Goal: Transaction & Acquisition: Purchase product/service

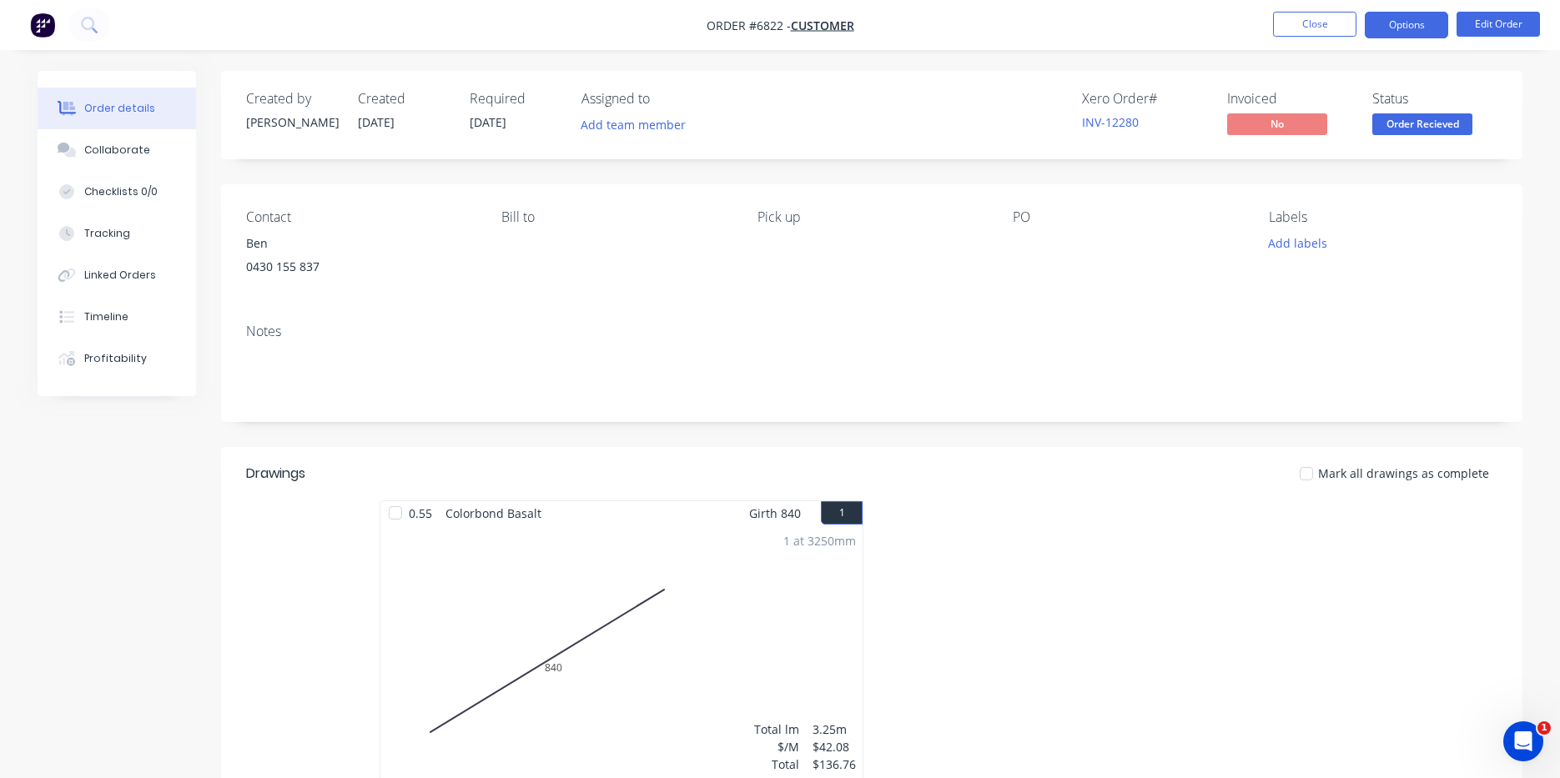
click at [1399, 30] on button "Options" at bounding box center [1406, 25] width 83 height 27
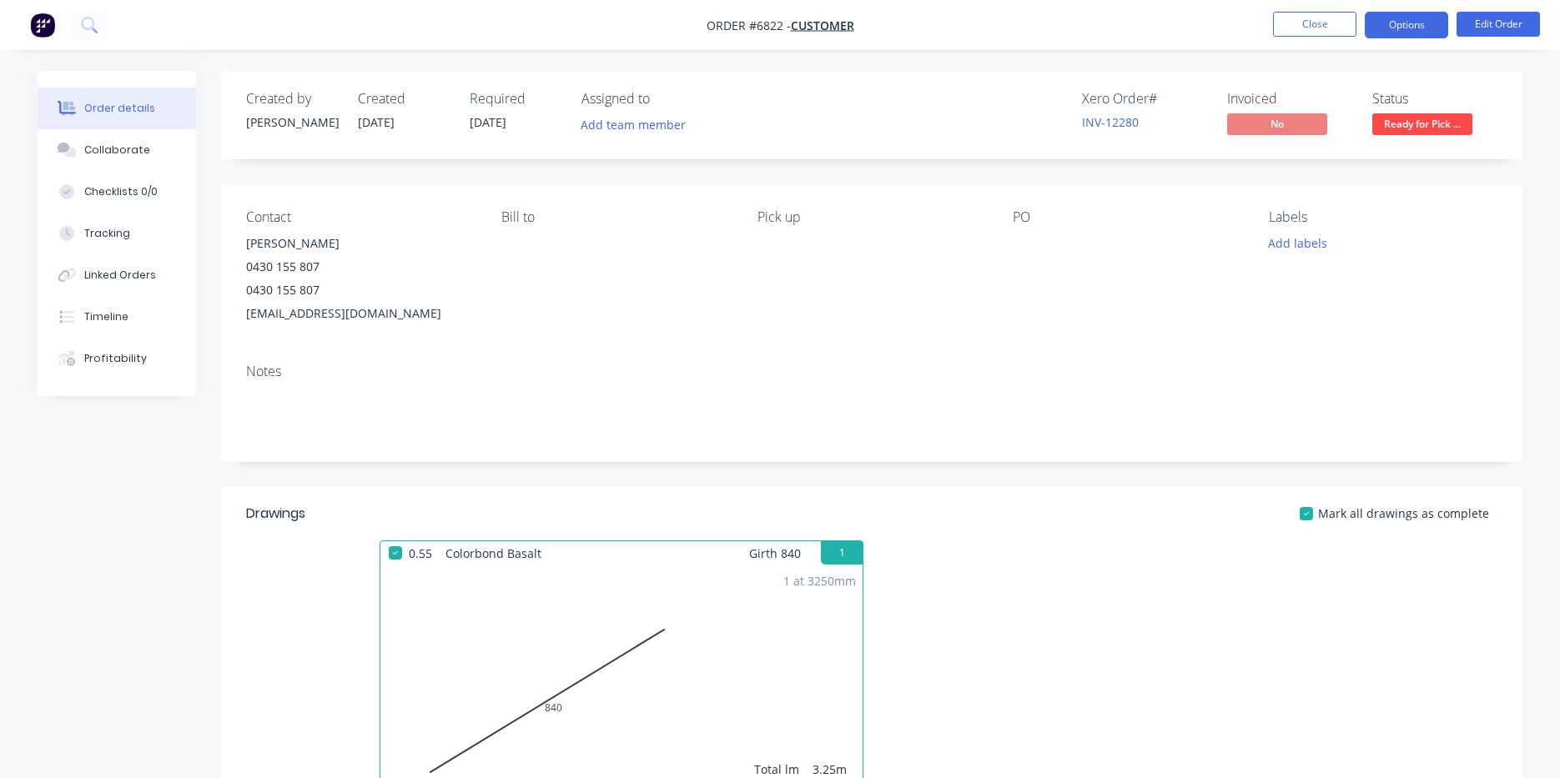
click at [1402, 24] on button "Options" at bounding box center [1406, 25] width 83 height 27
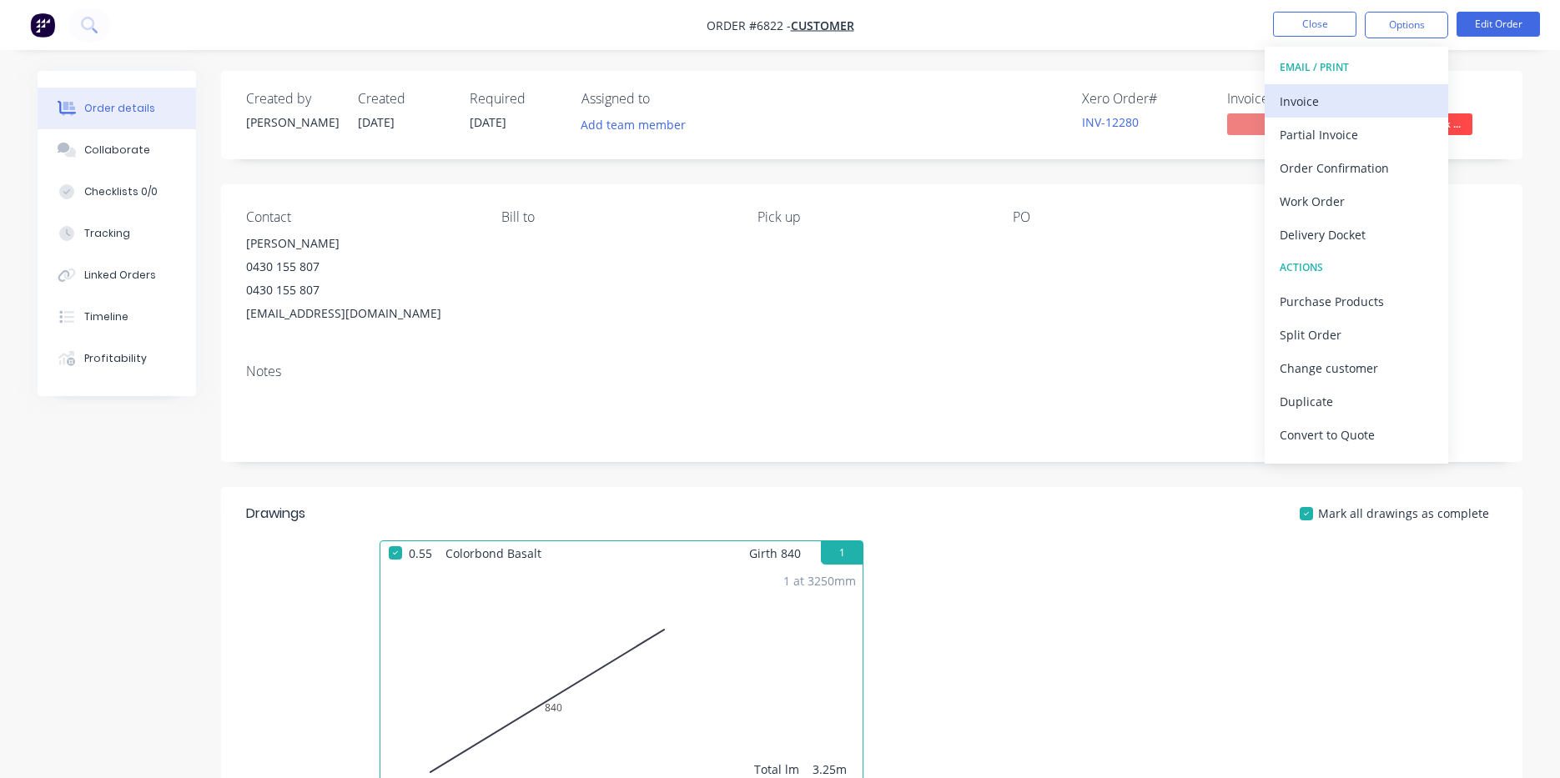
click at [1291, 93] on div "Invoice" at bounding box center [1356, 101] width 153 height 24
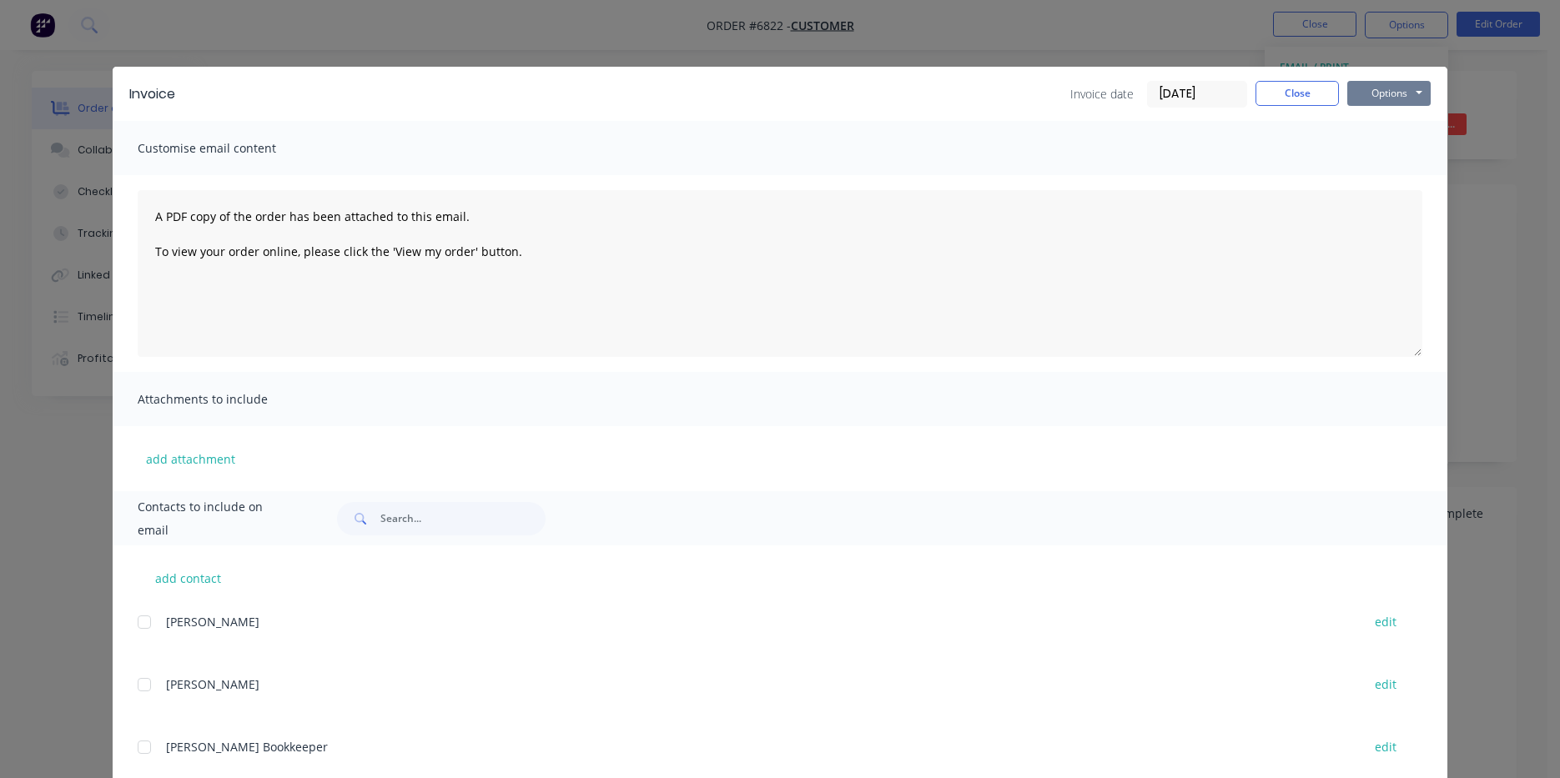
click at [1370, 85] on button "Options" at bounding box center [1388, 93] width 83 height 25
click at [1363, 125] on button "Preview" at bounding box center [1400, 123] width 107 height 28
click at [1280, 98] on button "Close" at bounding box center [1296, 93] width 83 height 25
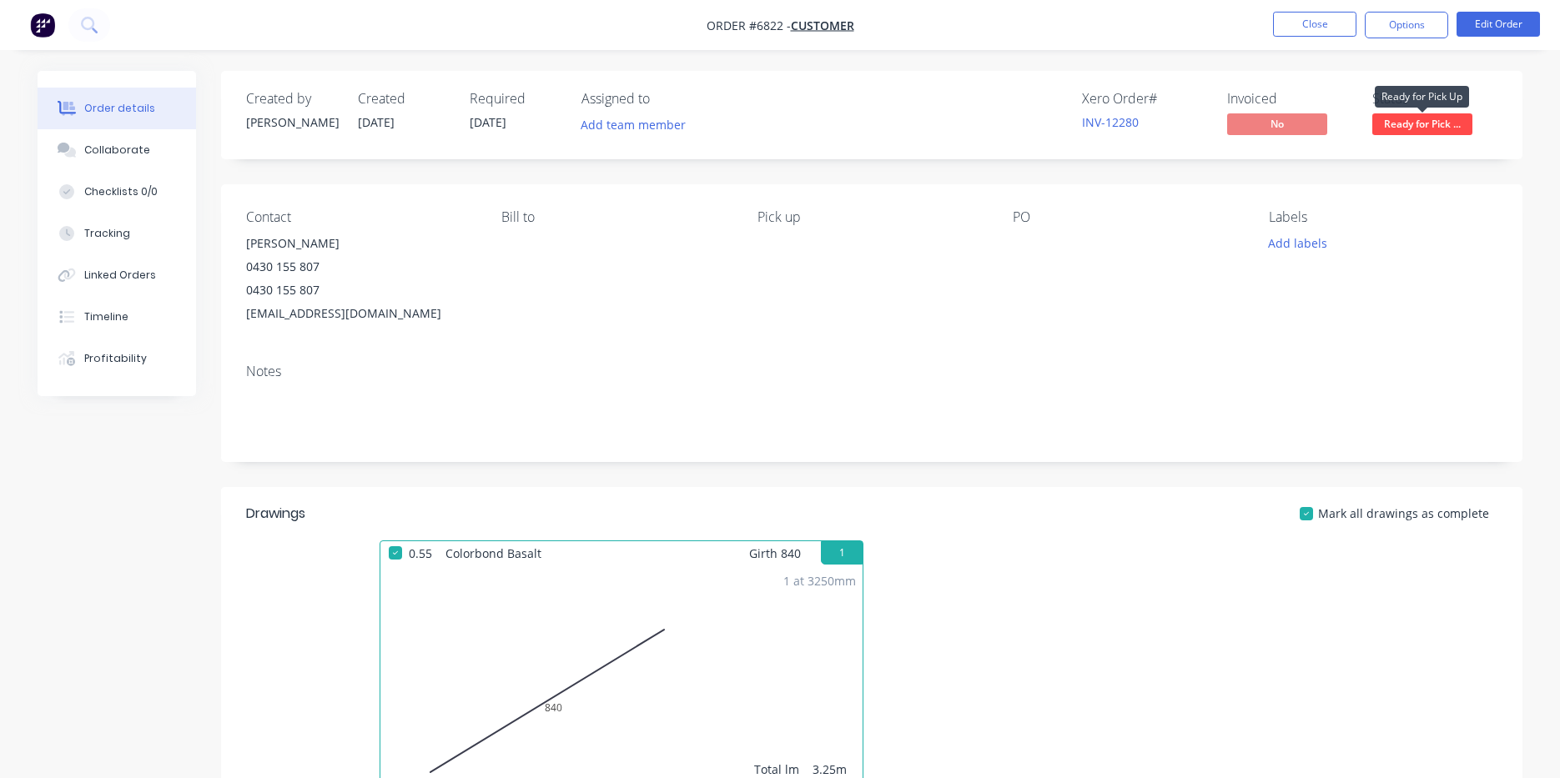
click at [1407, 120] on span "Ready for Pick ..." at bounding box center [1422, 123] width 100 height 21
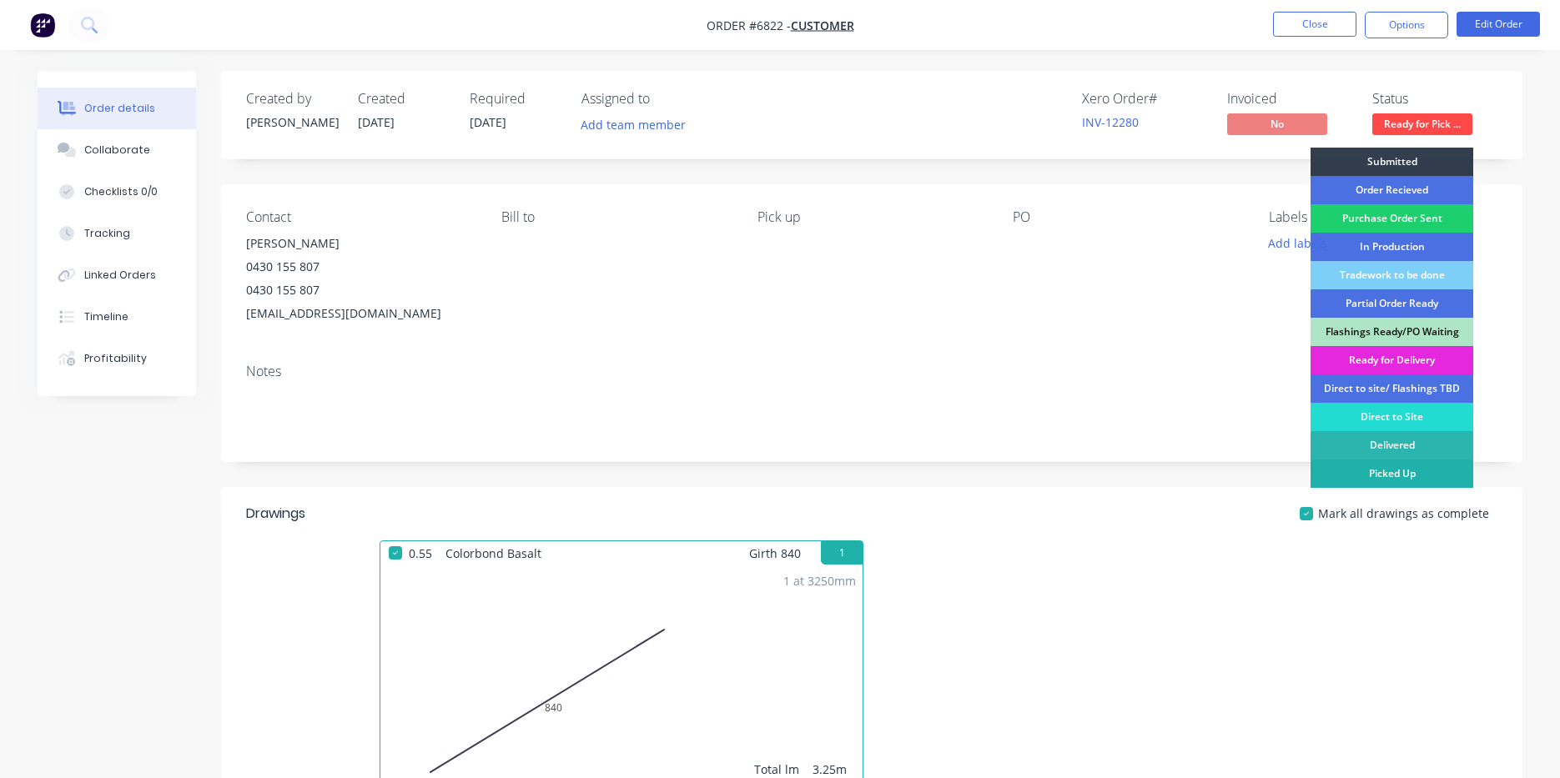
click at [1356, 476] on div "Picked Up" at bounding box center [1391, 474] width 163 height 28
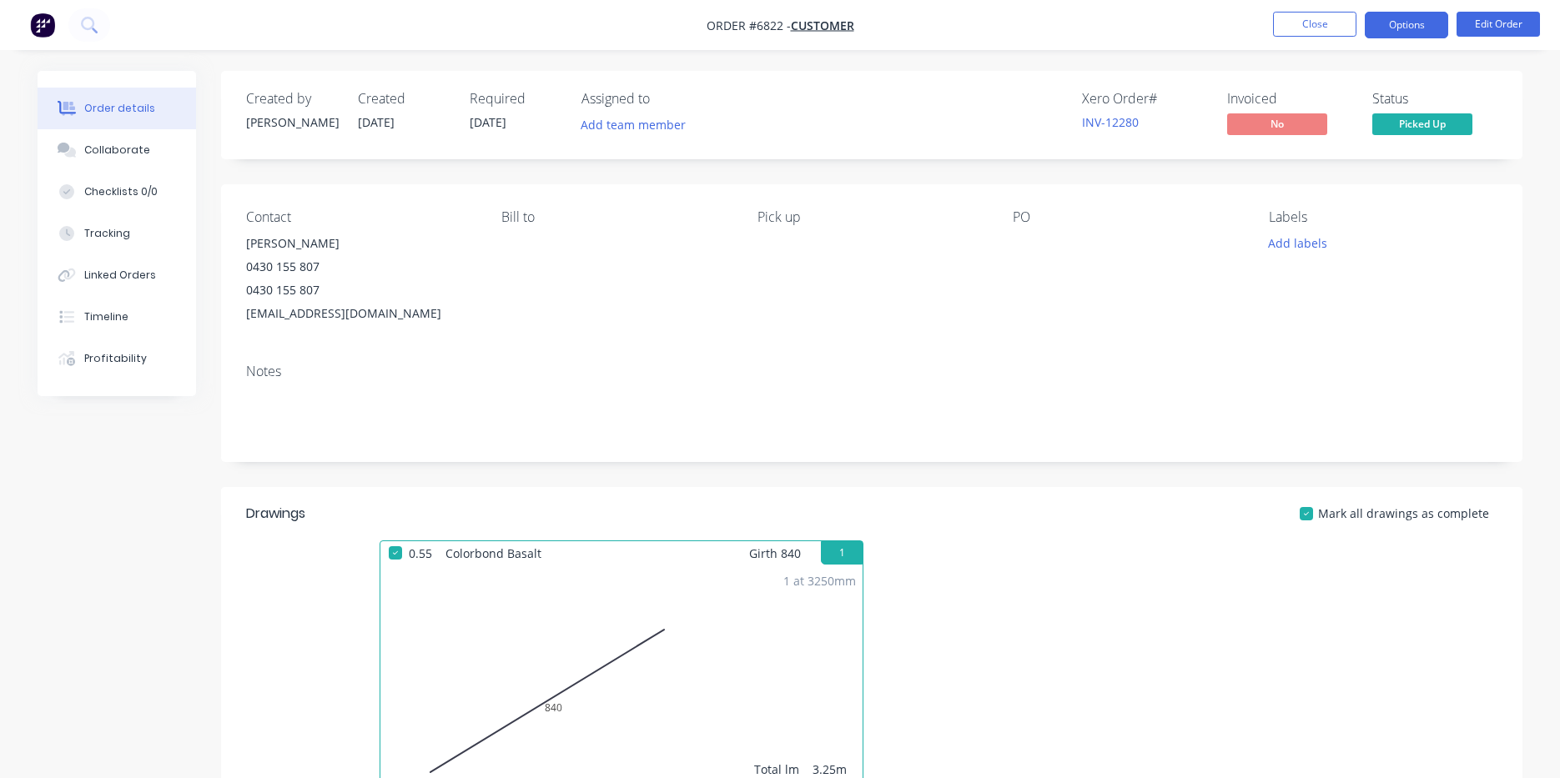
click at [1389, 26] on button "Options" at bounding box center [1406, 25] width 83 height 27
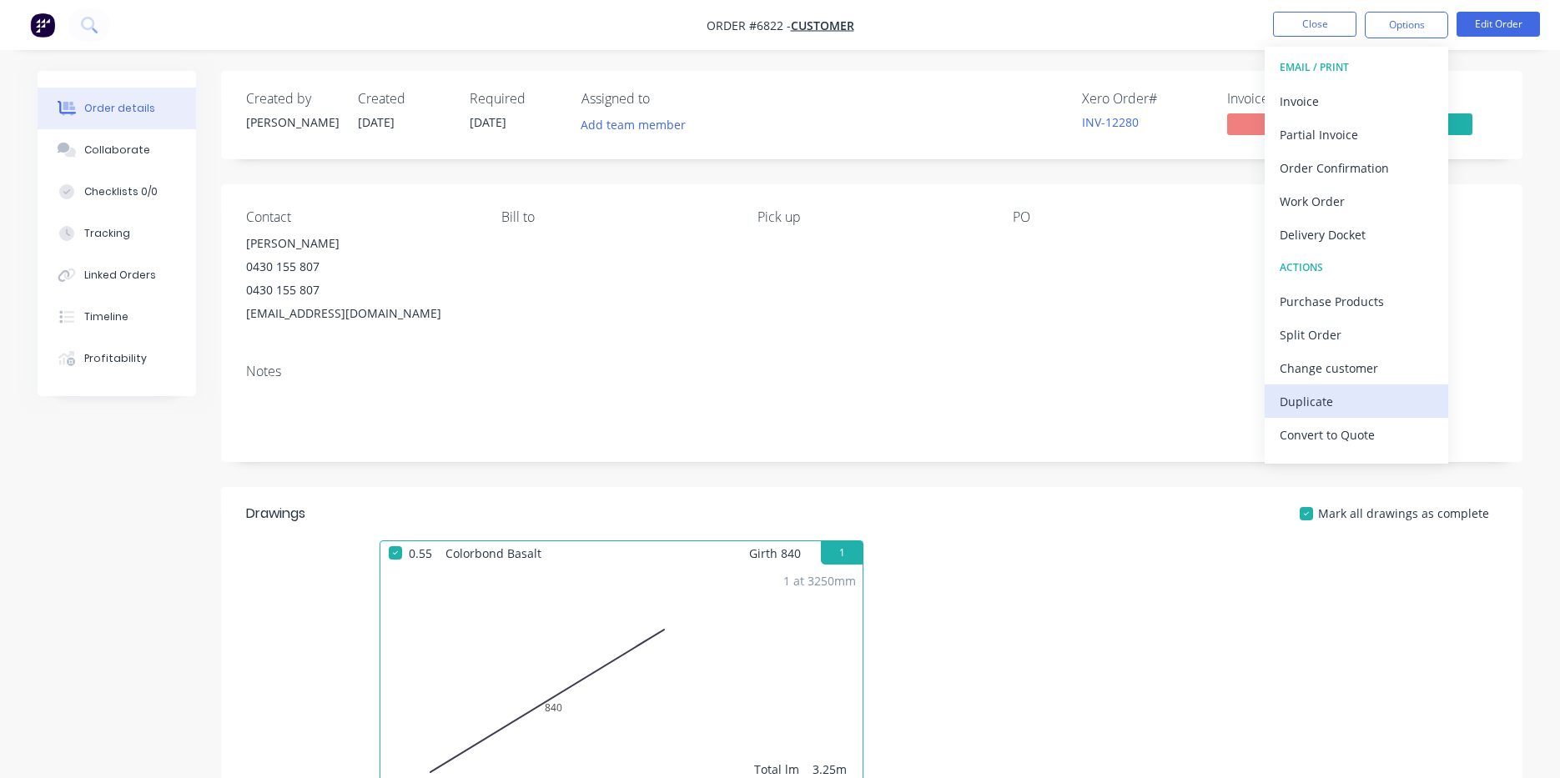
click at [1295, 405] on div "Duplicate" at bounding box center [1356, 402] width 153 height 24
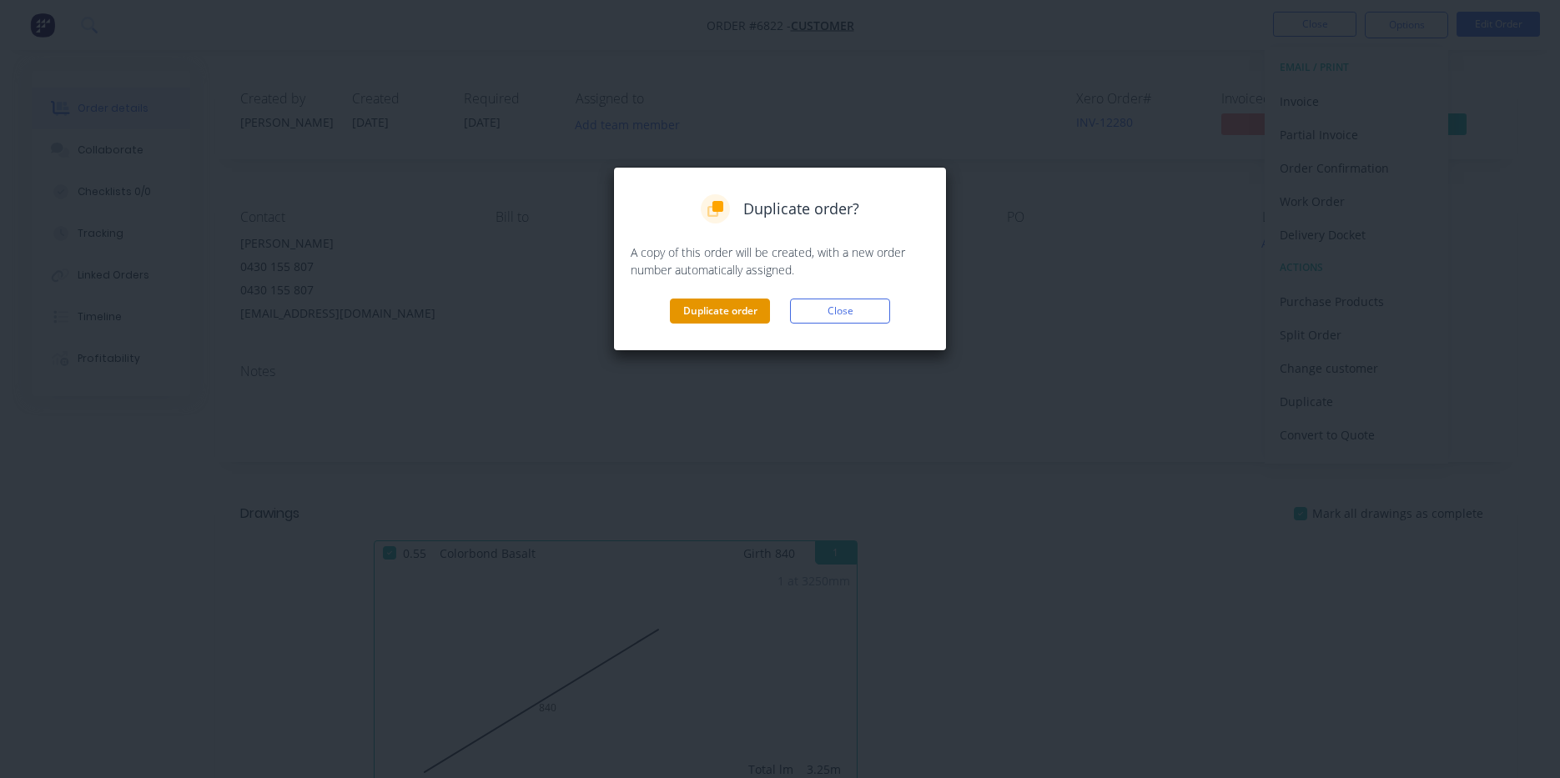
click at [710, 300] on button "Duplicate order" at bounding box center [720, 311] width 100 height 25
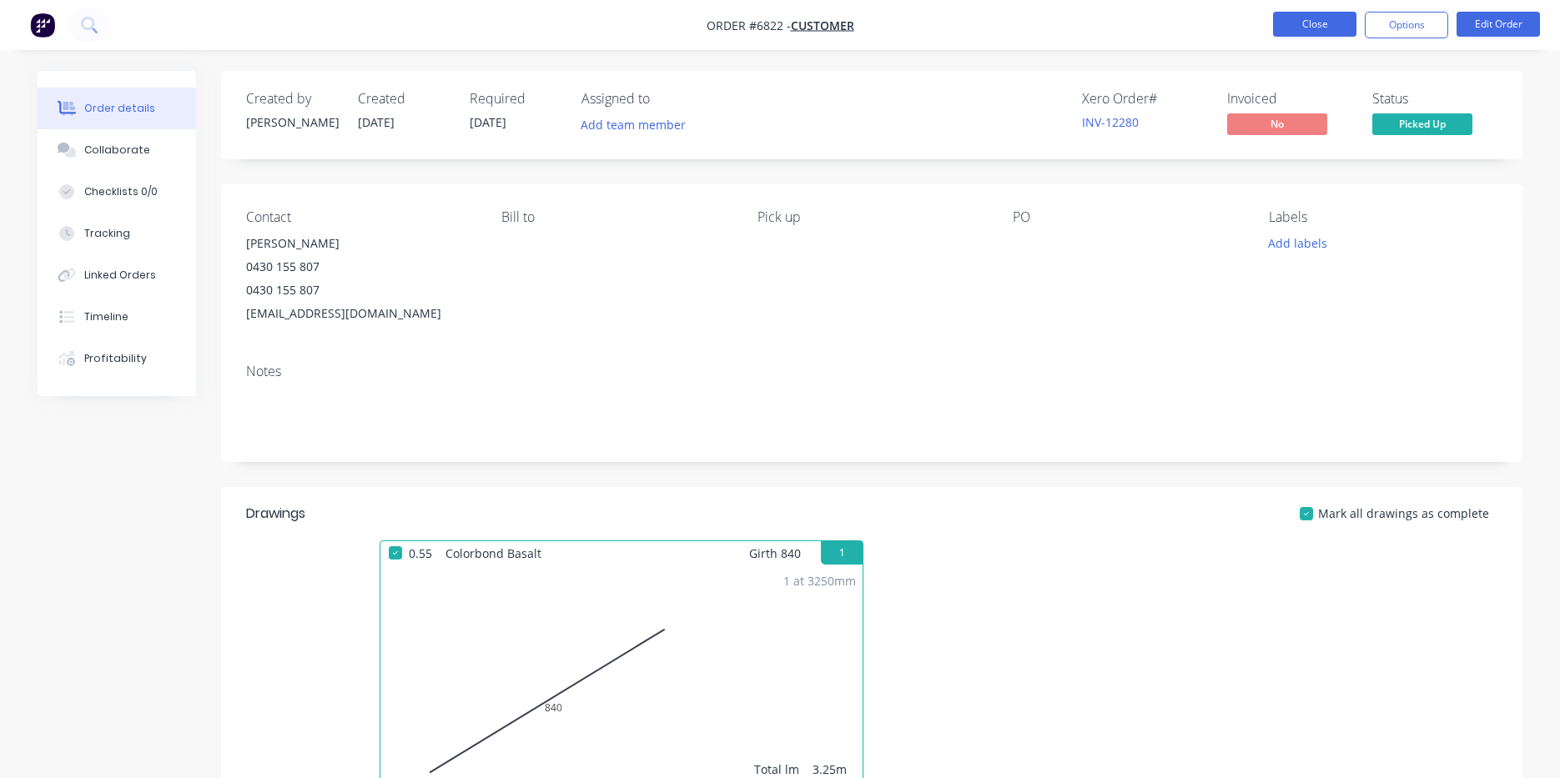
click at [1293, 20] on button "Close" at bounding box center [1314, 24] width 83 height 25
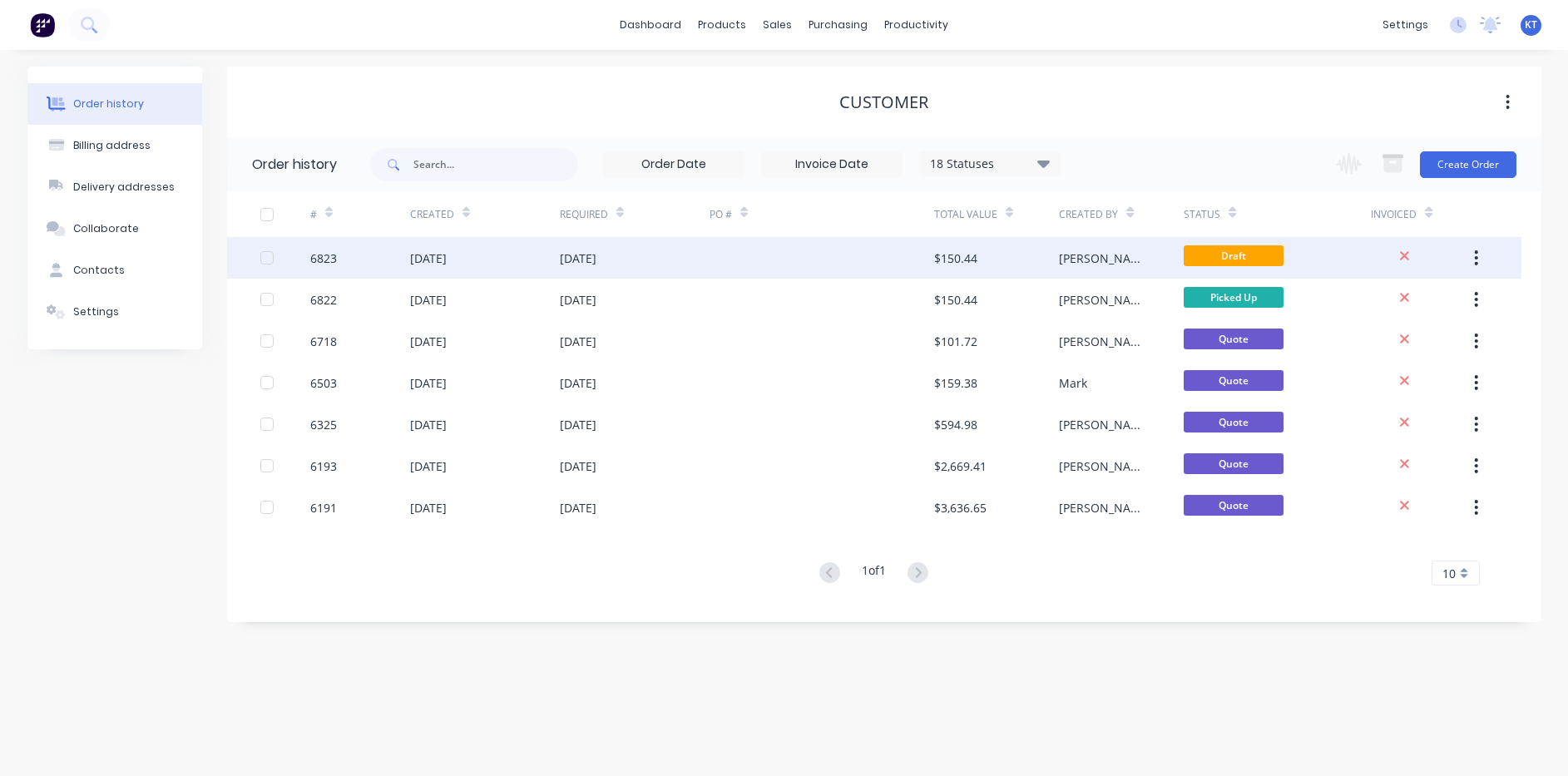
click at [736, 251] on div at bounding box center [822, 258] width 224 height 42
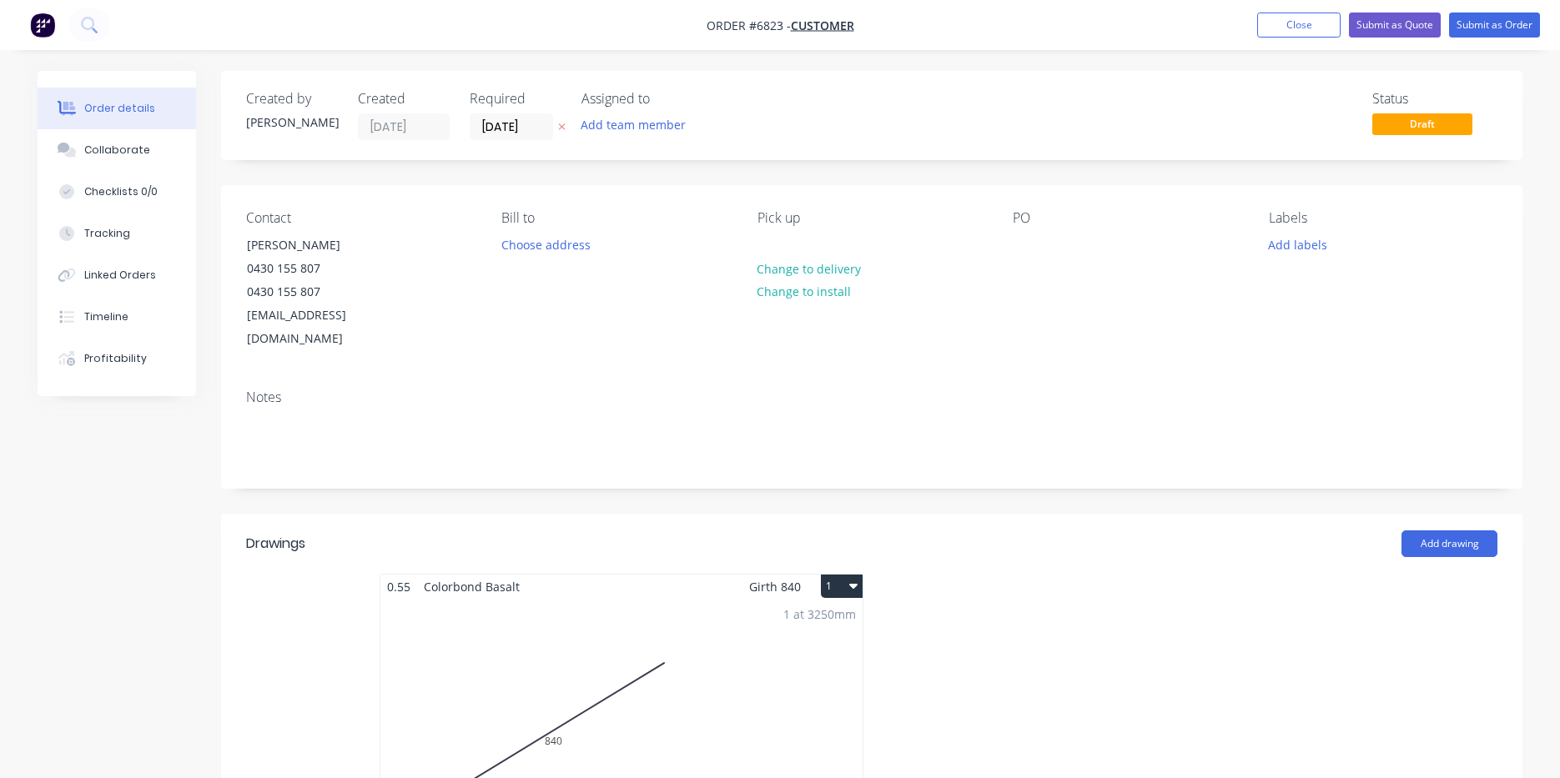
click at [837, 575] on button "1" at bounding box center [842, 586] width 42 height 23
click at [746, 682] on div "Delete" at bounding box center [783, 694] width 128 height 24
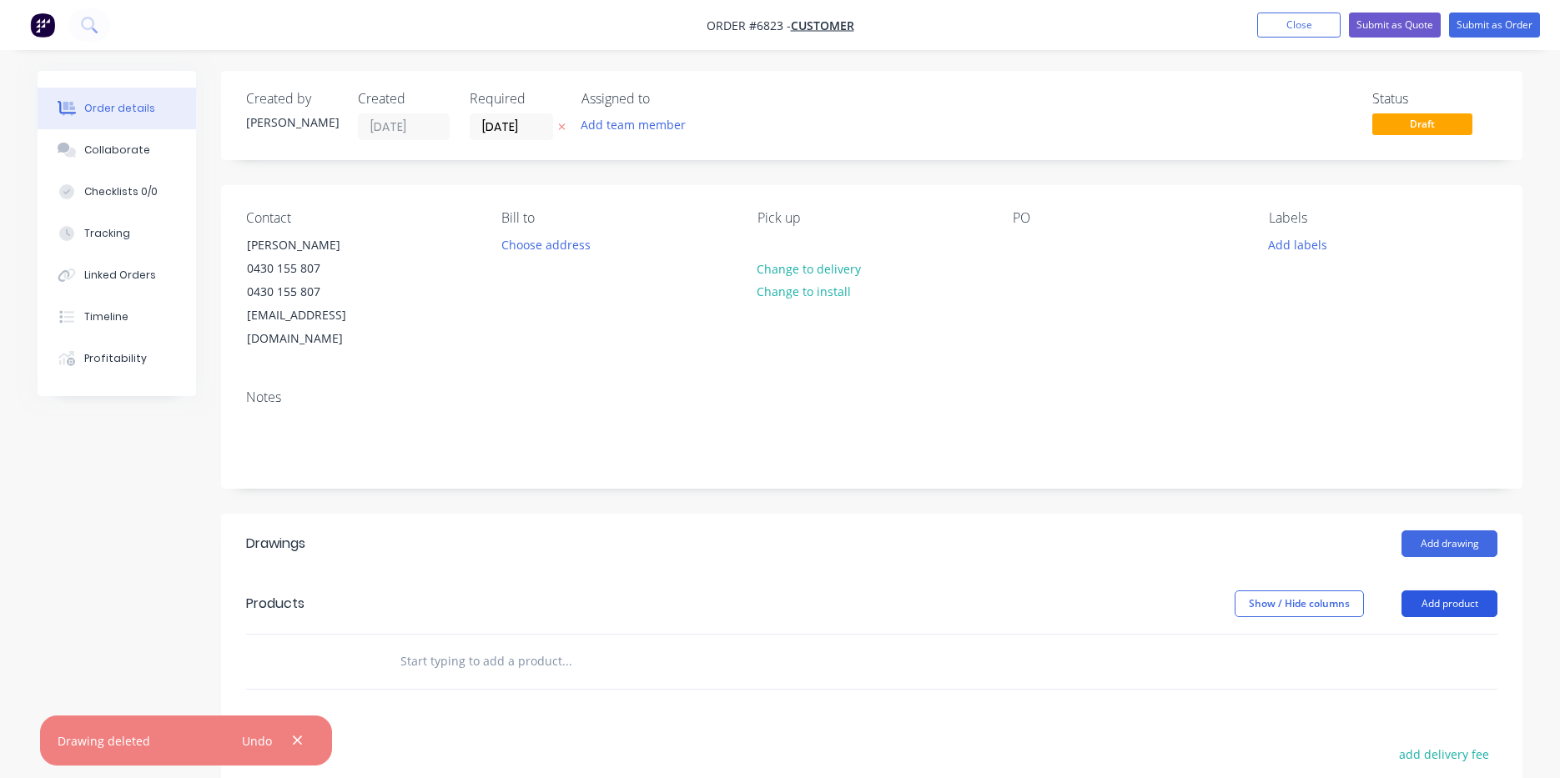
click at [1439, 591] on button "Add product" at bounding box center [1449, 604] width 96 height 27
click at [1371, 634] on div "Product catalogue" at bounding box center [1418, 646] width 128 height 24
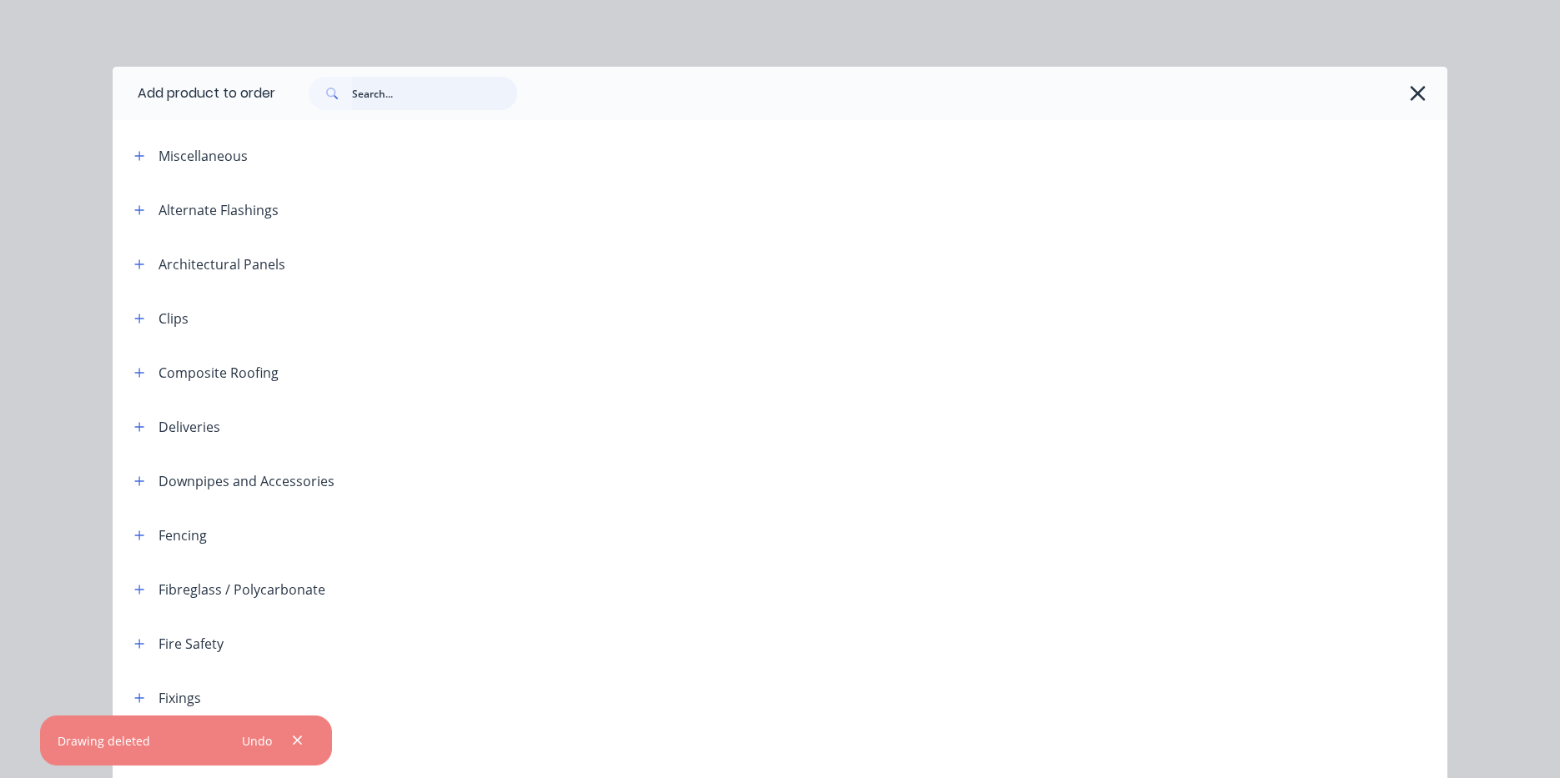
click at [376, 93] on input "text" at bounding box center [434, 93] width 165 height 33
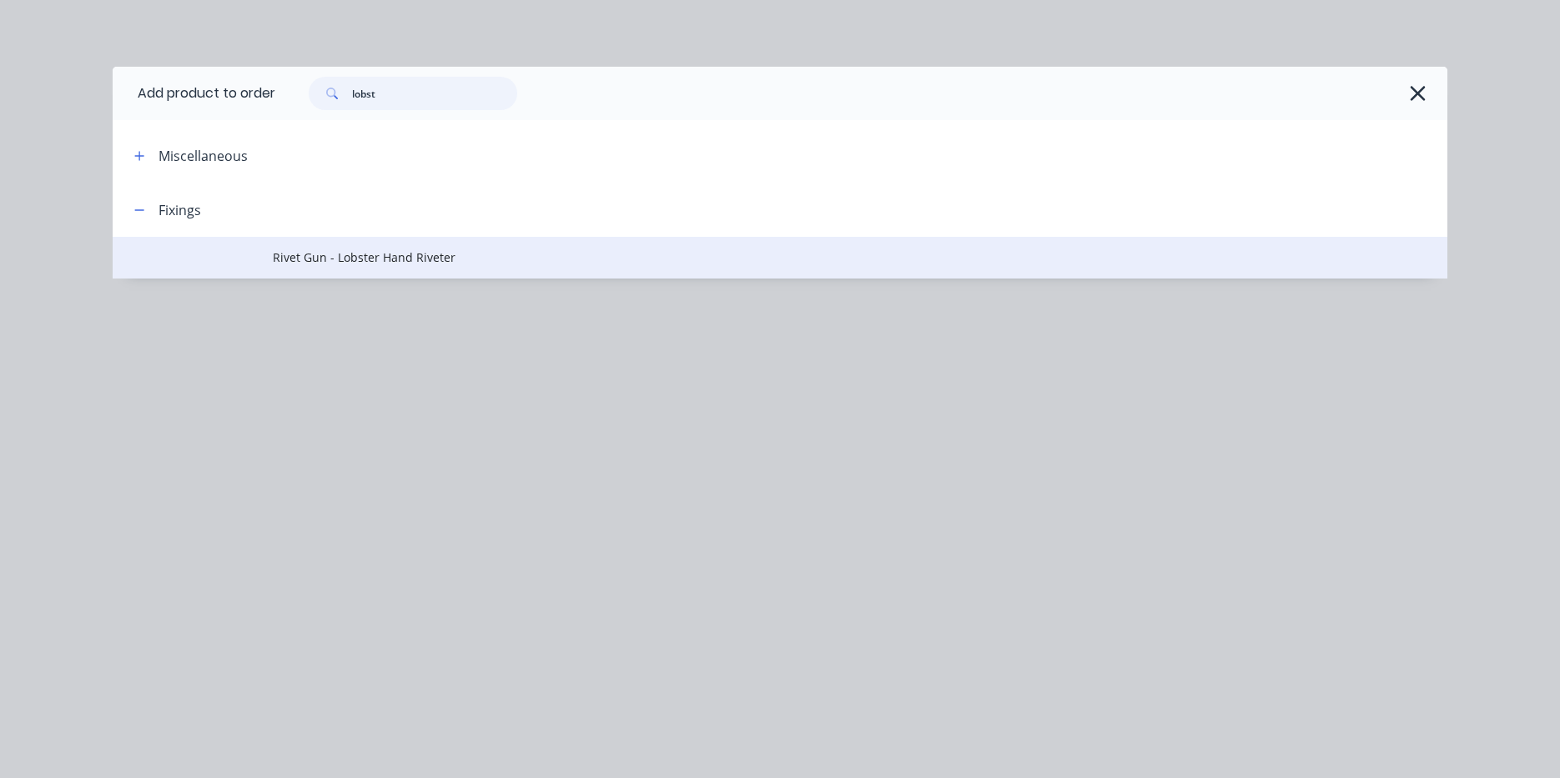
type input "lobst"
click at [346, 254] on span "Rivet Gun - Lobster Hand Riveter" at bounding box center [742, 258] width 939 height 18
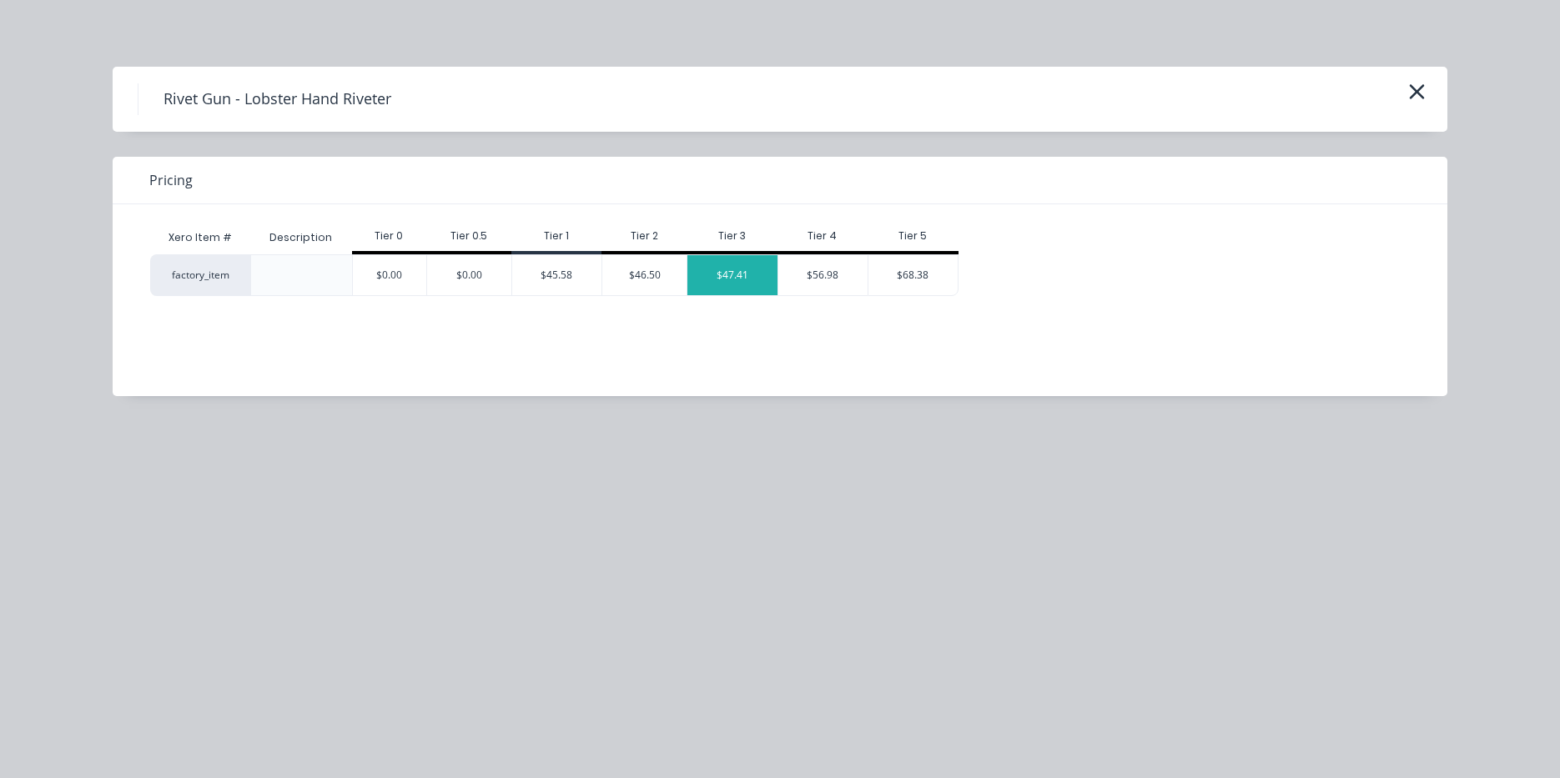
click at [743, 274] on div "$47.41" at bounding box center [732, 275] width 90 height 40
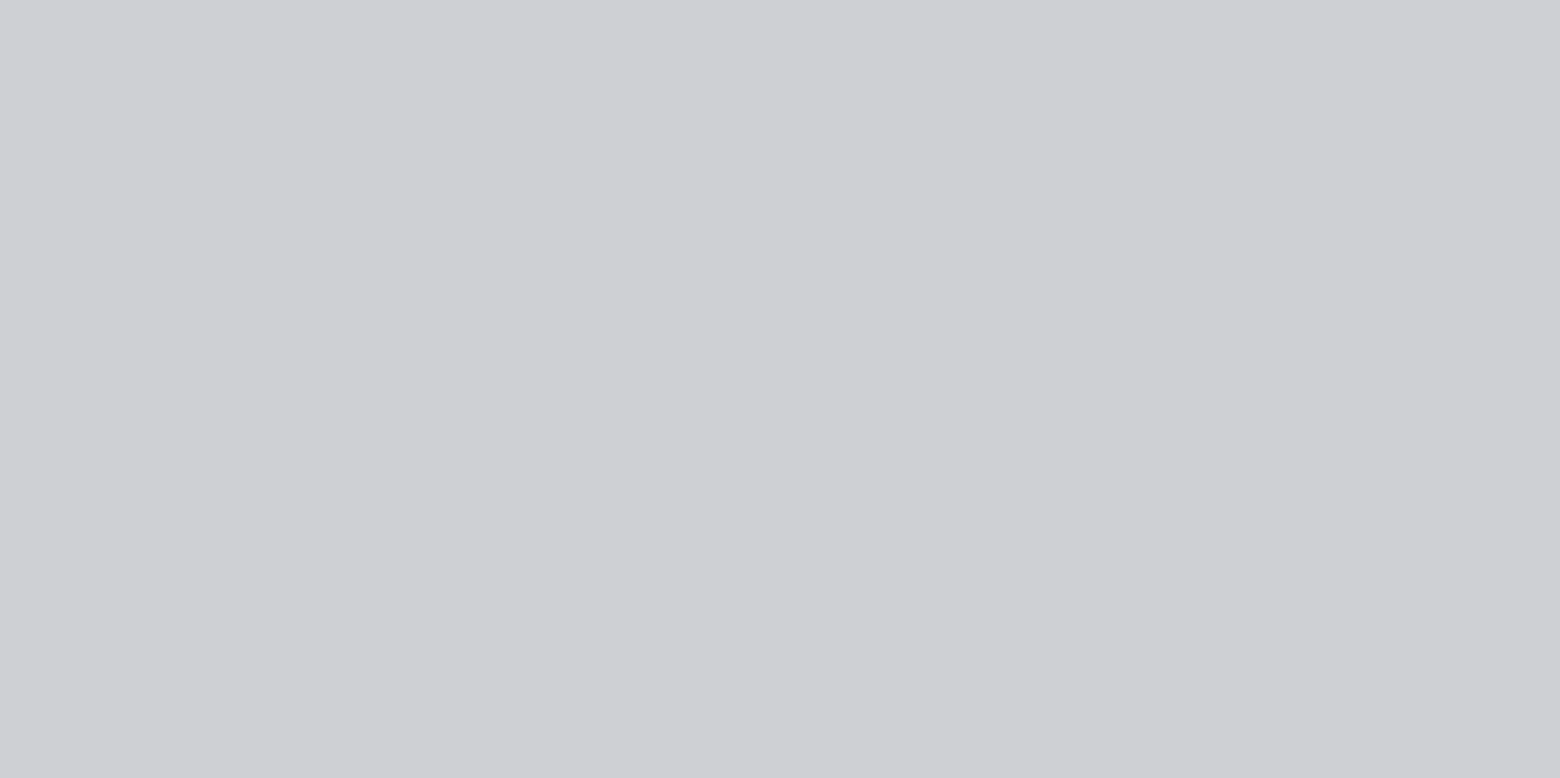
type input "$47.41"
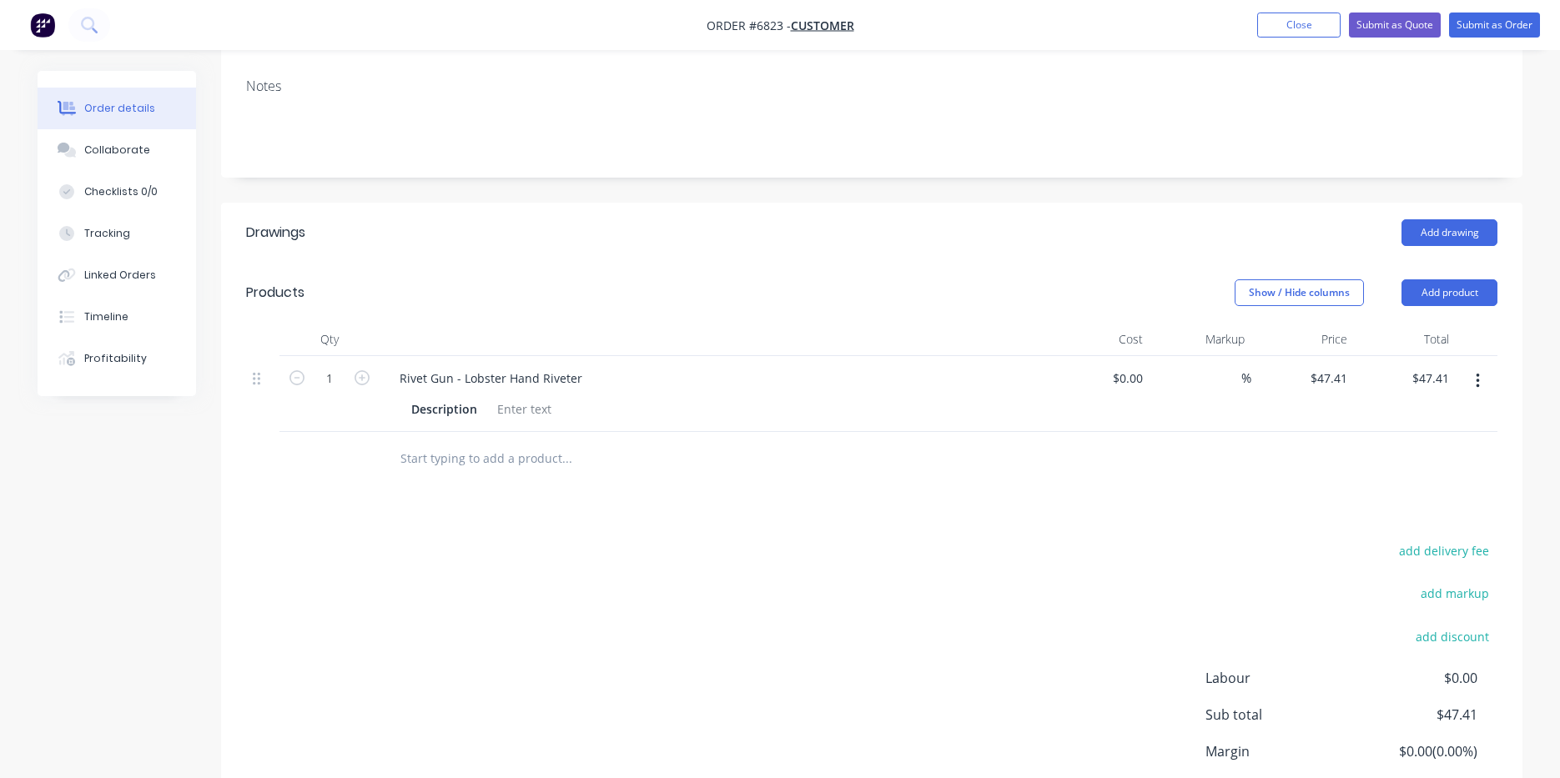
scroll to position [421, 0]
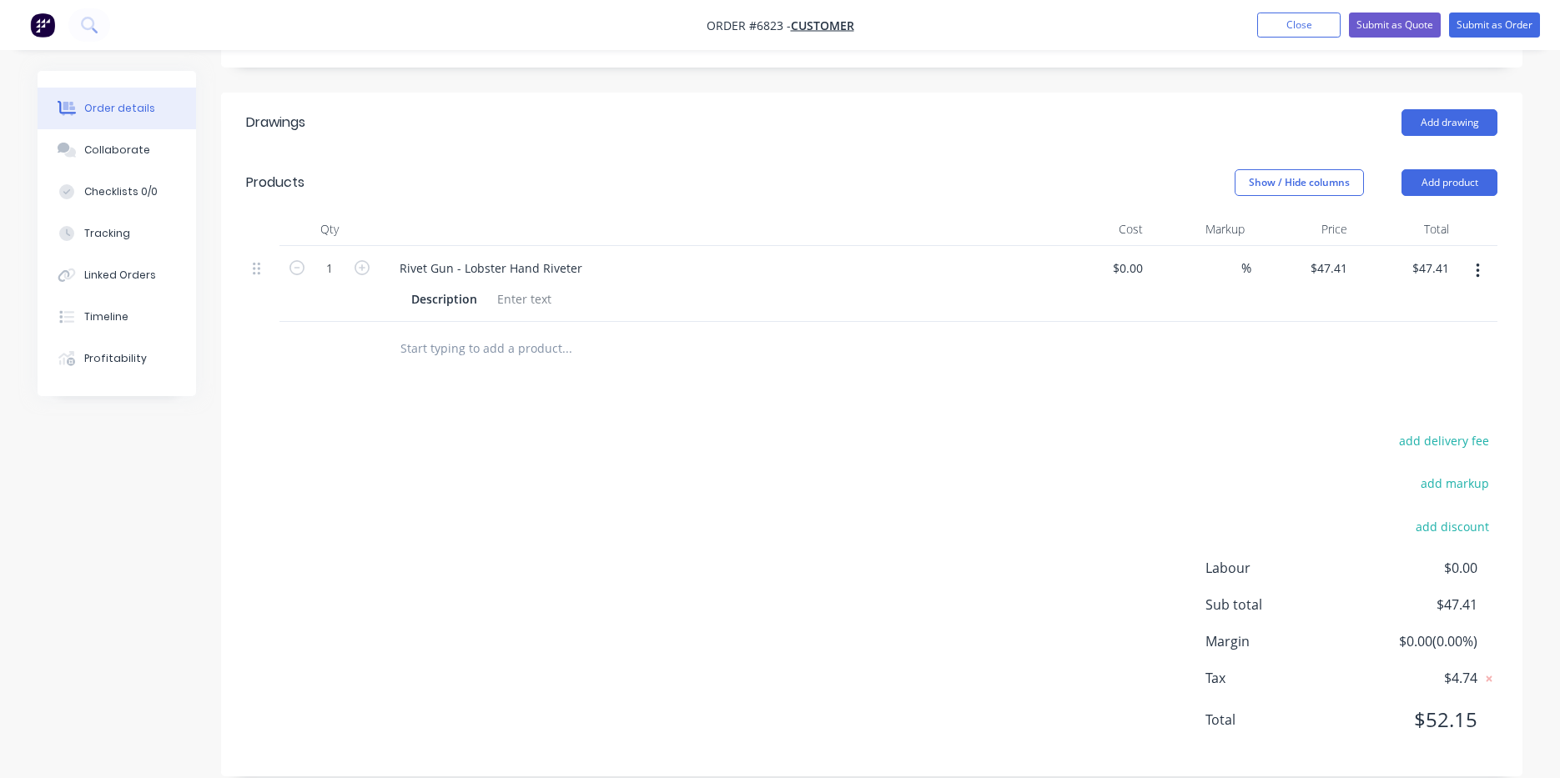
click at [616, 708] on div "add delivery fee add markup add discount Labour $0.00 Sub total $47.41 Margin $…" at bounding box center [871, 591] width 1251 height 322
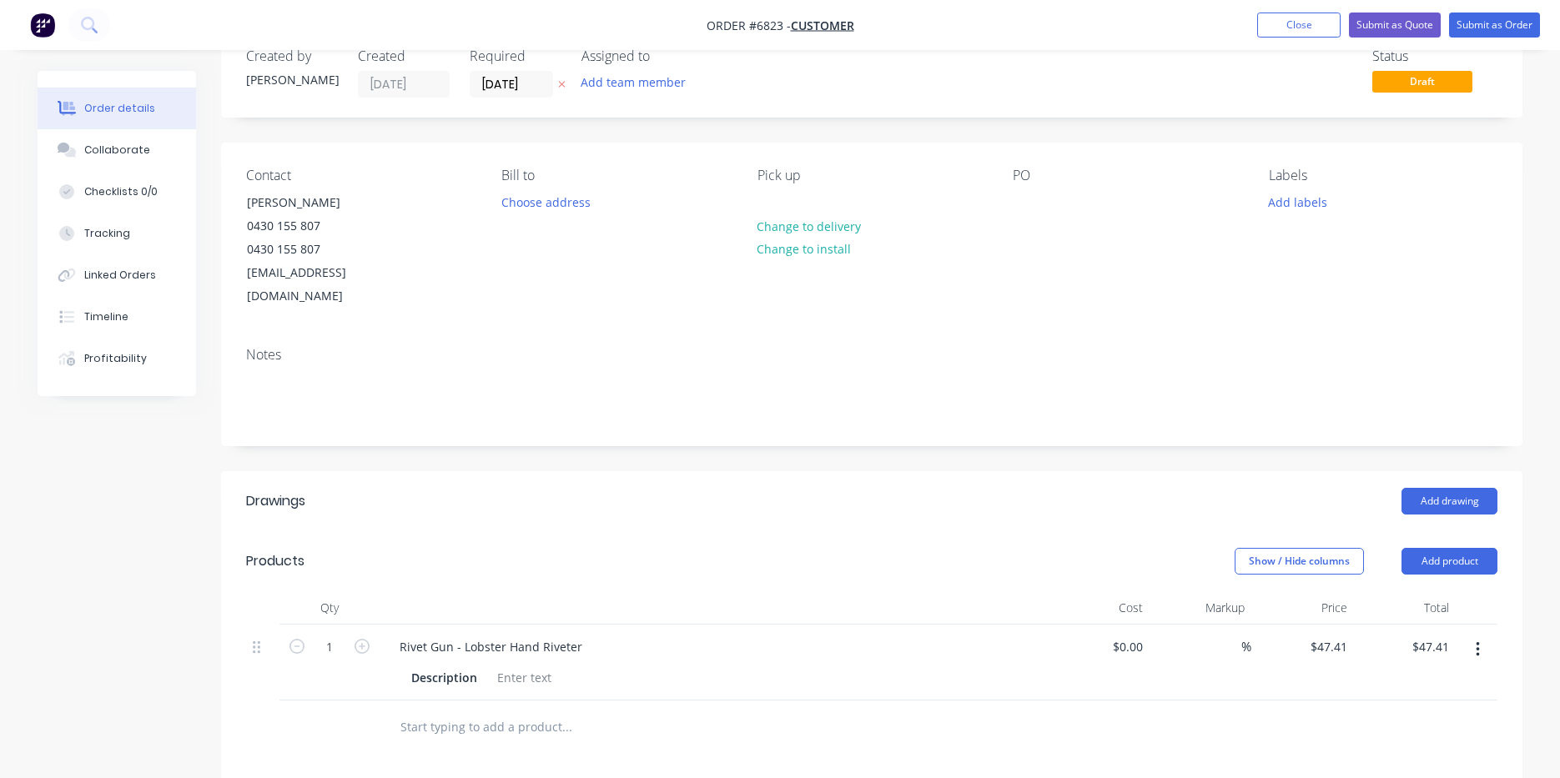
scroll to position [0, 0]
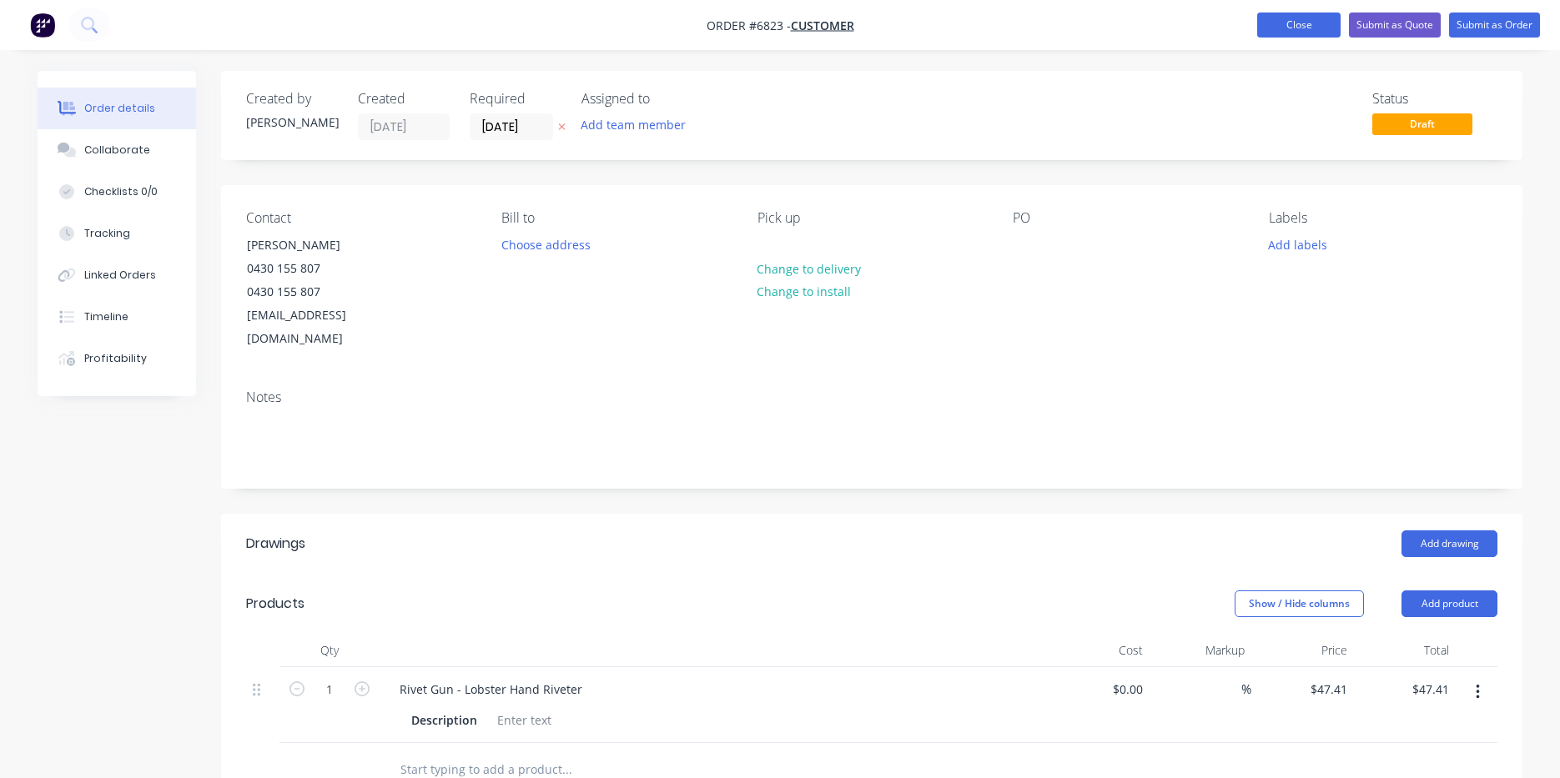
click at [1304, 25] on button "Close" at bounding box center [1298, 25] width 83 height 25
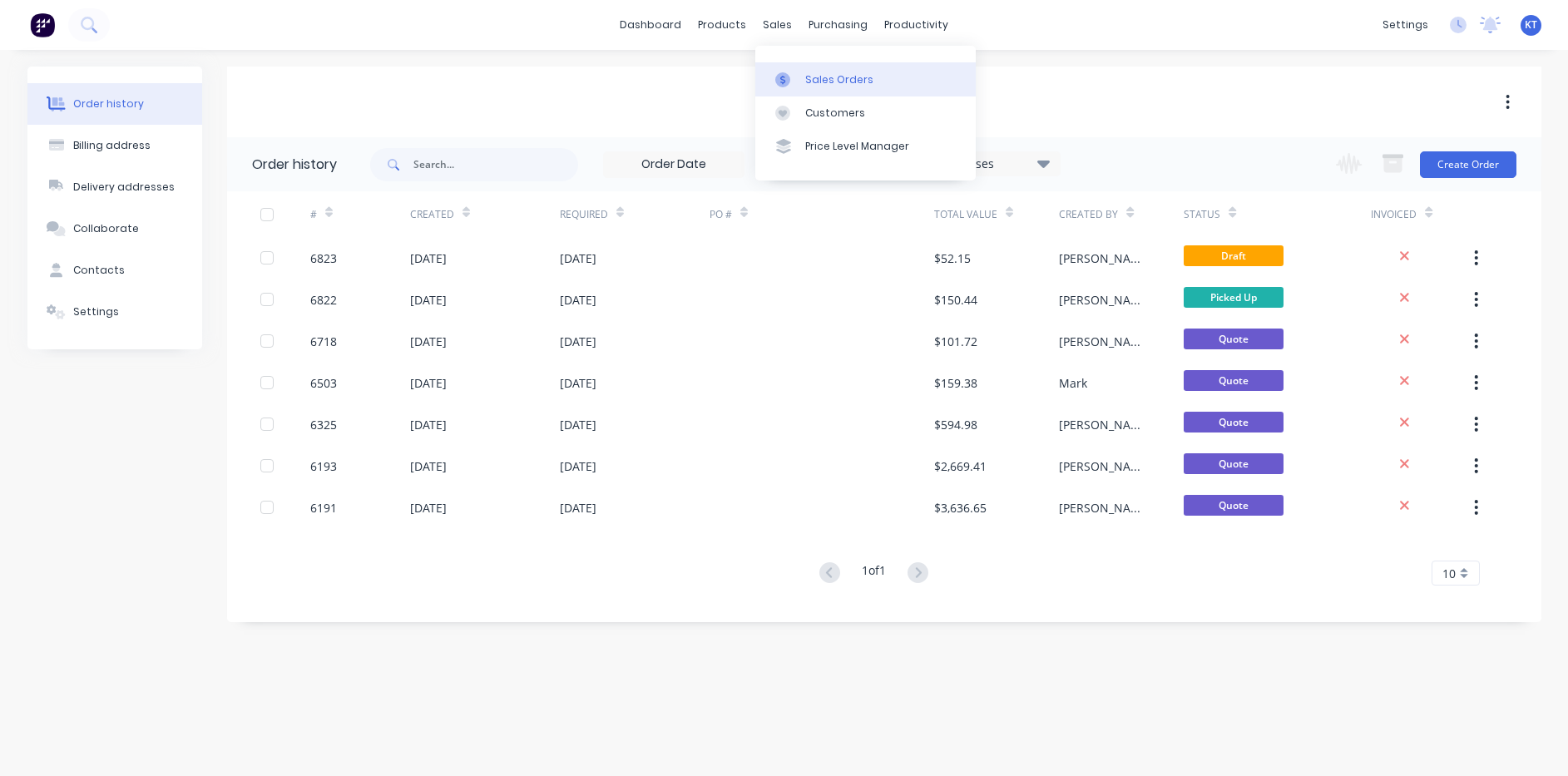
click at [829, 88] on link "Sales Orders" at bounding box center [865, 79] width 220 height 33
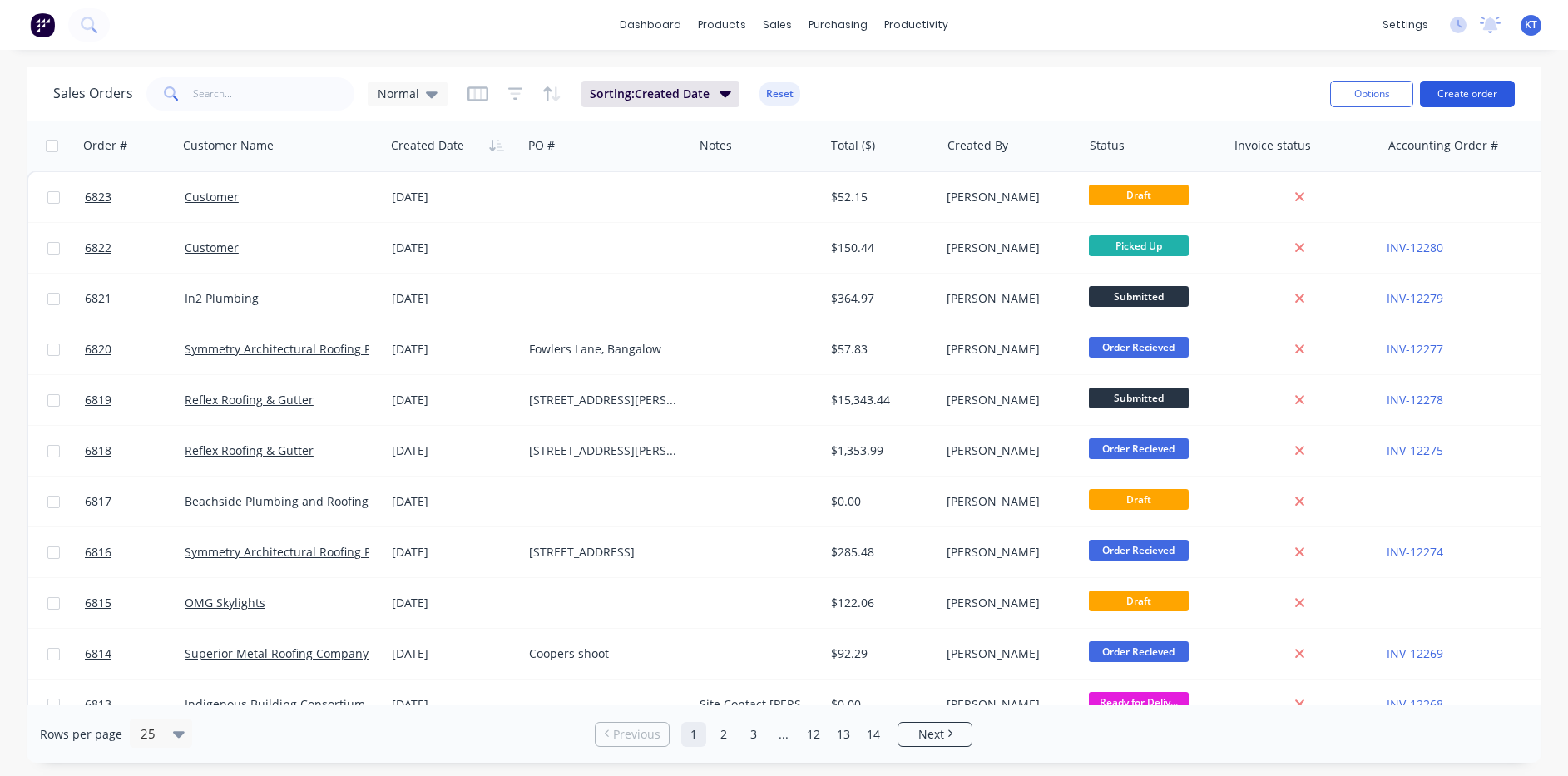
click at [1445, 103] on button "Create order" at bounding box center [1467, 94] width 95 height 27
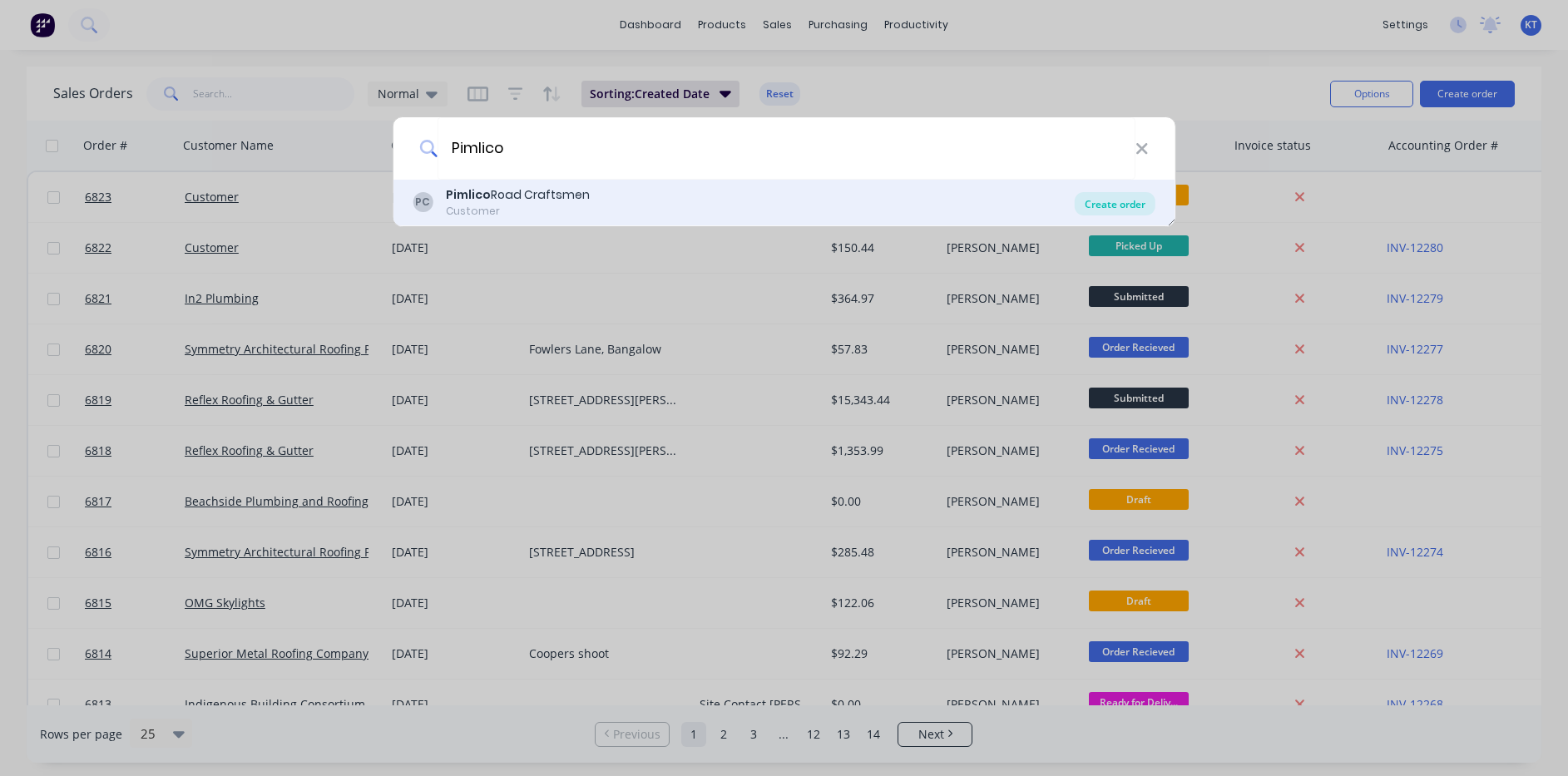
type input "Pimlico"
click at [1121, 203] on div "Create order" at bounding box center [1115, 203] width 81 height 23
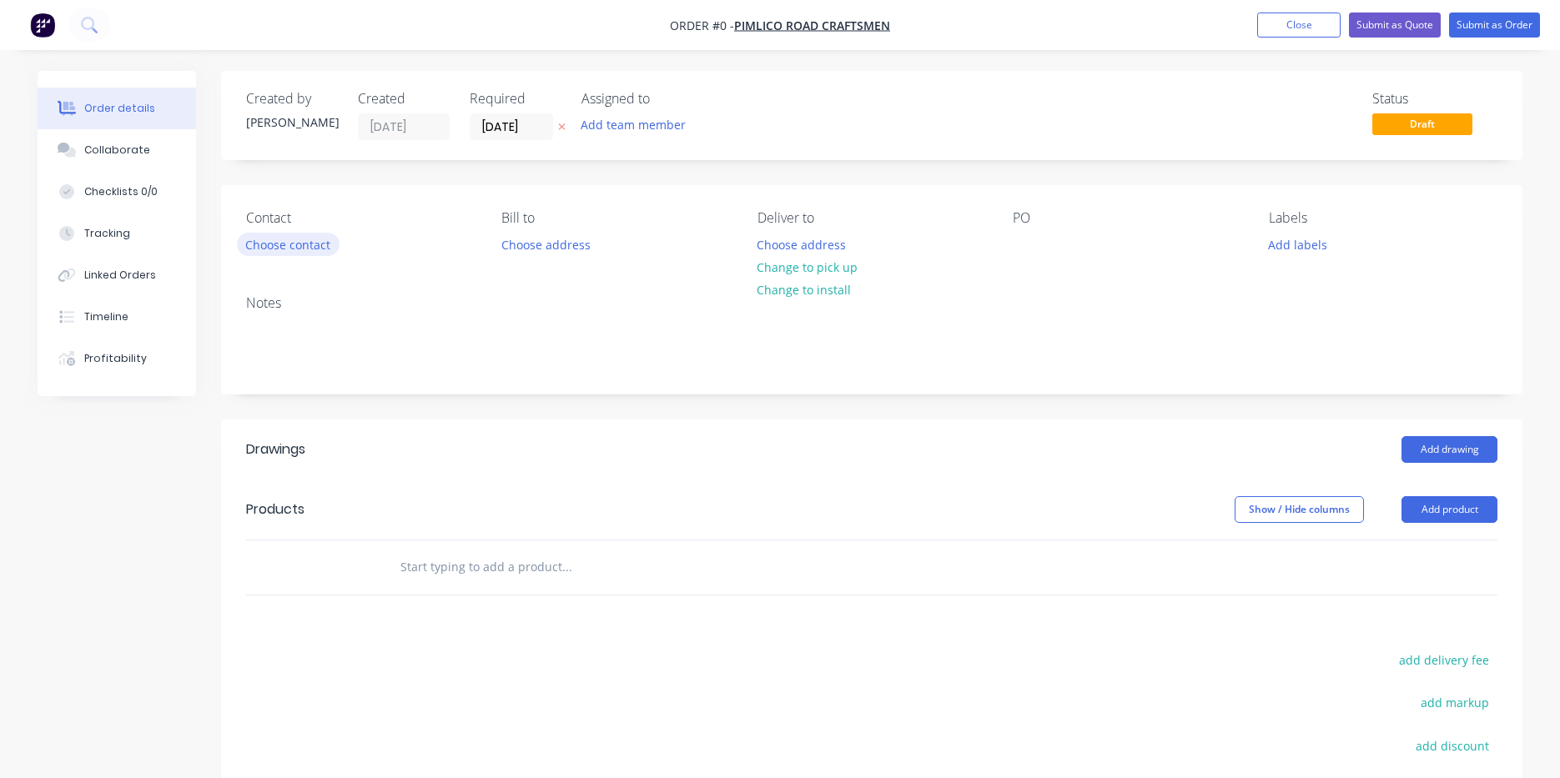
click at [304, 249] on button "Choose contact" at bounding box center [288, 244] width 103 height 23
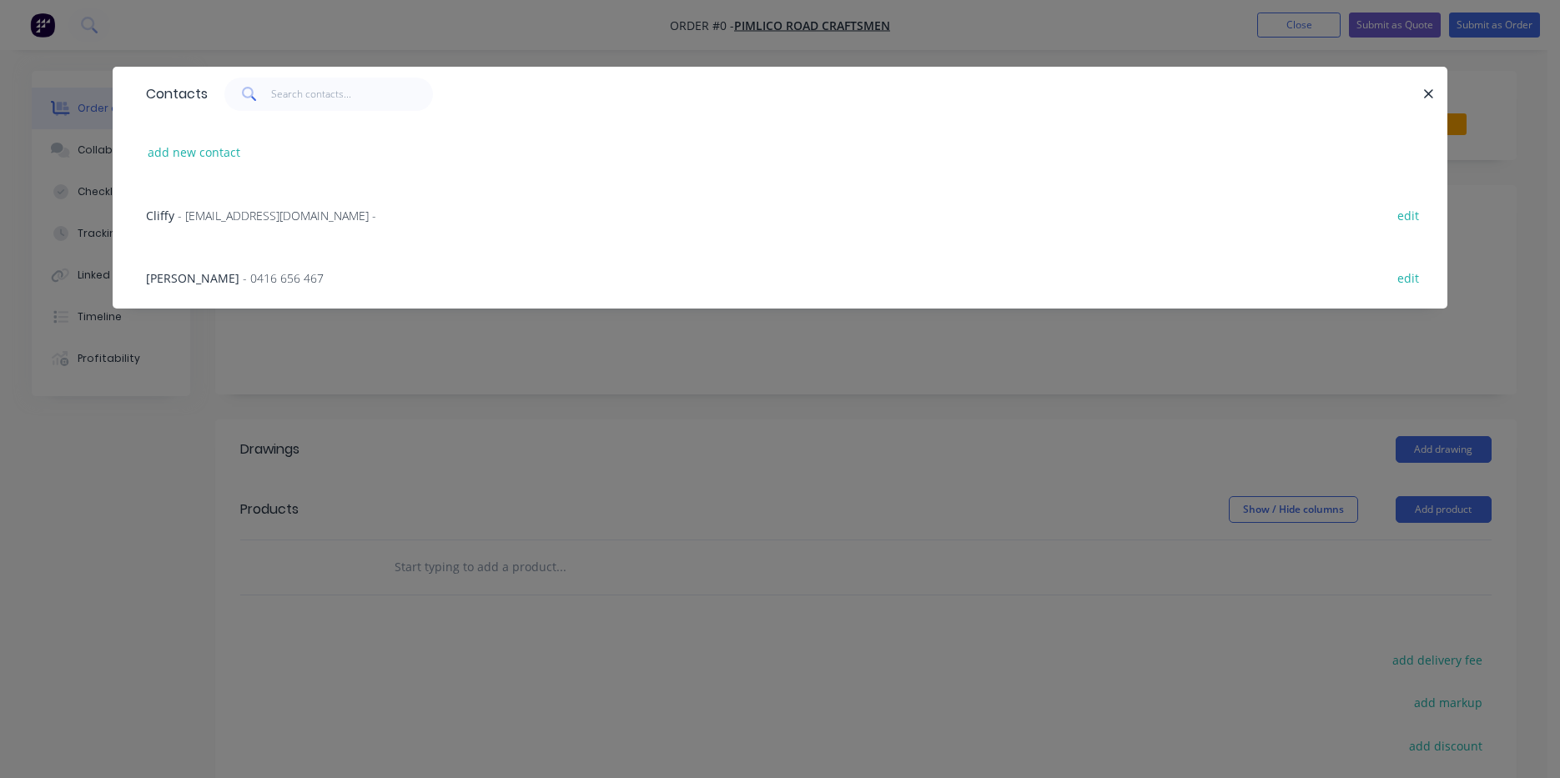
click at [243, 274] on span "- 0416 656 467" at bounding box center [283, 278] width 81 height 16
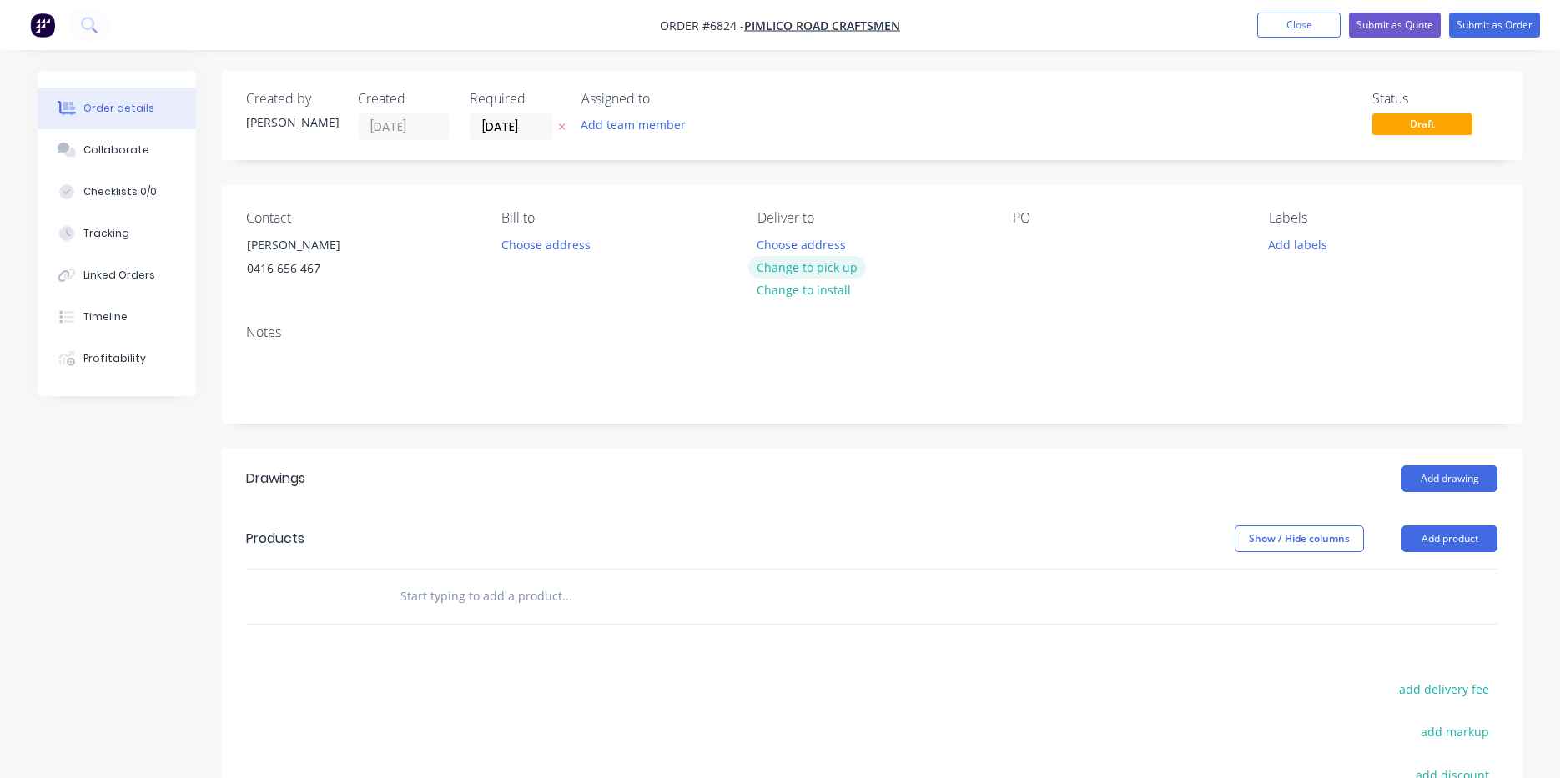
click at [775, 272] on button "Change to pick up" at bounding box center [807, 267] width 118 height 23
click at [979, 243] on div "Pick up Change to delivery Change to install" at bounding box center [871, 248] width 229 height 76
click at [1053, 246] on div "PO" at bounding box center [1127, 248] width 229 height 76
click at [1019, 248] on div at bounding box center [1026, 245] width 27 height 24
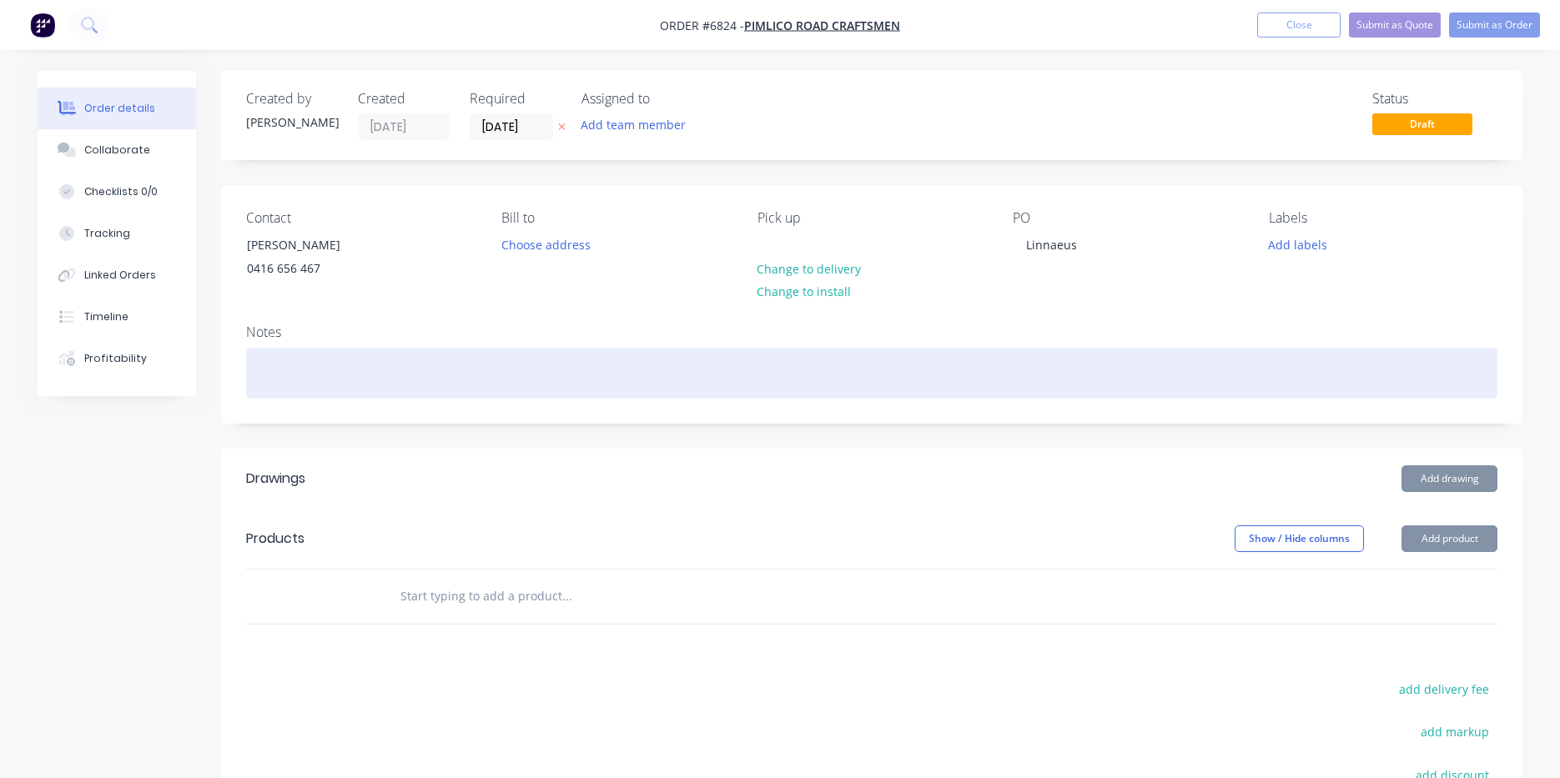
click at [397, 366] on div at bounding box center [871, 373] width 1251 height 51
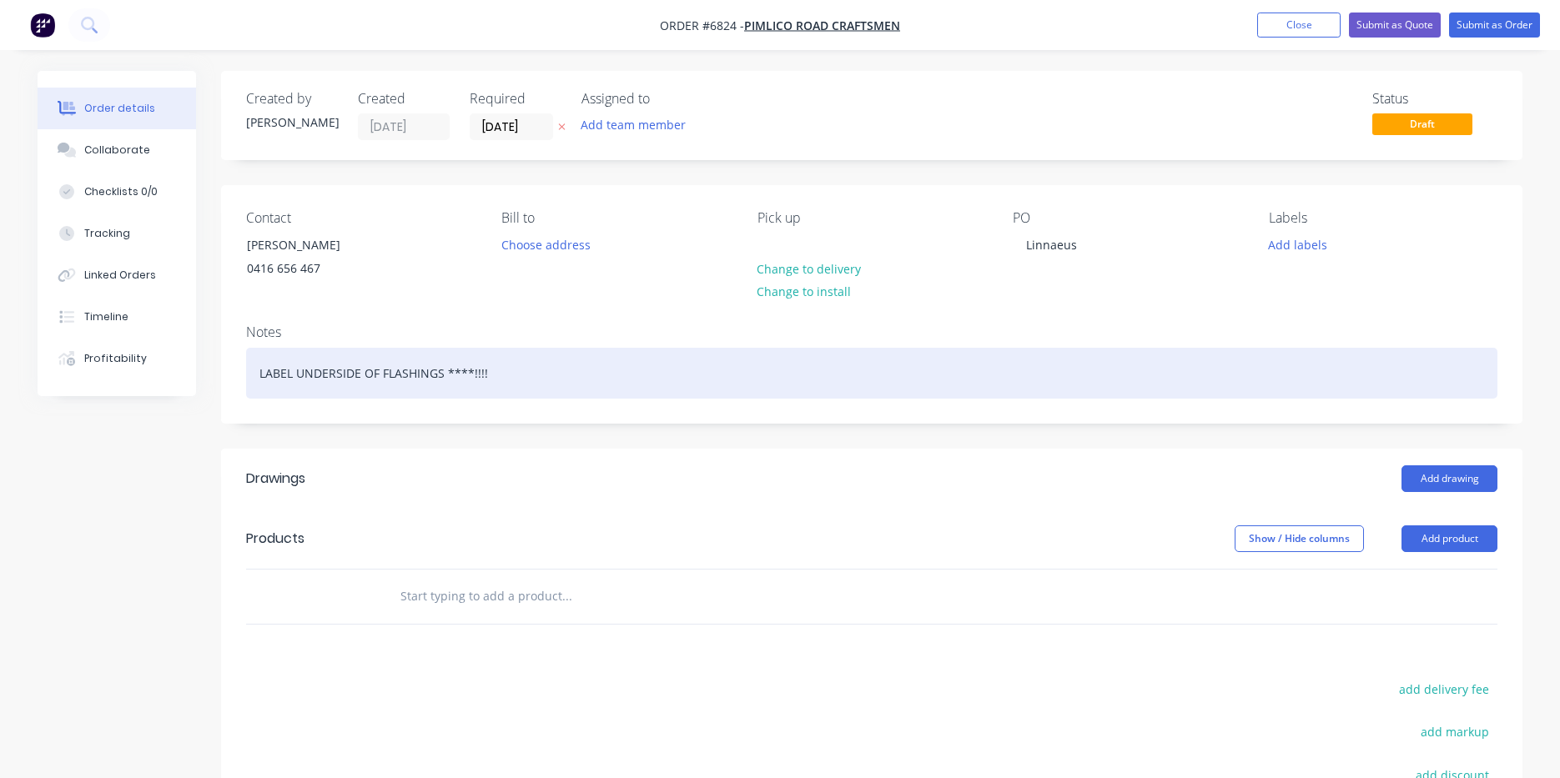
click at [259, 364] on div "LABEL UNDERSIDE OF FLASHINGS ****!!!!" at bounding box center [871, 373] width 1251 height 51
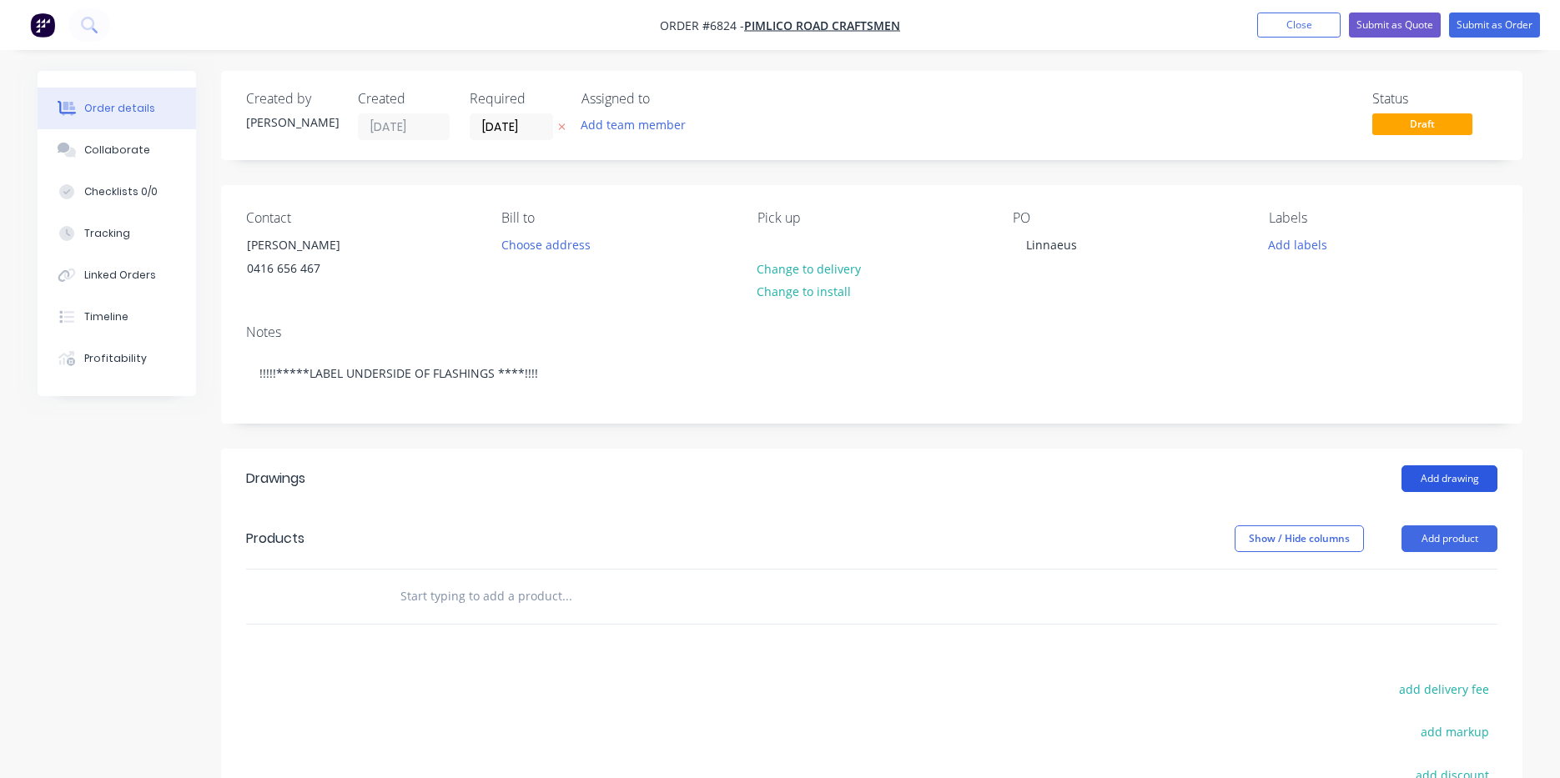
click at [1420, 487] on button "Add drawing" at bounding box center [1449, 478] width 96 height 27
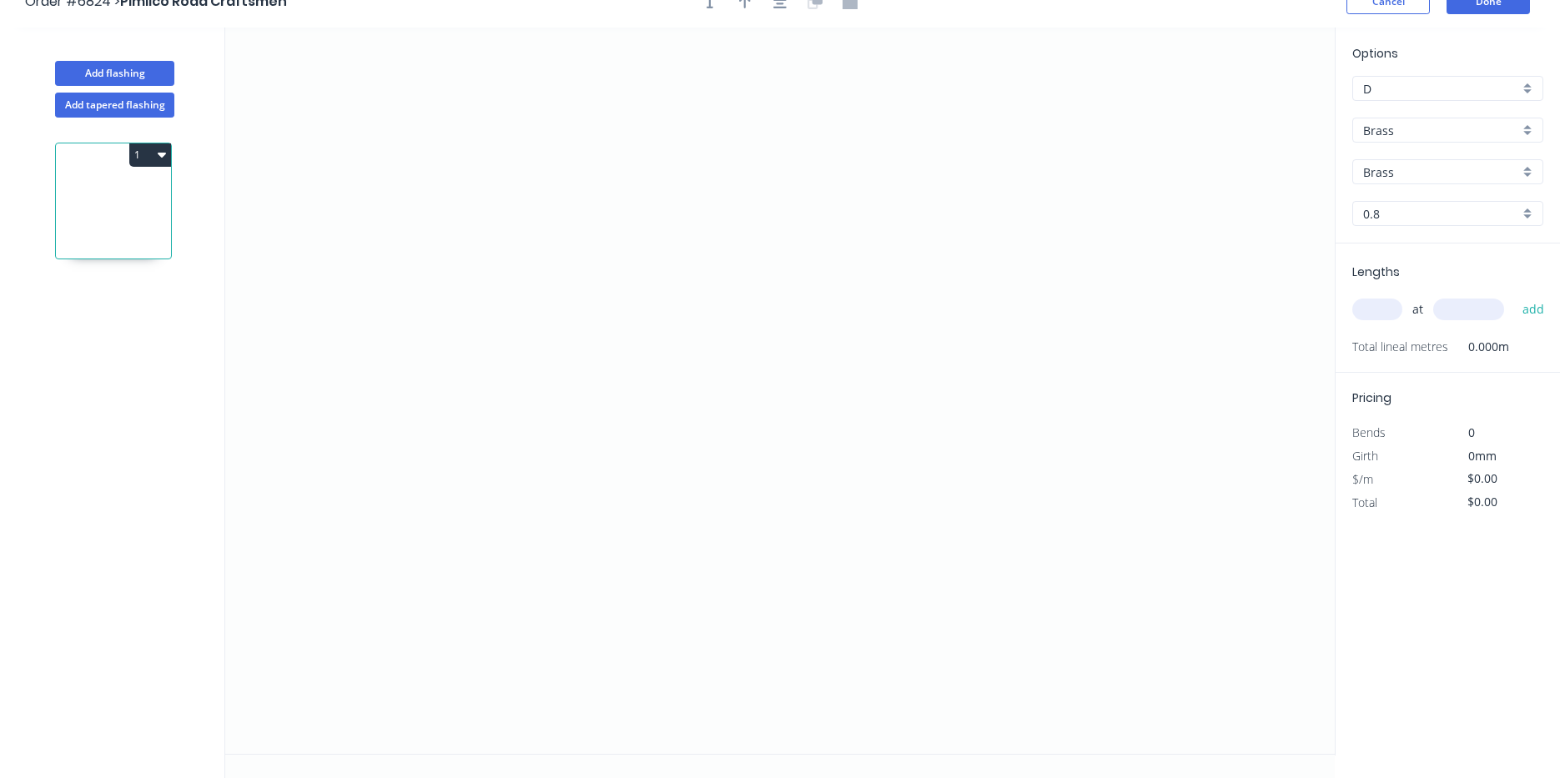
scroll to position [31, 0]
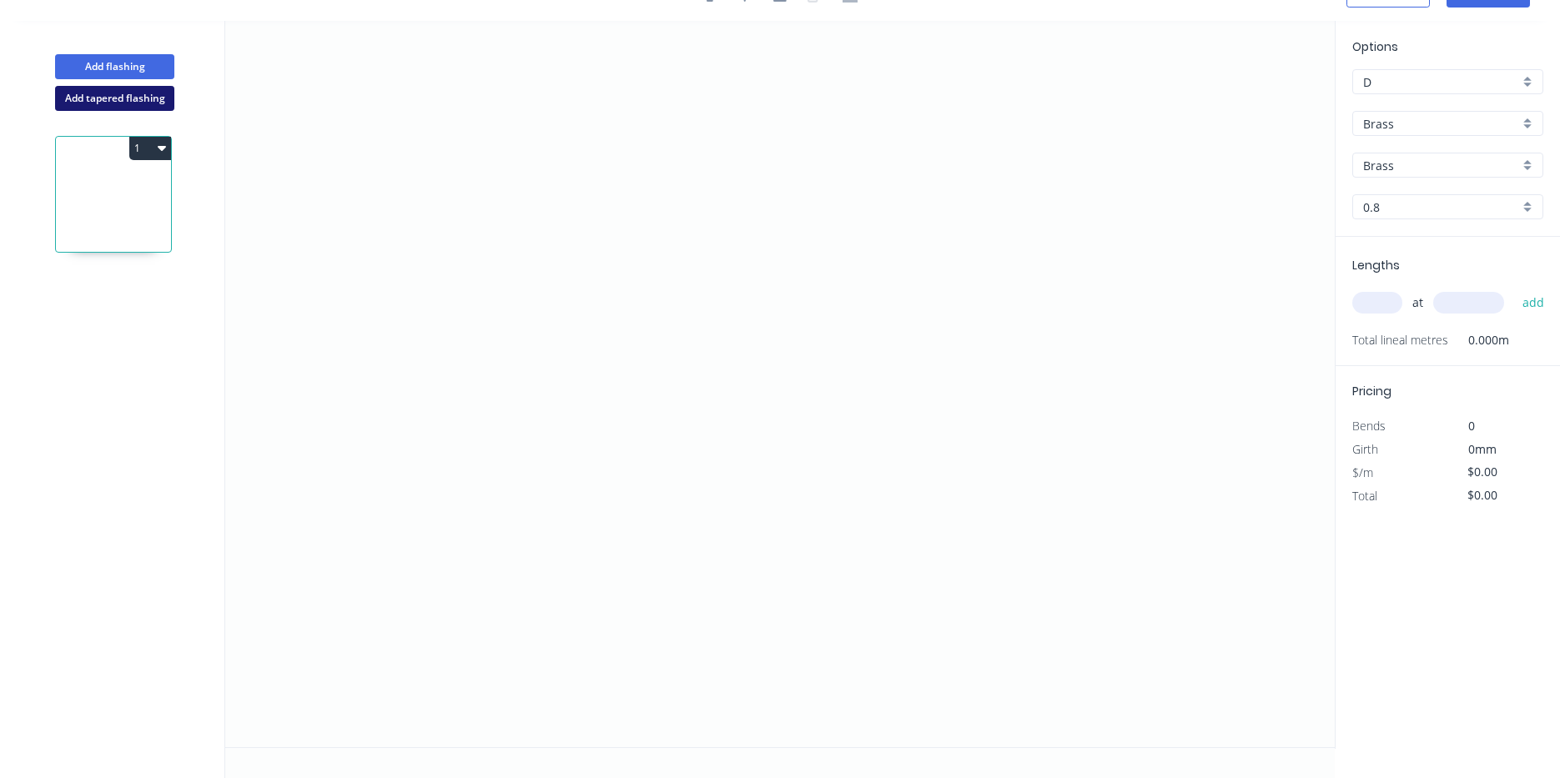
click at [91, 104] on button "Add tapered flashing" at bounding box center [114, 98] width 119 height 25
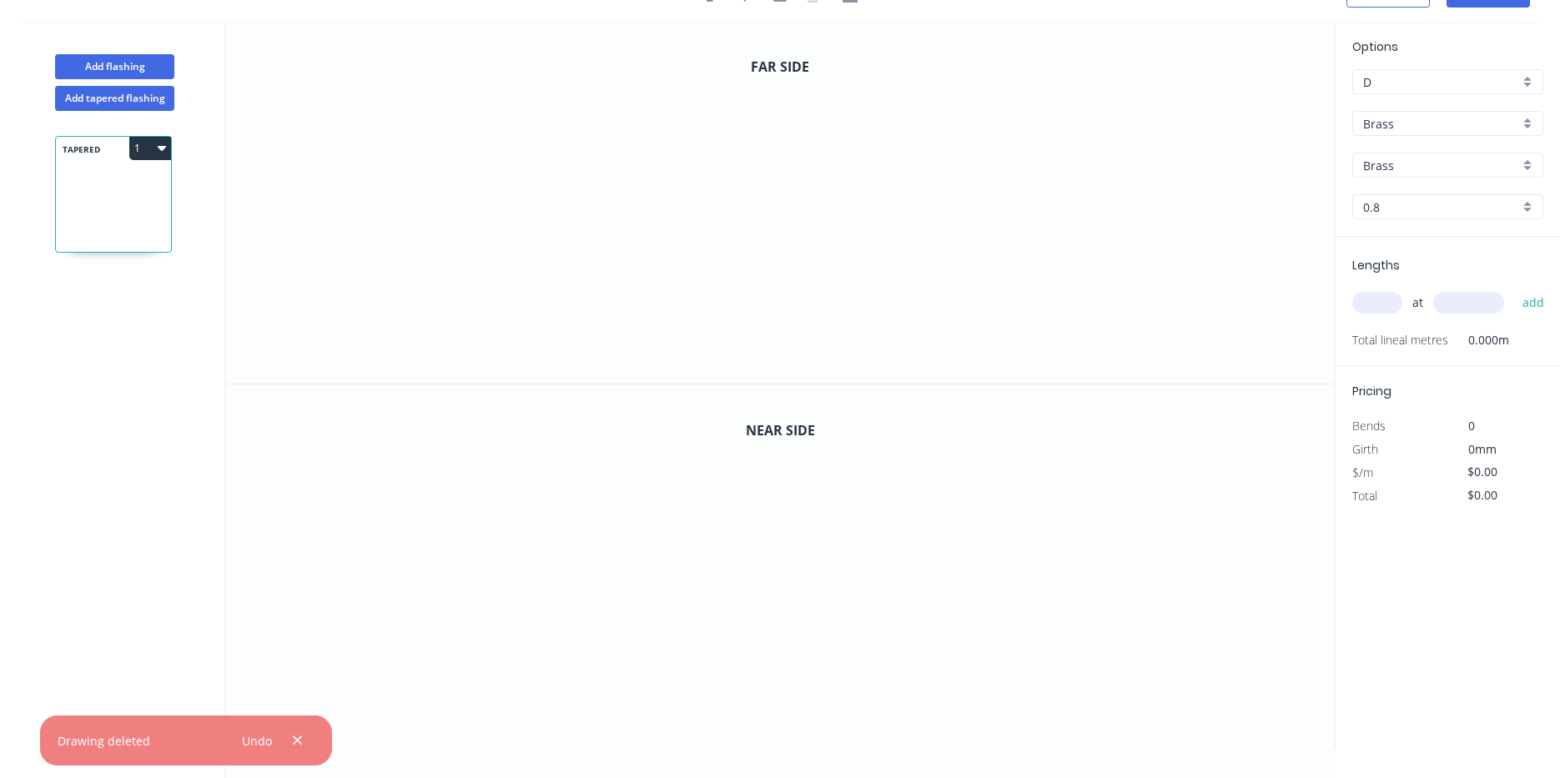
click at [1474, 106] on div "Options D D Brass Brass Brass Brass 0.8 0.8" at bounding box center [1447, 137] width 224 height 199
click at [1473, 111] on div "Brass" at bounding box center [1447, 123] width 191 height 25
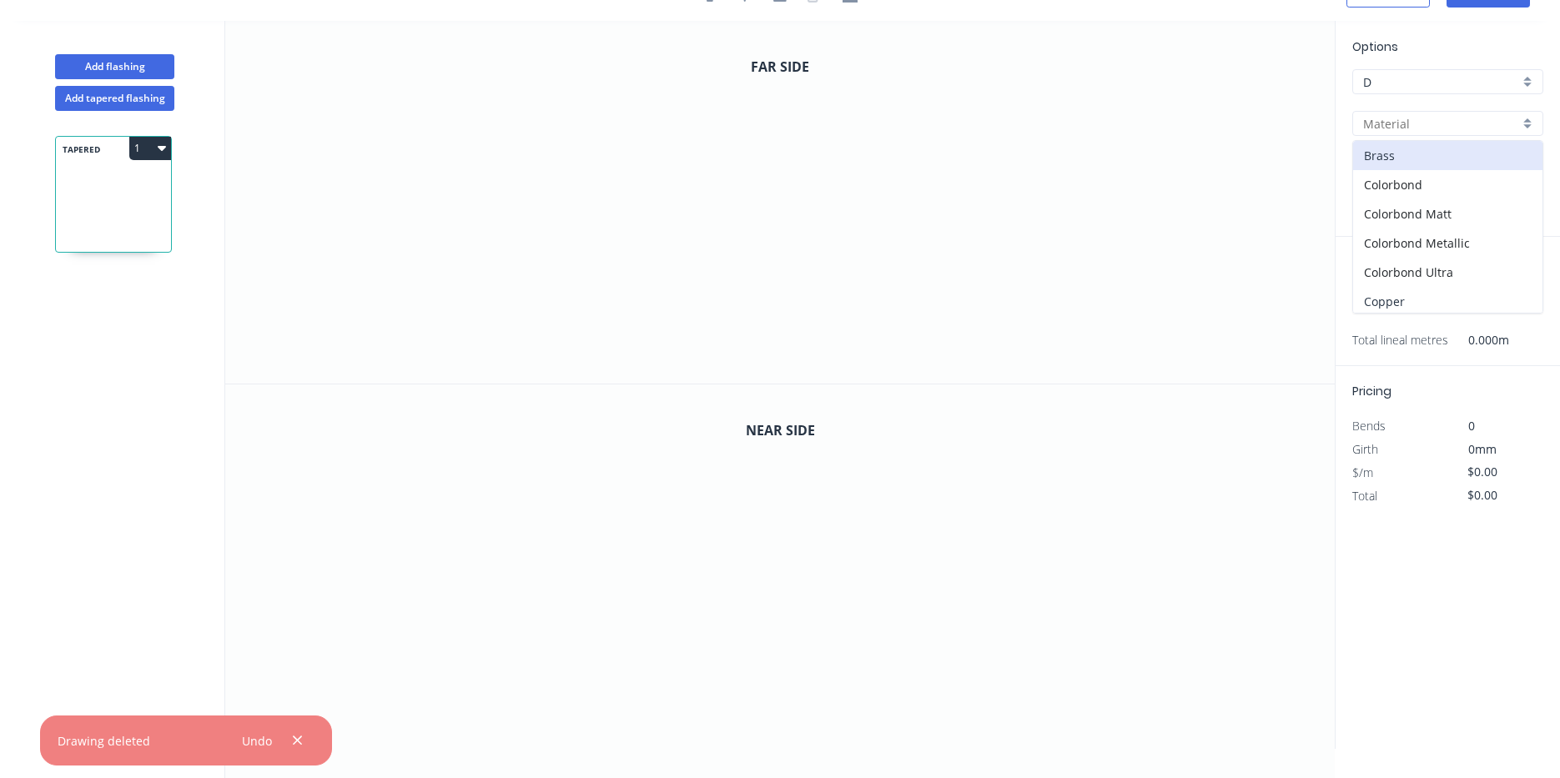
click at [1473, 290] on div "Copper" at bounding box center [1447, 301] width 189 height 29
type input "Copper"
type input "0.55"
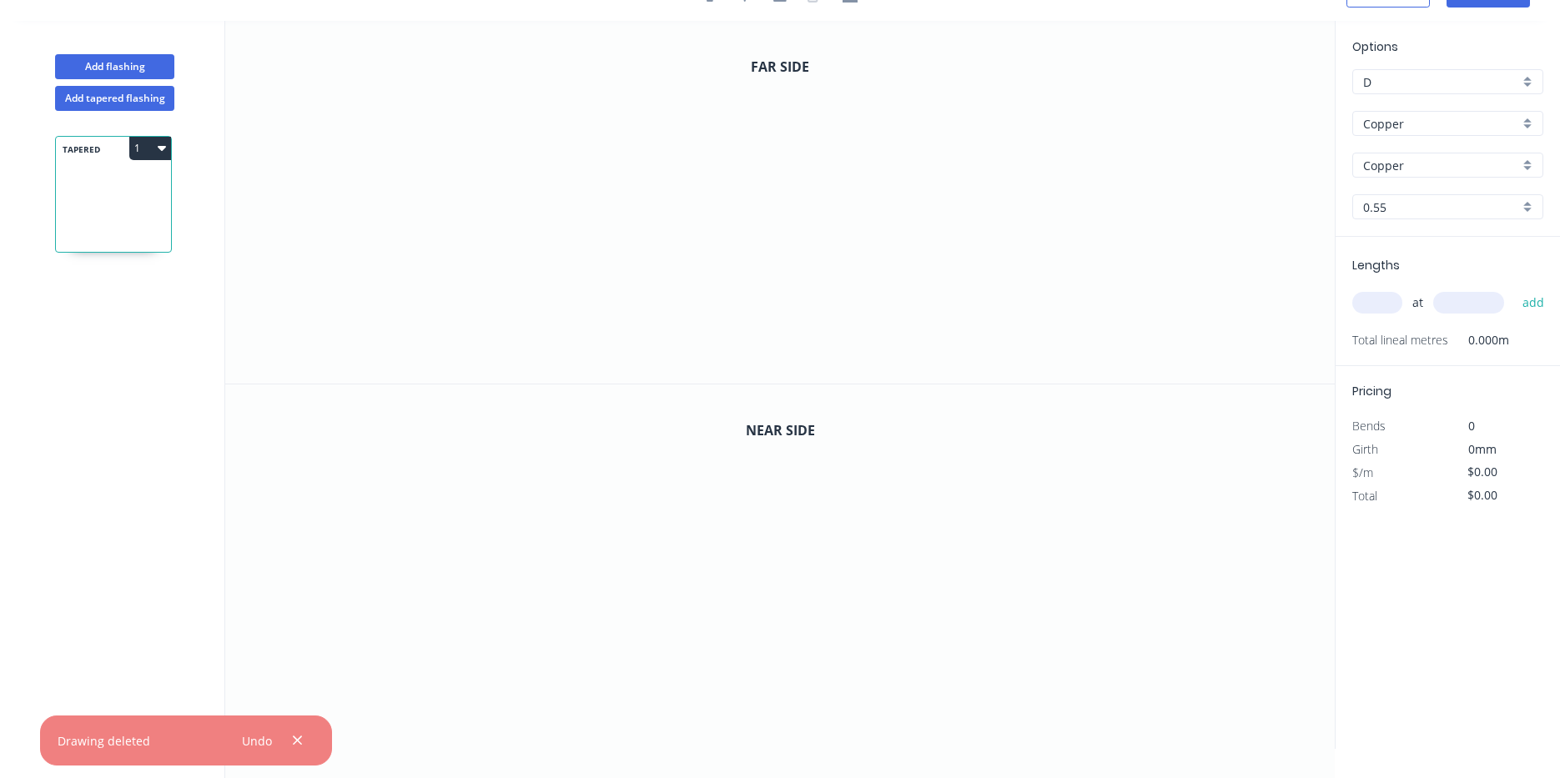
click at [1466, 199] on input "0.55" at bounding box center [1441, 208] width 156 height 18
click at [1460, 271] on div "0.7" at bounding box center [1447, 268] width 189 height 29
type input "0.7"
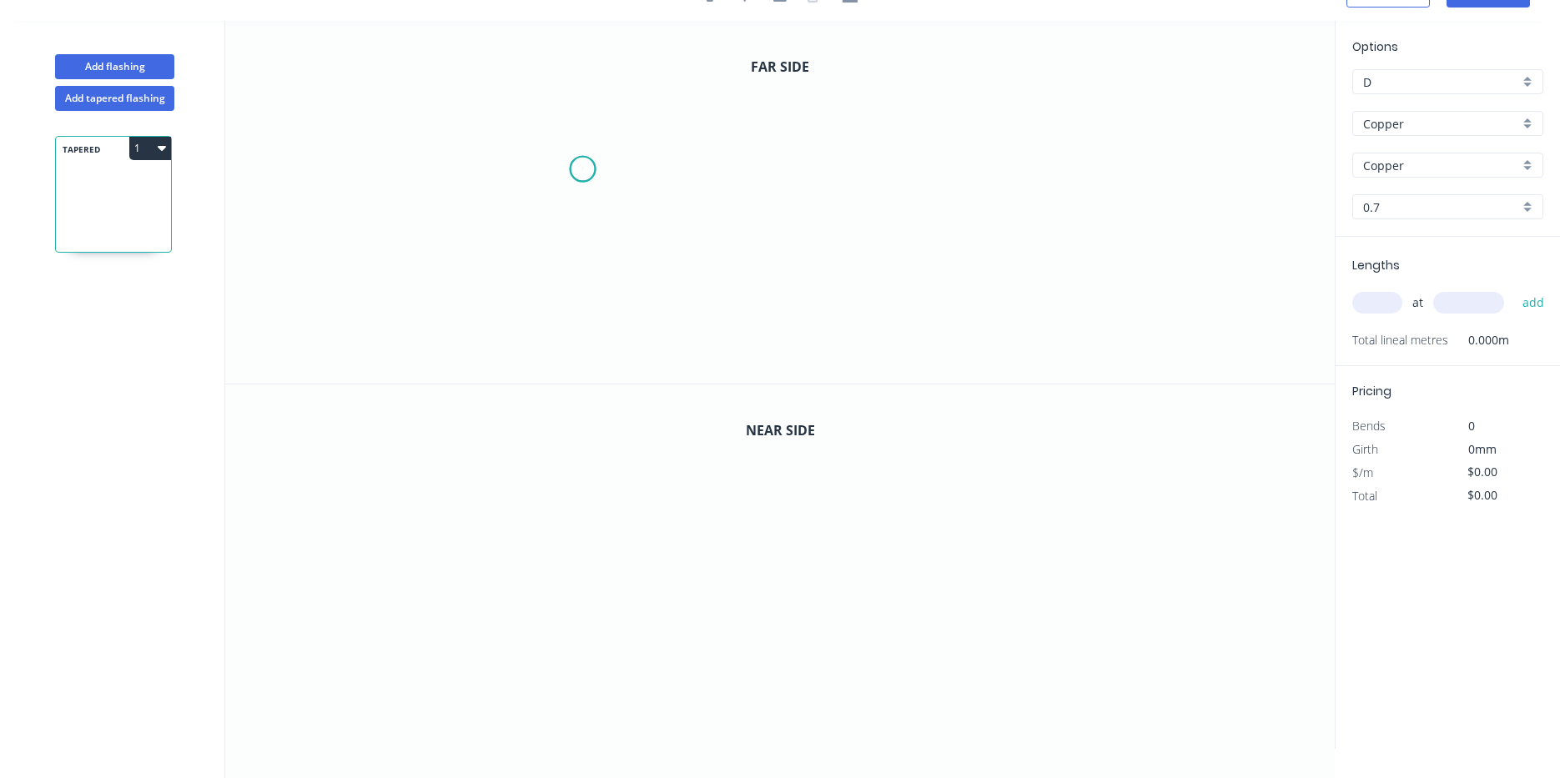
click at [582, 169] on icon "0" at bounding box center [779, 202] width 1109 height 363
click at [576, 256] on icon "0" at bounding box center [779, 202] width 1109 height 363
click at [930, 303] on icon "0 ?" at bounding box center [779, 202] width 1109 height 363
click at [930, 370] on icon "0 ? ? ? º" at bounding box center [779, 202] width 1109 height 363
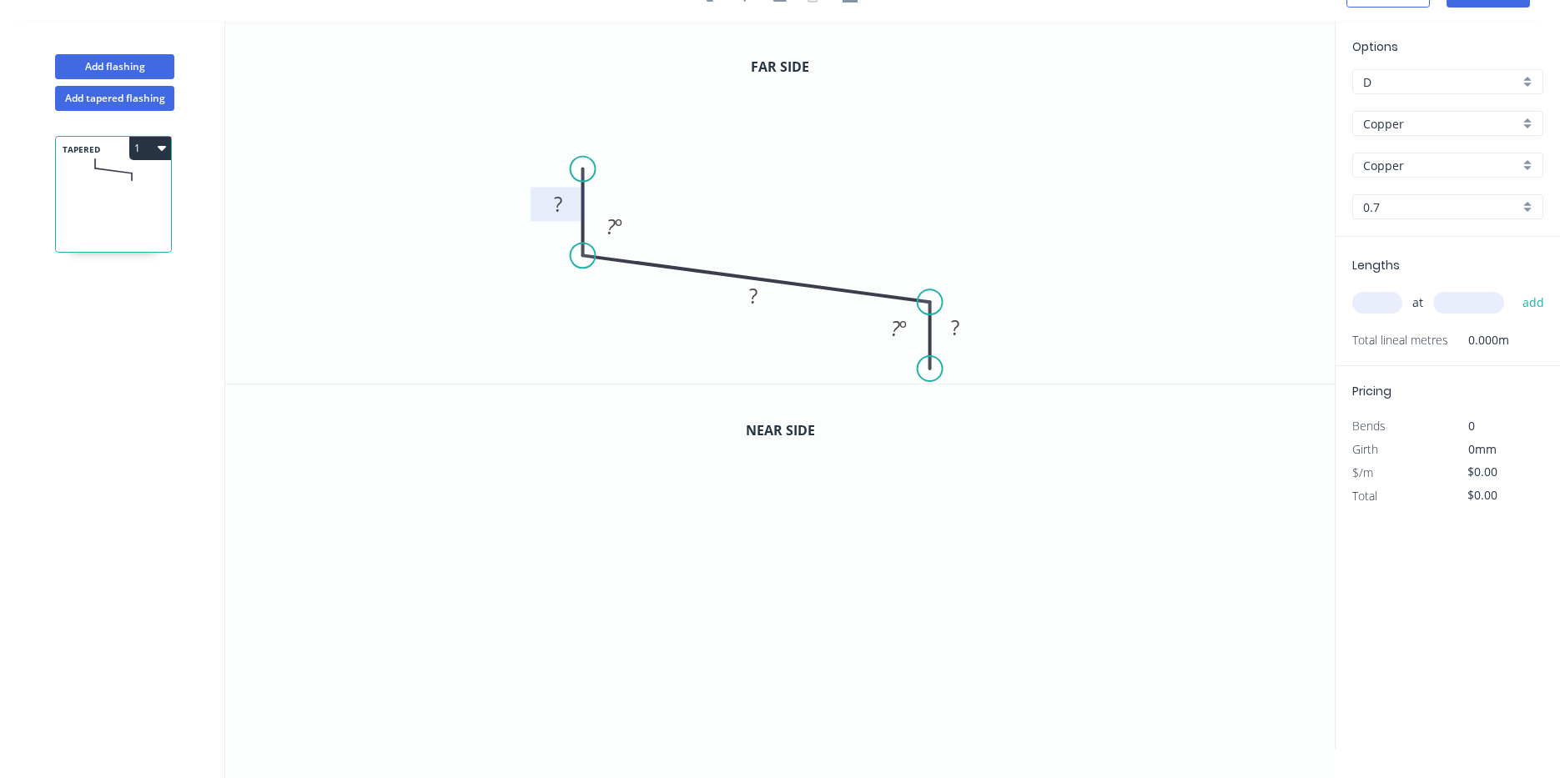
click at [574, 201] on rect at bounding box center [557, 205] width 33 height 23
drag, startPoint x: 1391, startPoint y: 306, endPoint x: 1552, endPoint y: 272, distance: 164.6
click at [1390, 306] on input "text" at bounding box center [1377, 303] width 50 height 22
click at [757, 291] on tspan "112" at bounding box center [753, 296] width 35 height 28
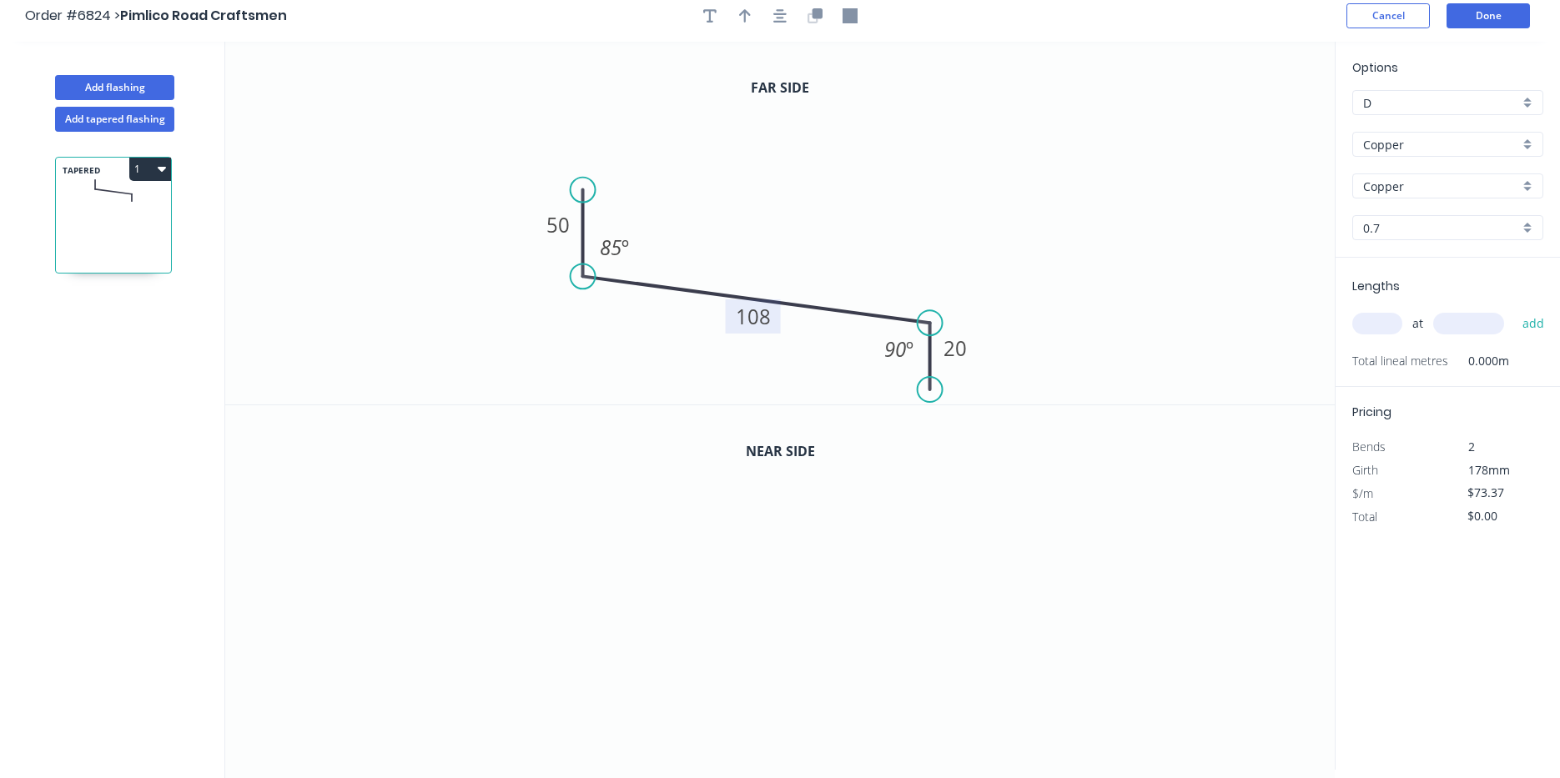
scroll to position [0, 0]
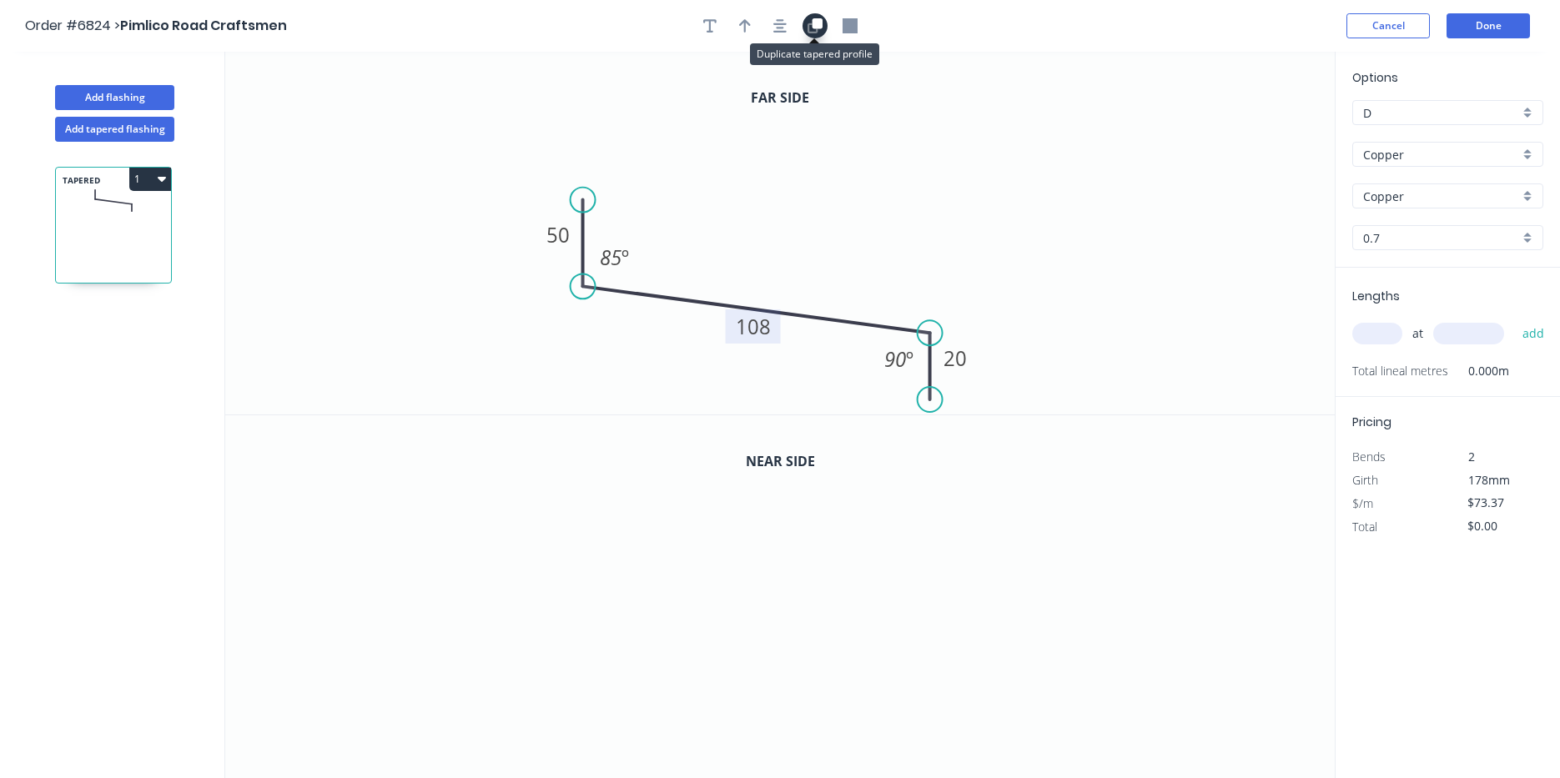
click at [824, 23] on button "button" at bounding box center [814, 25] width 25 height 25
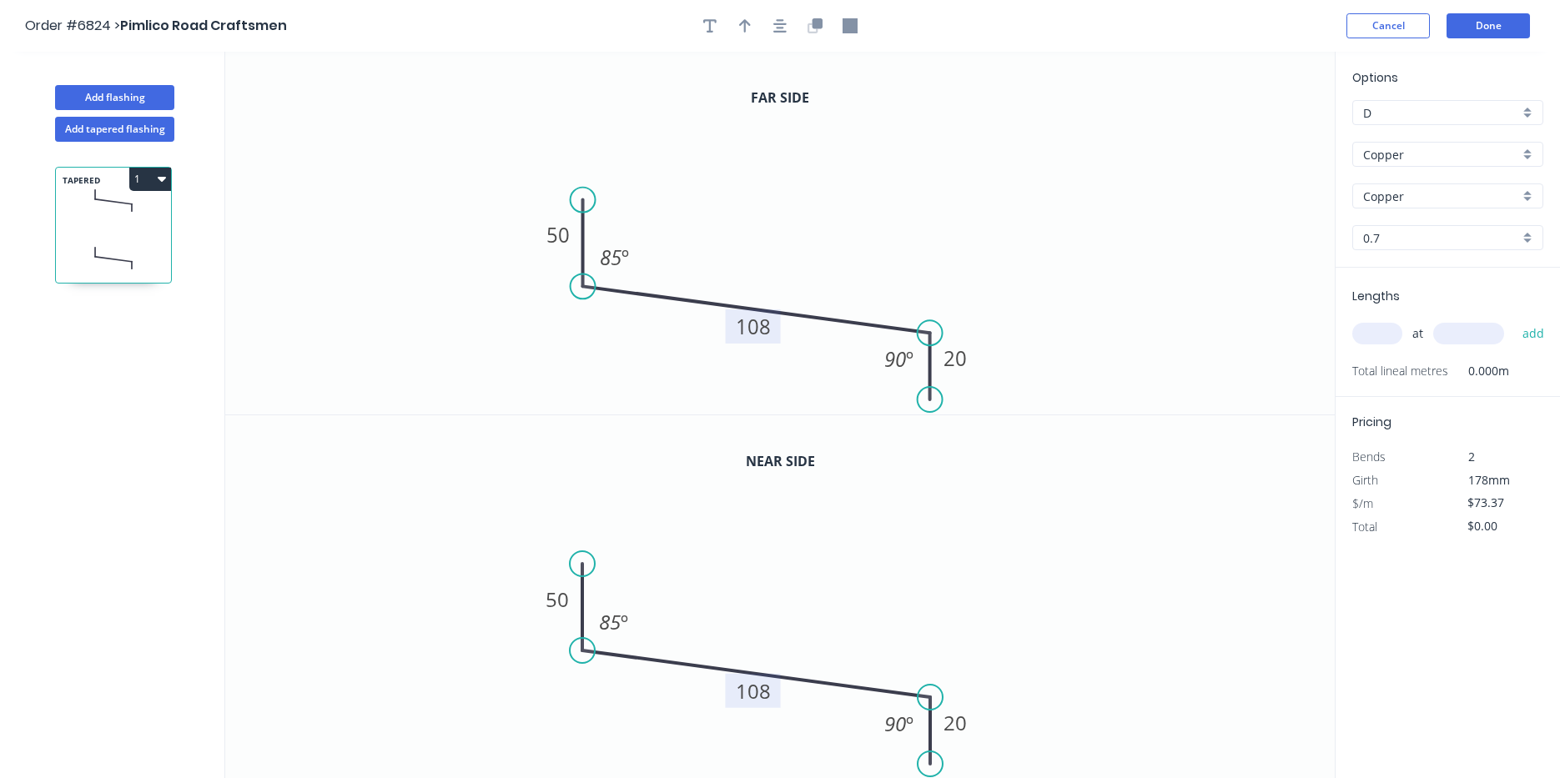
click at [747, 695] on tspan "108" at bounding box center [753, 691] width 35 height 28
type input "$74.37"
click at [740, 27] on icon "button" at bounding box center [745, 25] width 12 height 15
click at [1255, 129] on icon at bounding box center [1250, 115] width 15 height 53
drag, startPoint x: 1255, startPoint y: 129, endPoint x: 696, endPoint y: 250, distance: 572.6
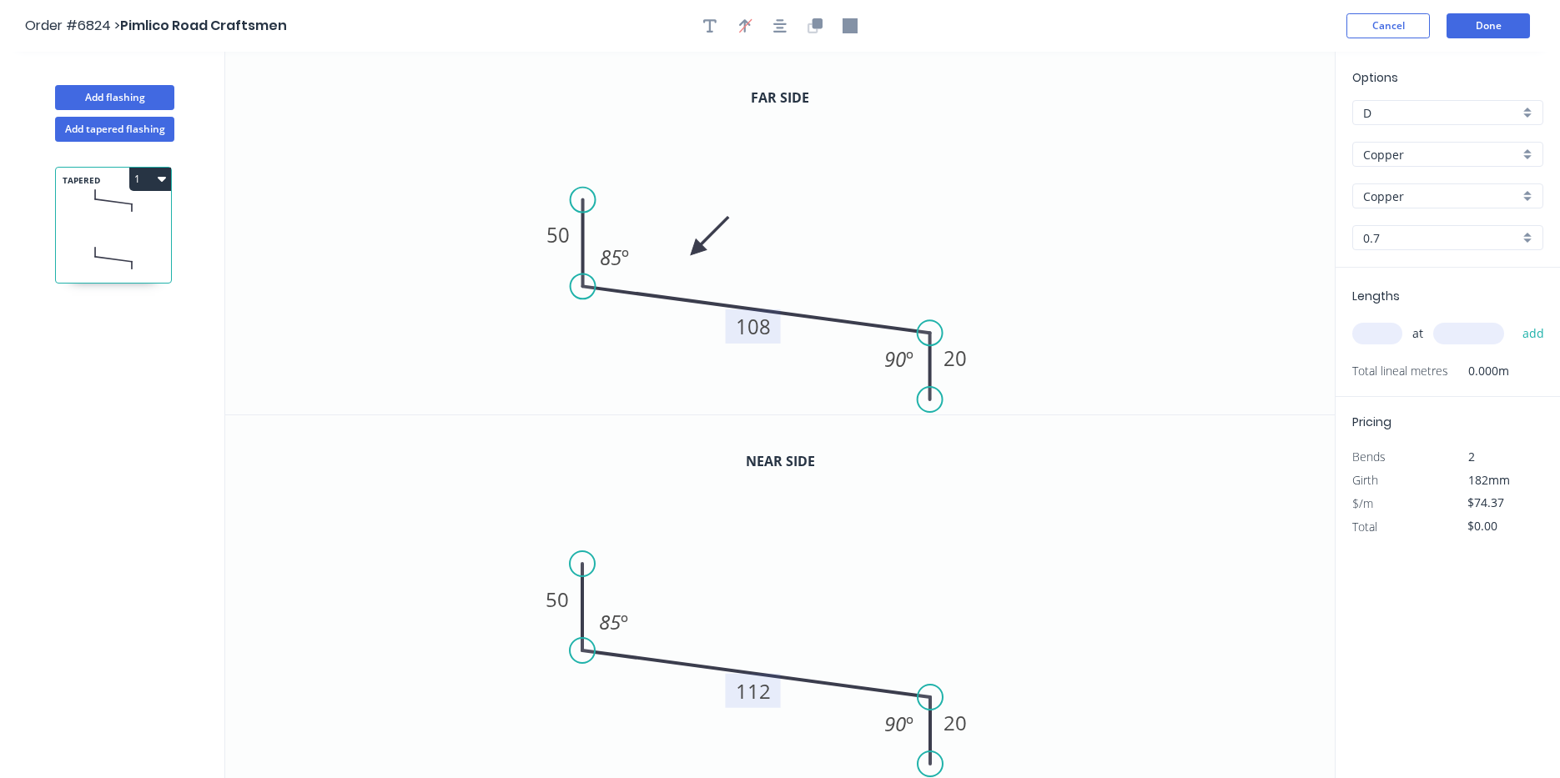
click at [696, 250] on icon at bounding box center [710, 236] width 48 height 48
click at [713, 27] on icon "button" at bounding box center [709, 25] width 13 height 15
drag, startPoint x: 303, startPoint y: 109, endPoint x: 827, endPoint y: 247, distance: 541.6
click at [827, 247] on textarea at bounding box center [857, 255] width 135 height 62
click at [851, 248] on textarea at bounding box center [857, 255] width 135 height 62
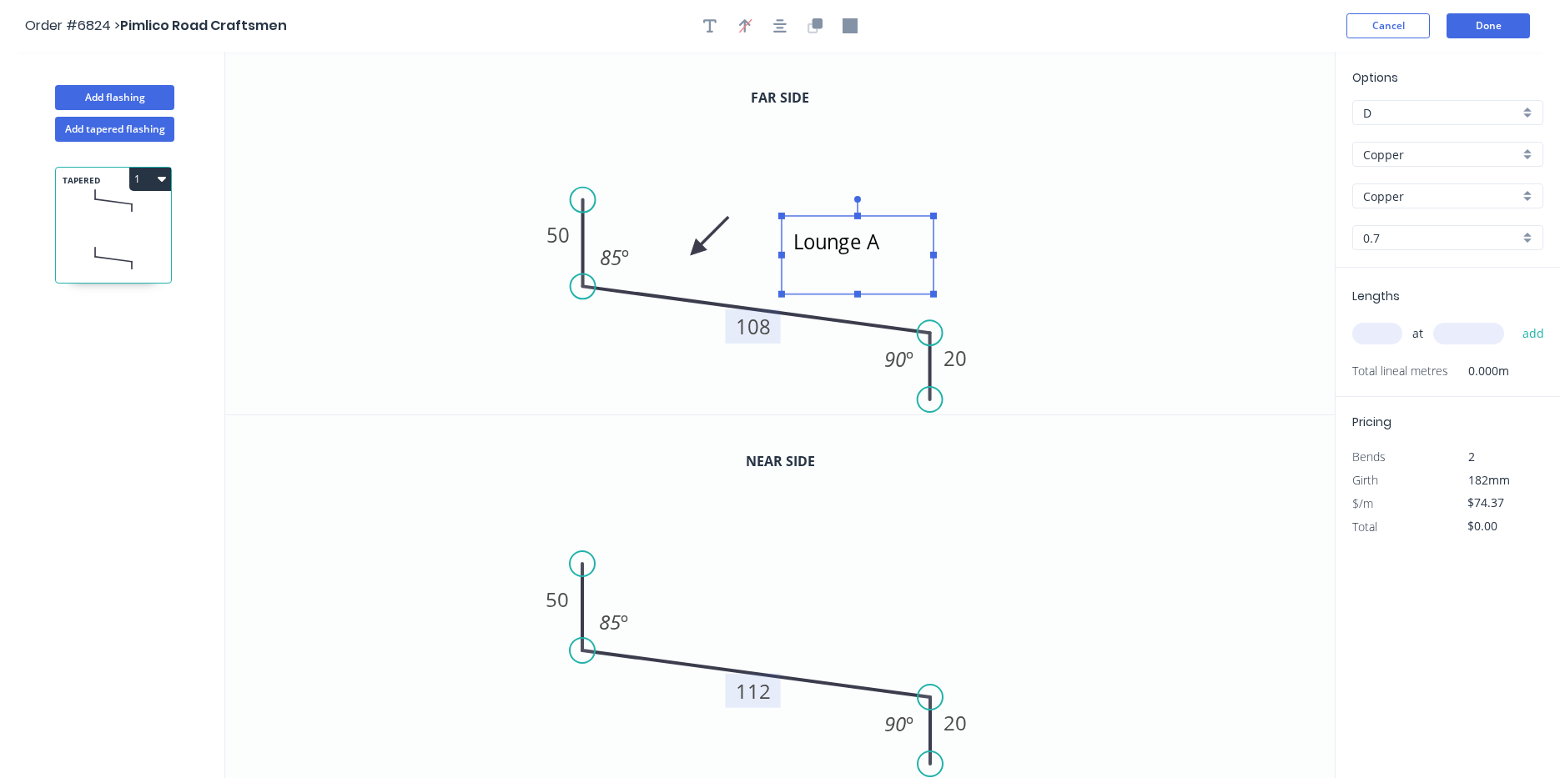
type textarea "Lounge A"
click at [1246, 224] on icon "Lounge A 50 108 20 85 º 90 º" at bounding box center [779, 233] width 1109 height 363
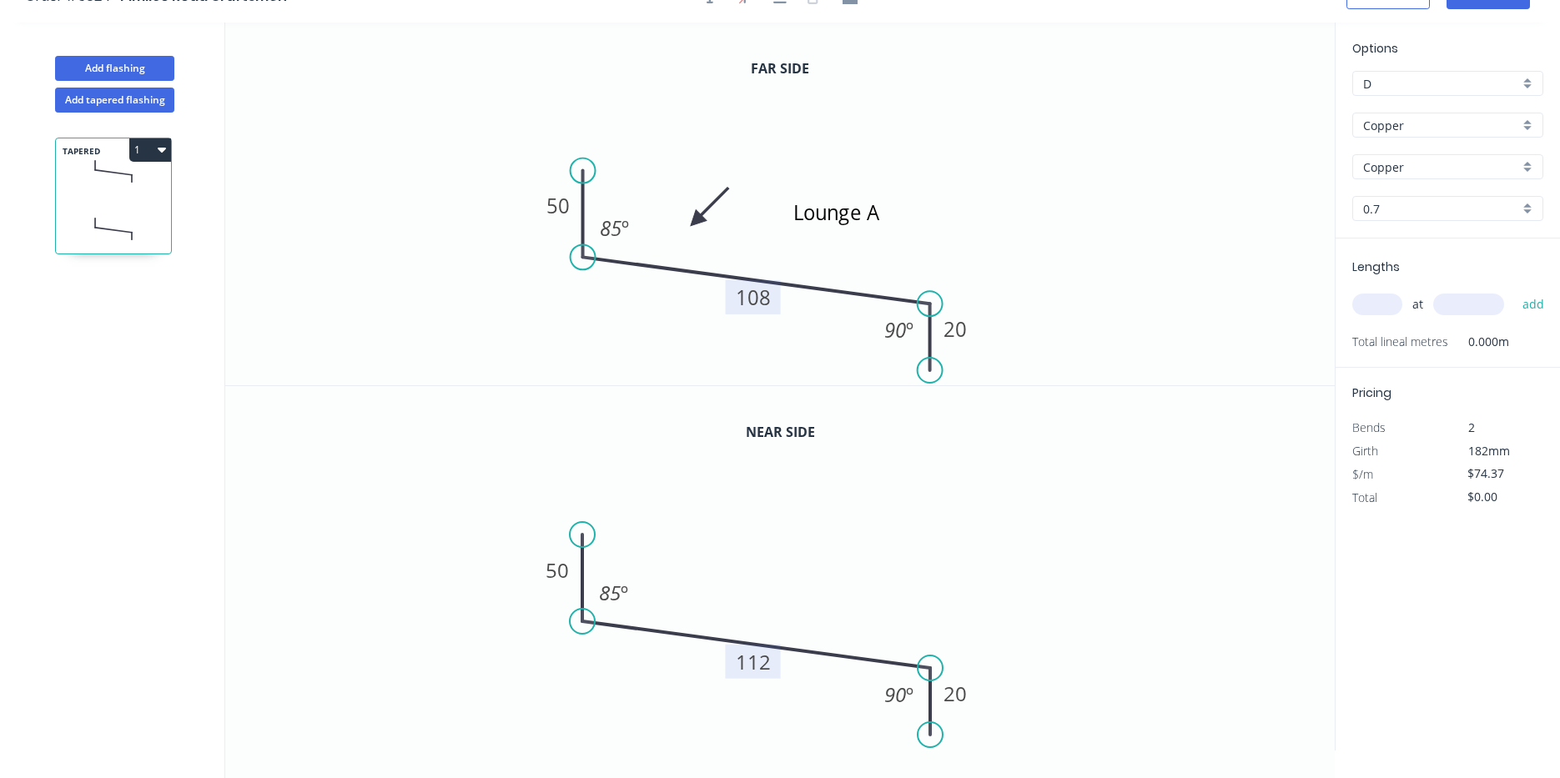
scroll to position [31, 0]
click at [897, 333] on tspan "90" at bounding box center [895, 328] width 22 height 28
click at [903, 692] on tspan "90" at bounding box center [895, 693] width 22 height 28
click at [1120, 331] on icon "Lounge A 50 108 20 85 º 85 º" at bounding box center [779, 202] width 1109 height 363
click at [1390, 309] on input "text" at bounding box center [1377, 303] width 50 height 22
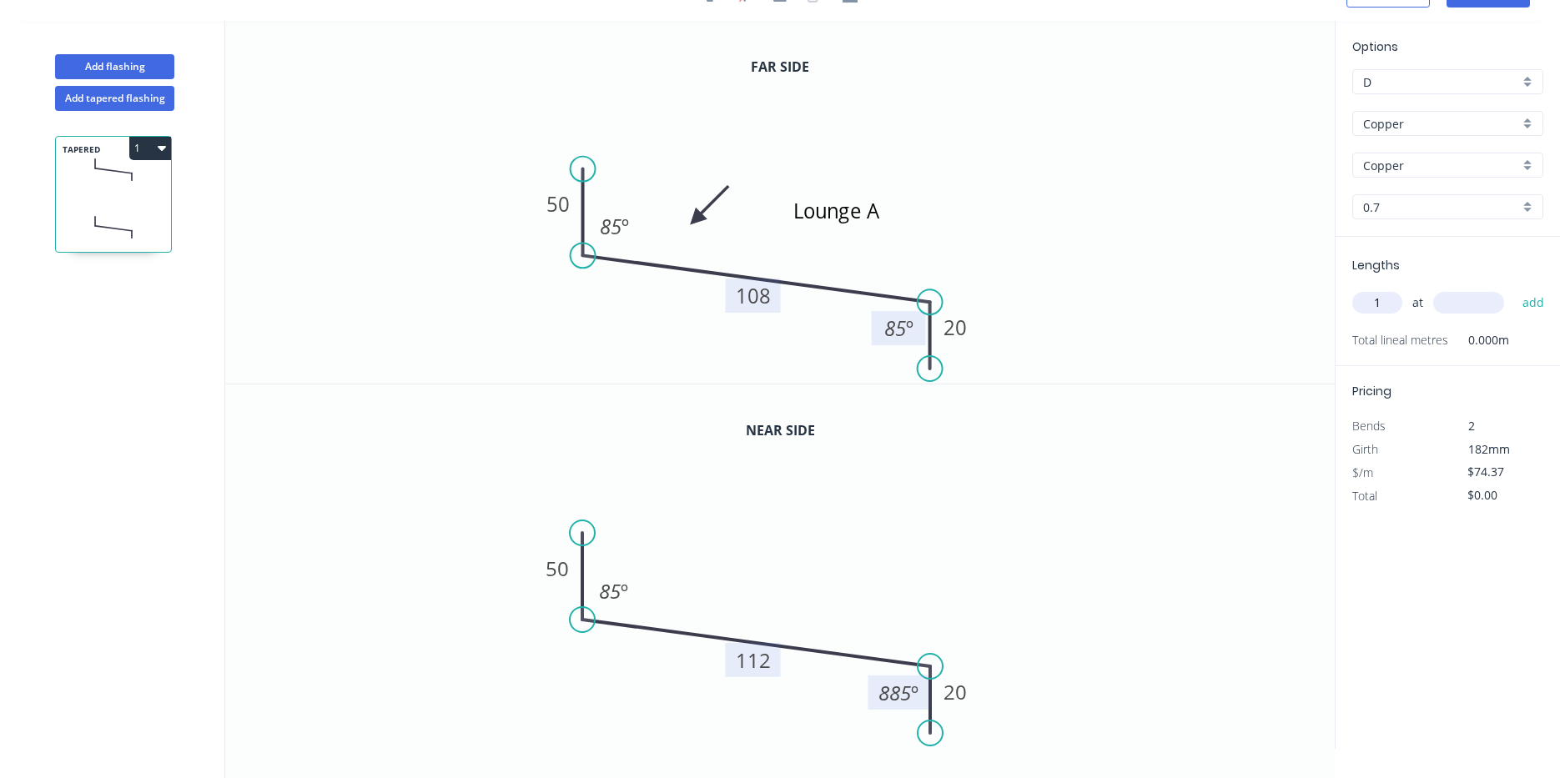
type input "1"
type input "2900"
click at [1514, 289] on button "add" at bounding box center [1533, 303] width 39 height 28
click at [162, 155] on button "1" at bounding box center [150, 148] width 42 height 23
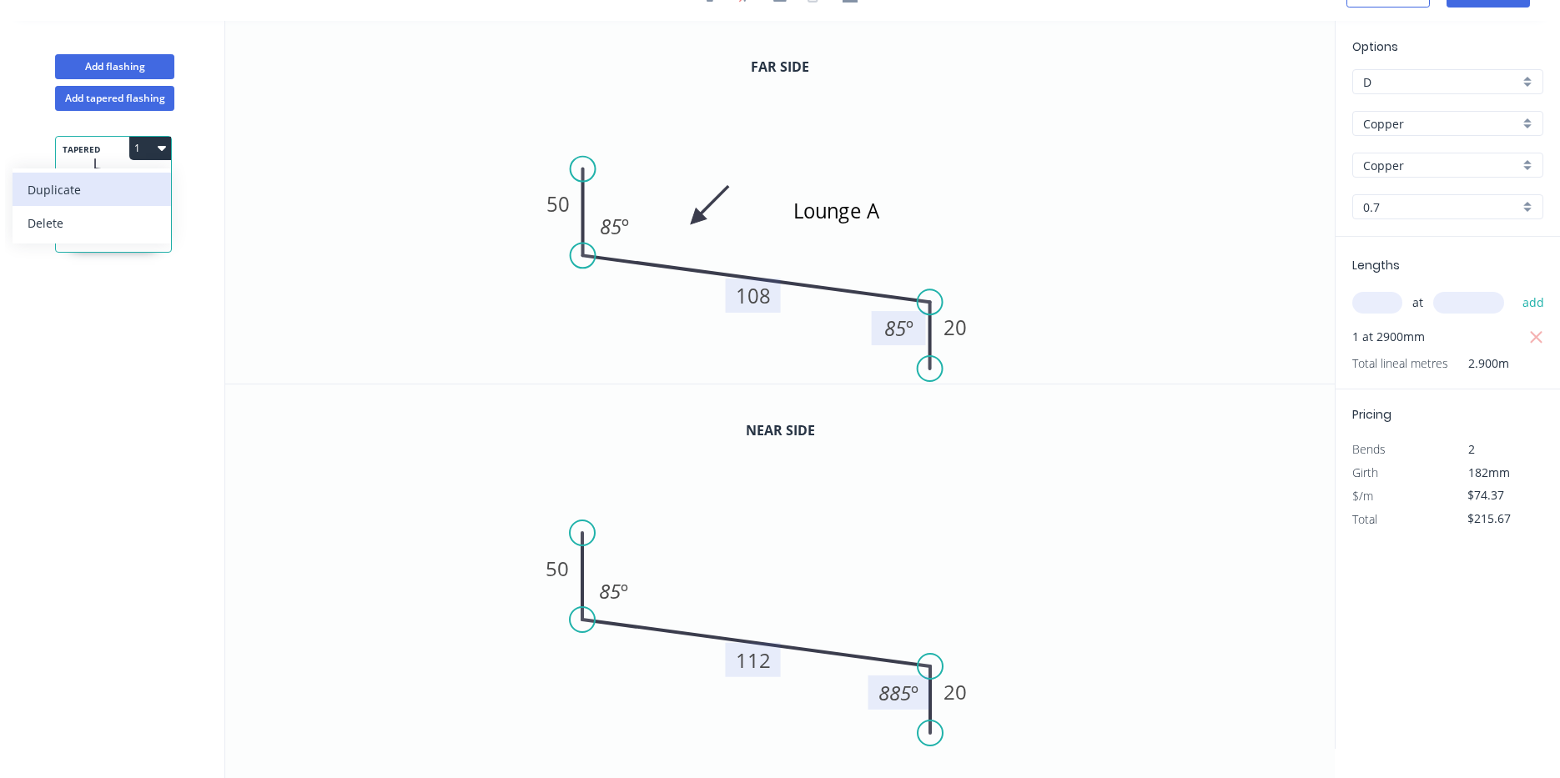
click at [143, 189] on div "Duplicate" at bounding box center [92, 190] width 128 height 24
type input "$0.00"
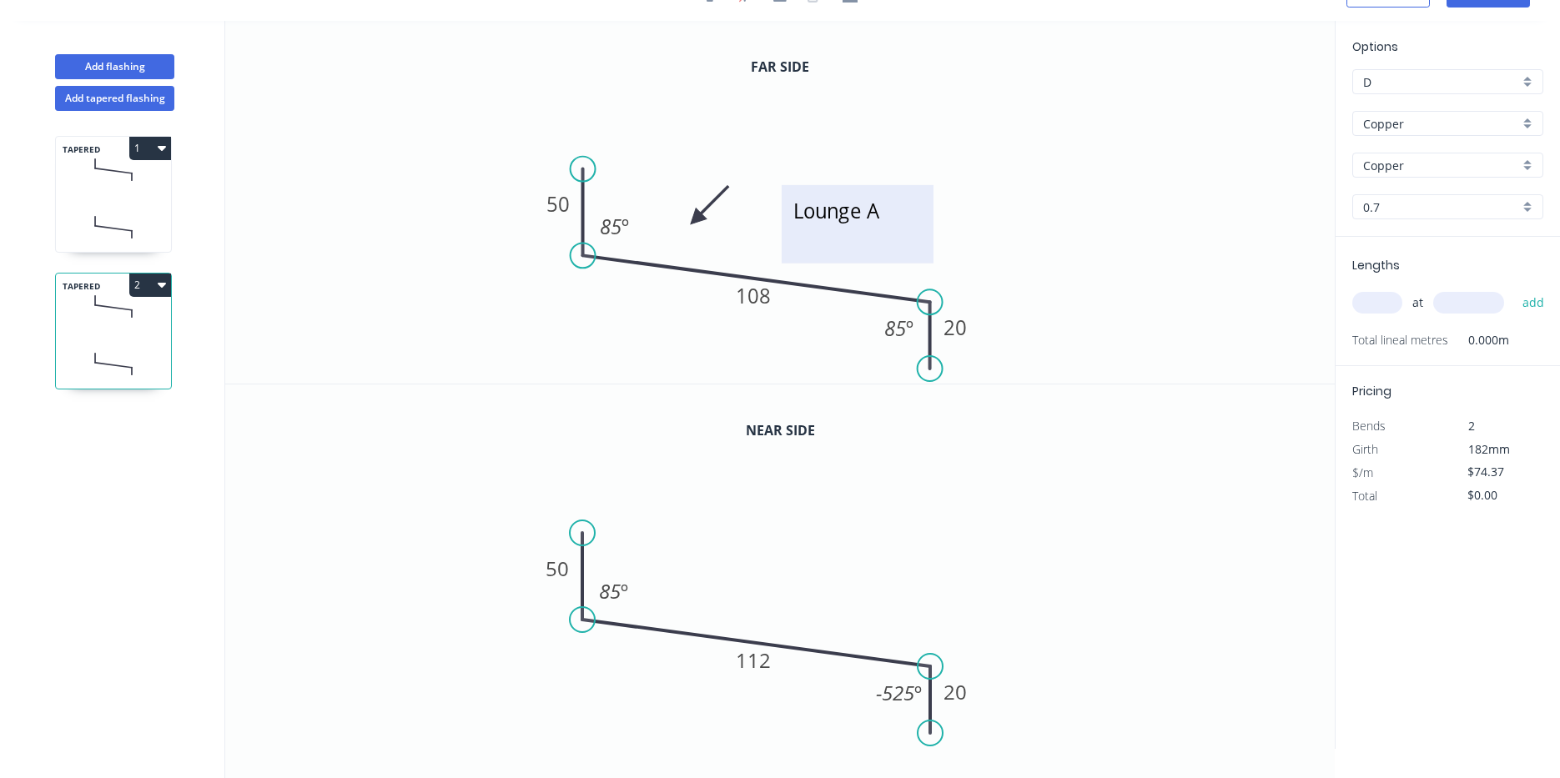
click at [878, 213] on textarea "Lounge A" at bounding box center [857, 225] width 135 height 62
click at [881, 212] on textarea "Lounge A" at bounding box center [857, 225] width 135 height 62
click at [772, 673] on rect at bounding box center [752, 660] width 55 height 34
type textarea "Lounge B"
click at [762, 663] on tspan "112" at bounding box center [753, 660] width 35 height 28
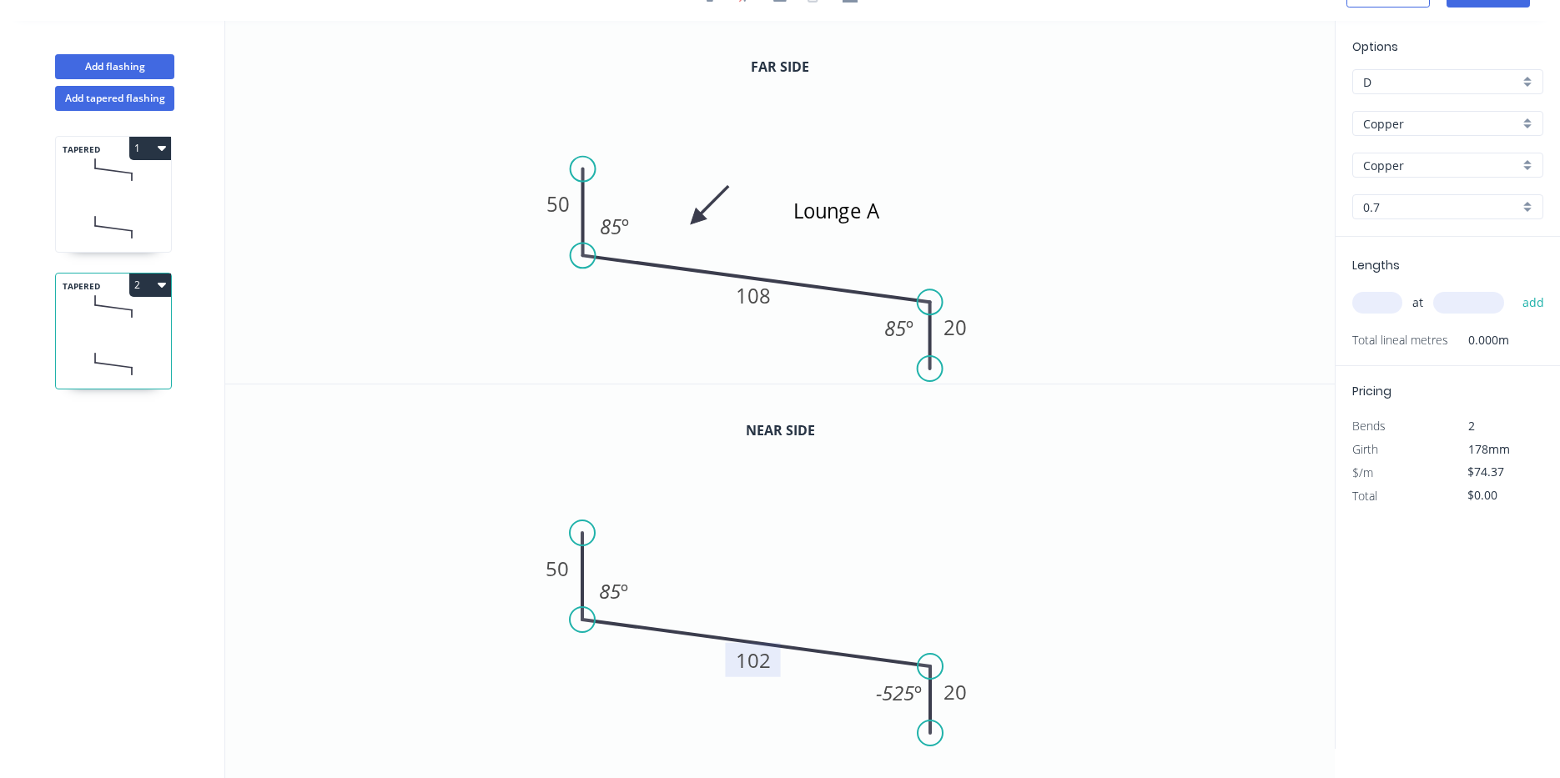
click at [1392, 317] on div "at add" at bounding box center [1449, 303] width 194 height 28
click at [1391, 304] on input "text" at bounding box center [1377, 303] width 50 height 22
type input "1"
type input "2150"
click at [1514, 289] on button "add" at bounding box center [1533, 303] width 39 height 28
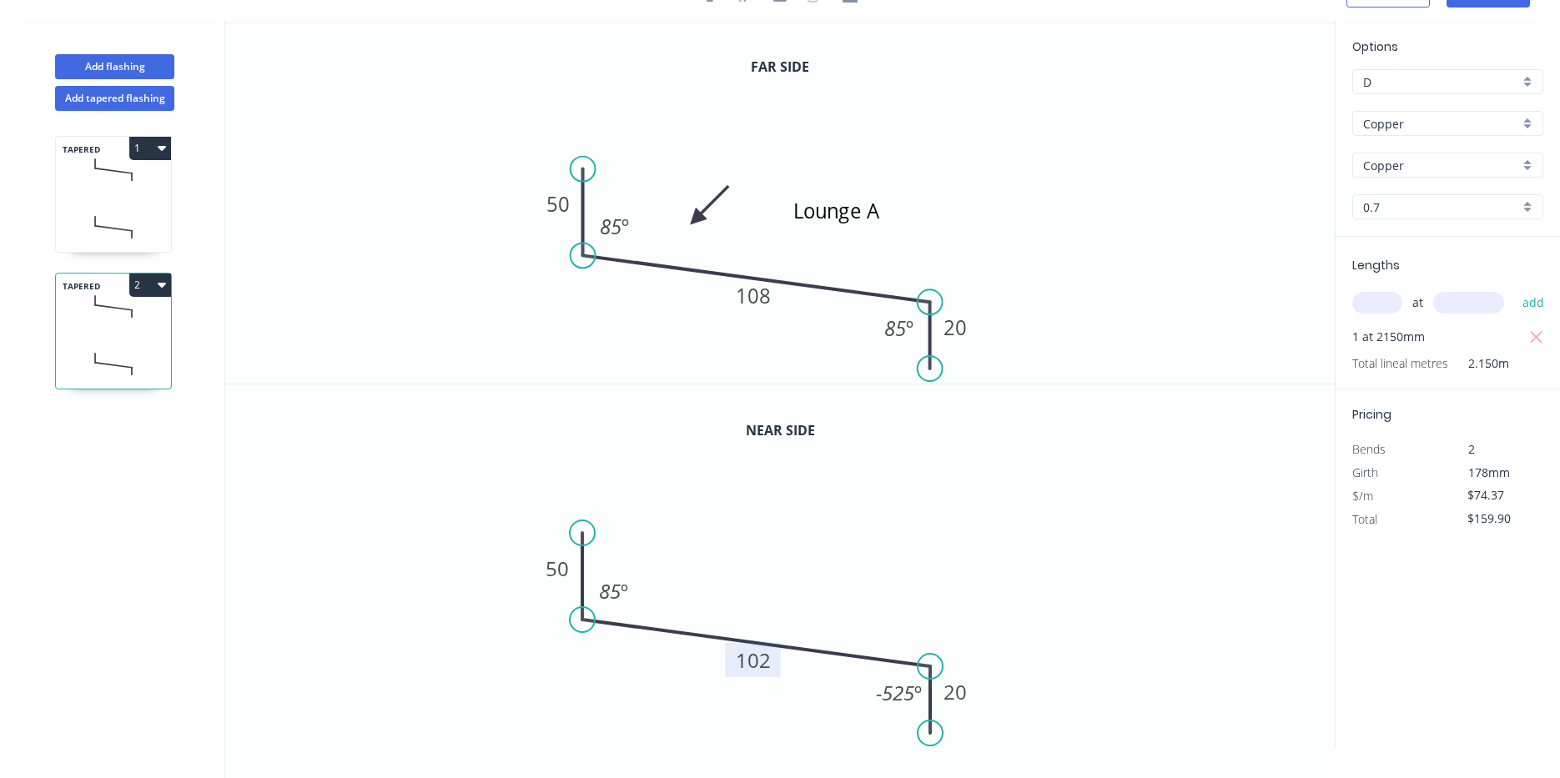
click at [160, 286] on icon "button" at bounding box center [162, 285] width 8 height 5
click at [149, 312] on button "Duplicate" at bounding box center [92, 325] width 158 height 33
type input "$0.00"
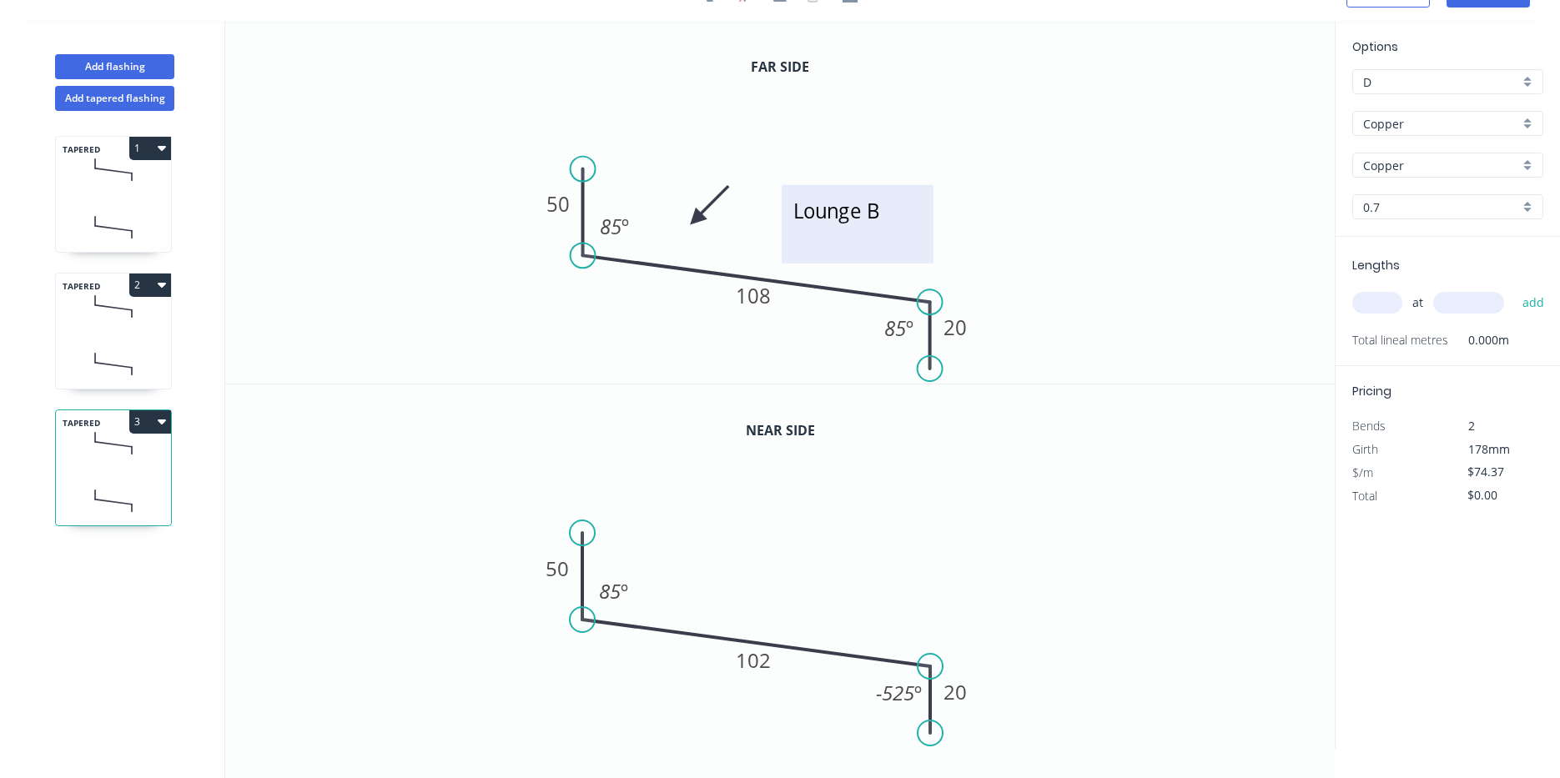
click at [873, 202] on textarea "Lounge B" at bounding box center [857, 225] width 135 height 62
click at [741, 653] on tspan "102" at bounding box center [753, 660] width 35 height 28
click at [880, 201] on textarea "Bedroom" at bounding box center [857, 225] width 135 height 62
type textarea "Cafe B"
click at [1385, 286] on div "at add" at bounding box center [1449, 302] width 194 height 45
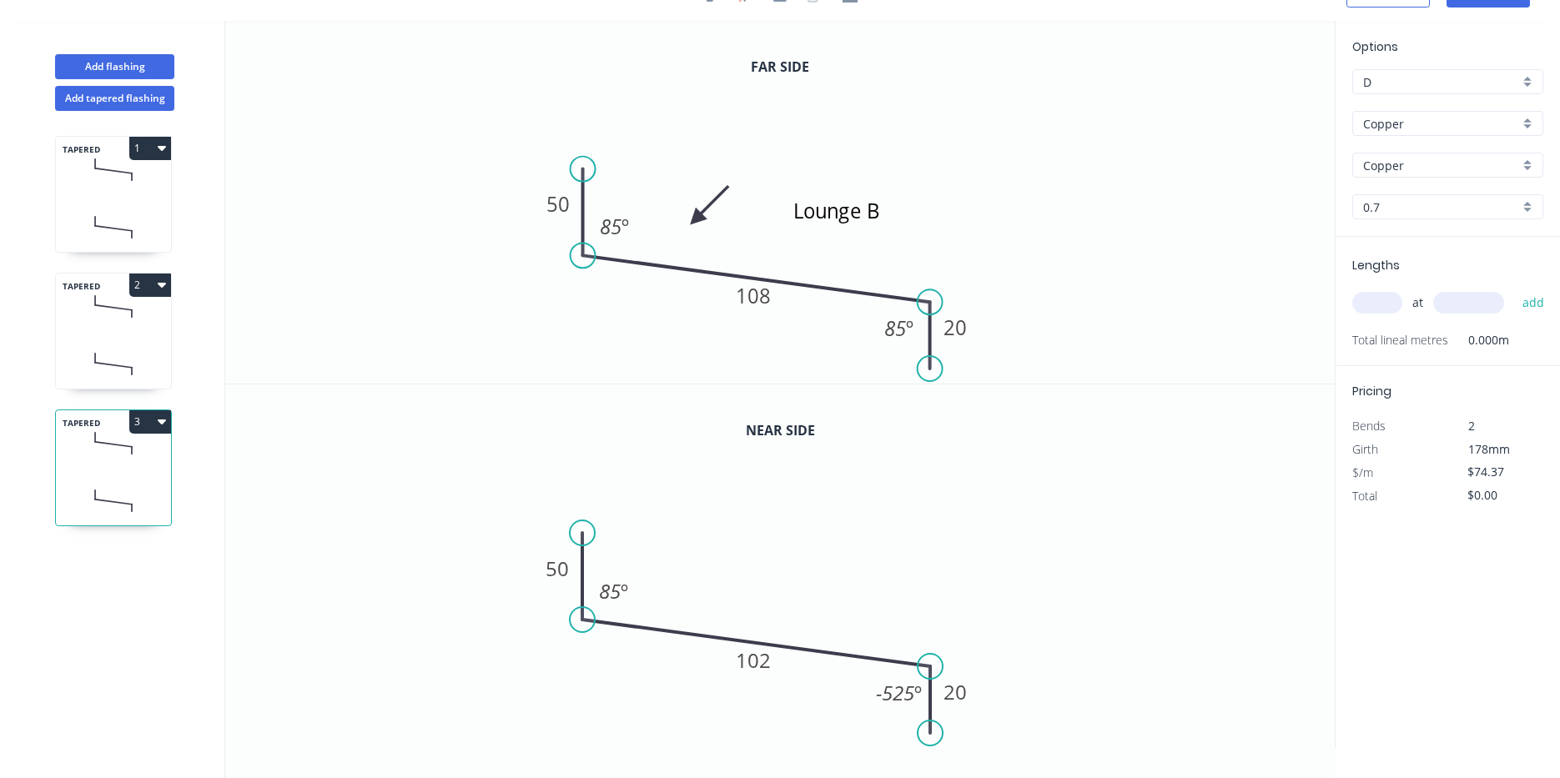
click at [1391, 314] on div "at add" at bounding box center [1449, 303] width 194 height 28
click at [749, 297] on tspan "108" at bounding box center [753, 296] width 35 height 28
click at [757, 666] on tspan "102" at bounding box center [753, 660] width 35 height 28
click at [1391, 304] on input "text" at bounding box center [1377, 303] width 50 height 22
type input "1"
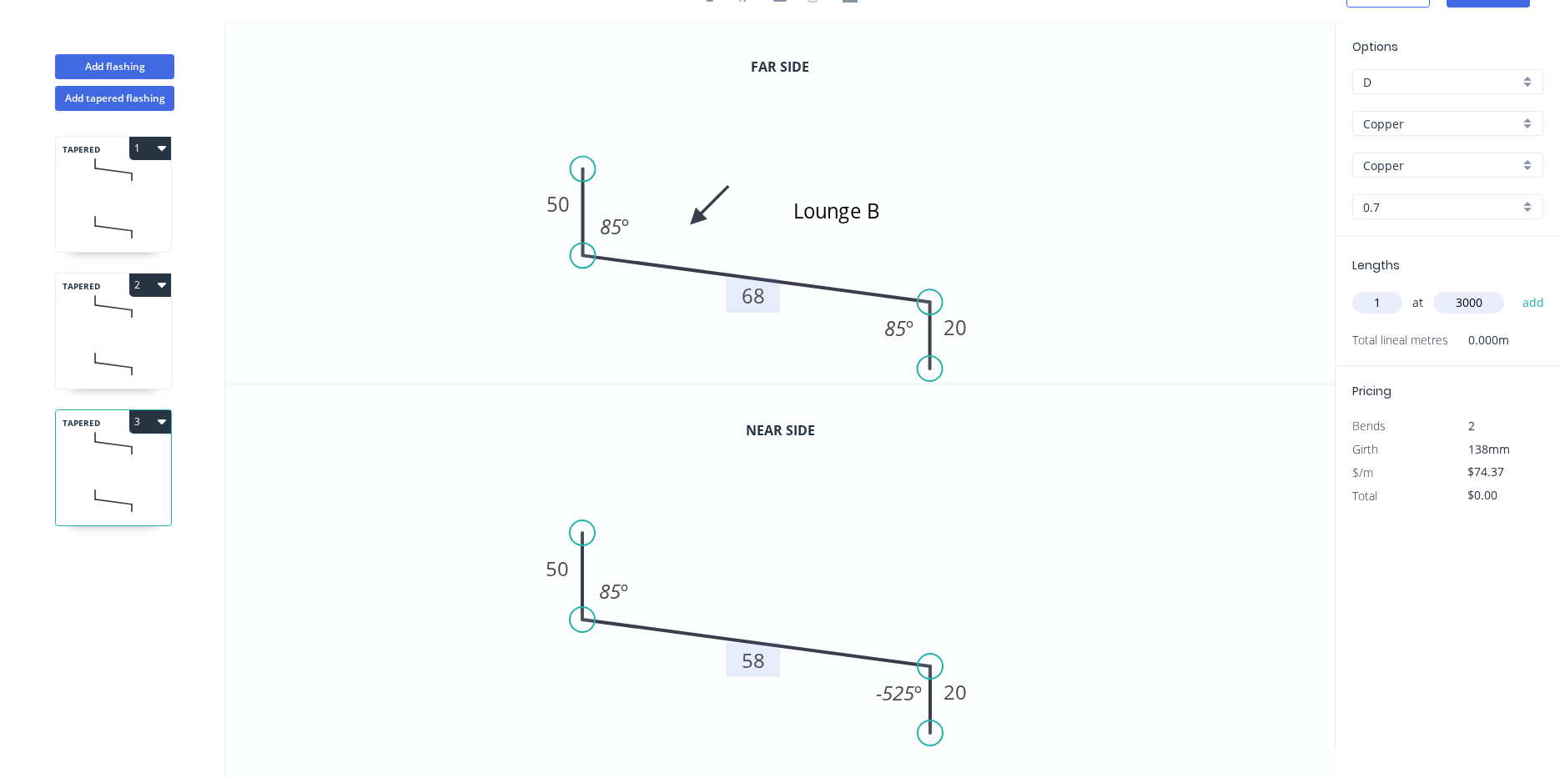
type input "3000"
click at [1514, 289] on button "add" at bounding box center [1533, 303] width 39 height 28
type input "$223.11"
click at [133, 58] on button "Add flashing" at bounding box center [114, 66] width 119 height 25
type input "$0.00"
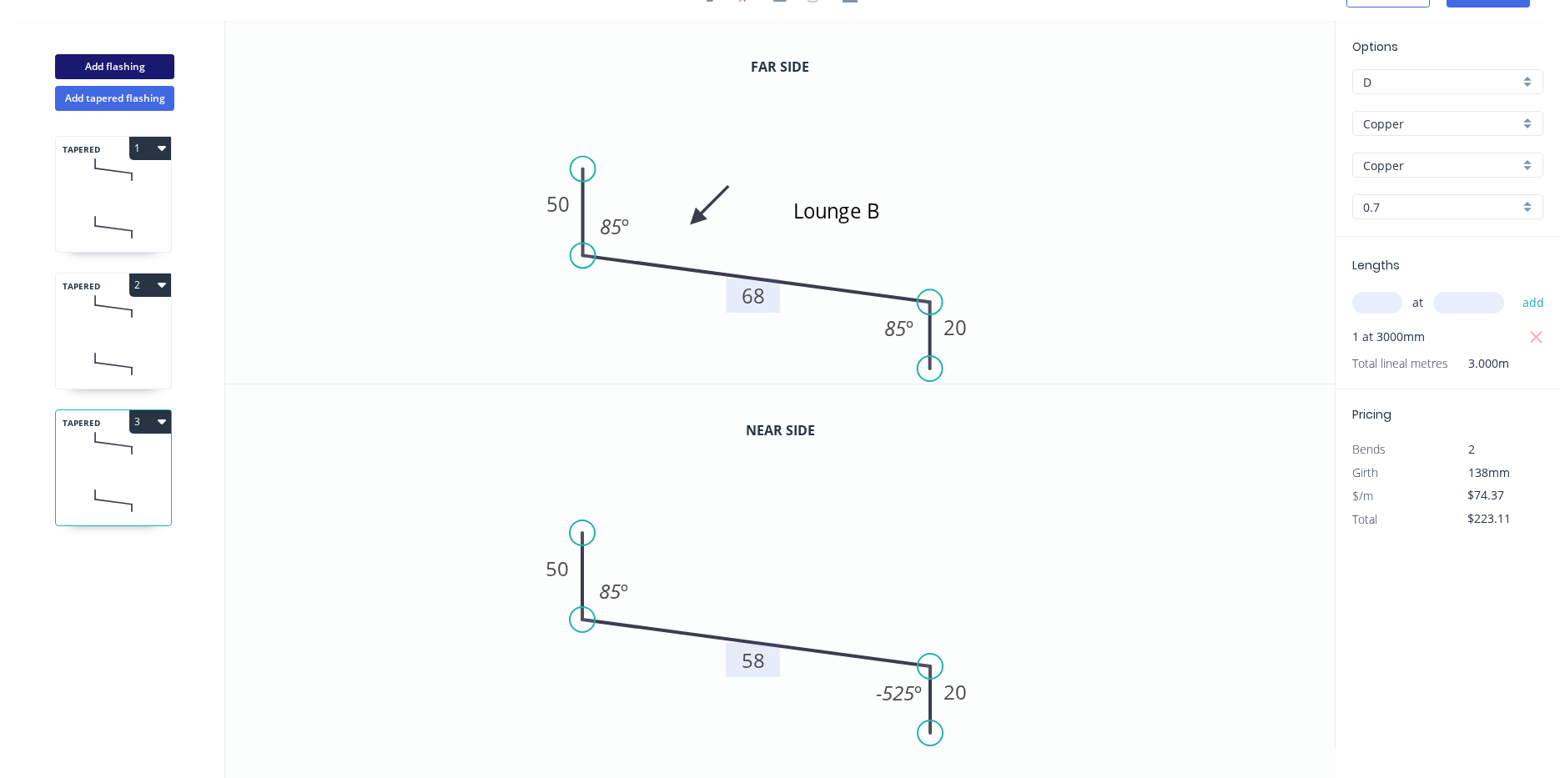
type input "$0.00"
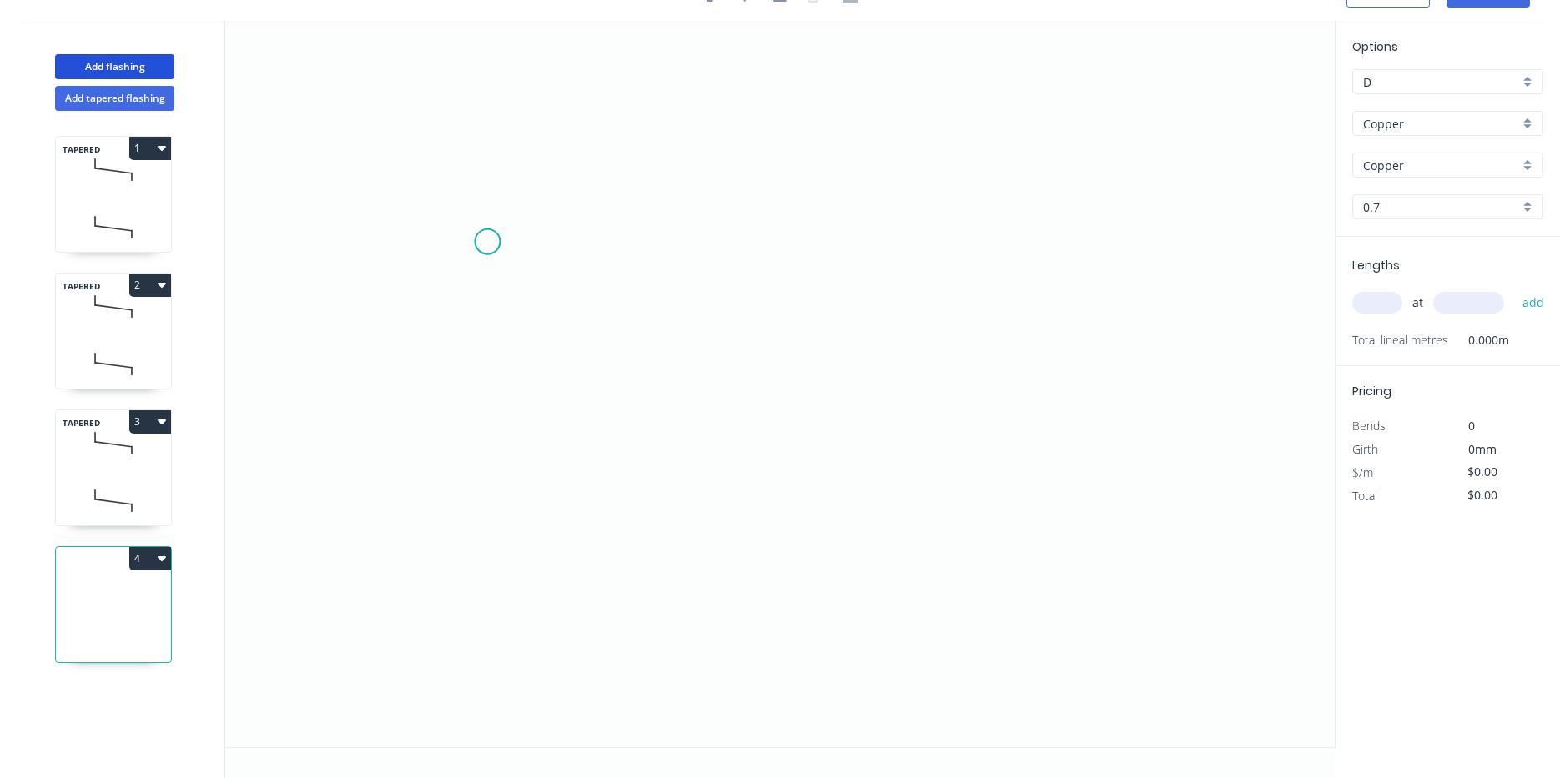
click at [506, 232] on icon "0" at bounding box center [779, 384] width 1109 height 727
click at [506, 339] on icon "0" at bounding box center [779, 384] width 1109 height 727
click at [727, 396] on icon "0 ?" at bounding box center [779, 384] width 1109 height 727
click at [721, 471] on icon "0 ? ? ? º" at bounding box center [779, 384] width 1109 height 727
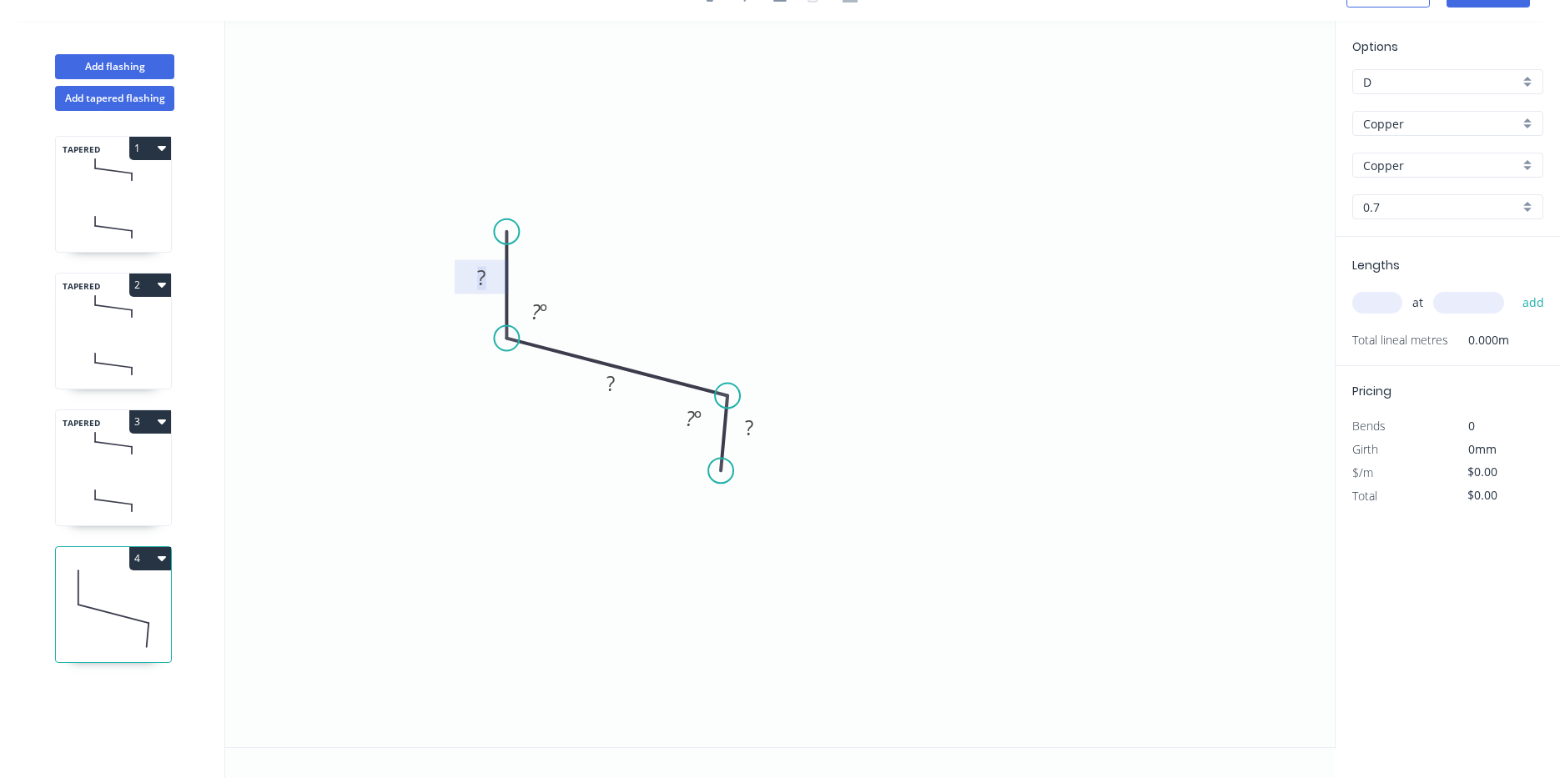
click at [476, 277] on rect at bounding box center [481, 278] width 33 height 23
type input "$73.37"
drag, startPoint x: 716, startPoint y: 476, endPoint x: 730, endPoint y: 480, distance: 14.8
click at [722, 476] on circle at bounding box center [720, 470] width 25 height 25
click at [730, 480] on circle at bounding box center [727, 479] width 25 height 25
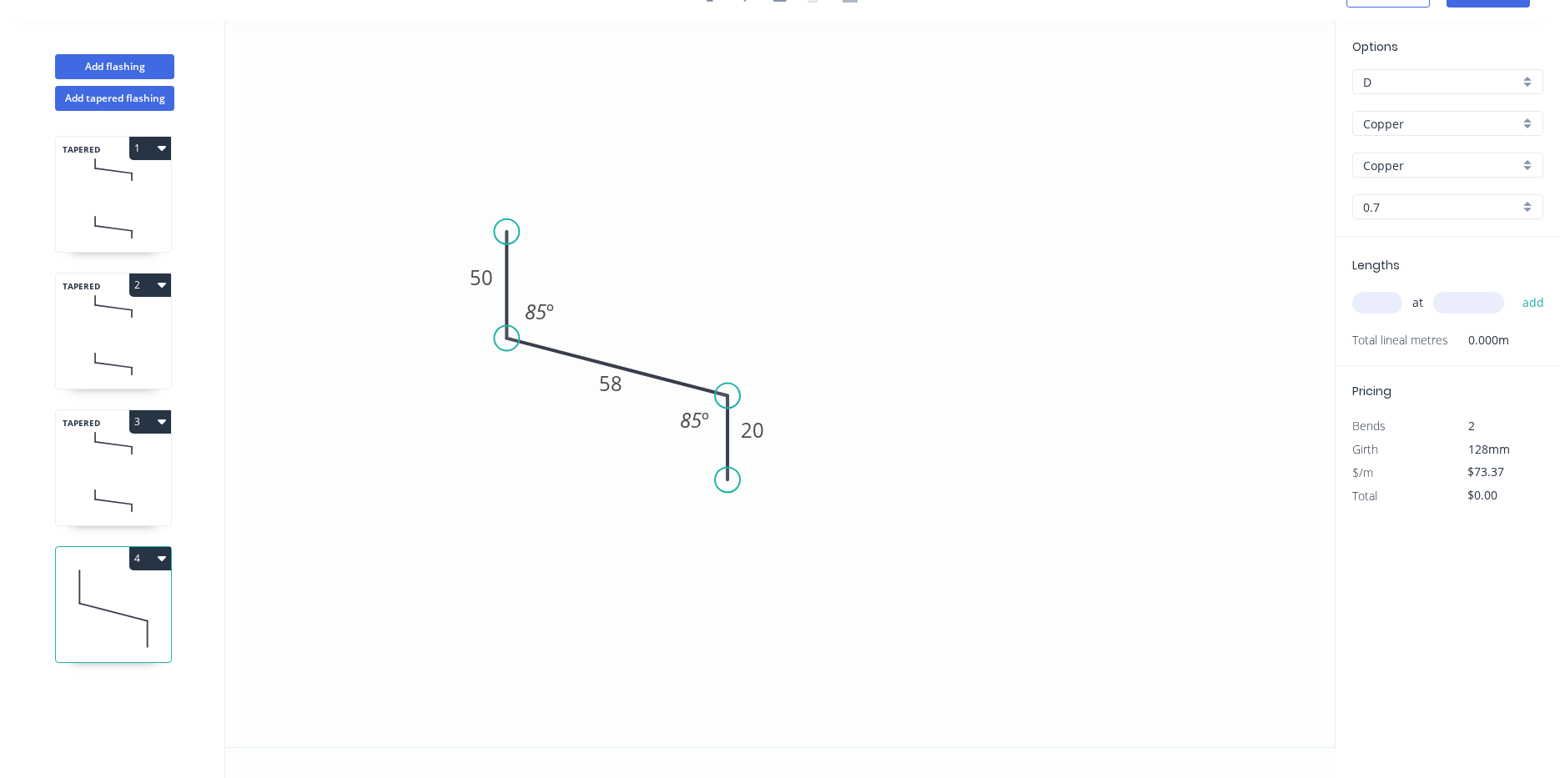
scroll to position [0, 0]
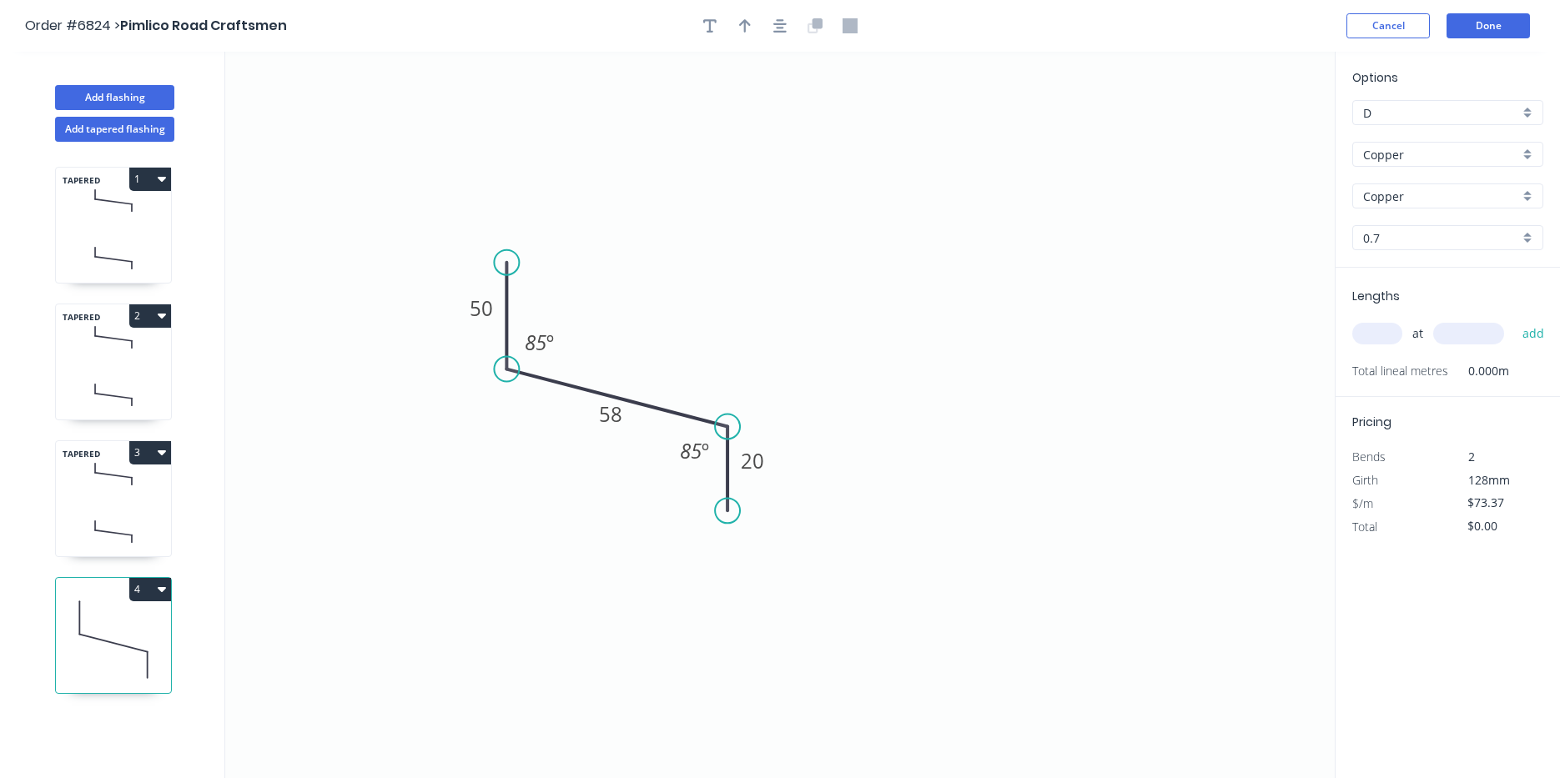
click at [789, 9] on header "Order #6824 > Pimlico Road Craftsmen Cancel Done" at bounding box center [780, 26] width 1560 height 52
click at [771, 36] on div at bounding box center [779, 25] width 175 height 25
click at [780, 26] on icon "button" at bounding box center [779, 25] width 13 height 15
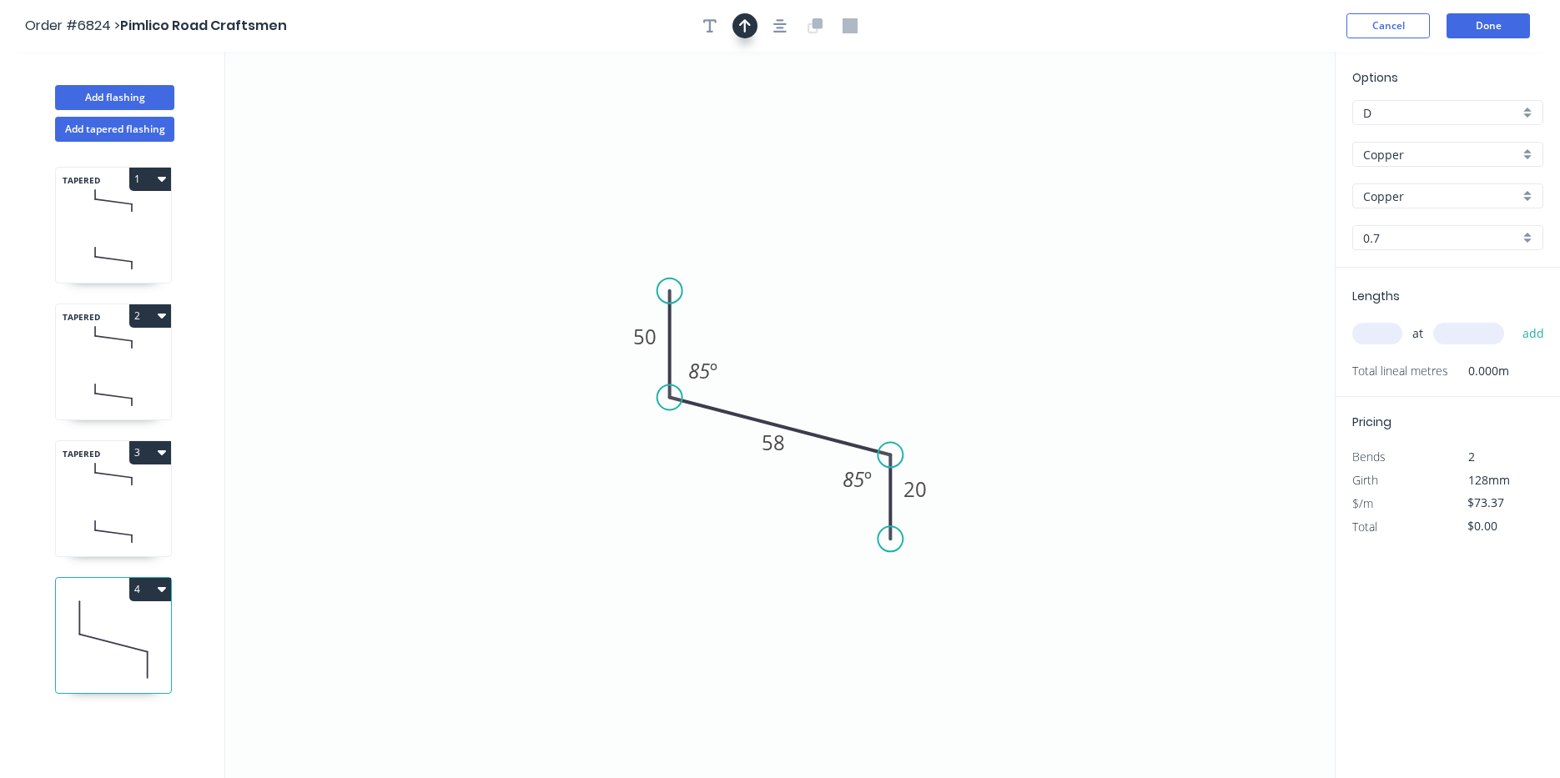
click at [750, 26] on icon "button" at bounding box center [745, 25] width 12 height 15
click at [1249, 133] on icon at bounding box center [1250, 115] width 15 height 53
drag, startPoint x: 842, startPoint y: 439, endPoint x: 734, endPoint y: 460, distance: 110.6
click at [734, 463] on icon "0 50 58 20 85 º 85 º" at bounding box center [779, 415] width 1109 height 727
drag, startPoint x: 1250, startPoint y: 131, endPoint x: 768, endPoint y: 386, distance: 545.5
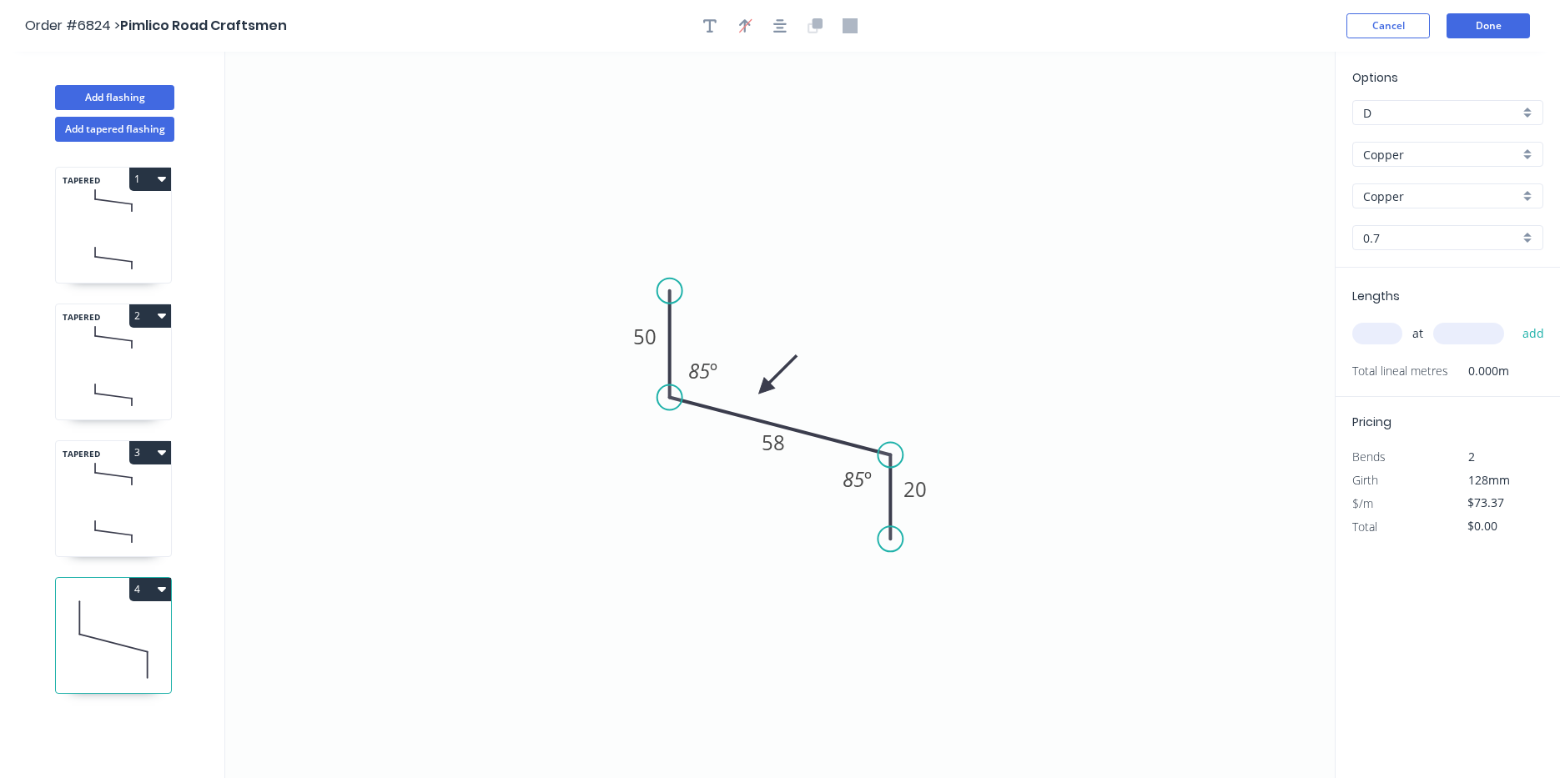
click at [768, 386] on icon at bounding box center [777, 374] width 48 height 48
click at [714, 17] on button "button" at bounding box center [709, 25] width 25 height 25
drag, startPoint x: 370, startPoint y: 130, endPoint x: 892, endPoint y: 336, distance: 561.4
click at [892, 336] on textarea at bounding box center [864, 332] width 135 height 62
type textarea "Cafe A"
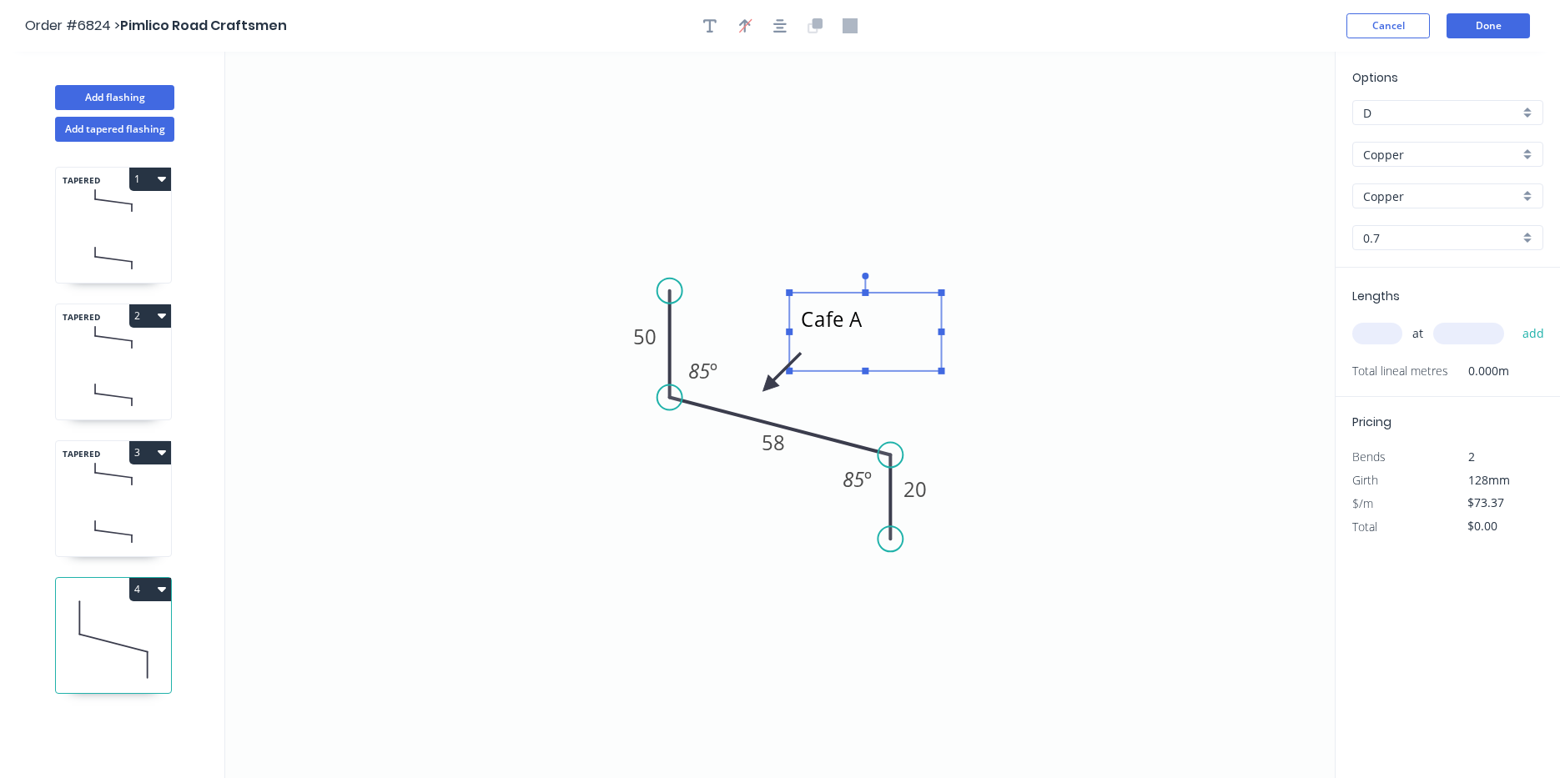
click at [1374, 329] on input "text" at bounding box center [1377, 334] width 50 height 22
type input "1"
type input "2950"
click at [1514, 319] on button "add" at bounding box center [1533, 333] width 39 height 28
click at [153, 591] on button "4" at bounding box center [150, 589] width 42 height 23
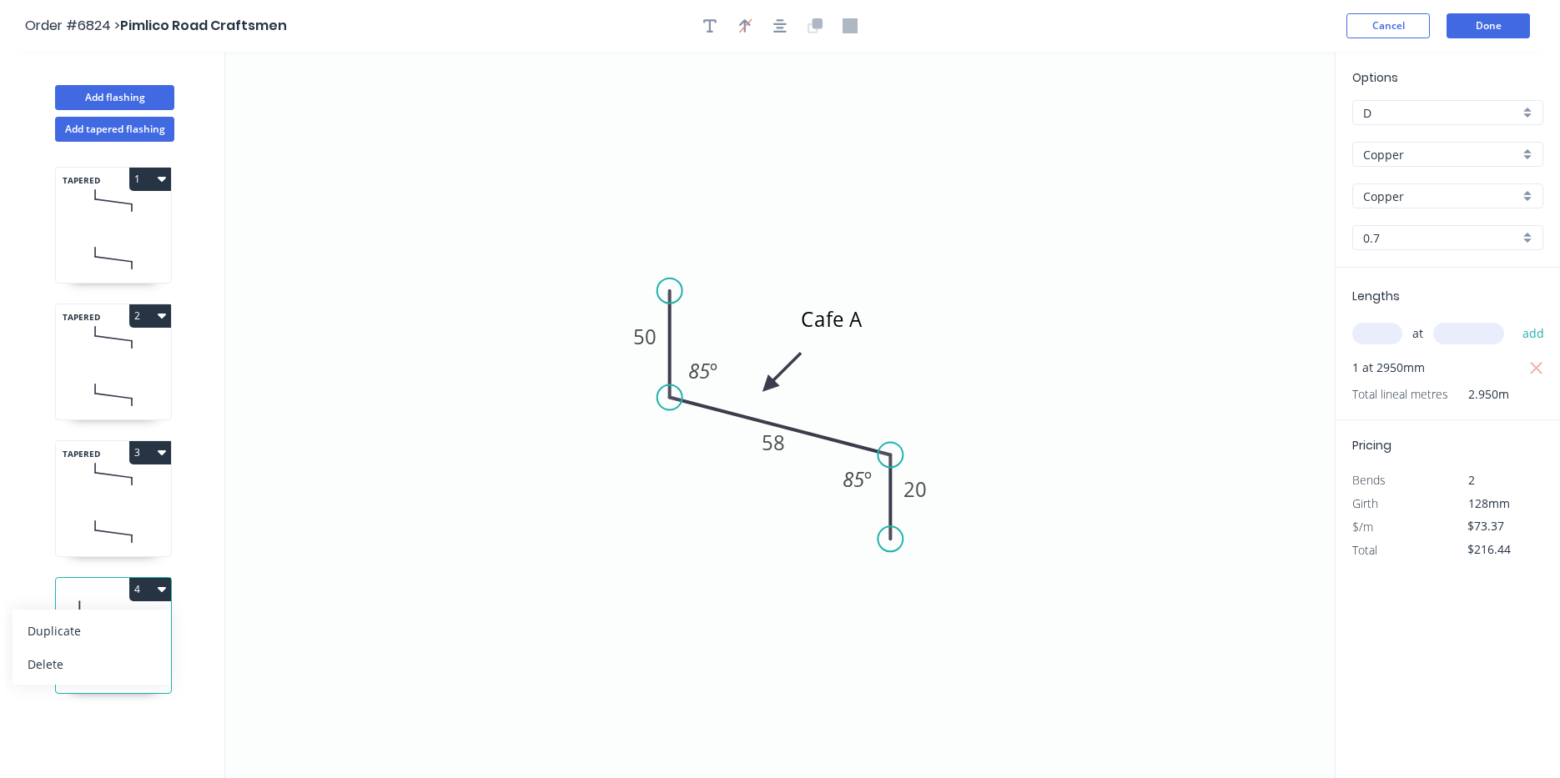
click at [153, 613] on div "Duplicate Delete" at bounding box center [92, 647] width 158 height 75
click at [146, 627] on div "Duplicate" at bounding box center [92, 631] width 128 height 24
type input "$0.00"
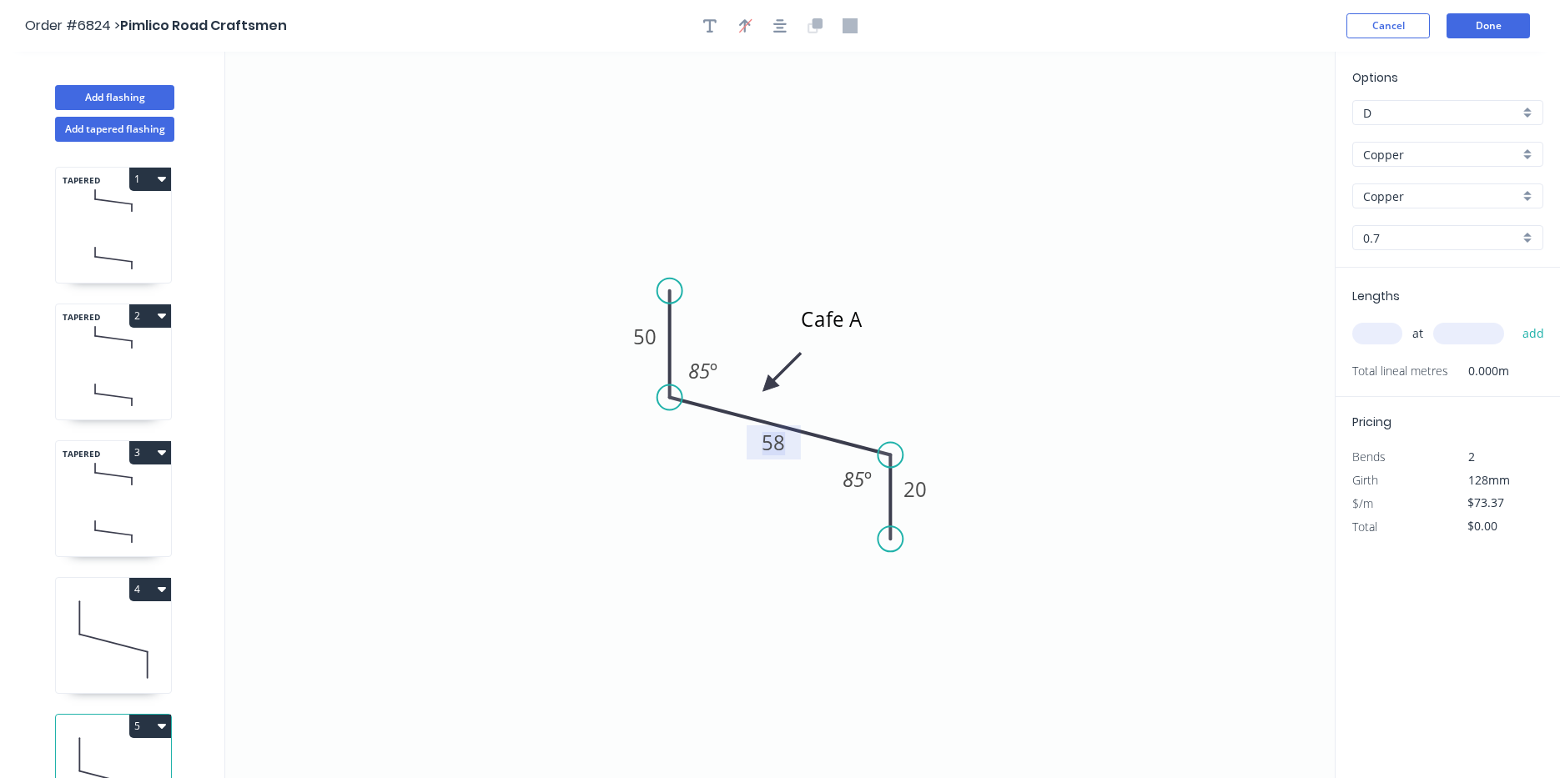
click at [773, 446] on tspan "58" at bounding box center [773, 443] width 23 height 28
click at [1391, 321] on div "at add" at bounding box center [1449, 333] width 194 height 28
click at [1390, 336] on input "text" at bounding box center [1377, 334] width 50 height 22
type input "1"
type input "3000"
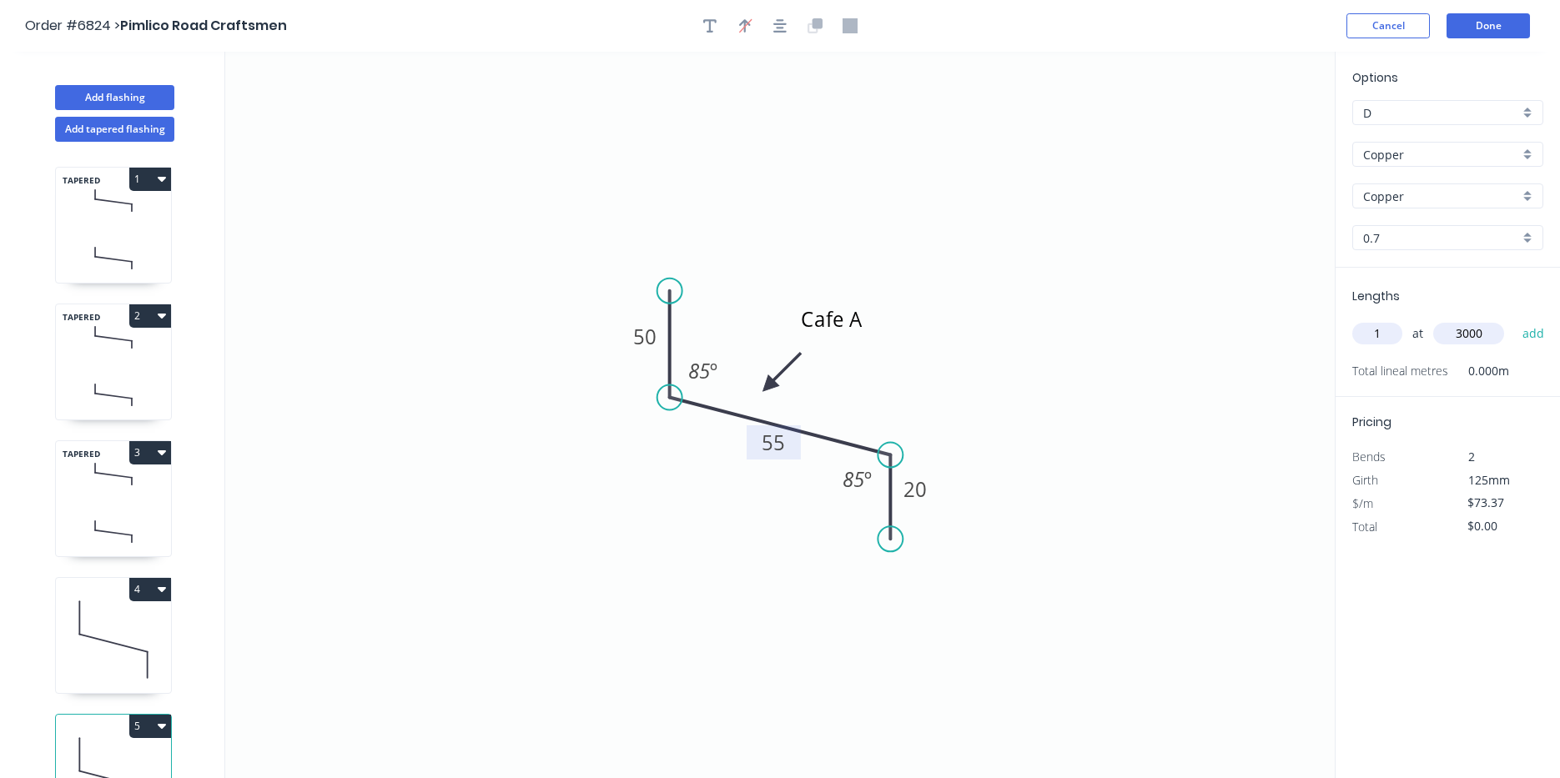
click at [1514, 319] on button "add" at bounding box center [1533, 333] width 39 height 28
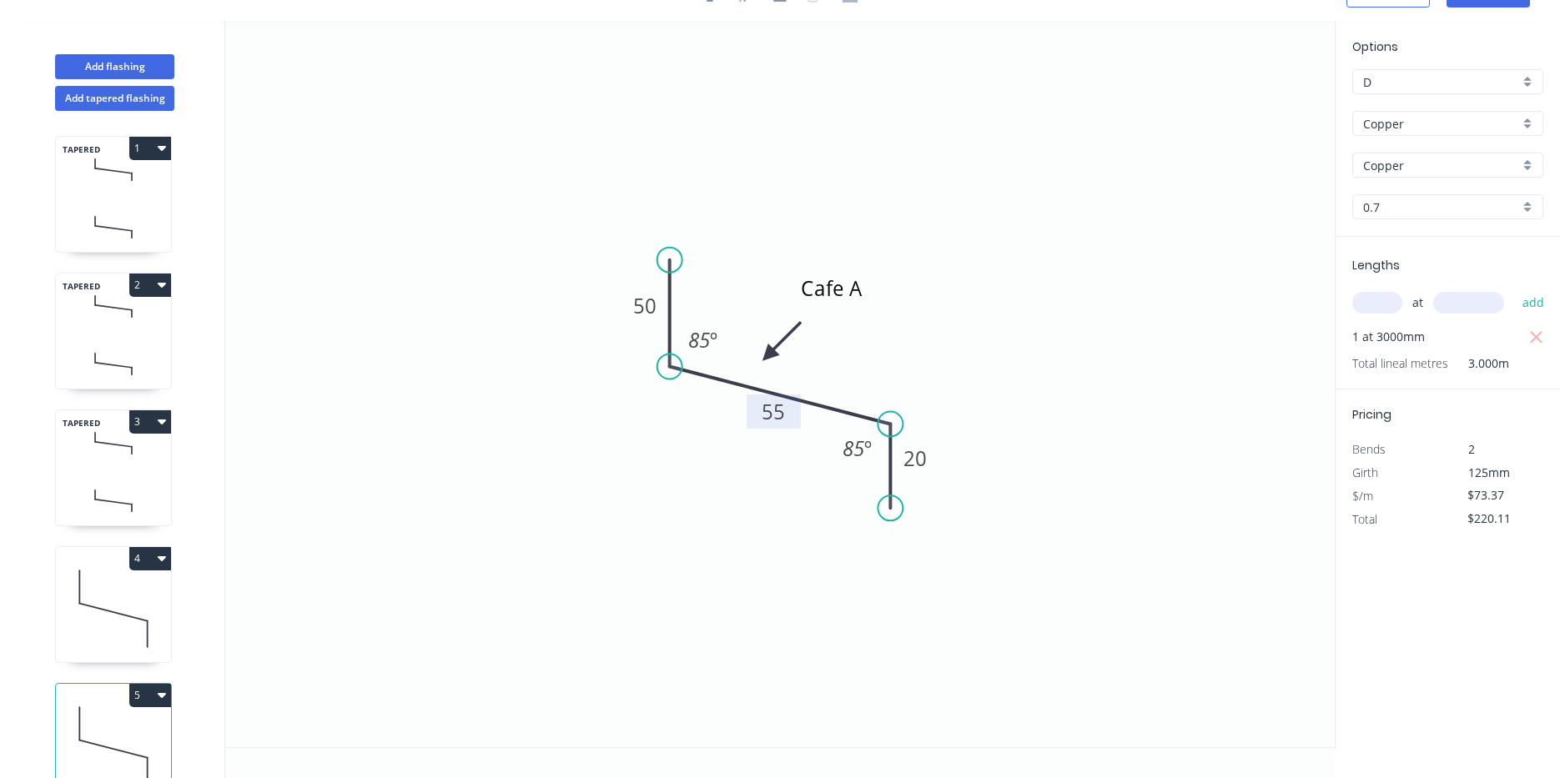
scroll to position [54, 0]
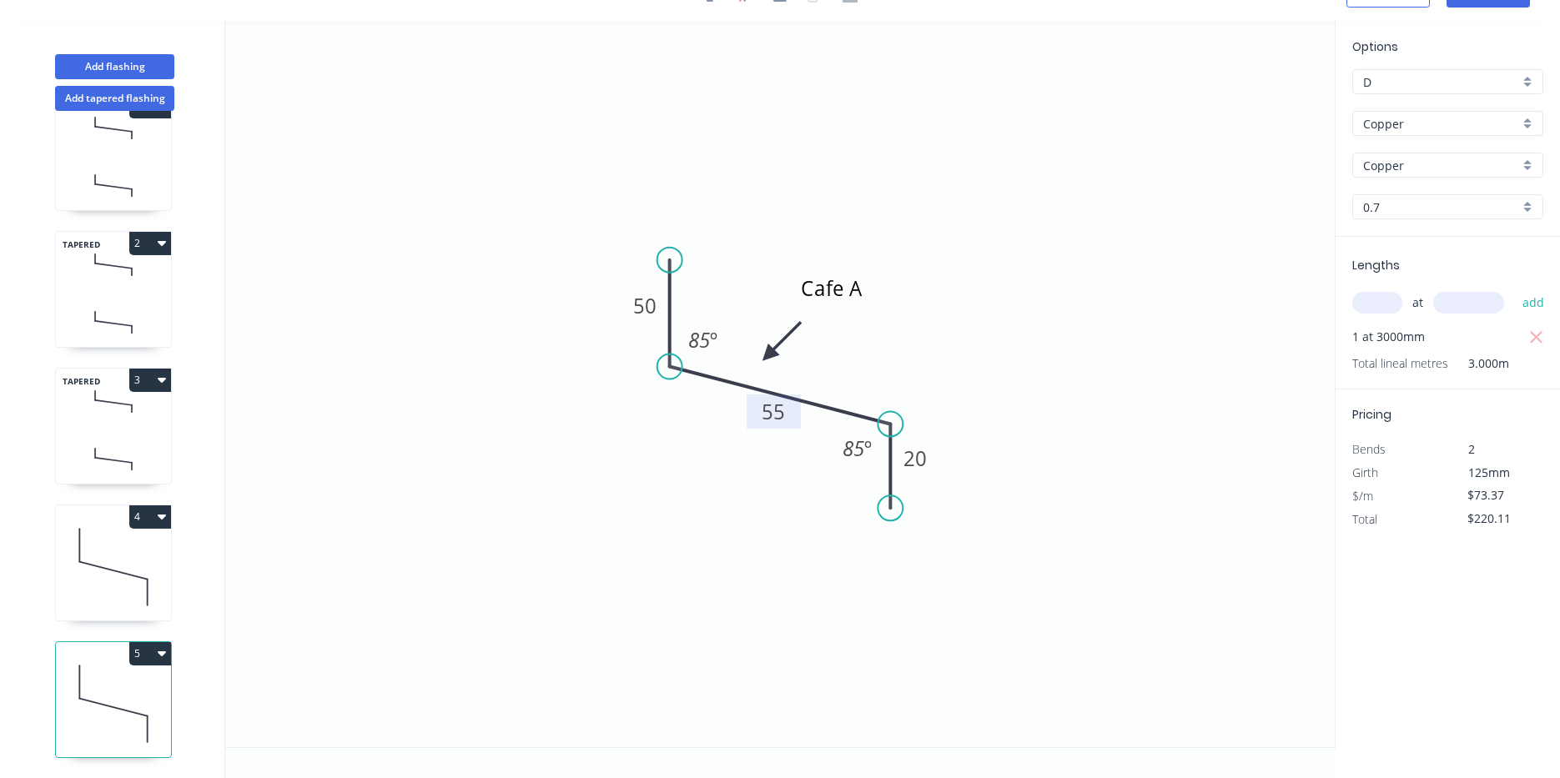
drag, startPoint x: 153, startPoint y: 636, endPoint x: 158, endPoint y: 628, distance: 9.0
click at [150, 642] on button "5" at bounding box center [150, 653] width 42 height 23
click at [108, 683] on div "Duplicate" at bounding box center [92, 695] width 128 height 24
type input "$0.00"
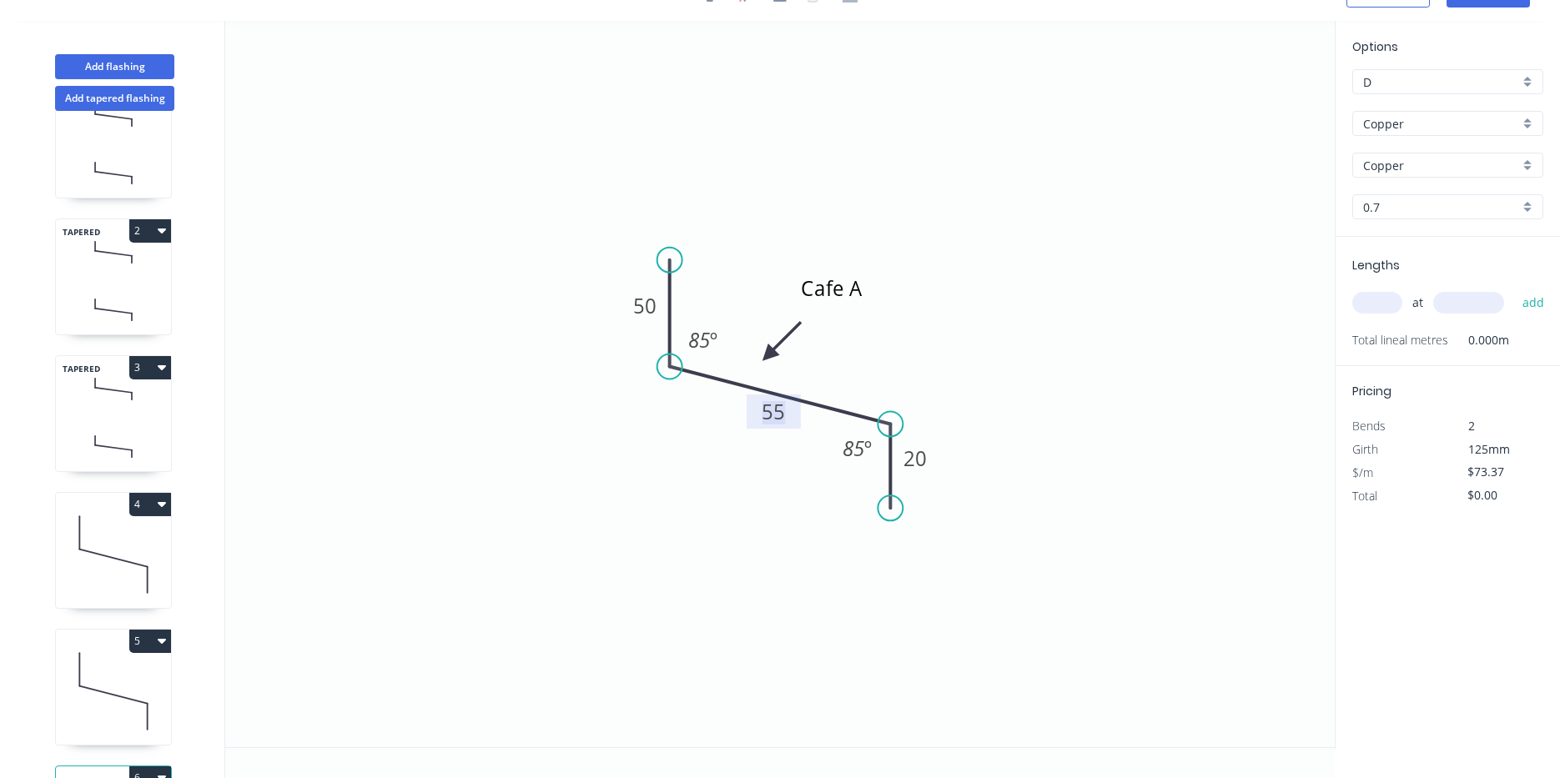
click at [771, 412] on tspan "55" at bounding box center [773, 412] width 23 height 28
click at [865, 294] on textarea "Cafe A" at bounding box center [864, 301] width 135 height 62
type textarea "Bedroom"
click at [1375, 299] on input "text" at bounding box center [1377, 303] width 50 height 22
type input "1"
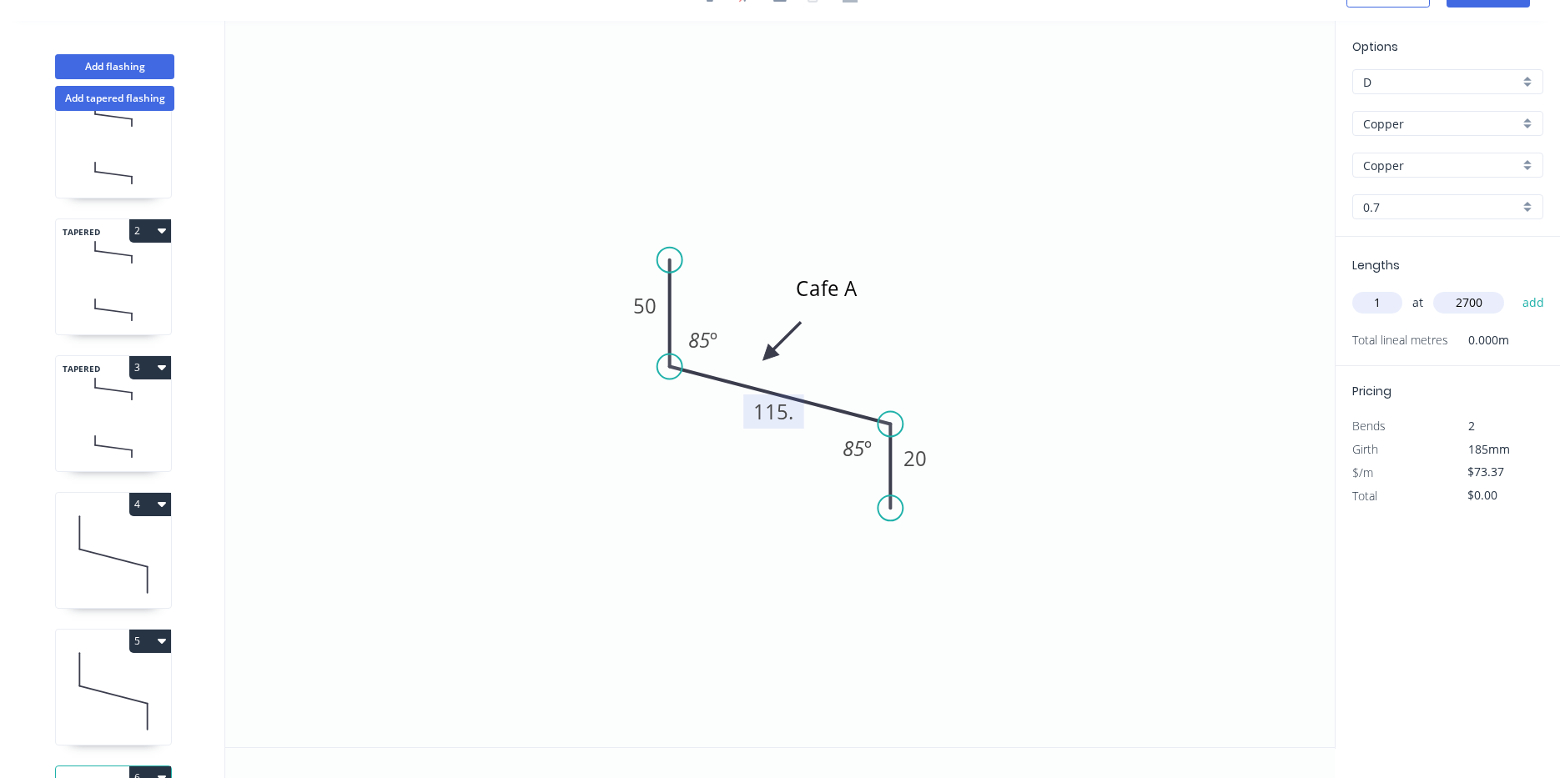
type input "2700"
click at [1514, 289] on button "add" at bounding box center [1533, 303] width 39 height 28
type input "$198.10"
click at [1159, 431] on icon "Bedroom 50 115. 20 85 º 85 º" at bounding box center [779, 384] width 1109 height 727
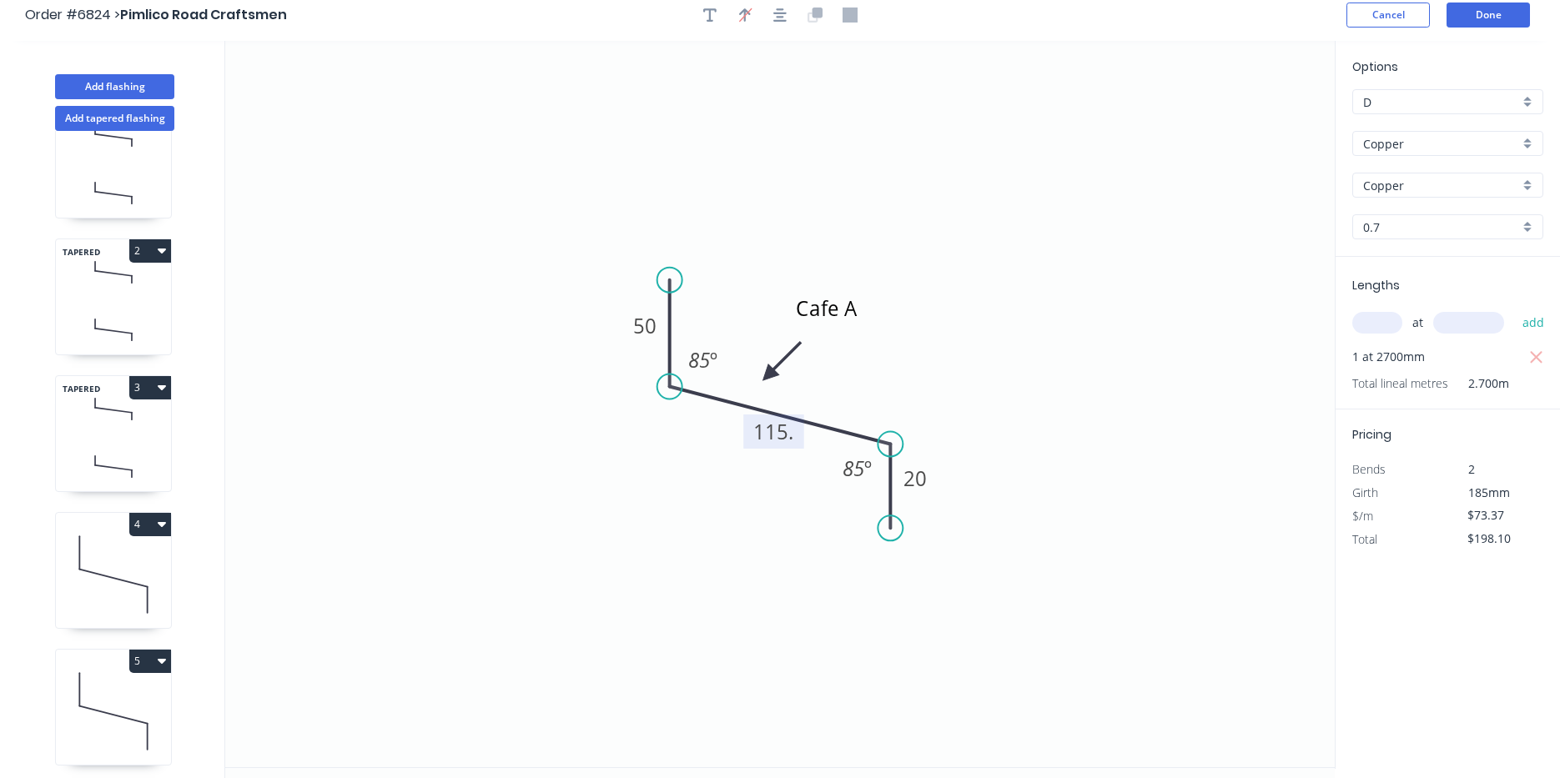
scroll to position [0, 0]
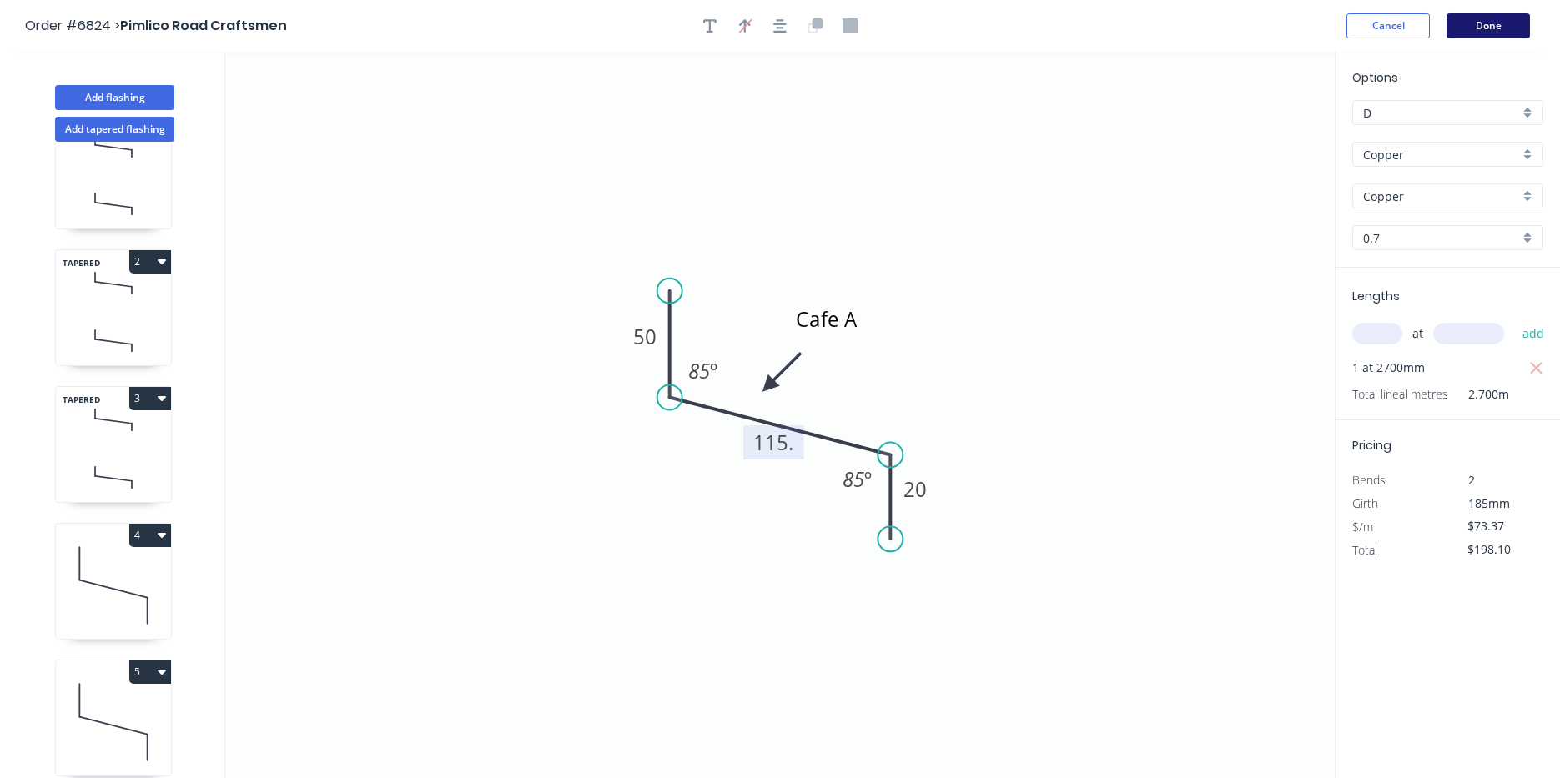
click at [1479, 36] on button "Done" at bounding box center [1487, 25] width 83 height 25
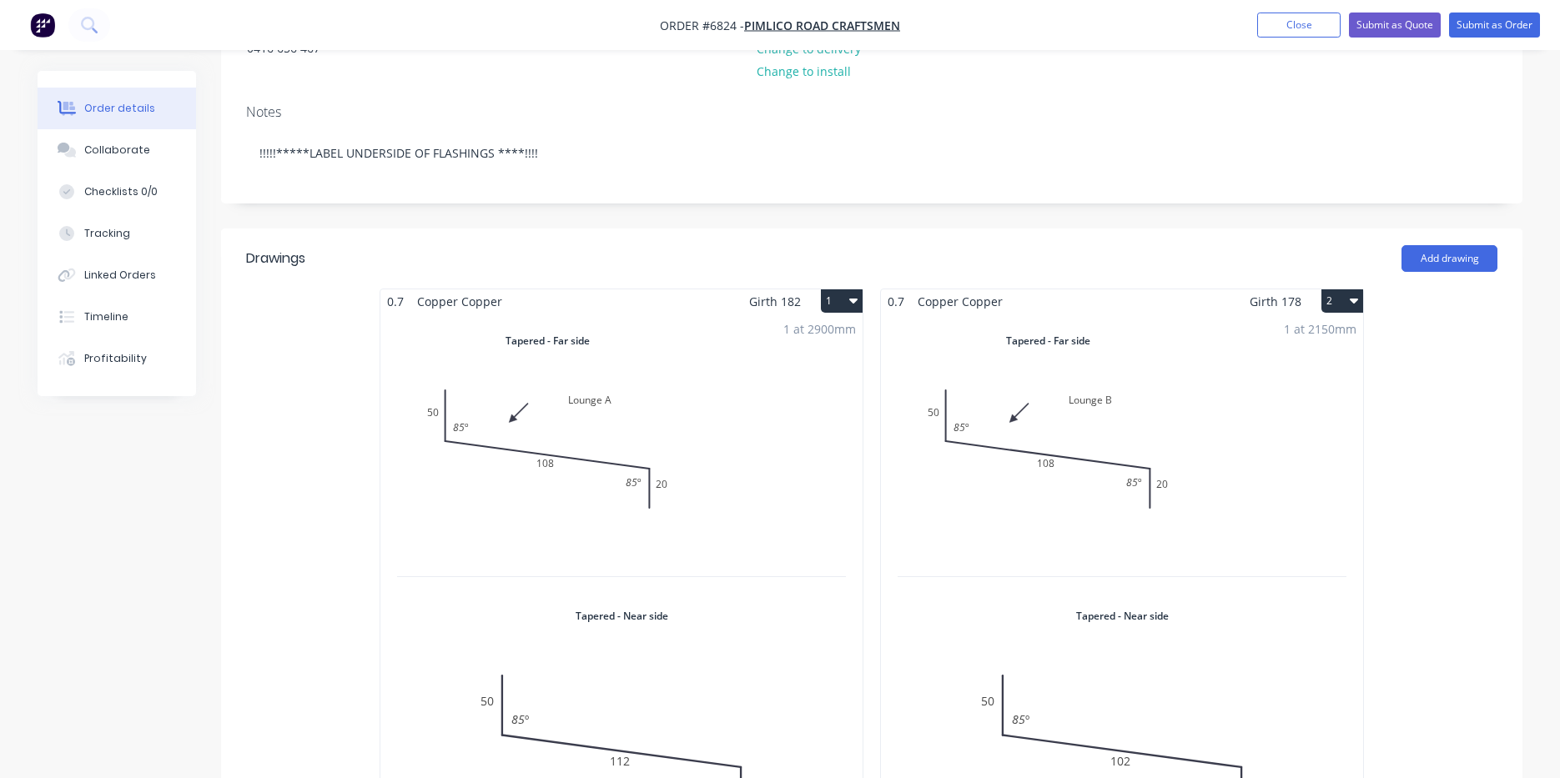
scroll to position [417, 0]
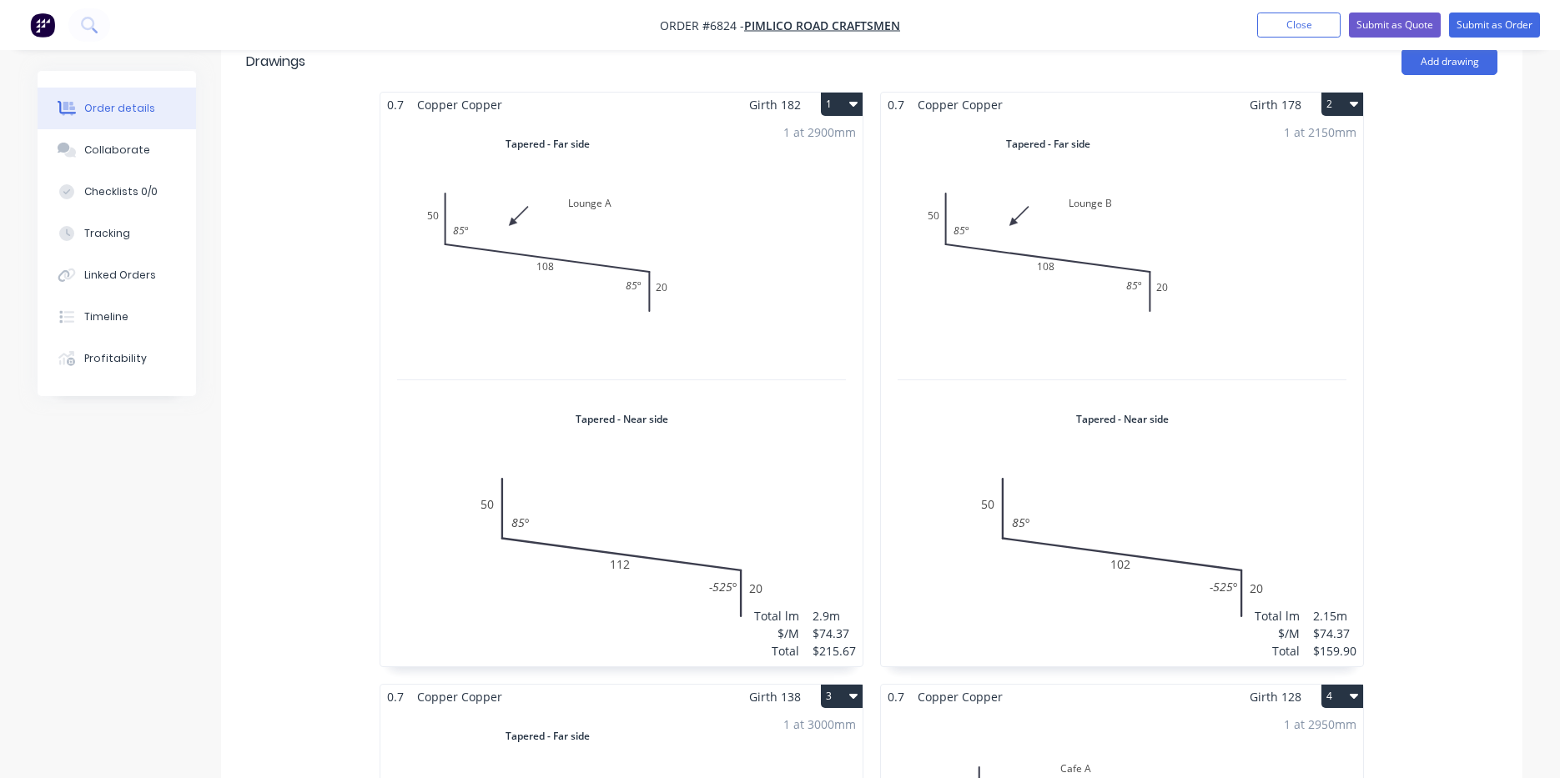
click at [748, 651] on div "1 at 2900mm Total lm $/M Total 2.9m $74.37 $215.67" at bounding box center [621, 392] width 482 height 550
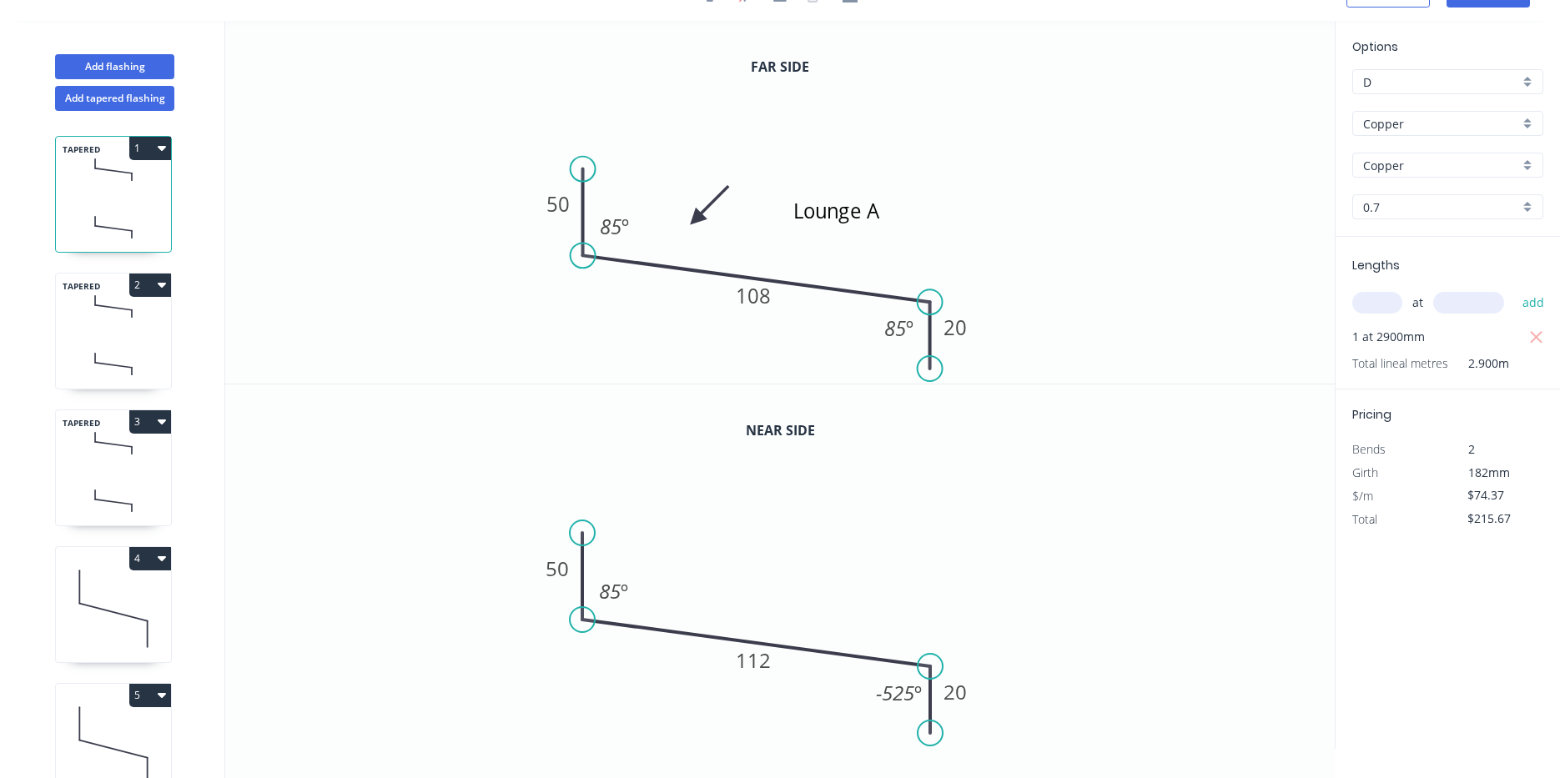
scroll to position [31, 0]
click at [912, 688] on text "-525 º" at bounding box center [899, 693] width 46 height 28
click at [1110, 705] on icon "0 50 112 20 85 º 85 º" at bounding box center [779, 567] width 1109 height 364
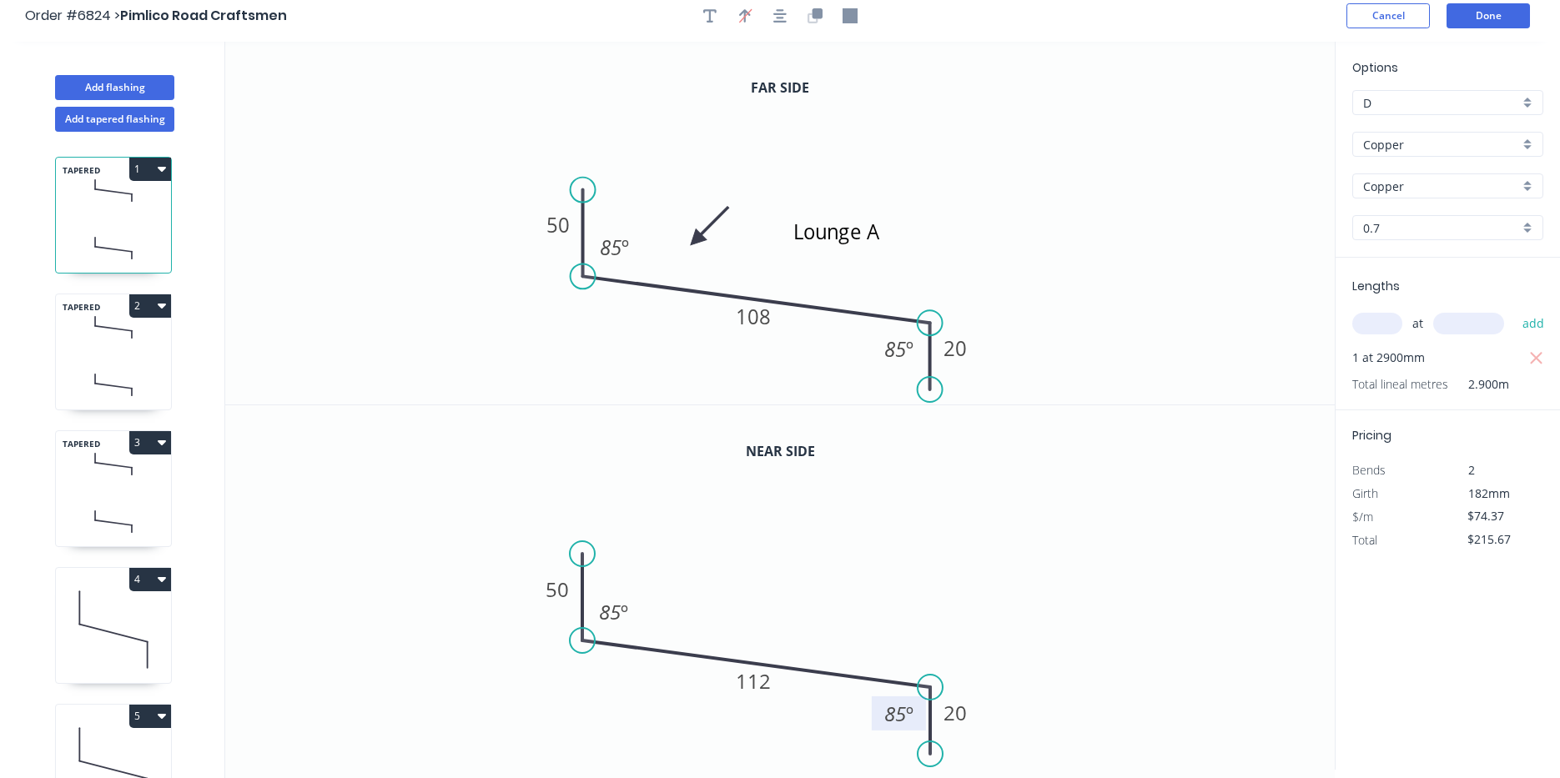
scroll to position [0, 0]
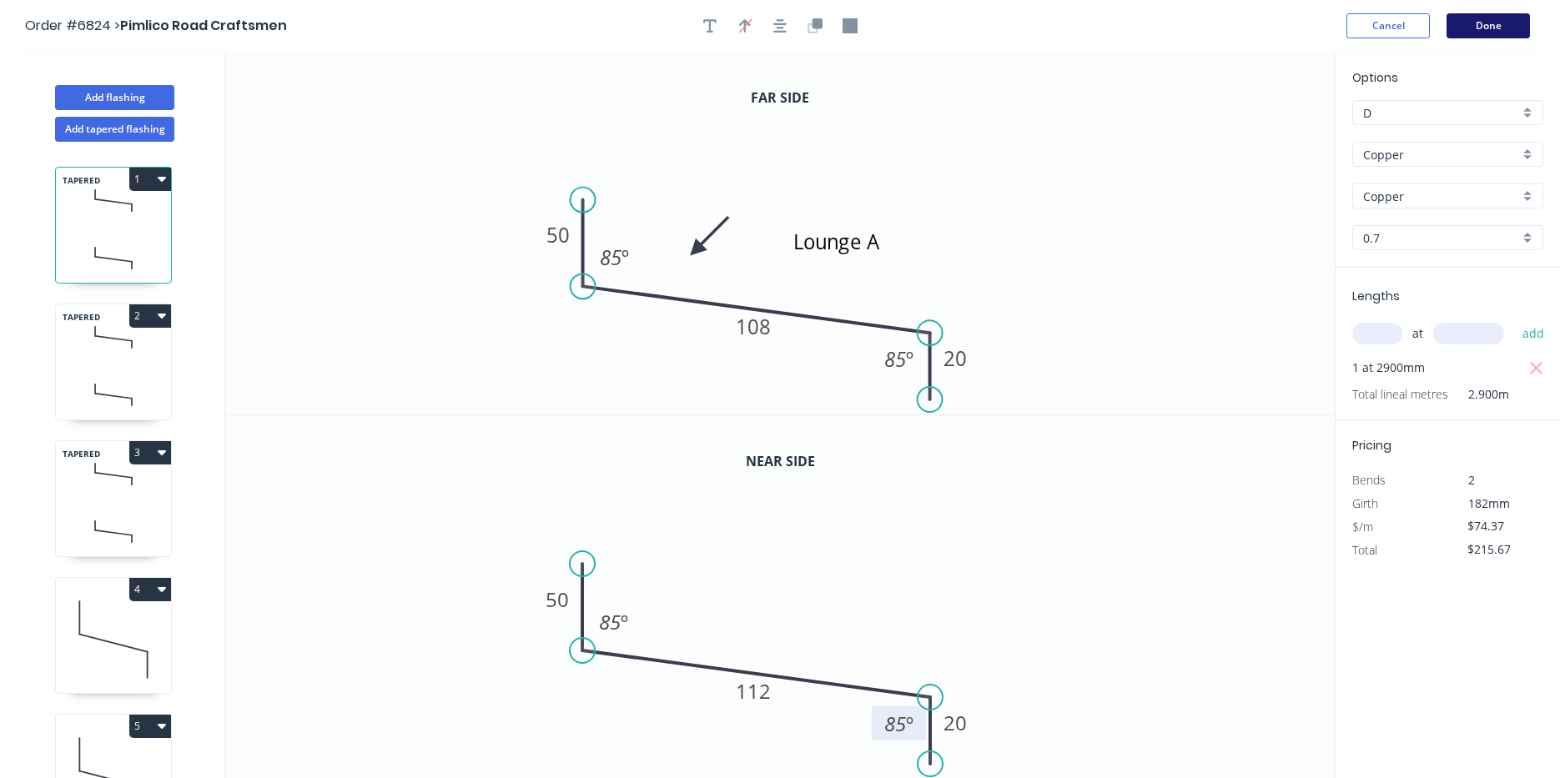
click at [1505, 19] on button "Done" at bounding box center [1487, 25] width 83 height 25
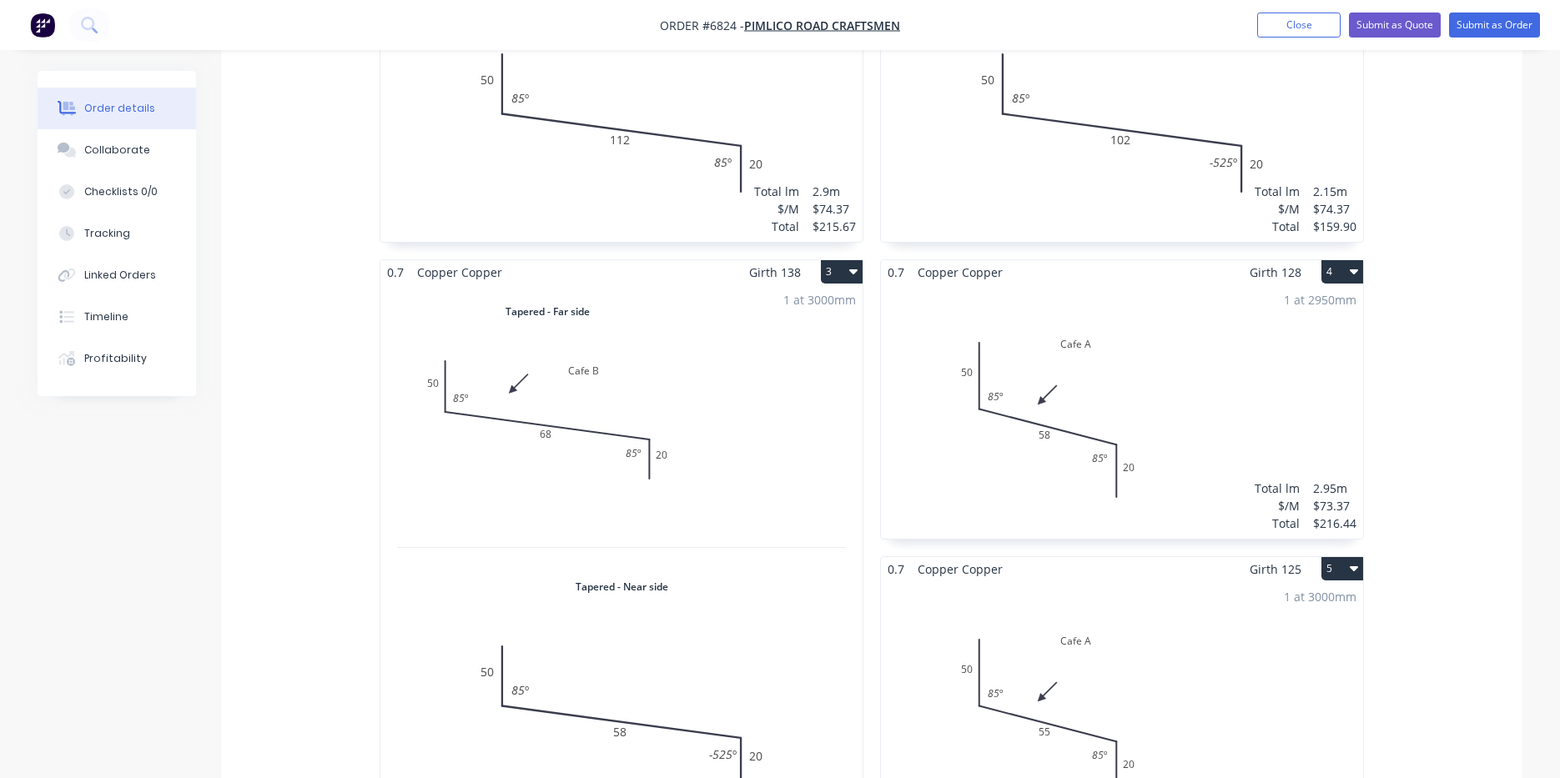
scroll to position [918, 0]
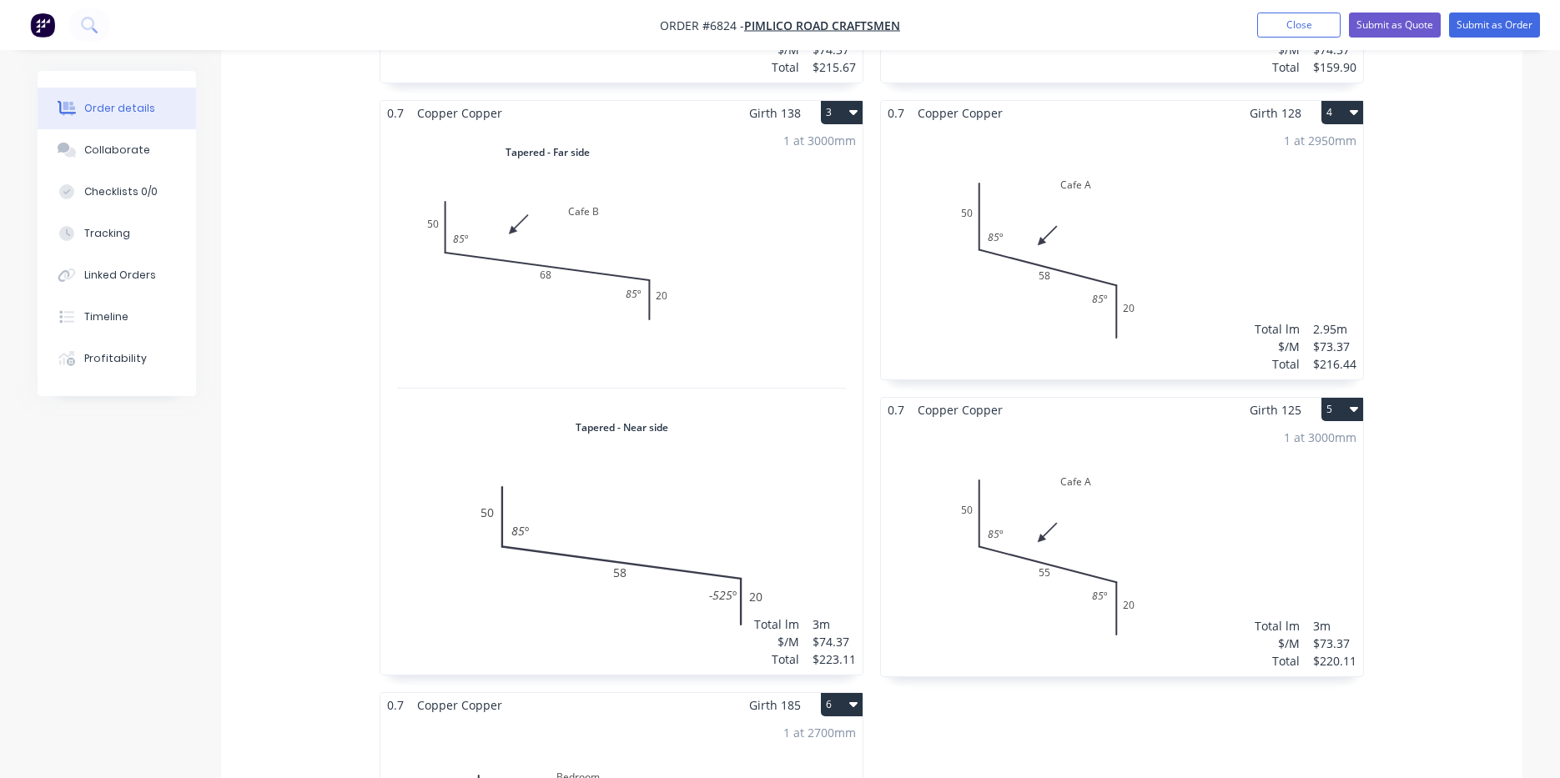
click at [826, 470] on div "1 at 3000mm Total lm $/M Total 3m $74.37 $223.11" at bounding box center [621, 400] width 482 height 550
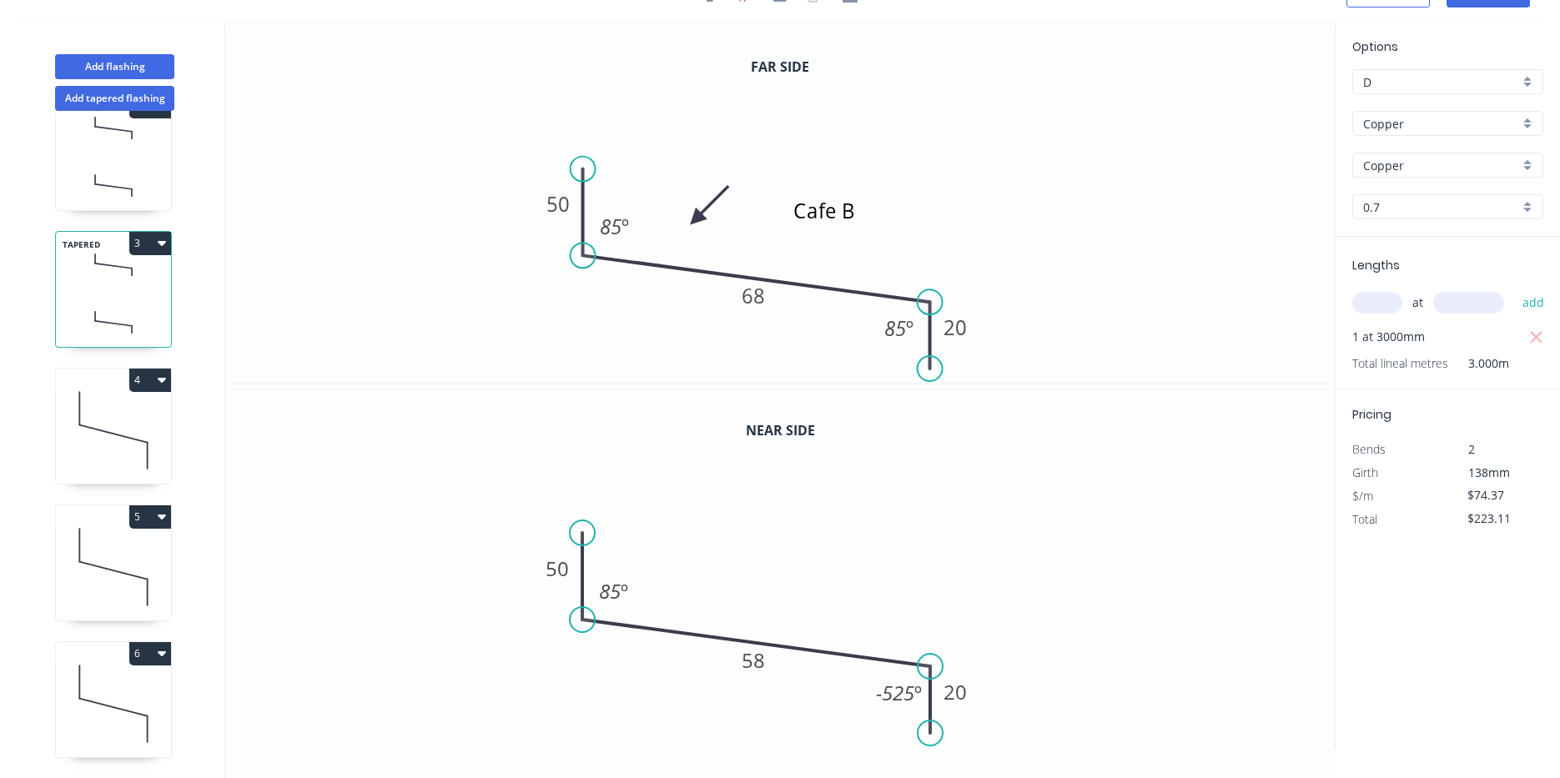
scroll to position [191, 0]
click at [127, 429] on icon at bounding box center [113, 430] width 115 height 107
type input "$73.37"
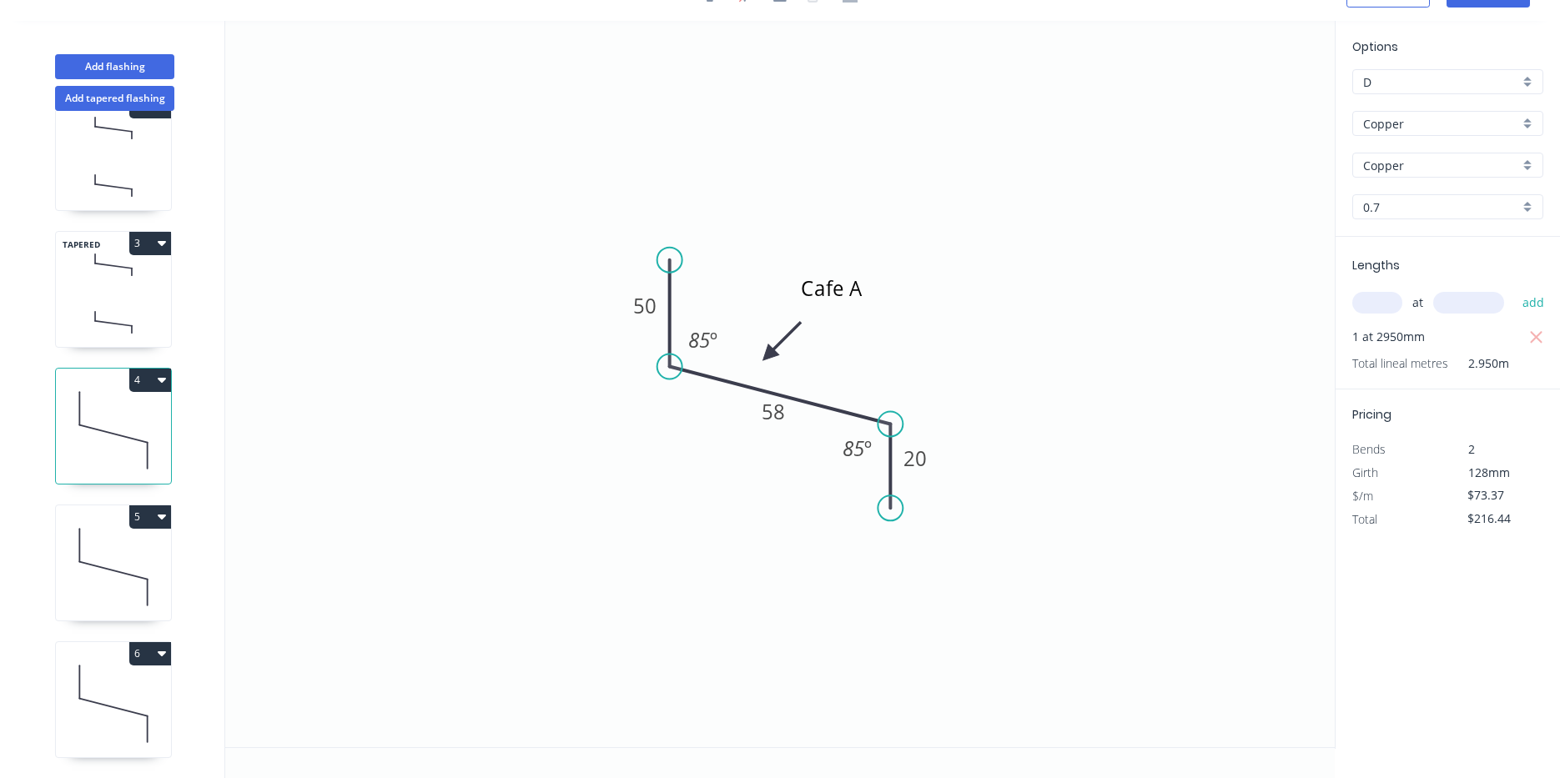
click at [136, 546] on icon at bounding box center [113, 567] width 115 height 107
click at [157, 424] on icon at bounding box center [113, 430] width 115 height 107
click at [117, 518] on icon at bounding box center [113, 567] width 115 height 107
type input "$220.11"
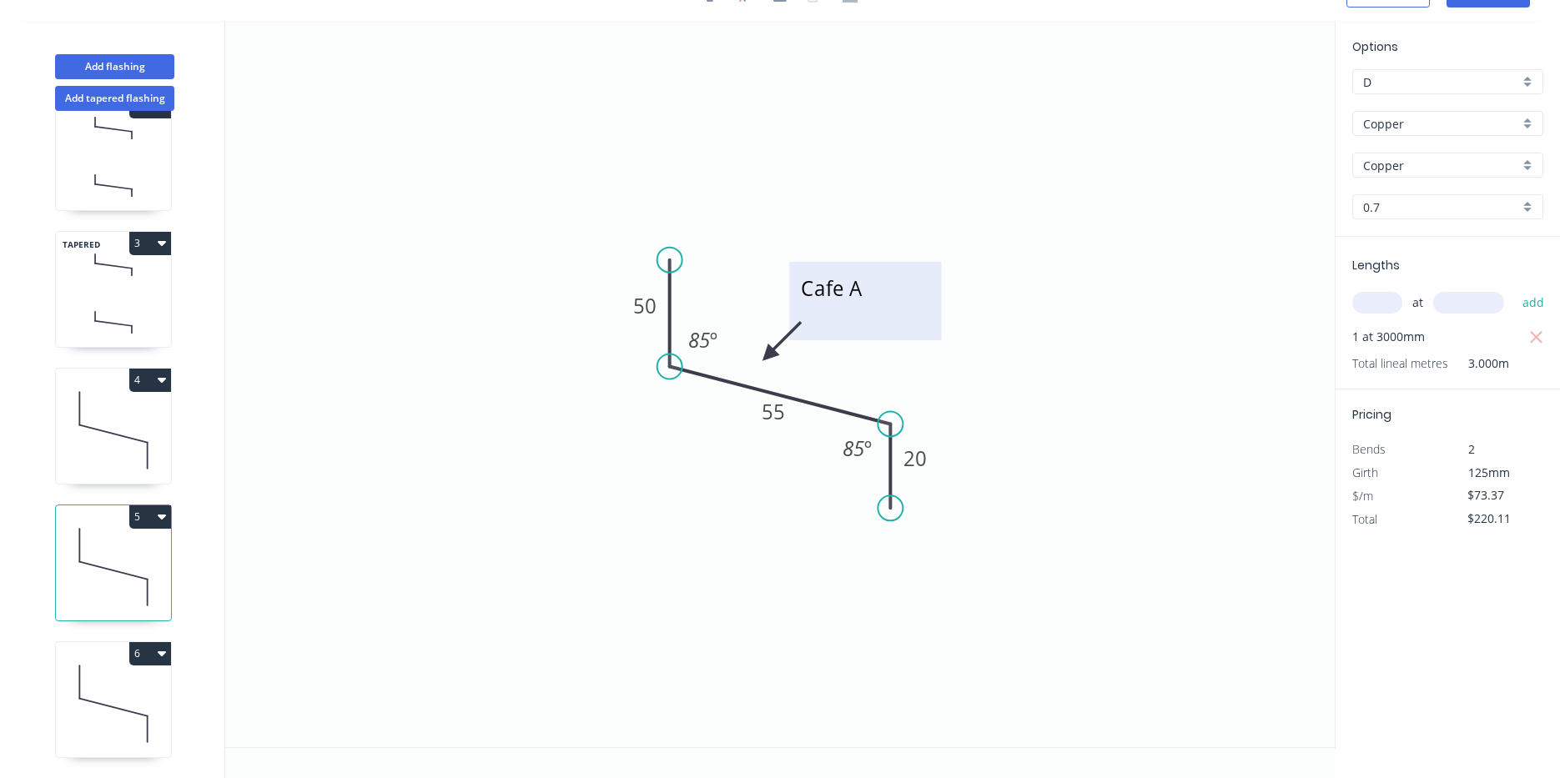
click at [893, 285] on textarea "Cafe A" at bounding box center [864, 301] width 135 height 62
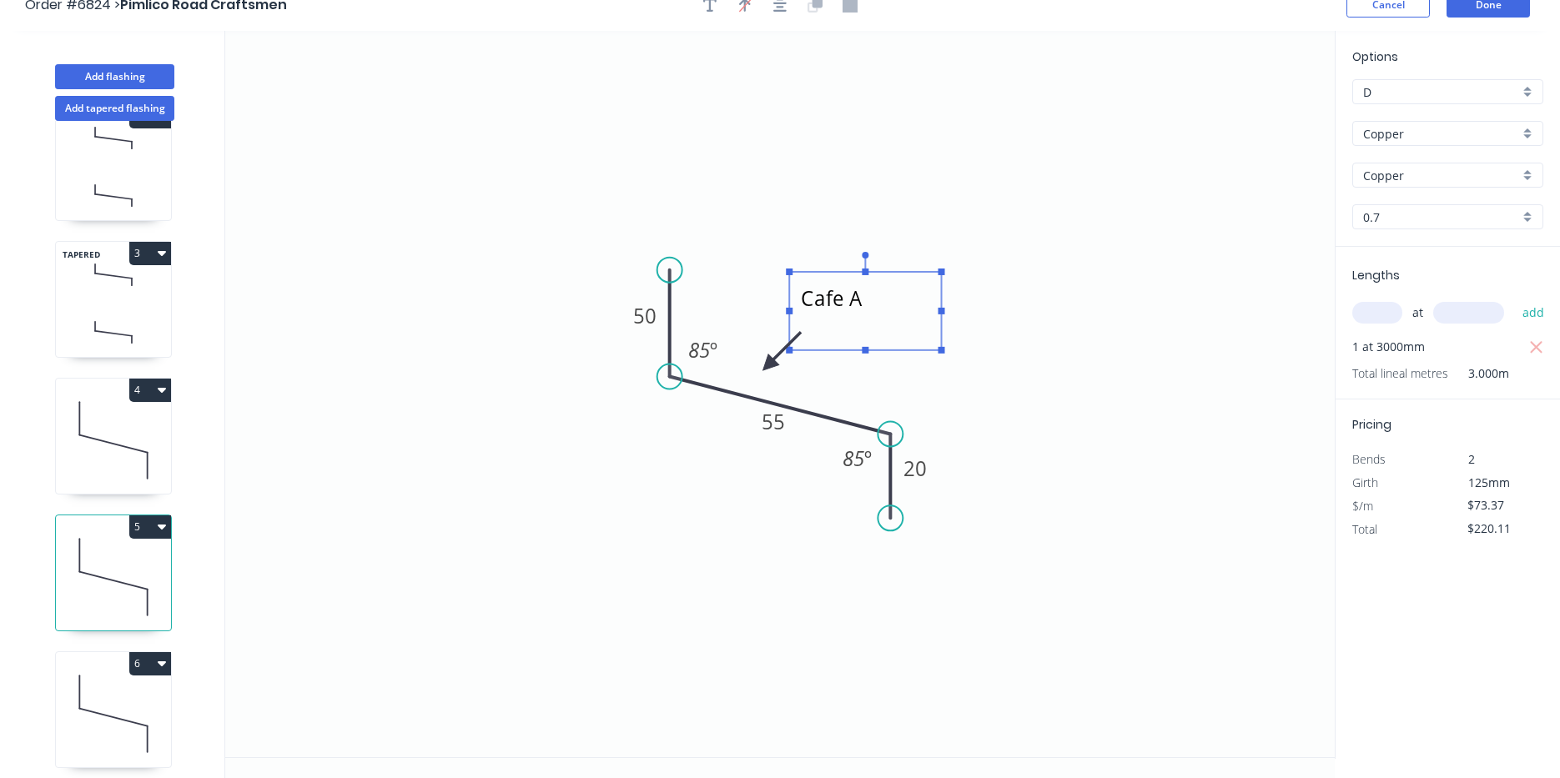
scroll to position [31, 0]
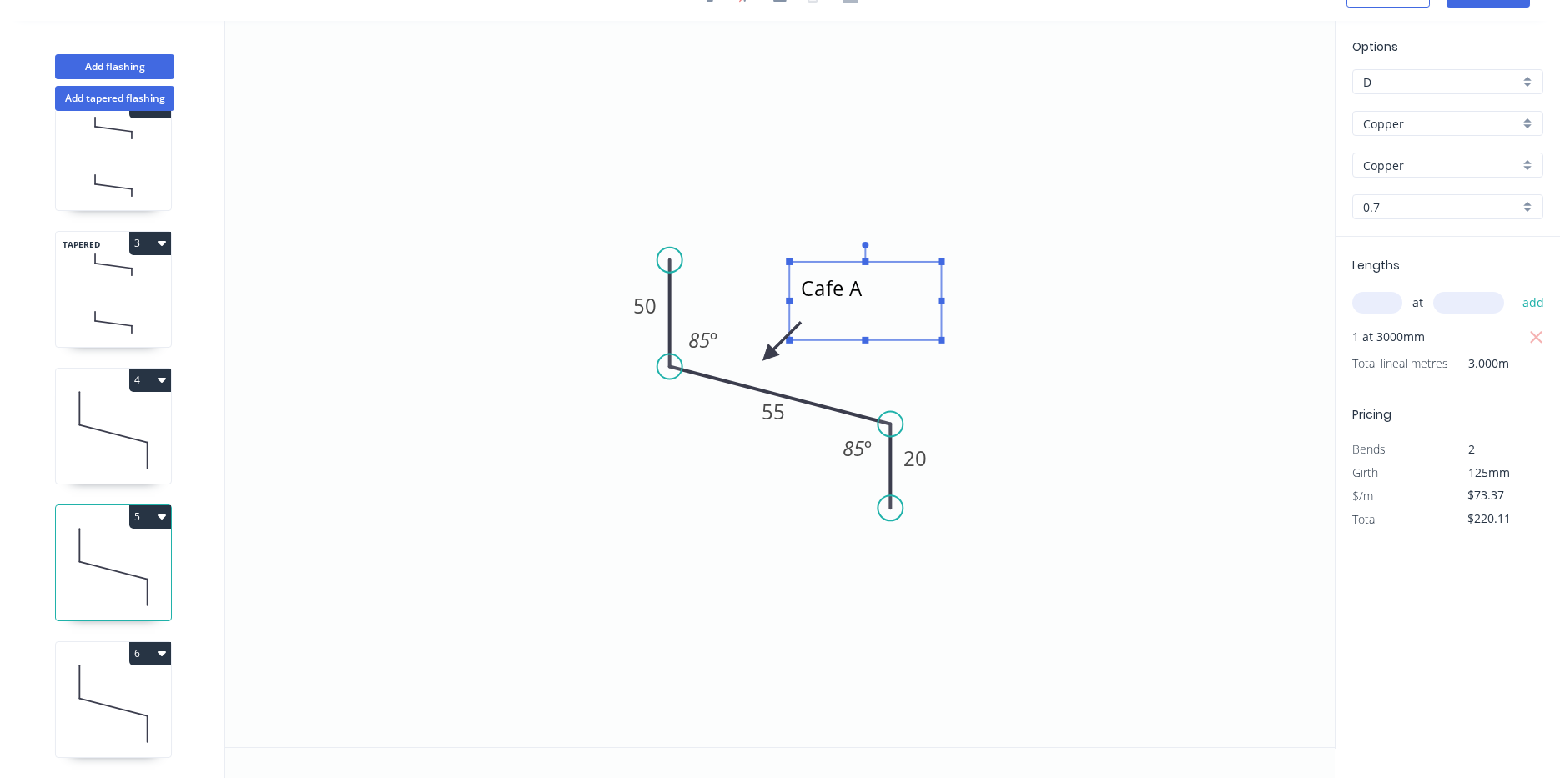
type textarea "cube"
click at [100, 671] on icon at bounding box center [113, 704] width 115 height 107
click at [83, 661] on icon at bounding box center [113, 704] width 115 height 107
type input "$198.10"
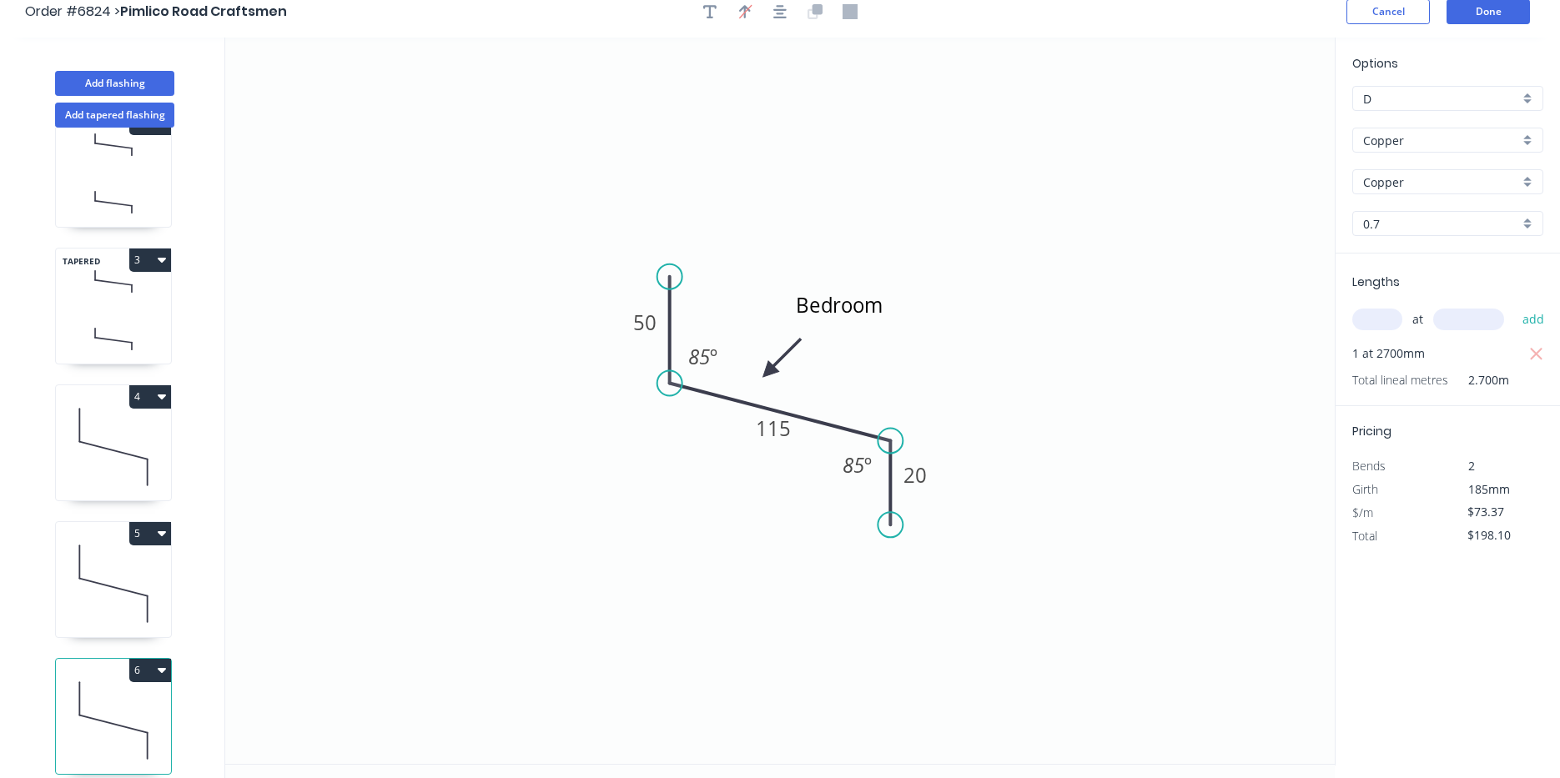
scroll to position [0, 0]
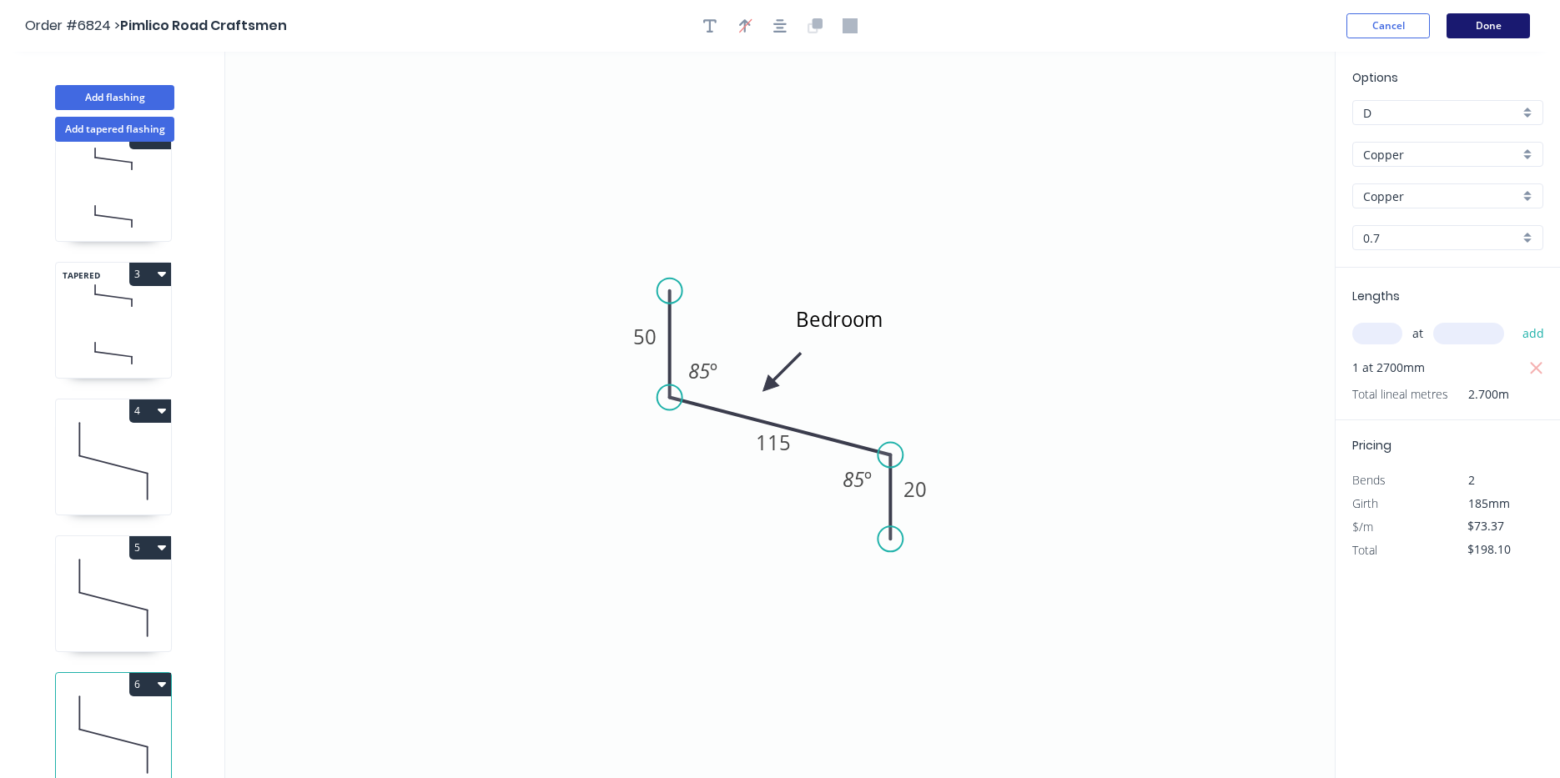
click at [1477, 19] on button "Done" at bounding box center [1487, 25] width 83 height 25
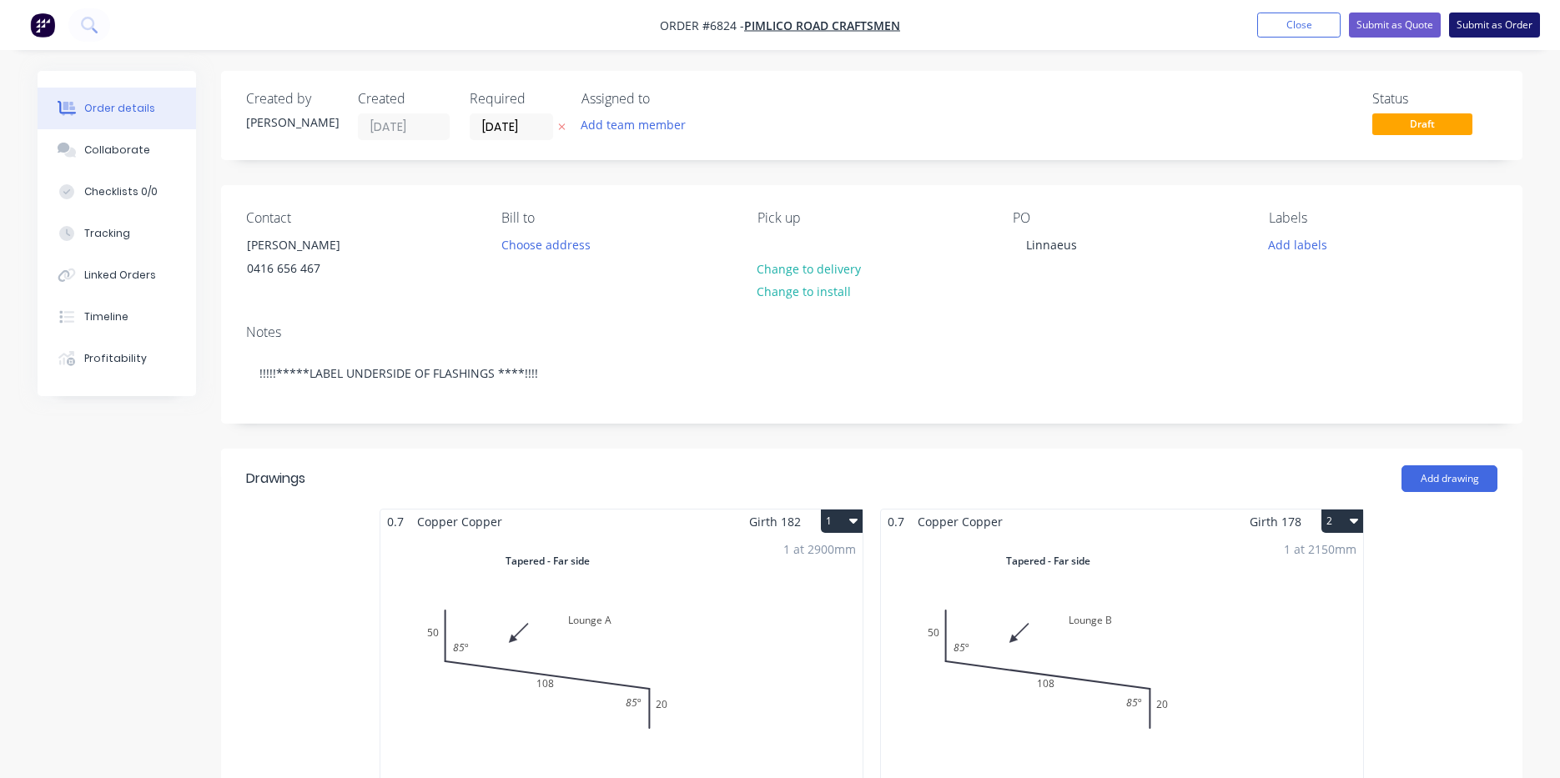
click at [1479, 37] on button "Submit as Order" at bounding box center [1494, 25] width 91 height 25
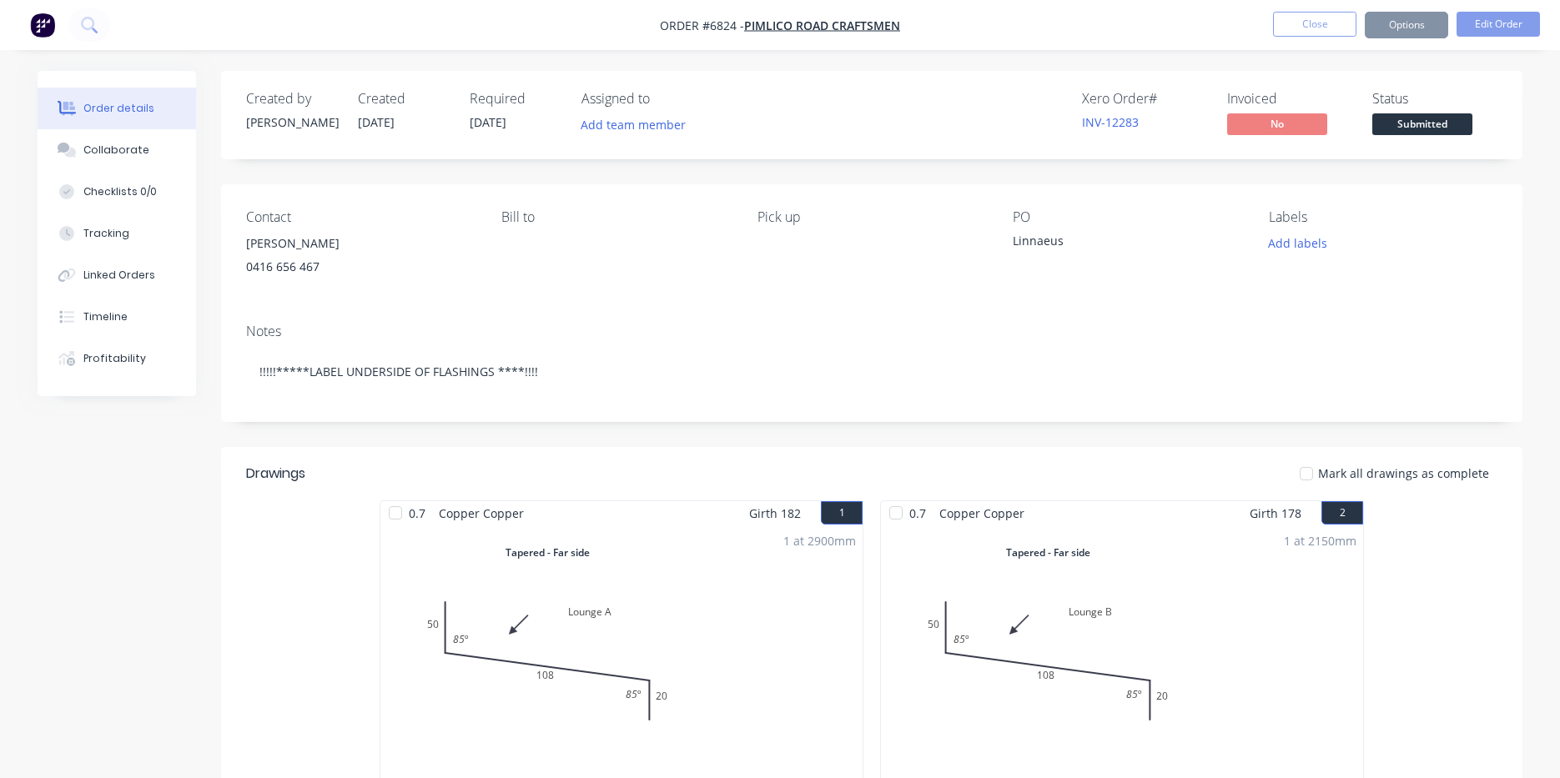
click at [1414, 133] on span "Submitted" at bounding box center [1422, 123] width 100 height 21
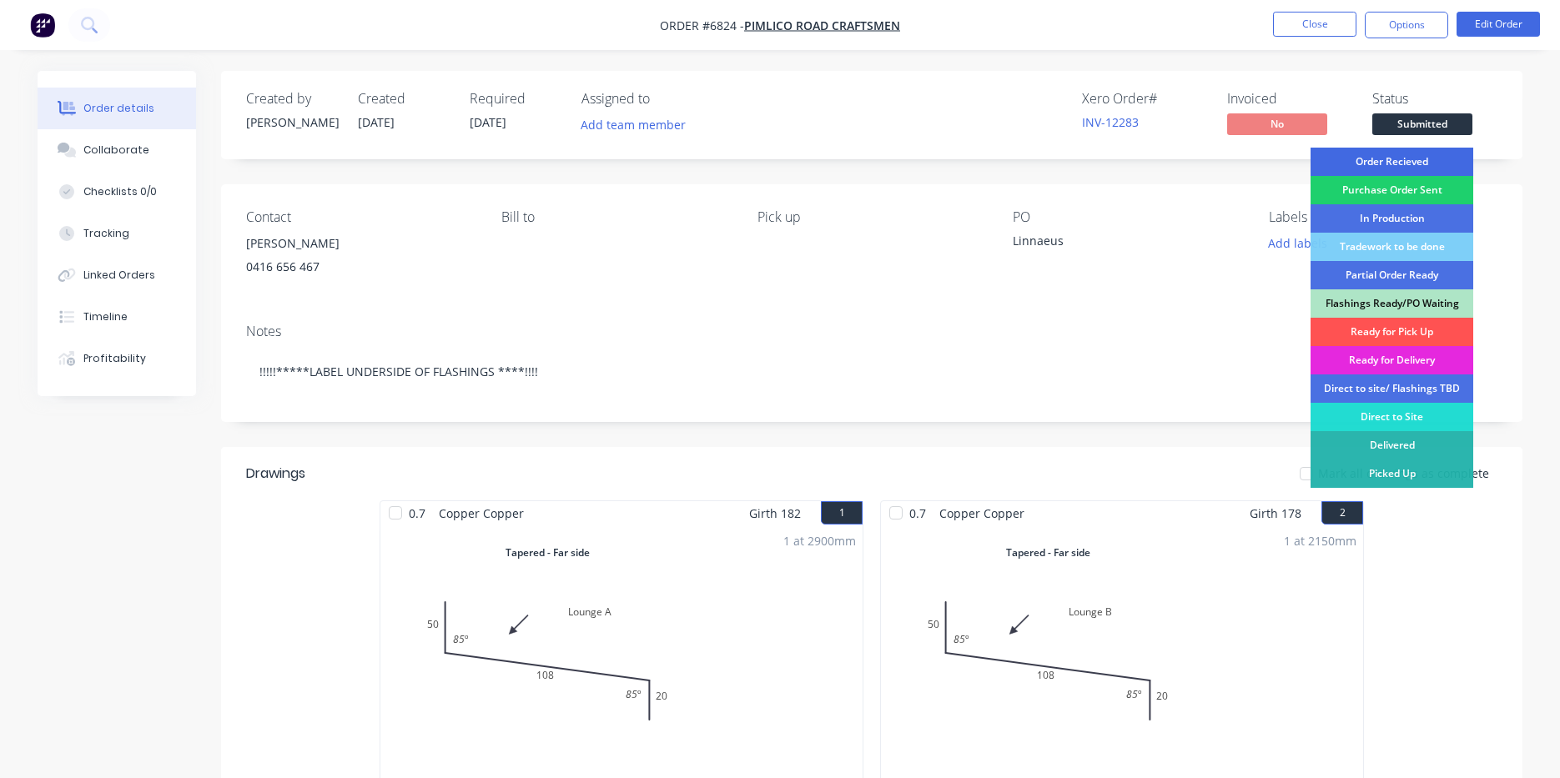
click at [1394, 161] on div "Order Recieved" at bounding box center [1391, 162] width 163 height 28
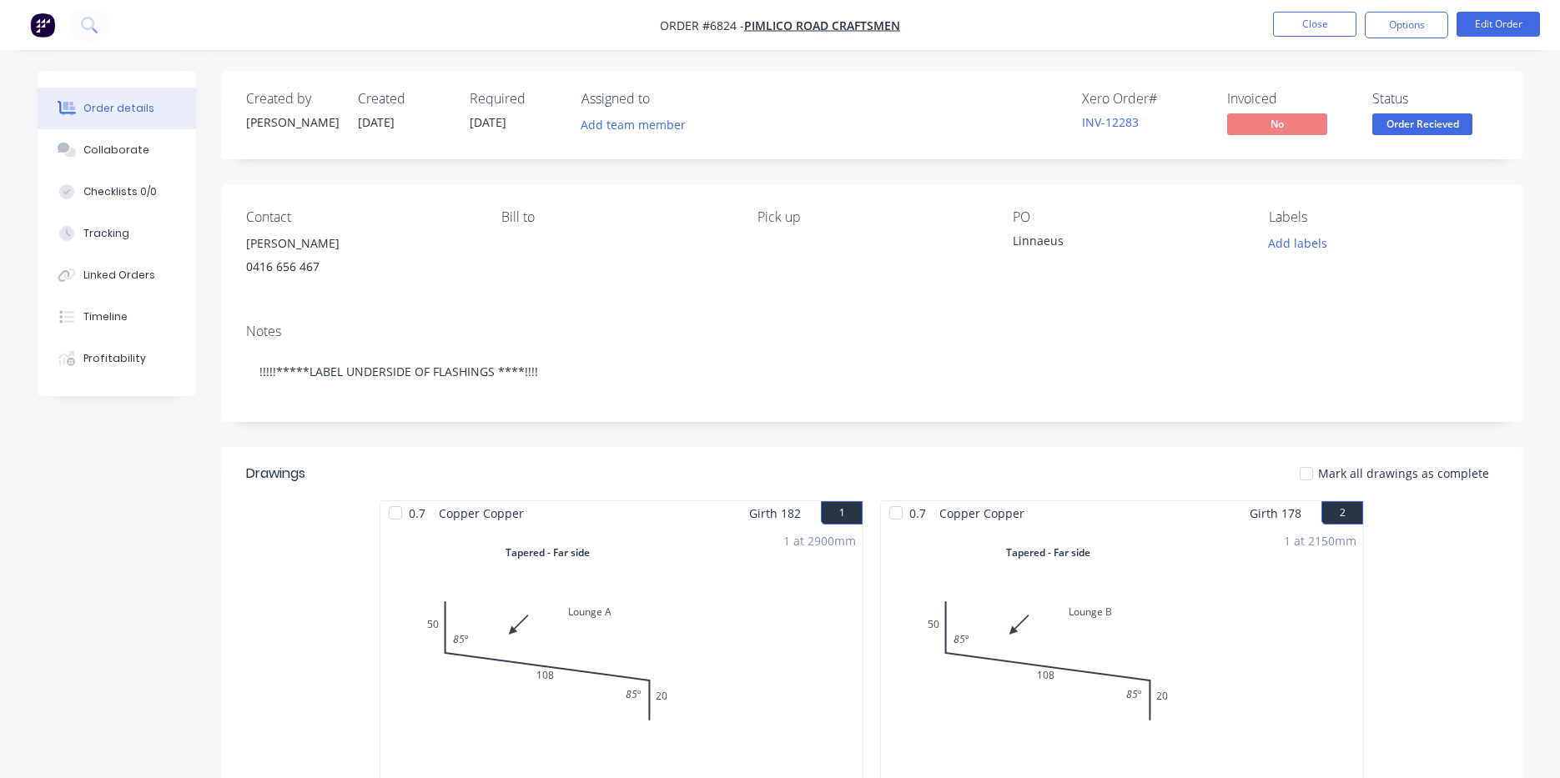
click at [1384, 43] on nav "Order #6824 - Pimlico Road Craftsmen Close Options Edit Order" at bounding box center [780, 25] width 1560 height 50
click at [1385, 29] on button "Options" at bounding box center [1406, 25] width 83 height 27
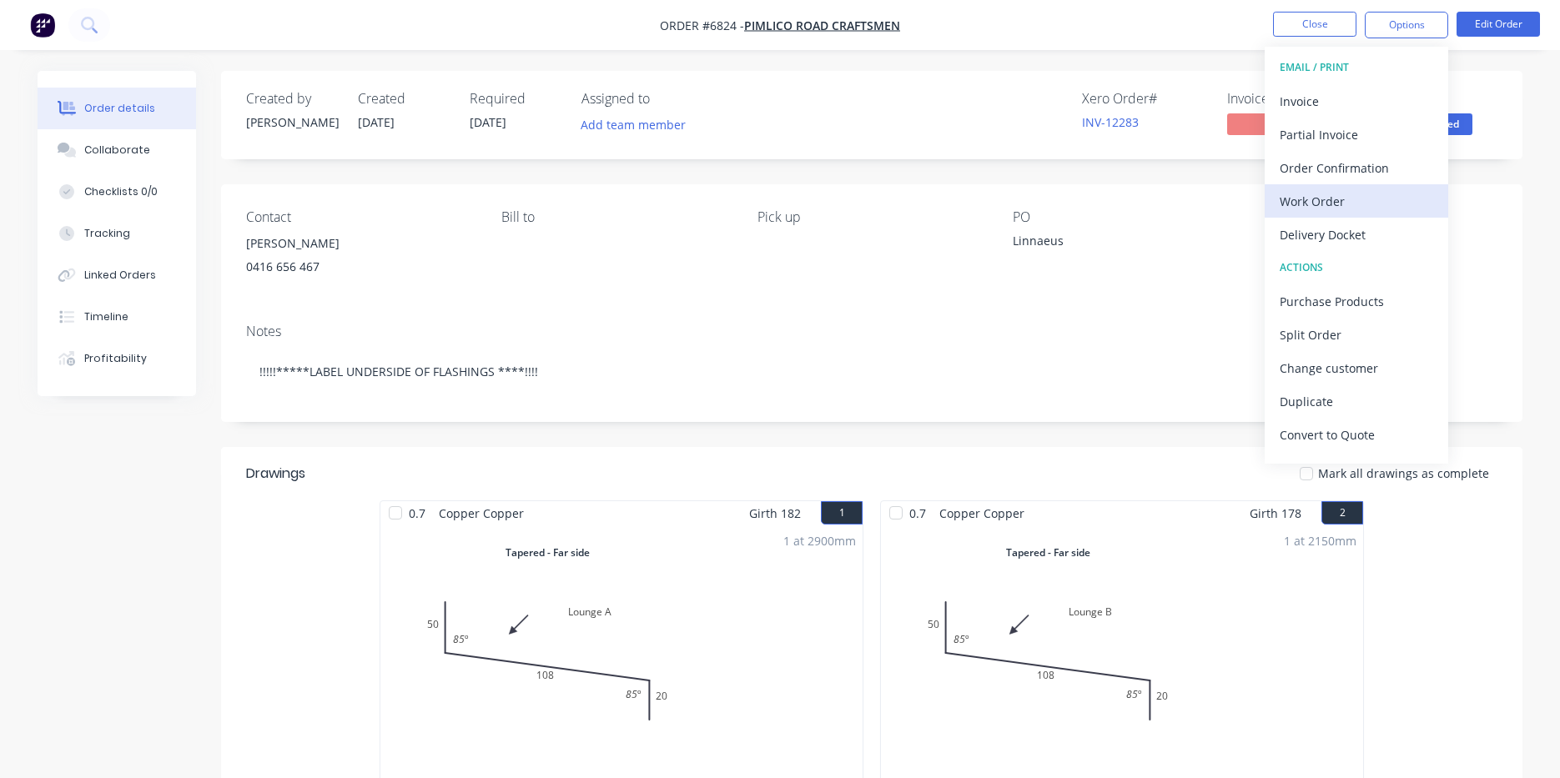
click at [1353, 198] on div "Work Order" at bounding box center [1356, 201] width 153 height 24
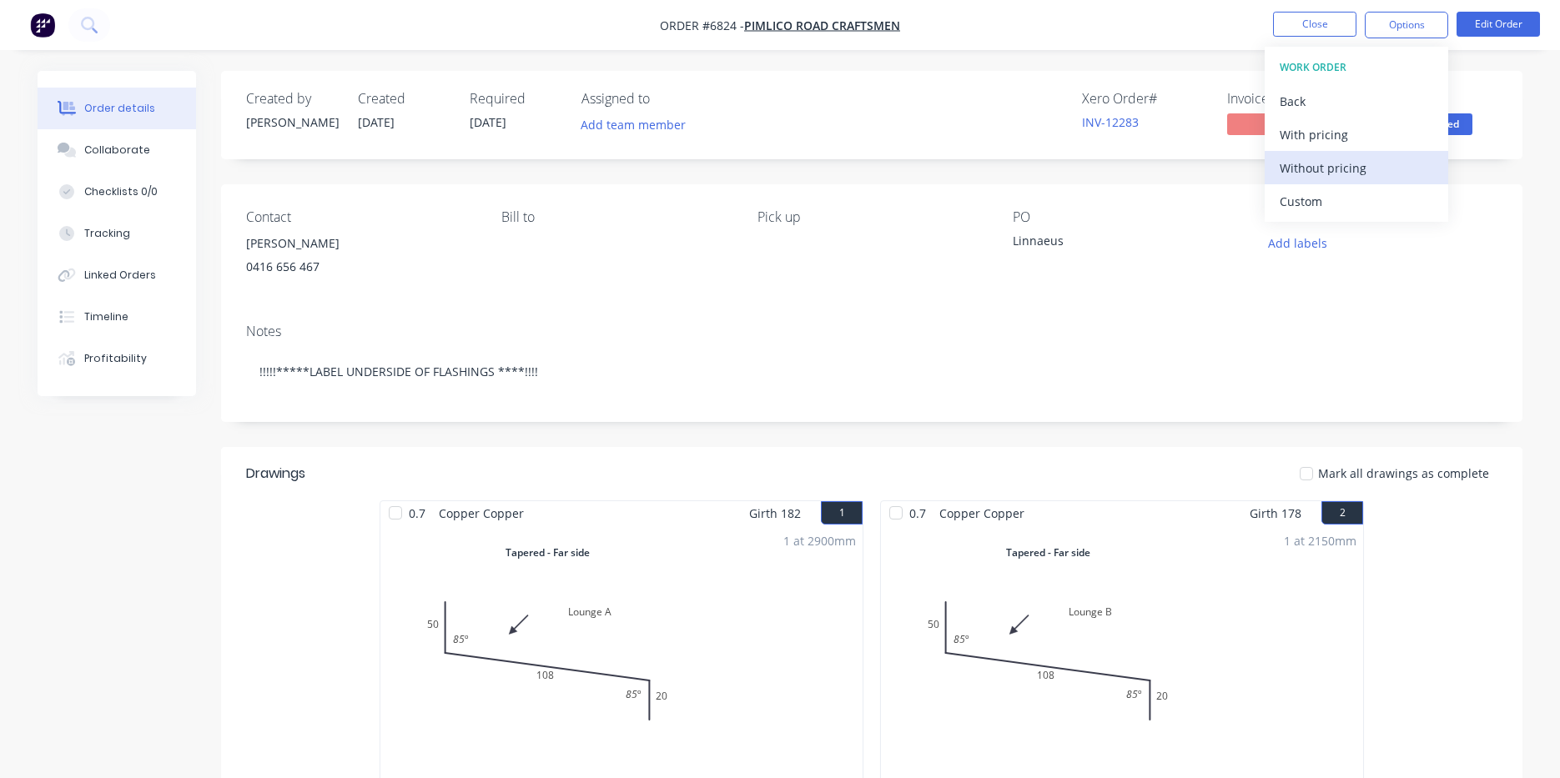
click at [1345, 176] on div "Without pricing" at bounding box center [1356, 168] width 153 height 24
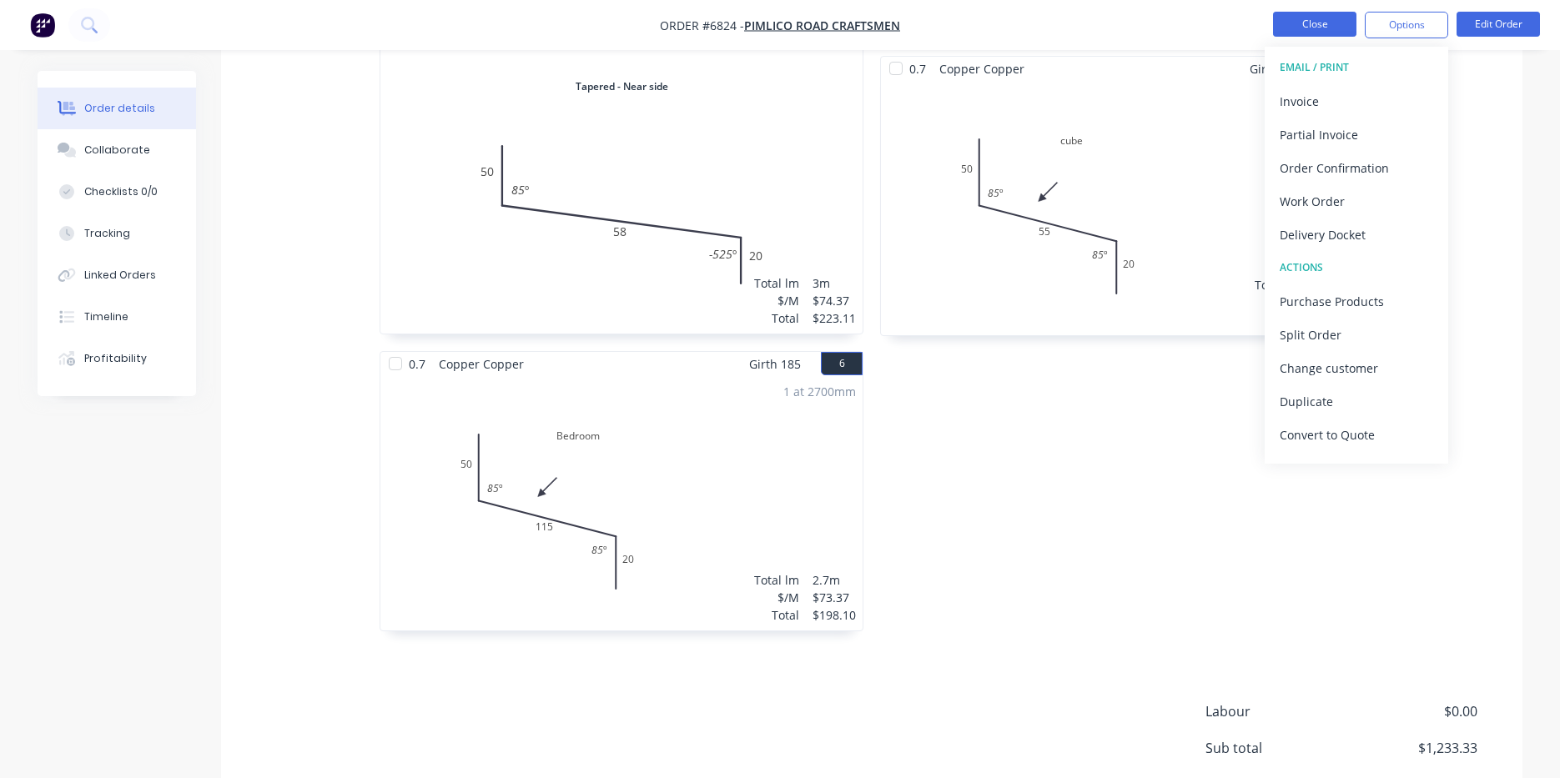
click at [1324, 26] on button "Close" at bounding box center [1314, 24] width 83 height 25
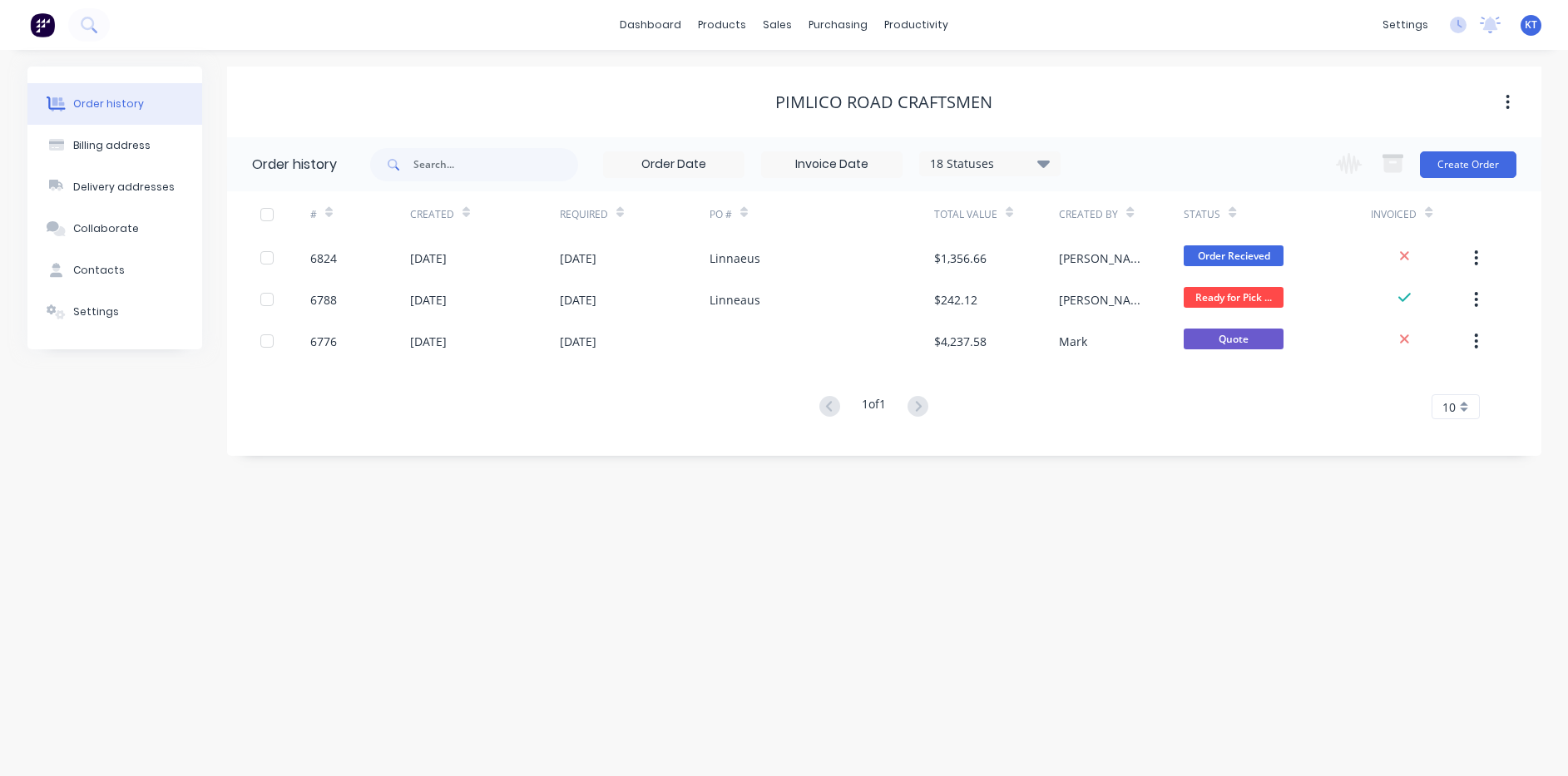
click at [1047, 253] on div "$1,356.66" at bounding box center [996, 258] width 125 height 42
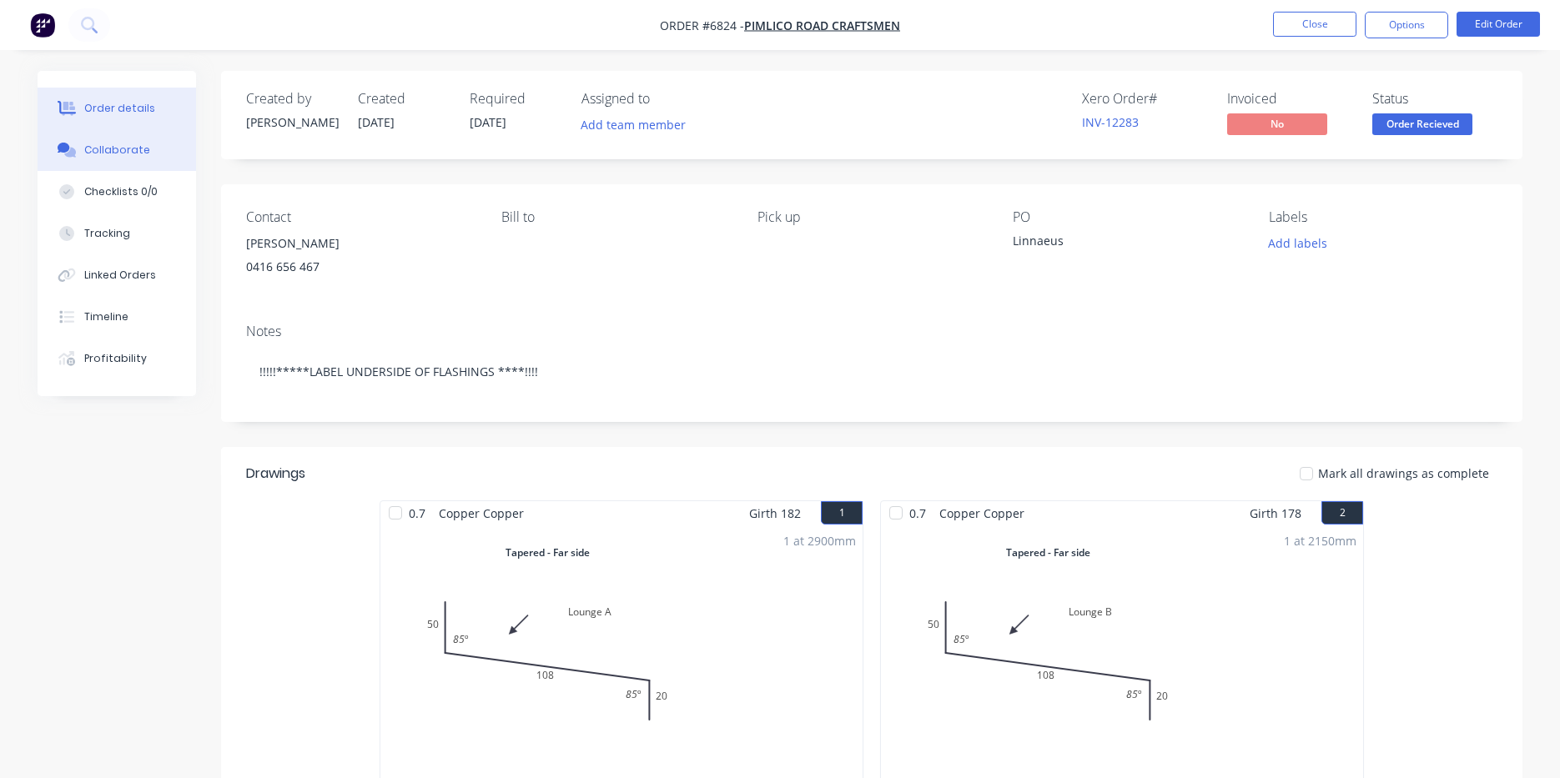
click at [92, 135] on button "Collaborate" at bounding box center [117, 150] width 158 height 42
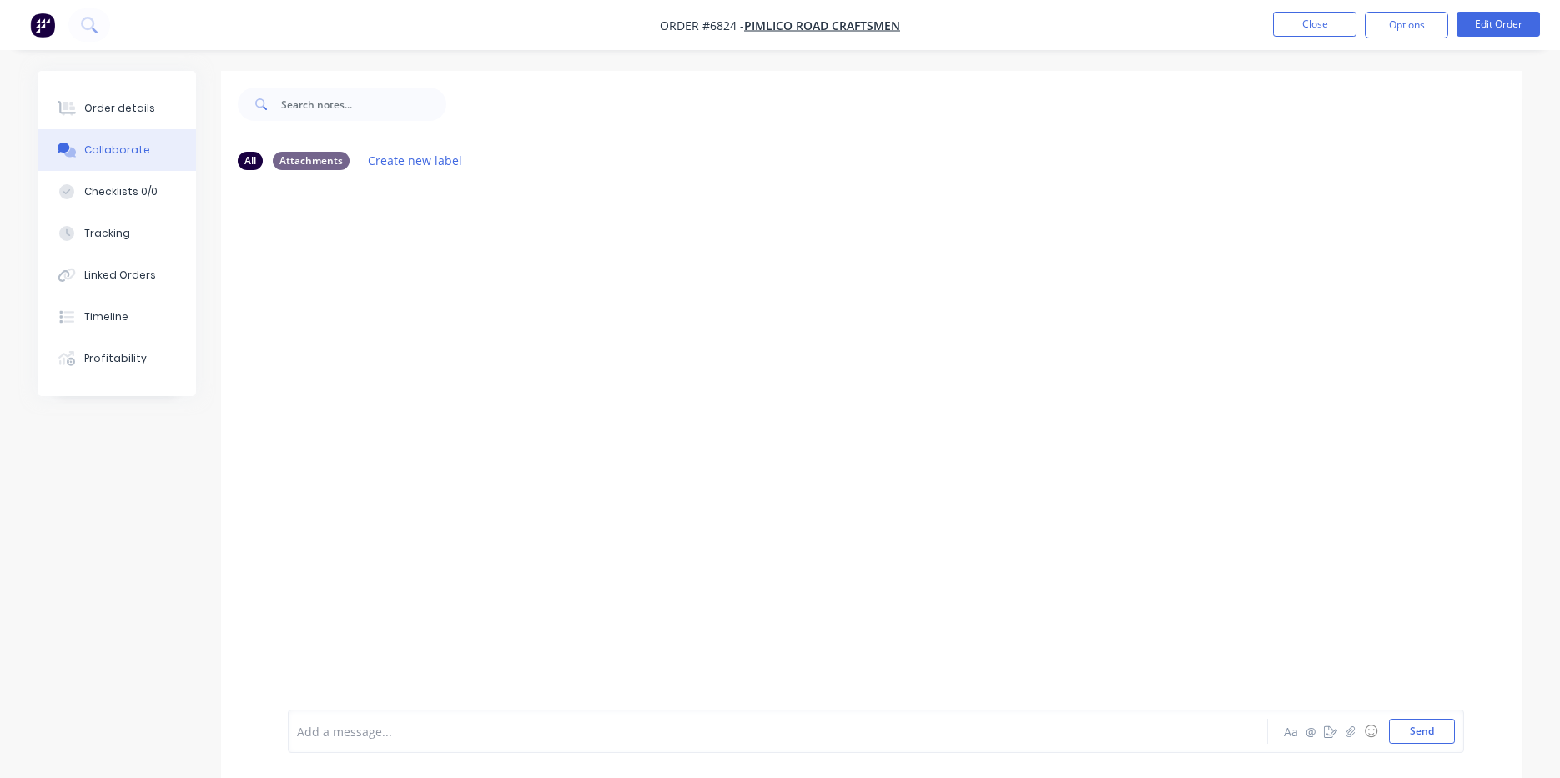
click at [1547, 766] on div at bounding box center [1547, 766] width 0 height 0
click at [1356, 731] on icon "button" at bounding box center [1350, 732] width 10 height 12
click at [1429, 732] on button "Send" at bounding box center [1422, 731] width 66 height 25
click at [140, 109] on div "Order details" at bounding box center [119, 108] width 71 height 15
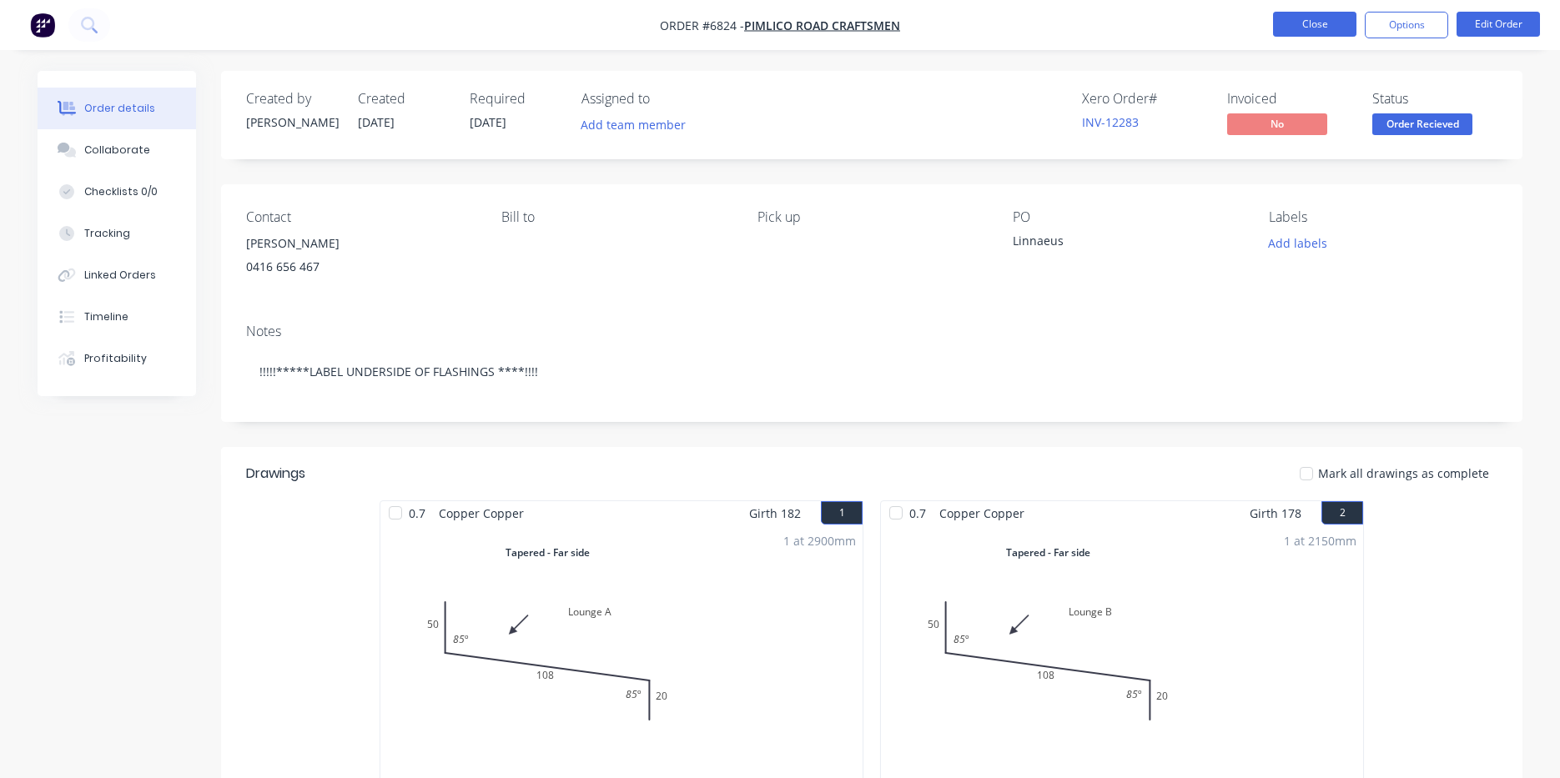
click at [1320, 27] on button "Close" at bounding box center [1314, 24] width 83 height 25
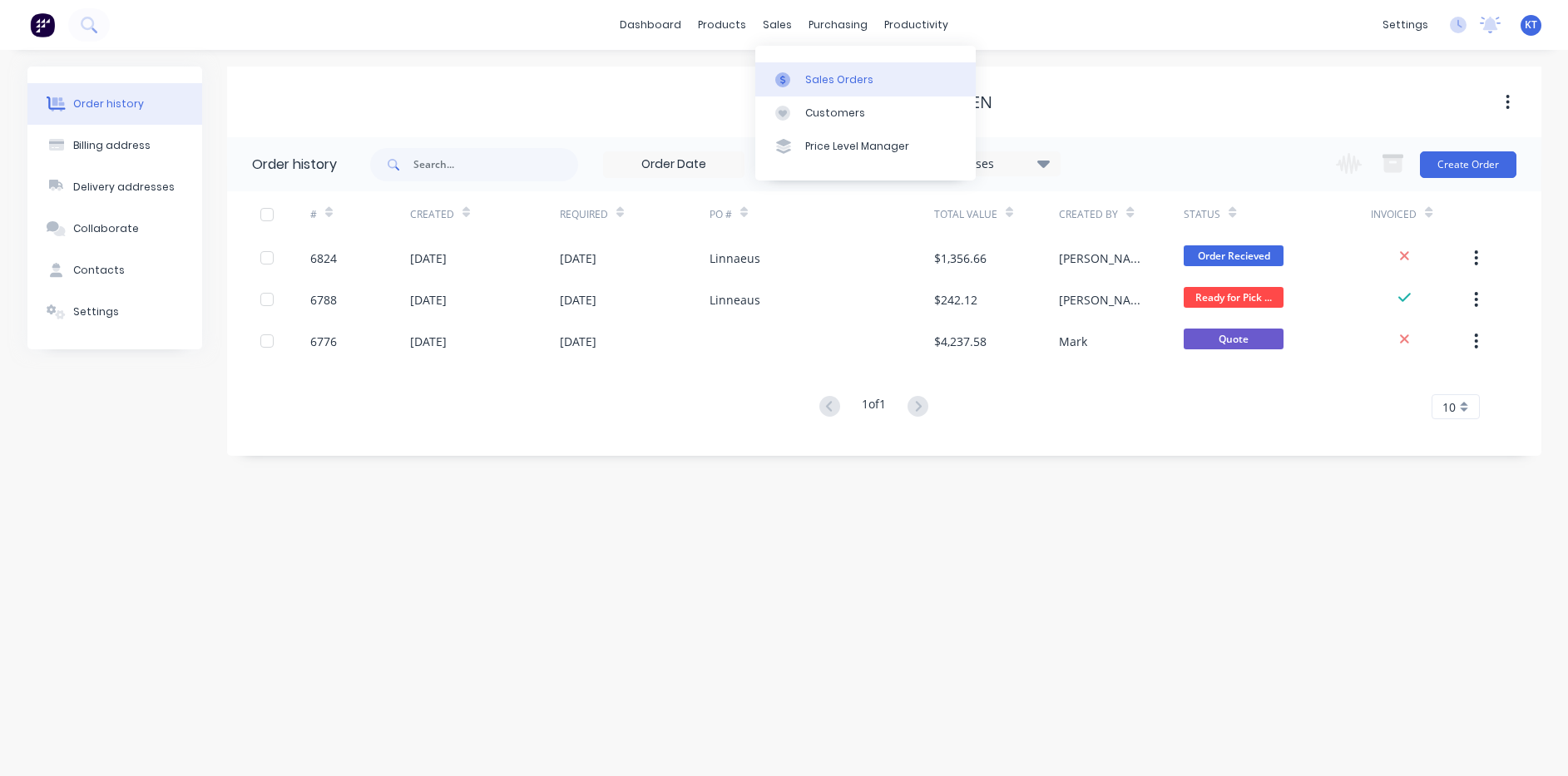
click at [789, 71] on link "Sales Orders" at bounding box center [865, 79] width 220 height 33
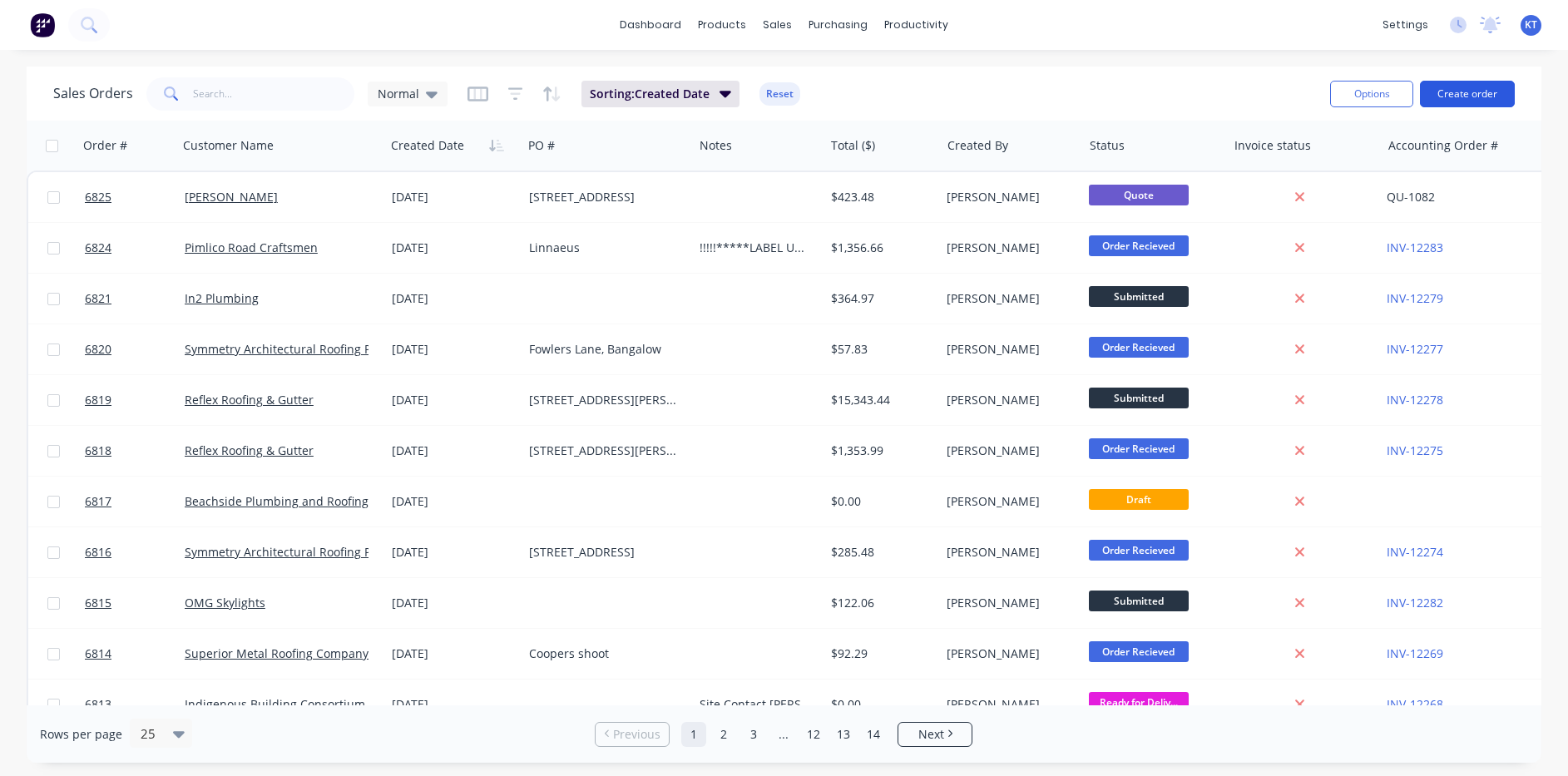
click at [1449, 98] on button "Create order" at bounding box center [1467, 94] width 95 height 27
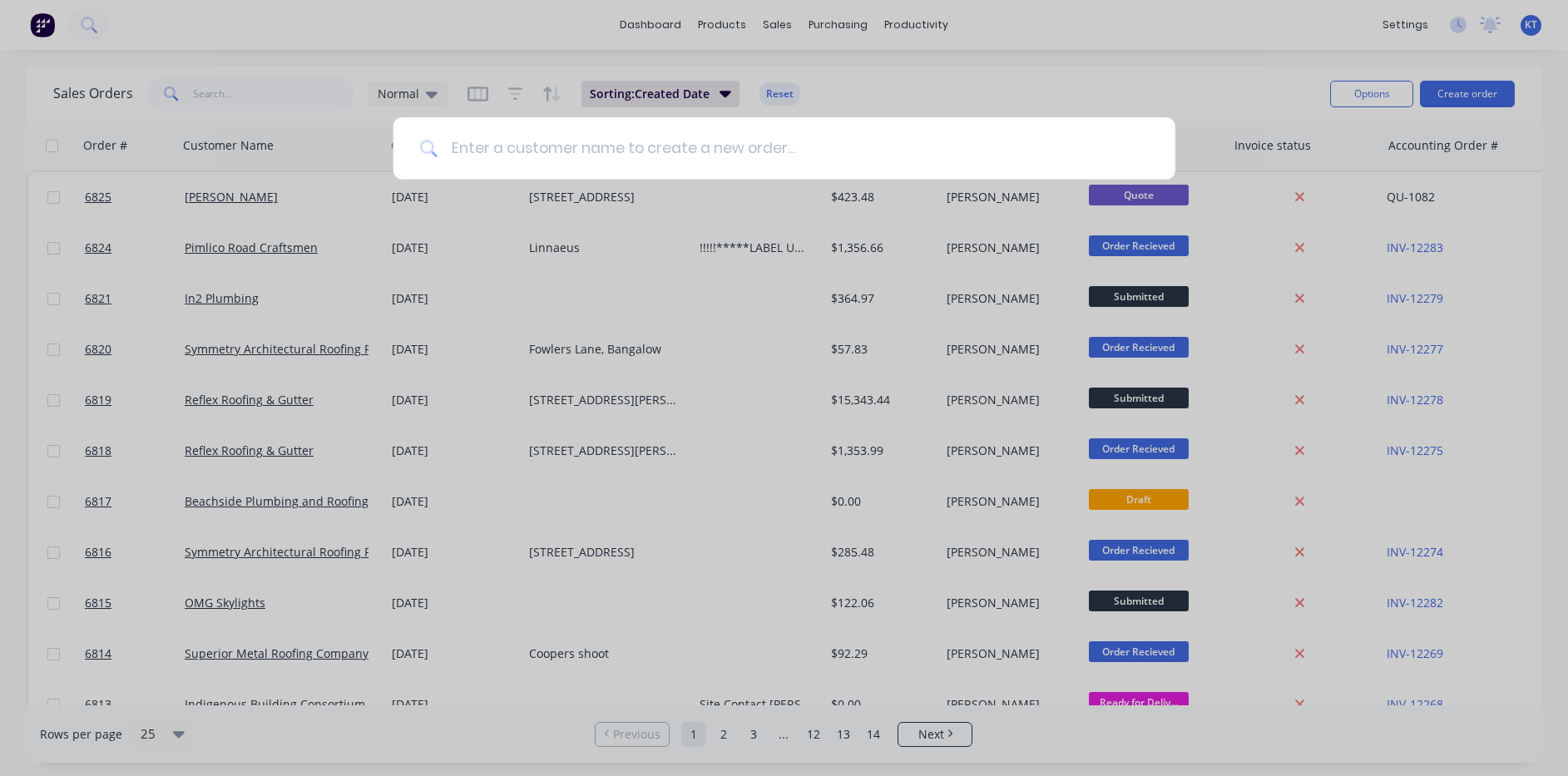
click at [475, 155] on input at bounding box center [793, 149] width 711 height 63
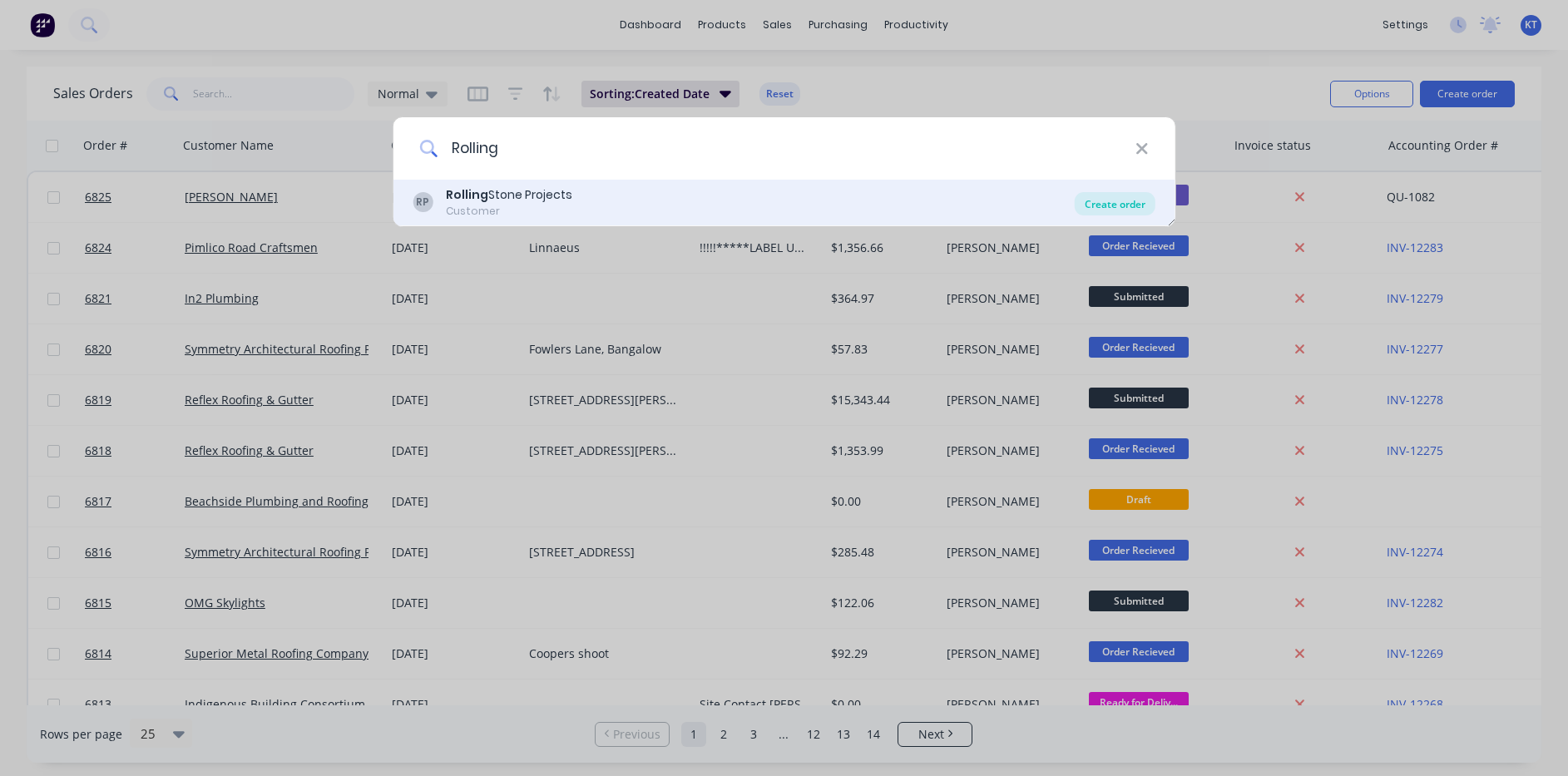
type input "Rolling"
click at [1096, 201] on div "Create order" at bounding box center [1115, 203] width 81 height 23
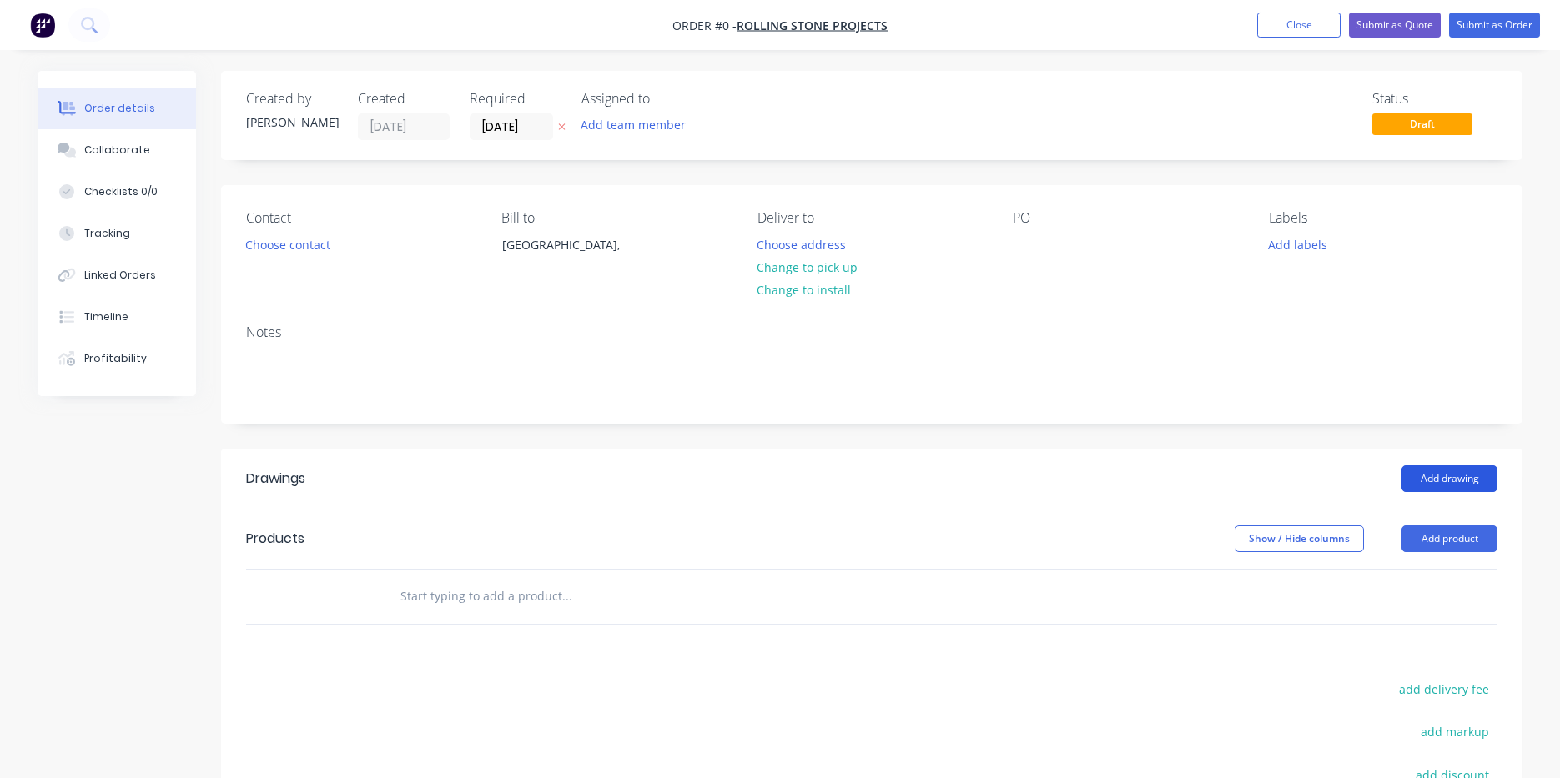
click at [1436, 477] on button "Add drawing" at bounding box center [1449, 478] width 96 height 27
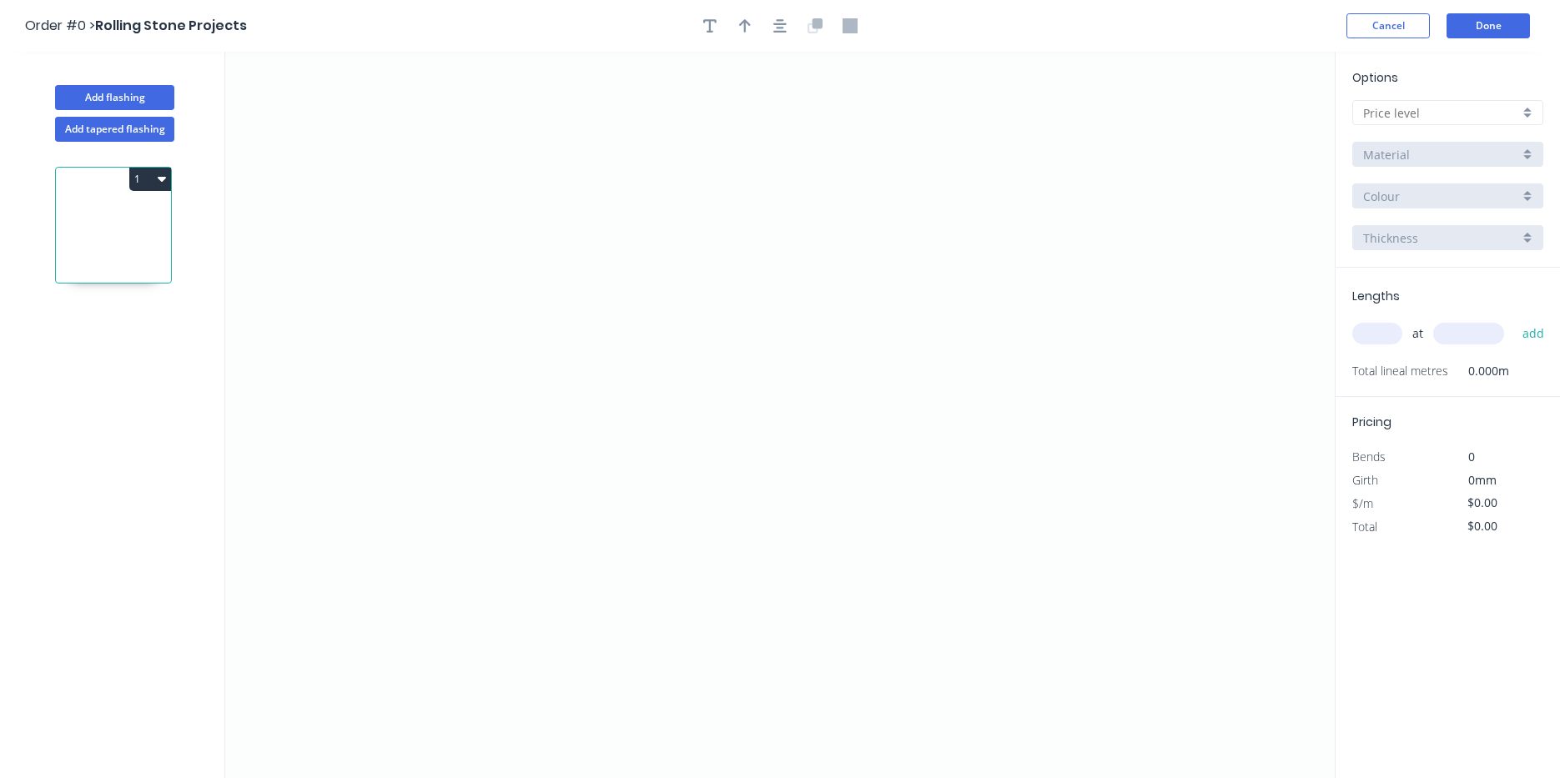
click at [1538, 113] on div at bounding box center [1447, 112] width 191 height 25
click at [1495, 236] on div "D" at bounding box center [1447, 232] width 189 height 29
type input "D"
click at [531, 375] on icon "0" at bounding box center [779, 415] width 1109 height 727
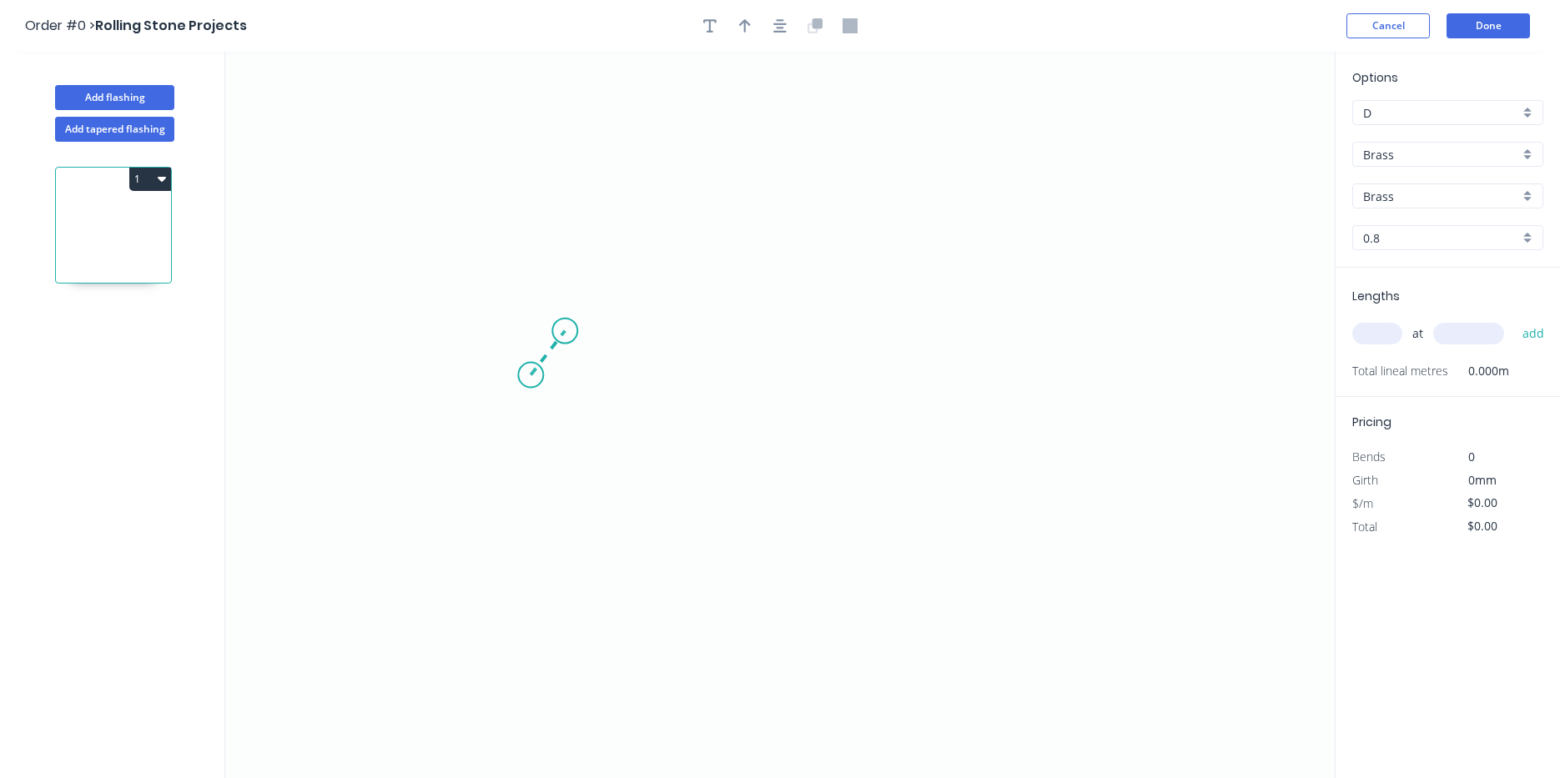
click at [565, 331] on icon at bounding box center [548, 353] width 34 height 44
click at [890, 319] on icon "0 ?" at bounding box center [779, 415] width 1109 height 727
click at [901, 557] on icon "0 ? ? ? º" at bounding box center [779, 415] width 1109 height 727
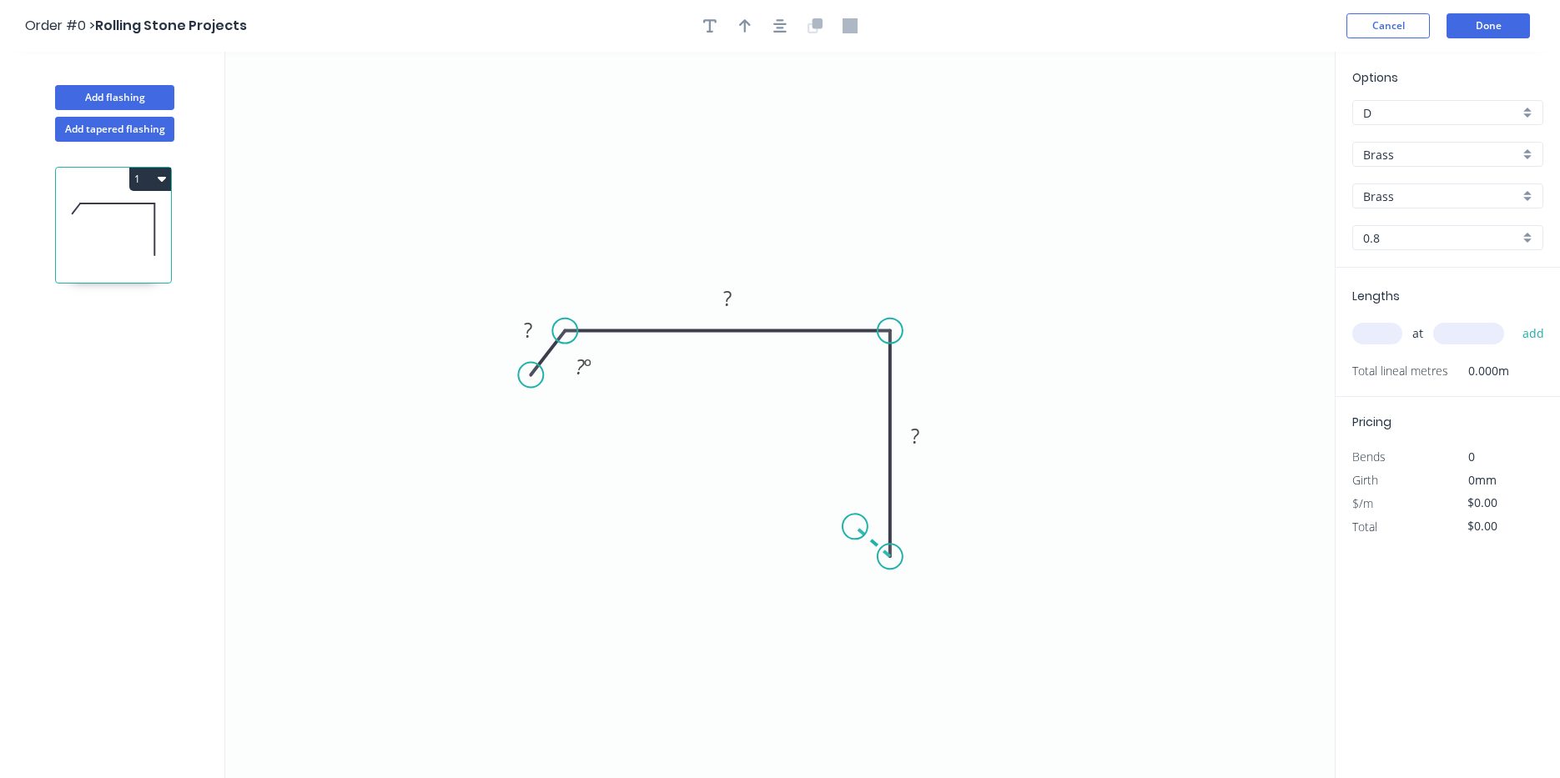
click at [855, 527] on icon "0 ? ? ? ? º" at bounding box center [779, 415] width 1109 height 727
click at [1493, 163] on div "Brass" at bounding box center [1447, 154] width 191 height 25
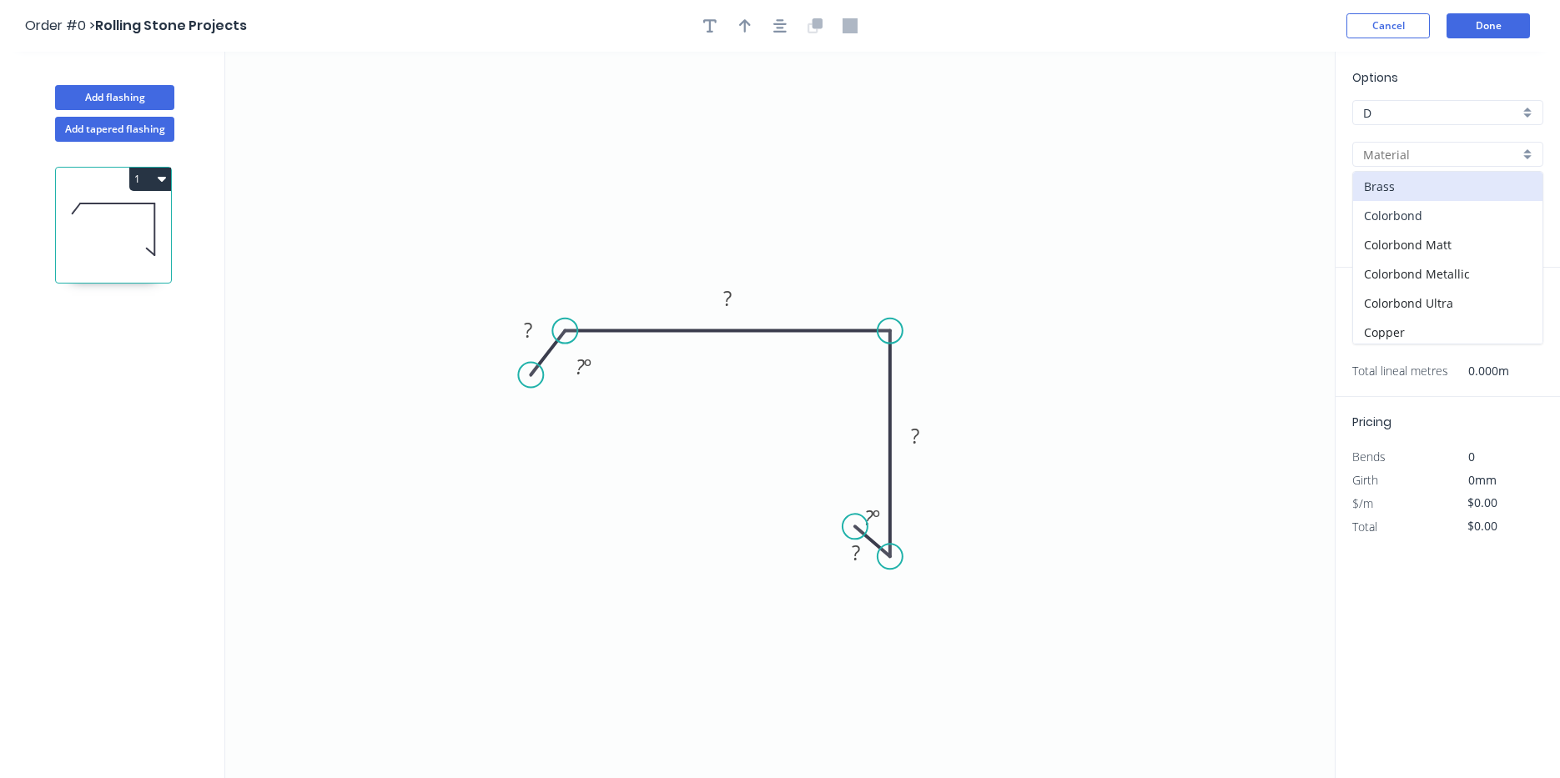
click at [1475, 217] on div "Colorbond" at bounding box center [1447, 215] width 189 height 29
type input "Colorbond"
type input "Basalt"
type input "0.55"
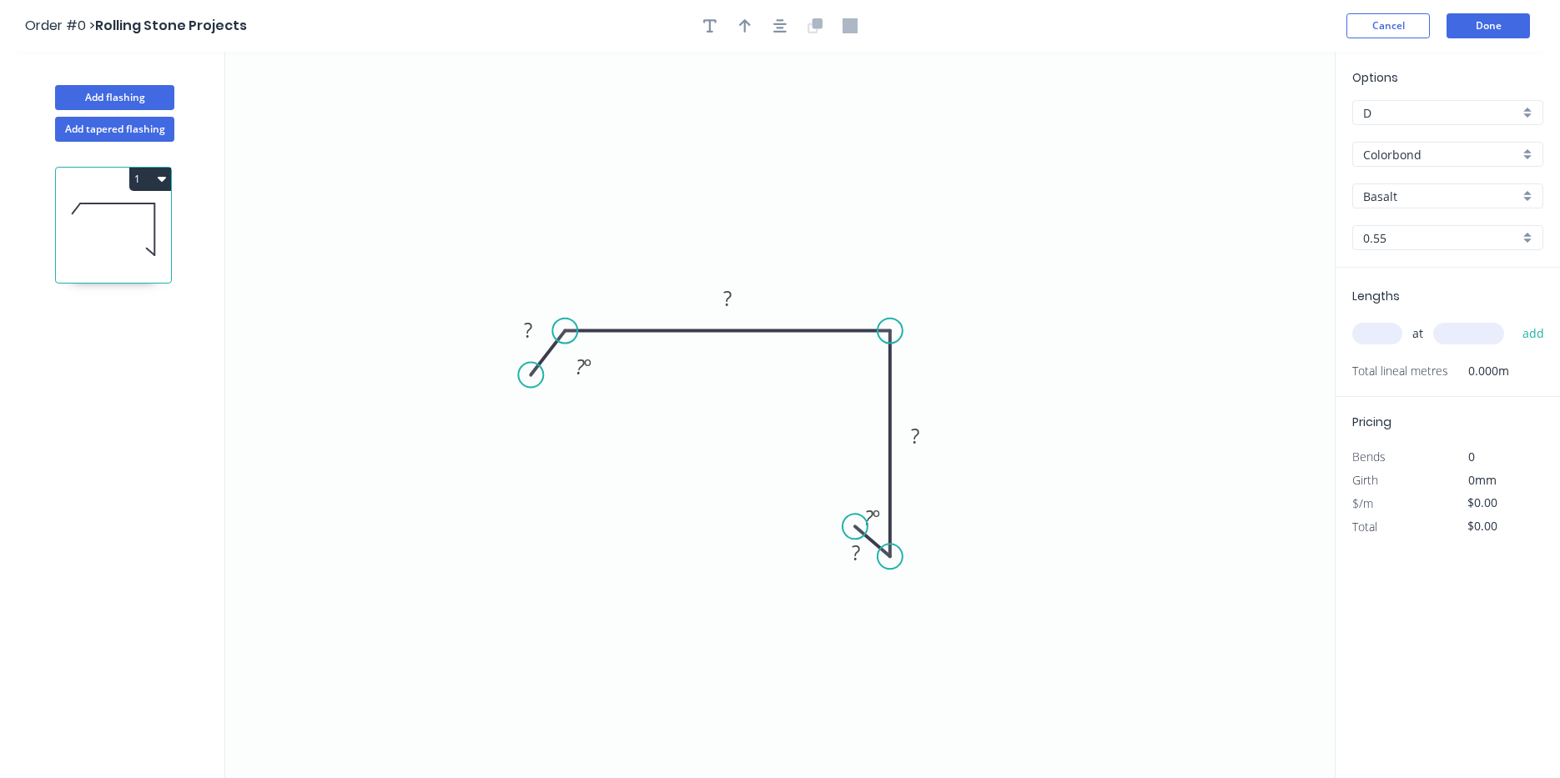
click at [1475, 199] on input "Basalt" at bounding box center [1441, 197] width 156 height 18
click at [1449, 309] on div "Pale Eucalypt" at bounding box center [1447, 303] width 189 height 29
type input "Pale Eucalypt"
click at [536, 333] on rect at bounding box center [527, 330] width 33 height 23
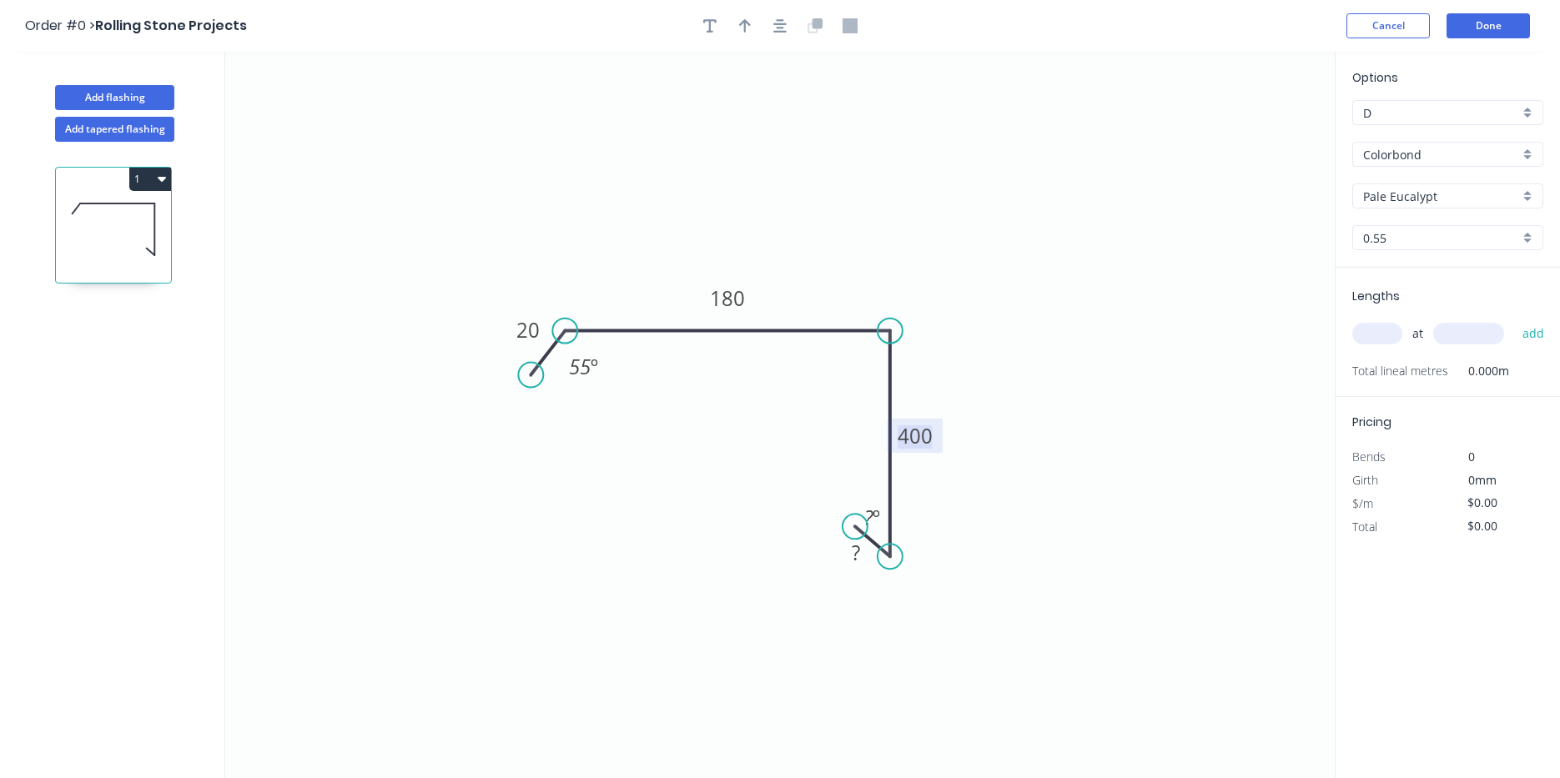
click at [917, 431] on tspan "400" at bounding box center [915, 436] width 35 height 28
type input "$20.19"
click at [772, 33] on button "button" at bounding box center [779, 25] width 25 height 25
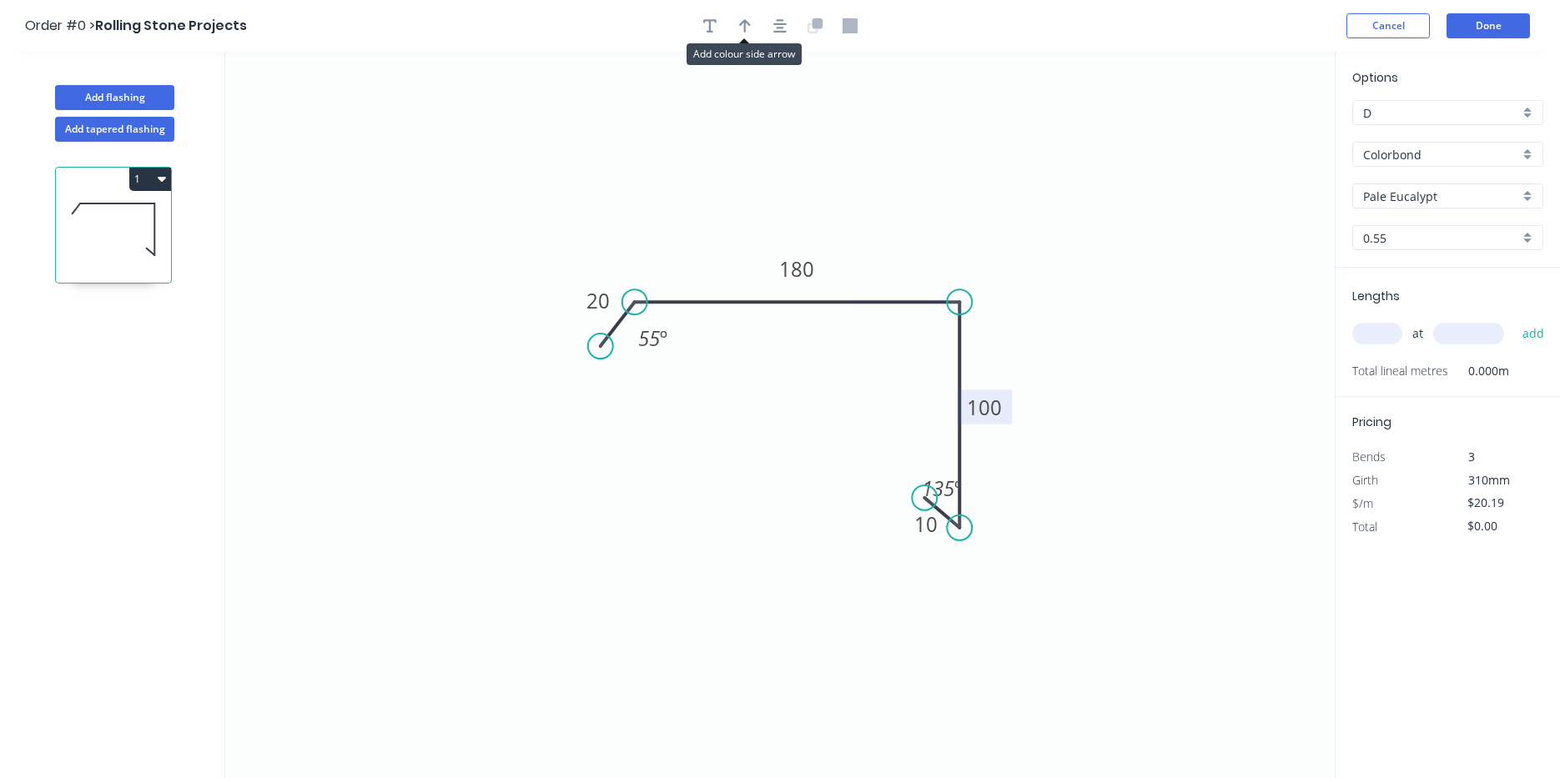
click at [747, 26] on icon "button" at bounding box center [745, 25] width 12 height 15
click at [1254, 128] on icon at bounding box center [1250, 115] width 15 height 53
drag, startPoint x: 1254, startPoint y: 128, endPoint x: 865, endPoint y: 224, distance: 400.2
click at [865, 224] on icon at bounding box center [878, 210] width 48 height 48
click at [1386, 337] on input "text" at bounding box center [1377, 334] width 50 height 22
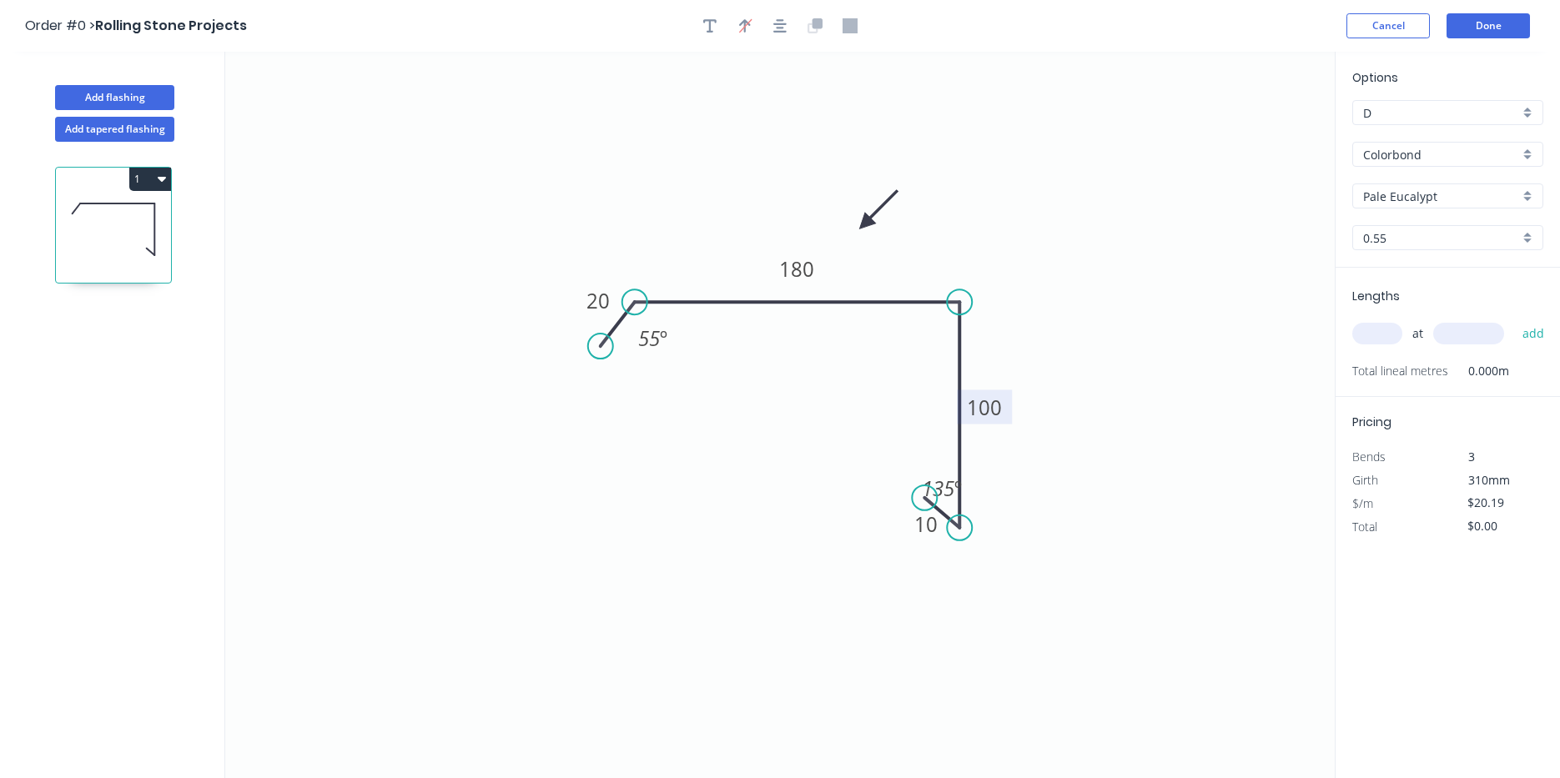
click at [1386, 336] on input "text" at bounding box center [1377, 334] width 50 height 22
type input "5"
type input "4"
type input "5600"
click at [1514, 319] on button "add" at bounding box center [1533, 333] width 39 height 28
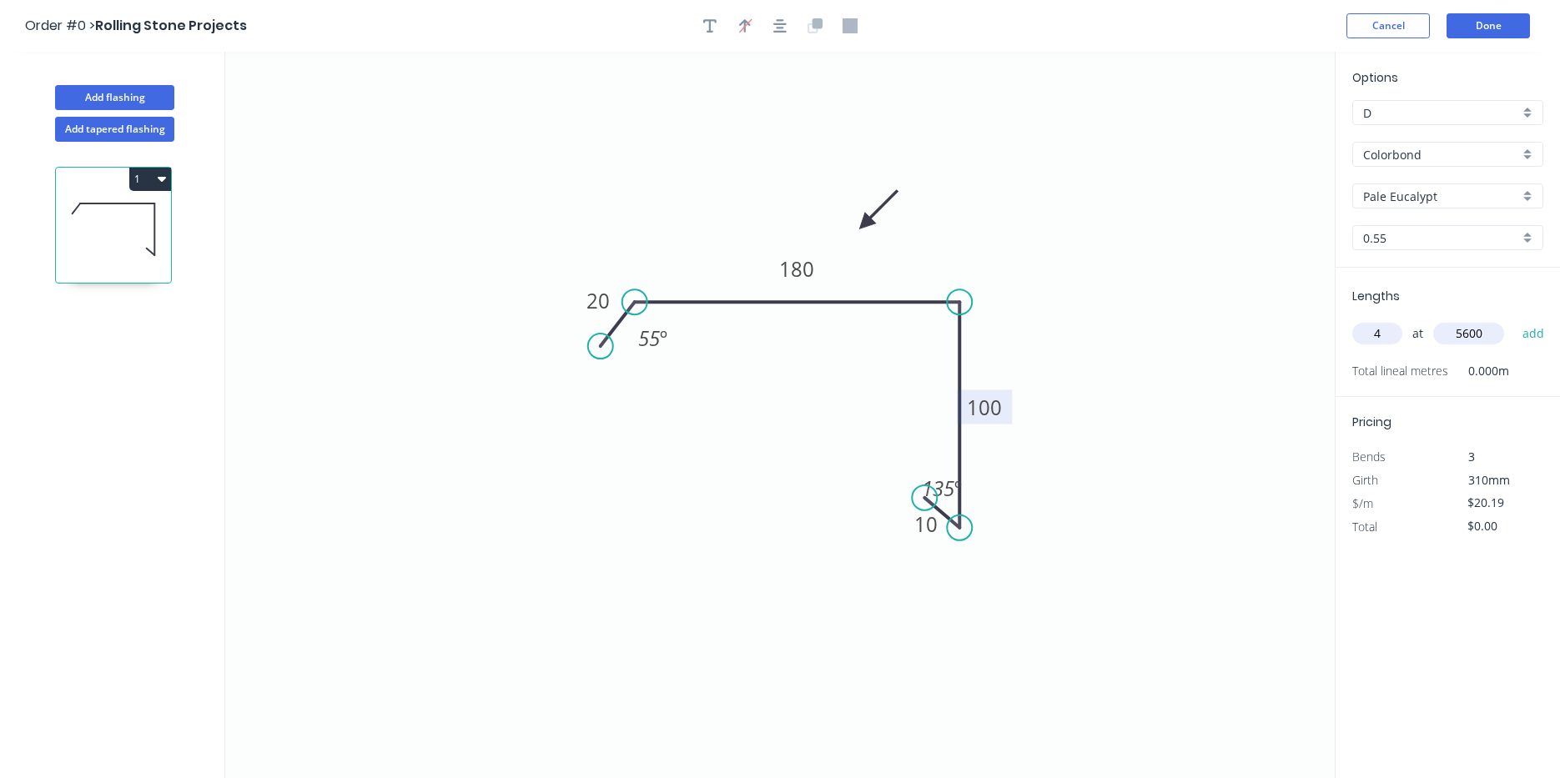
type input "$452.26"
click at [1477, 33] on button "Done" at bounding box center [1487, 25] width 83 height 25
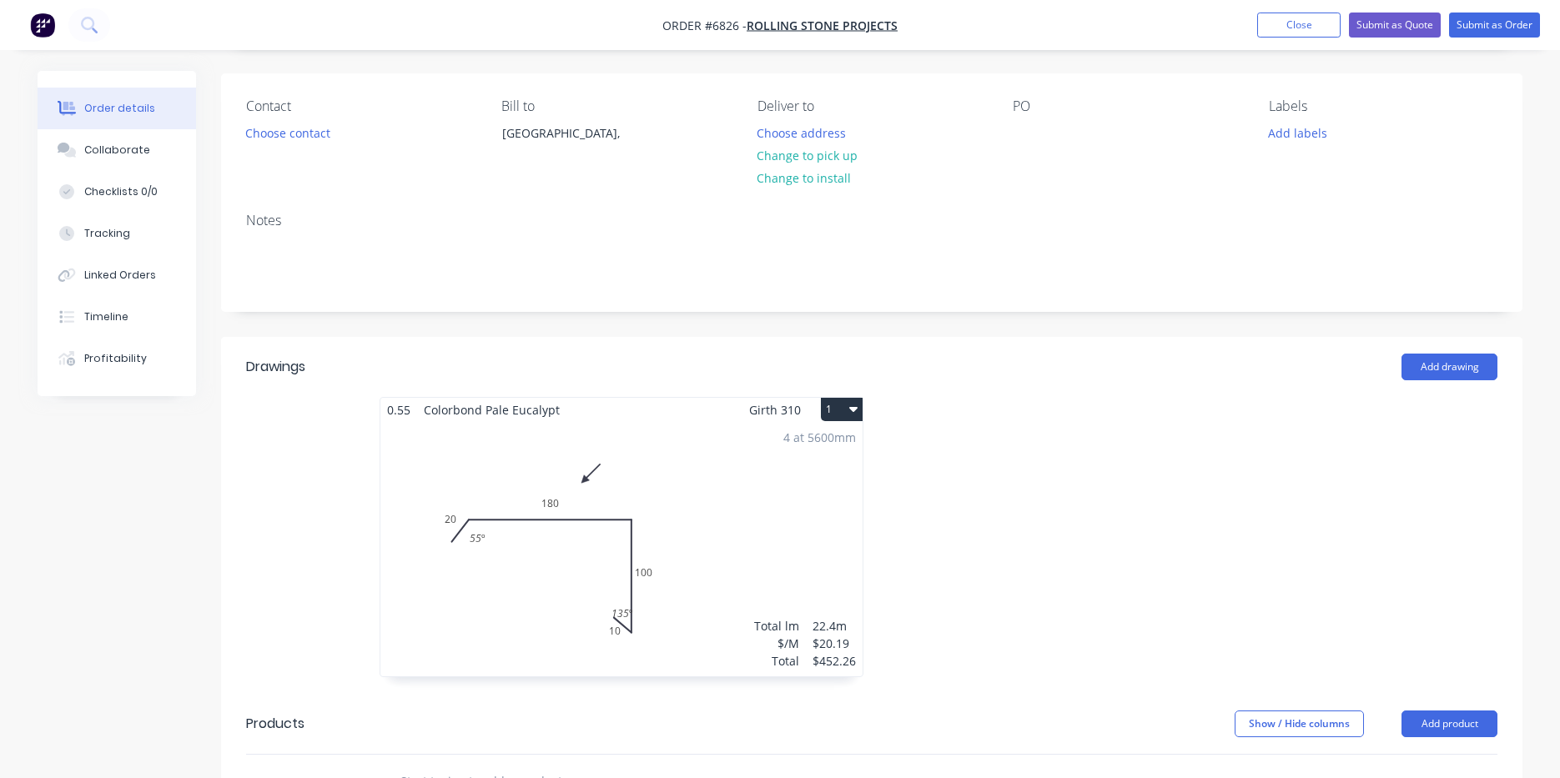
scroll to position [250, 0]
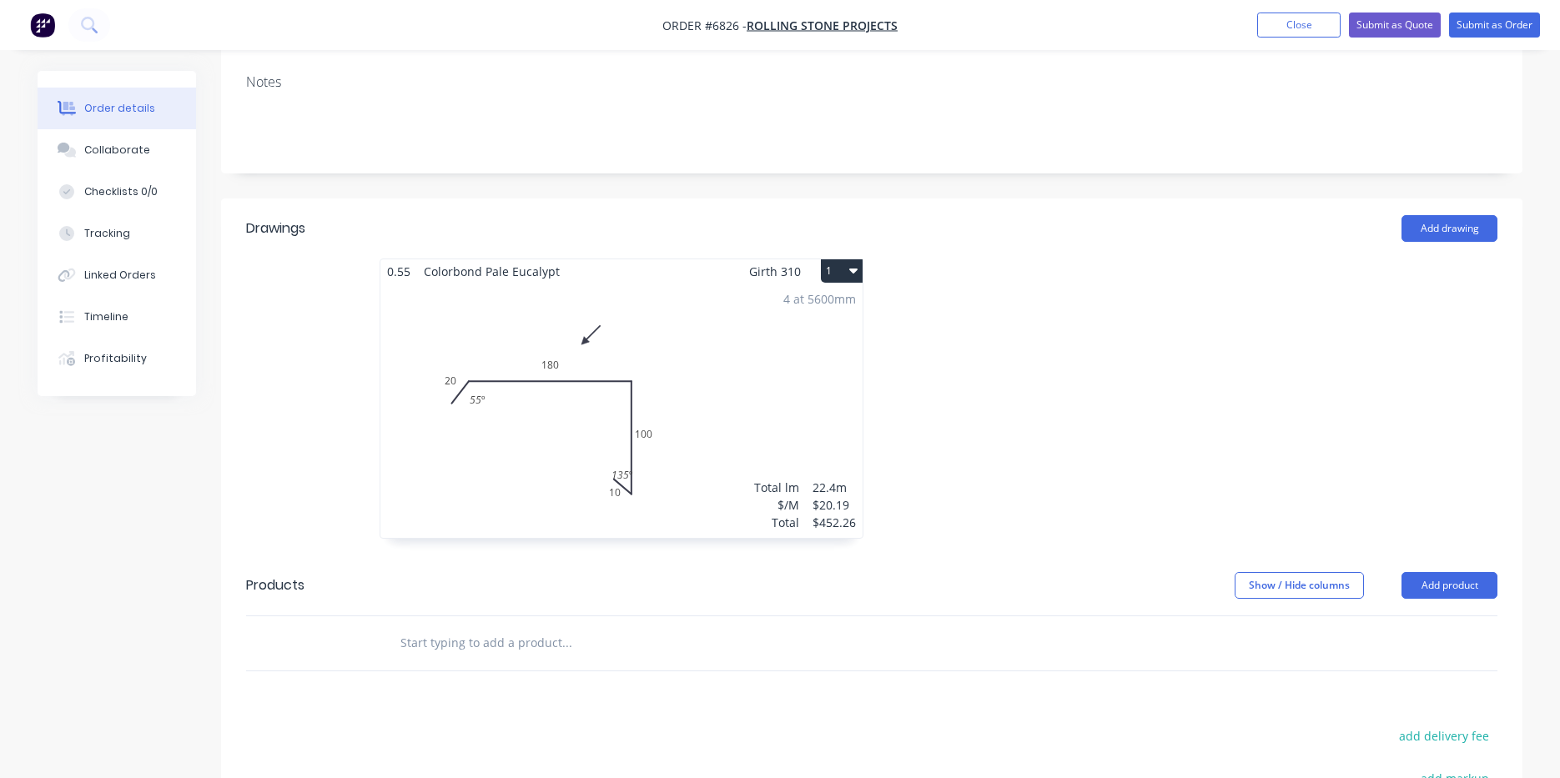
click at [483, 480] on div "4 at 5600mm Total lm $/M Total 22.4m $20.19 $452.26" at bounding box center [621, 411] width 482 height 254
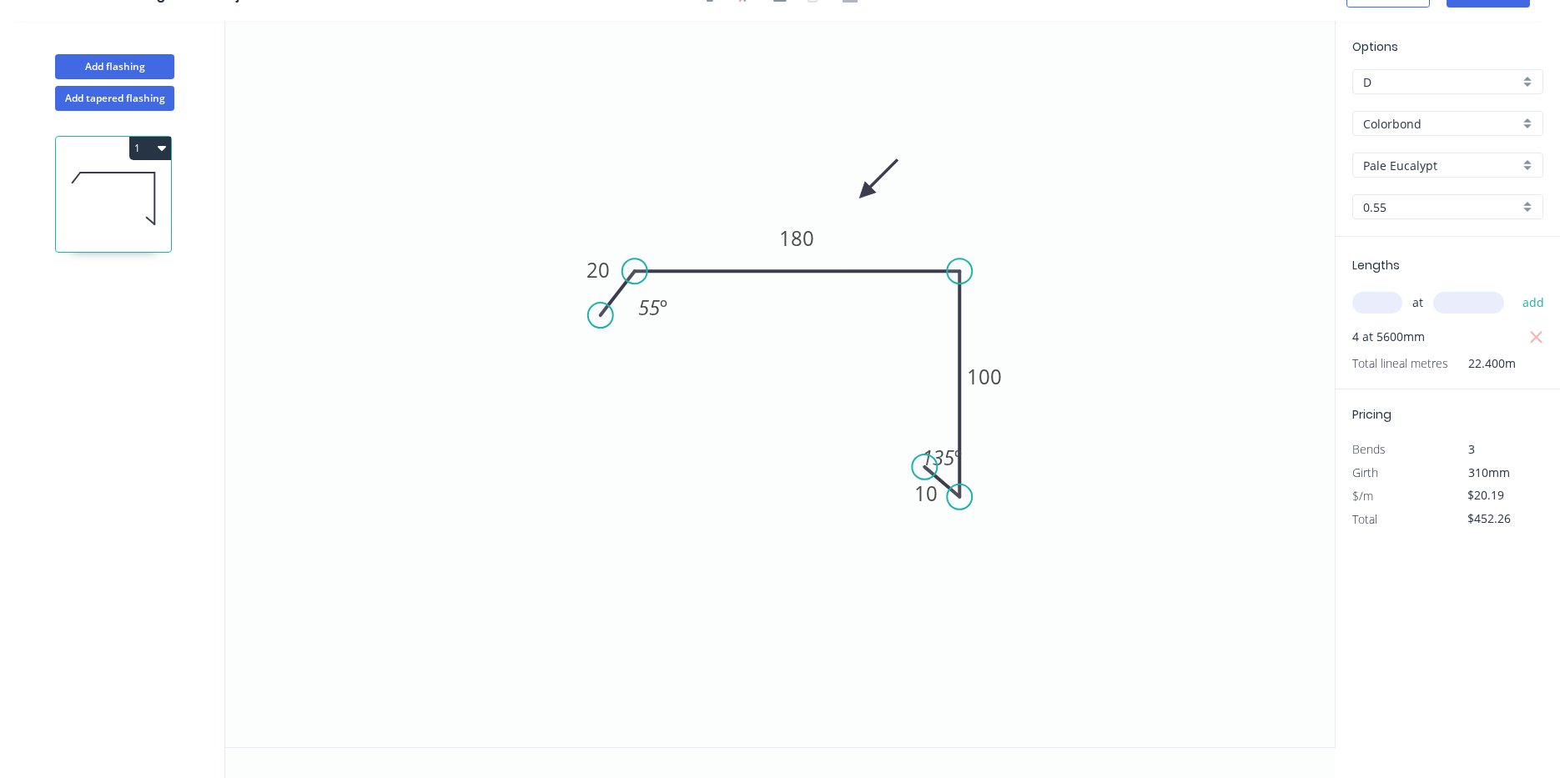
scroll to position [31, 0]
click at [598, 269] on tspan "20" at bounding box center [597, 270] width 23 height 28
click at [626, 265] on circle at bounding box center [634, 271] width 25 height 25
click at [605, 273] on tspan "30" at bounding box center [597, 270] width 23 height 28
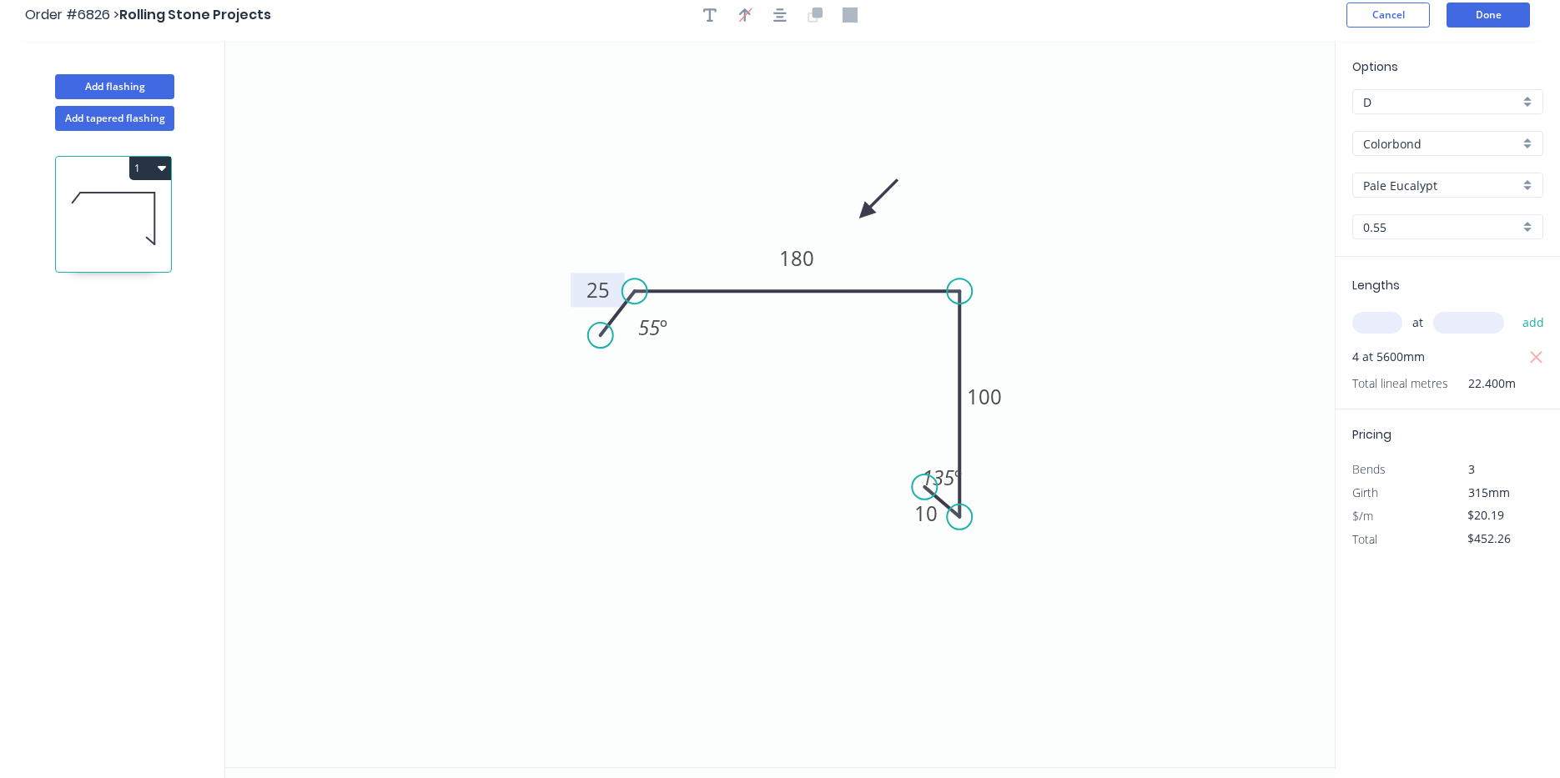
scroll to position [0, 0]
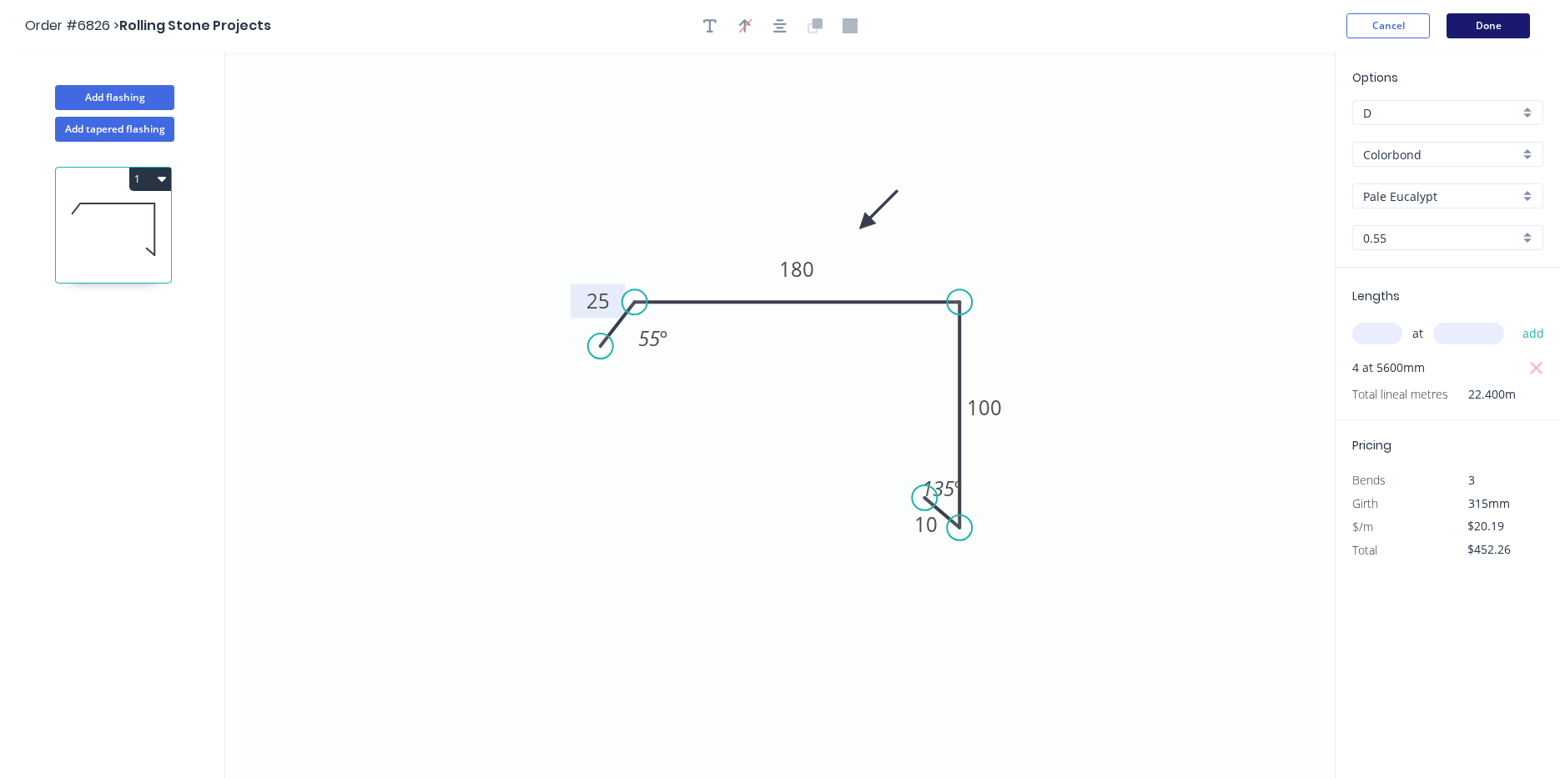
click at [1492, 17] on button "Done" at bounding box center [1487, 25] width 83 height 25
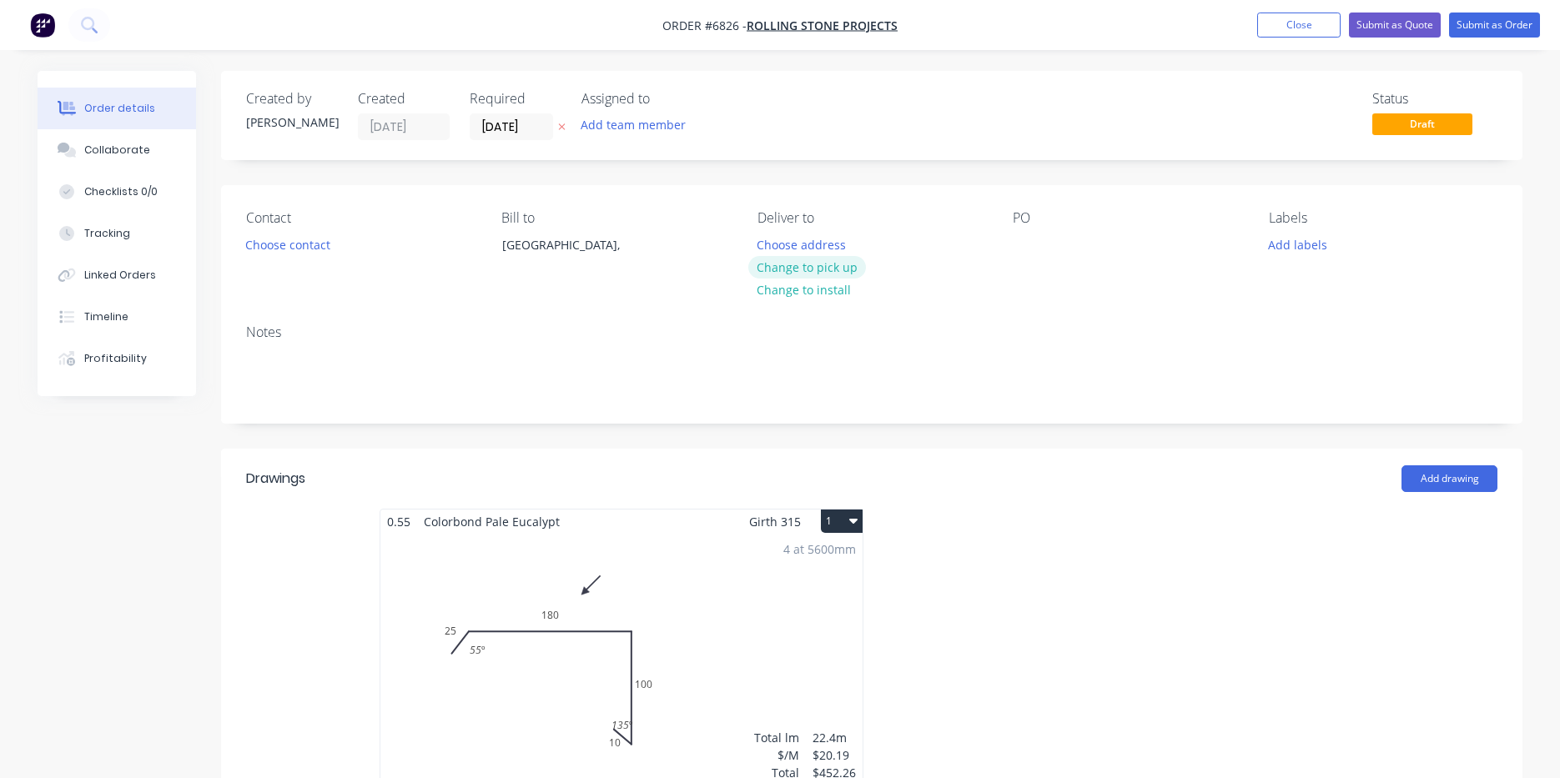
click at [784, 267] on button "Change to pick up" at bounding box center [807, 267] width 118 height 23
click at [280, 229] on div "Contact Choose contact" at bounding box center [360, 248] width 229 height 76
click at [279, 248] on button "Choose contact" at bounding box center [288, 244] width 103 height 23
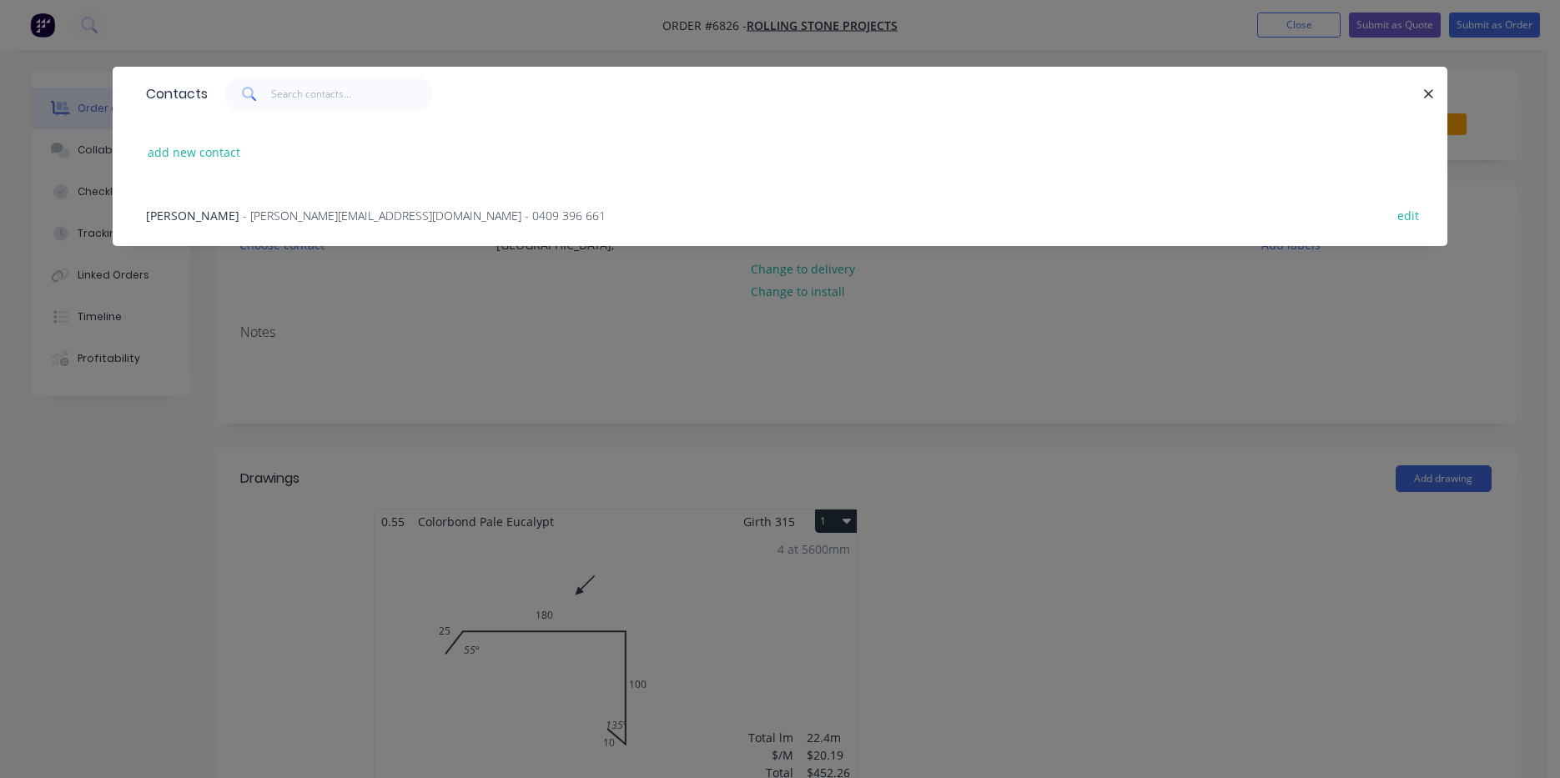
click at [287, 214] on span "- [PERSON_NAME][EMAIL_ADDRESS][DOMAIN_NAME] - 0409 396 661" at bounding box center [424, 216] width 363 height 16
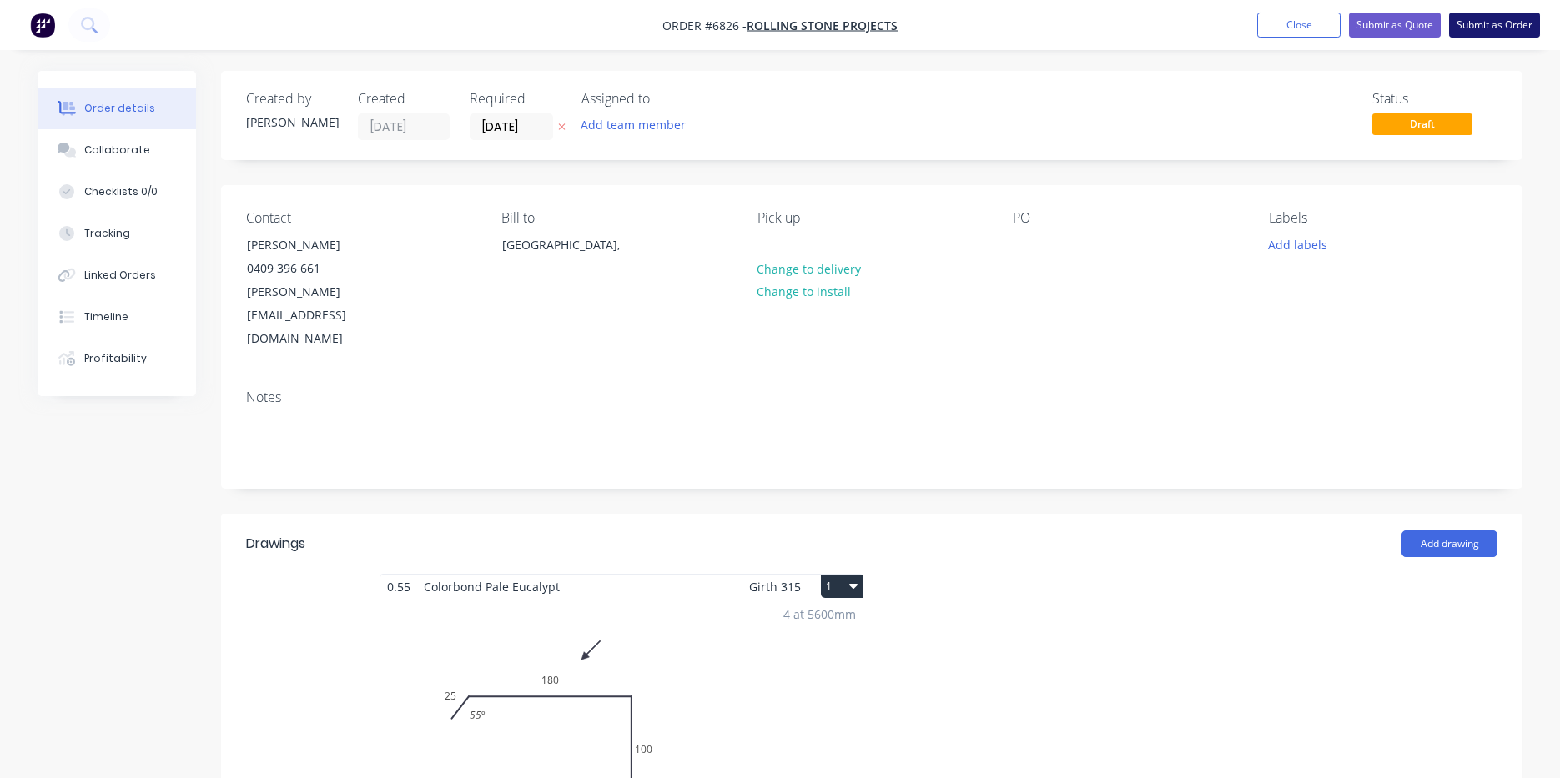
click at [1513, 27] on button "Submit as Order" at bounding box center [1494, 25] width 91 height 25
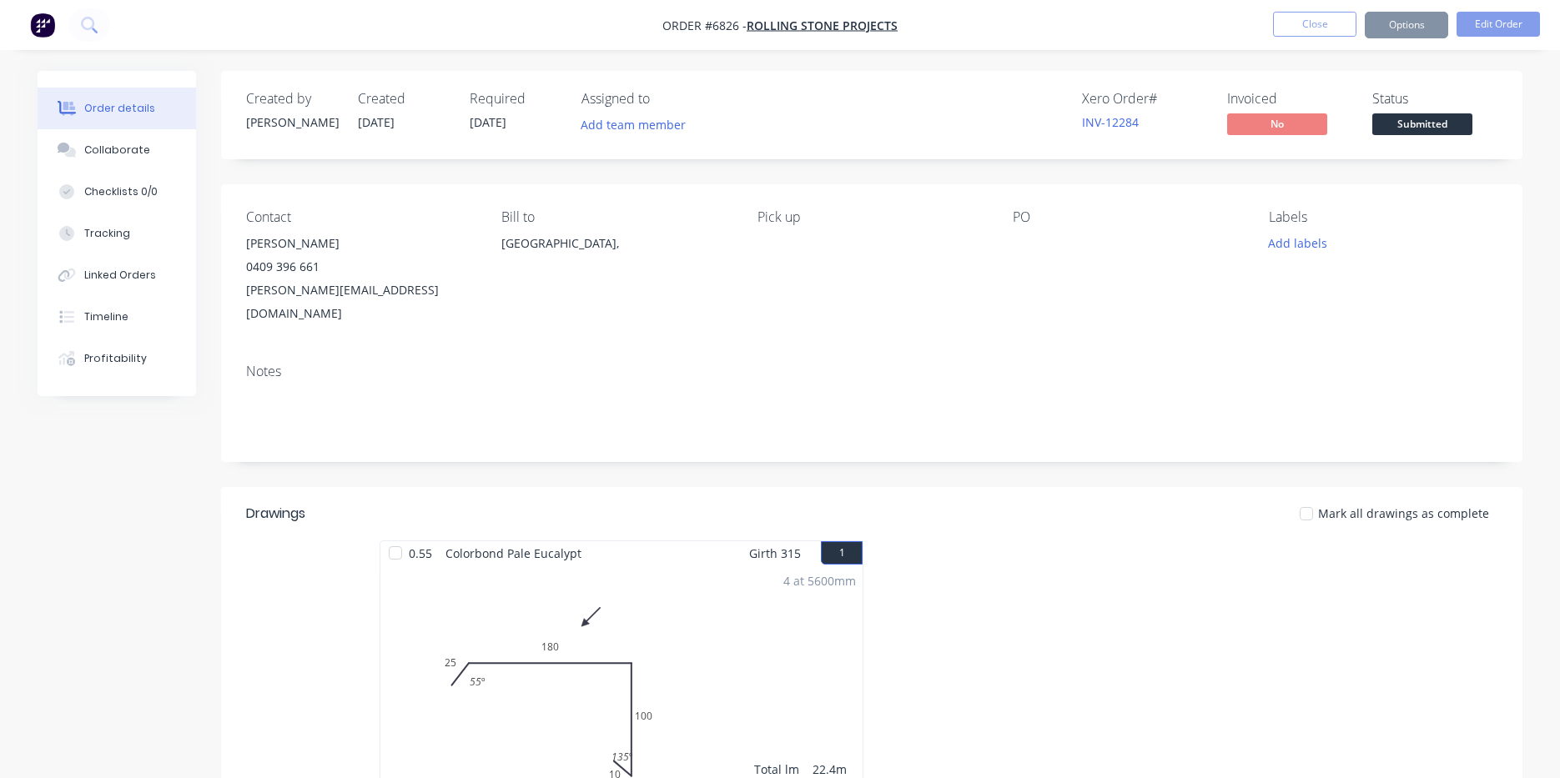
click at [1421, 23] on button "Options" at bounding box center [1406, 25] width 83 height 27
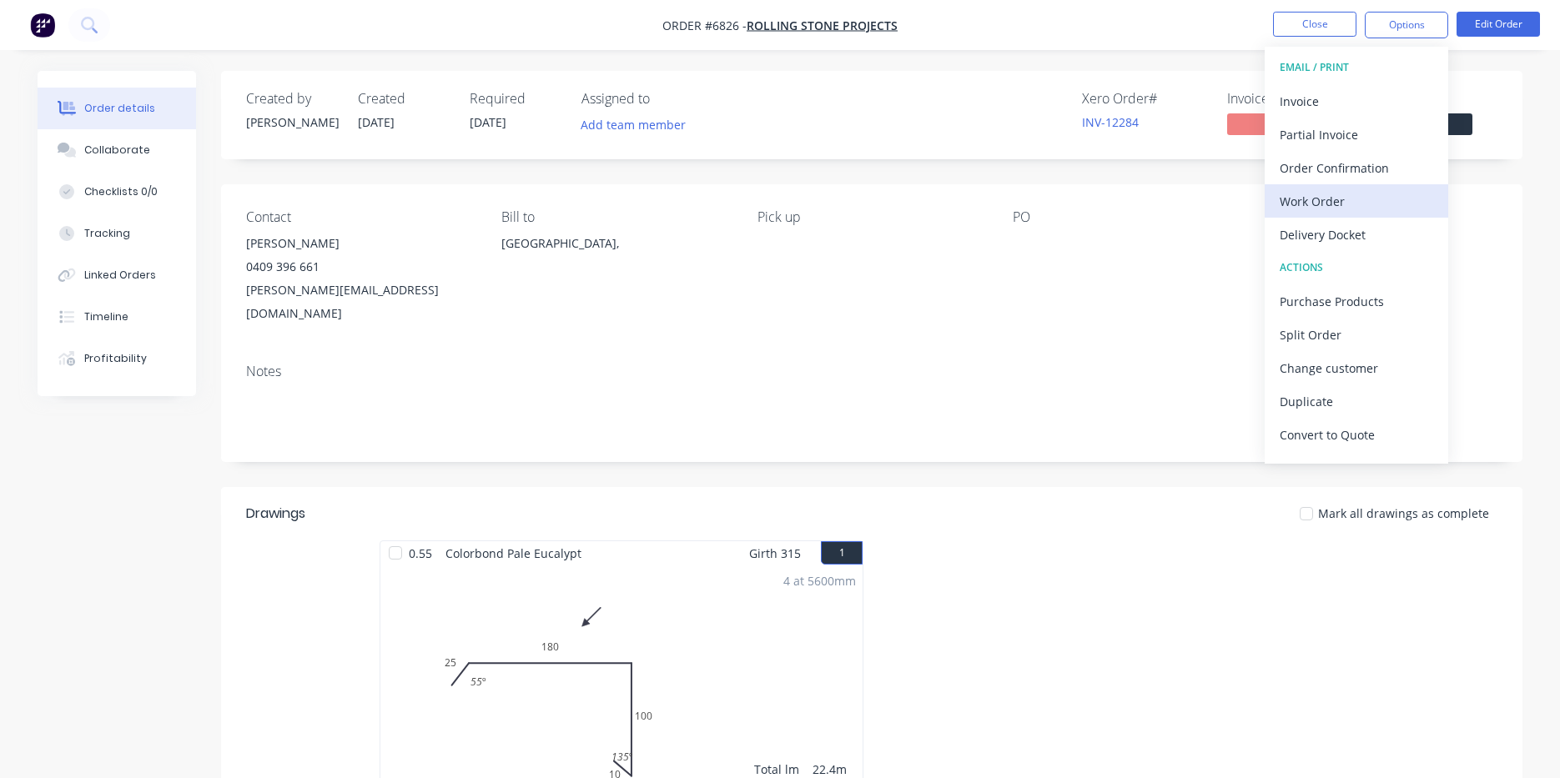
click at [1326, 197] on div "Work Order" at bounding box center [1356, 201] width 153 height 24
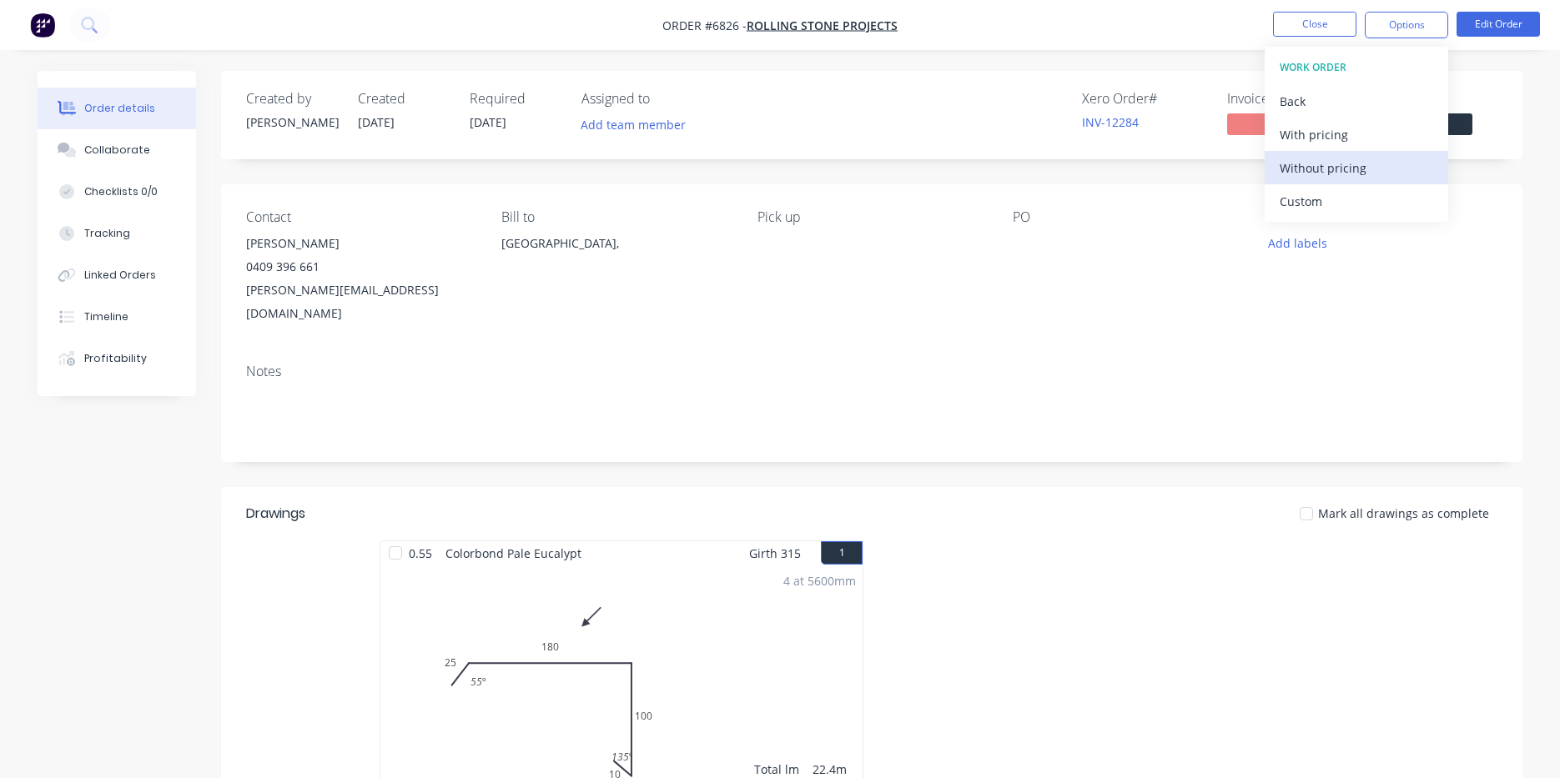
click at [1326, 184] on button "Without pricing" at bounding box center [1357, 167] width 184 height 33
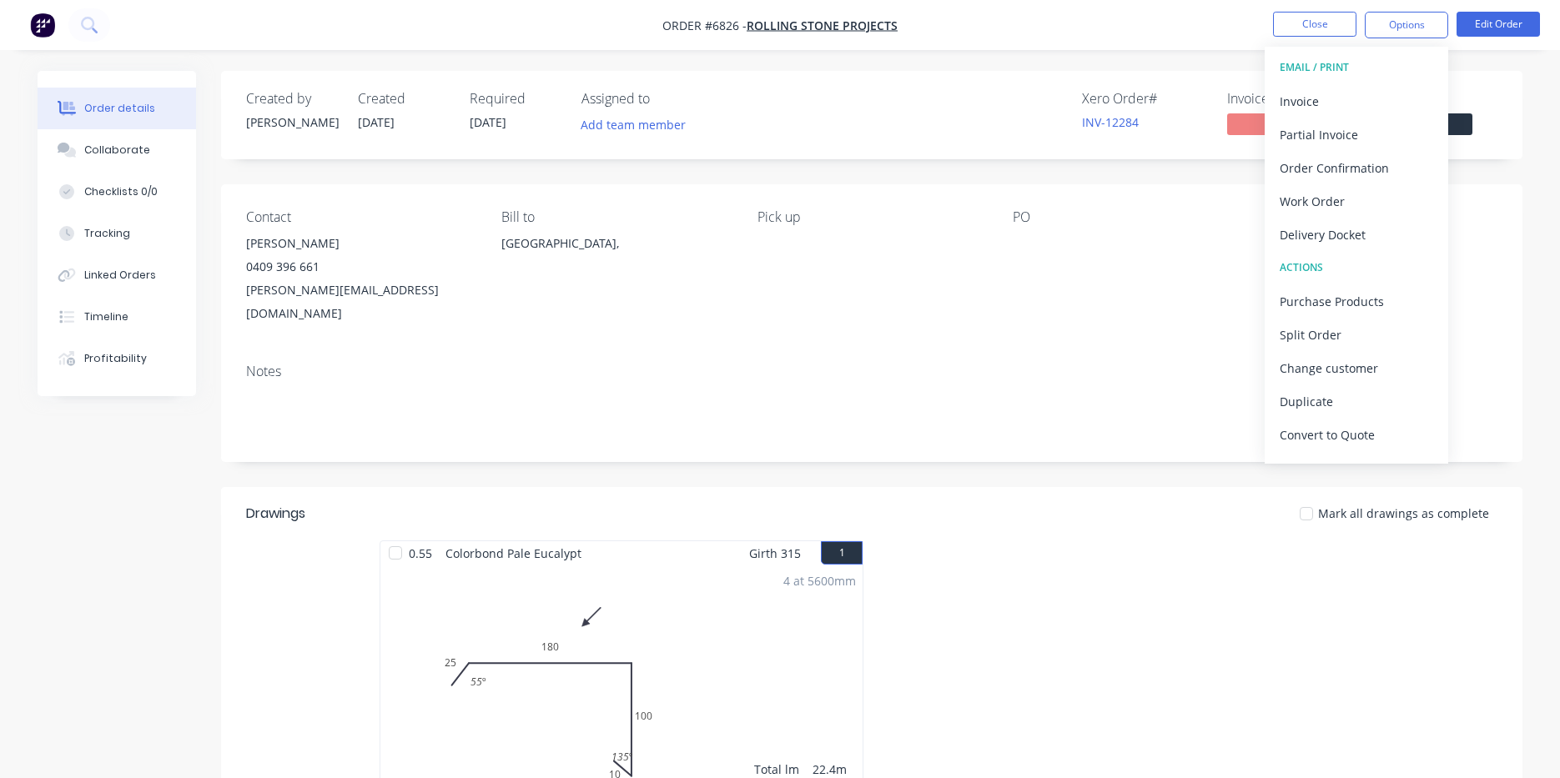
click at [1520, 78] on div "Created by [PERSON_NAME] Created [DATE] Required [DATE] Assigned to Add team me…" at bounding box center [871, 115] width 1301 height 88
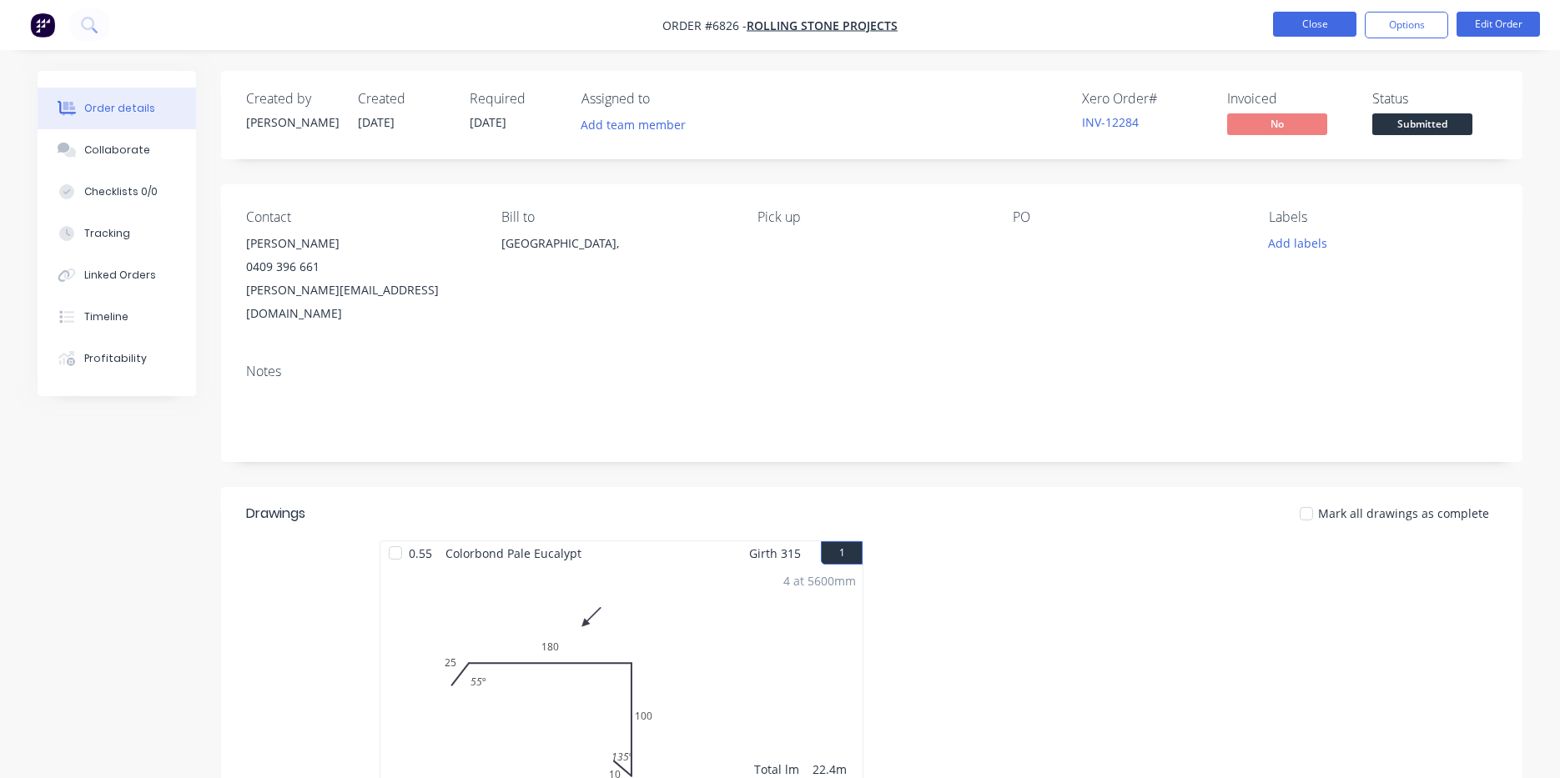
click at [1313, 32] on button "Close" at bounding box center [1314, 24] width 83 height 25
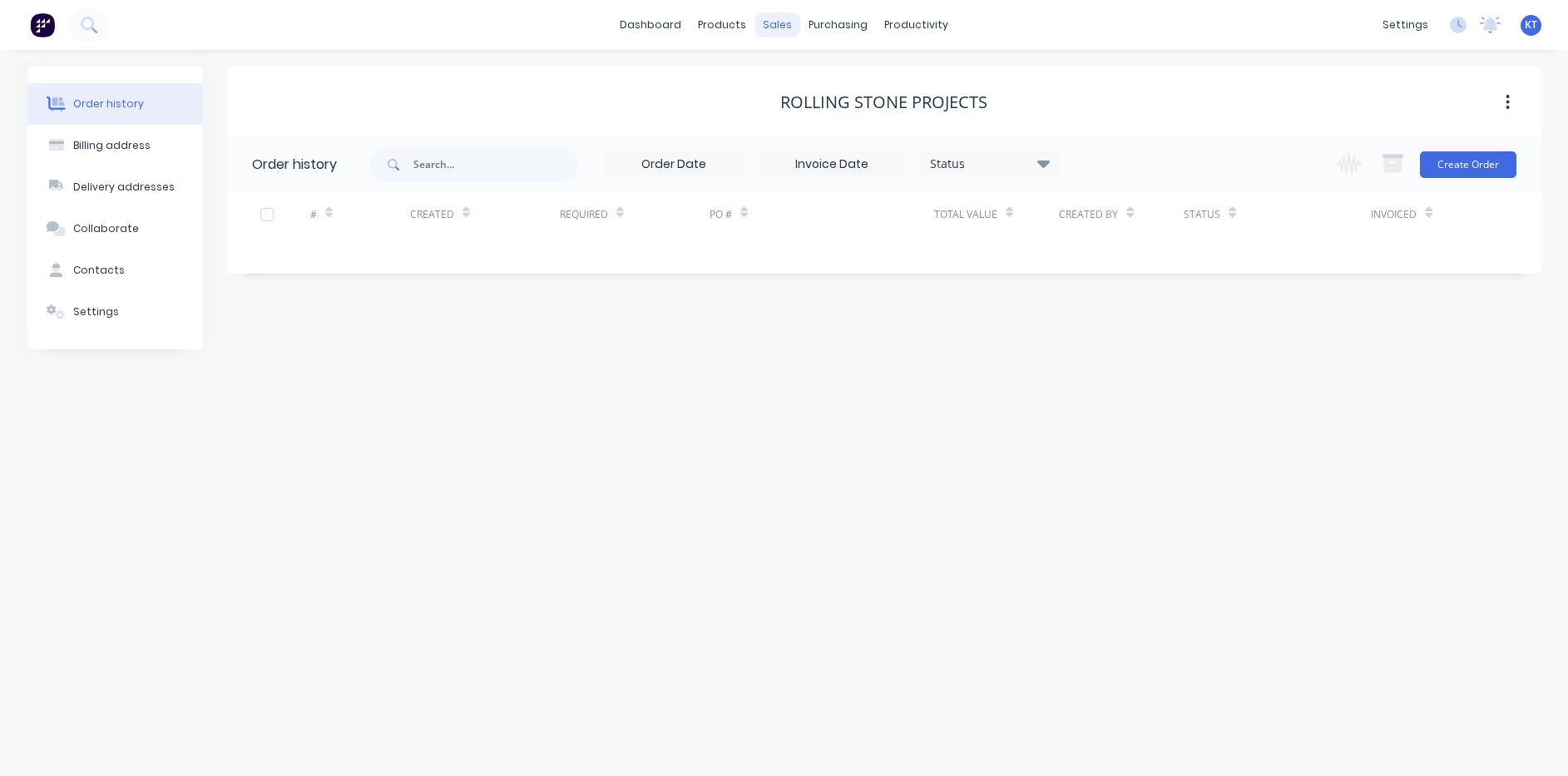
click at [783, 30] on div "sales" at bounding box center [778, 25] width 46 height 25
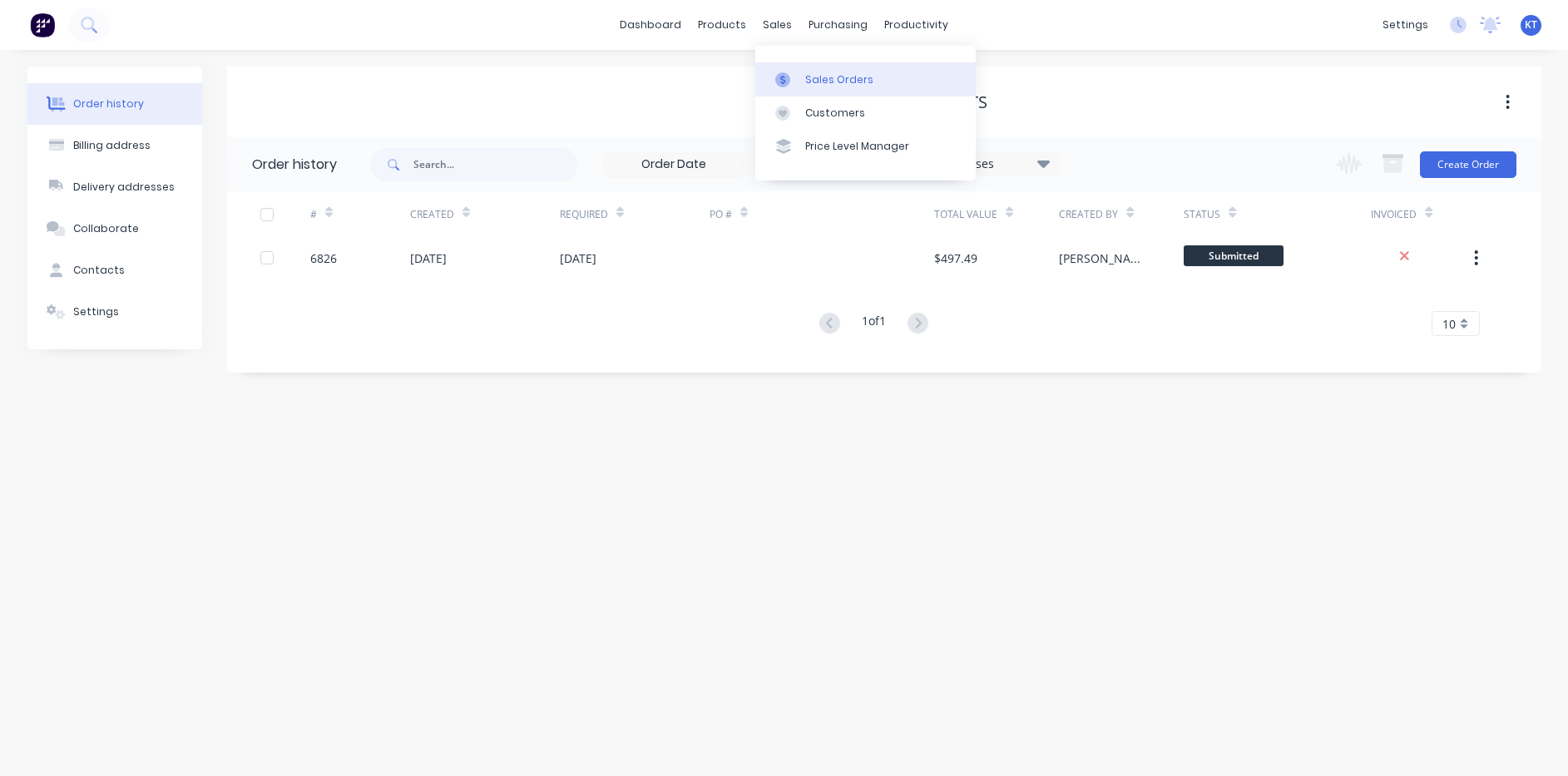
click at [787, 73] on icon at bounding box center [782, 80] width 15 height 15
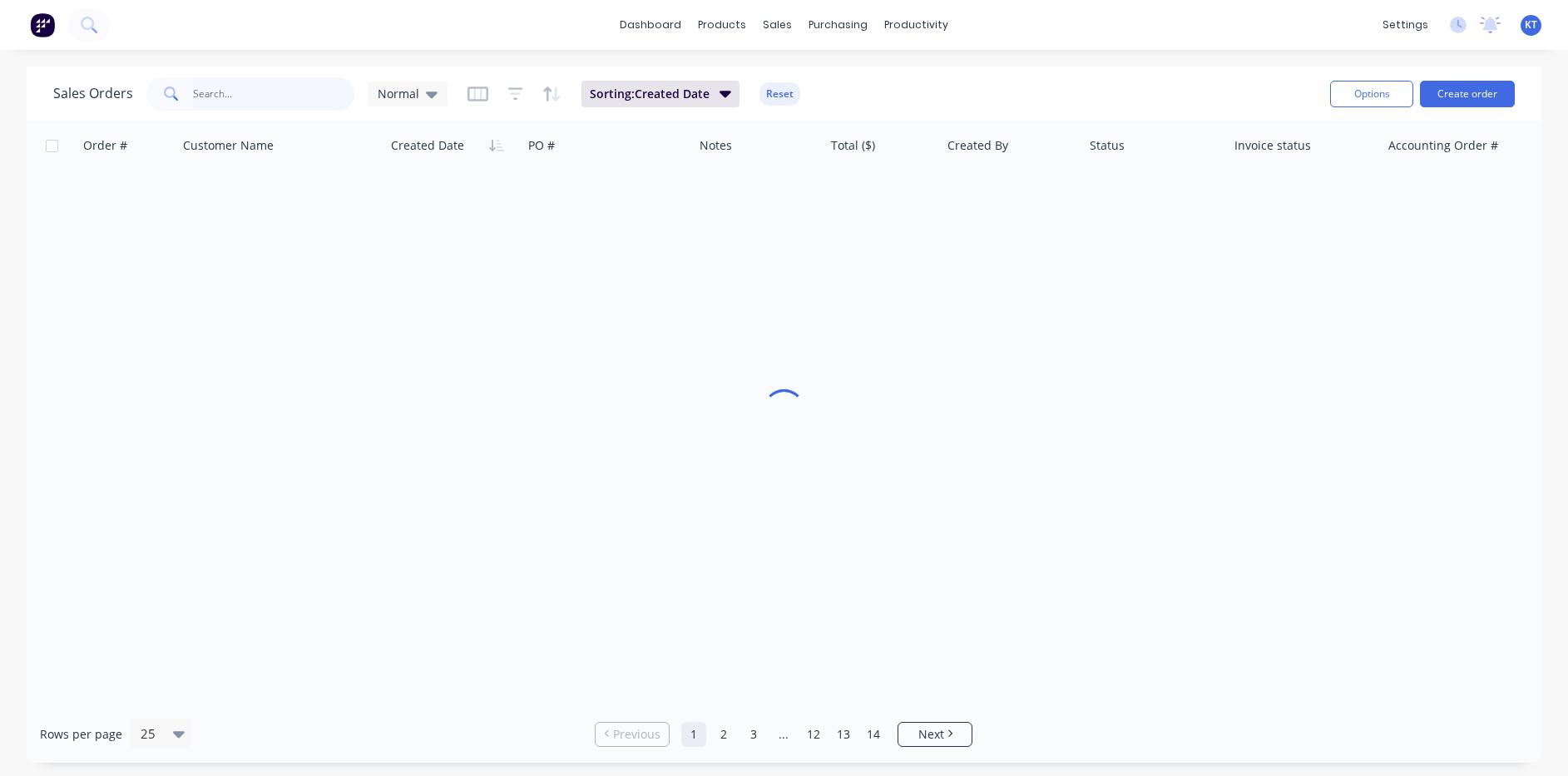
click at [349, 96] on input "text" at bounding box center [274, 94] width 163 height 33
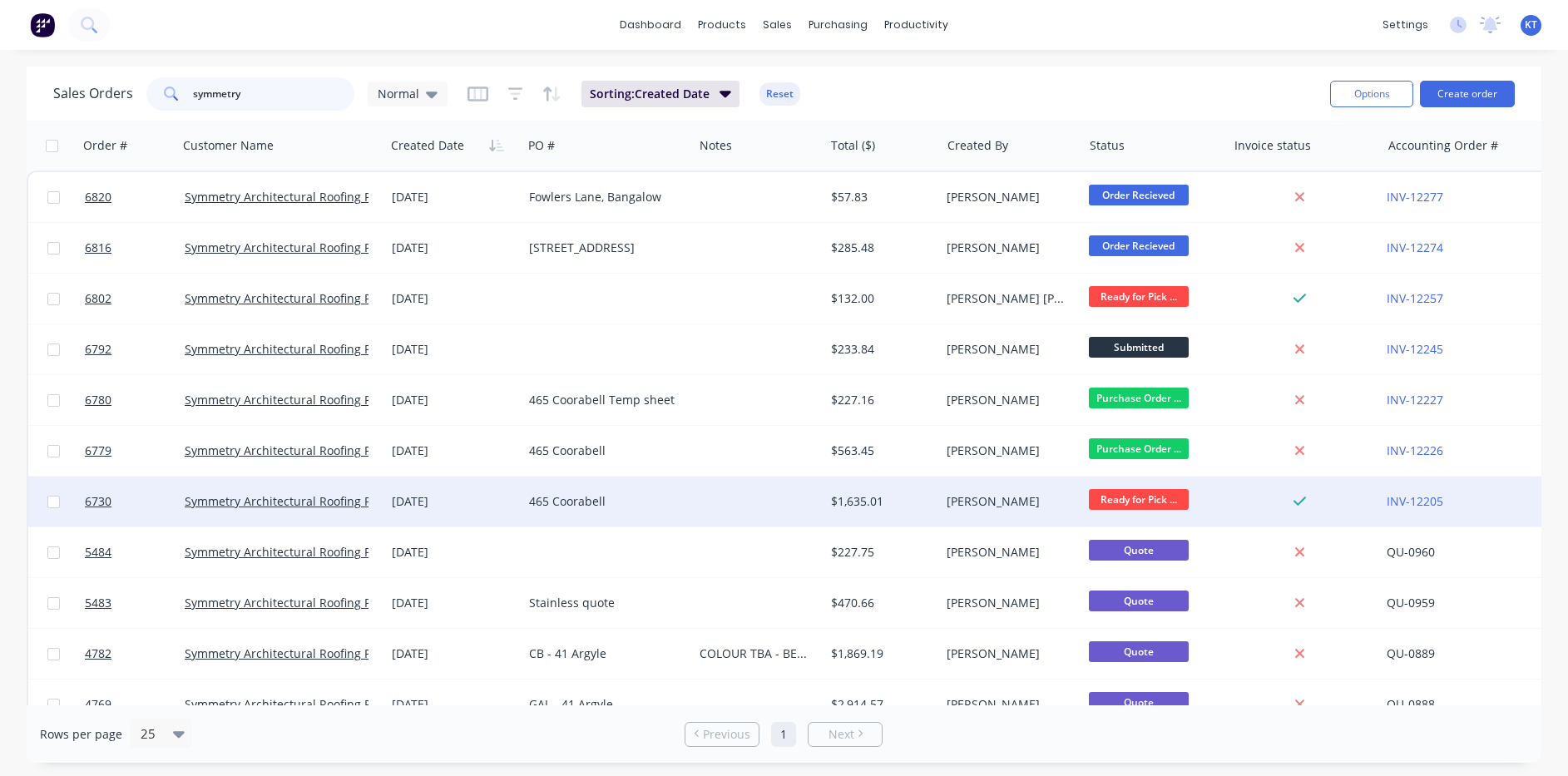
type input "symmetry"
click at [840, 489] on div "$1,635.01" at bounding box center [883, 502] width 117 height 50
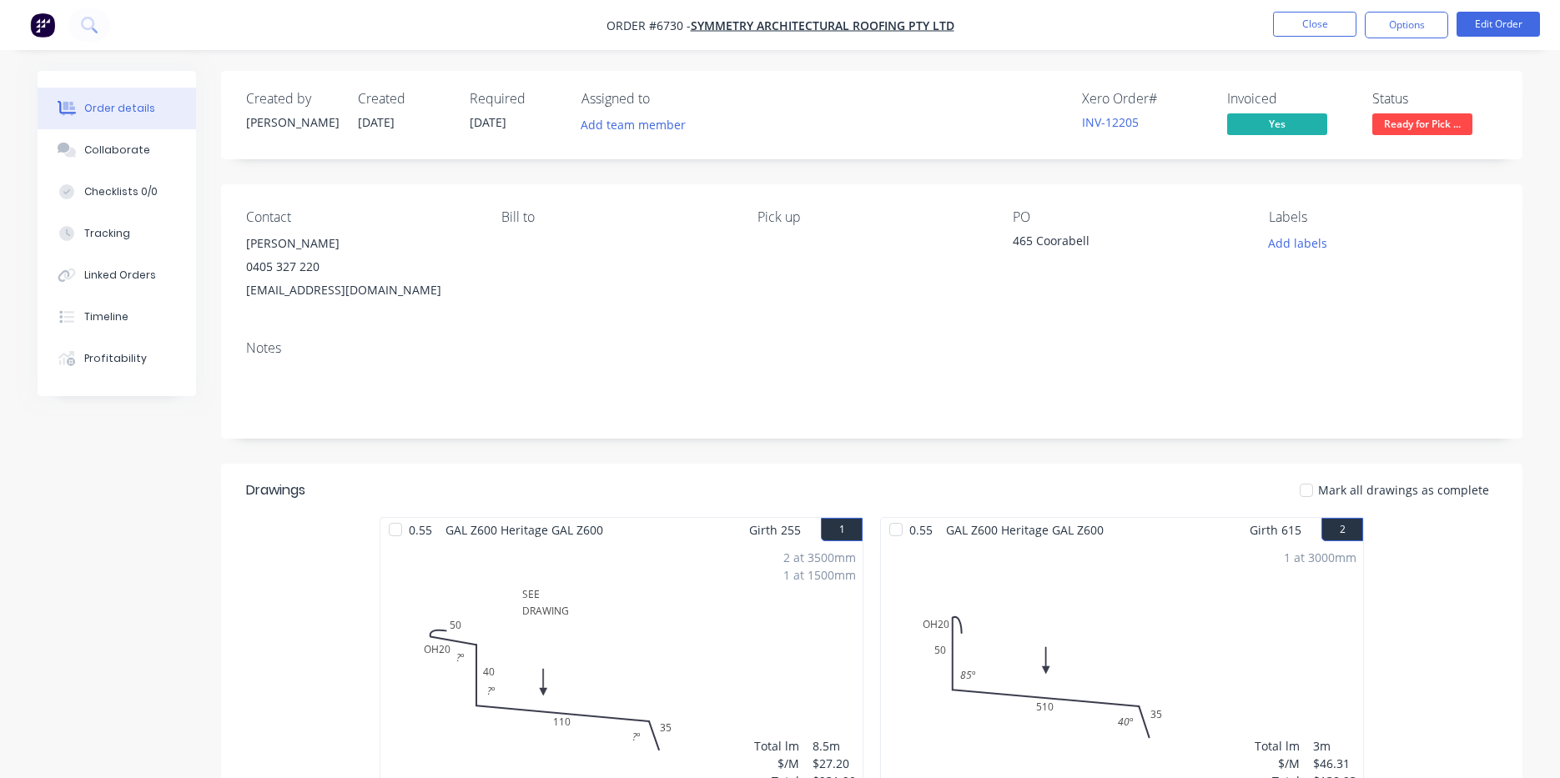
click at [1312, 500] on div at bounding box center [1306, 490] width 33 height 33
click at [1437, 118] on span "Ready for Pick ..." at bounding box center [1422, 123] width 100 height 21
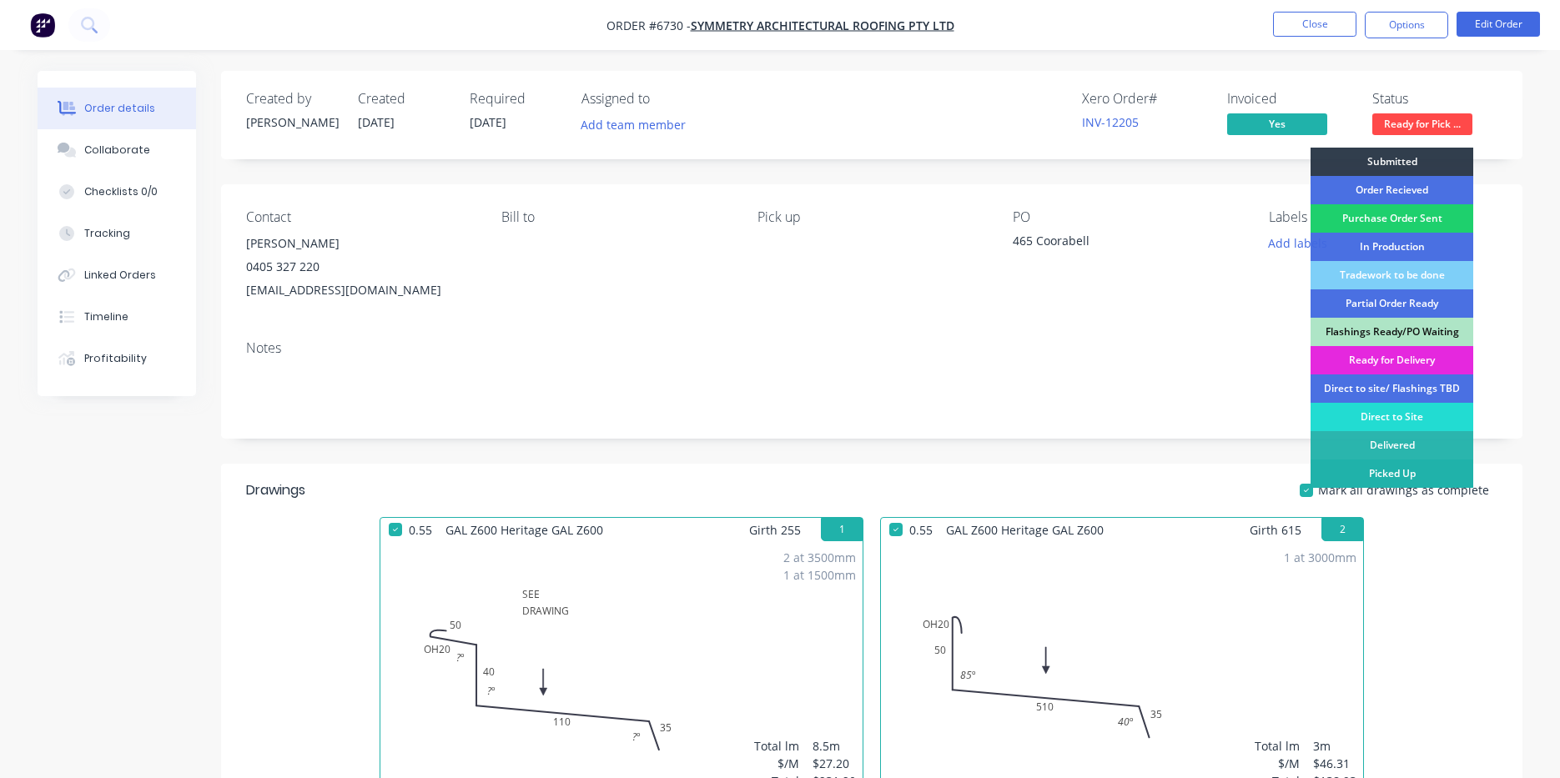
click at [1407, 472] on div "Picked Up" at bounding box center [1391, 474] width 163 height 28
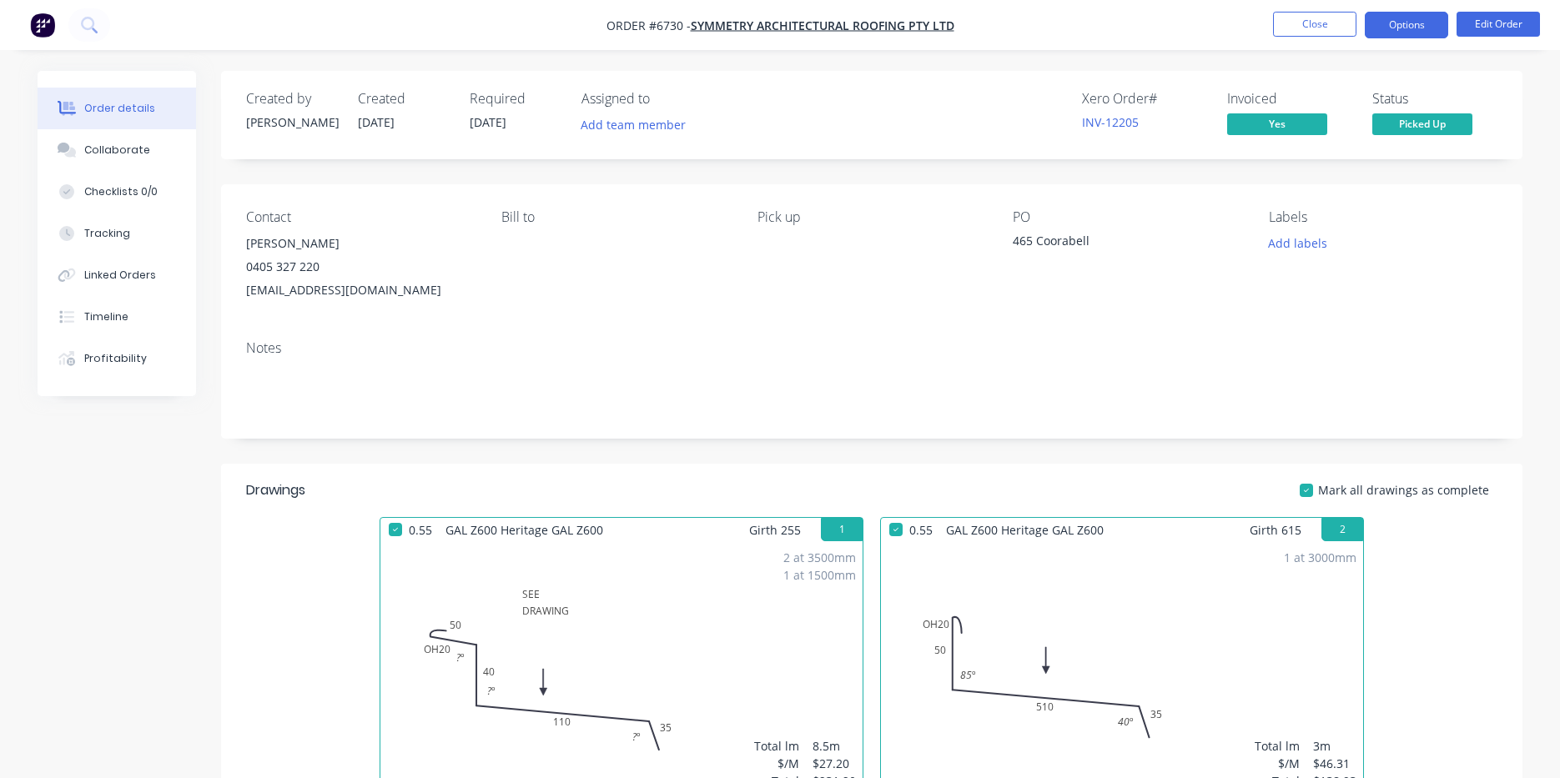
click at [1383, 18] on button "Options" at bounding box center [1406, 25] width 83 height 27
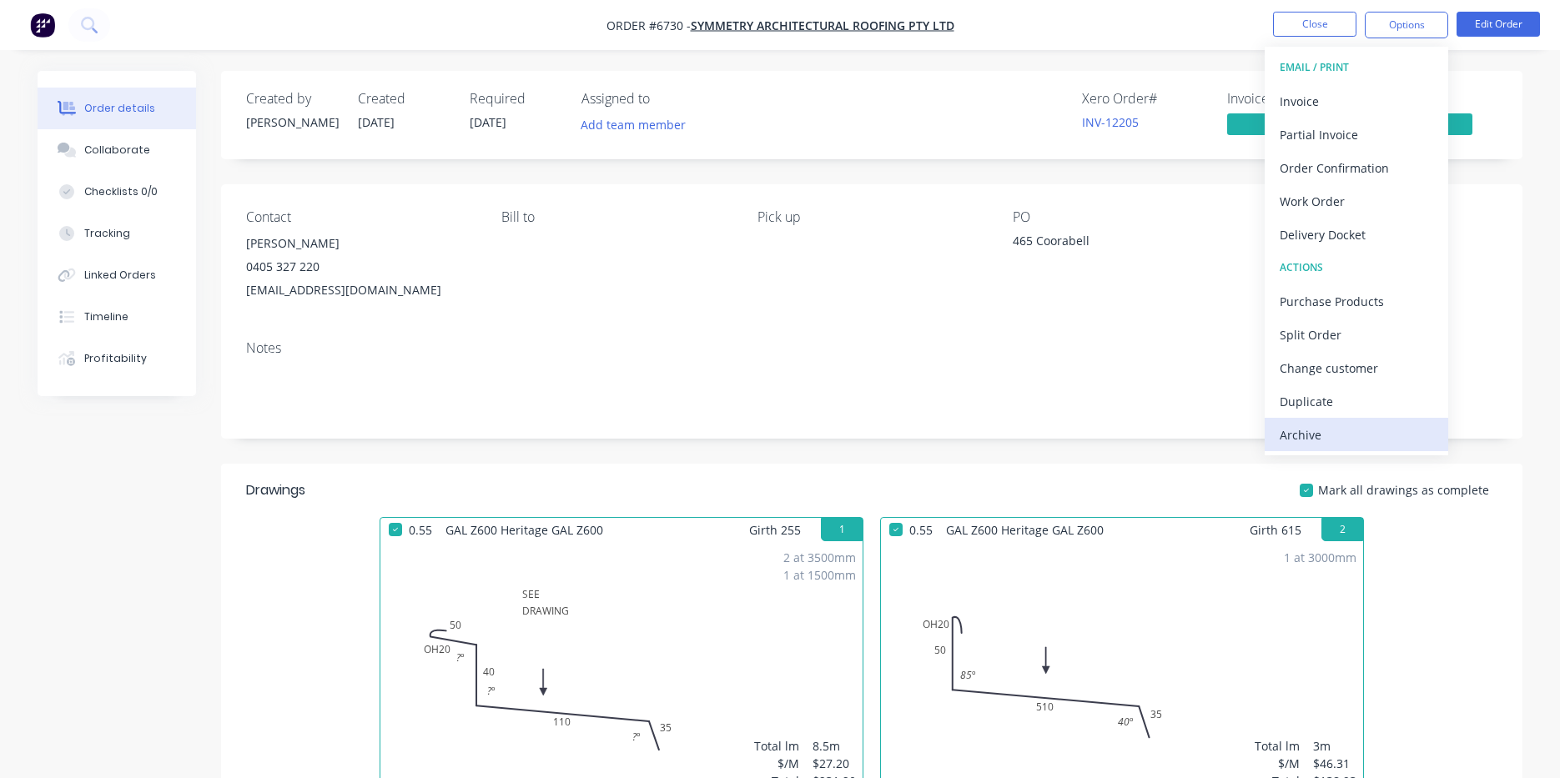
click at [1358, 448] on button "Archive" at bounding box center [1357, 434] width 184 height 33
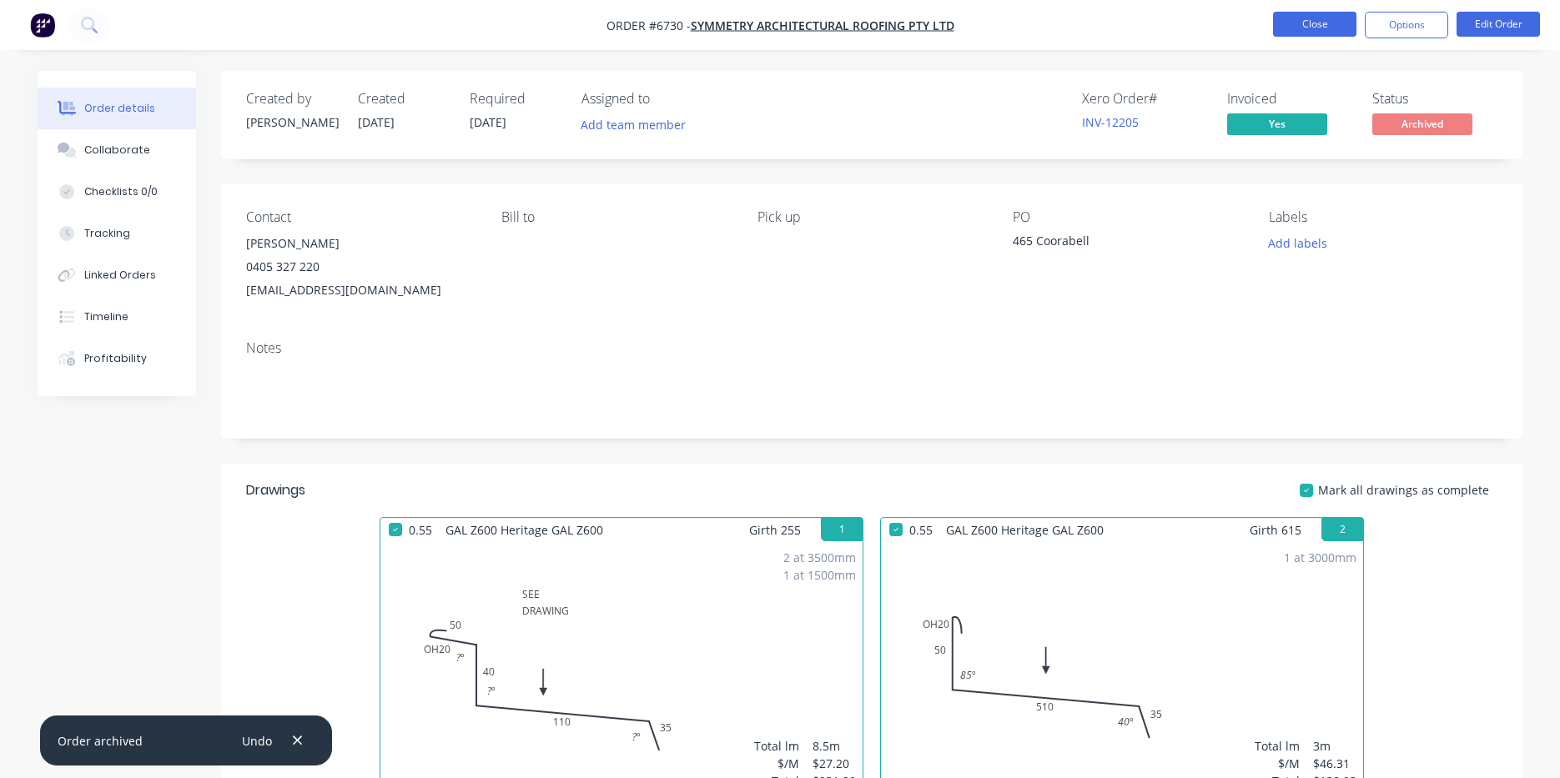
click at [1338, 33] on button "Close" at bounding box center [1314, 24] width 83 height 25
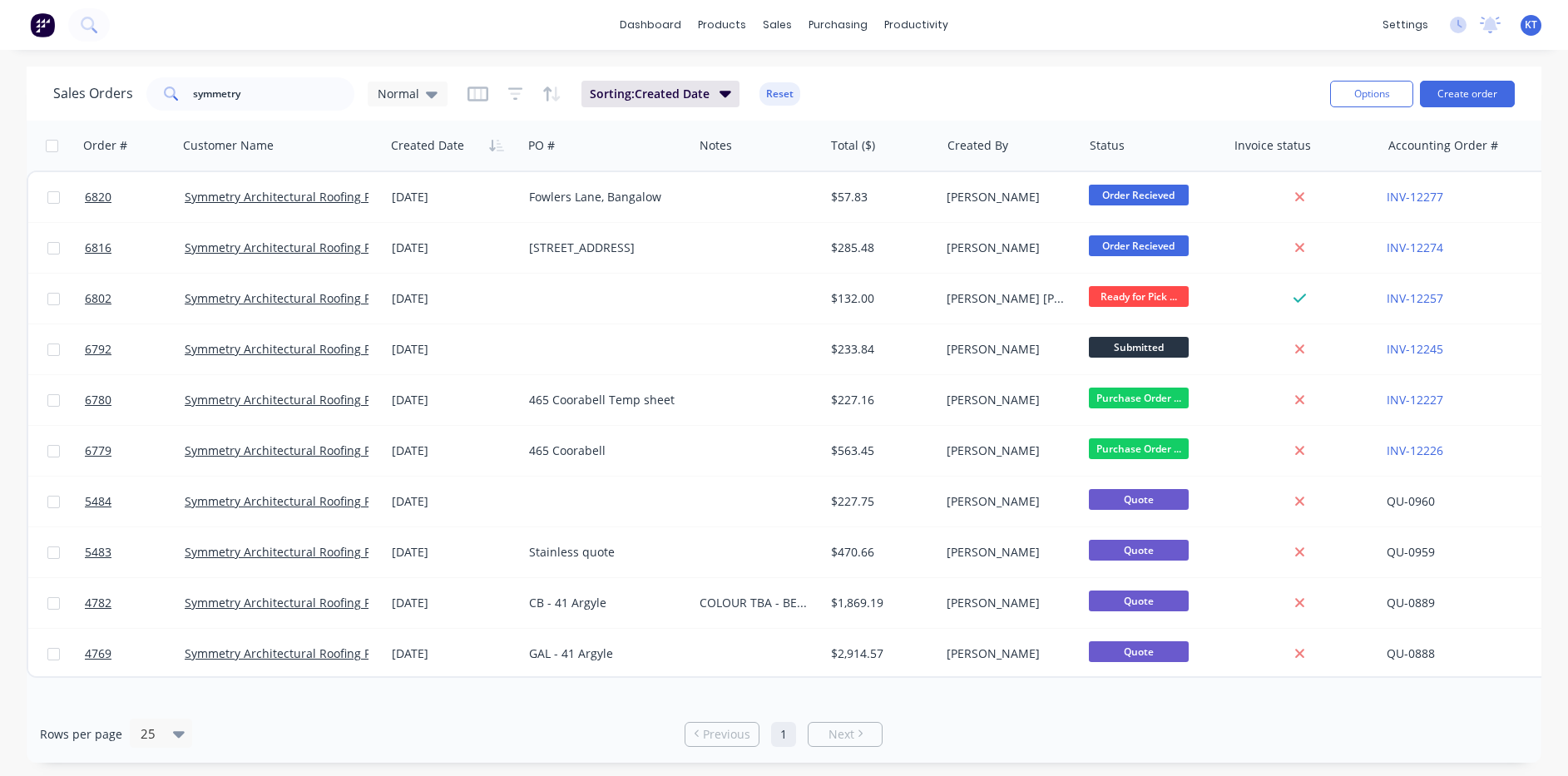
click at [1554, 156] on div "Sales Orders symmetry Normal Sorting: Created Date Reset Options Create order O…" at bounding box center [784, 415] width 1568 height 696
click at [905, 80] on div "Purchase Orders" at bounding box center [892, 80] width 88 height 15
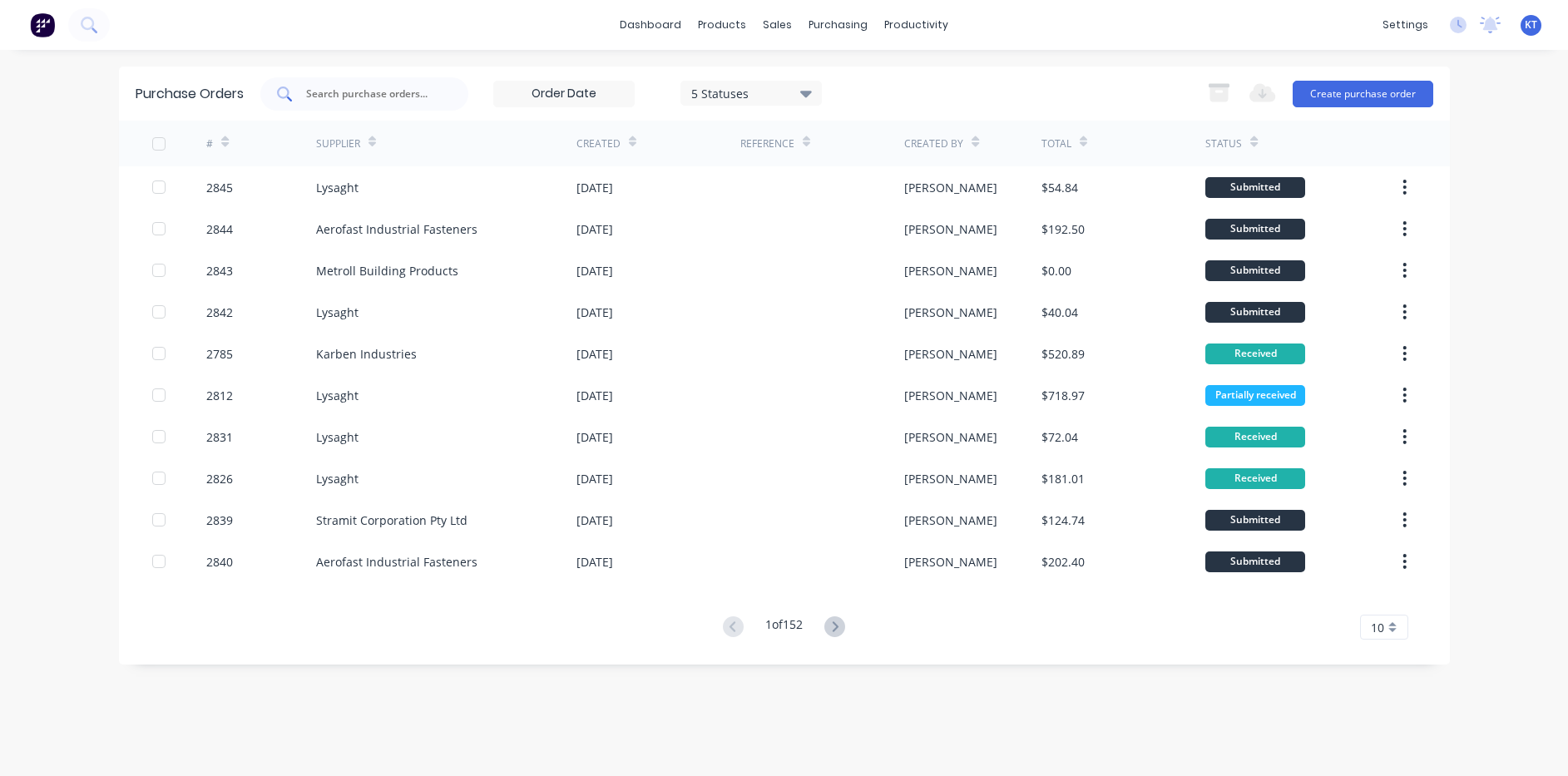
click at [422, 103] on div at bounding box center [364, 94] width 208 height 33
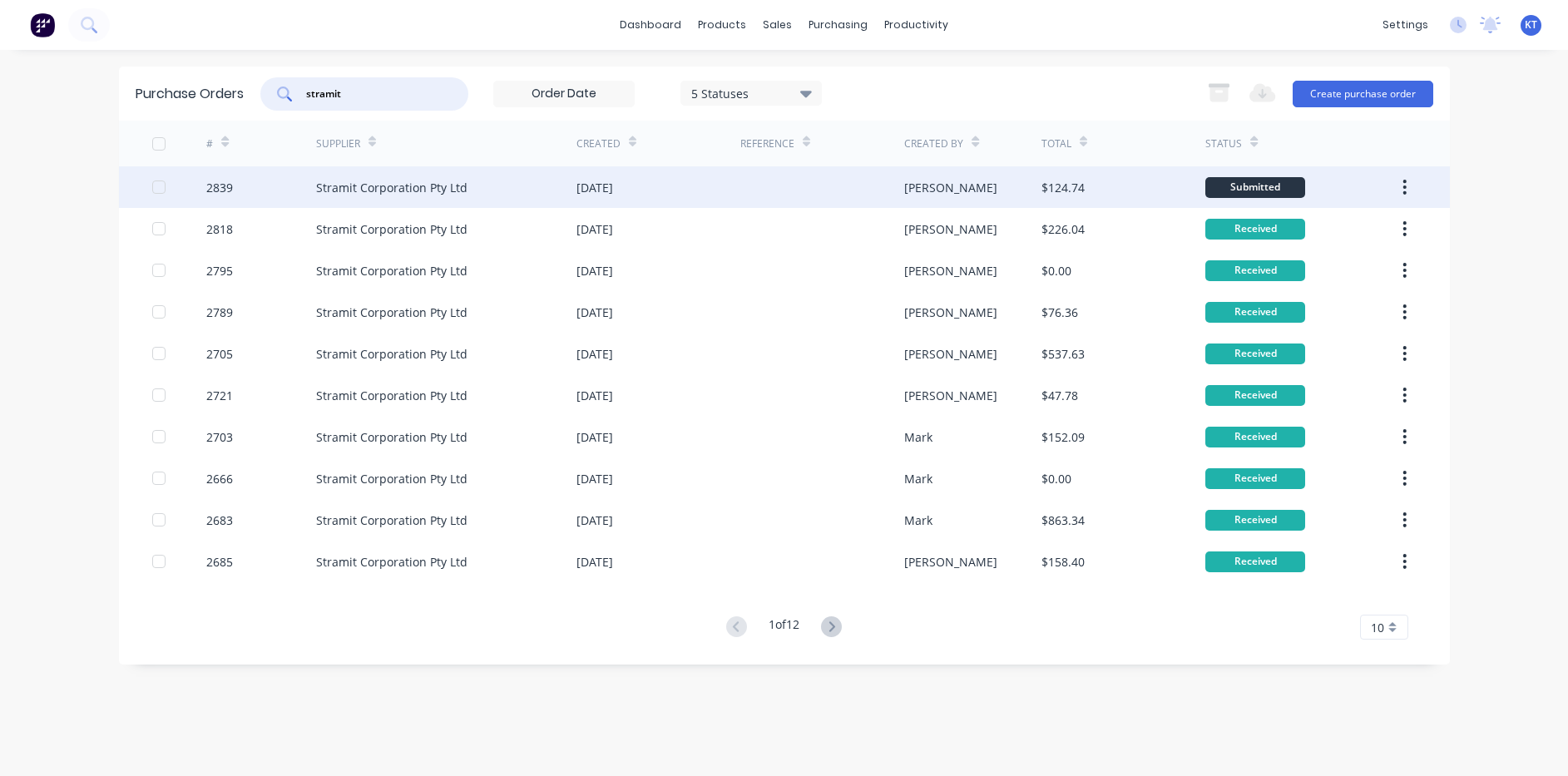
type input "stramit"
click at [941, 168] on div "[PERSON_NAME]" at bounding box center [974, 188] width 138 height 42
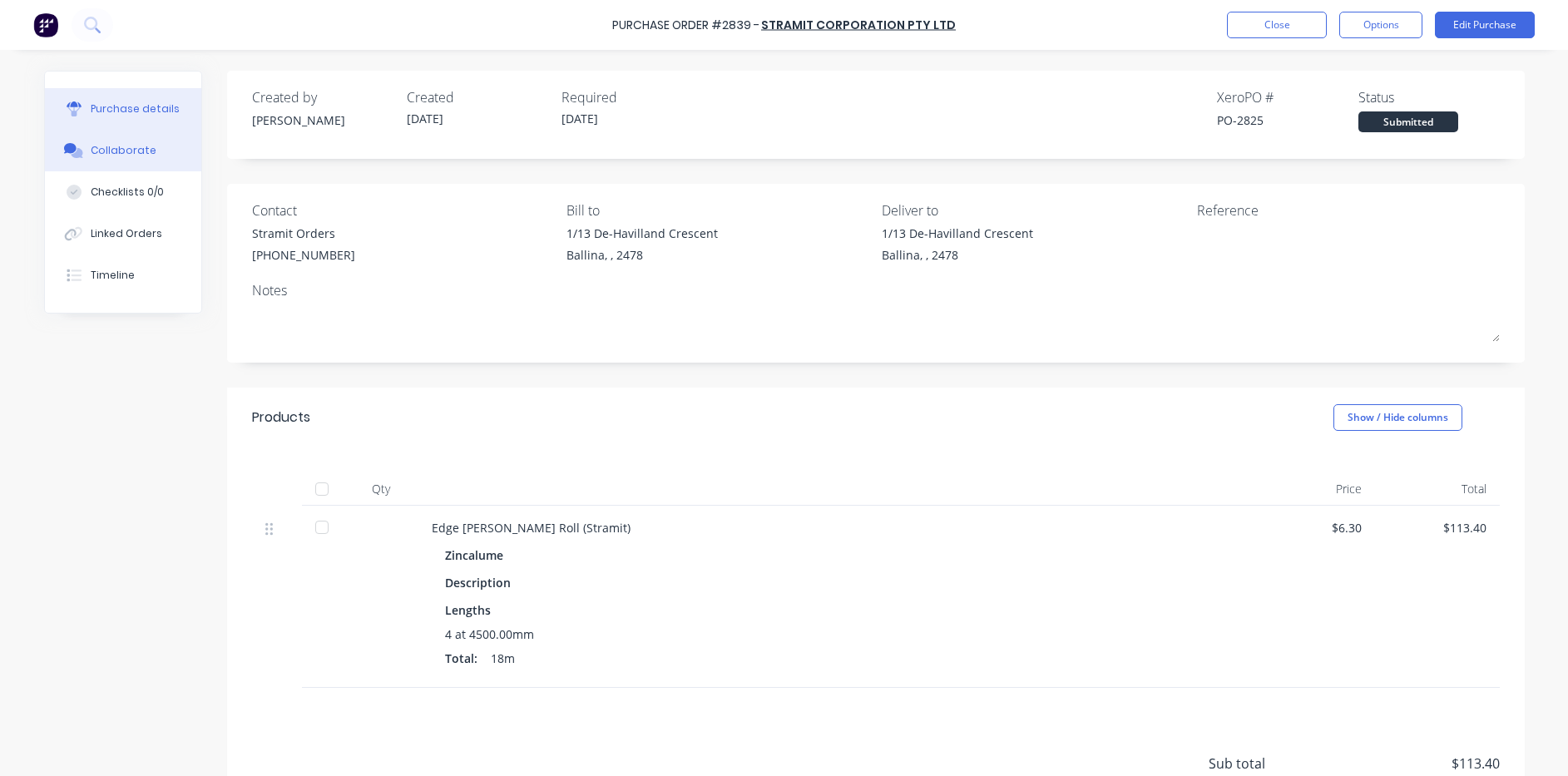
click at [93, 155] on div "Collaborate" at bounding box center [124, 150] width 66 height 15
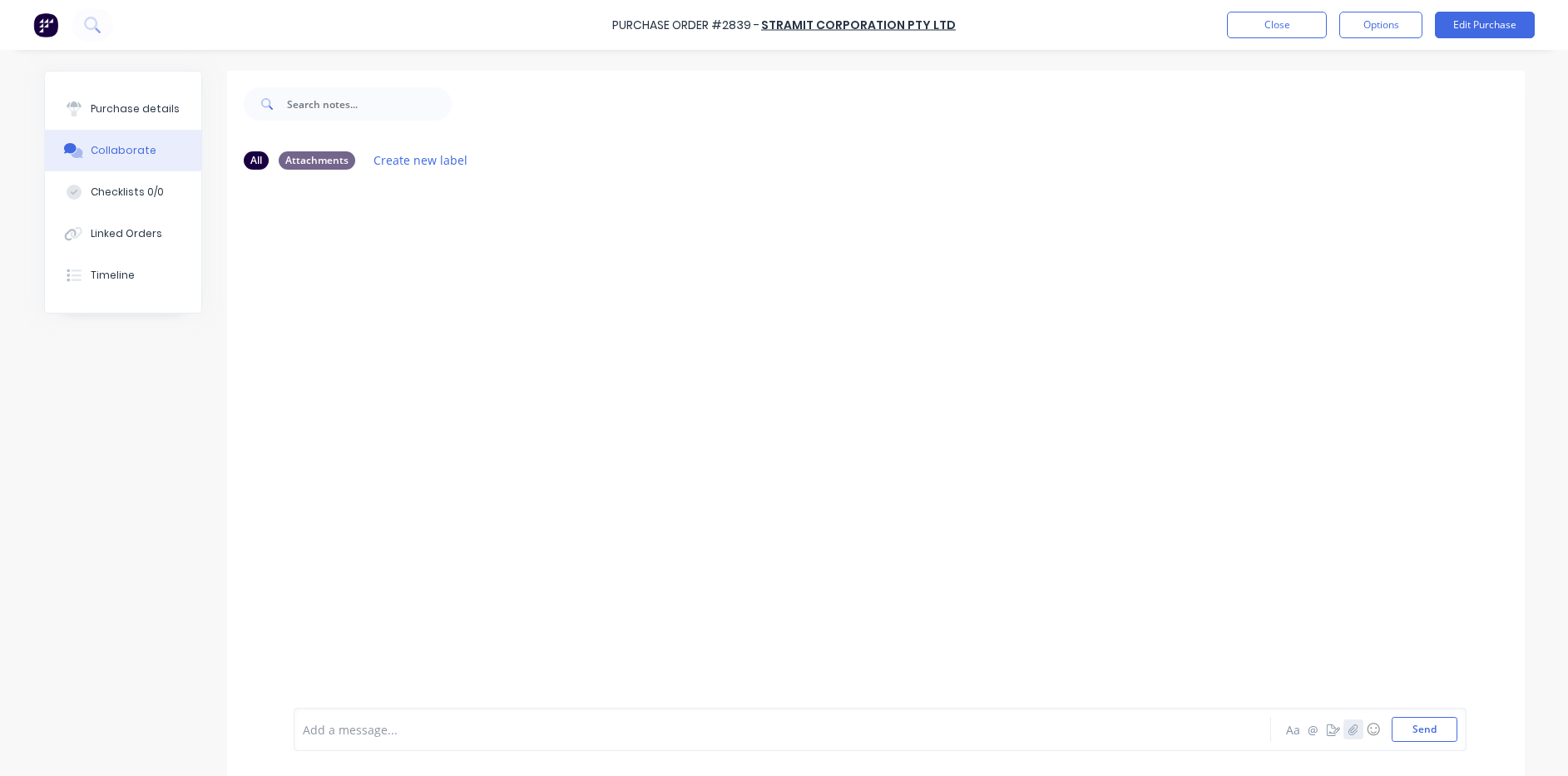
click at [1350, 725] on icon "button" at bounding box center [1353, 730] width 10 height 12
click at [1422, 727] on button "Send" at bounding box center [1425, 729] width 66 height 25
click at [1288, 23] on button "Close" at bounding box center [1277, 25] width 100 height 27
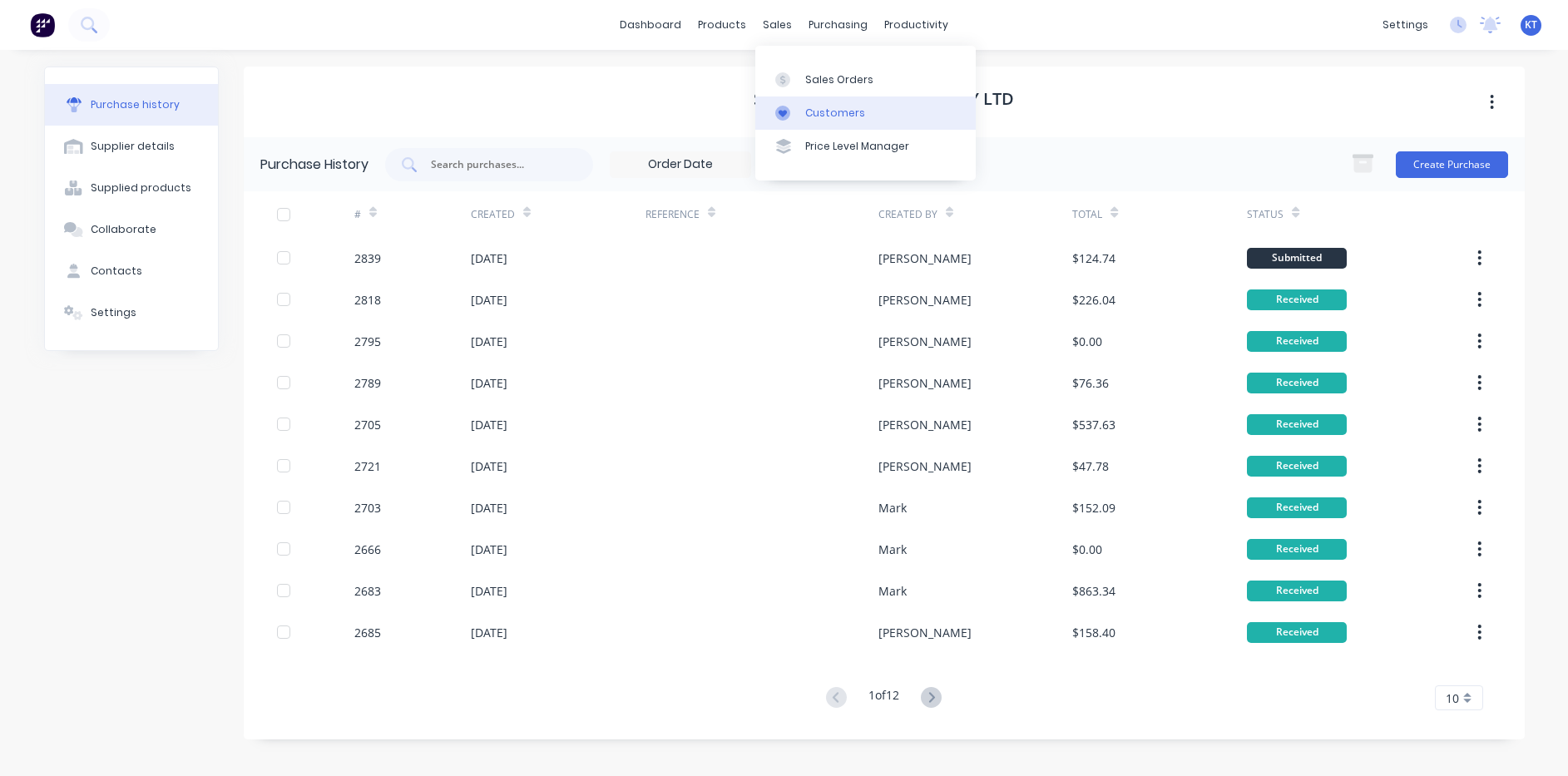
click at [808, 98] on link "Customers" at bounding box center [865, 113] width 220 height 33
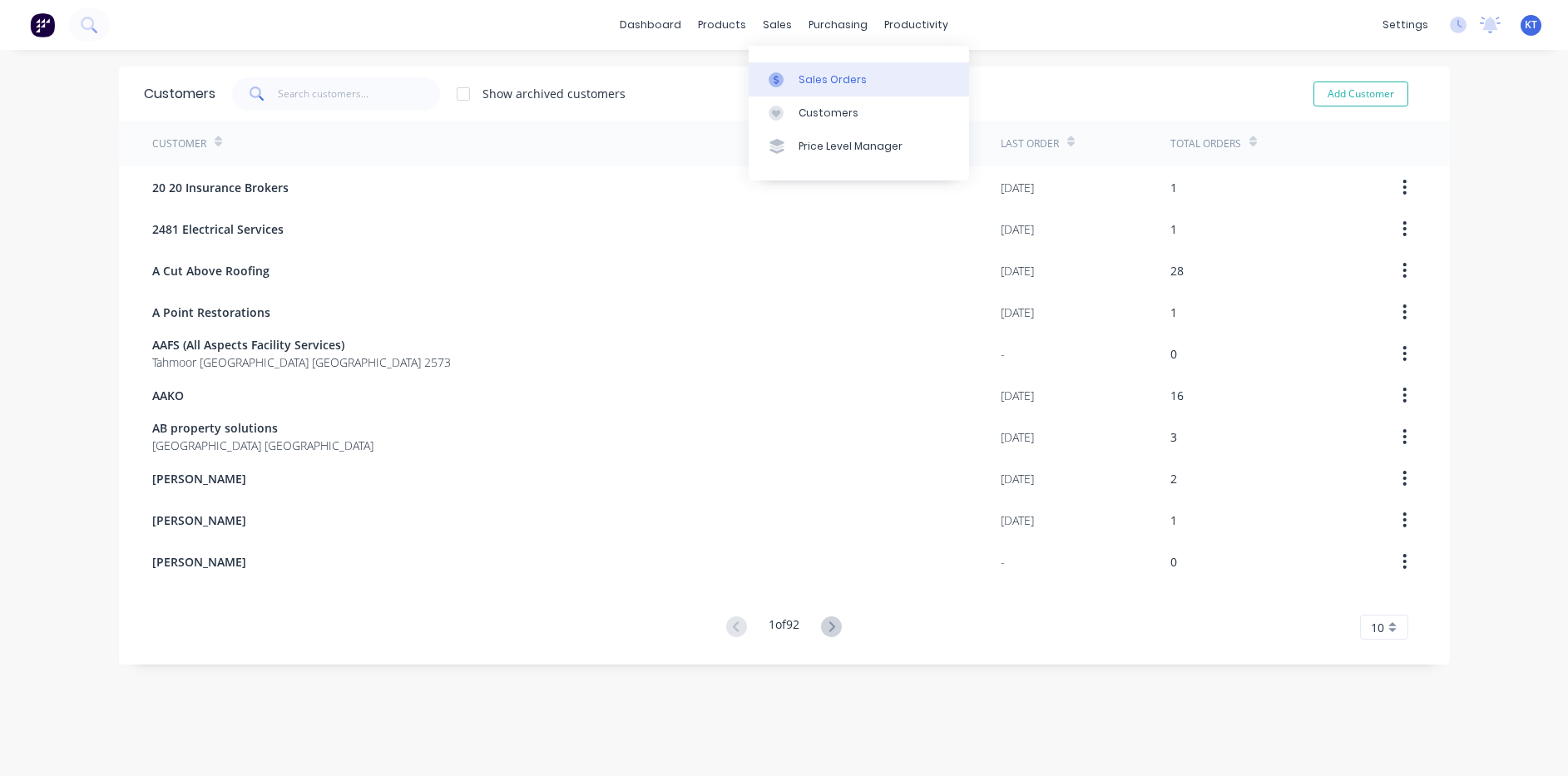
click at [787, 88] on link "Sales Orders" at bounding box center [859, 79] width 220 height 33
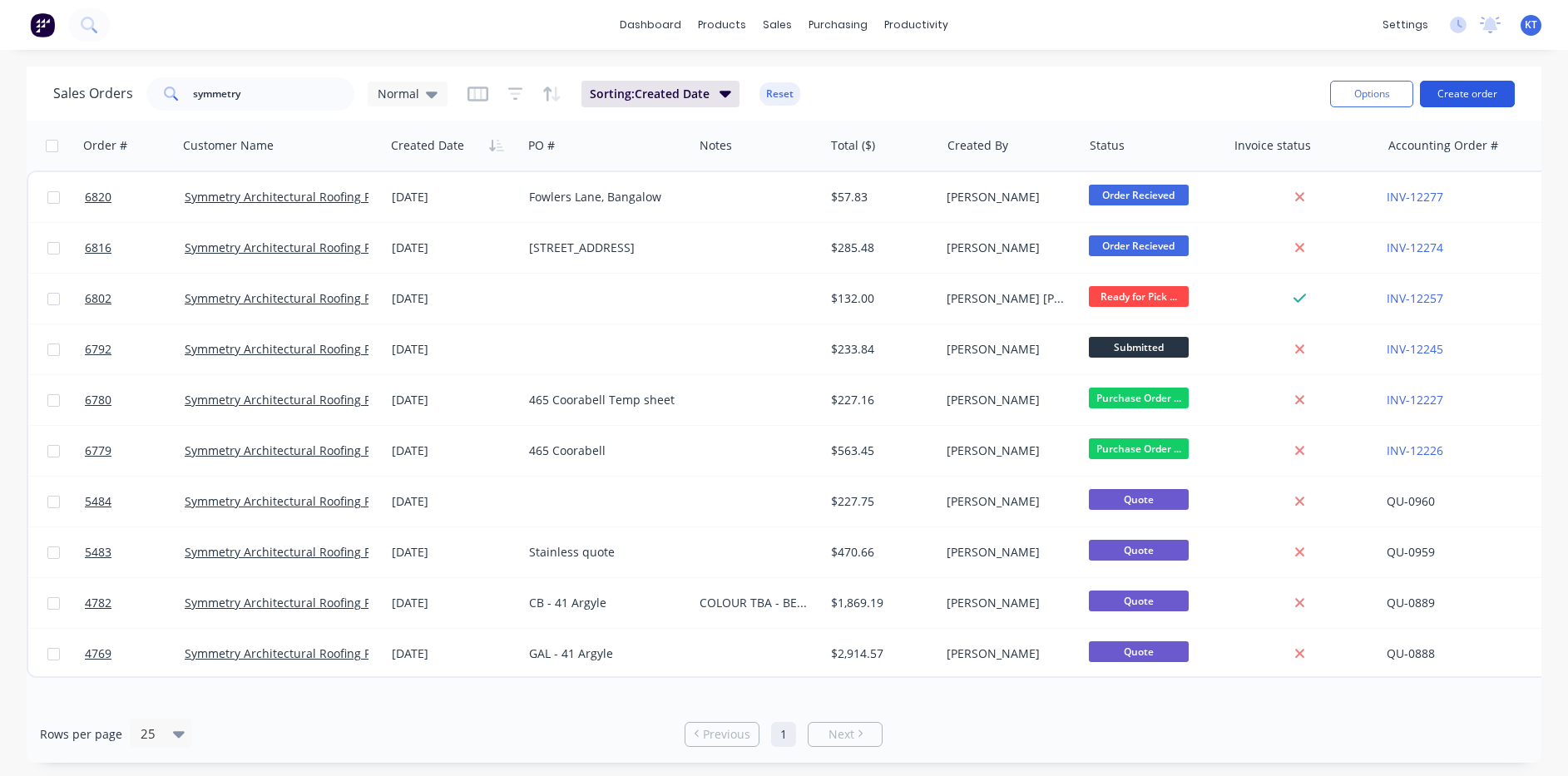
click at [1478, 95] on button "Create order" at bounding box center [1467, 94] width 95 height 27
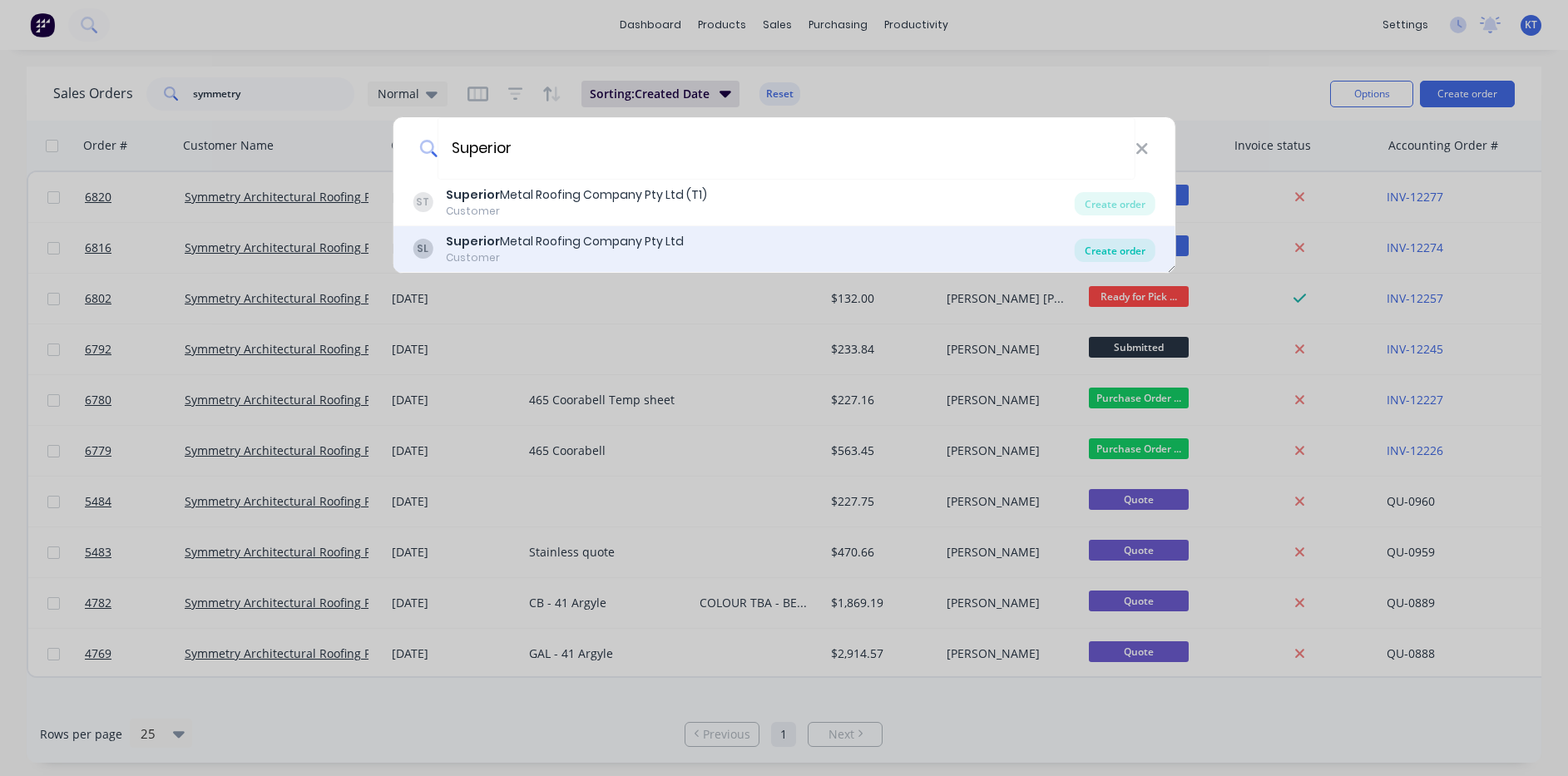
type input "Superior"
click at [1106, 254] on div "Create order" at bounding box center [1115, 249] width 81 height 23
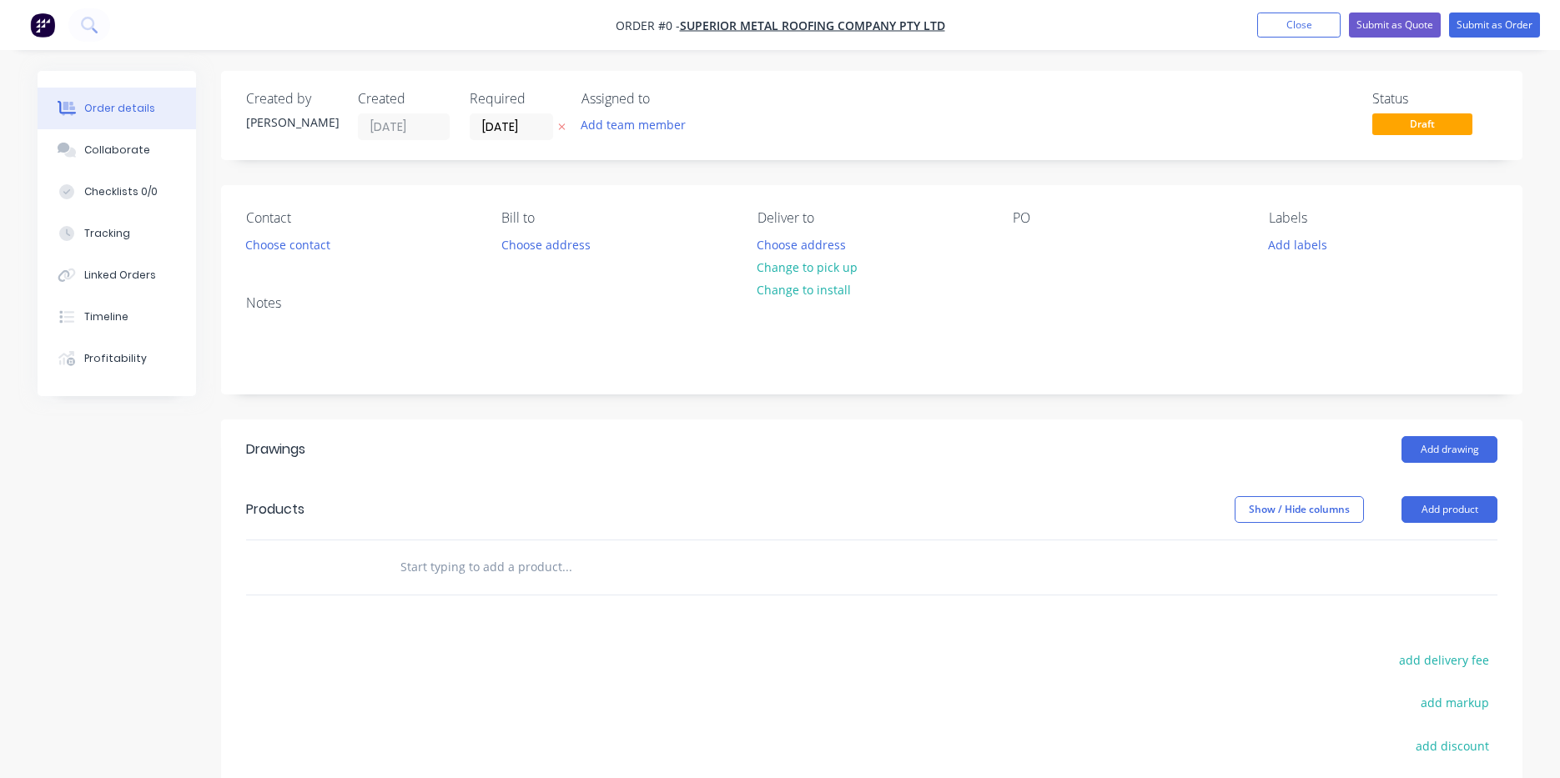
click at [1139, 634] on div "Created by [PERSON_NAME] Created [DATE] Required [DATE] Assigned to Add team me…" at bounding box center [871, 533] width 1301 height 925
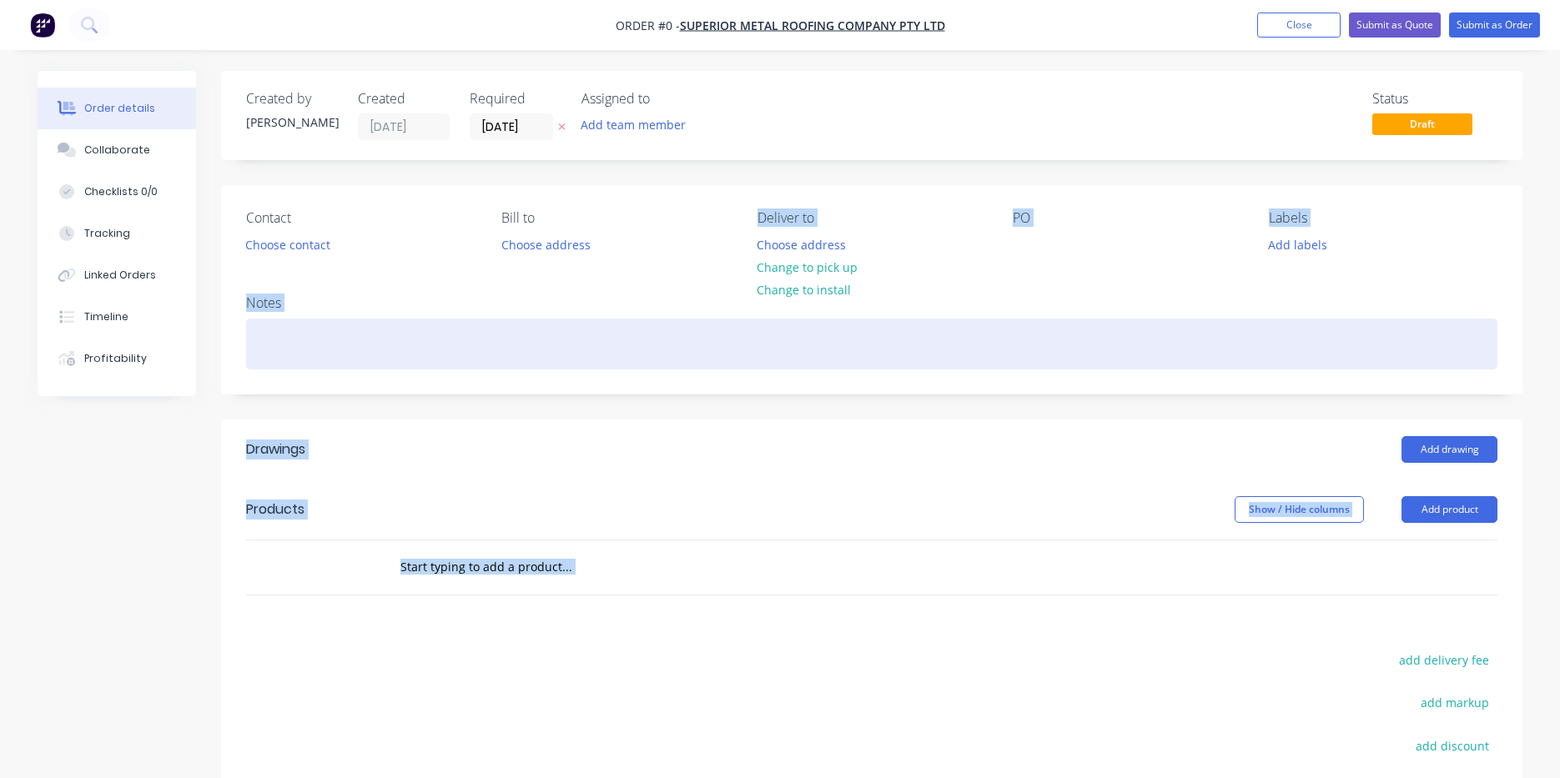
click at [1090, 361] on div at bounding box center [871, 344] width 1251 height 51
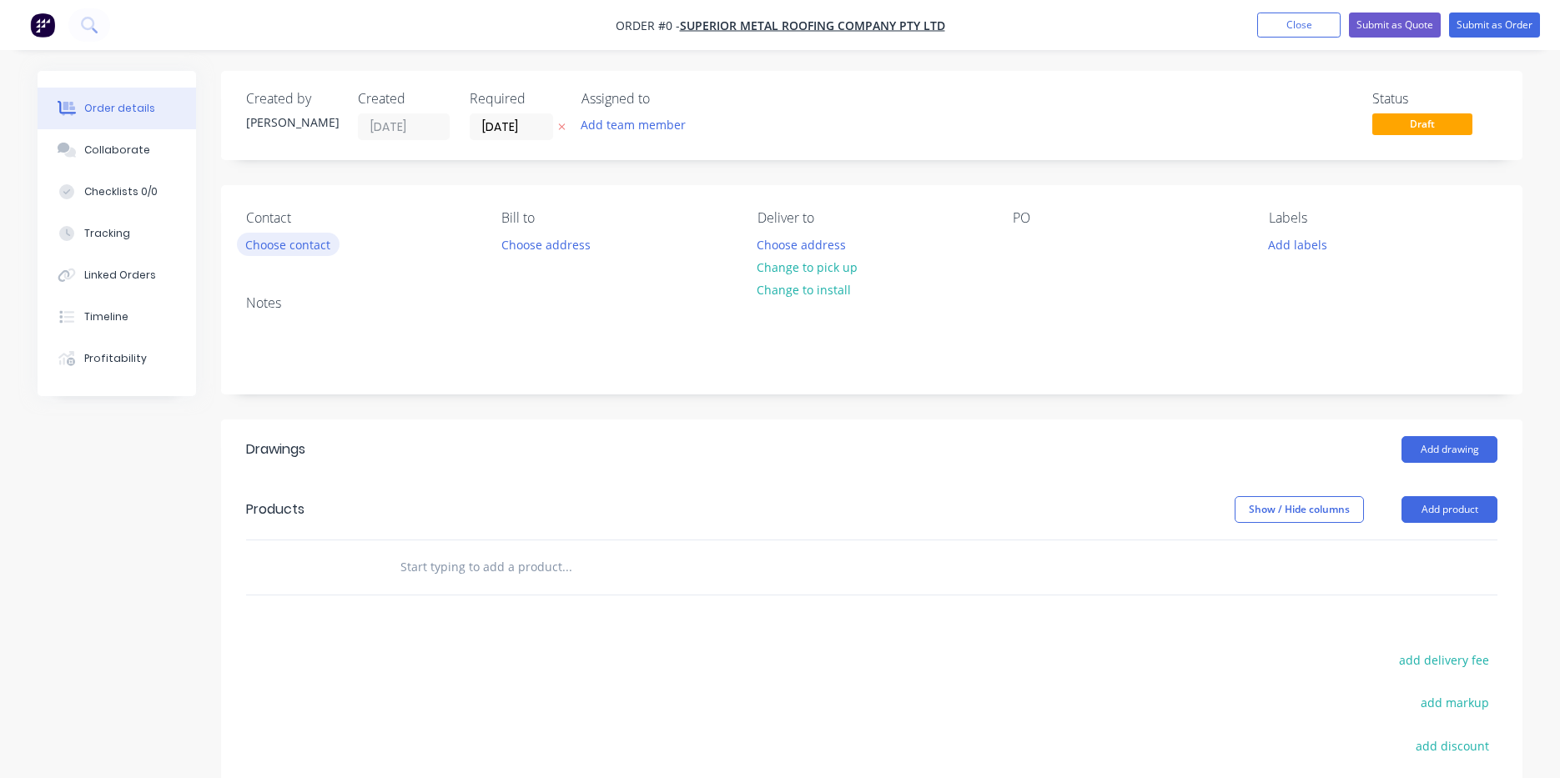
click at [309, 252] on div "Order details Collaborate Checklists 0/0 Tracking Linked Orders Timeline Profit…" at bounding box center [780, 546] width 1518 height 950
click at [313, 247] on button "Choose contact" at bounding box center [288, 244] width 103 height 23
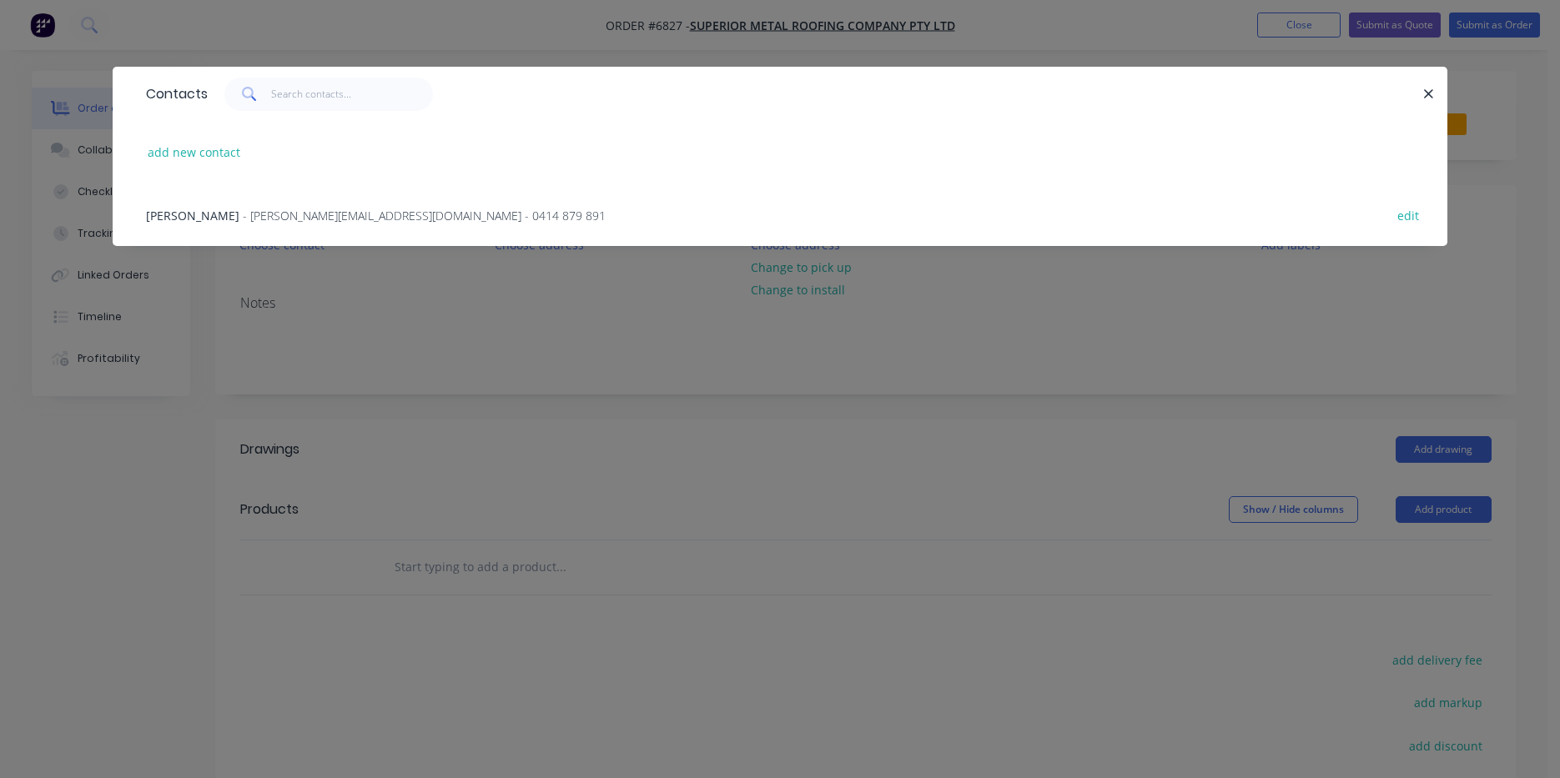
click at [248, 209] on span "- [PERSON_NAME][EMAIL_ADDRESS][DOMAIN_NAME] - 0414 879 891" at bounding box center [424, 216] width 363 height 16
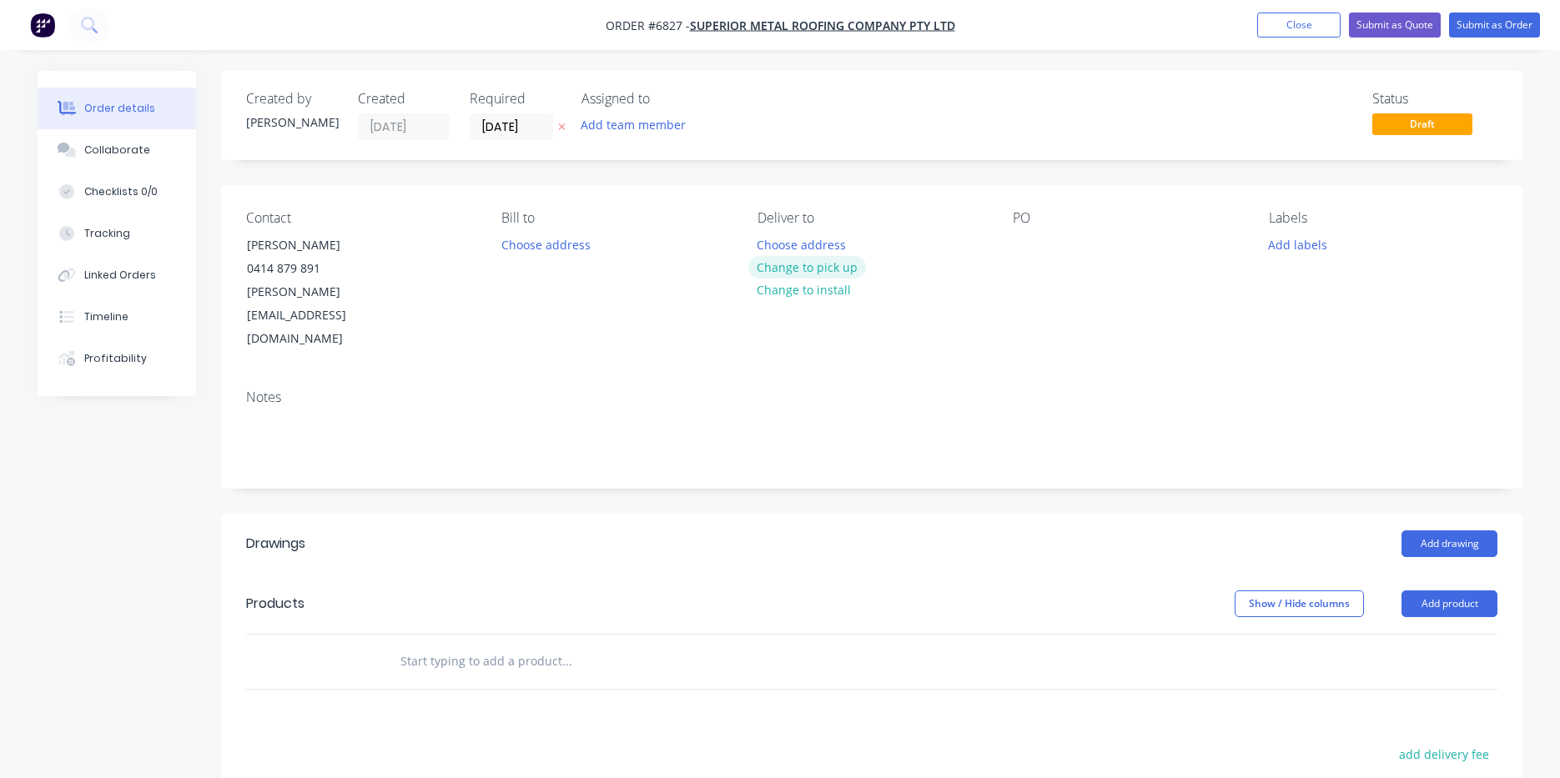
click at [787, 271] on button "Change to pick up" at bounding box center [807, 267] width 118 height 23
click at [1017, 240] on div at bounding box center [1026, 245] width 27 height 24
click at [1433, 591] on button "Add product" at bounding box center [1449, 604] width 96 height 27
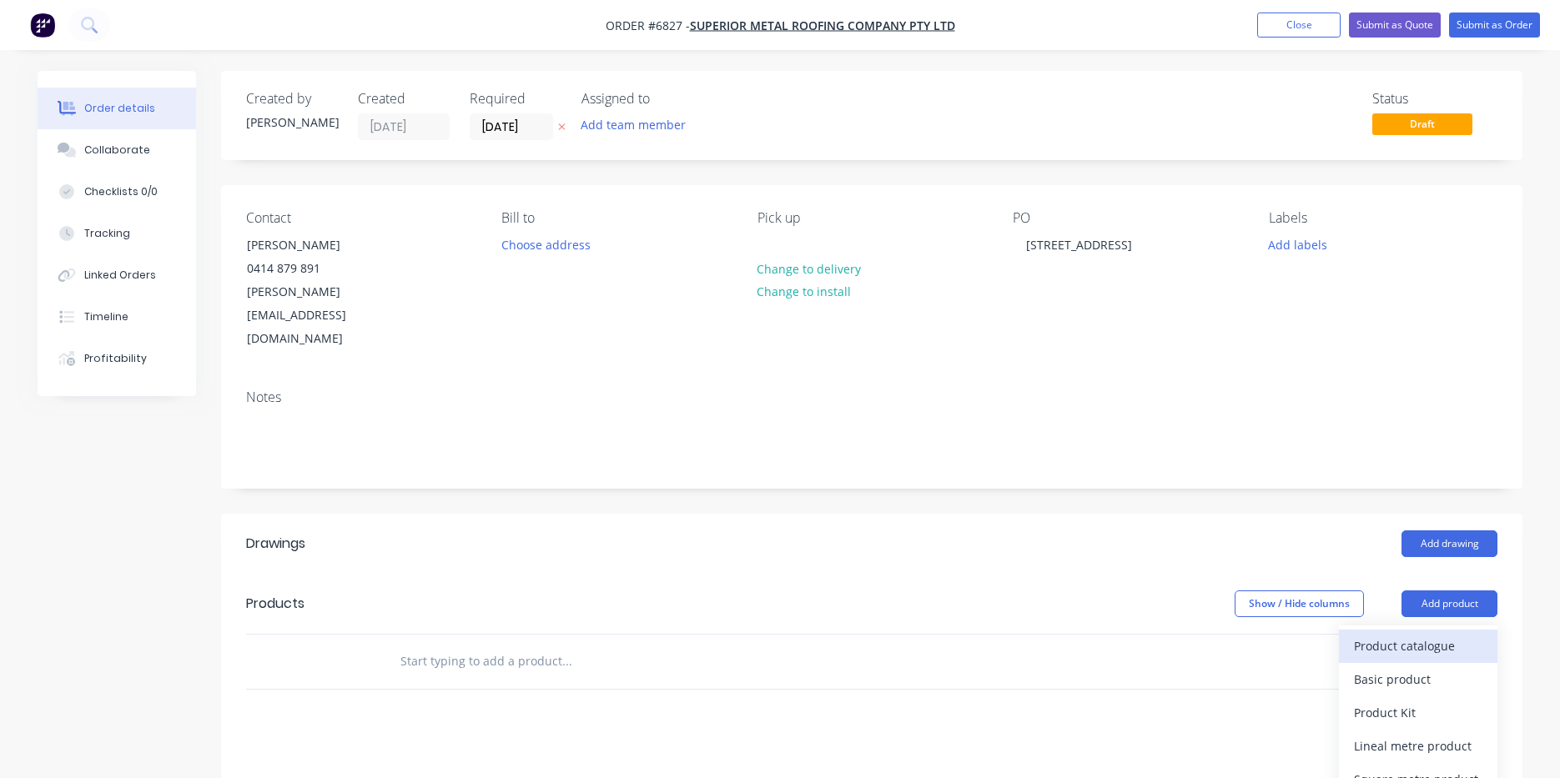
click at [1433, 634] on div "Product catalogue" at bounding box center [1418, 646] width 128 height 24
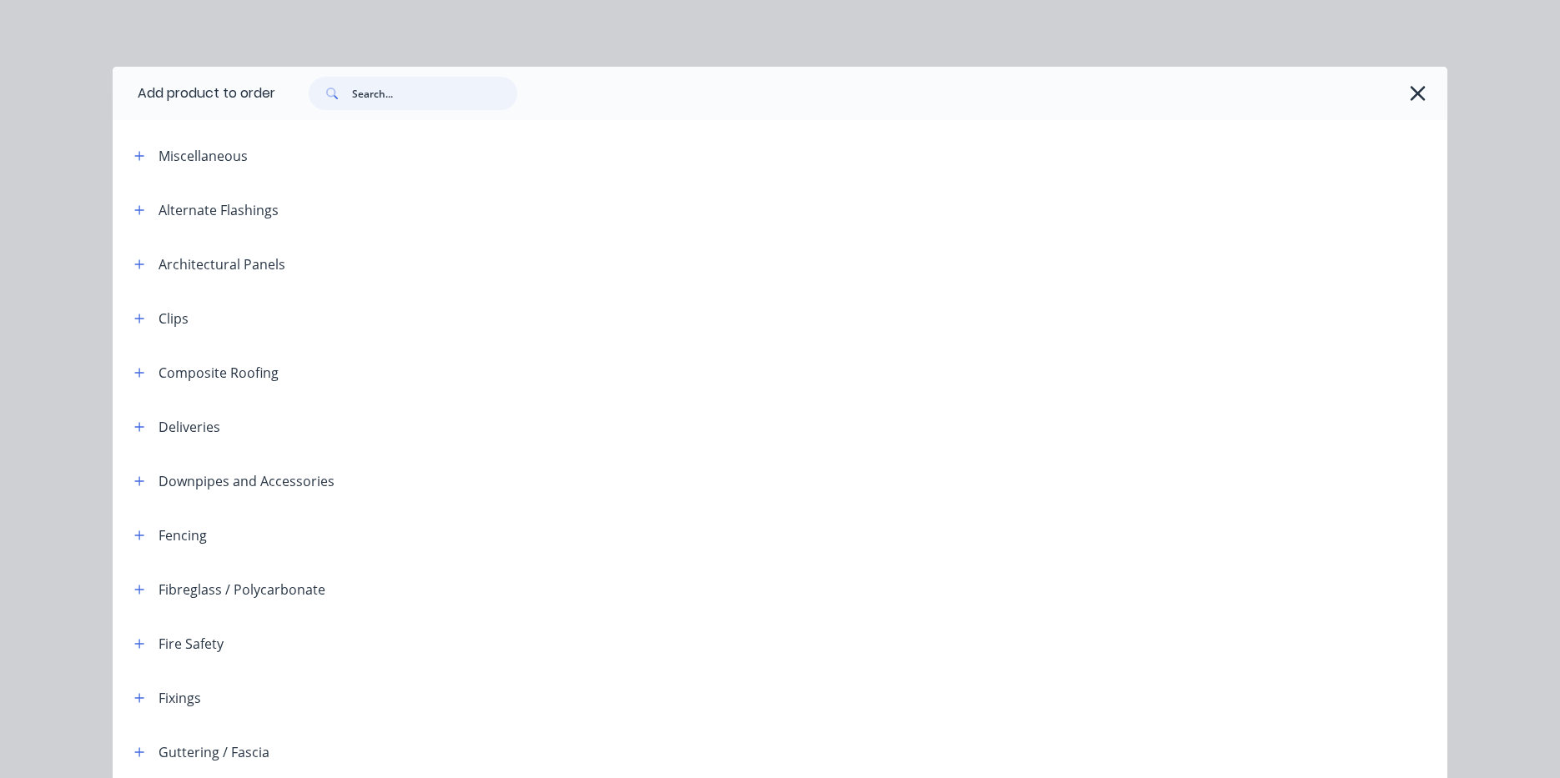
click at [475, 79] on input "text" at bounding box center [434, 93] width 165 height 33
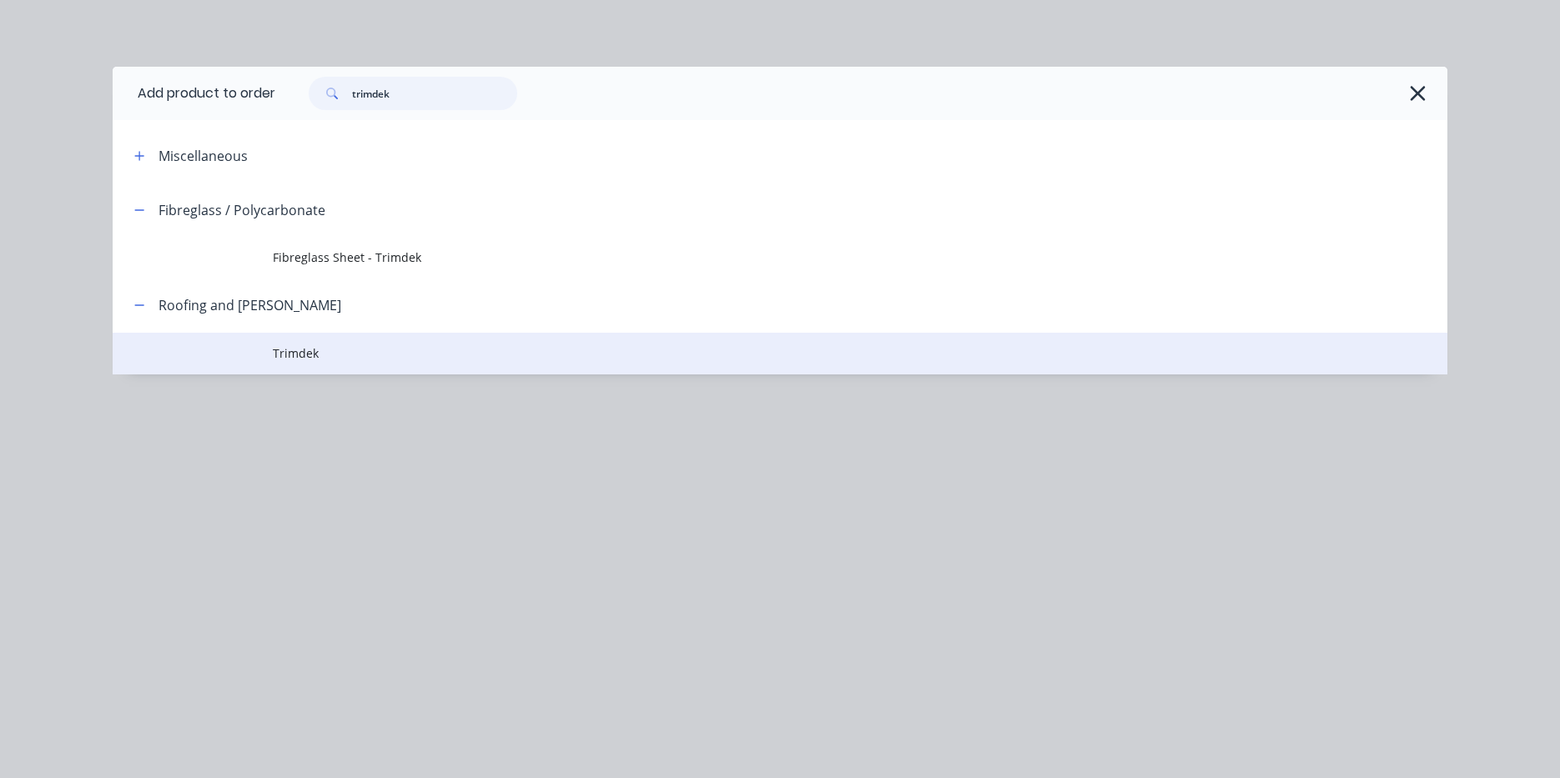
type input "trimdek"
click at [340, 359] on span "Trimdek" at bounding box center [742, 354] width 939 height 18
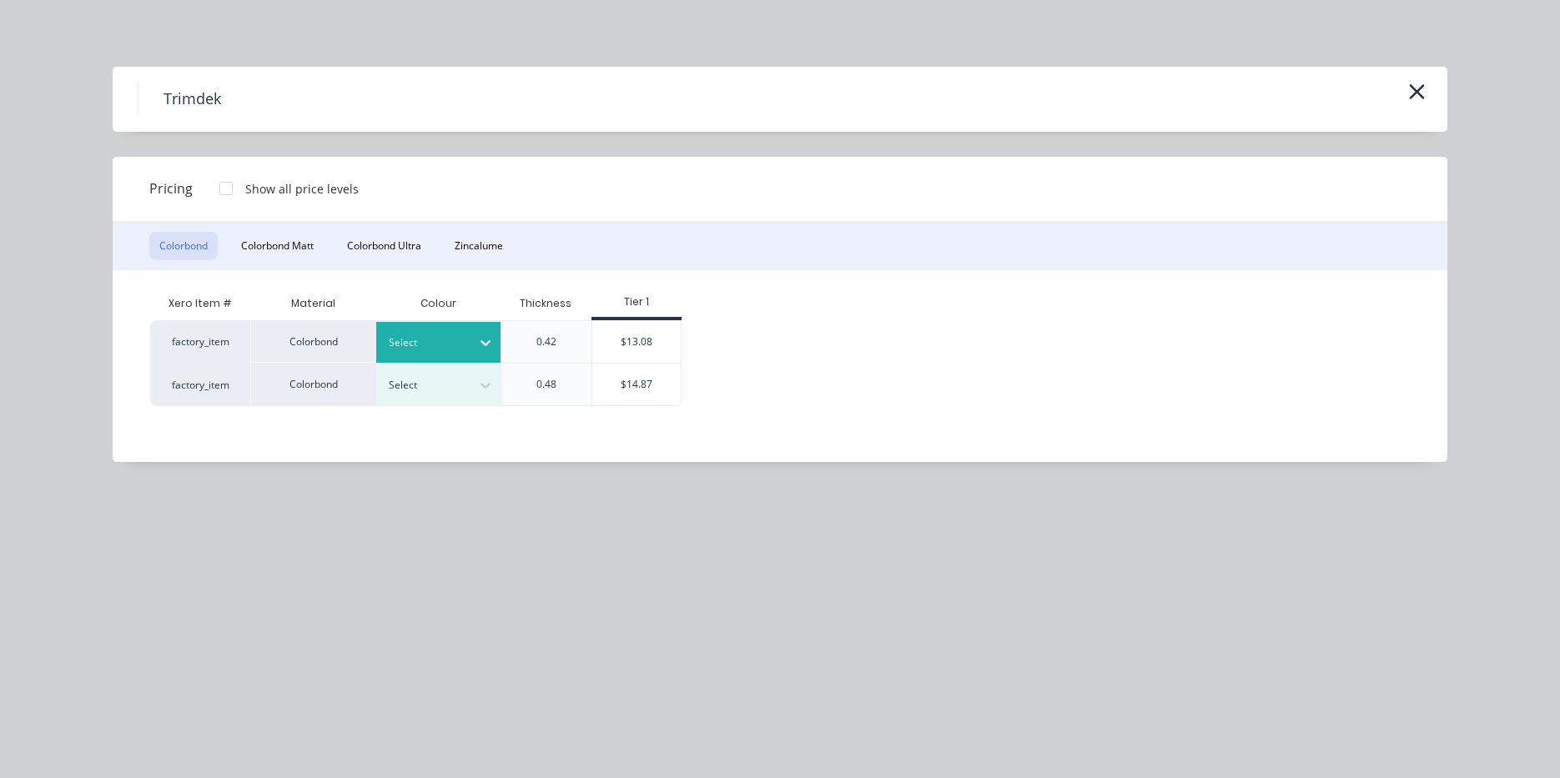
click at [460, 341] on div at bounding box center [426, 343] width 75 height 18
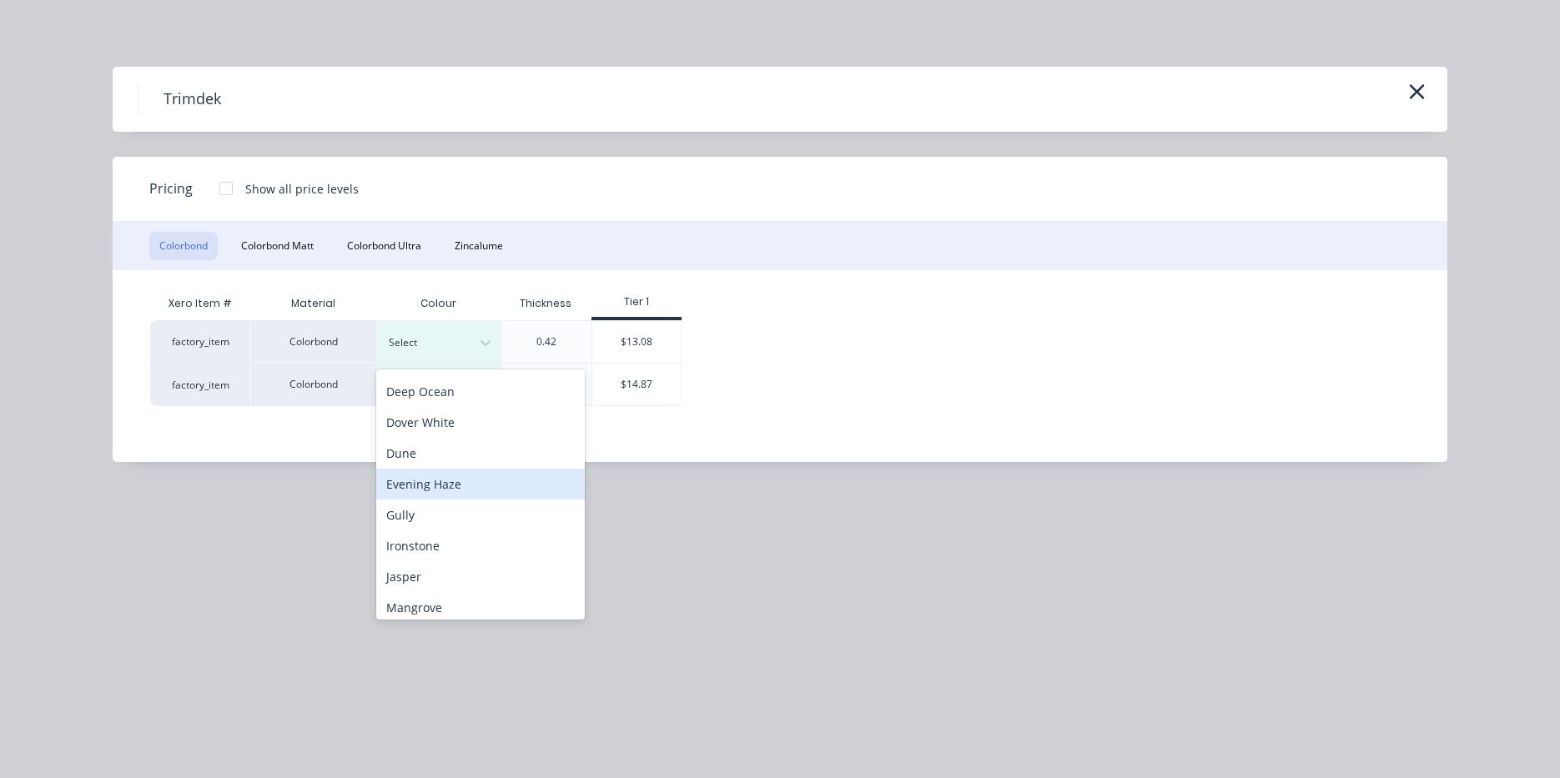
scroll to position [167, 0]
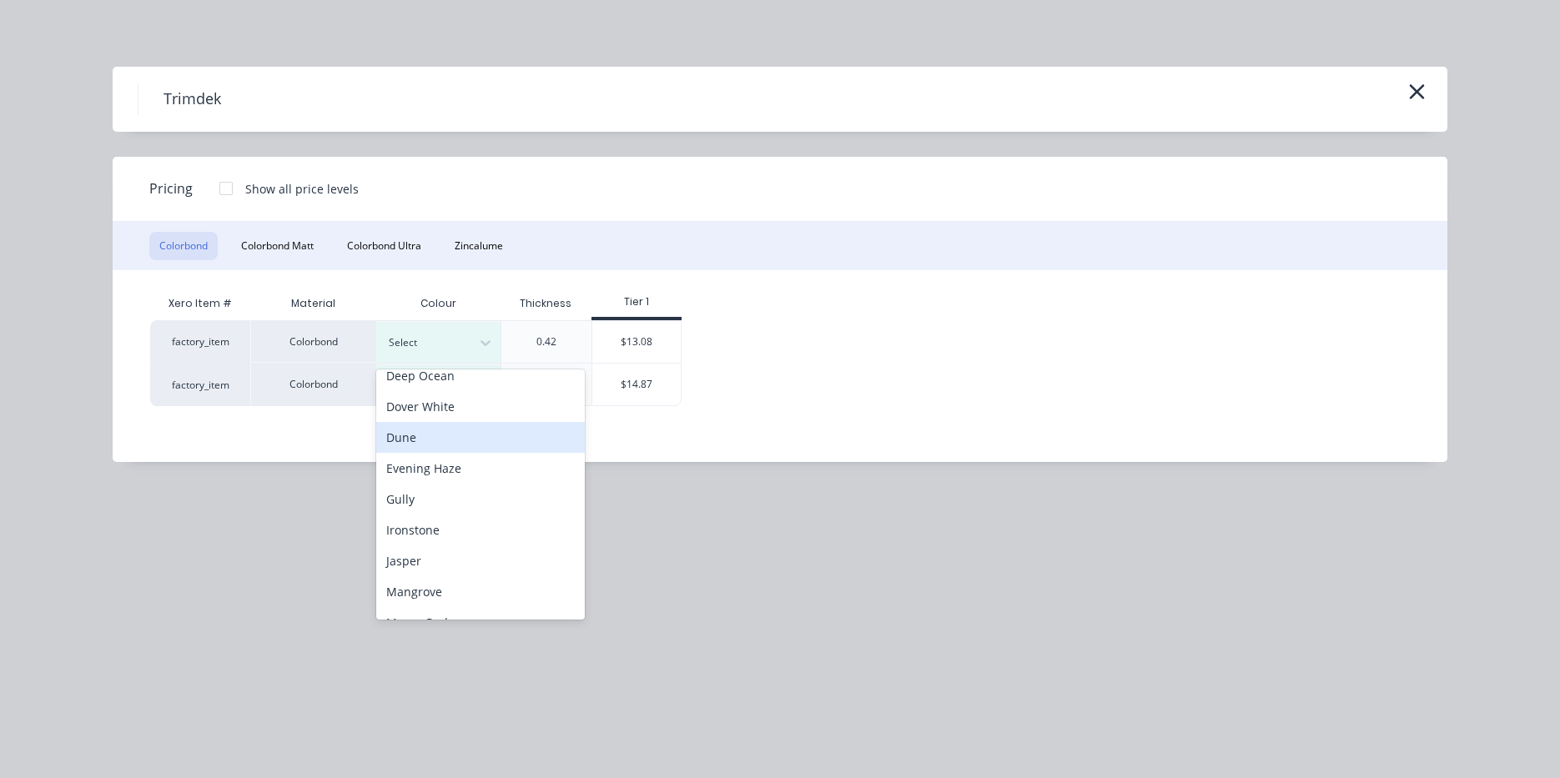
click at [466, 445] on div "Dune" at bounding box center [480, 437] width 209 height 31
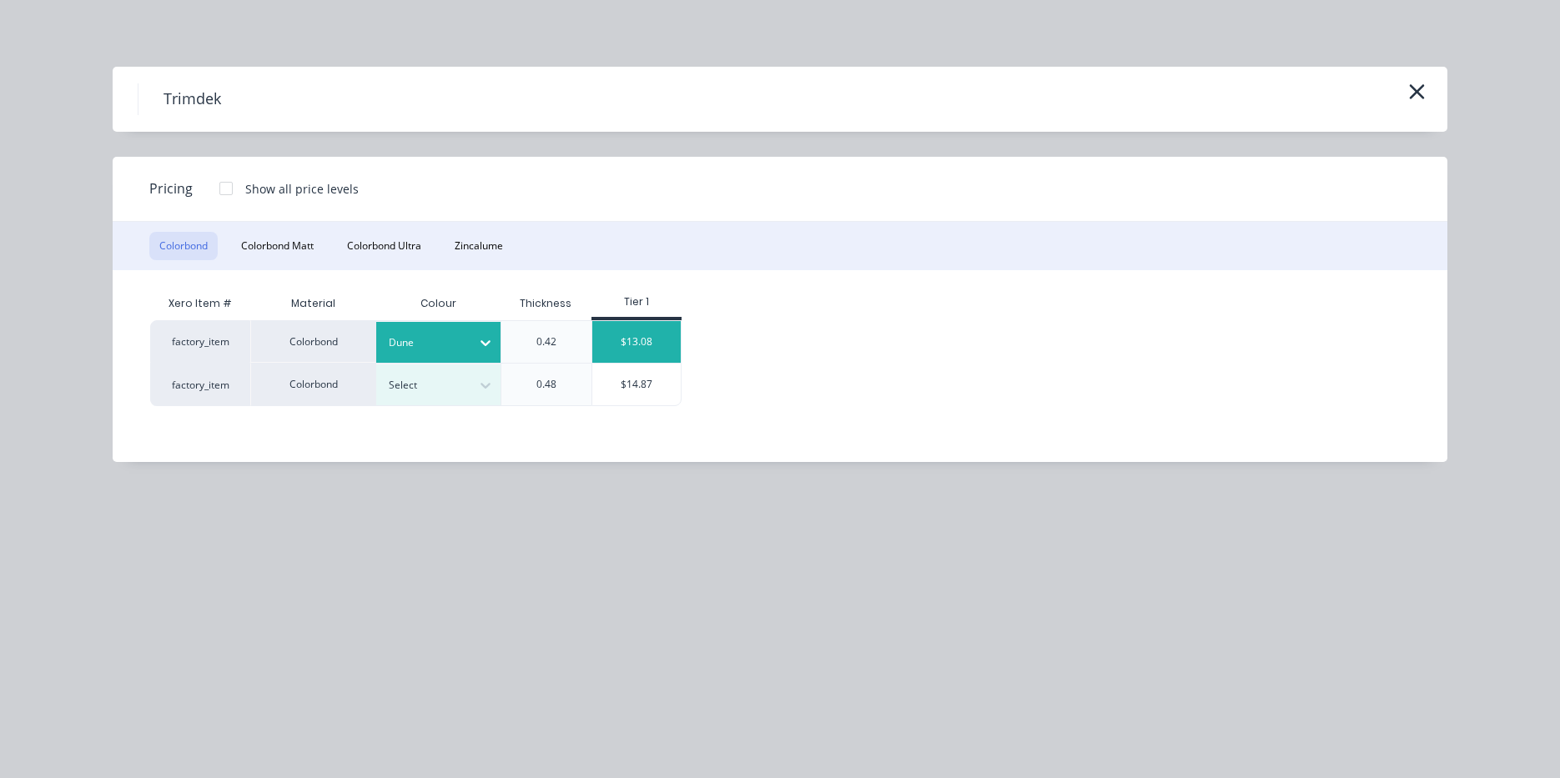
click at [670, 331] on div "$13.08" at bounding box center [636, 342] width 89 height 42
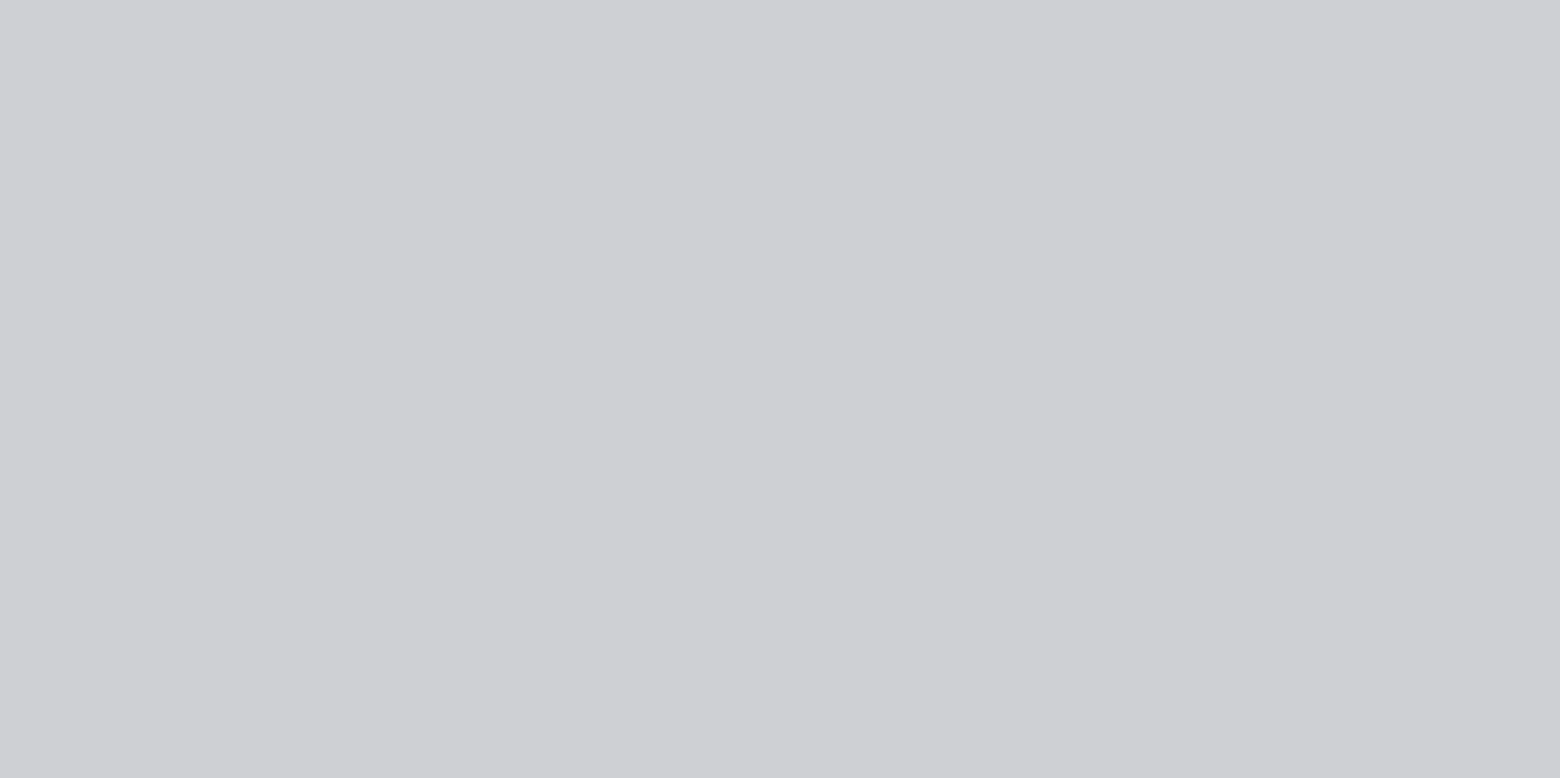
type input "$13.08"
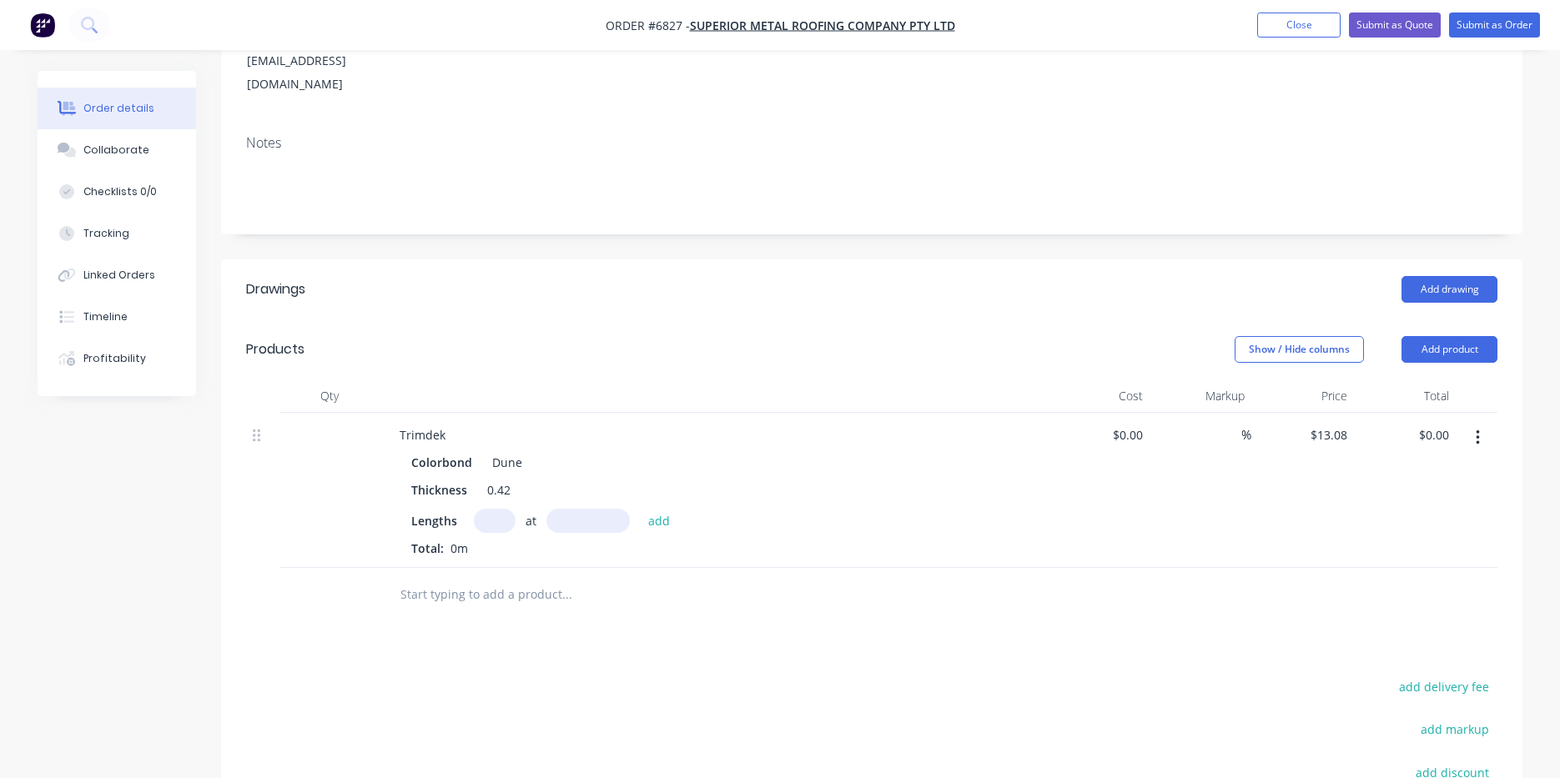
scroll to position [477, 0]
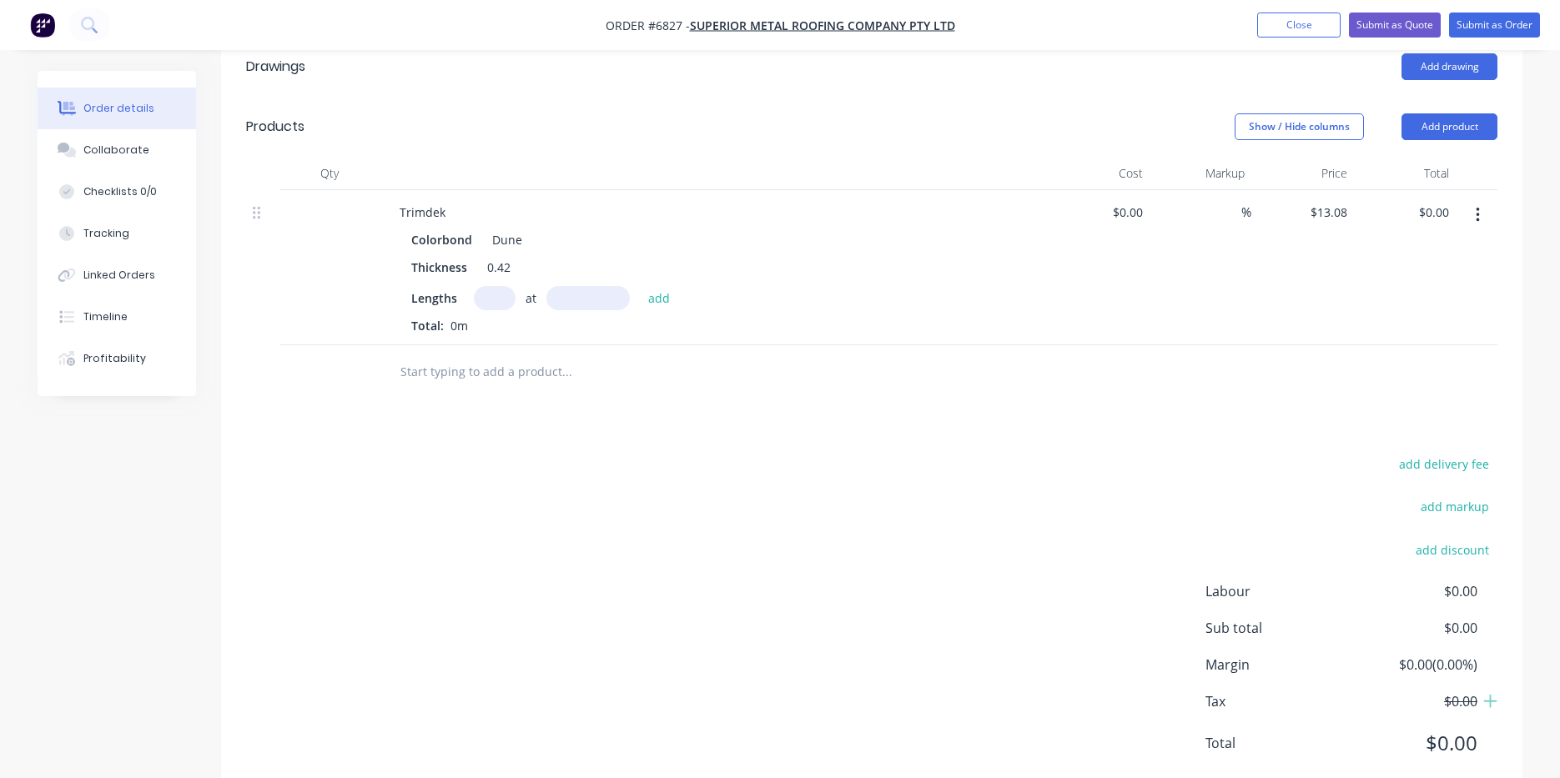
click at [474, 286] on input "text" at bounding box center [495, 298] width 42 height 24
type input "1"
type input "3240"
click at [640, 286] on button "add" at bounding box center [659, 297] width 39 height 23
type input "$42.38"
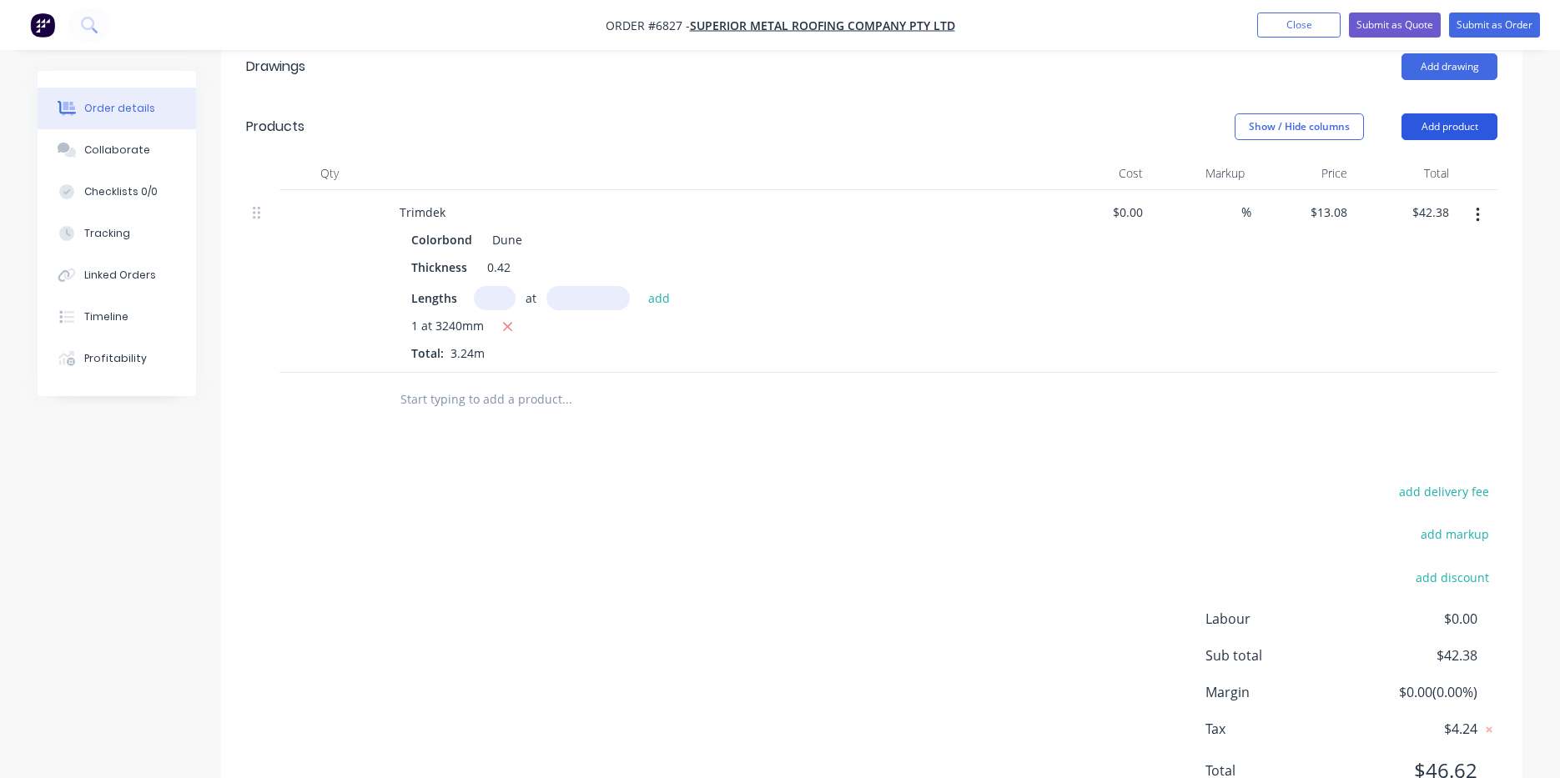
click at [1429, 113] on button "Add product" at bounding box center [1449, 126] width 96 height 27
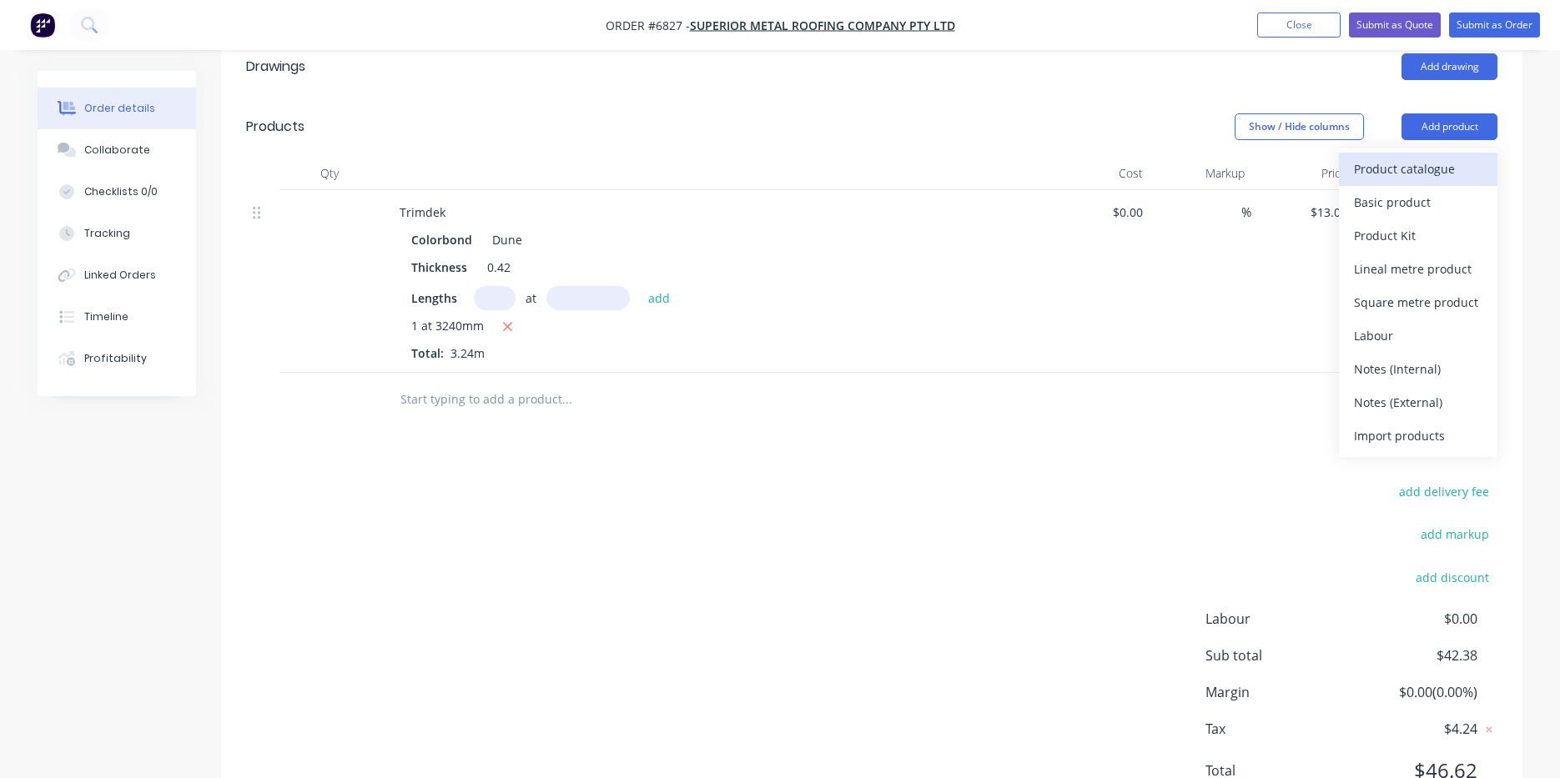
click at [1422, 157] on div "Product catalogue" at bounding box center [1418, 169] width 128 height 24
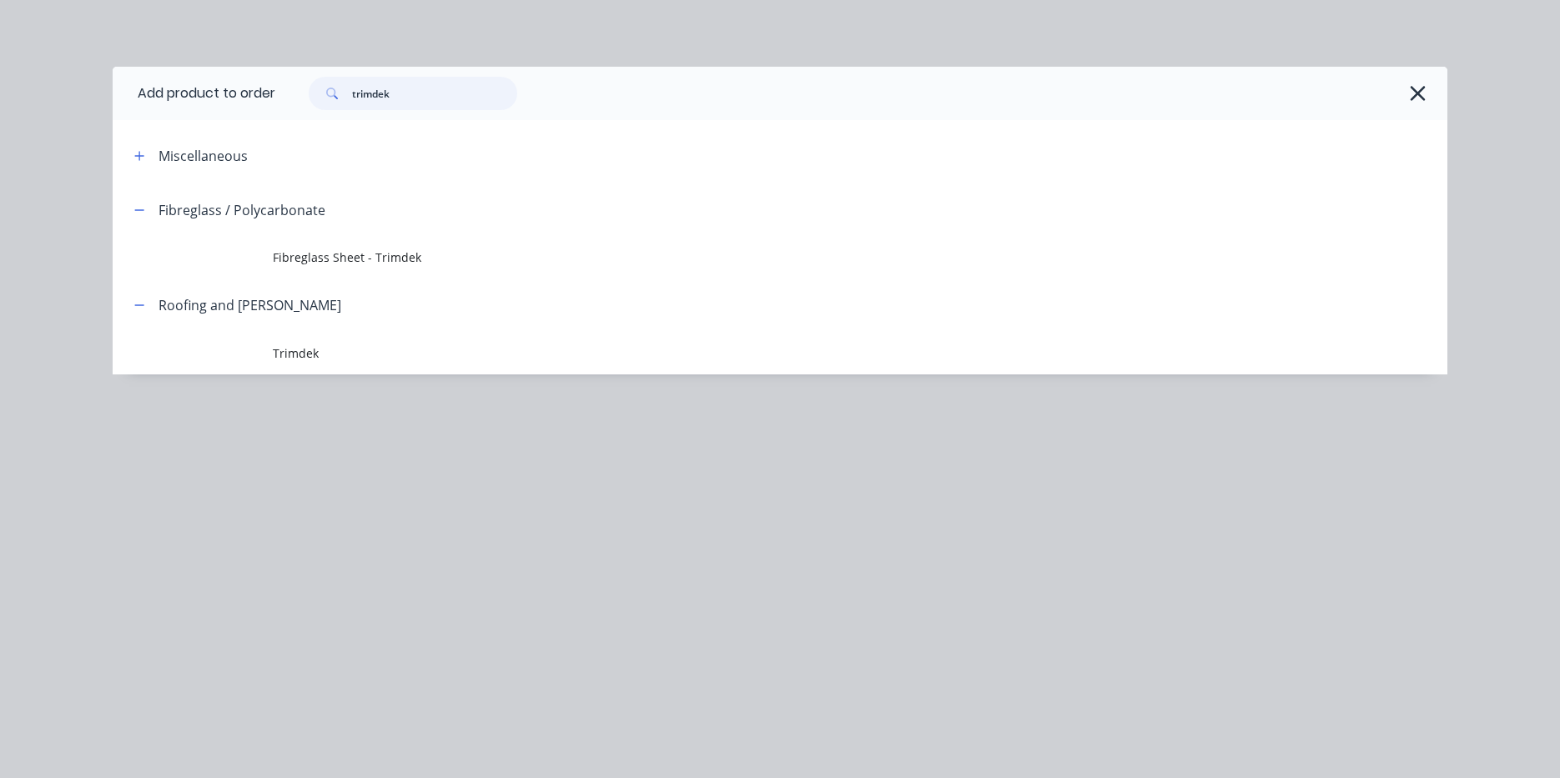
click at [445, 95] on input "trimdek" at bounding box center [434, 93] width 165 height 33
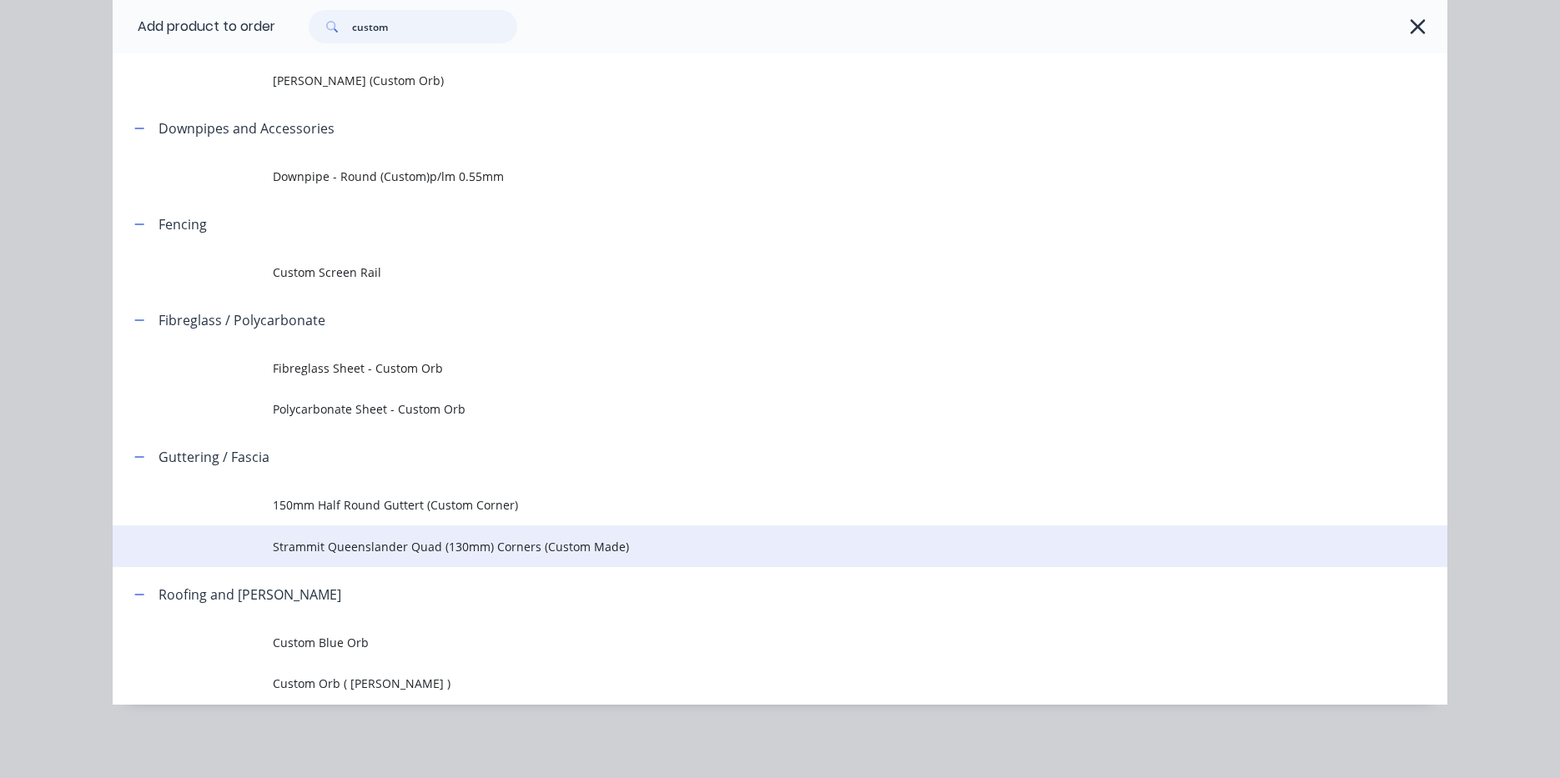
scroll to position [528, 0]
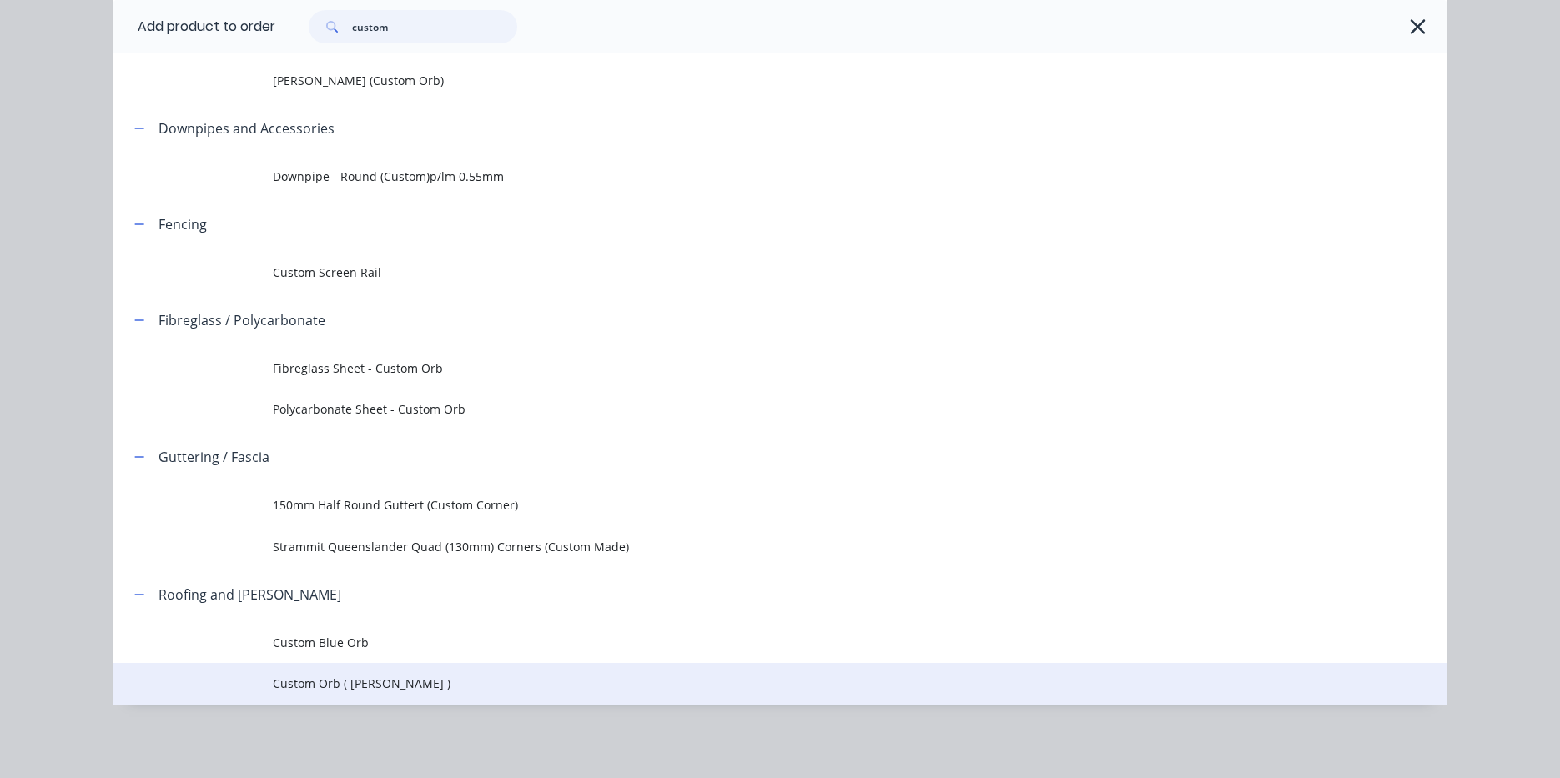
type input "custom"
click at [384, 683] on span "Custom Orb ( [PERSON_NAME] )" at bounding box center [742, 684] width 939 height 18
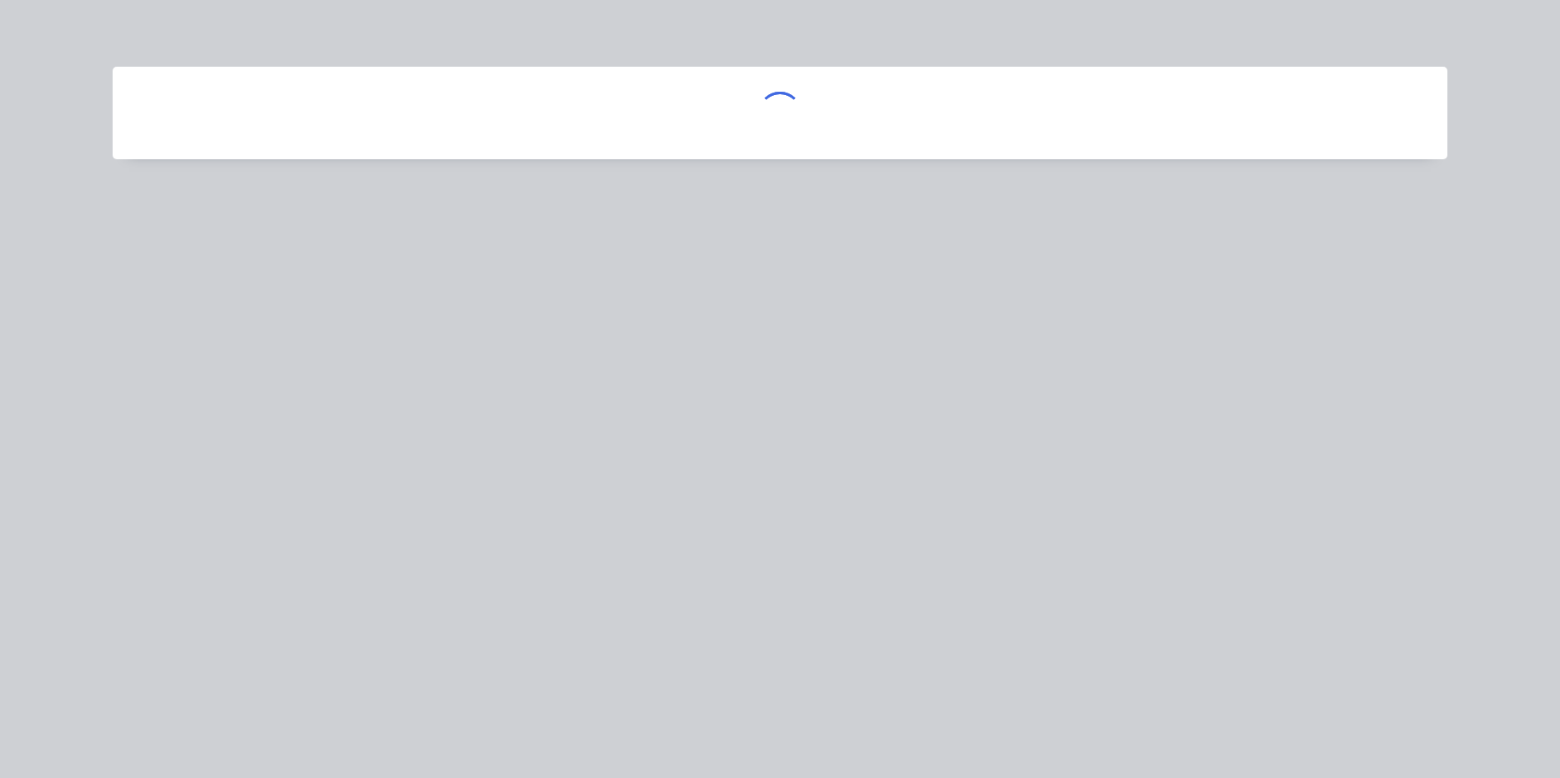
scroll to position [0, 0]
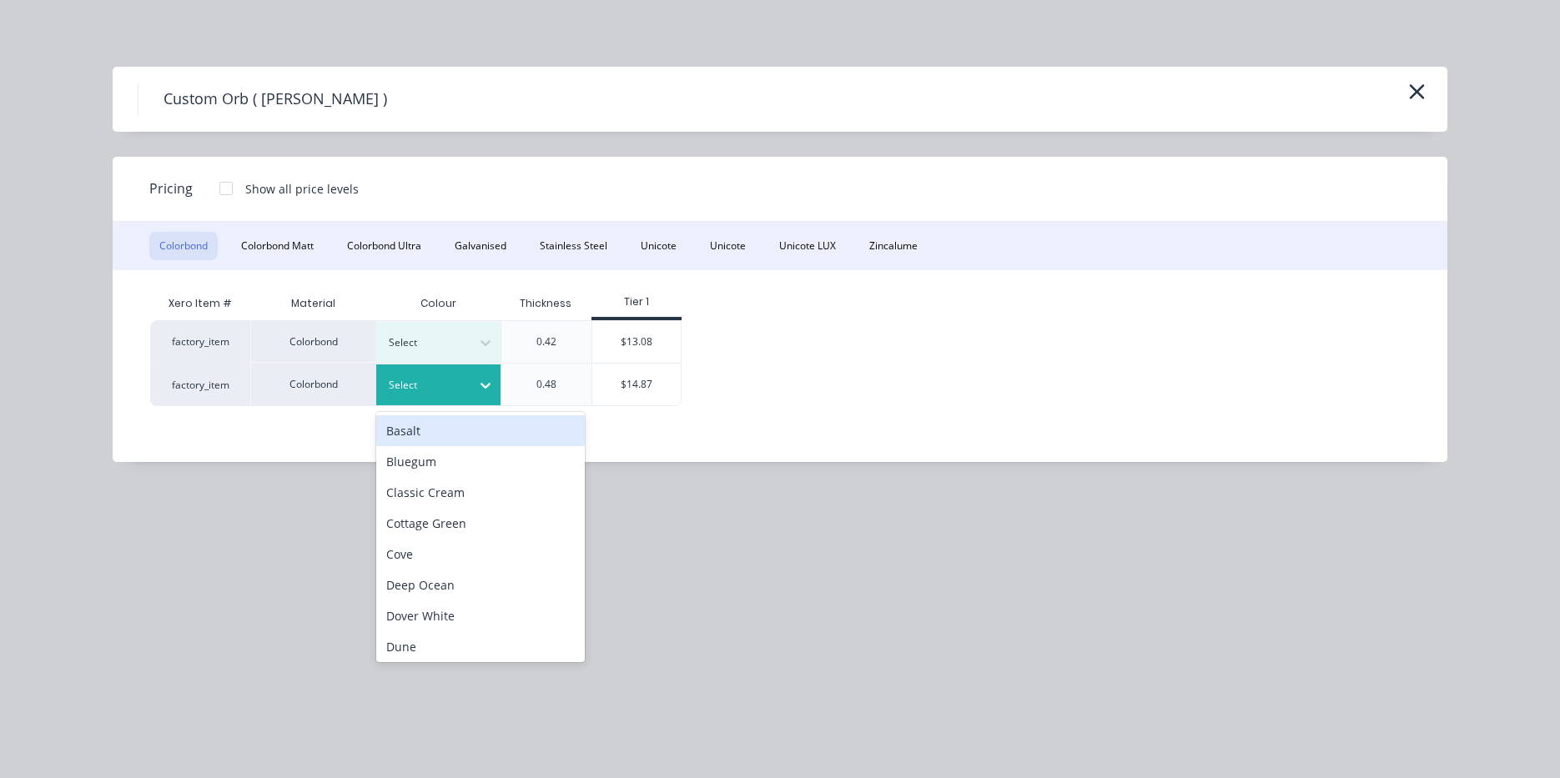
click at [495, 395] on div at bounding box center [485, 385] width 30 height 27
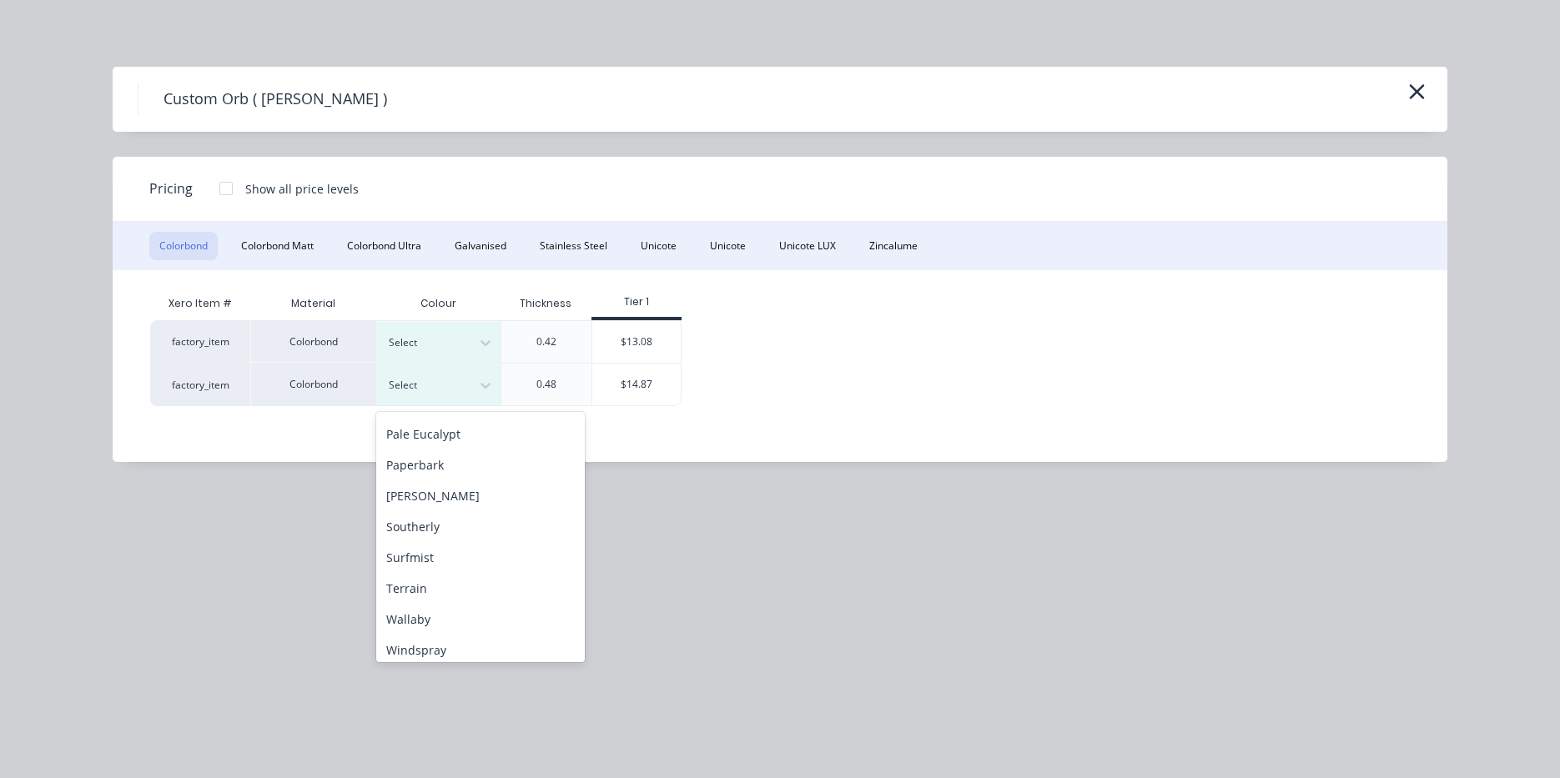
scroll to position [500, 0]
click at [440, 436] on div "Pale Eucalypt" at bounding box center [480, 424] width 209 height 31
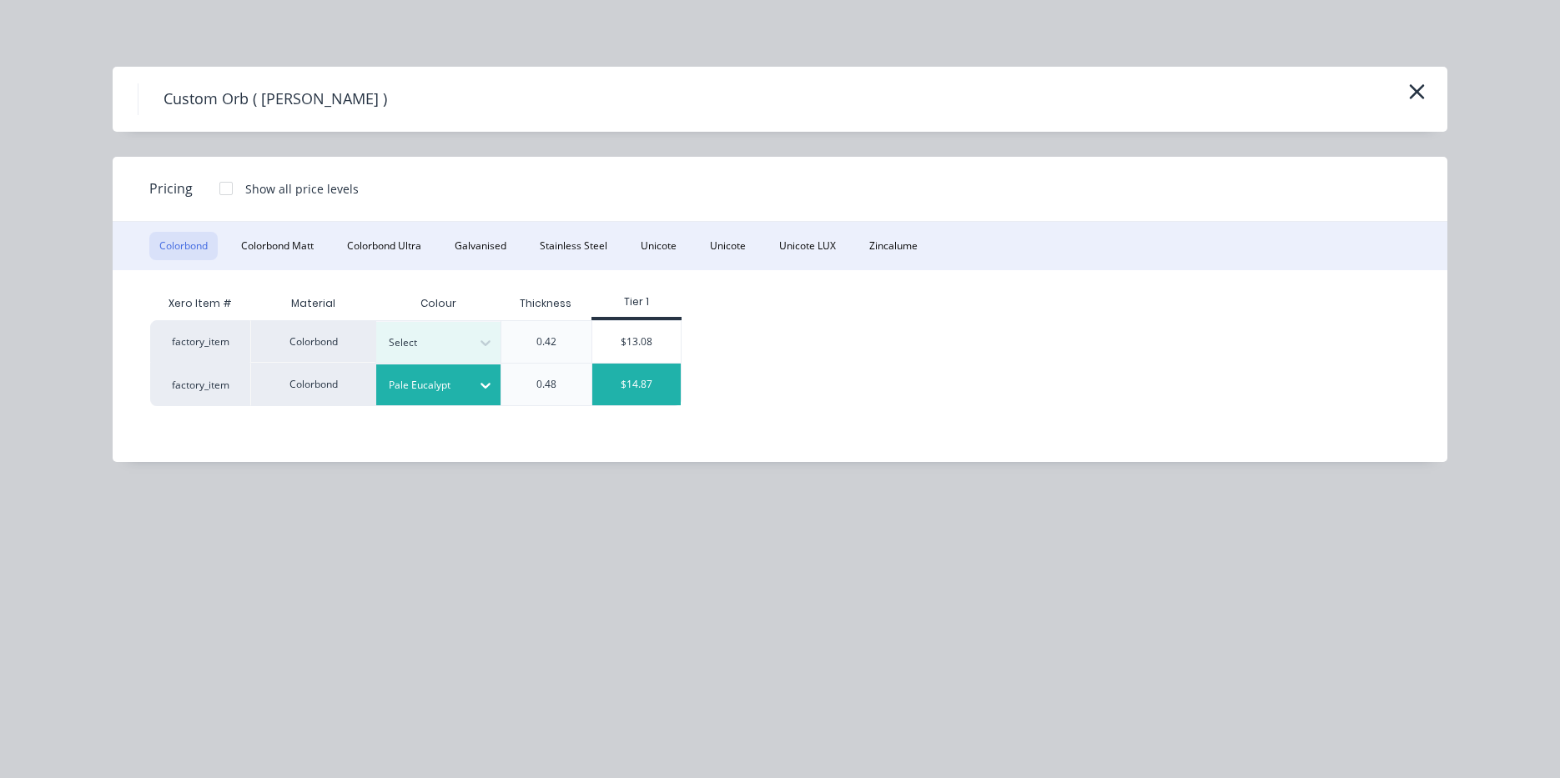
click at [634, 386] on div "$14.87" at bounding box center [636, 385] width 89 height 42
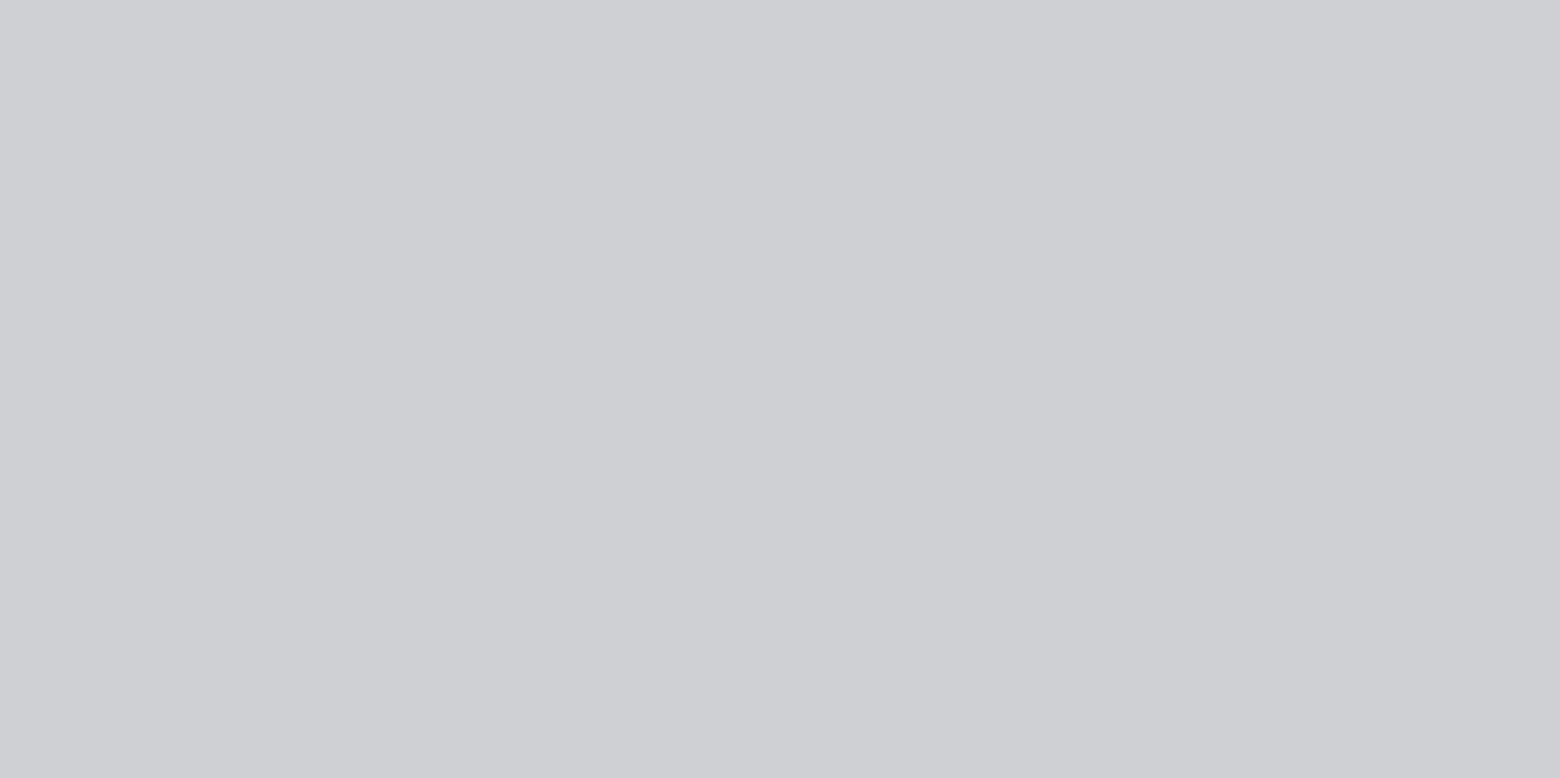
type input "$14.87"
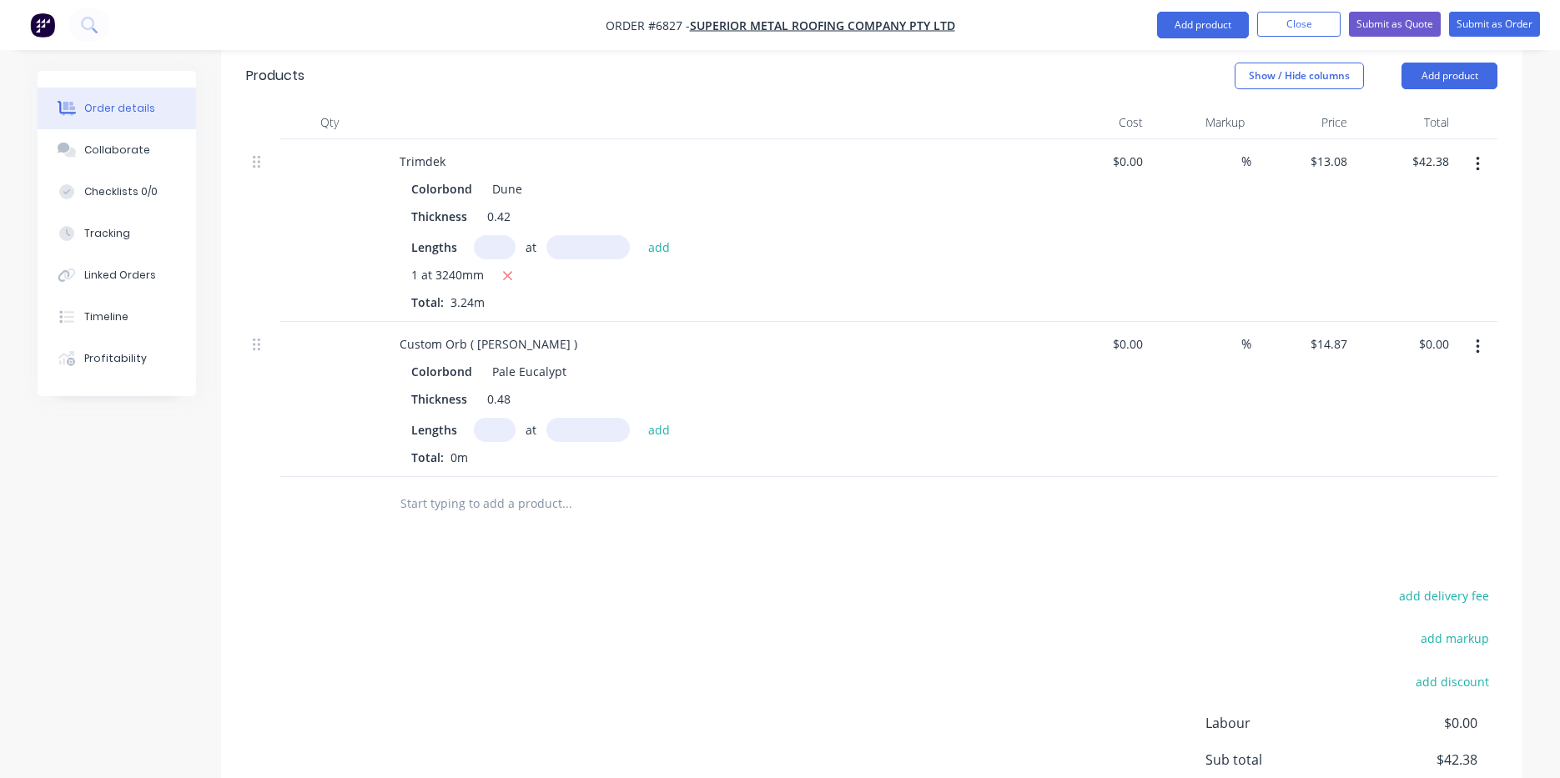
click at [504, 418] on input "text" at bounding box center [495, 430] width 42 height 24
type input "1"
type input "3000"
click at [640, 418] on button "add" at bounding box center [659, 429] width 39 height 23
type input "$44.61"
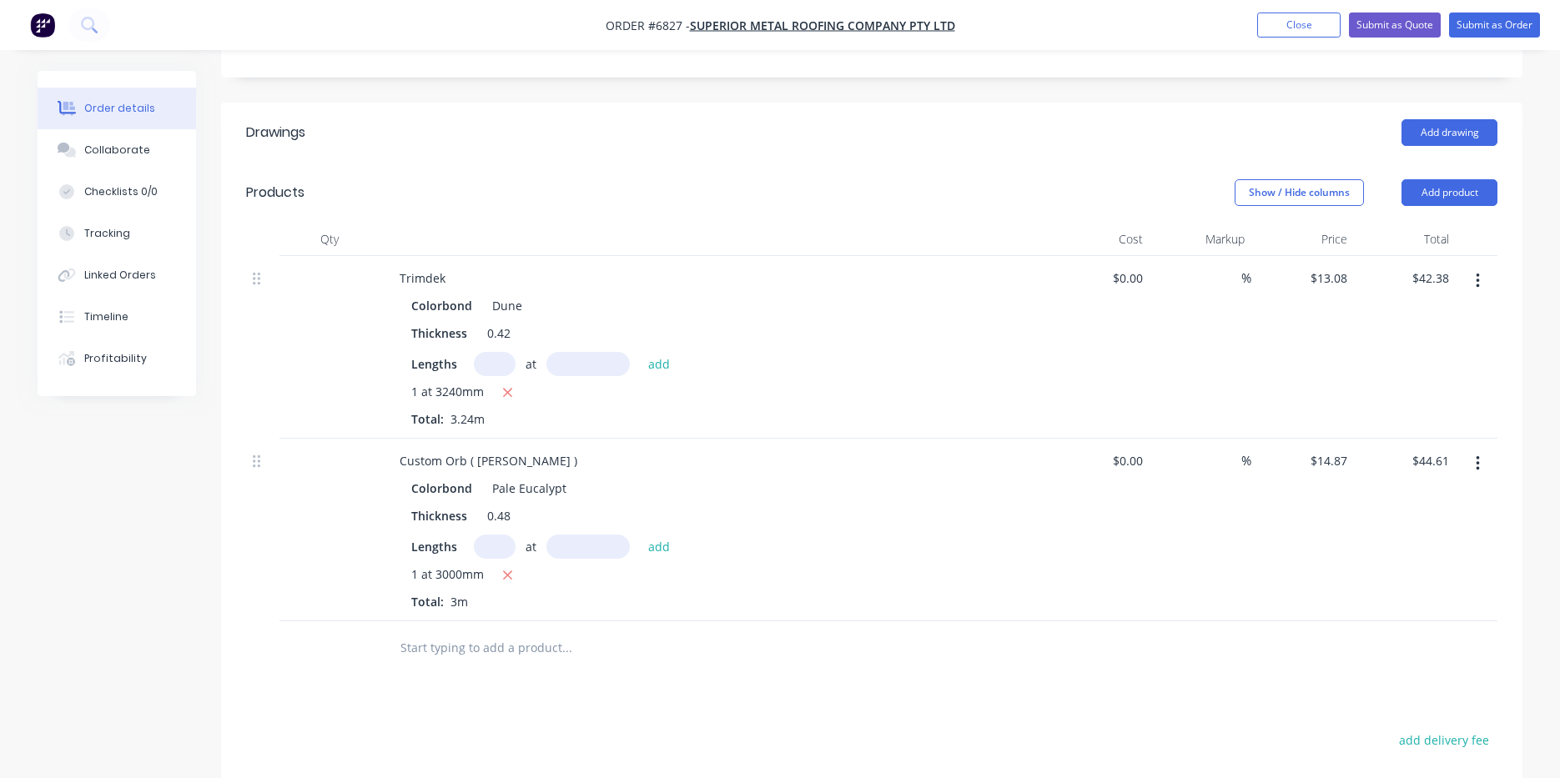
scroll to position [354, 0]
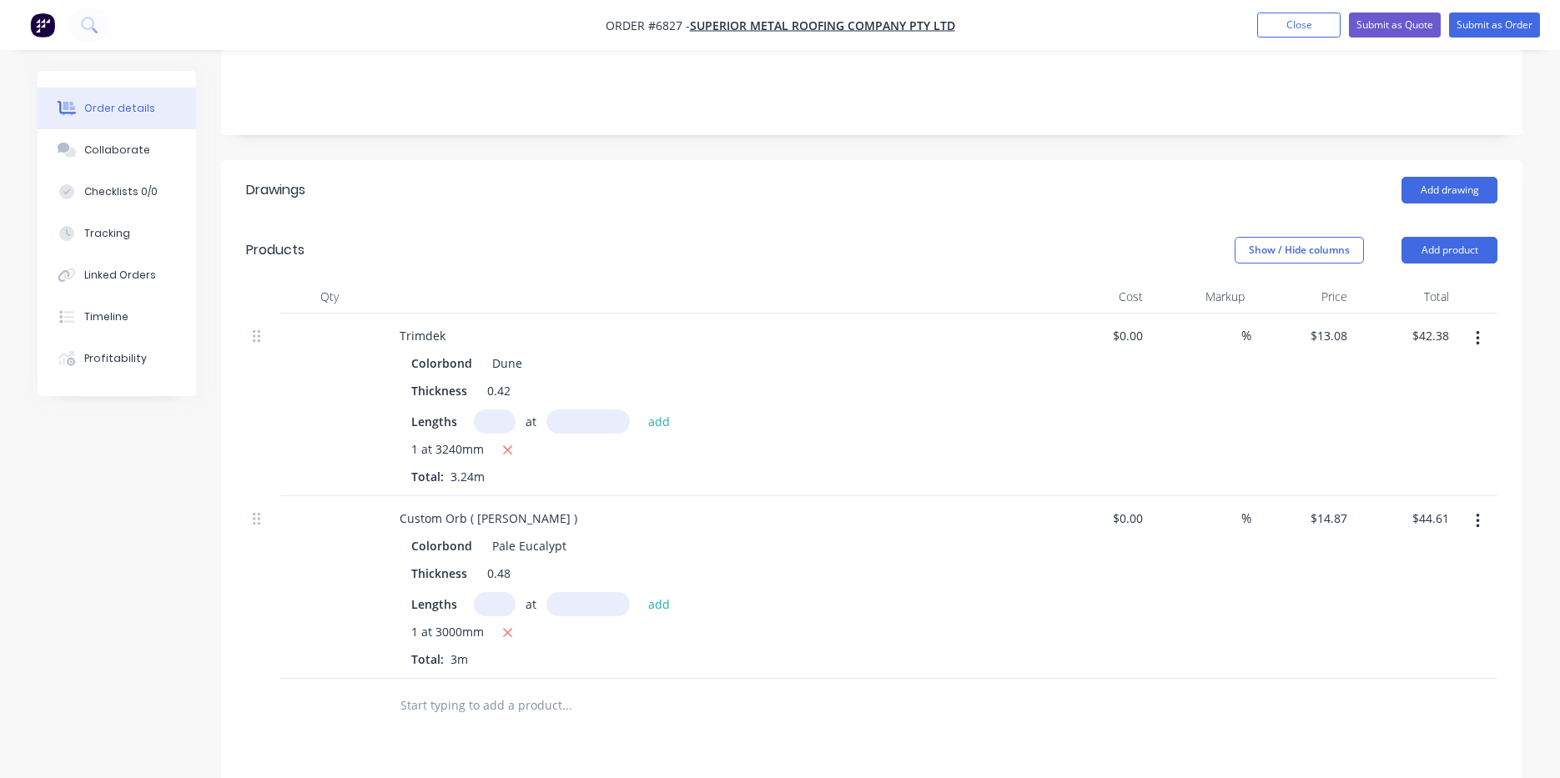
click at [1435, 226] on header "Products Show / Hide columns Add product" at bounding box center [871, 250] width 1301 height 60
click at [1431, 237] on button "Add product" at bounding box center [1449, 250] width 96 height 27
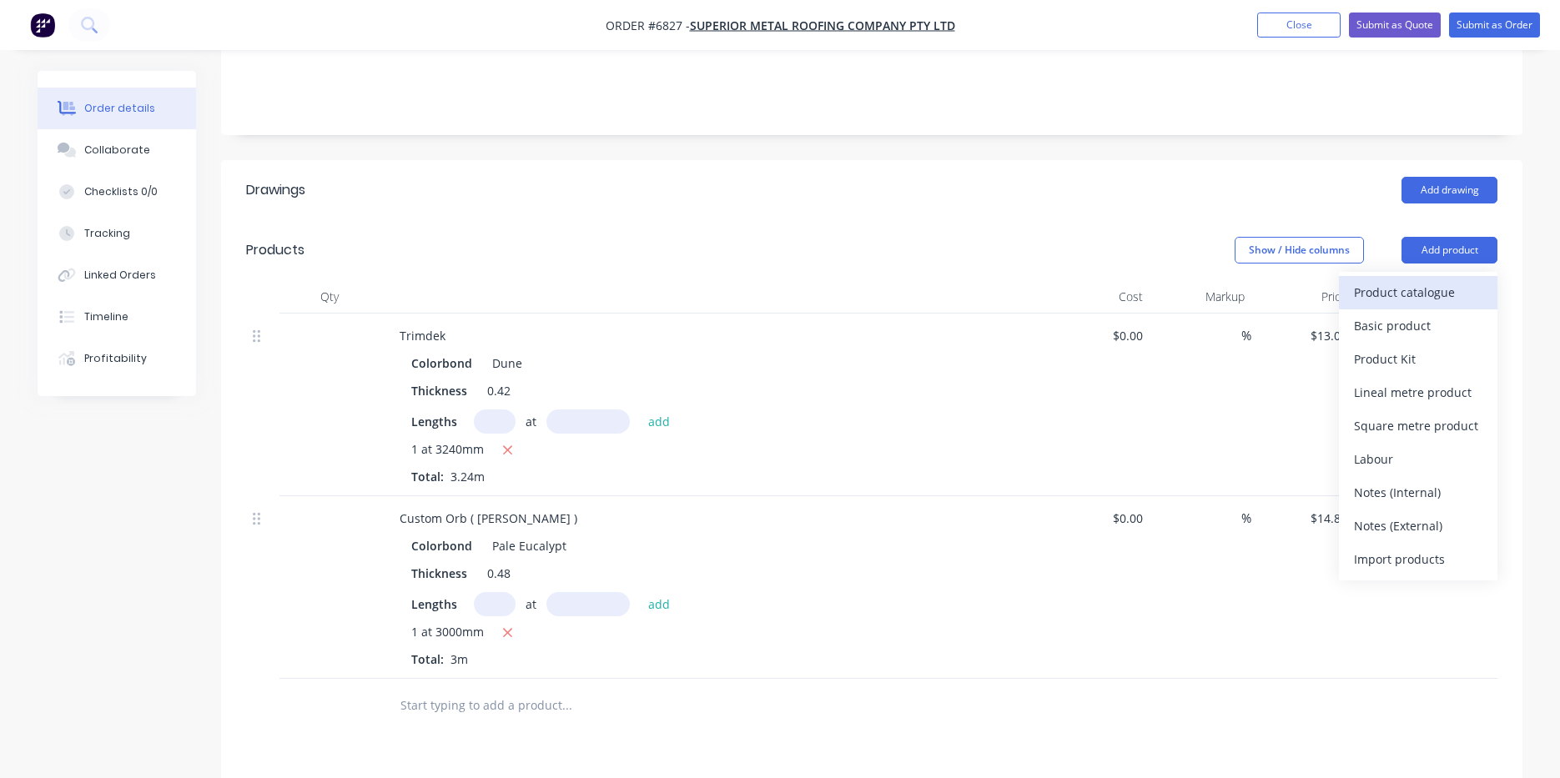
click at [1431, 280] on div "Product catalogue" at bounding box center [1418, 292] width 128 height 24
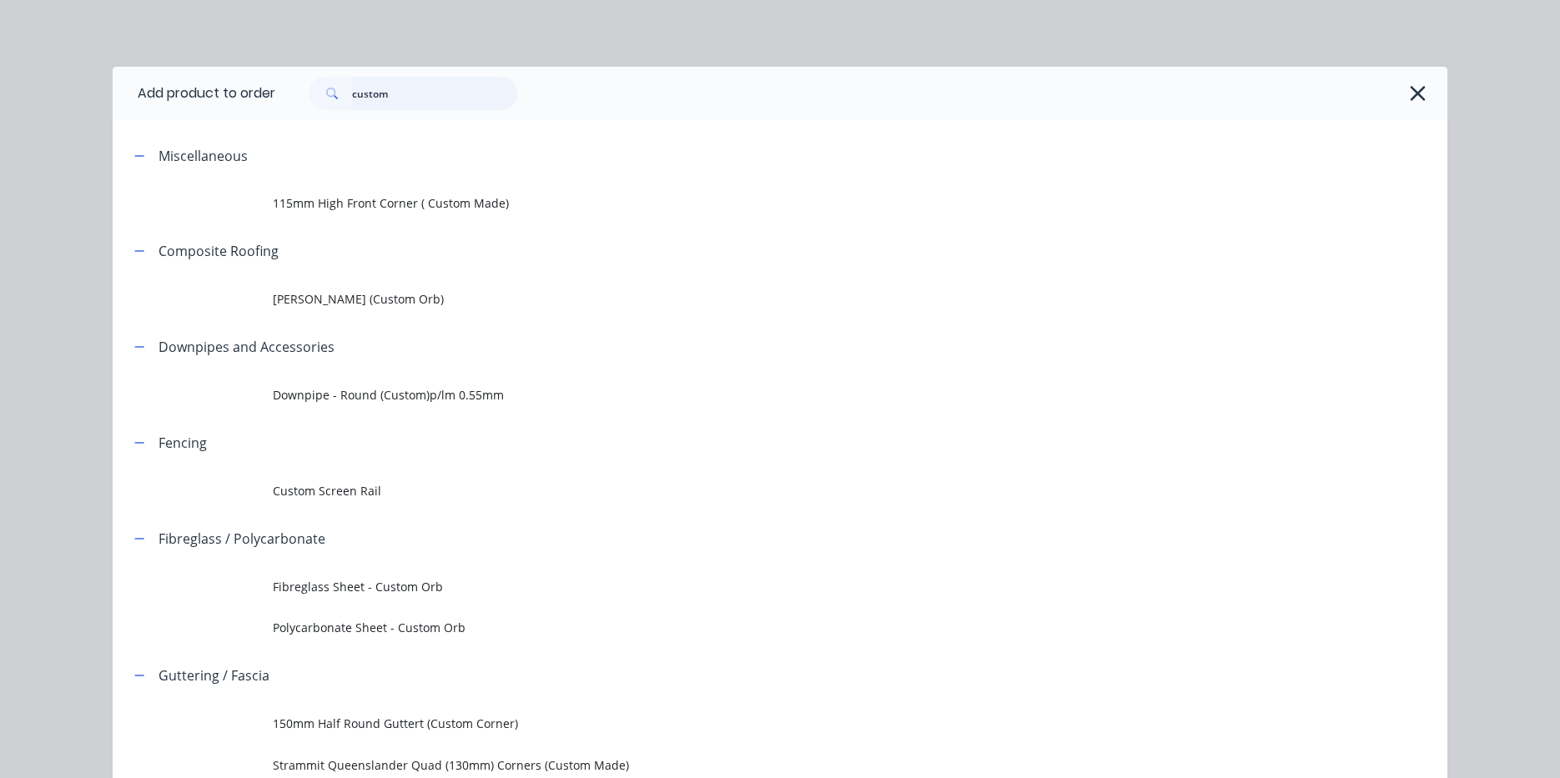
click at [389, 93] on input "custom" at bounding box center [434, 93] width 165 height 33
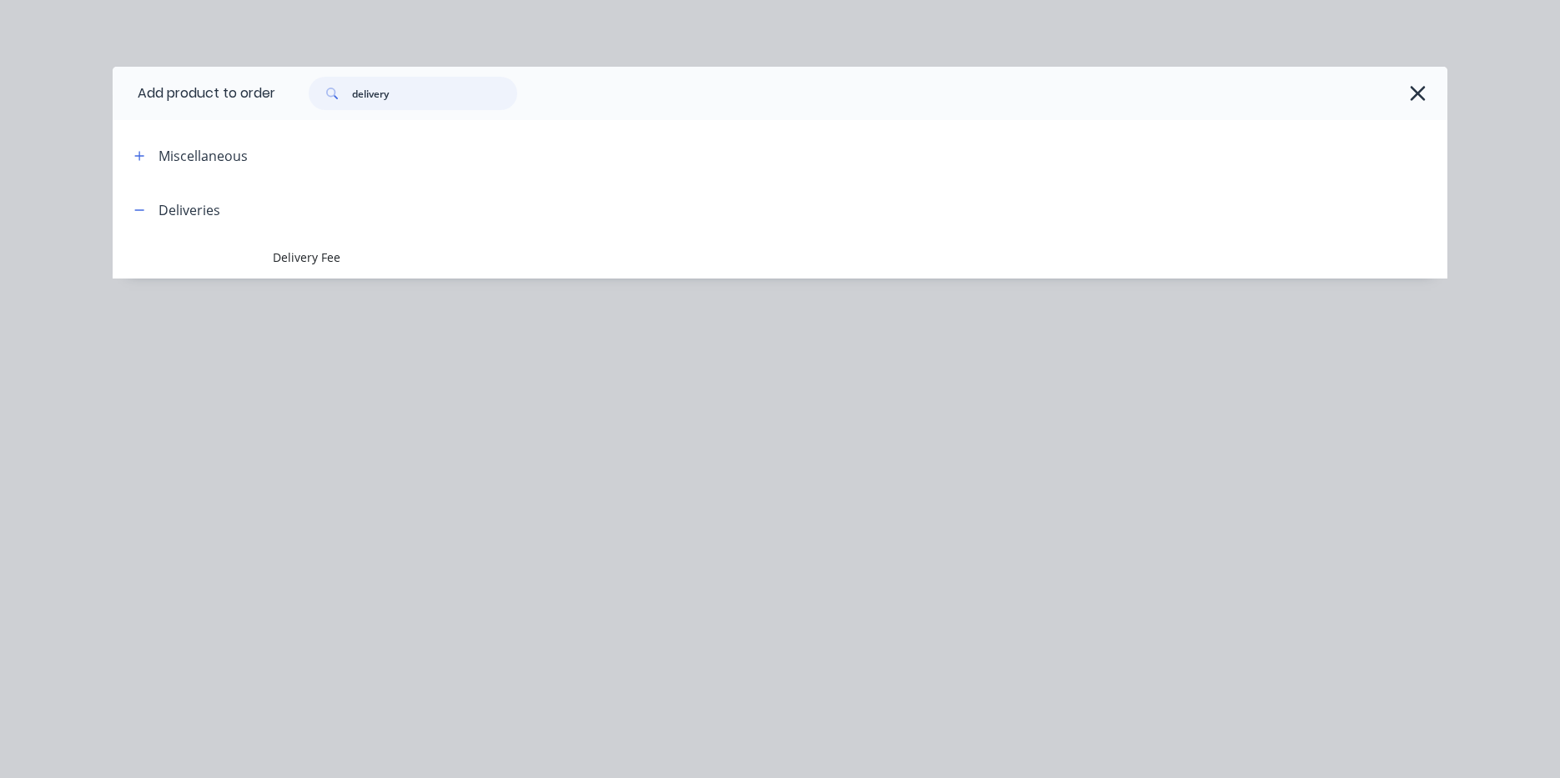
type input "delivery"
click at [317, 290] on div "Add product to order delivery Miscellaneous Deliveries Delivery Fee" at bounding box center [780, 198] width 1335 height 262
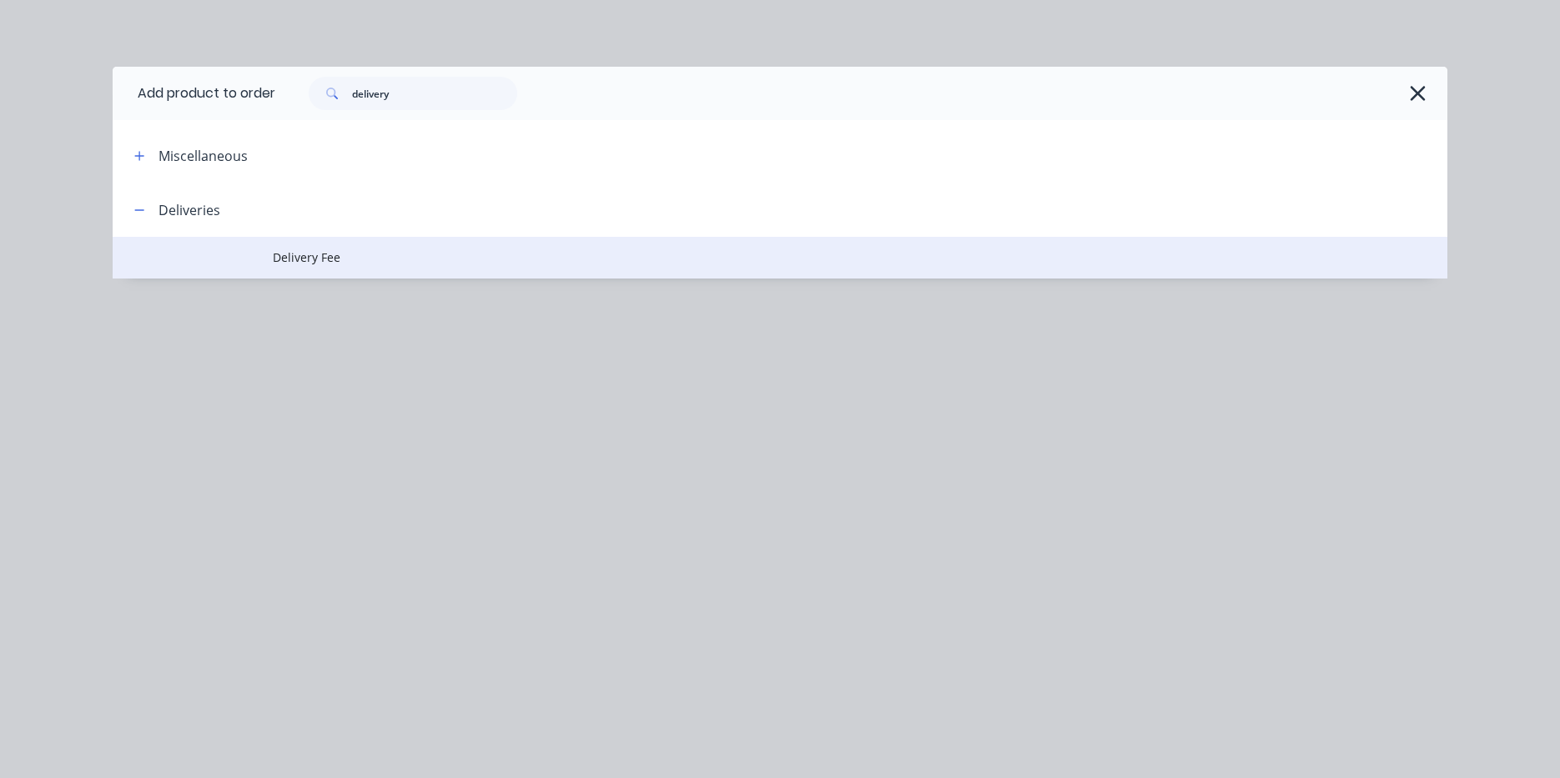
click at [323, 253] on span "Delivery Fee" at bounding box center [742, 258] width 939 height 18
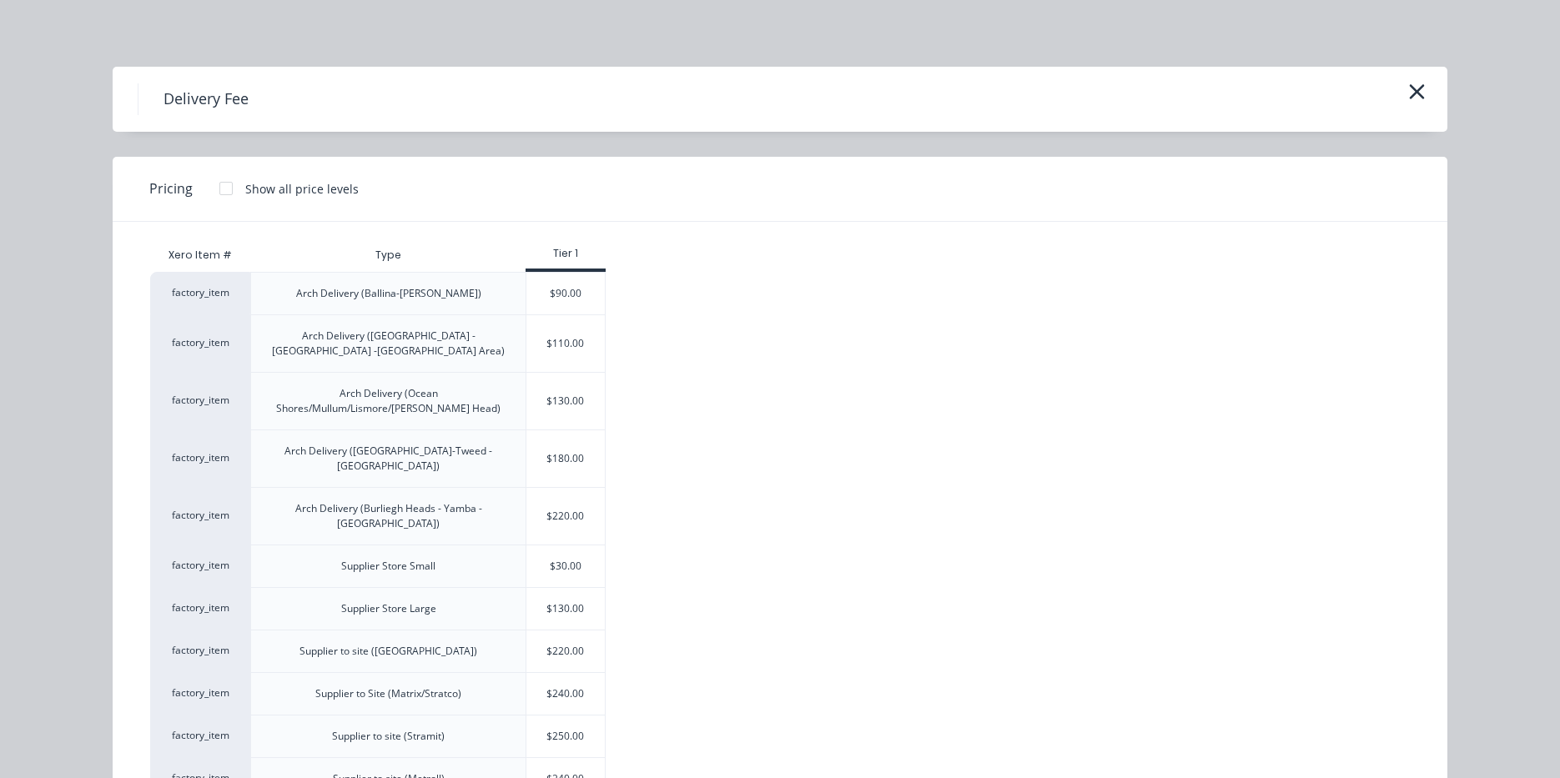
scroll to position [83, 0]
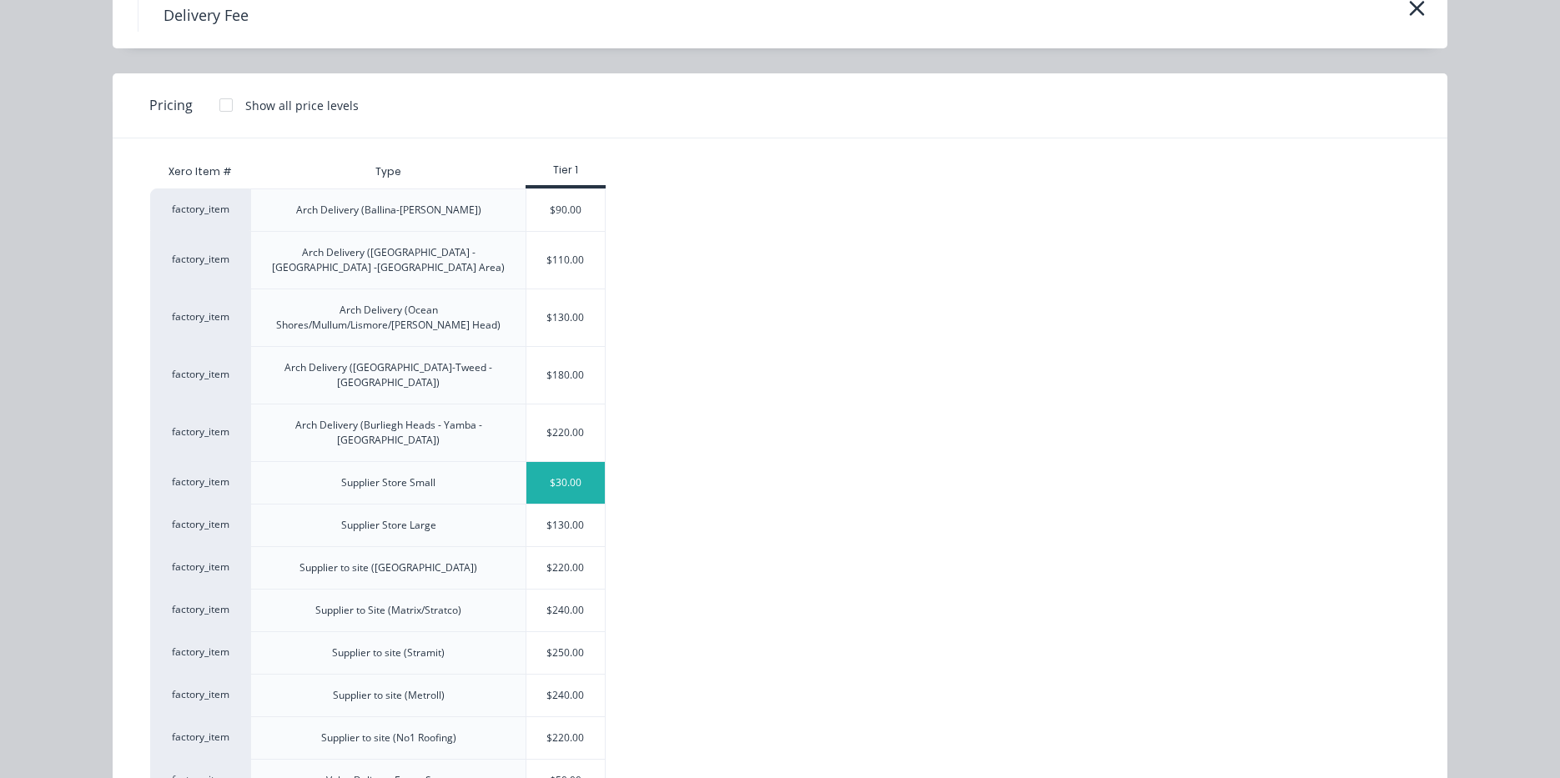
click at [574, 462] on div "$30.00" at bounding box center [565, 483] width 78 height 42
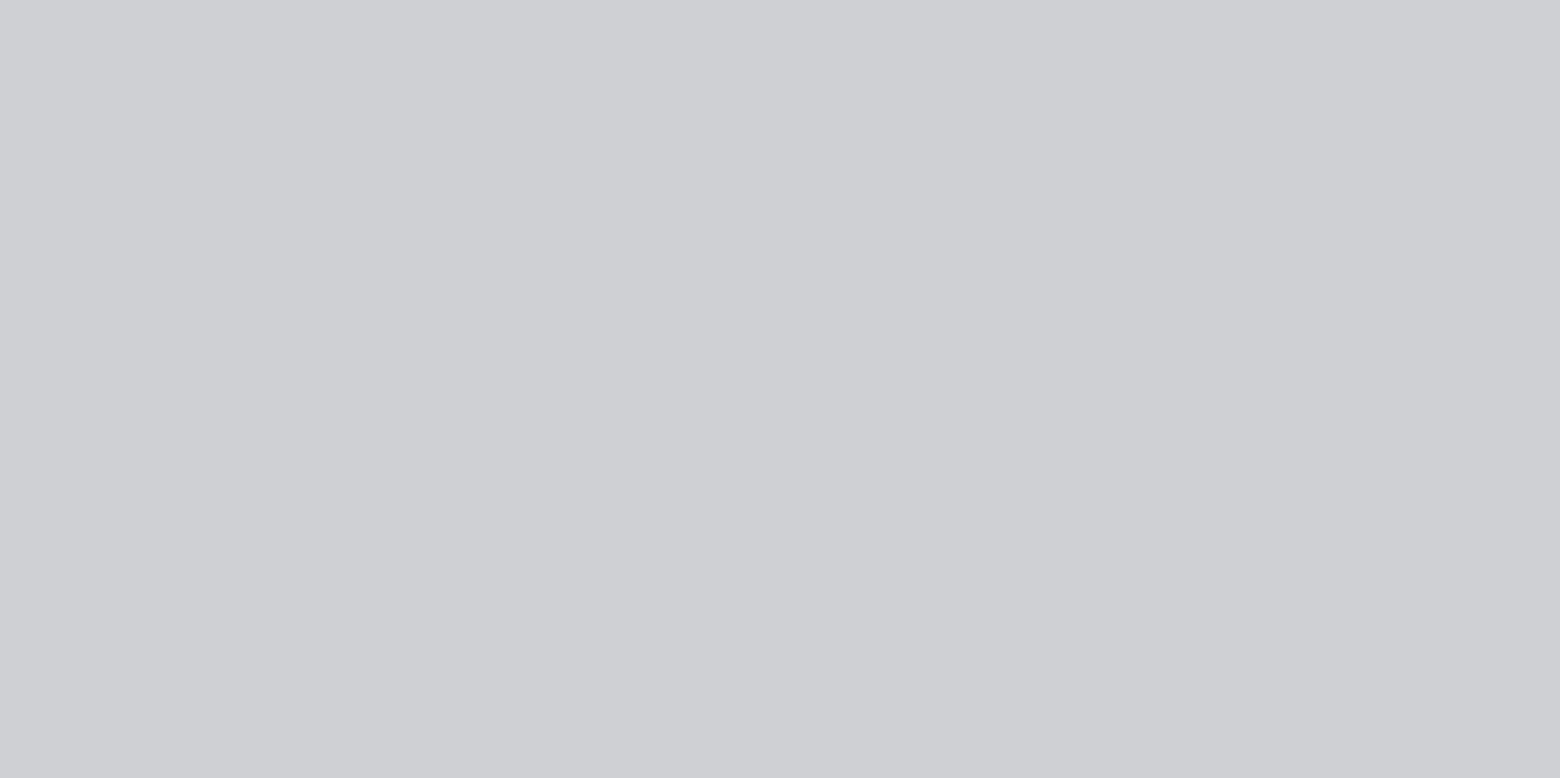
type input "$30.00"
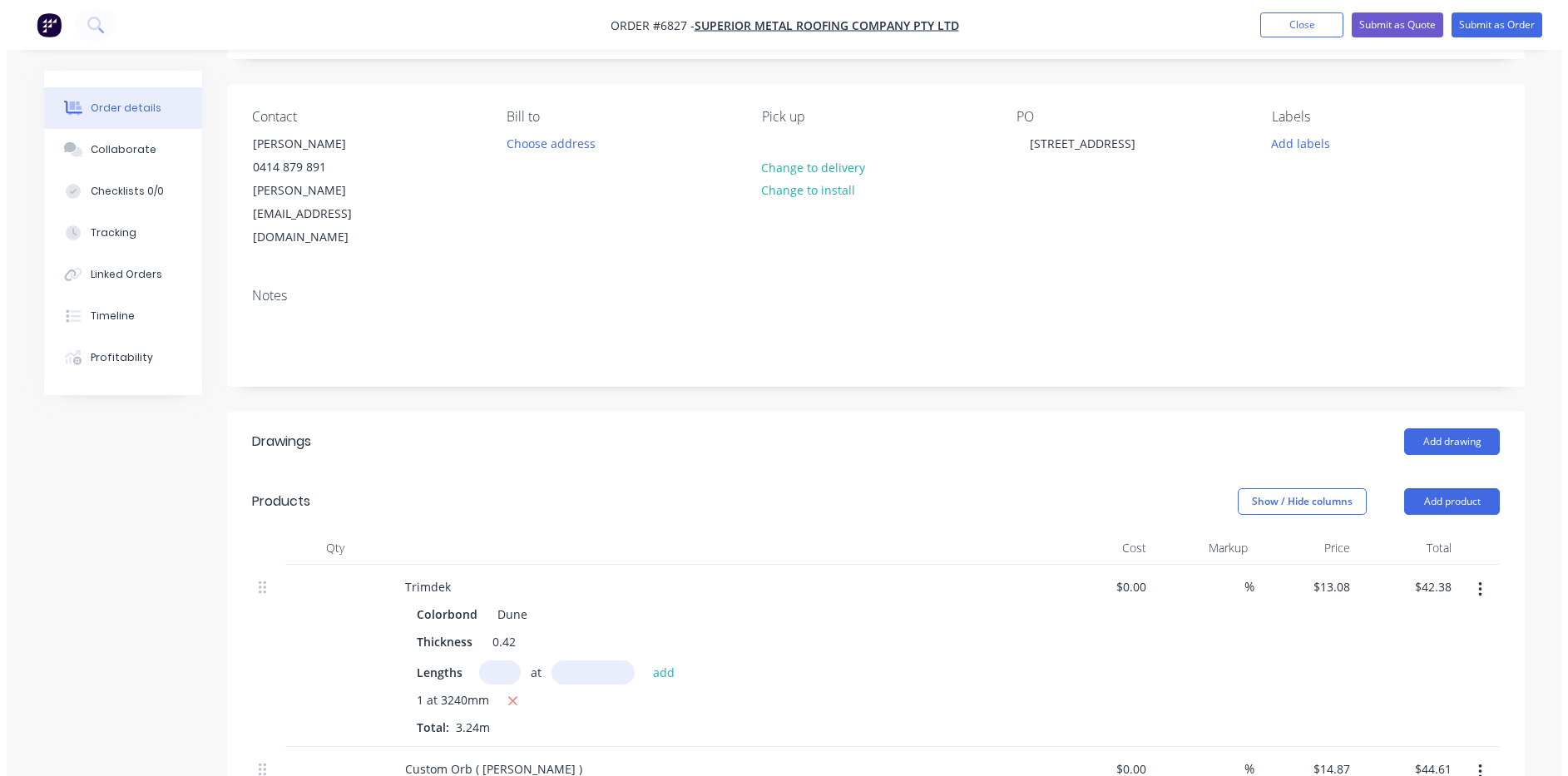
scroll to position [0, 0]
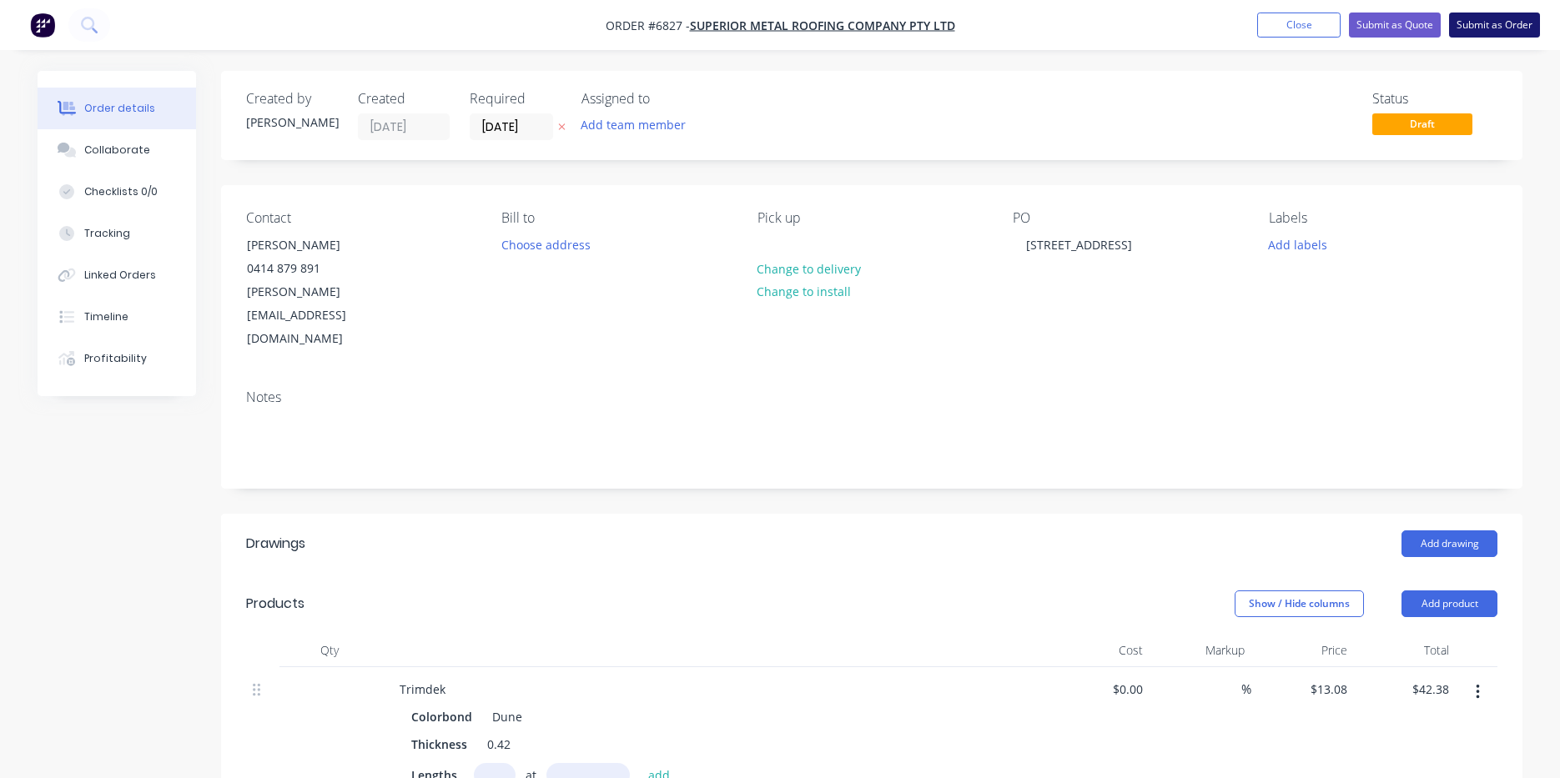
click at [1503, 17] on button "Submit as Order" at bounding box center [1494, 25] width 91 height 25
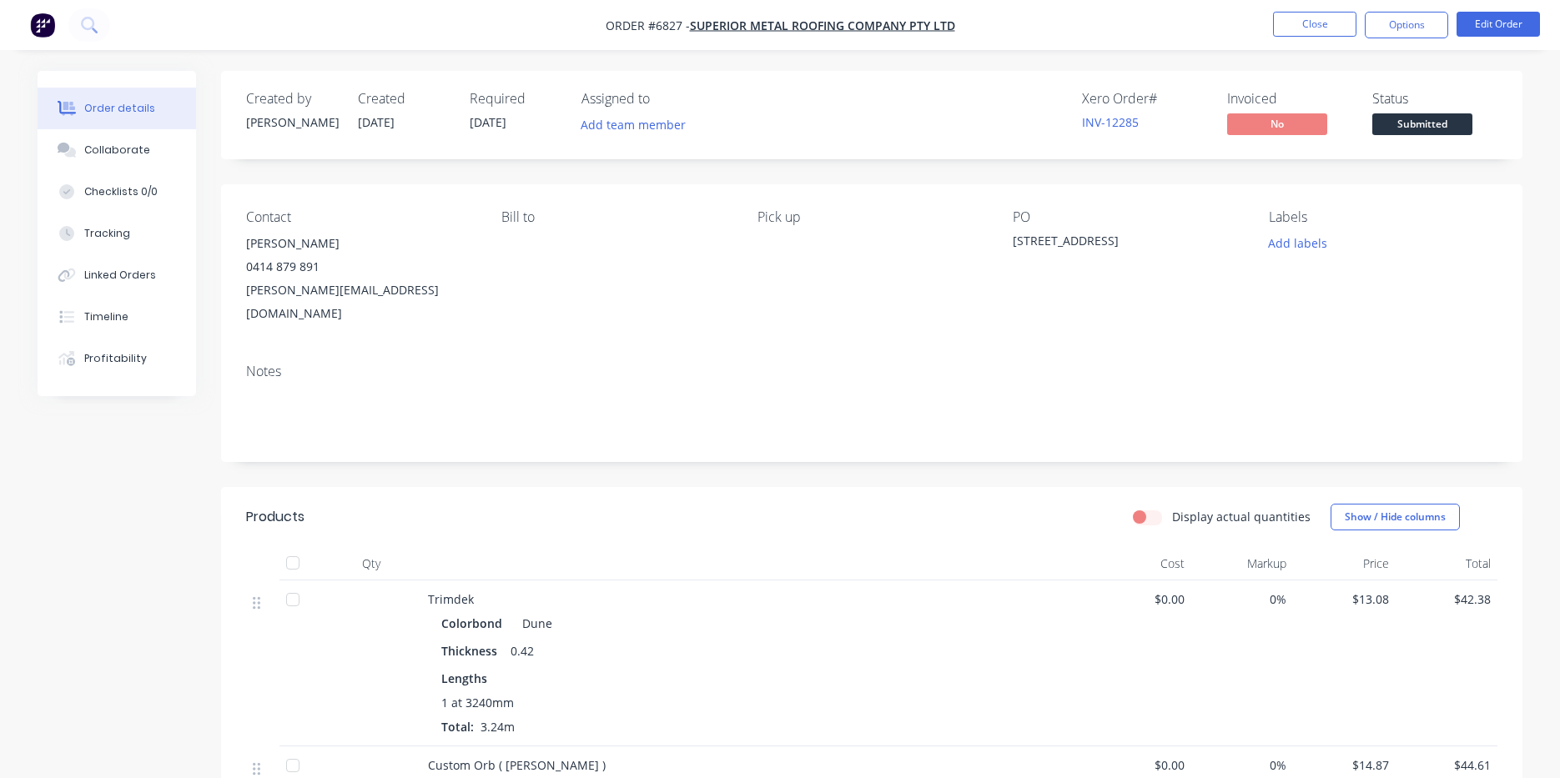
click at [1453, 118] on span "Submitted" at bounding box center [1422, 123] width 100 height 21
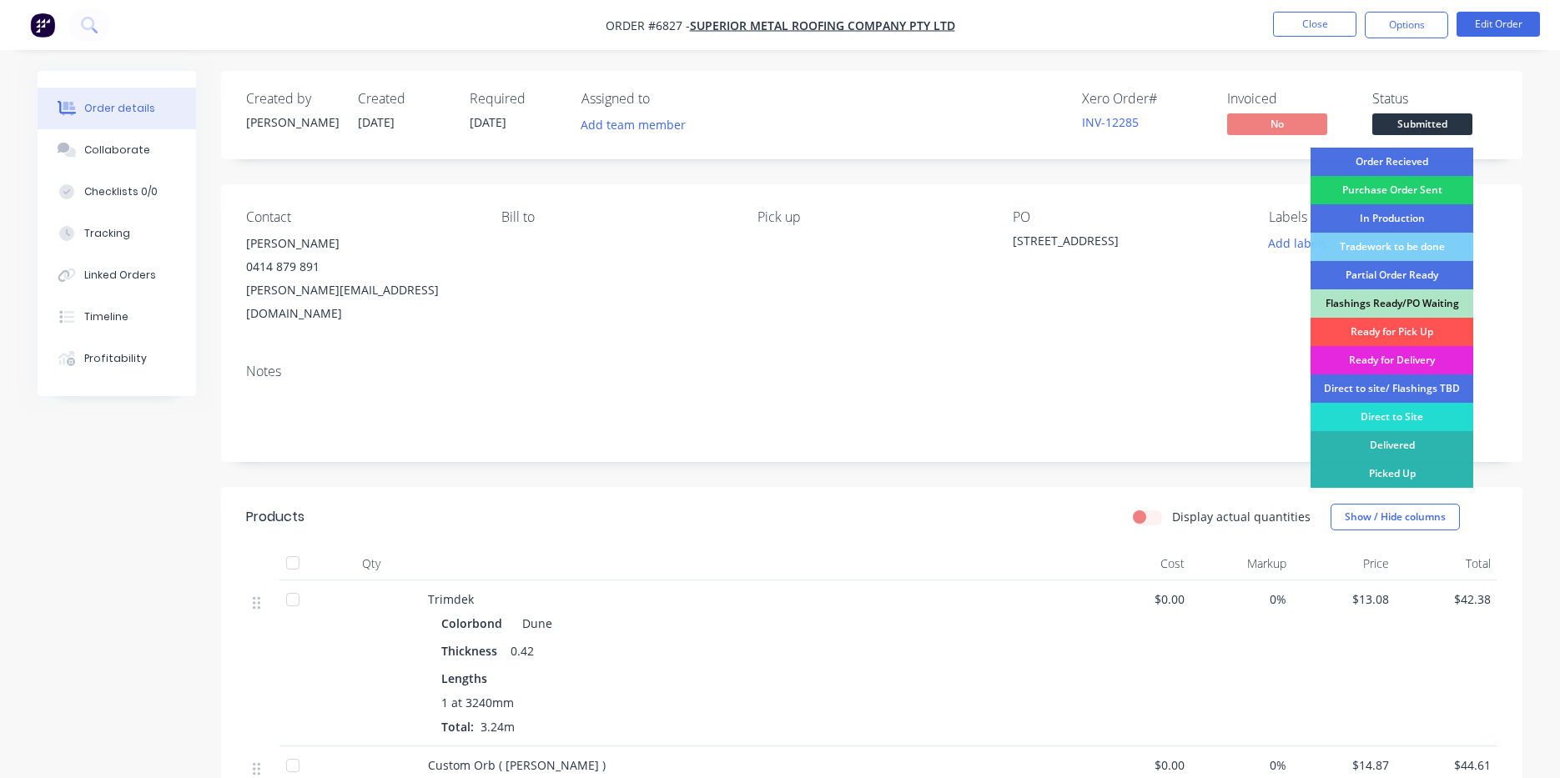
click at [1473, 159] on div "Created by [PERSON_NAME] Created [DATE] Required [DATE] Assigned to Add team me…" at bounding box center [871, 662] width 1301 height 1183
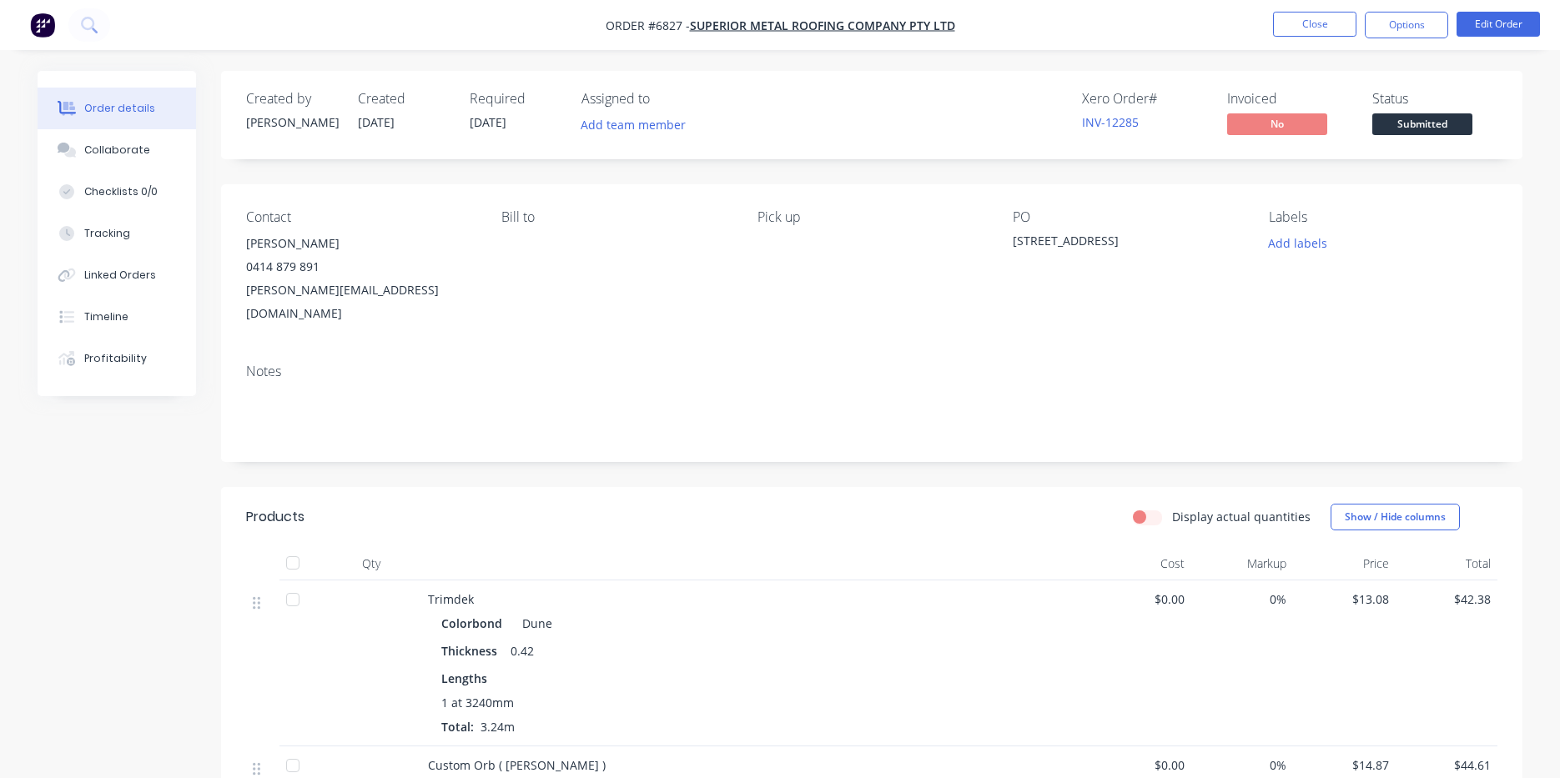
click at [1426, 130] on span "Submitted" at bounding box center [1422, 123] width 100 height 21
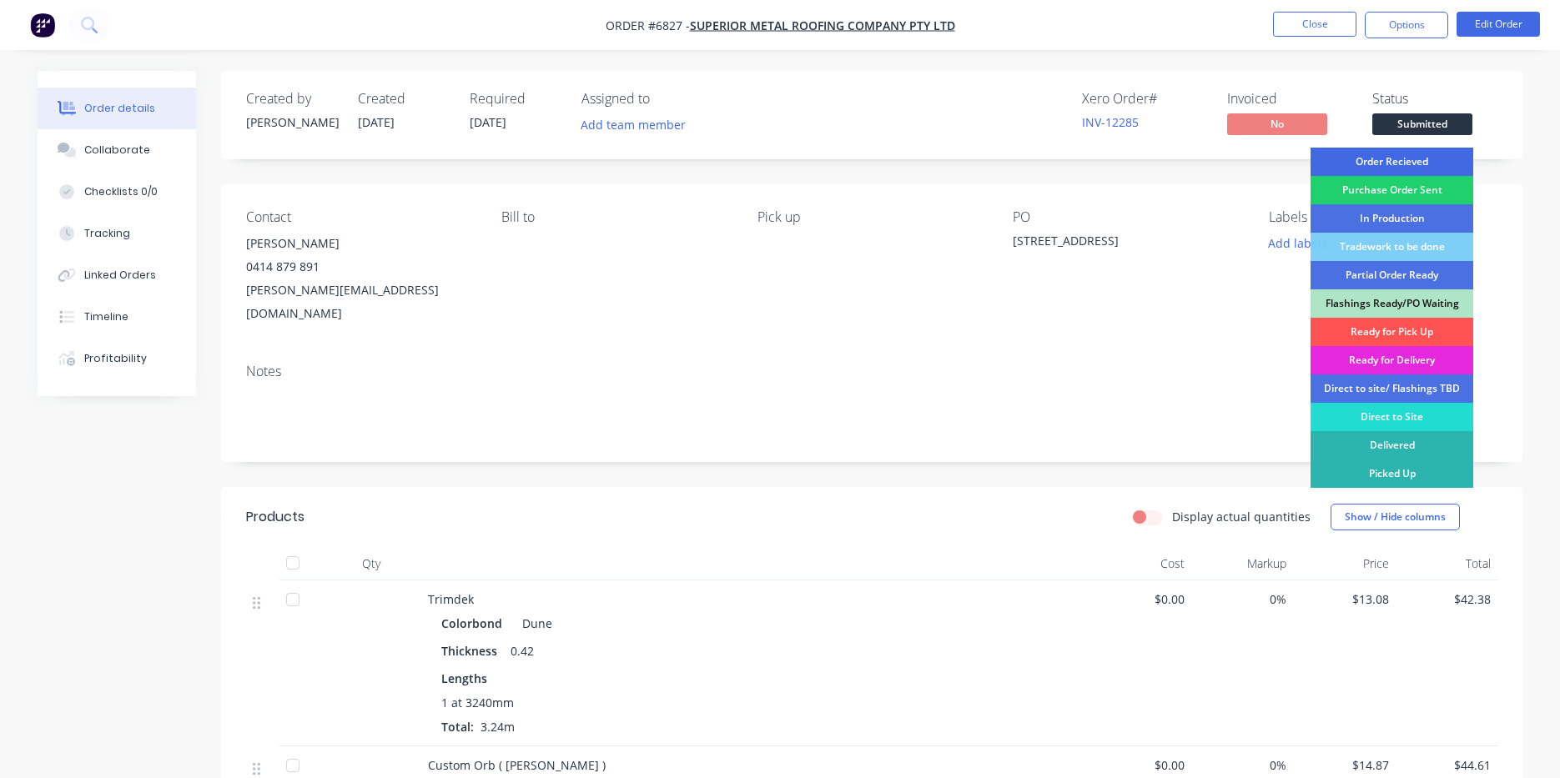
click at [1431, 154] on div "Order Recieved" at bounding box center [1391, 162] width 163 height 28
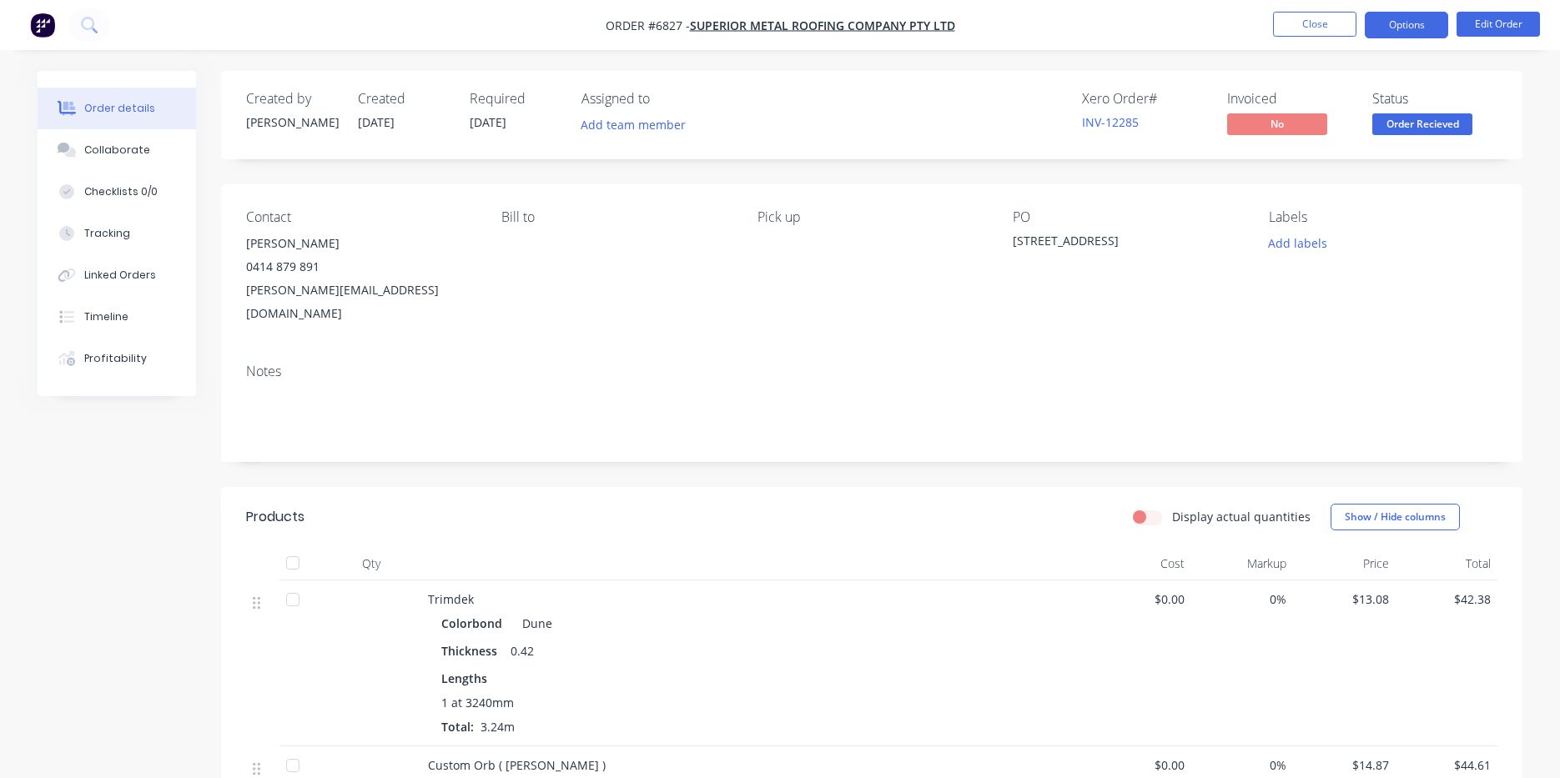
click at [1426, 18] on button "Options" at bounding box center [1406, 25] width 83 height 27
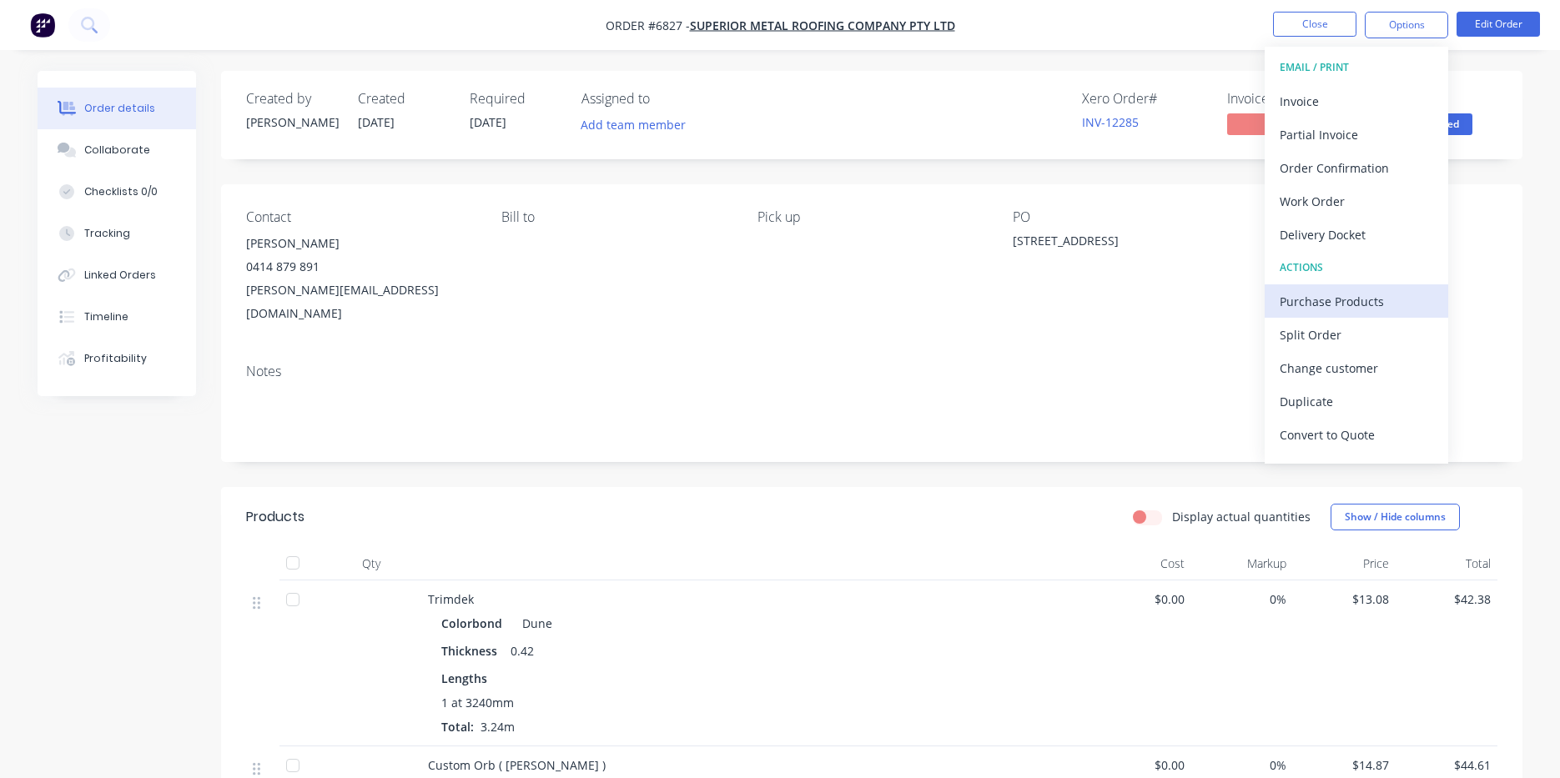
click at [1358, 304] on div "Purchase Products" at bounding box center [1356, 301] width 153 height 24
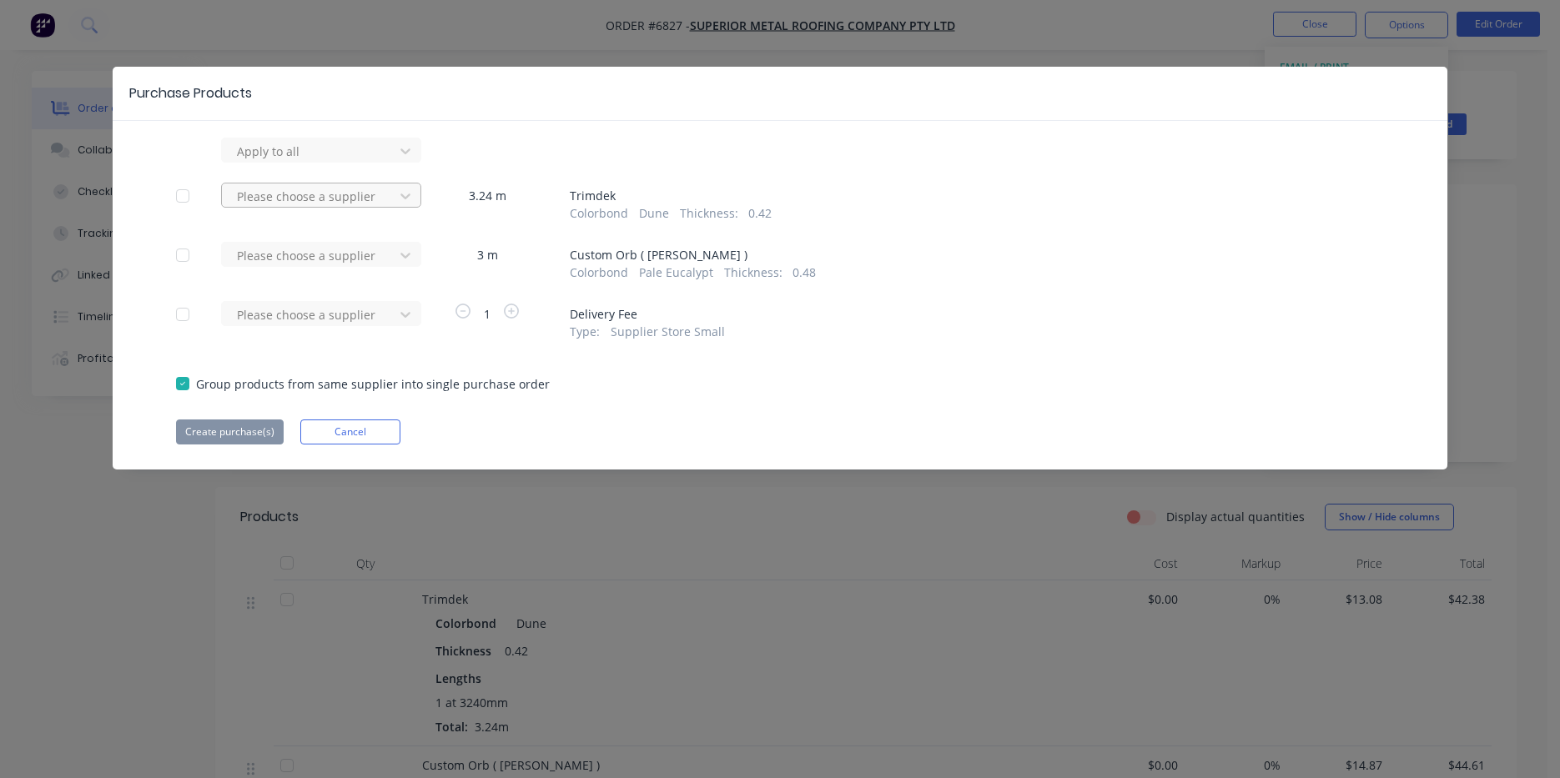
click at [339, 209] on div "Please choose a supplier" at bounding box center [313, 202] width 184 height 39
click at [355, 194] on div at bounding box center [310, 196] width 150 height 21
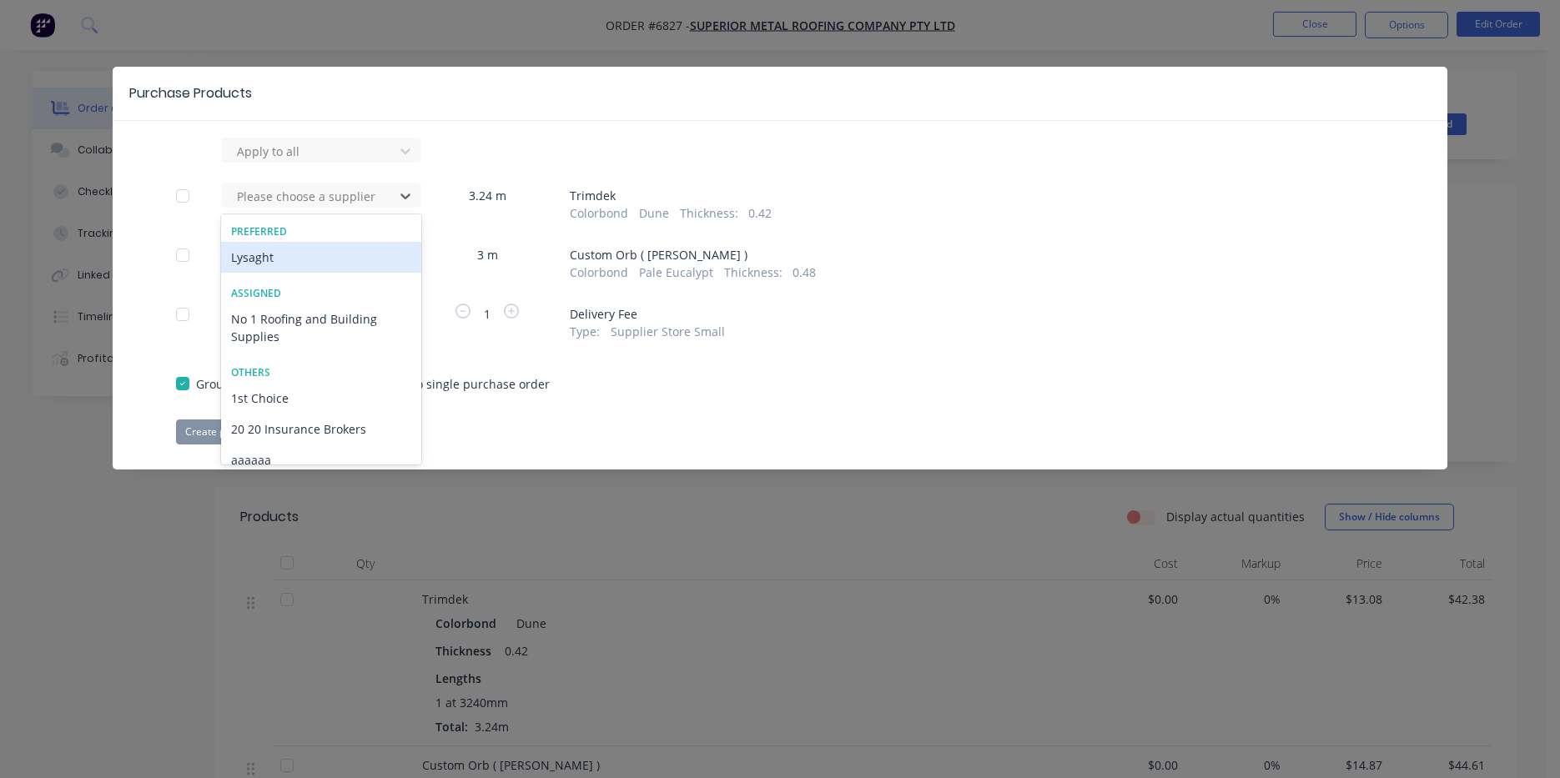
click at [358, 246] on div "Lysaght" at bounding box center [321, 257] width 200 height 31
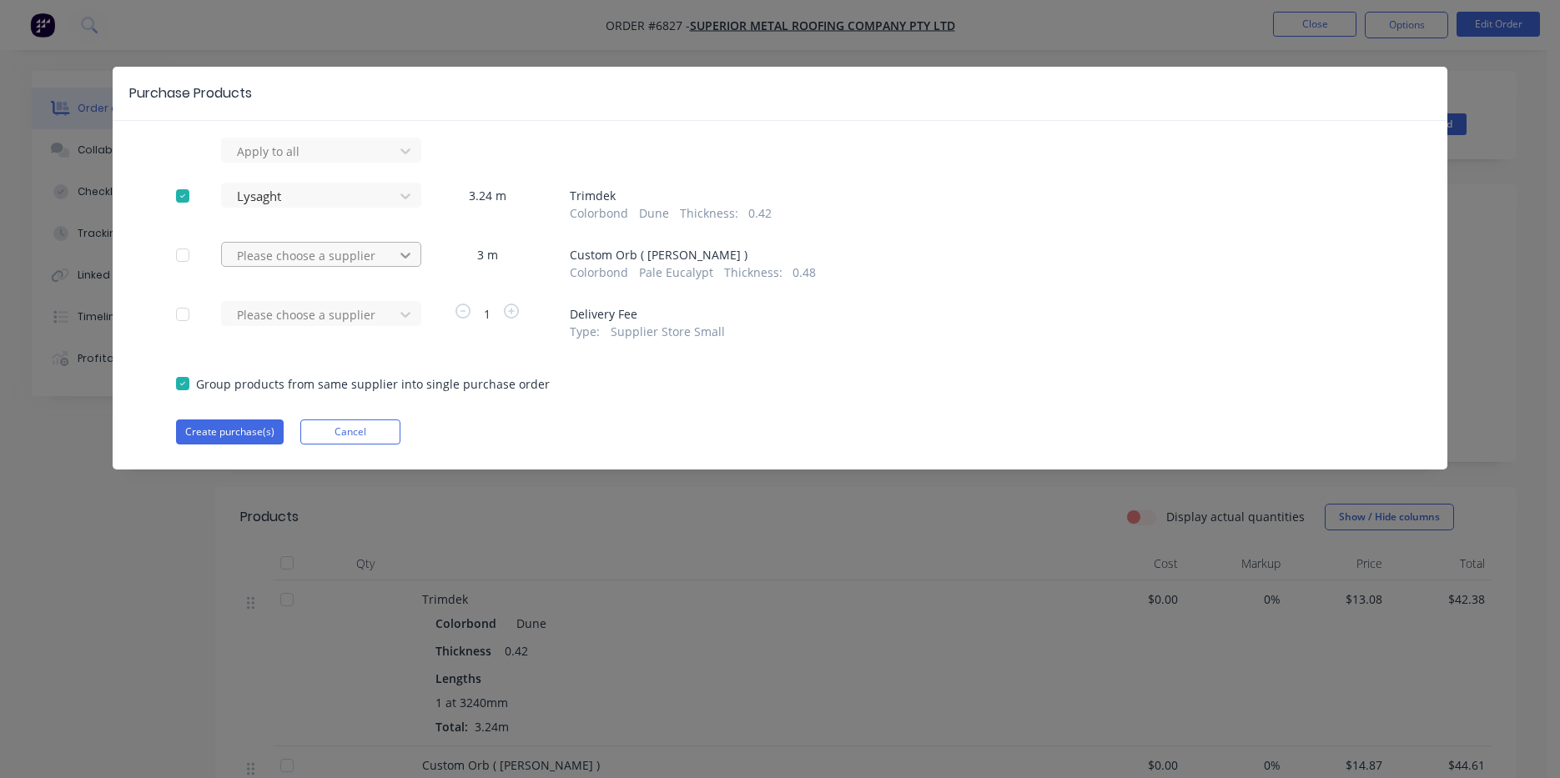
click at [397, 262] on icon at bounding box center [405, 255] width 17 height 17
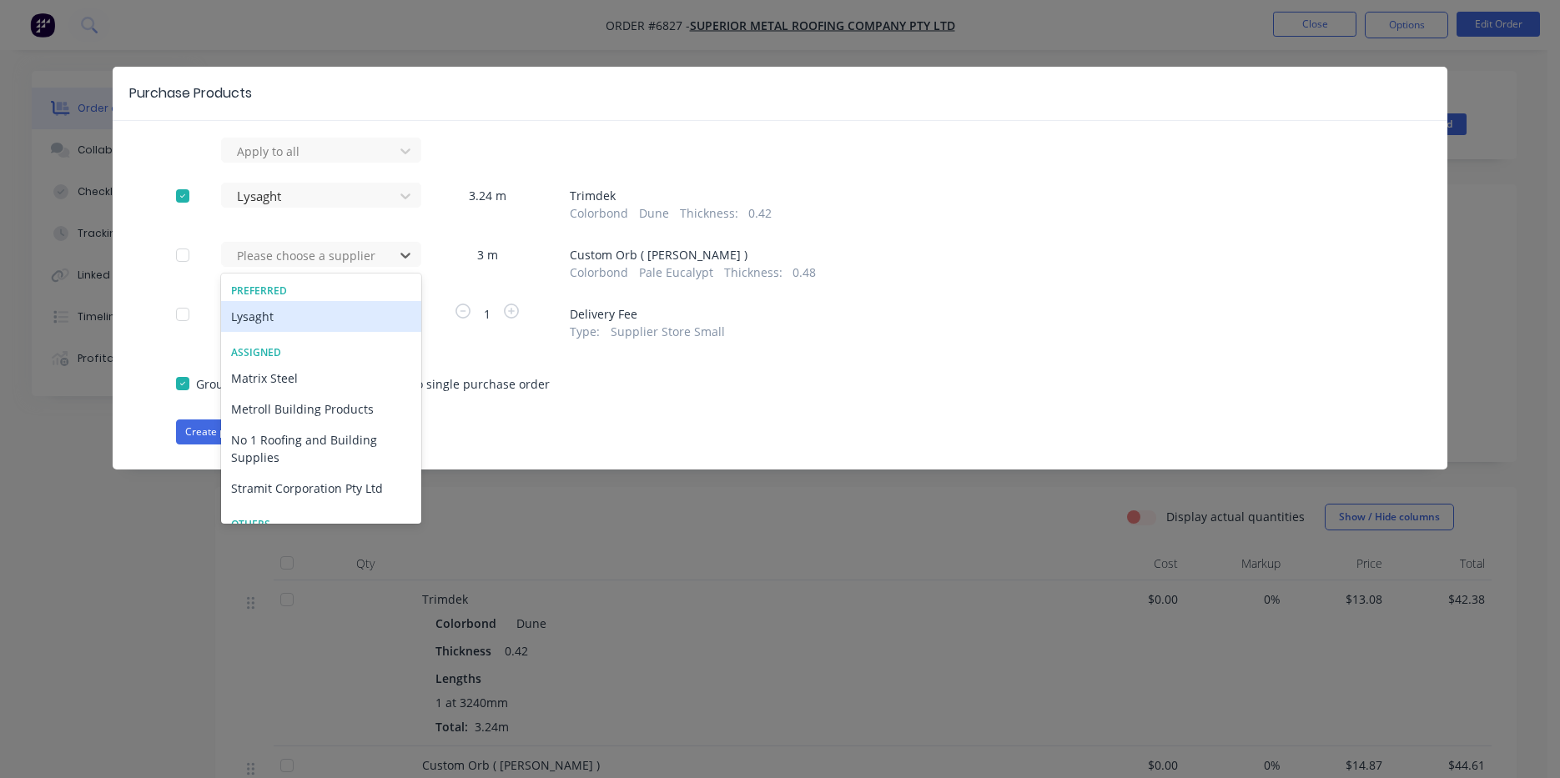
click at [383, 320] on div "Lysaght" at bounding box center [321, 316] width 200 height 31
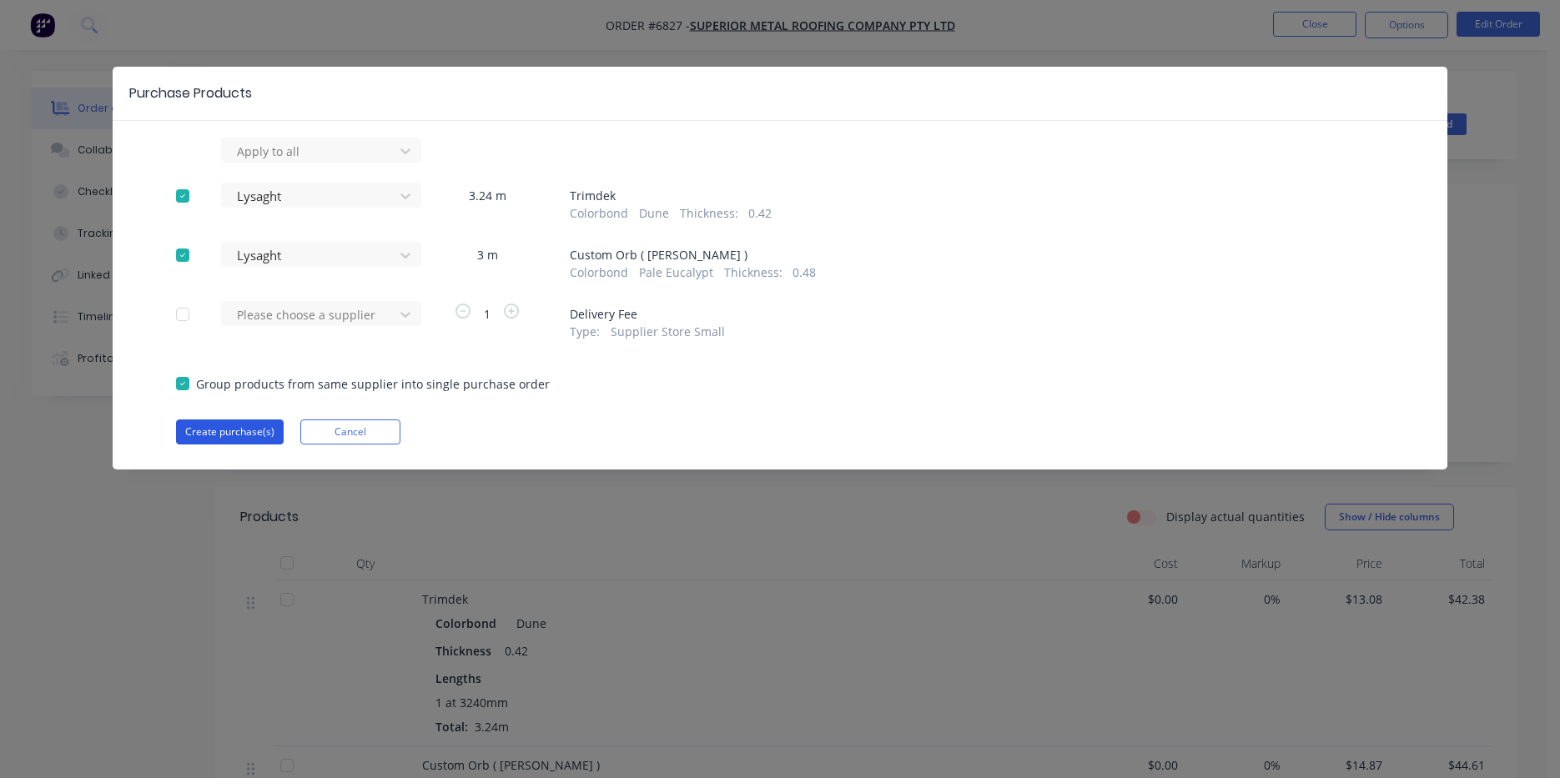
click at [253, 435] on button "Create purchase(s)" at bounding box center [230, 432] width 108 height 25
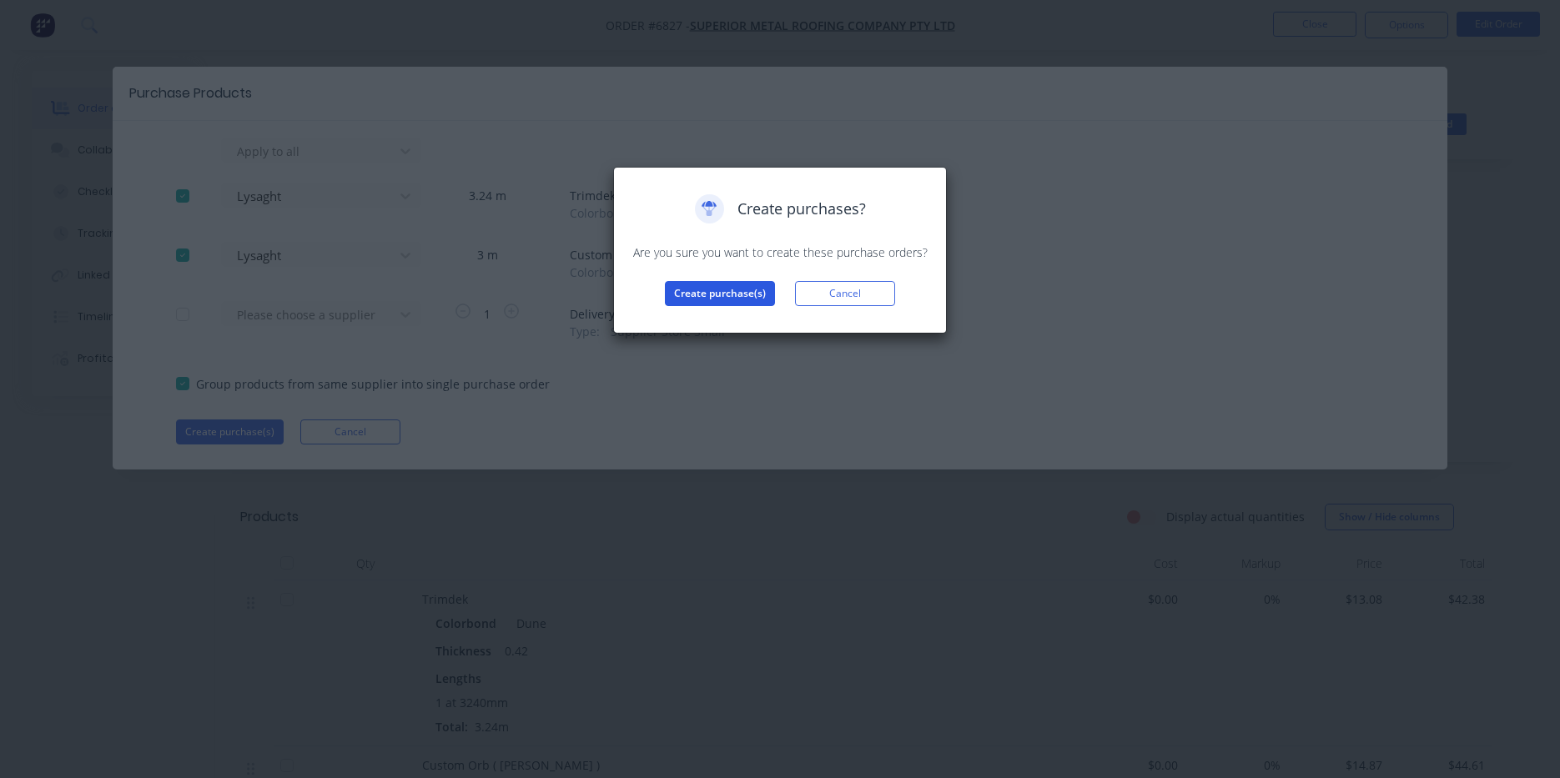
click at [753, 290] on button "Create purchase(s)" at bounding box center [720, 293] width 110 height 25
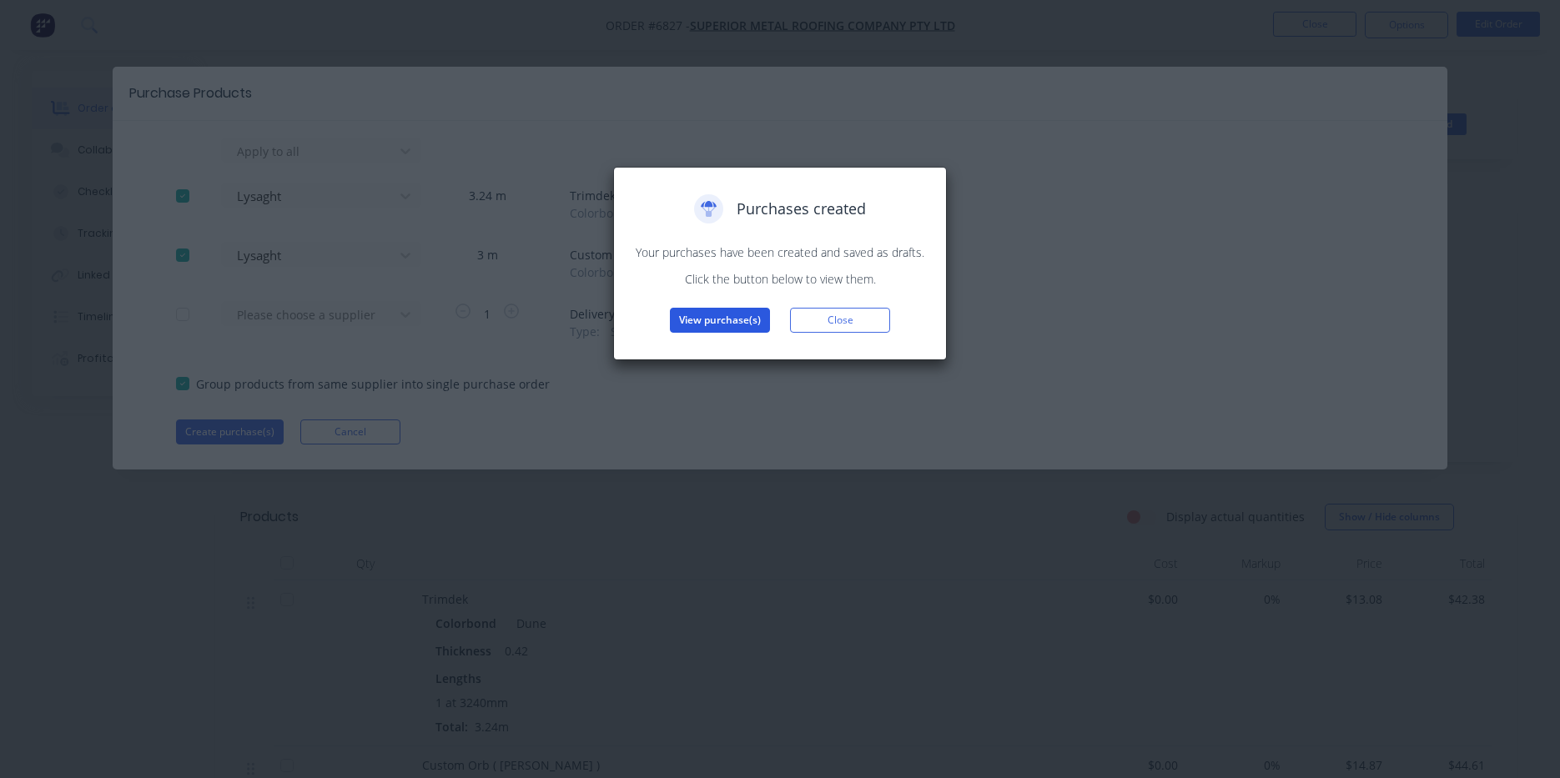
click at [687, 314] on button "View purchase(s)" at bounding box center [720, 320] width 100 height 25
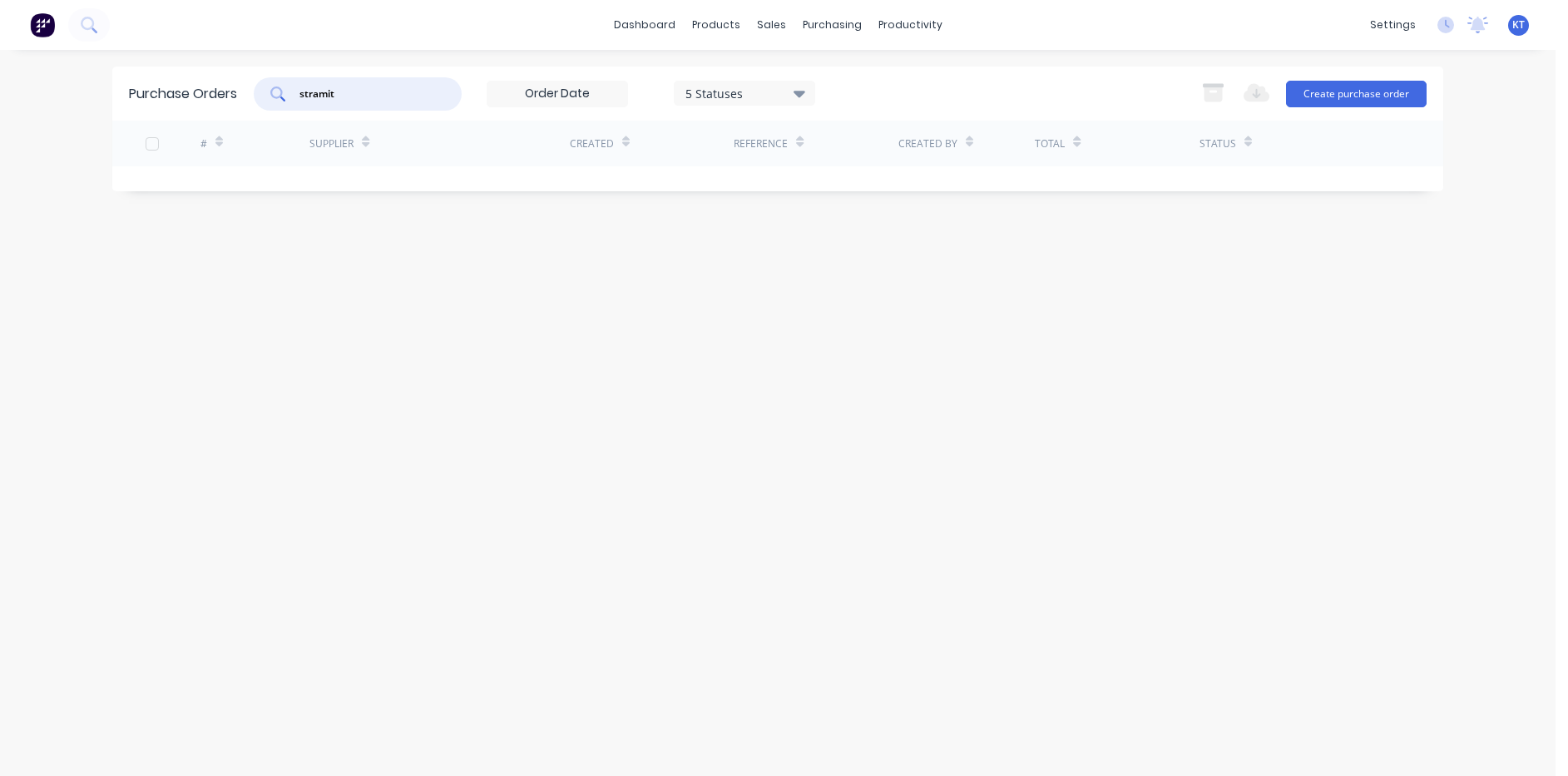
drag, startPoint x: 383, startPoint y: 89, endPoint x: 109, endPoint y: 88, distance: 274.0
click at [109, 88] on div "dashboard products sales purchasing productivity dashboard products Product Cat…" at bounding box center [778, 388] width 1556 height 776
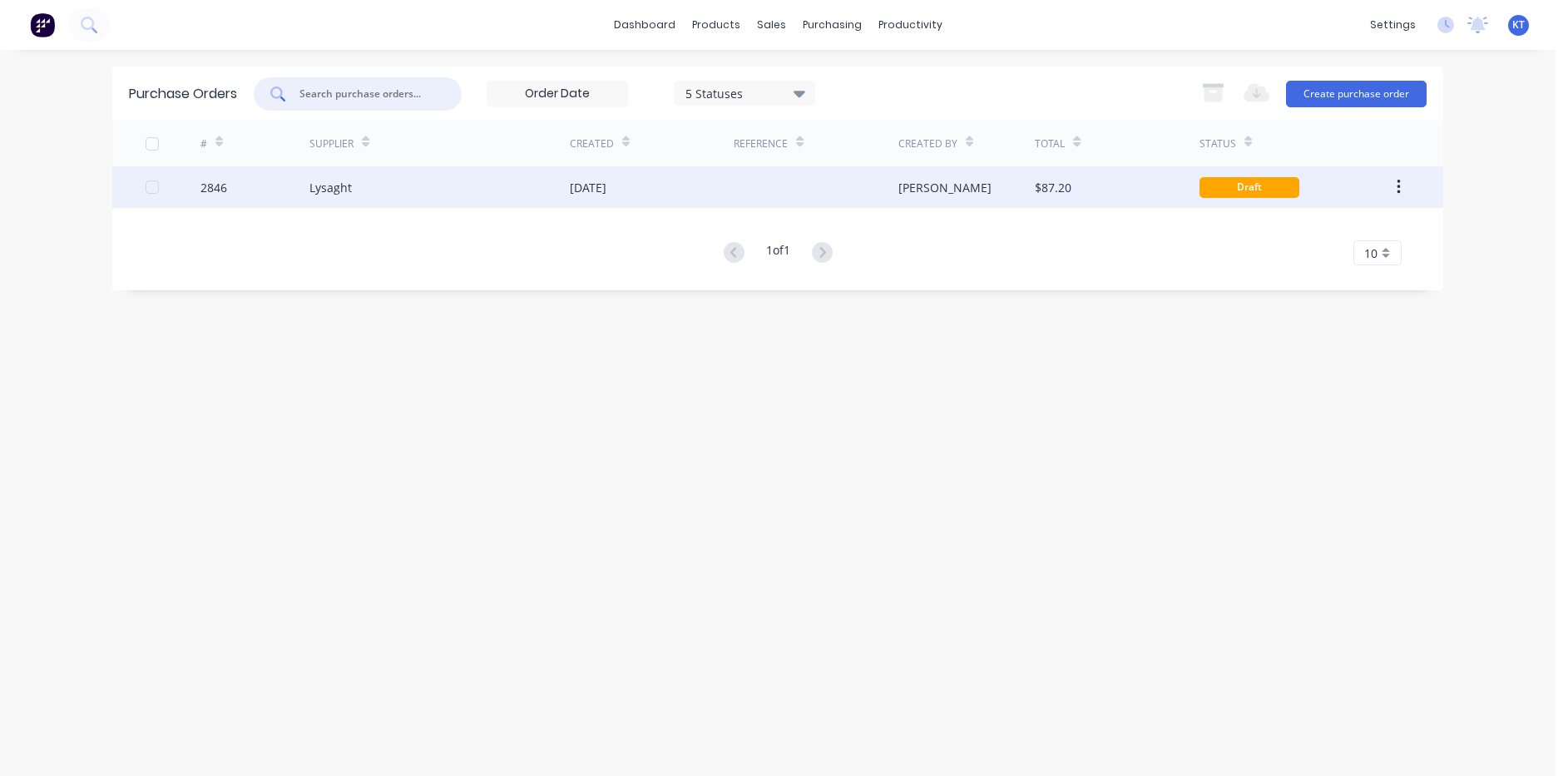
click at [374, 198] on div "Lysaght" at bounding box center [439, 188] width 260 height 42
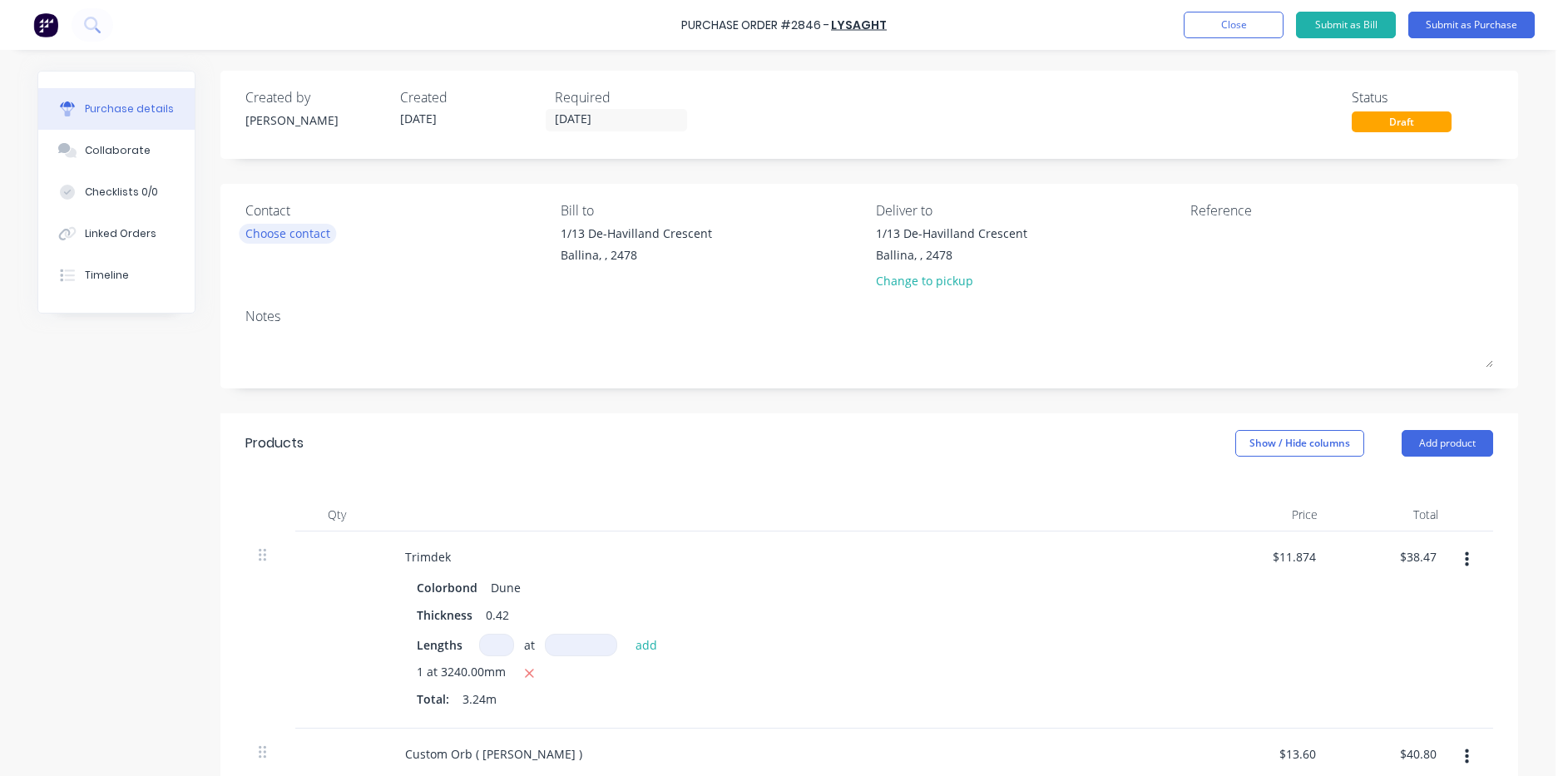
click at [308, 236] on div "Choose contact" at bounding box center [287, 233] width 85 height 18
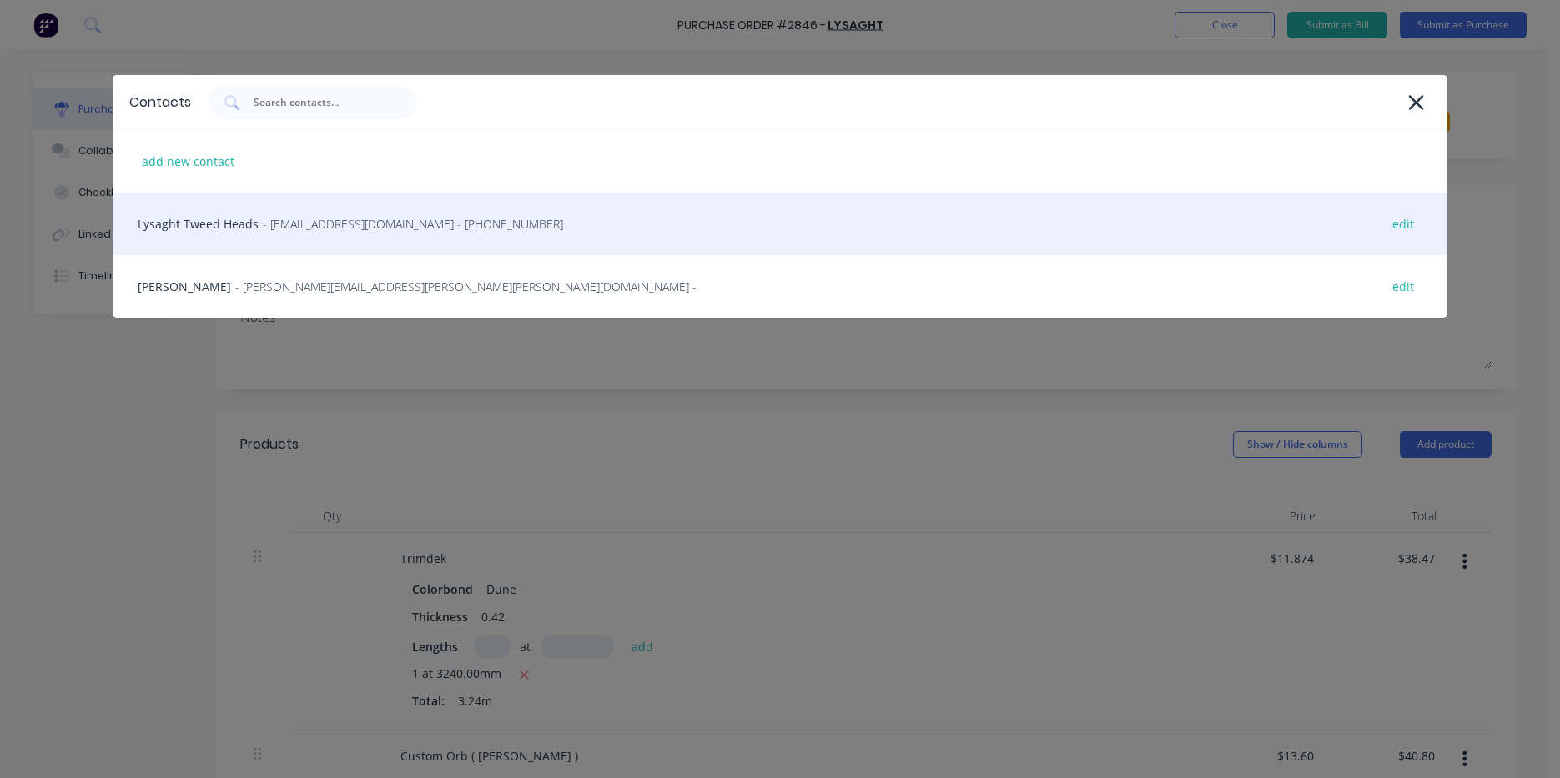
click at [396, 236] on div "Lysaght Tweed Heads - [EMAIL_ADDRESS][DOMAIN_NAME] - [PHONE_NUMBER] edit" at bounding box center [780, 224] width 1335 height 63
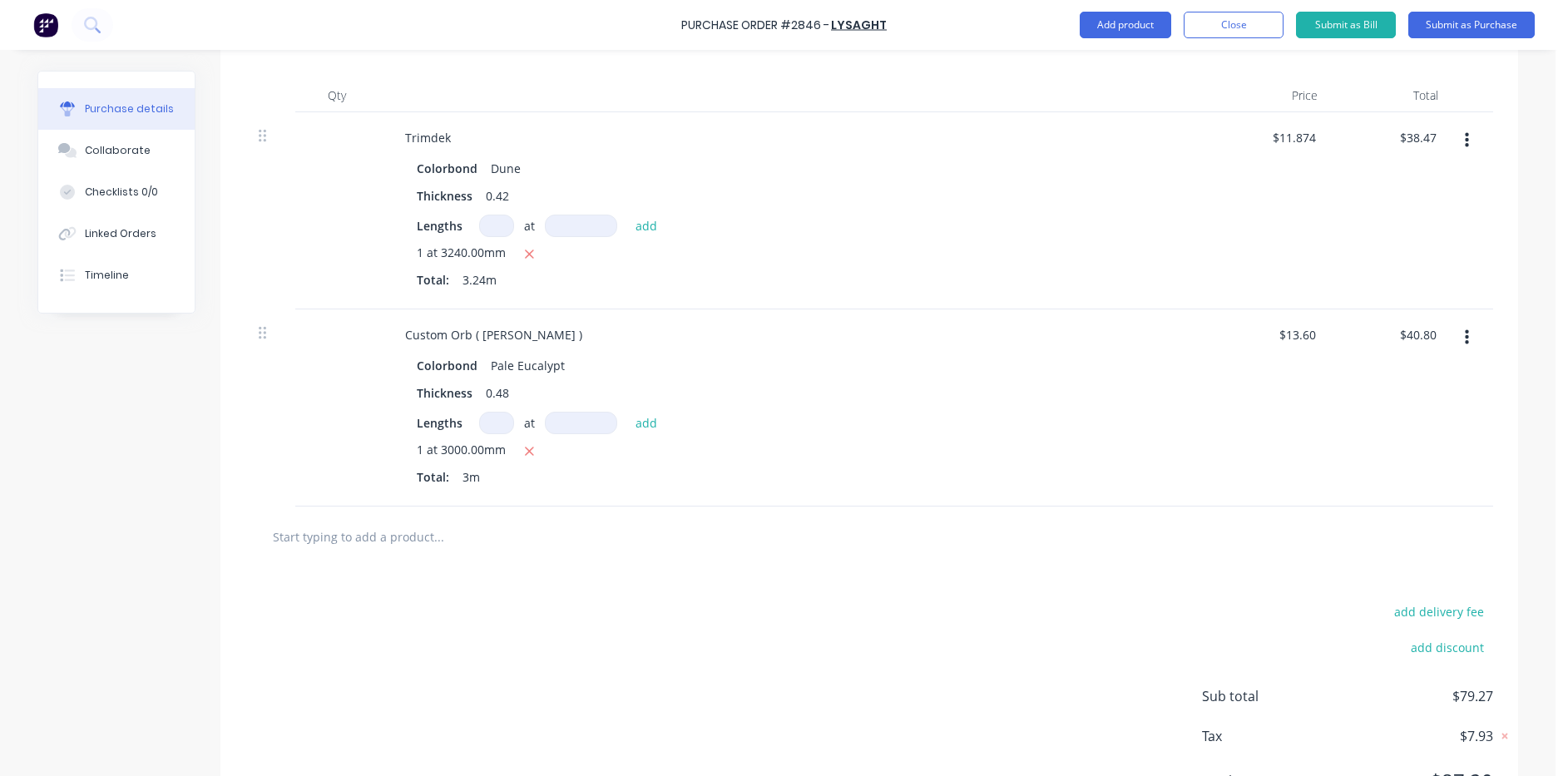
scroll to position [501, 0]
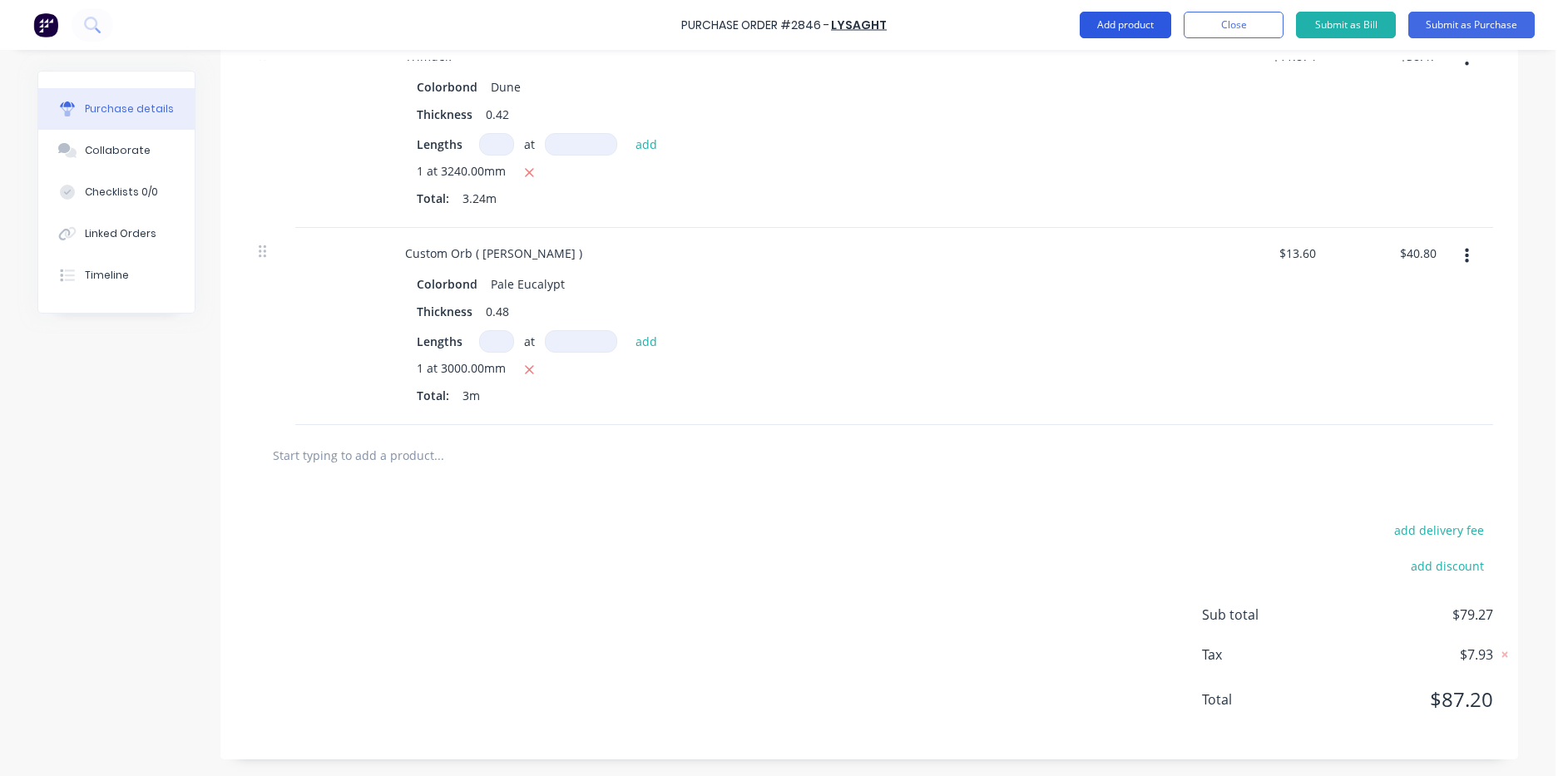
click at [1133, 14] on button "Add product" at bounding box center [1126, 25] width 92 height 27
click at [1130, 72] on div "Product catalogue" at bounding box center [1092, 68] width 128 height 24
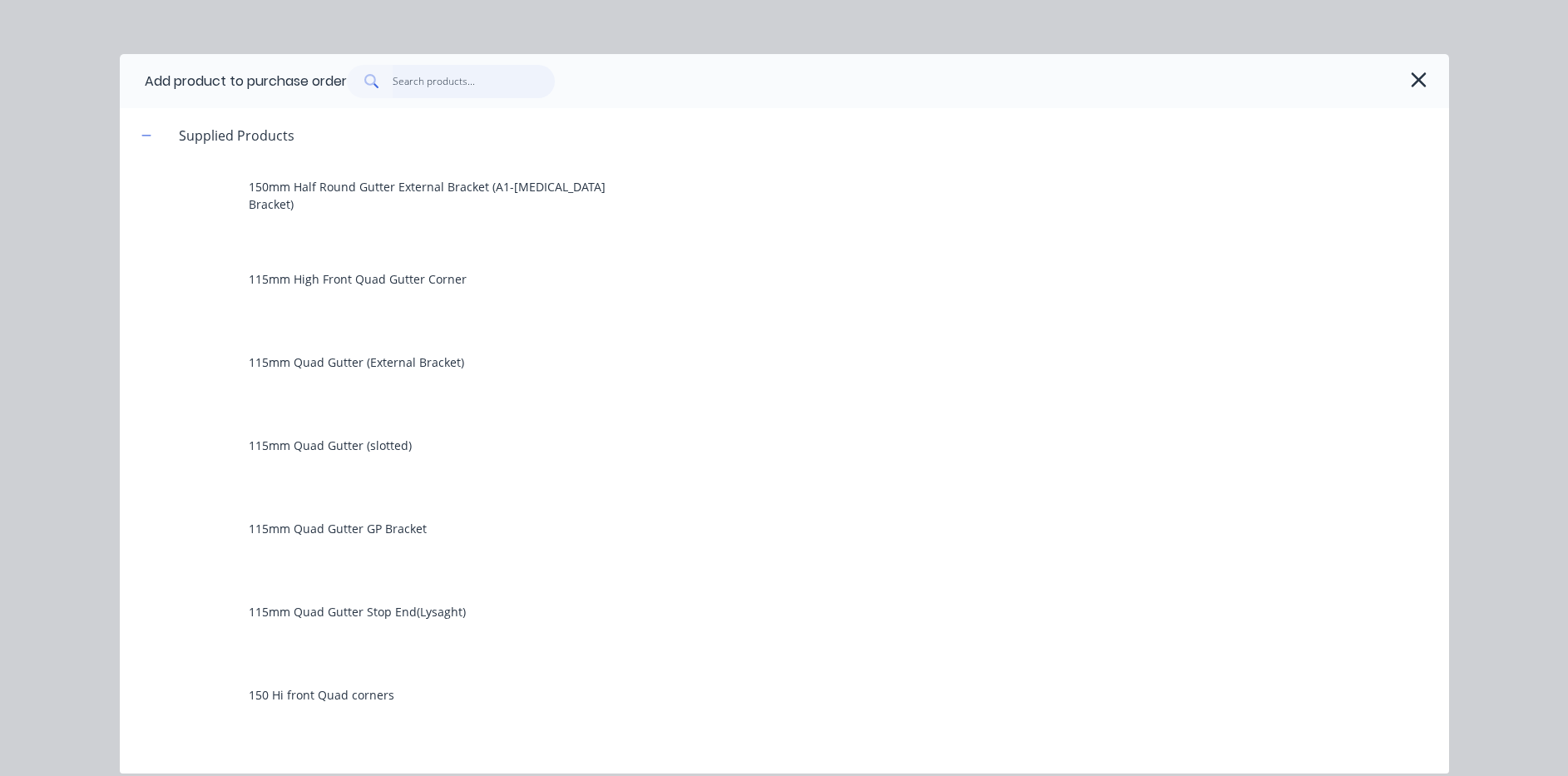
click at [450, 77] on input "text" at bounding box center [474, 81] width 163 height 33
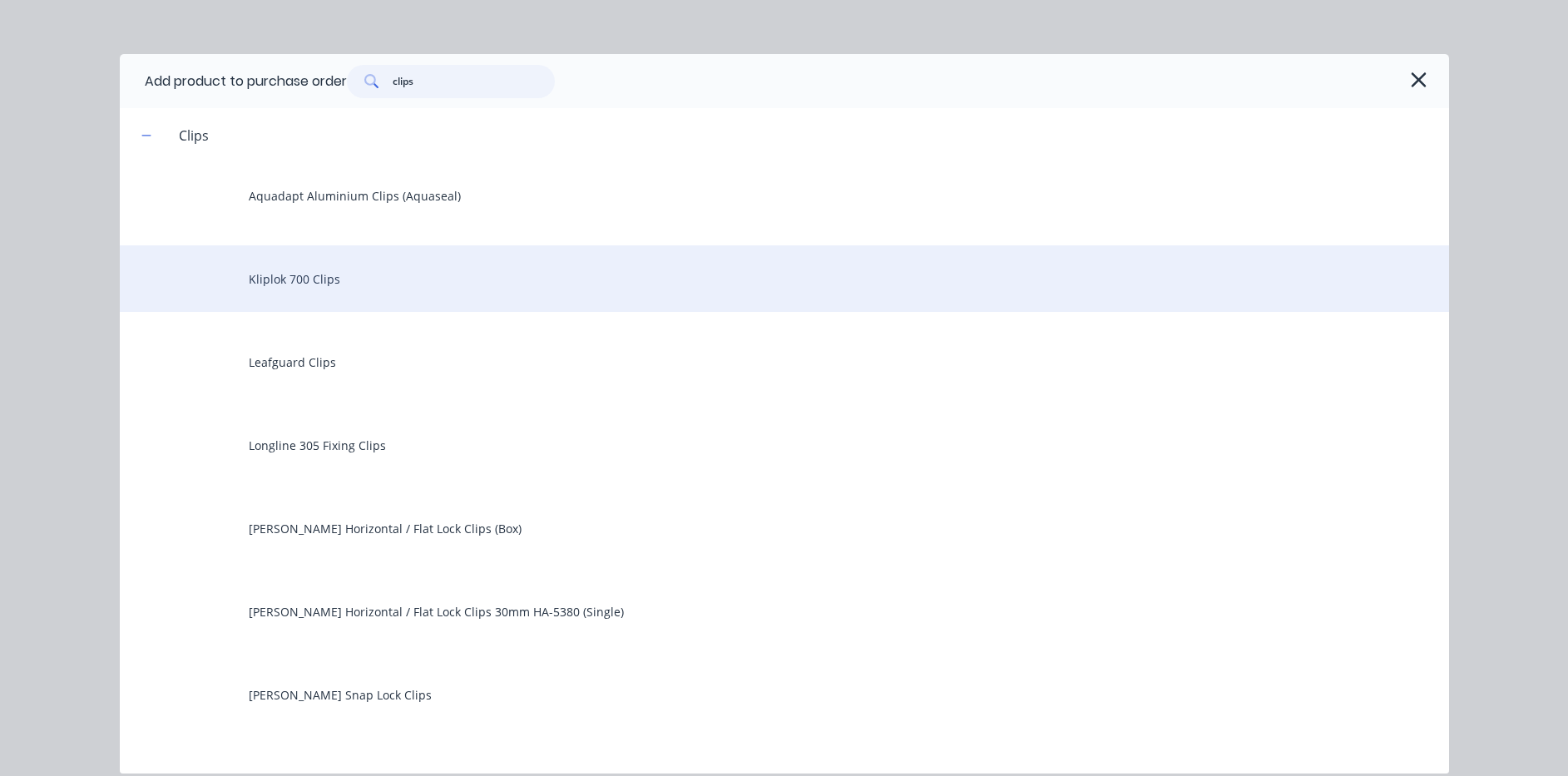
type input "clips"
click at [292, 291] on div "Kliplok 700 Clips" at bounding box center [784, 278] width 1330 height 67
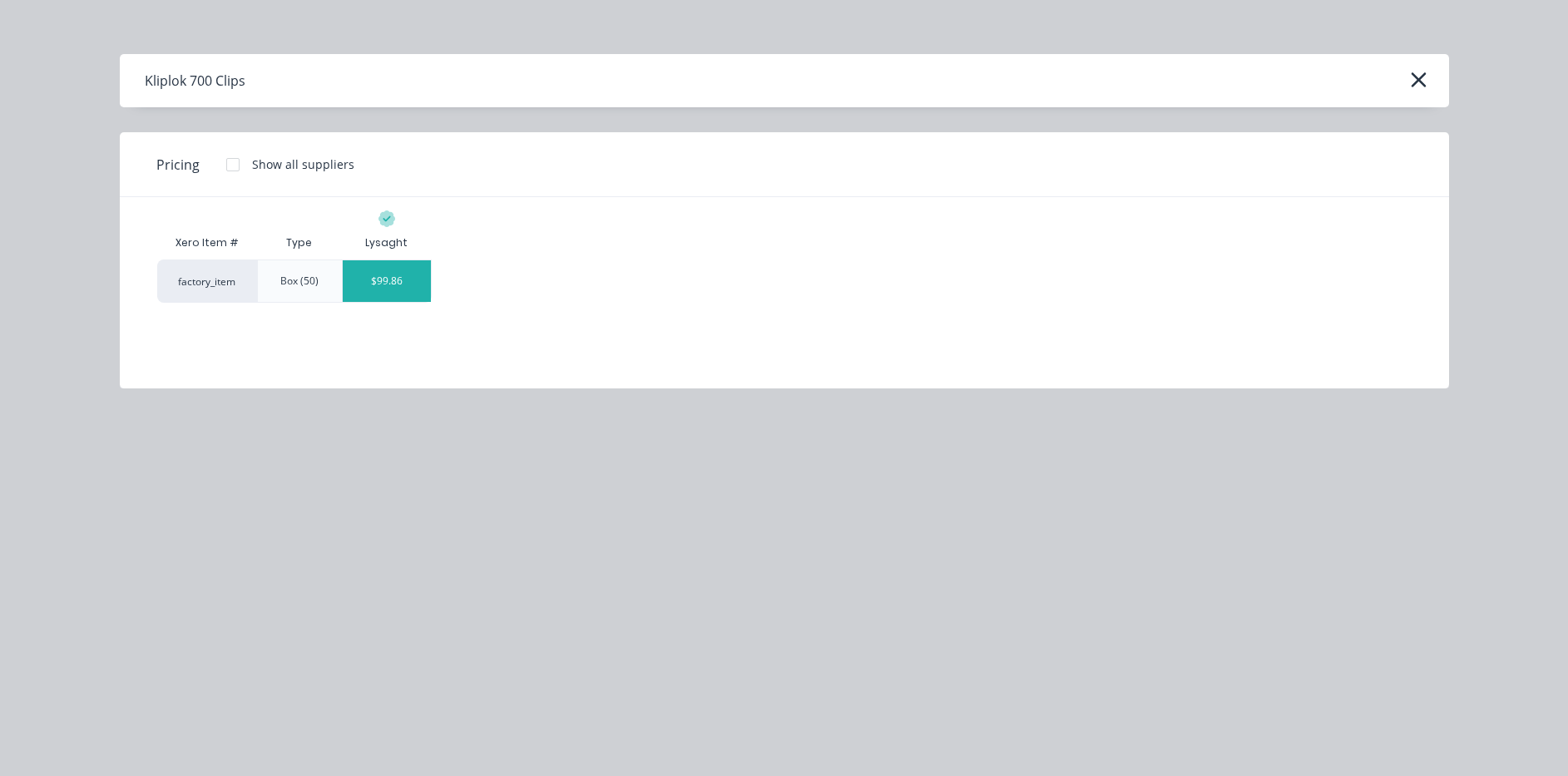
click at [367, 286] on div "$99.86" at bounding box center [387, 281] width 89 height 42
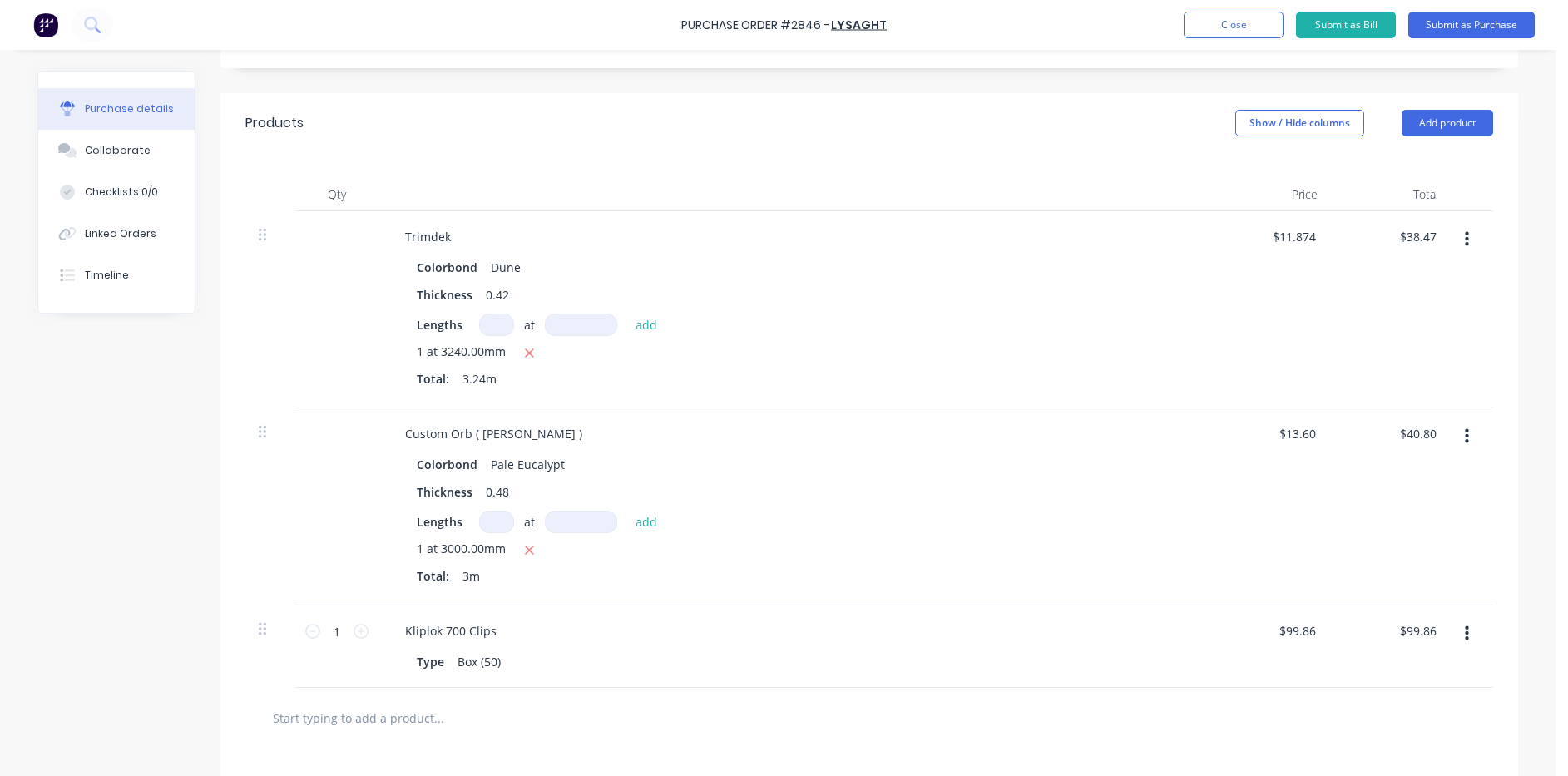
scroll to position [84, 0]
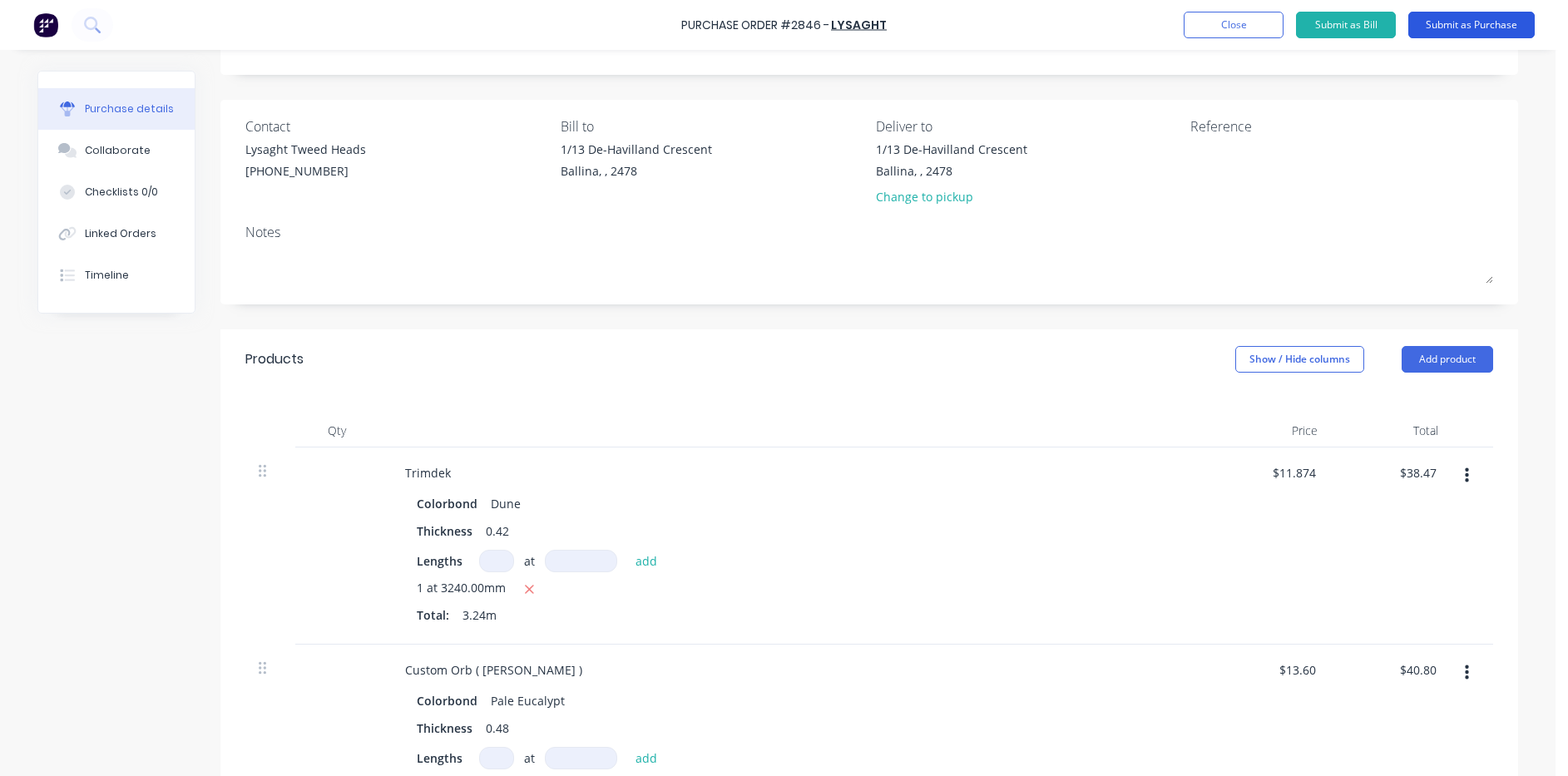
click at [1503, 29] on button "Submit as Purchase" at bounding box center [1471, 25] width 127 height 27
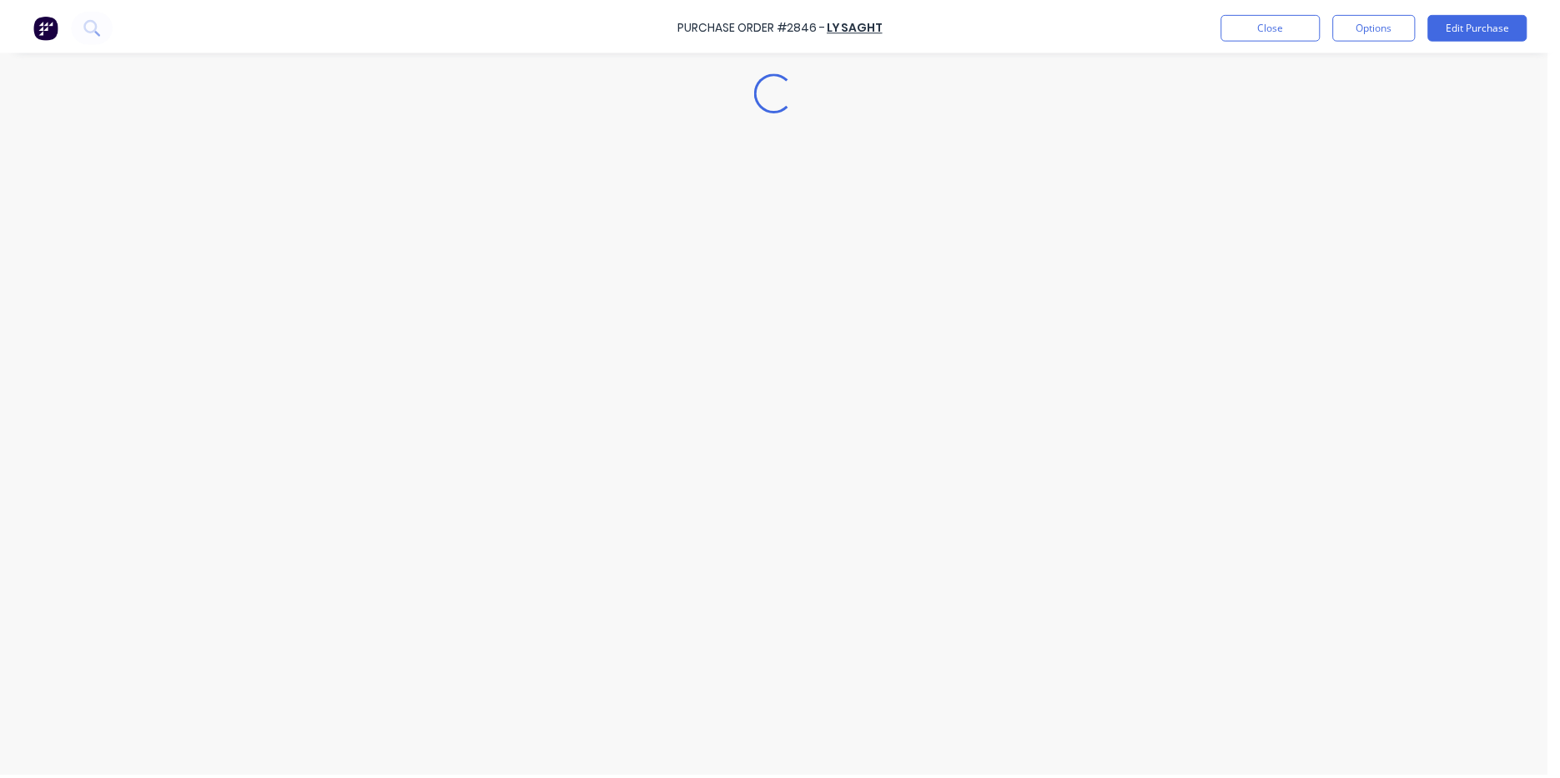
scroll to position [0, 0]
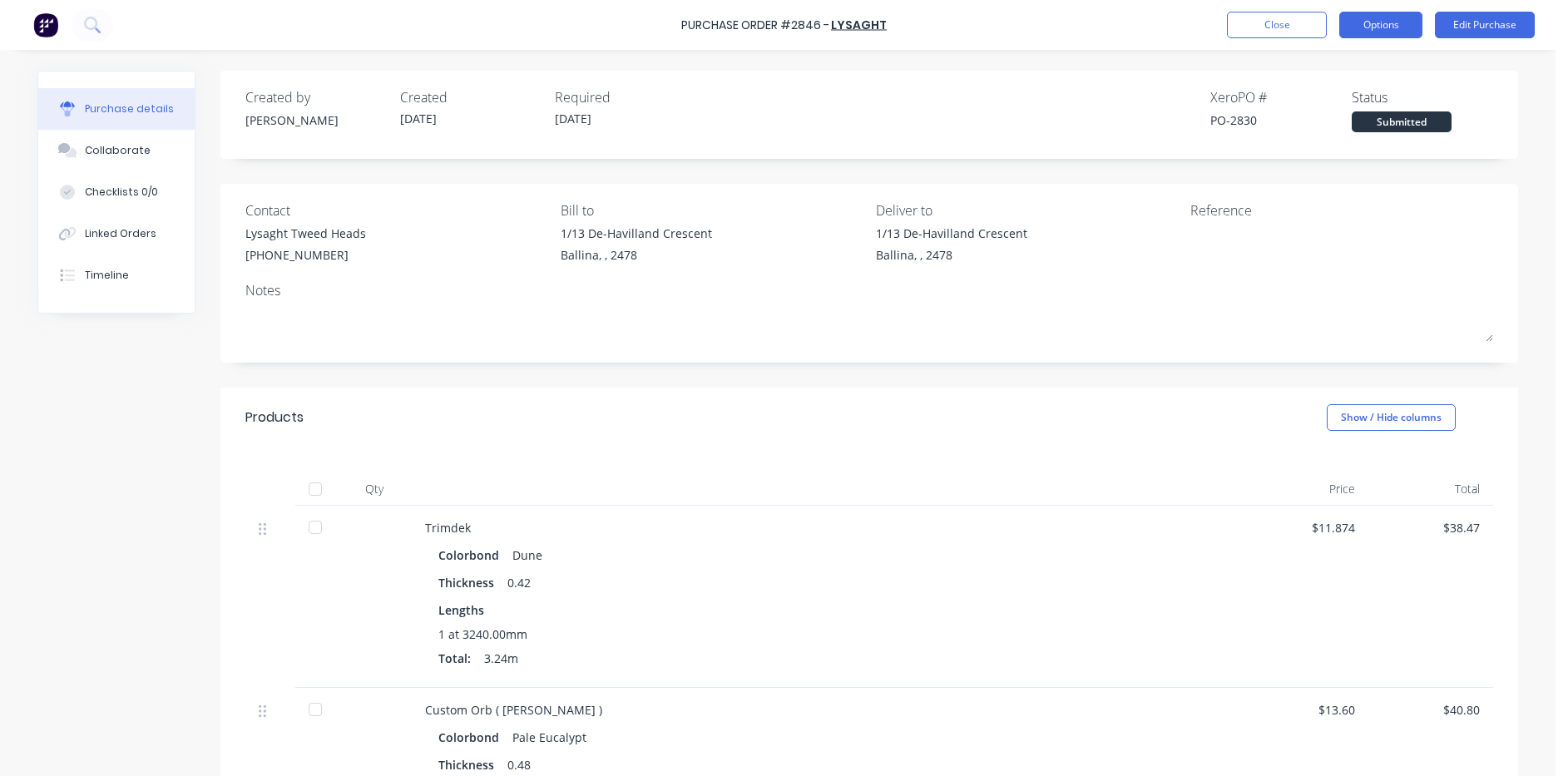
click at [1368, 18] on button "Options" at bounding box center [1380, 25] width 83 height 27
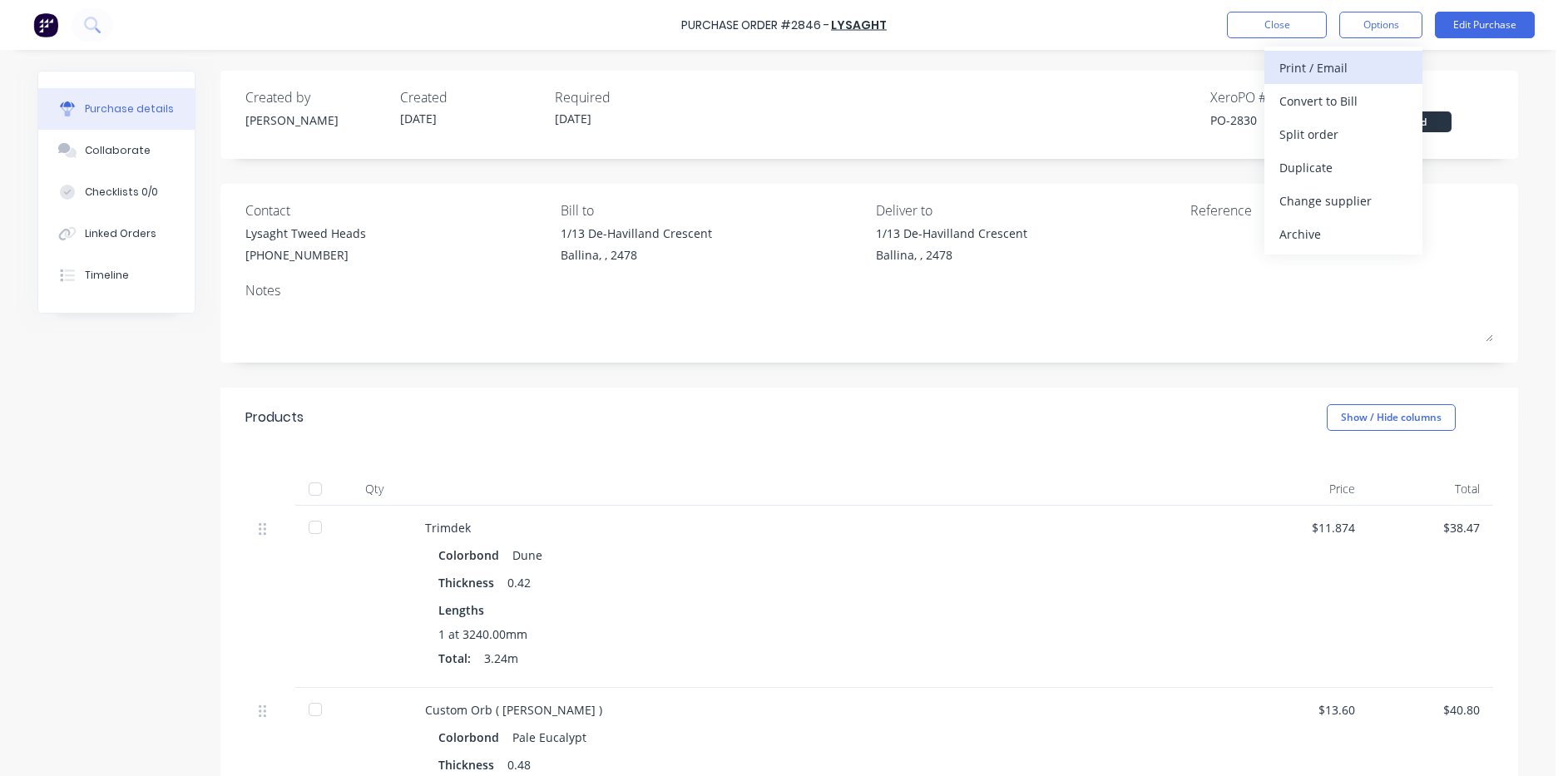
click at [1337, 76] on div "Print / Email" at bounding box center [1344, 68] width 128 height 24
click at [1307, 147] on button "Without pricing" at bounding box center [1344, 134] width 158 height 33
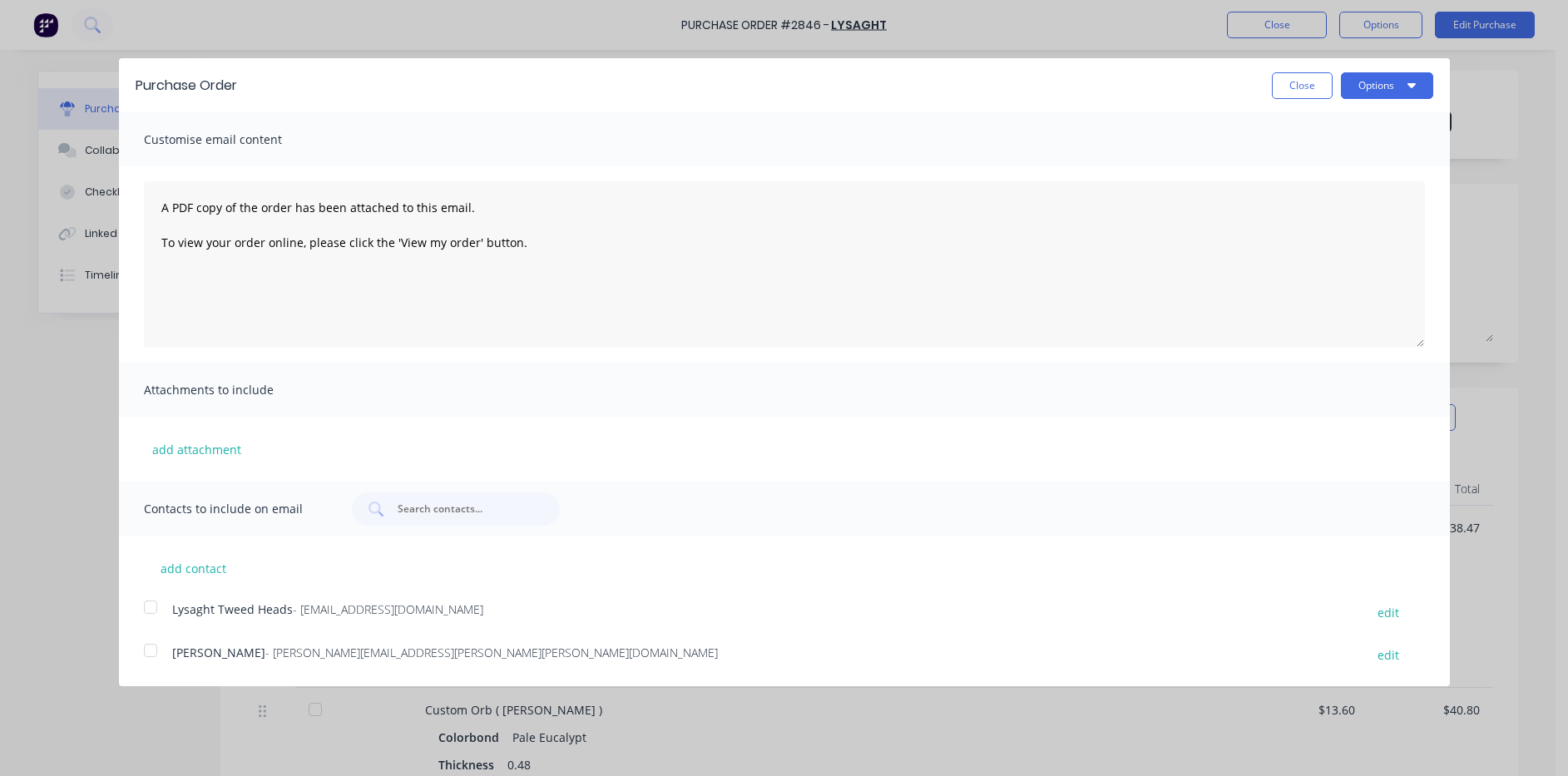
drag, startPoint x: 134, startPoint y: 609, endPoint x: 144, endPoint y: 609, distance: 10.0
click at [135, 609] on div at bounding box center [150, 606] width 33 height 33
click at [1396, 92] on button "Options" at bounding box center [1387, 86] width 93 height 27
click at [1386, 162] on div "Email" at bounding box center [1355, 161] width 128 height 24
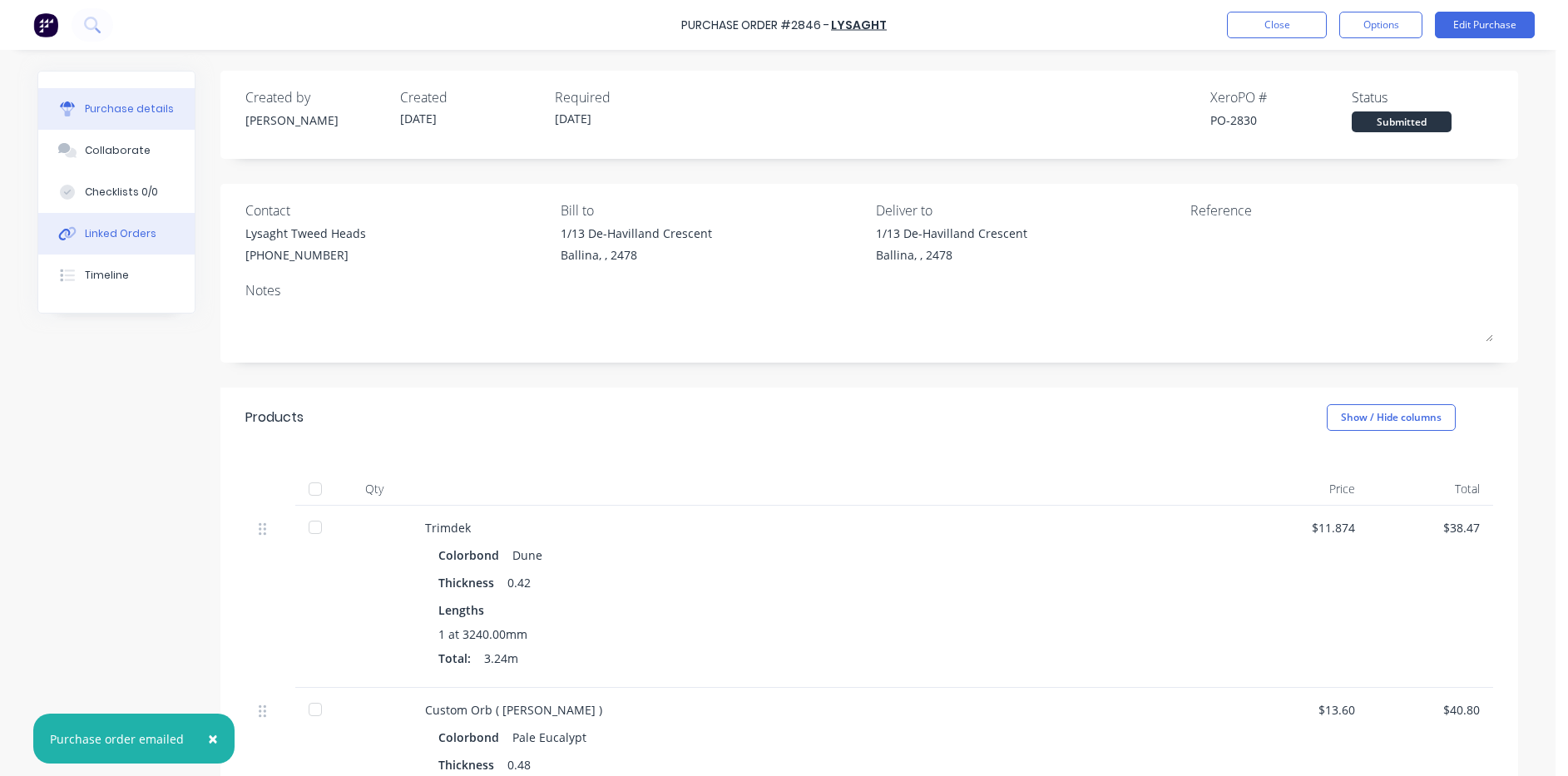
click at [102, 234] on div "Linked Orders" at bounding box center [121, 233] width 72 height 15
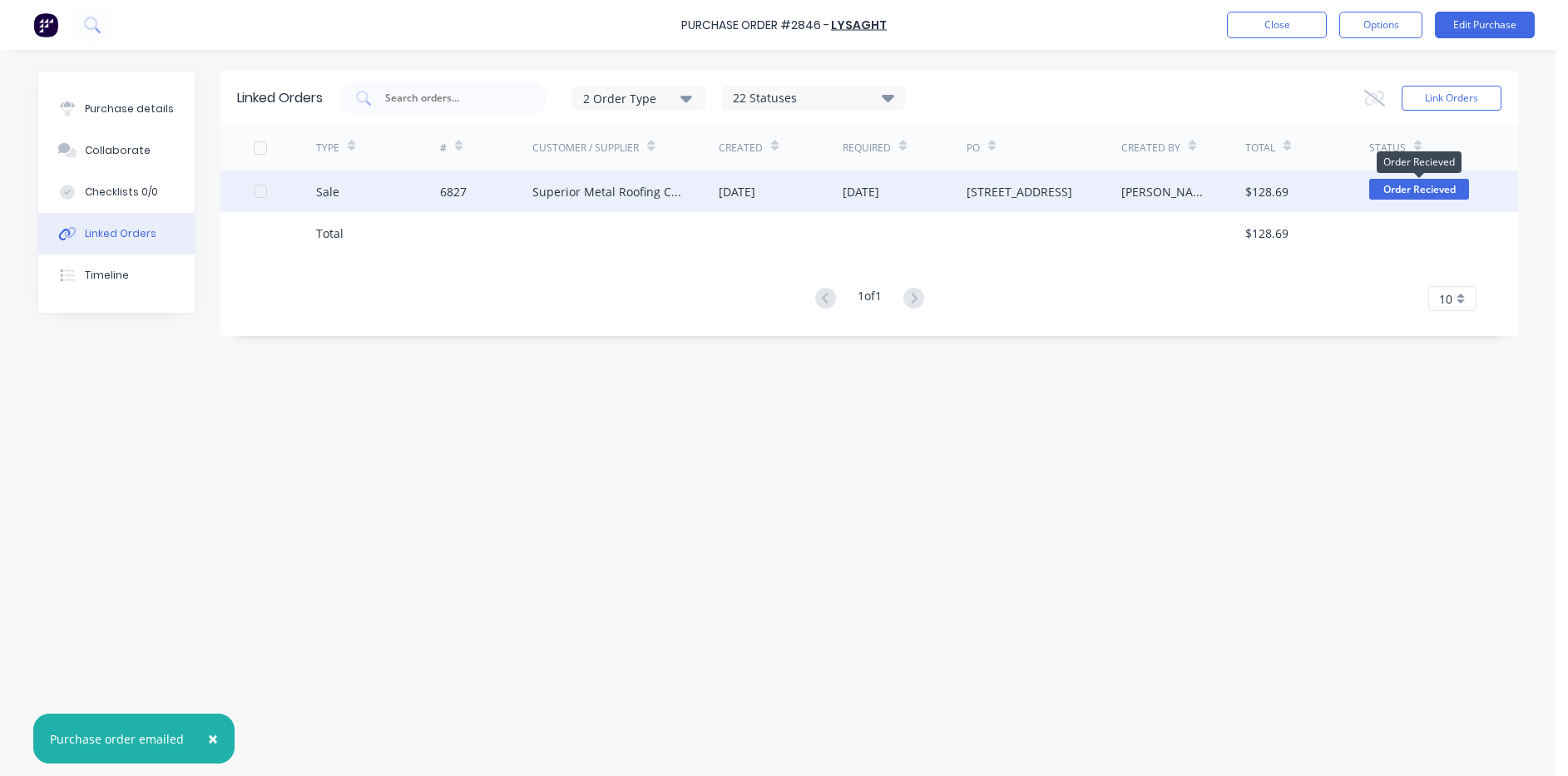
click at [1222, 183] on div "[PERSON_NAME]" at bounding box center [1183, 192] width 124 height 42
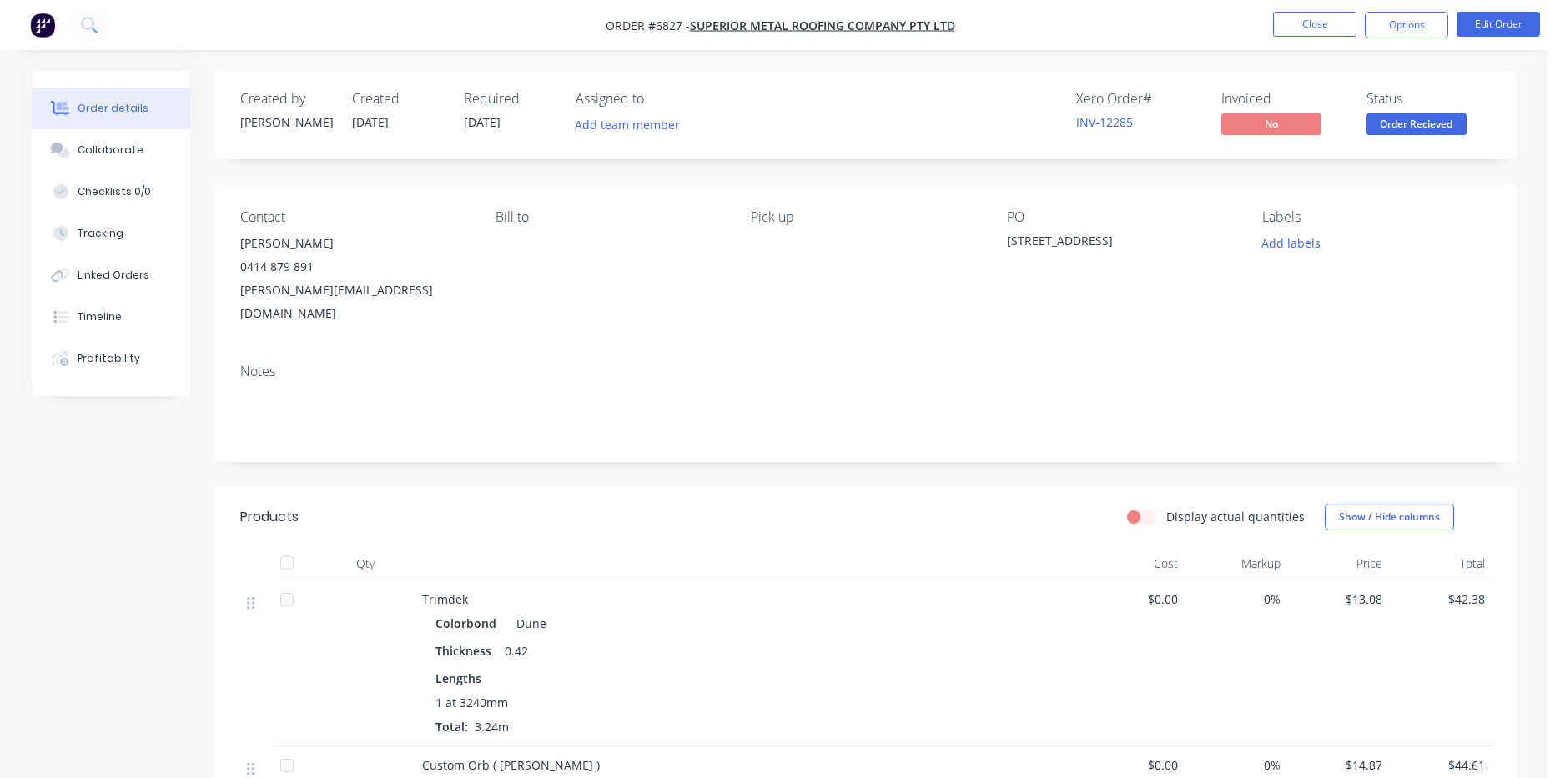
click at [1430, 138] on button "Order Recieved" at bounding box center [1416, 125] width 100 height 25
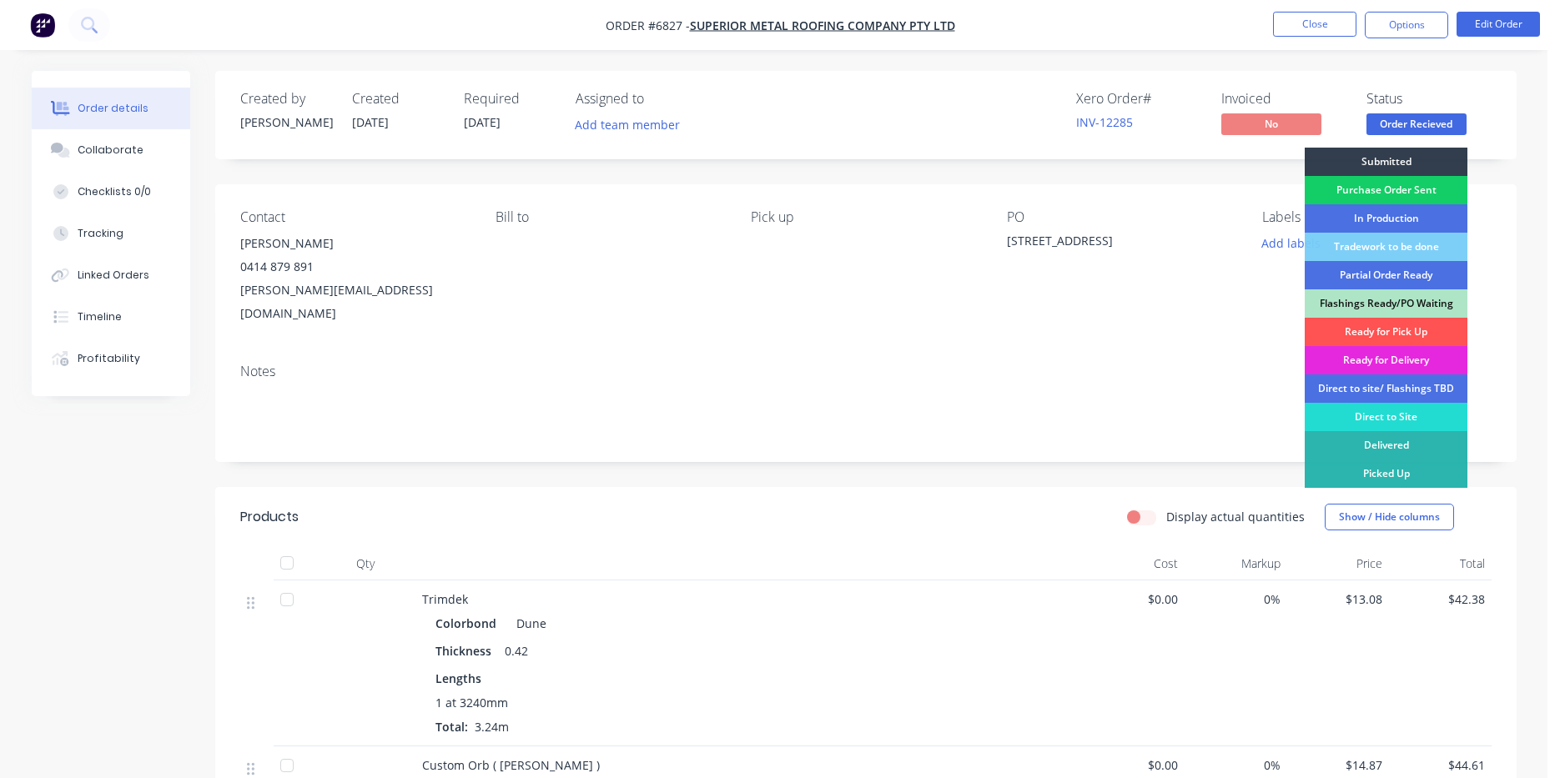
click at [1420, 186] on div "Purchase Order Sent" at bounding box center [1386, 190] width 163 height 28
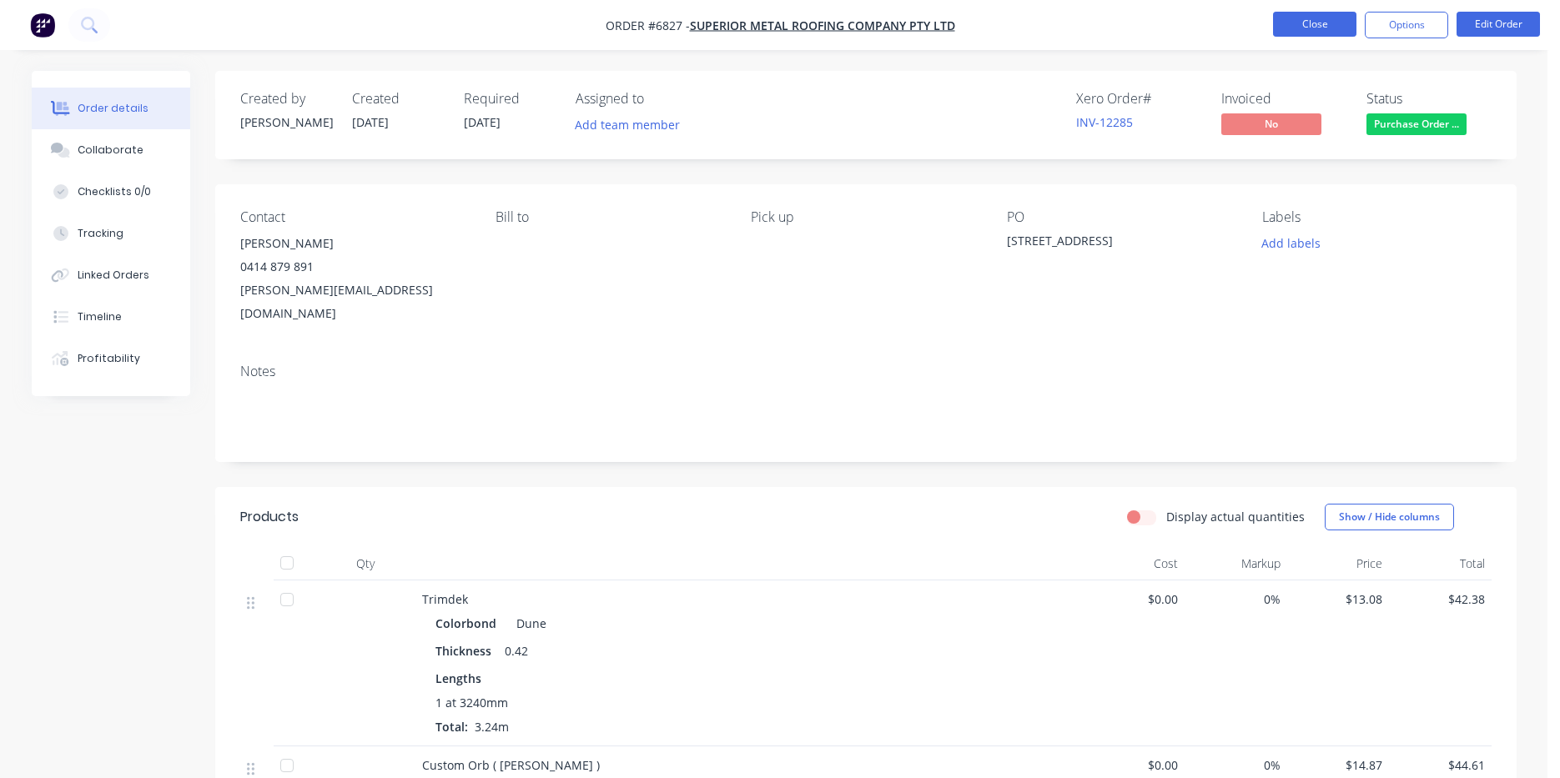
click at [1312, 26] on button "Close" at bounding box center [1314, 24] width 83 height 25
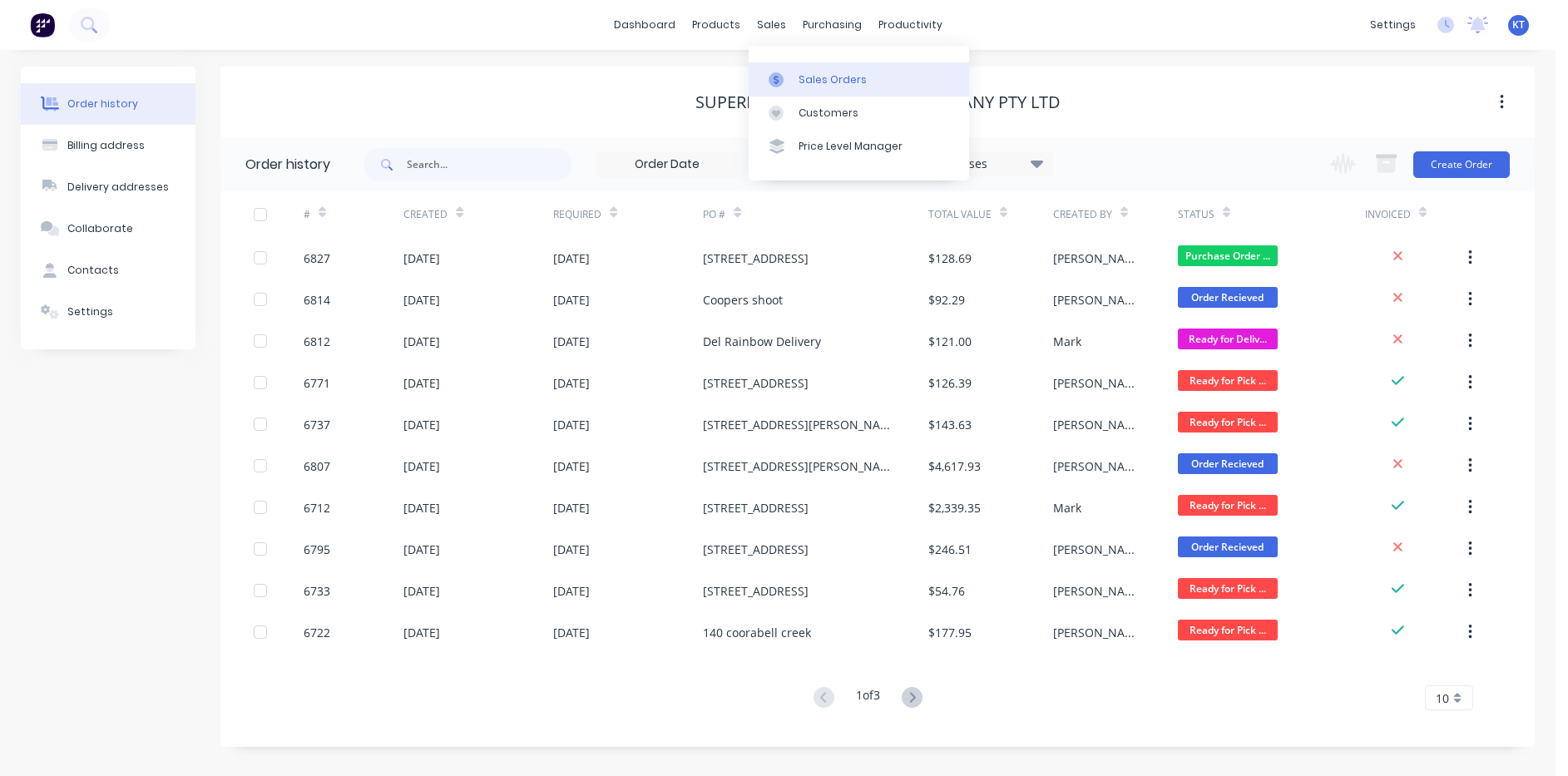
click at [787, 94] on link "Sales Orders" at bounding box center [859, 79] width 220 height 33
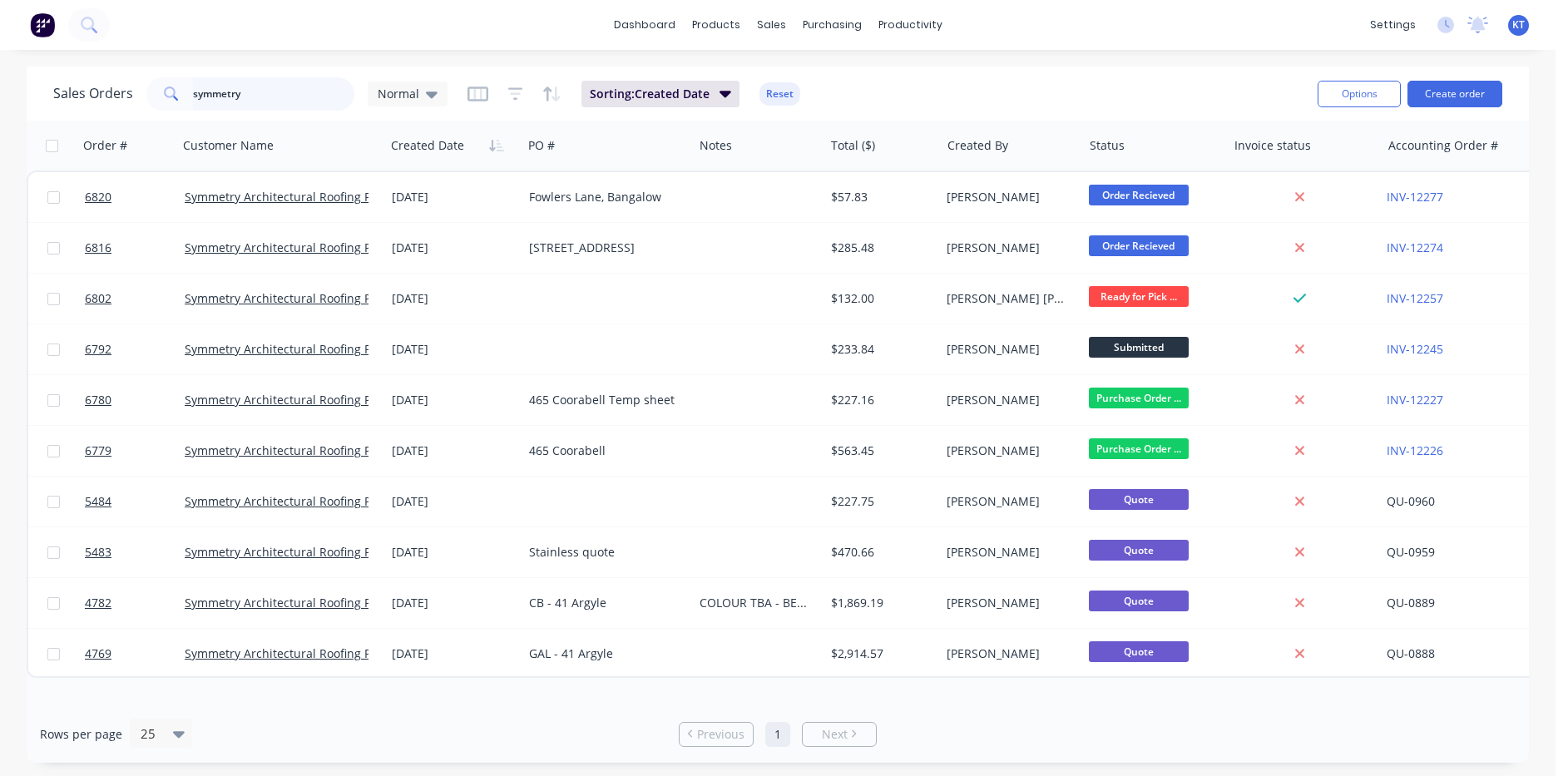
click at [303, 82] on input "symmetry" at bounding box center [274, 94] width 163 height 33
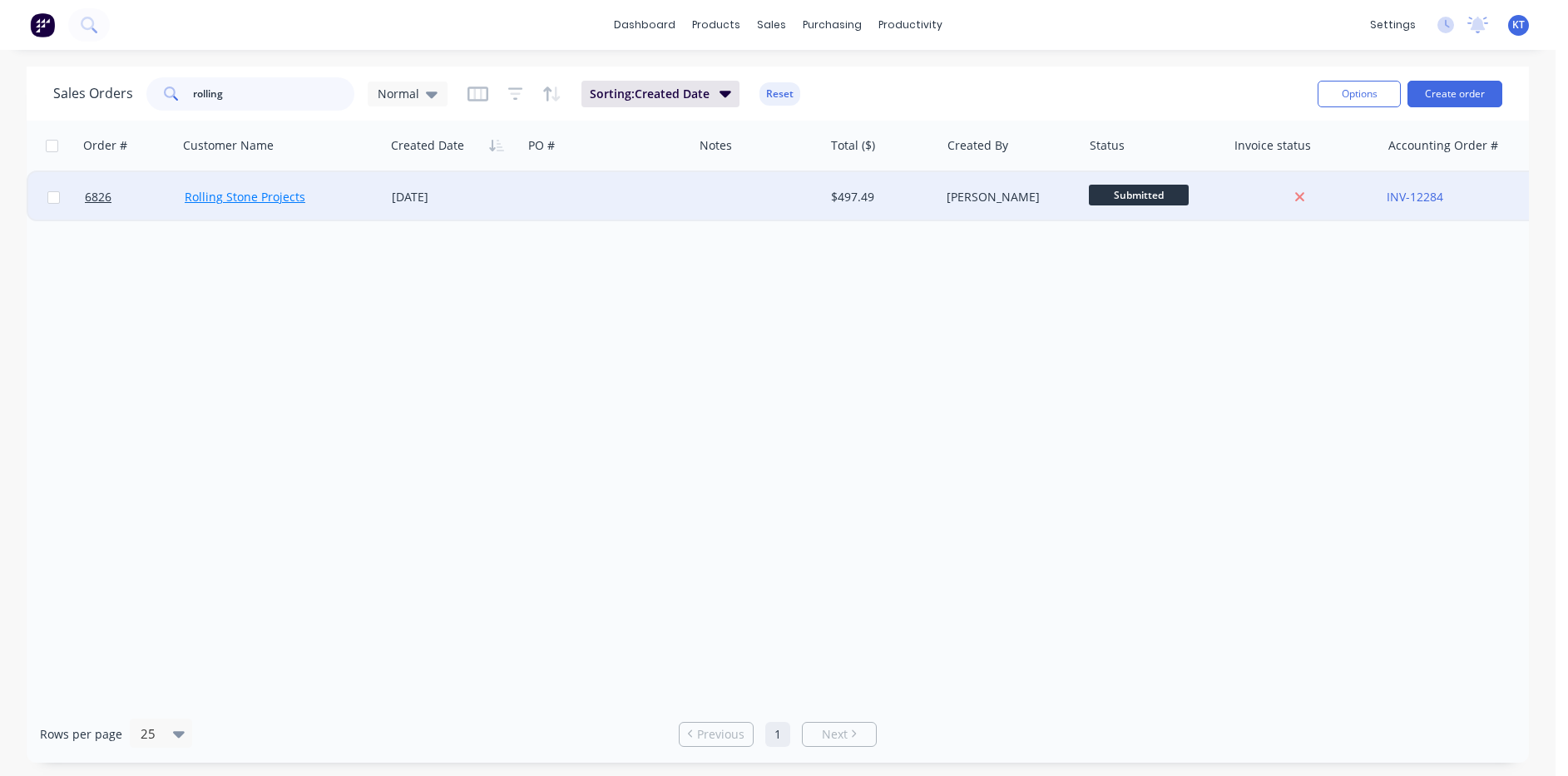
type input "rolling"
click at [268, 203] on link "Rolling Stone Projects" at bounding box center [244, 196] width 121 height 16
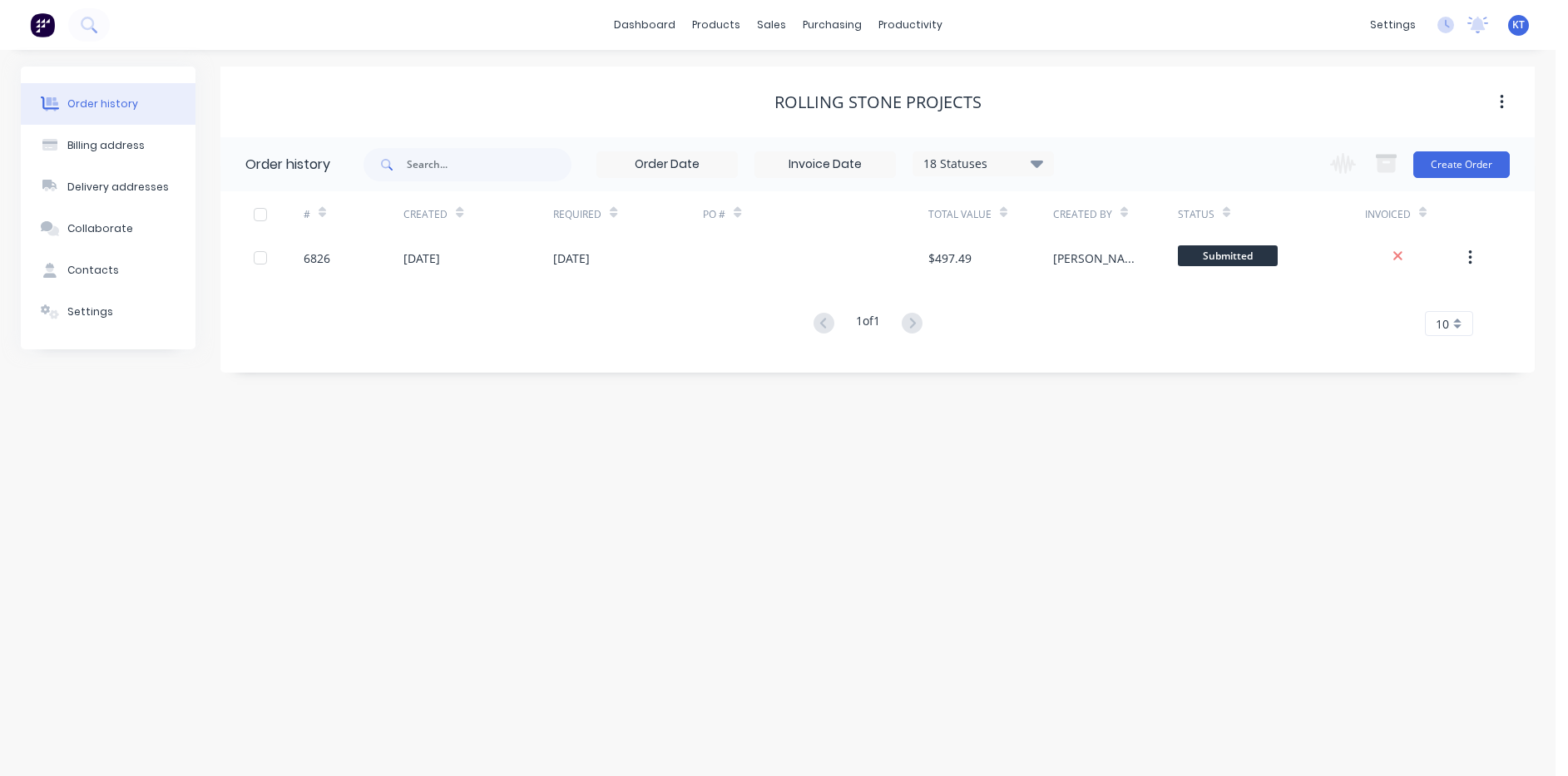
click at [1290, 244] on div "Submitted" at bounding box center [1272, 258] width 188 height 42
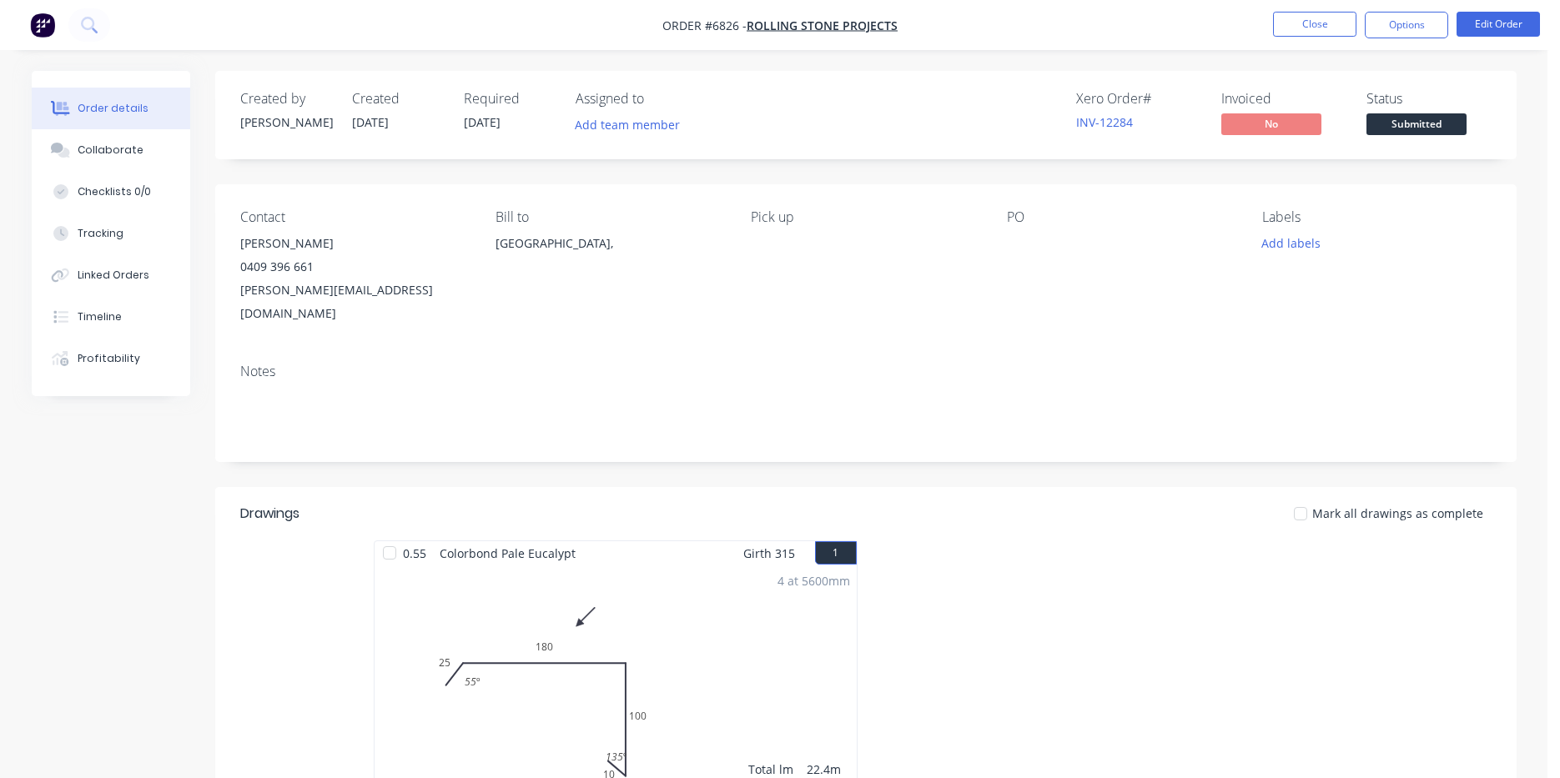
click at [1451, 132] on span "Submitted" at bounding box center [1416, 123] width 100 height 21
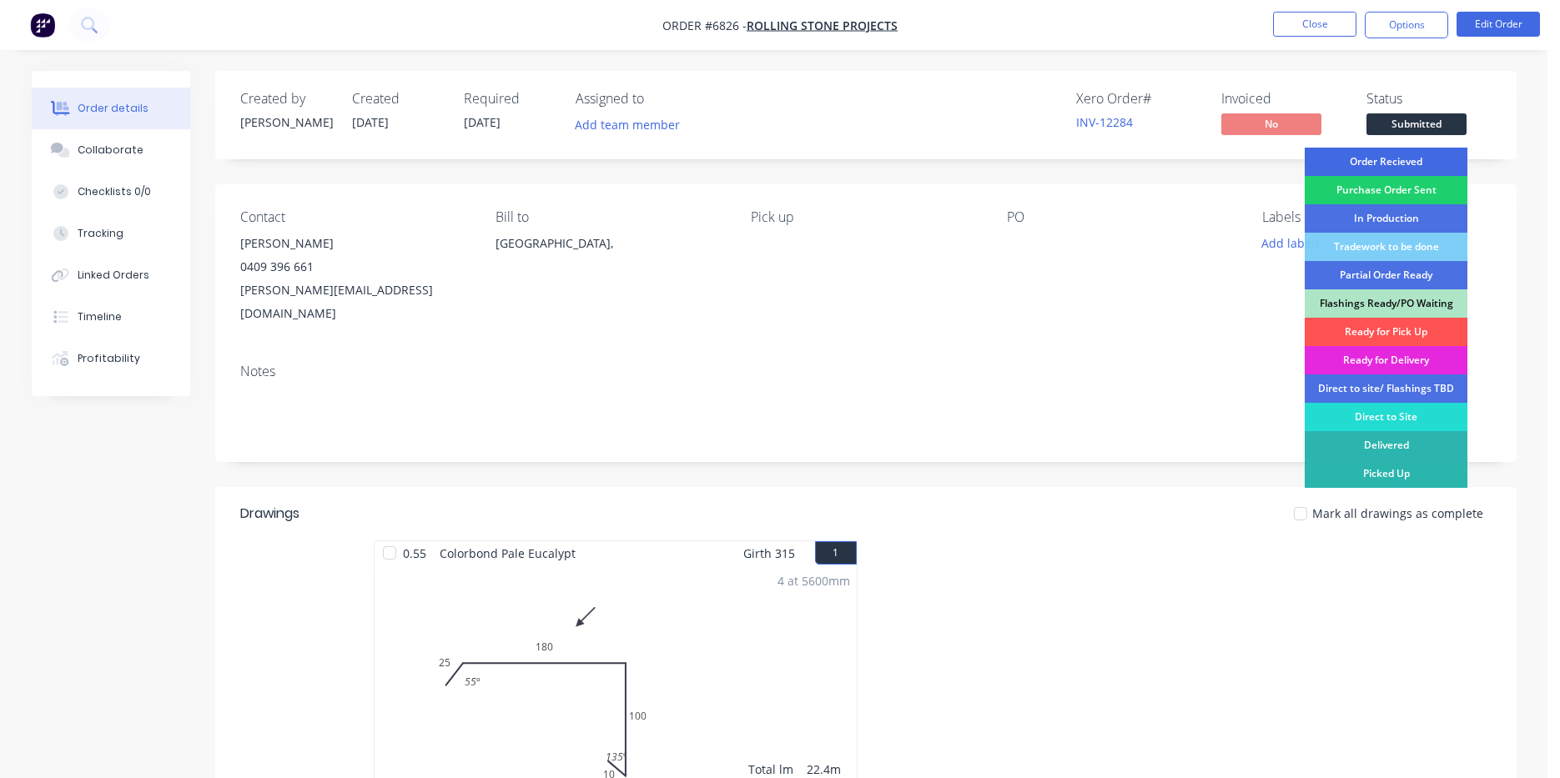
click at [1442, 161] on div "Order Recieved" at bounding box center [1386, 162] width 163 height 28
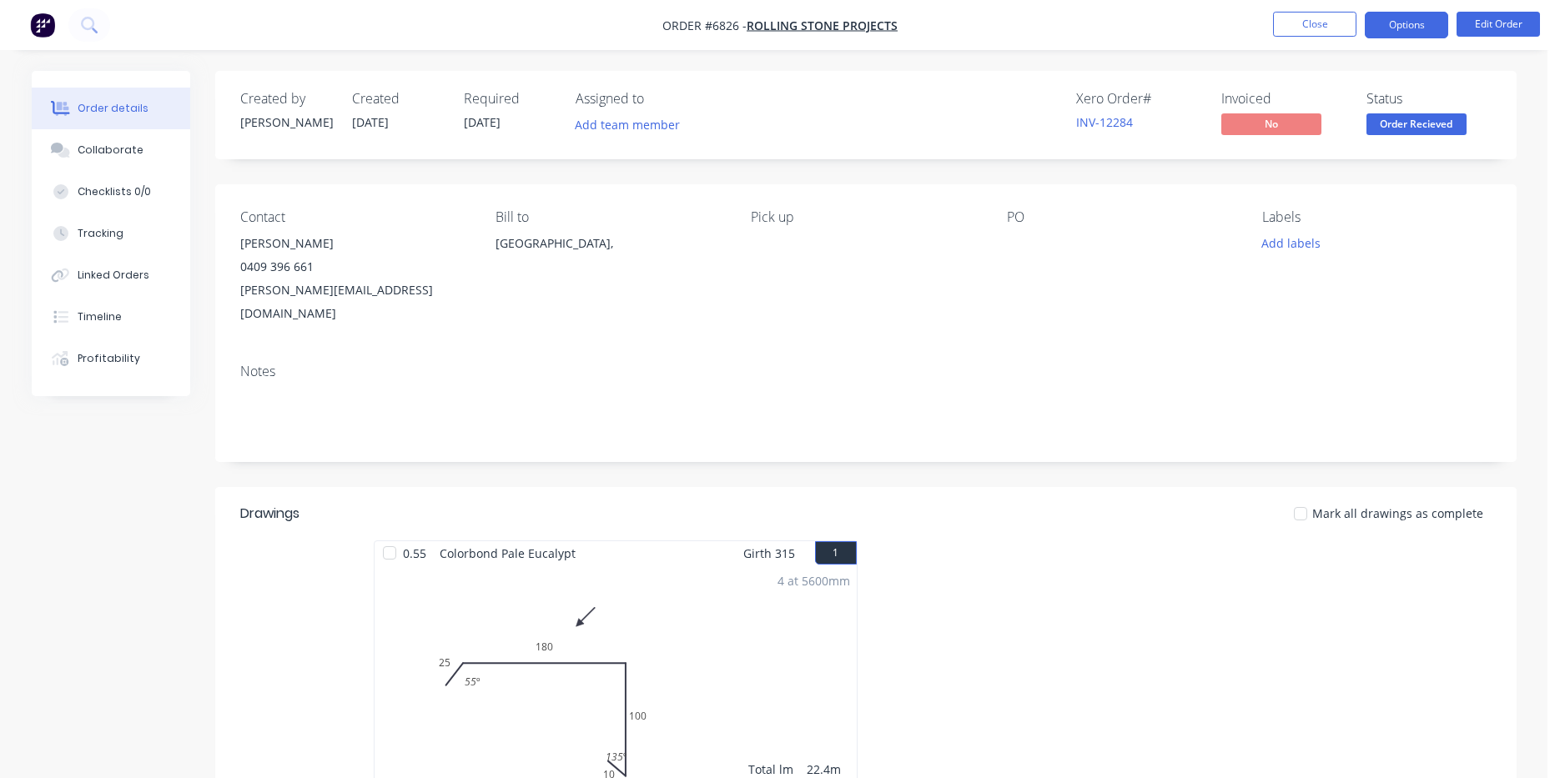
click at [1423, 38] on button "Options" at bounding box center [1406, 25] width 83 height 27
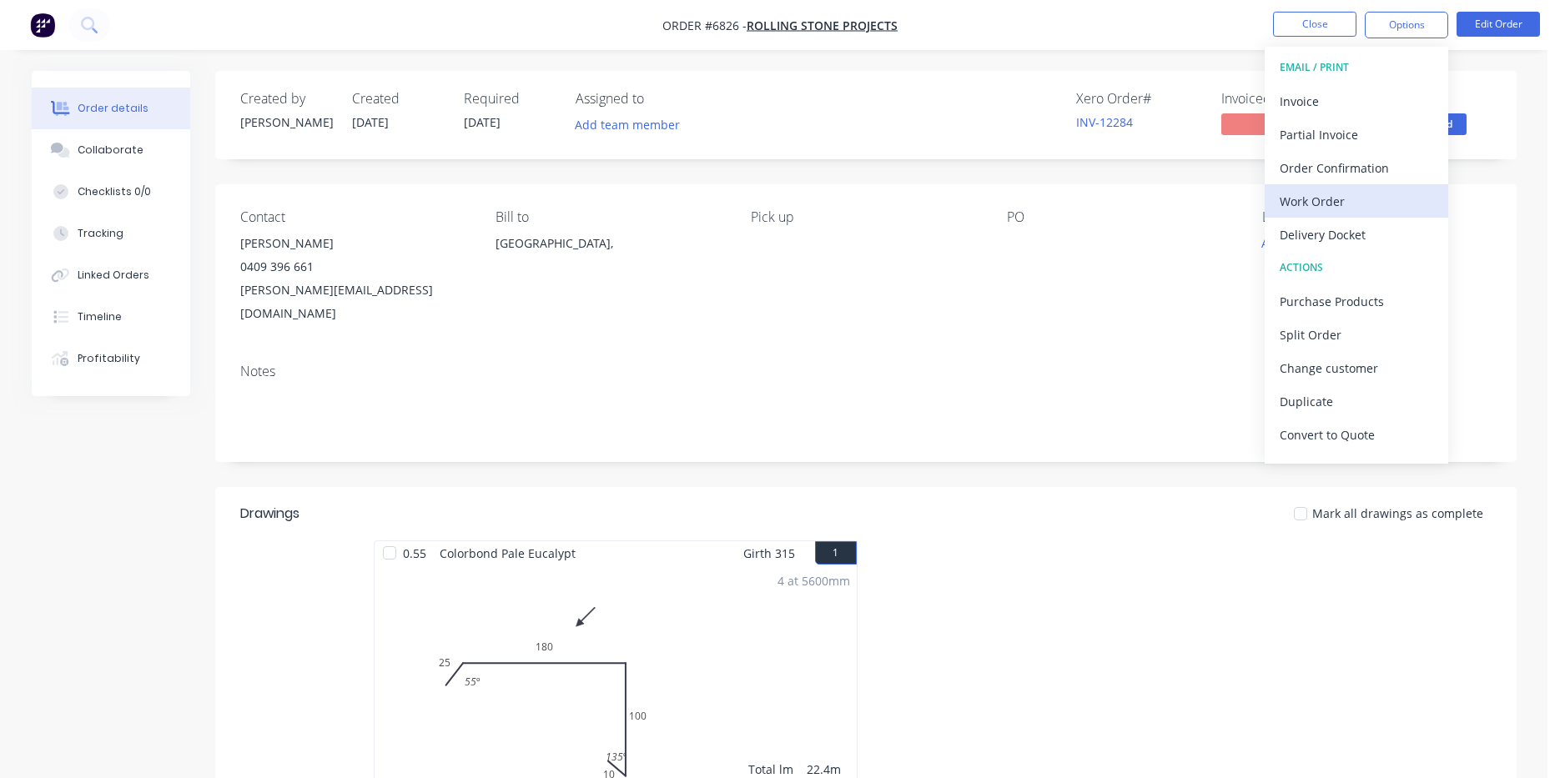
click at [1345, 198] on div "Work Order" at bounding box center [1356, 201] width 153 height 24
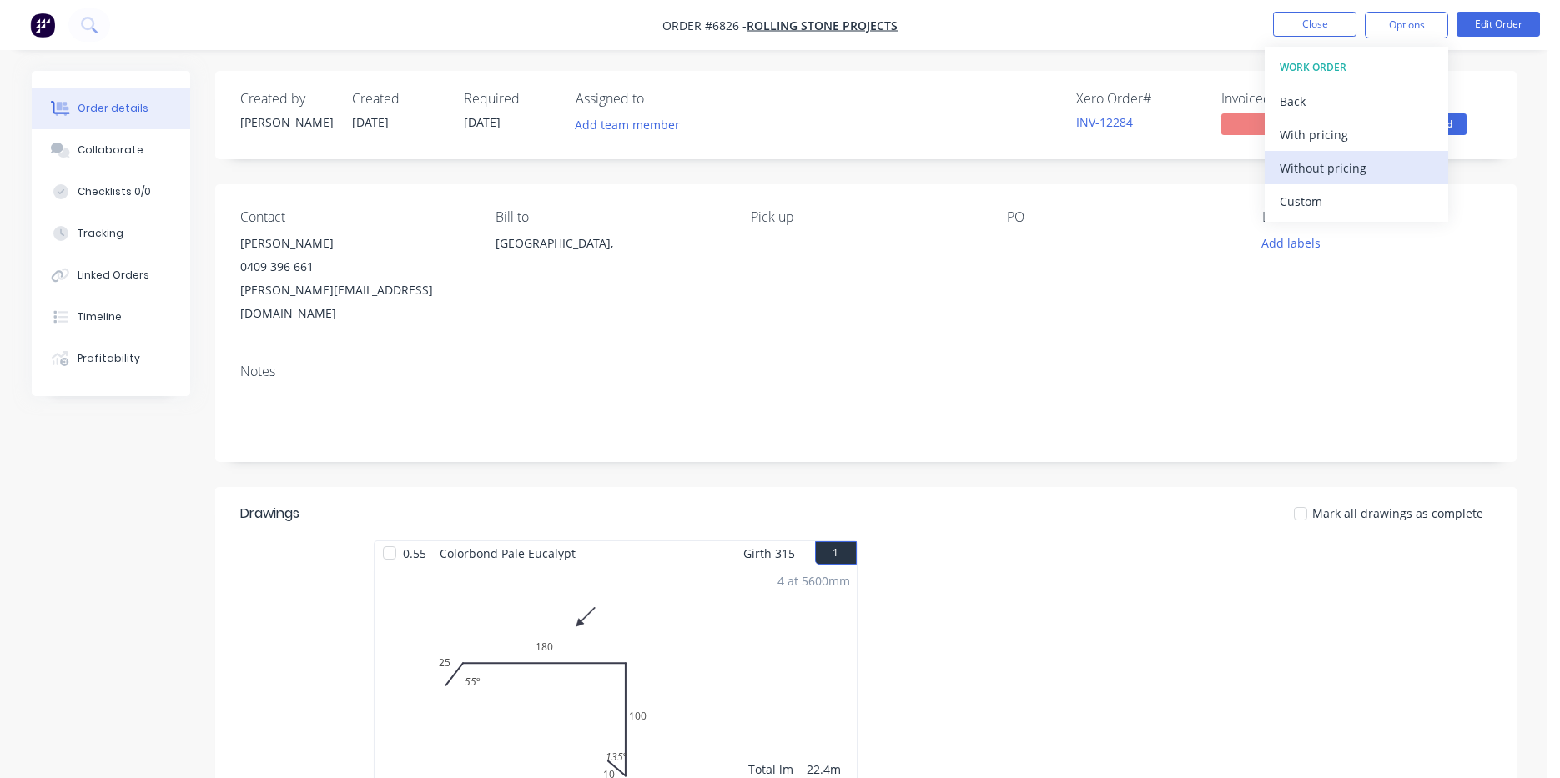
click at [1345, 163] on div "Without pricing" at bounding box center [1356, 168] width 153 height 24
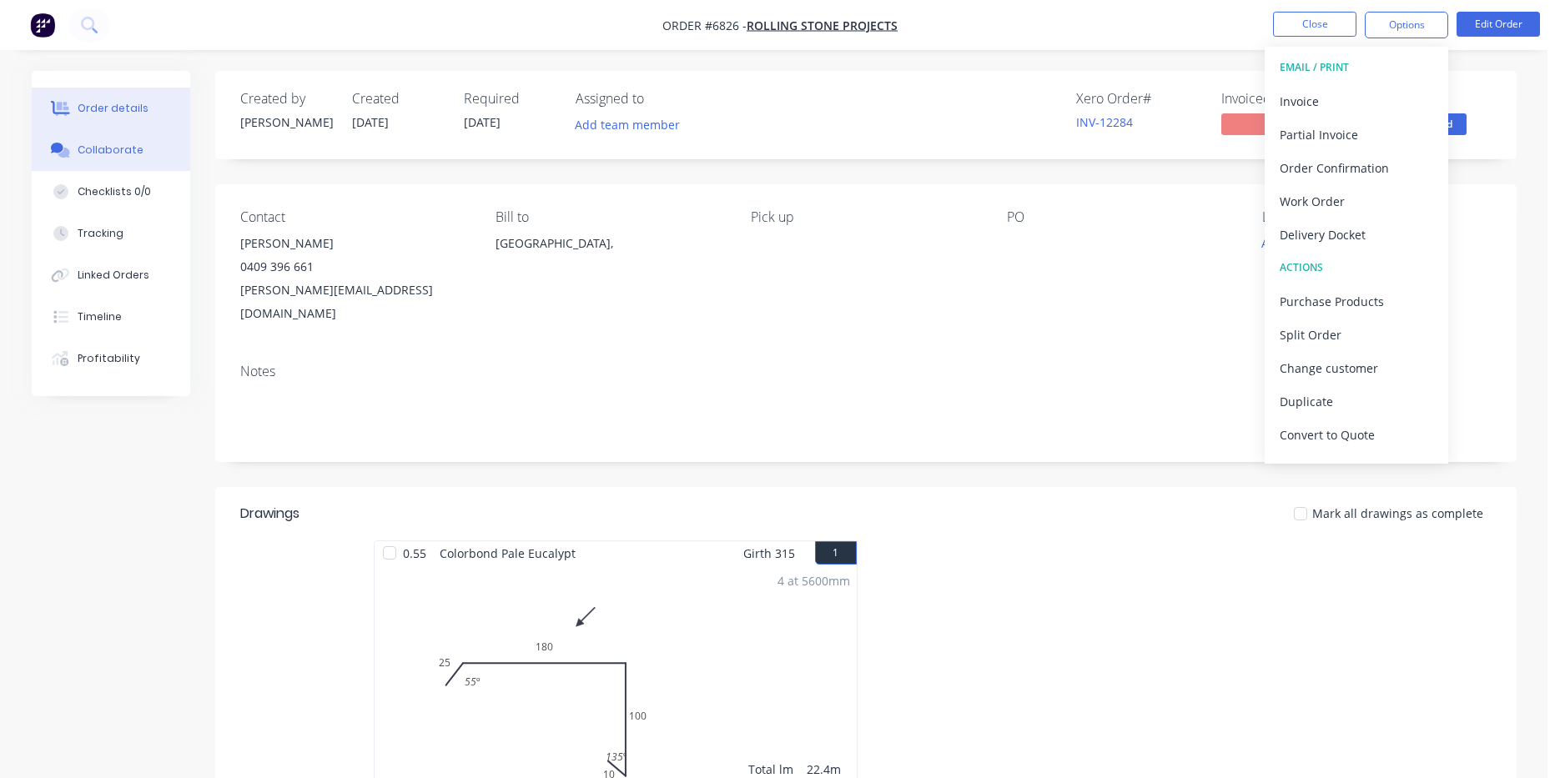
click at [83, 154] on div "Collaborate" at bounding box center [111, 150] width 66 height 15
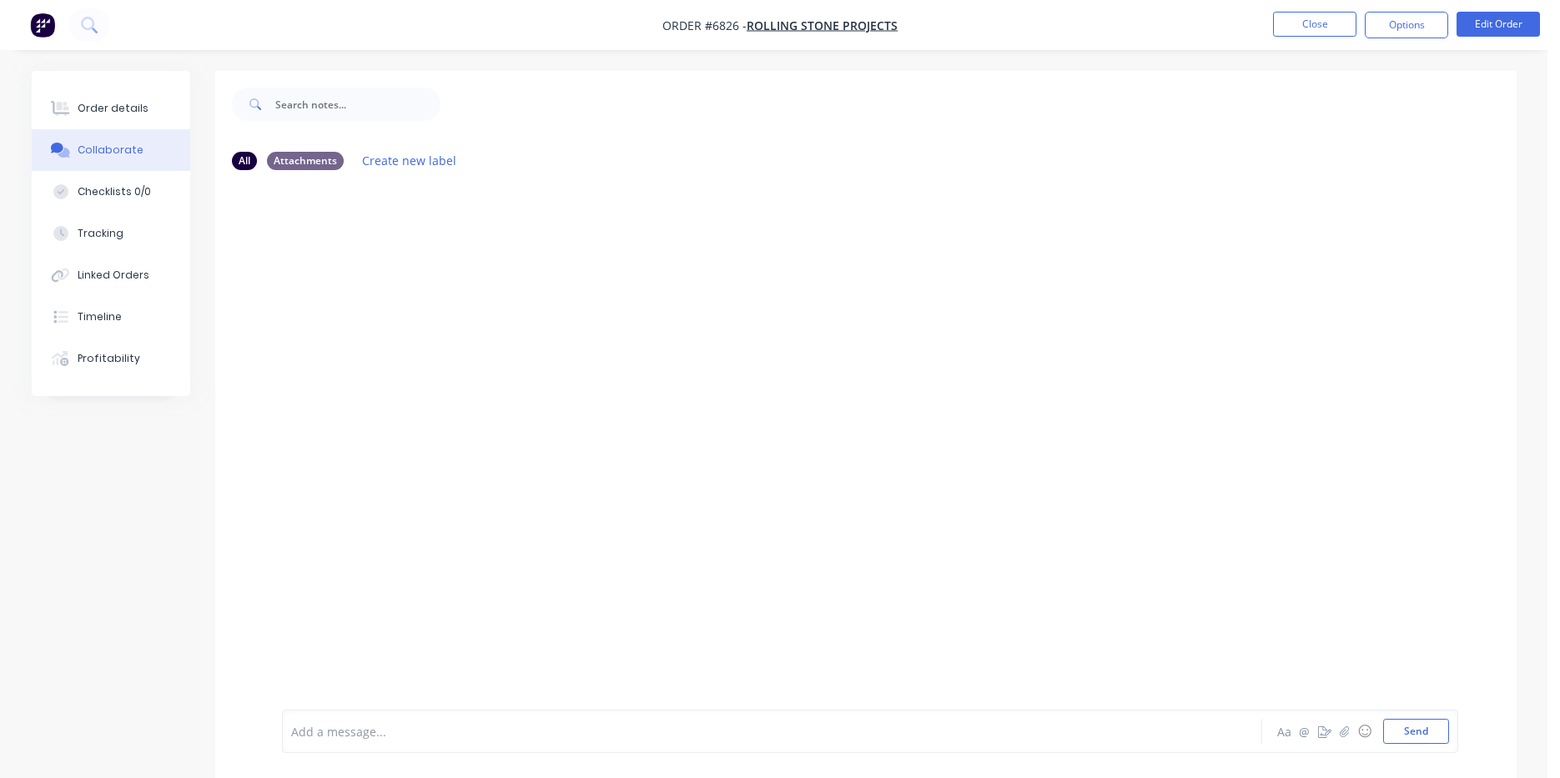
click at [1547, 766] on div at bounding box center [1547, 766] width 0 height 0
click at [1345, 734] on icon "button" at bounding box center [1344, 732] width 10 height 12
click at [1419, 727] on button "Send" at bounding box center [1416, 731] width 66 height 25
click at [1334, 14] on button "Close" at bounding box center [1314, 24] width 83 height 25
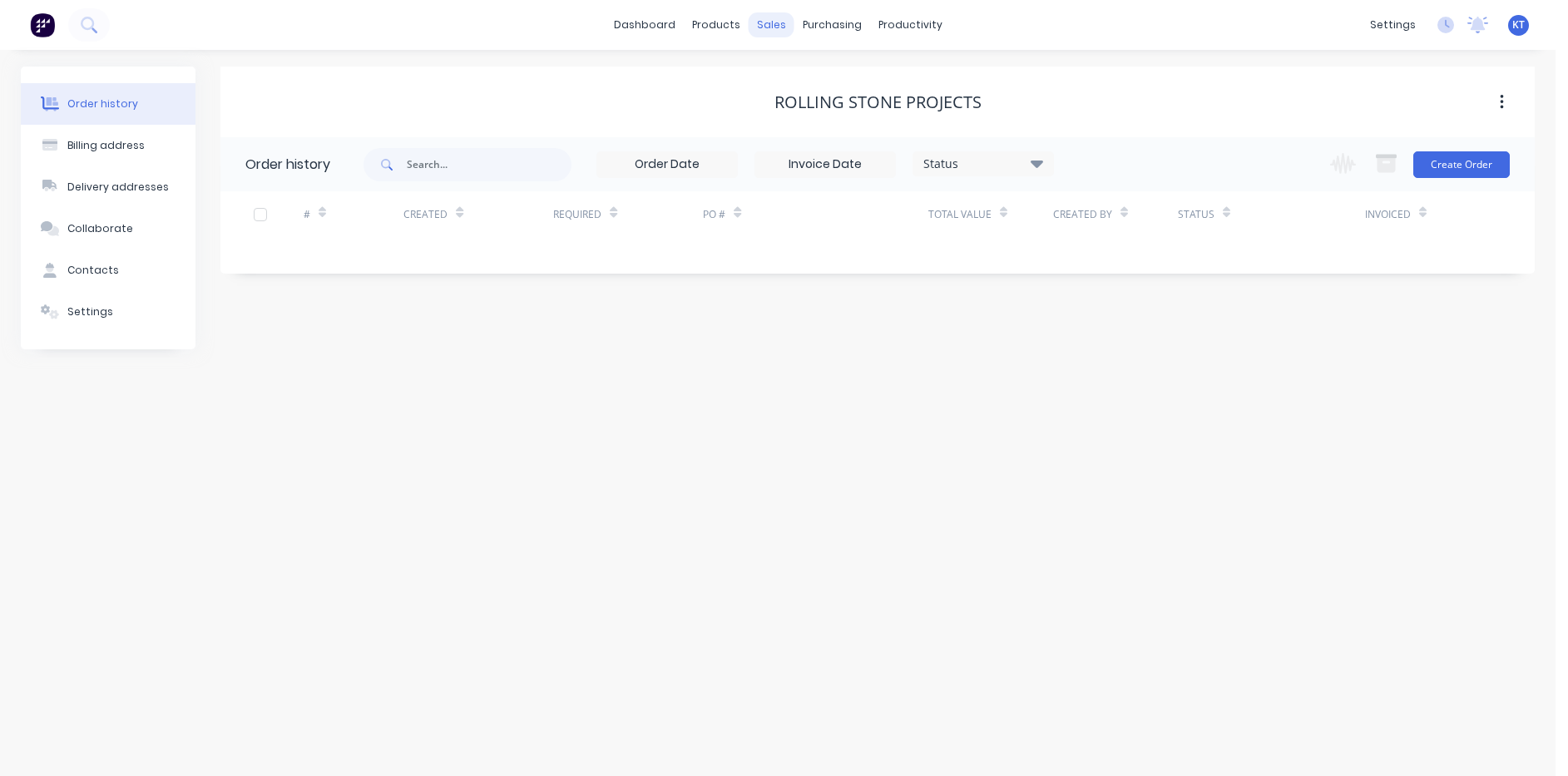
click at [778, 16] on div "sales" at bounding box center [772, 25] width 46 height 25
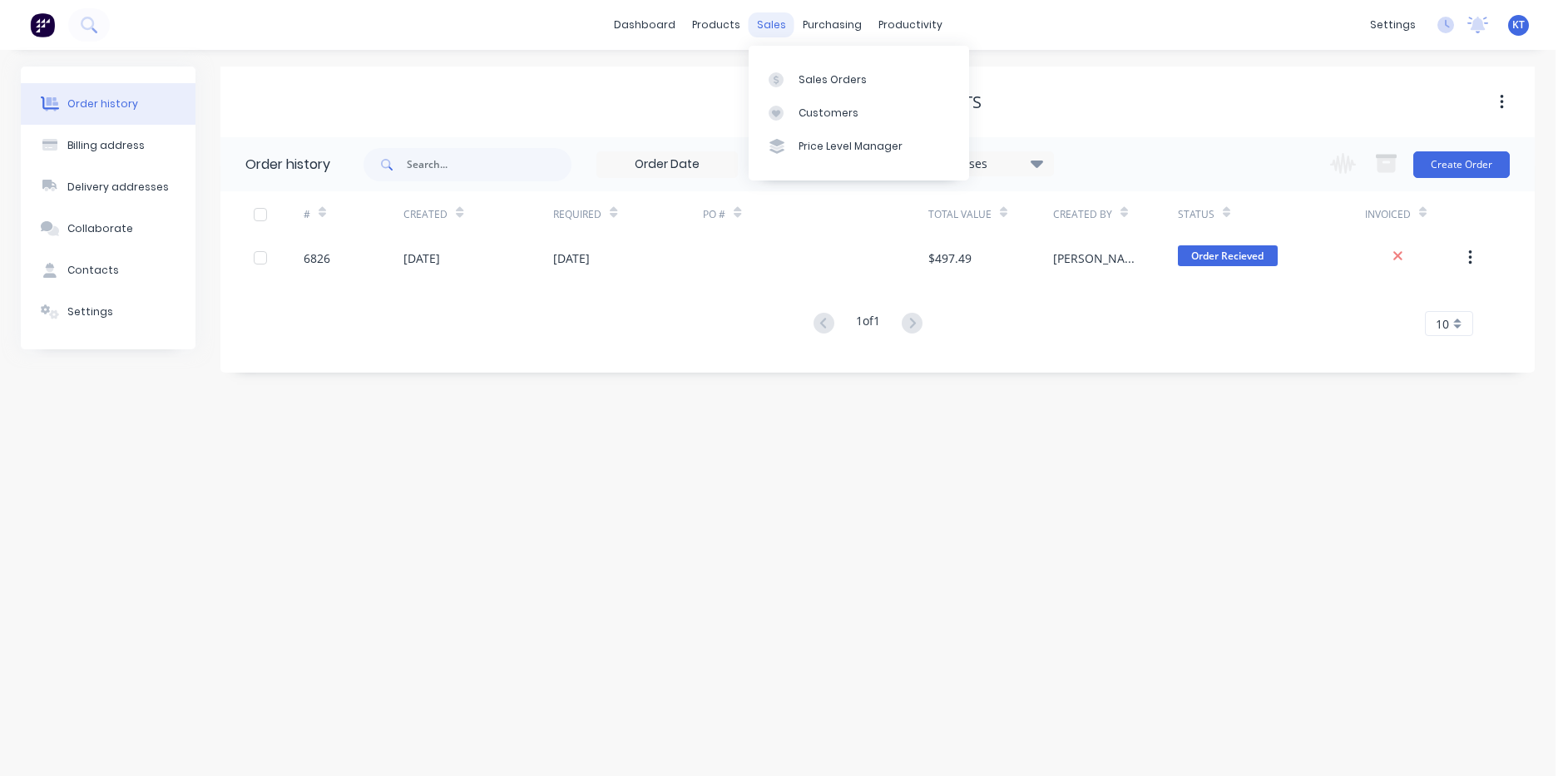
click at [782, 88] on link "Sales Orders" at bounding box center [859, 79] width 220 height 33
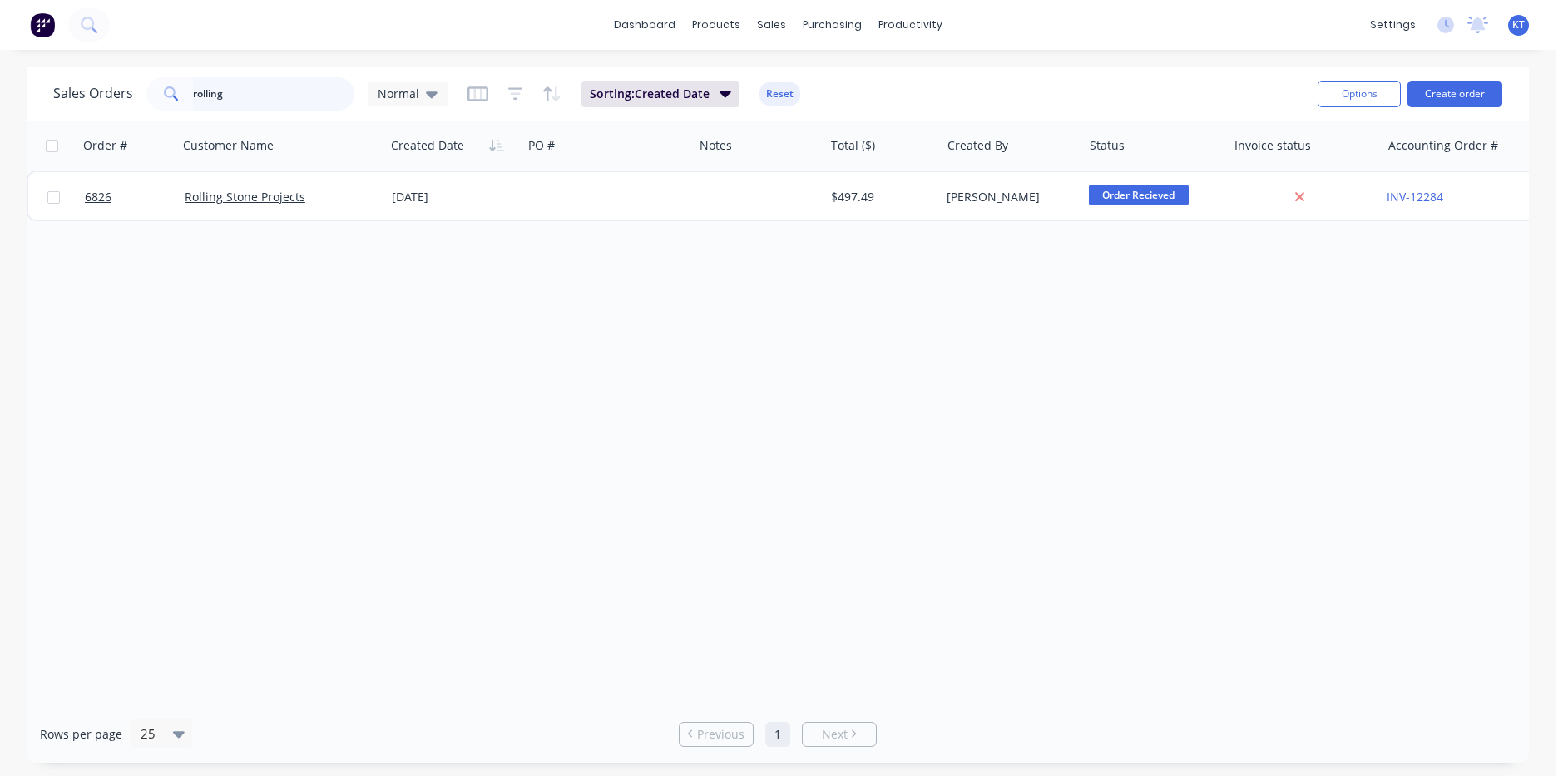
click at [234, 94] on input "rolling" at bounding box center [274, 94] width 163 height 33
click at [1458, 84] on button "Create order" at bounding box center [1454, 94] width 95 height 27
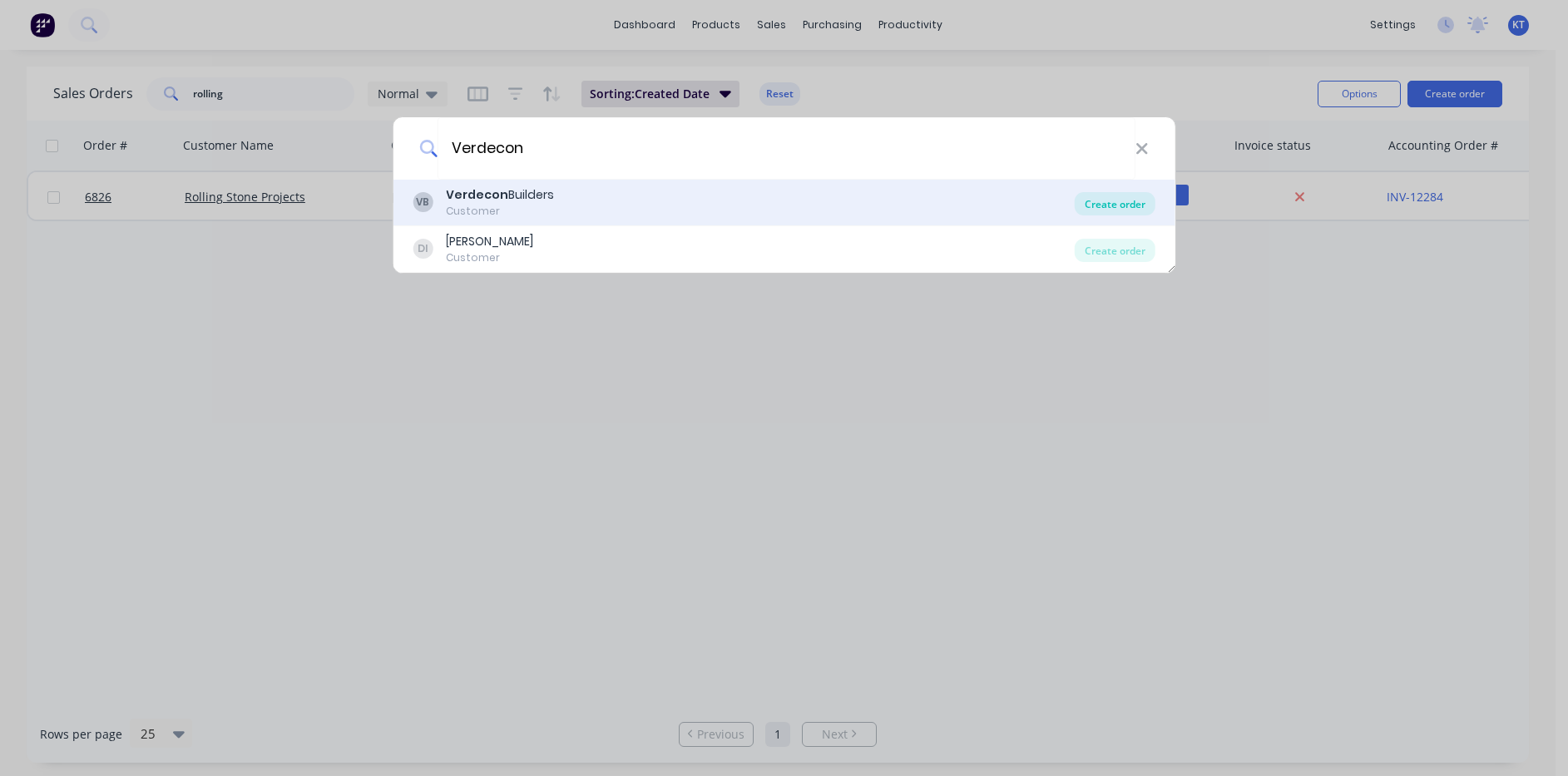
type input "Verdecon"
click at [1126, 198] on div "Create order" at bounding box center [1115, 203] width 81 height 23
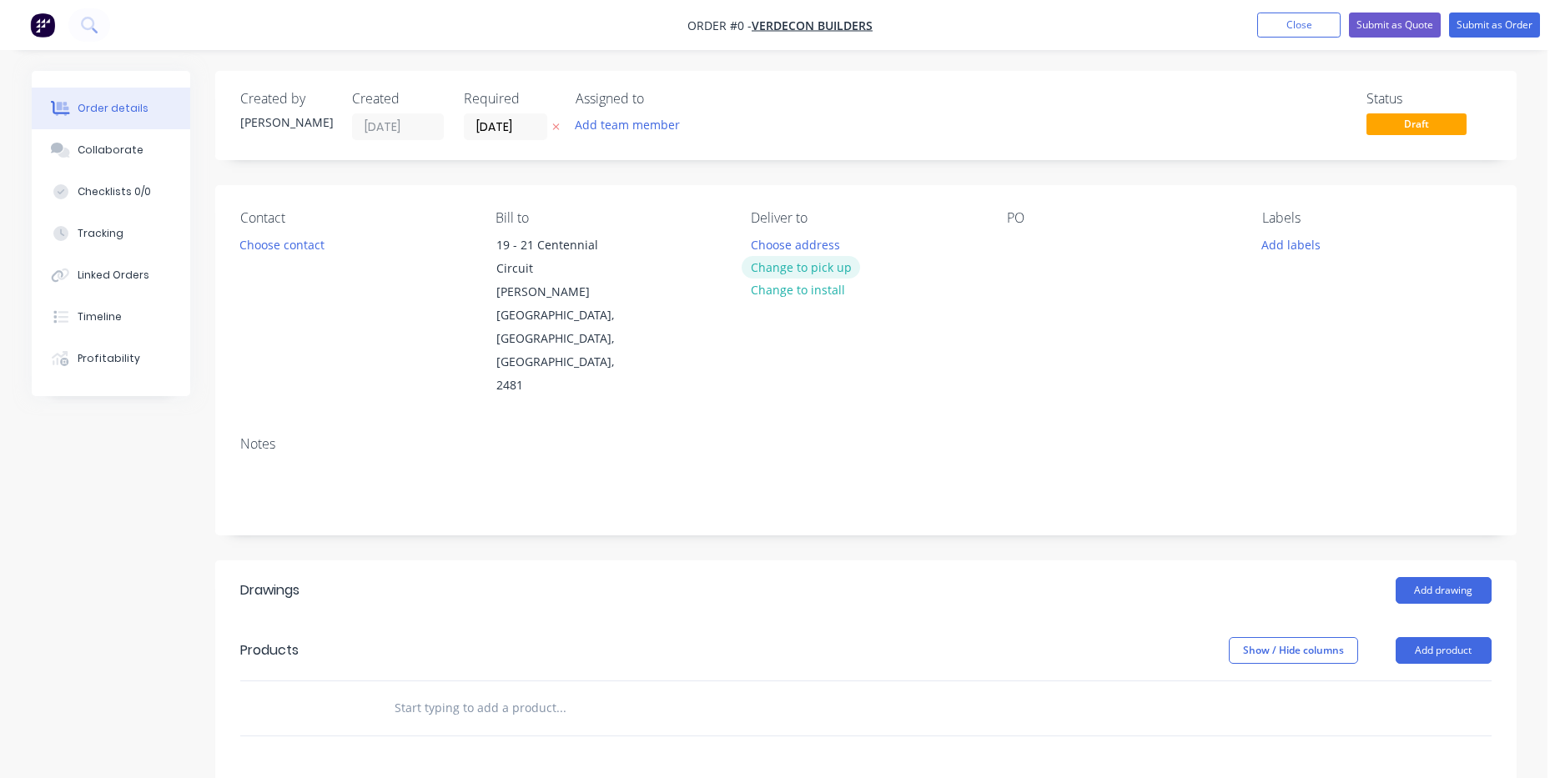
click at [759, 271] on button "Change to pick up" at bounding box center [801, 267] width 118 height 23
click at [289, 242] on button "Choose contact" at bounding box center [281, 244] width 103 height 23
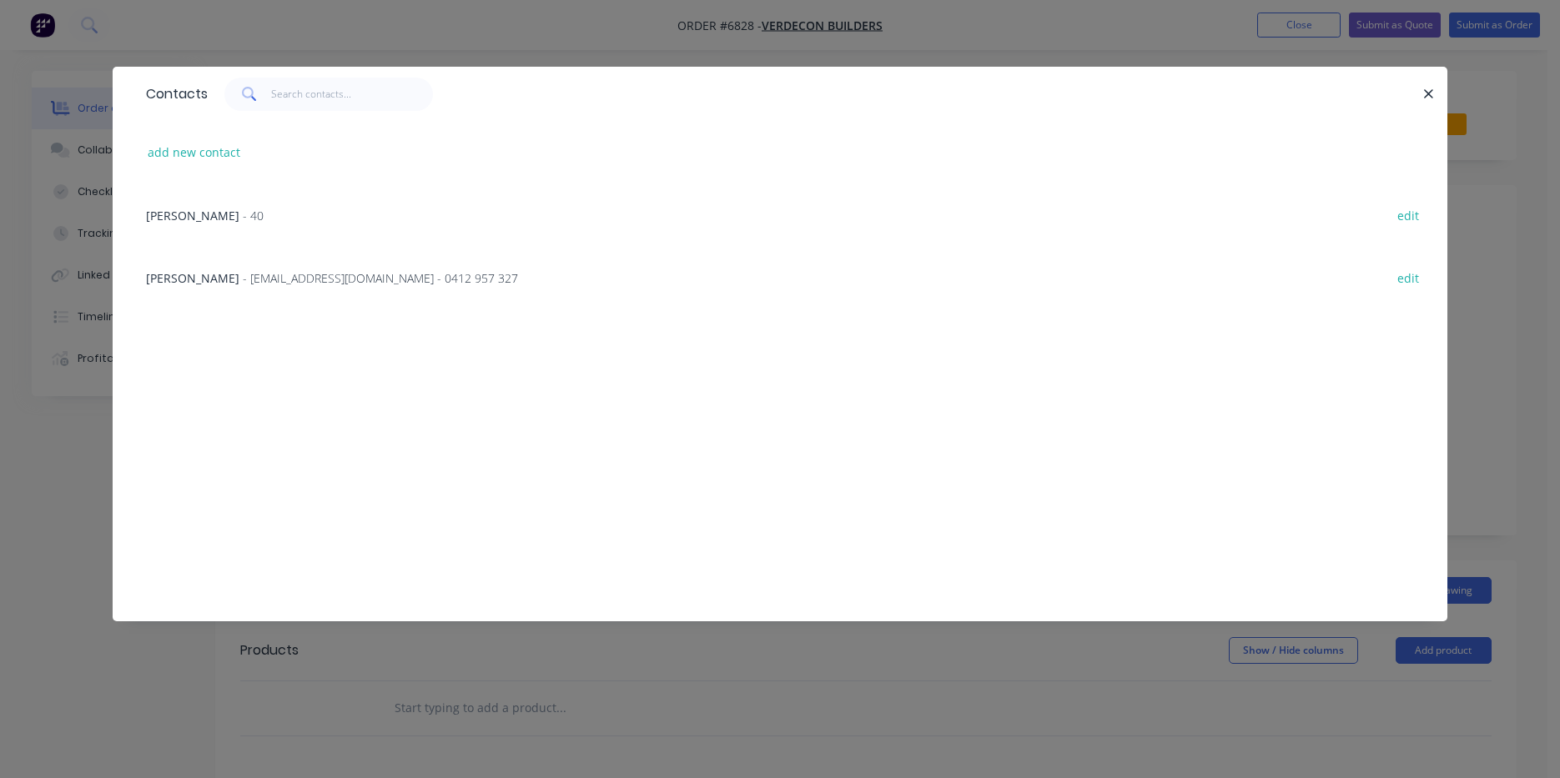
click at [303, 214] on div "[PERSON_NAME] - 40 edit" at bounding box center [780, 215] width 1285 height 63
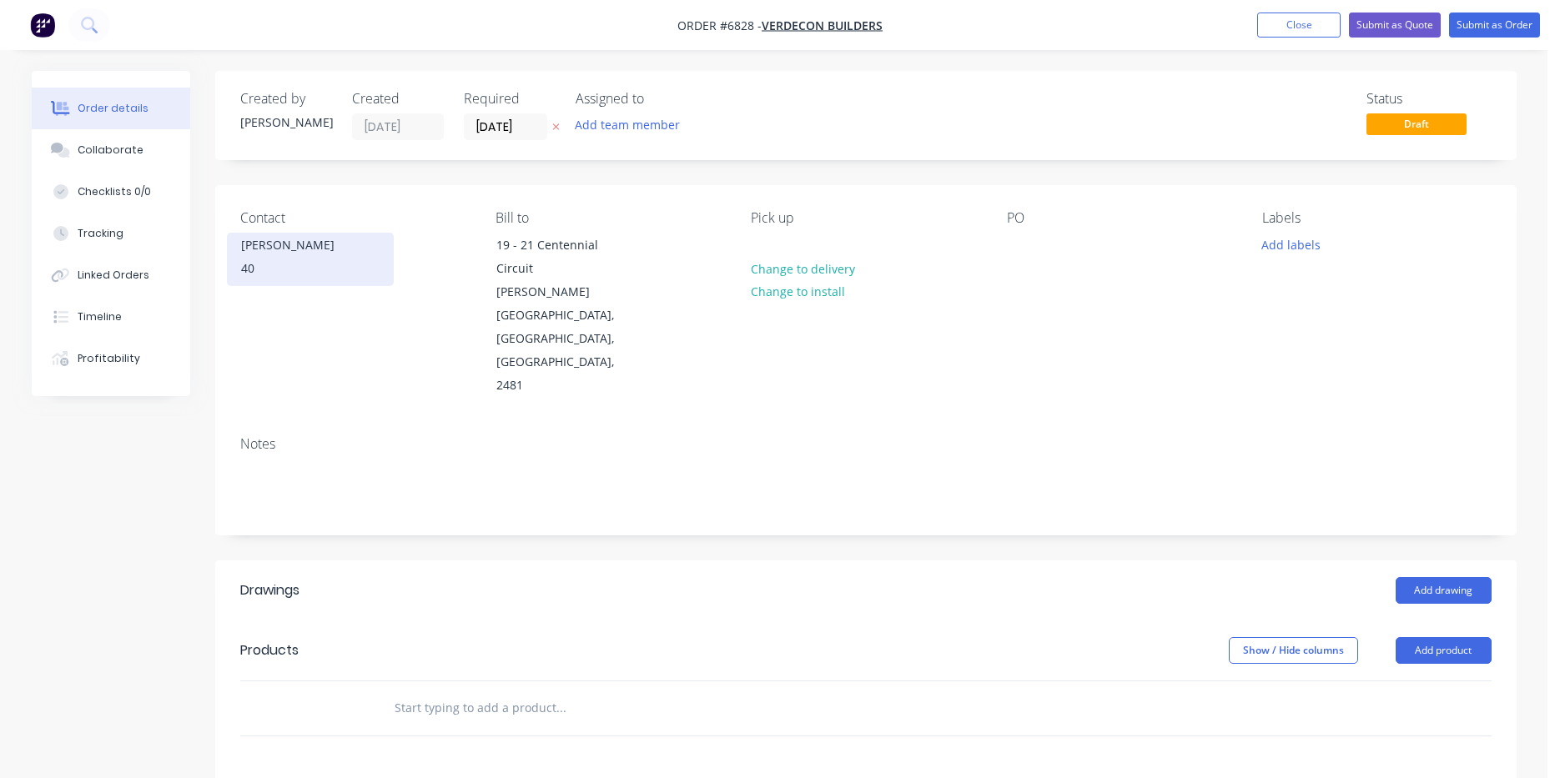
click at [287, 266] on div "40" at bounding box center [310, 268] width 138 height 23
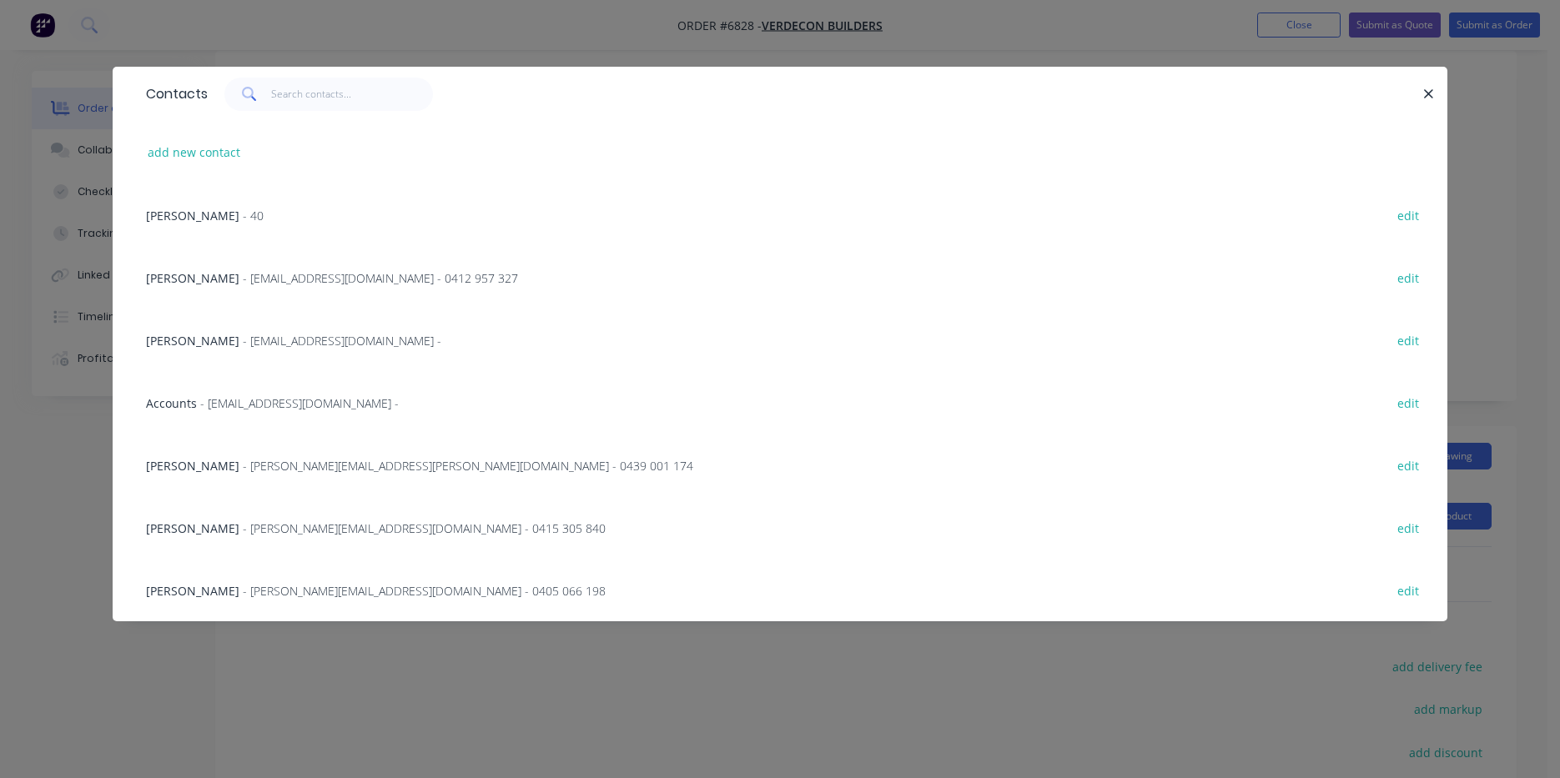
scroll to position [83, 0]
click at [1433, 88] on icon "button" at bounding box center [1428, 94] width 11 height 15
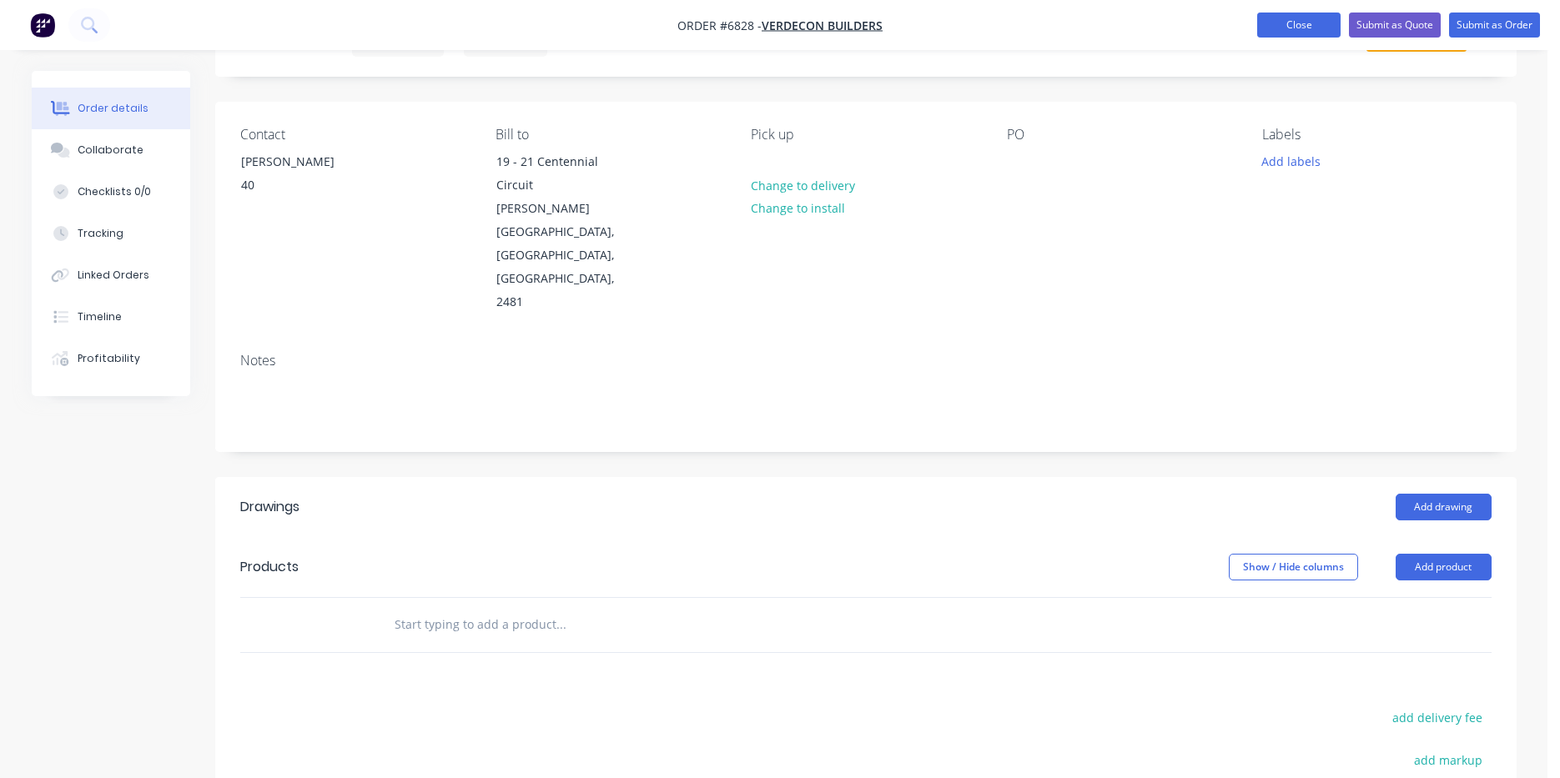
click at [1320, 25] on button "Close" at bounding box center [1298, 25] width 83 height 25
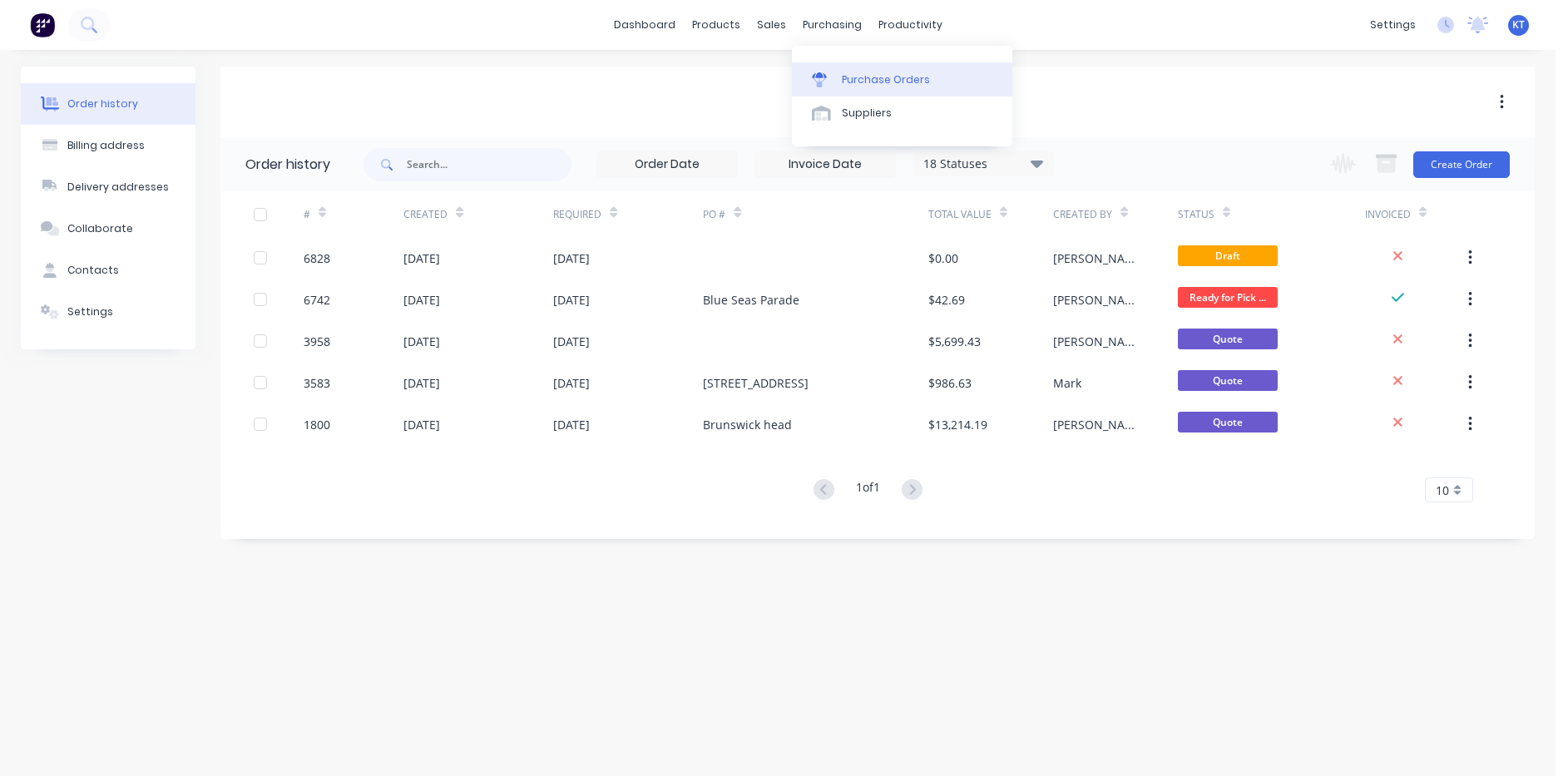
click at [861, 68] on link "Purchase Orders" at bounding box center [902, 79] width 220 height 33
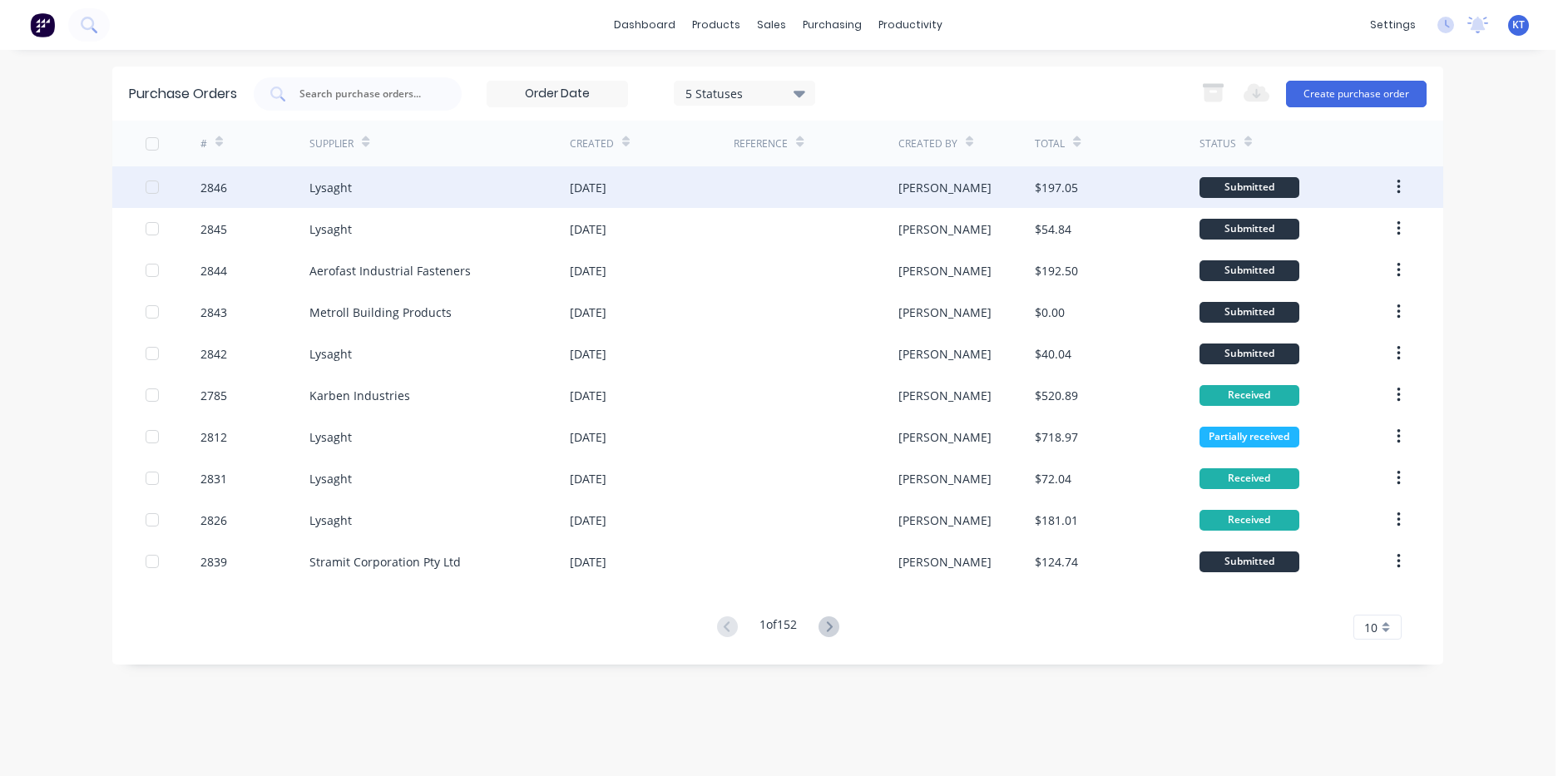
click at [914, 175] on div "[PERSON_NAME]" at bounding box center [968, 188] width 138 height 42
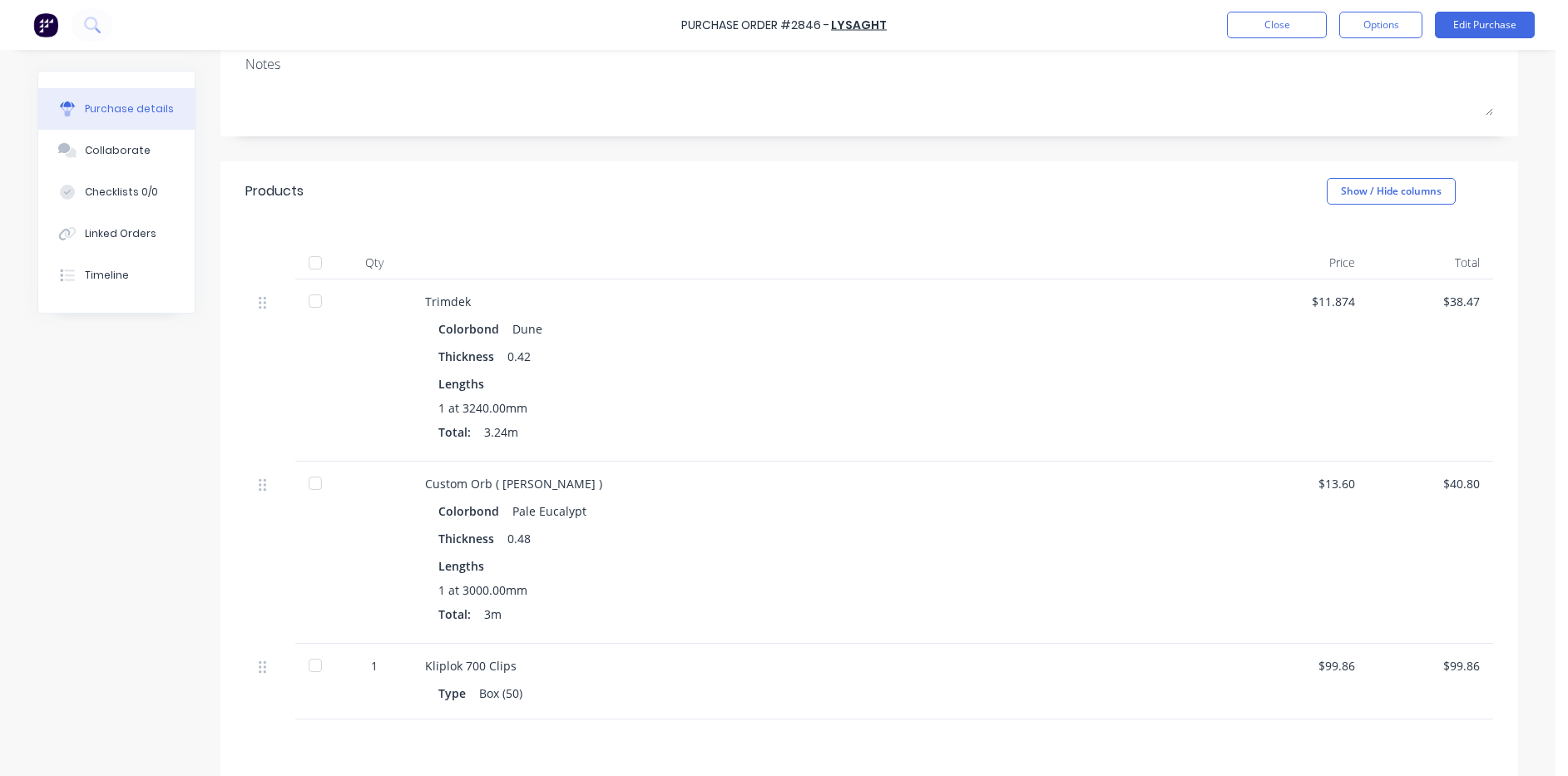
scroll to position [249, 0]
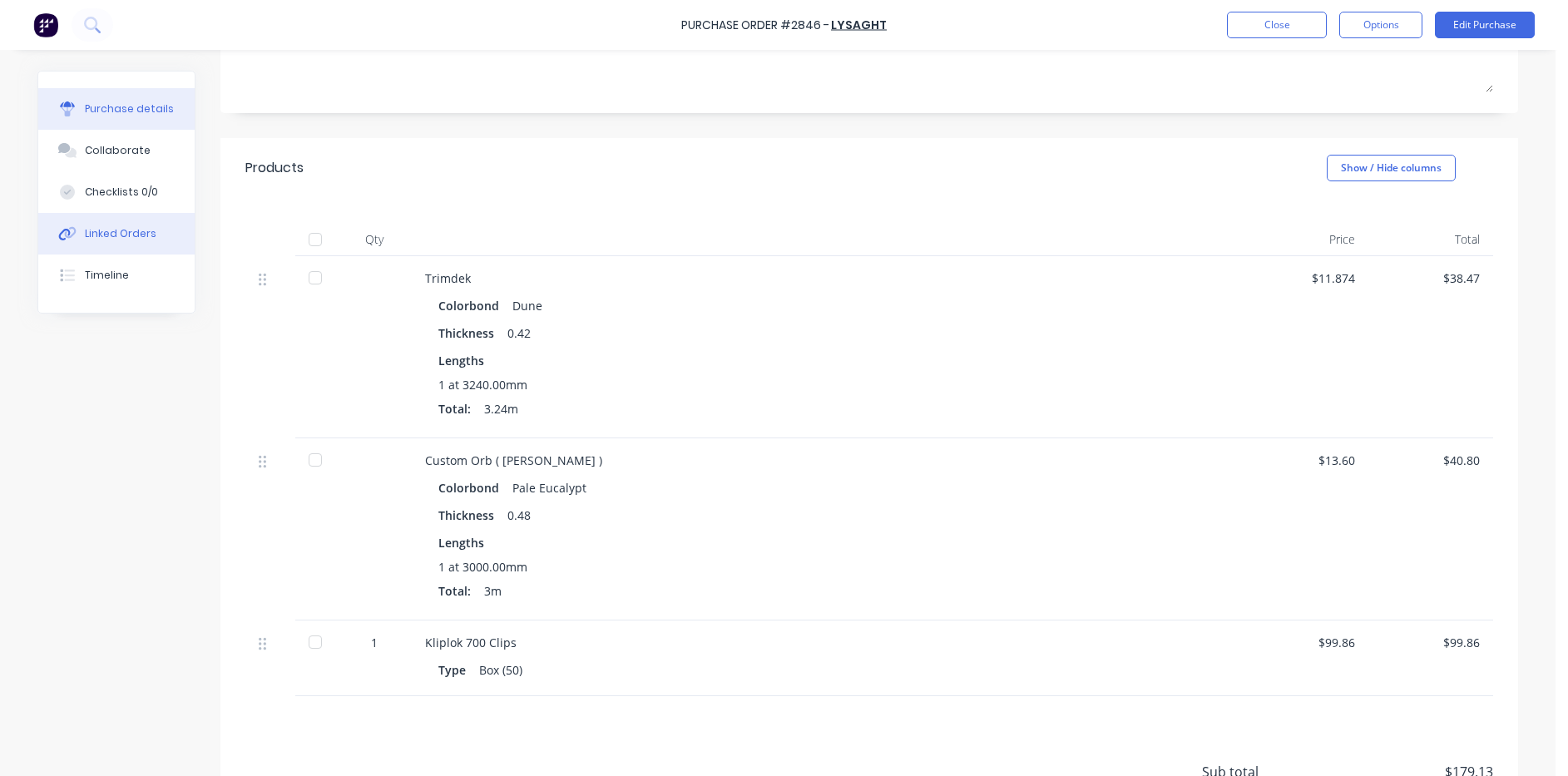
click at [88, 239] on div "Linked Orders" at bounding box center [121, 233] width 72 height 15
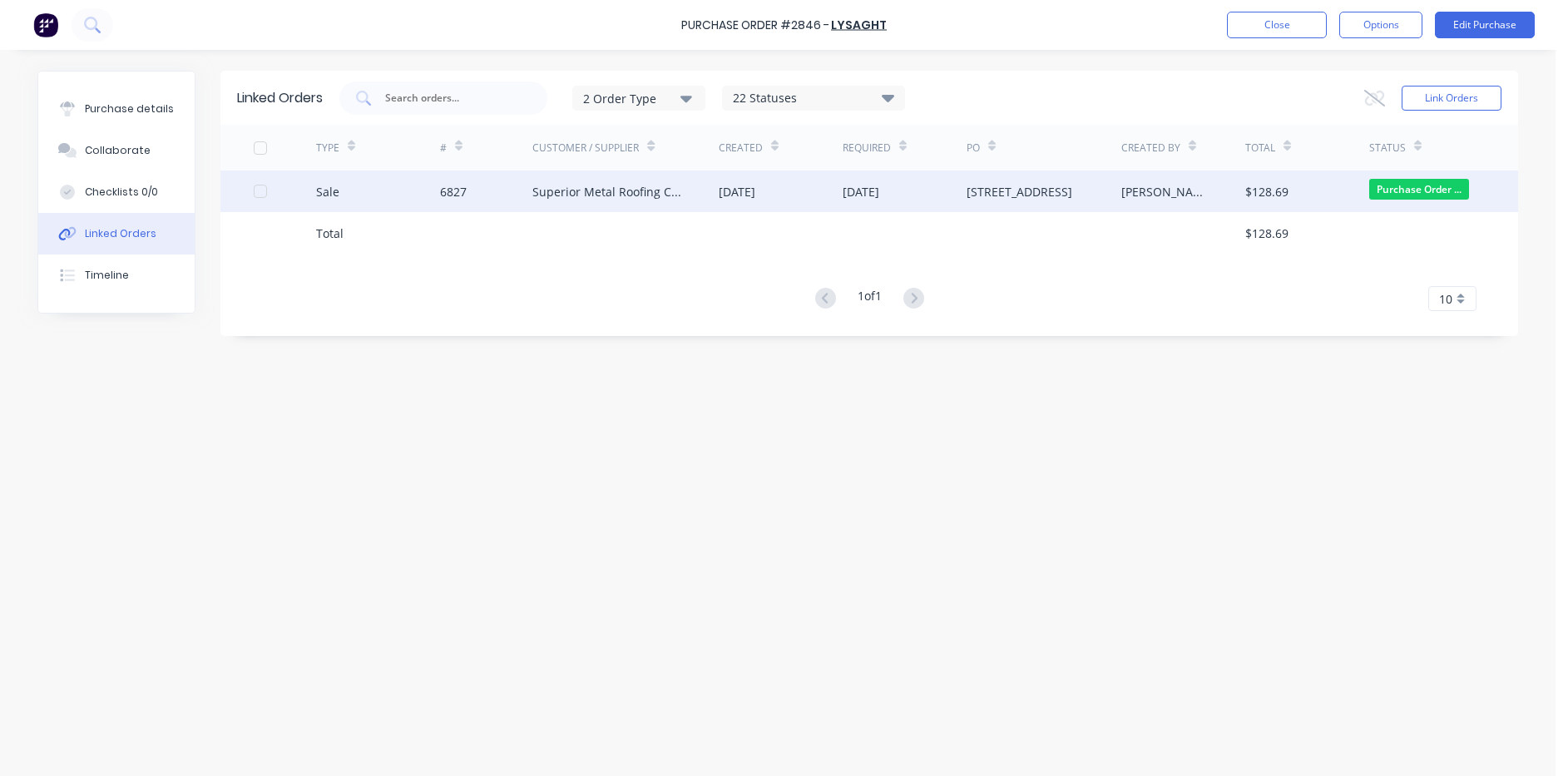
click at [1080, 194] on div "[STREET_ADDRESS]" at bounding box center [1043, 192] width 155 height 42
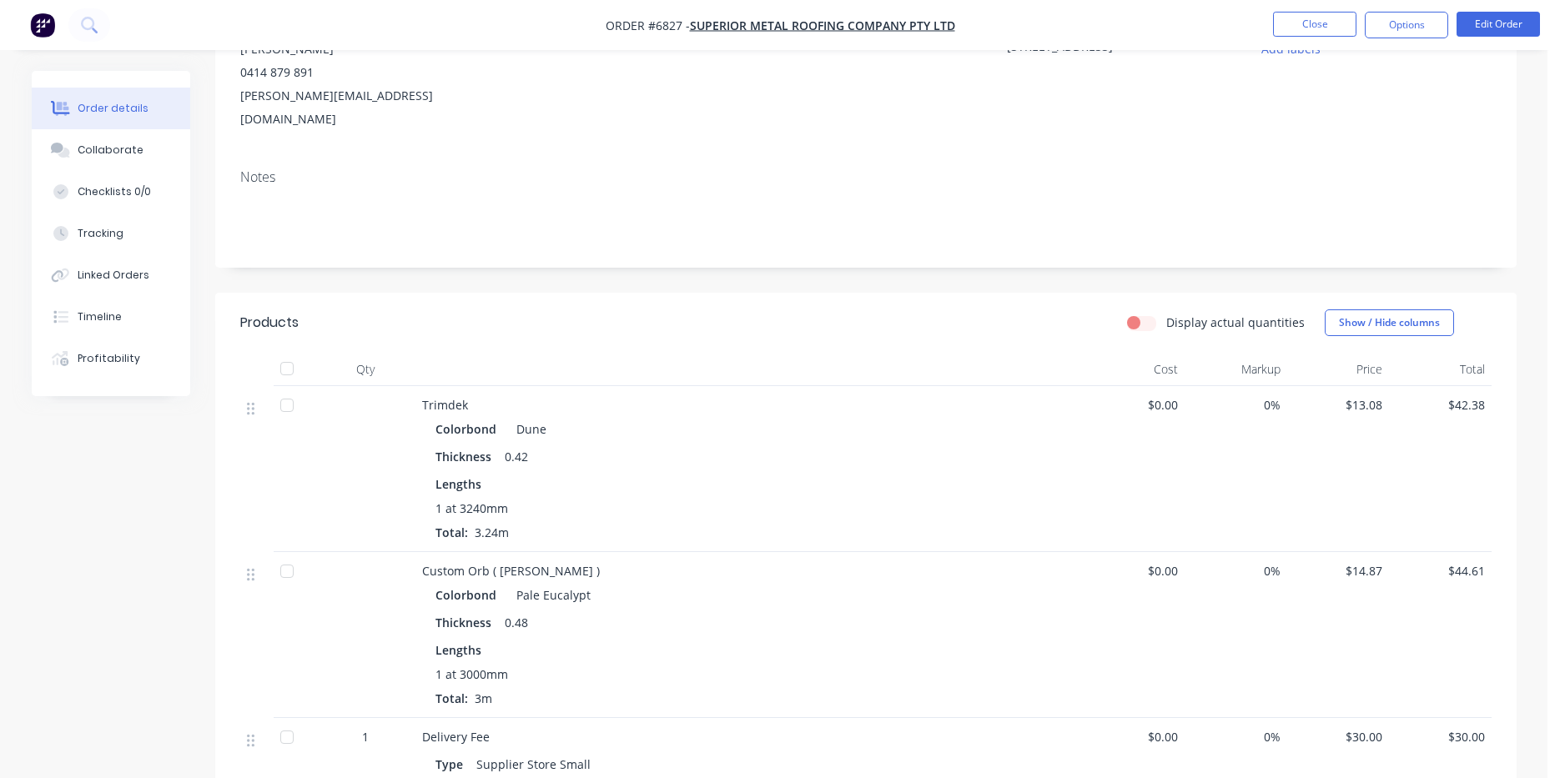
scroll to position [167, 0]
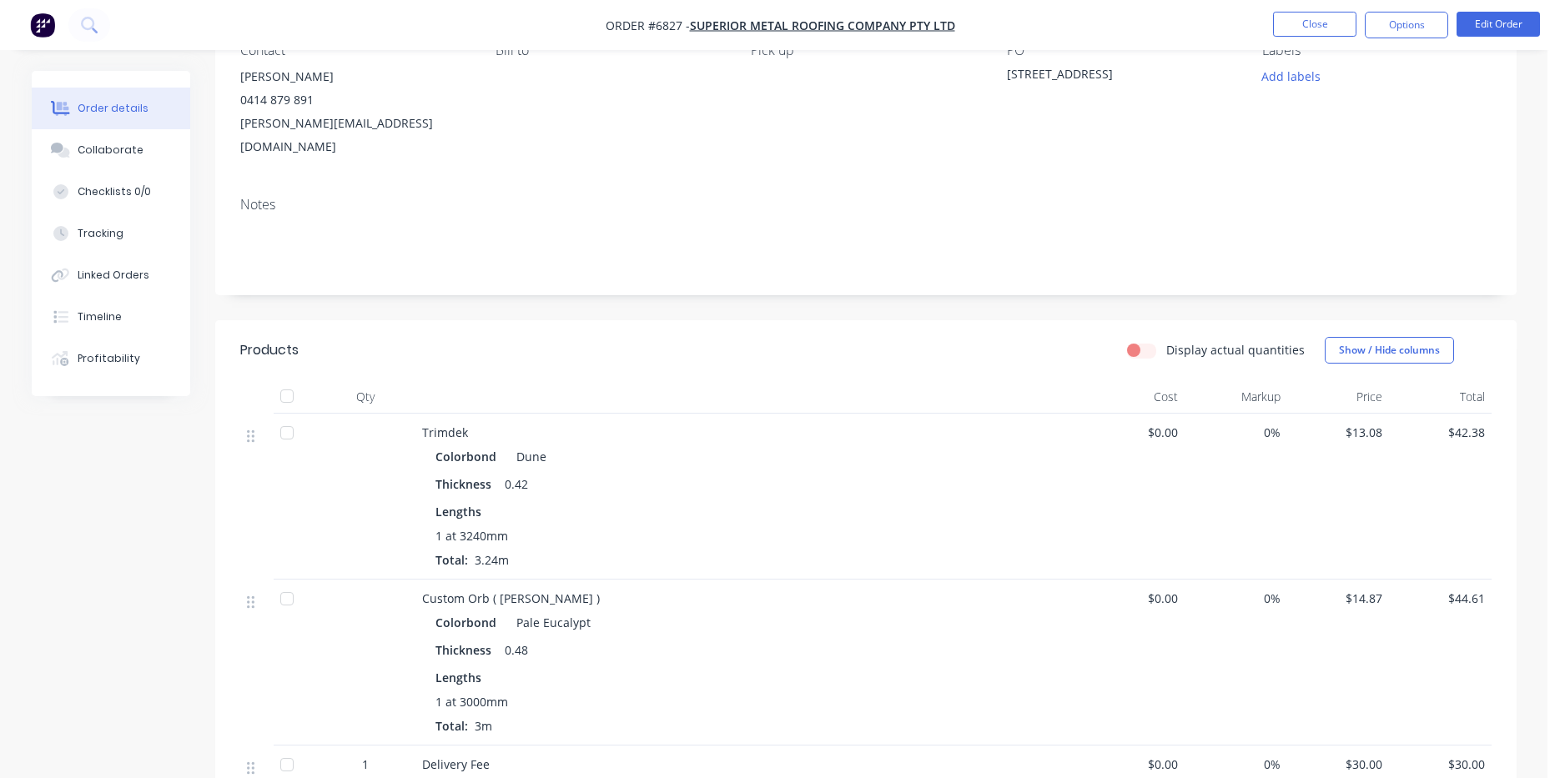
click at [136, 127] on button "Order details" at bounding box center [111, 109] width 158 height 42
click at [125, 149] on div "Collaborate" at bounding box center [111, 150] width 66 height 15
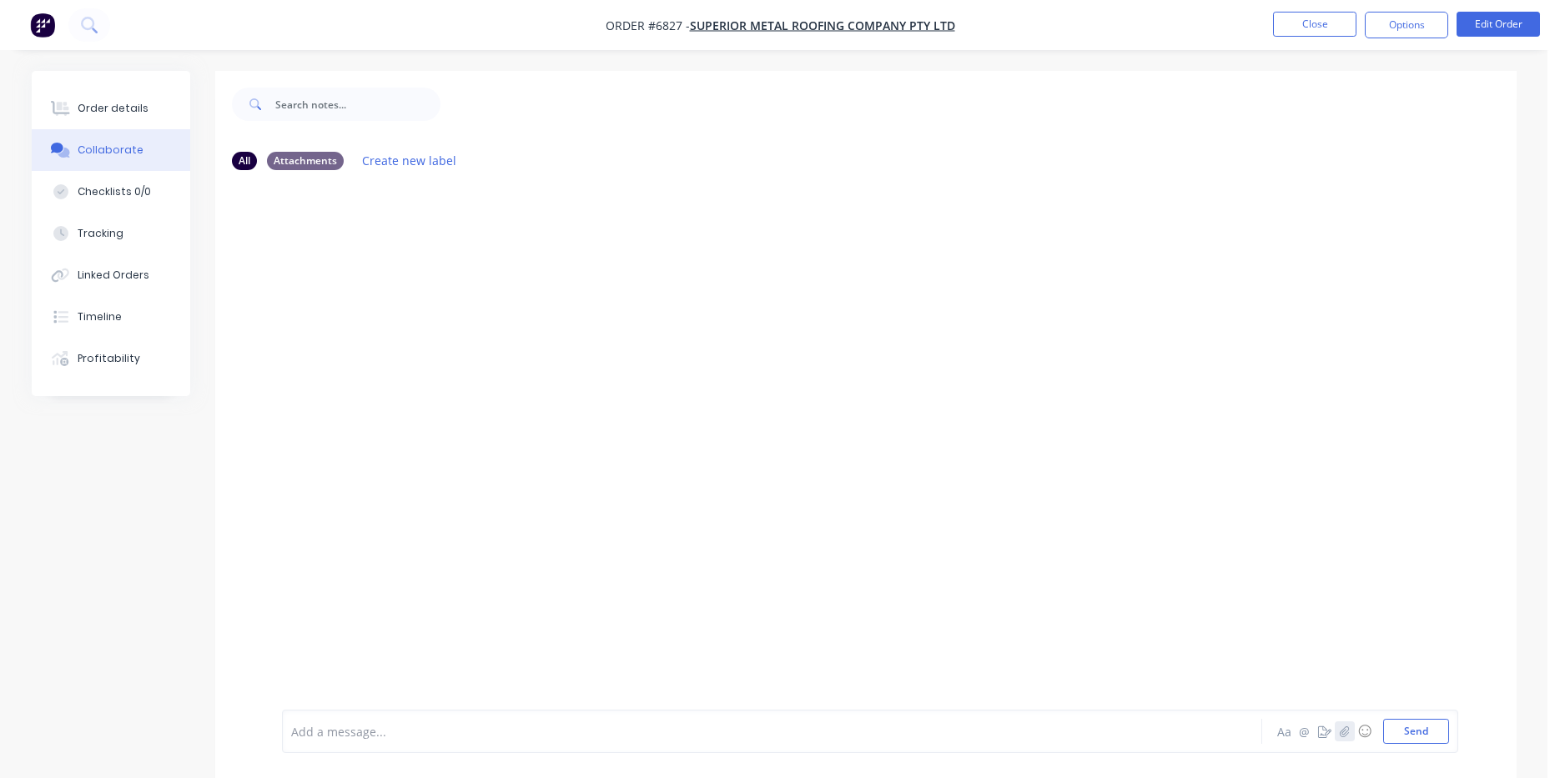
click at [1340, 726] on icon "button" at bounding box center [1344, 732] width 10 height 12
click at [1416, 725] on button "Send" at bounding box center [1416, 731] width 66 height 25
click at [402, 316] on img at bounding box center [342, 310] width 120 height 109
click at [1327, 29] on button "Close" at bounding box center [1314, 24] width 83 height 25
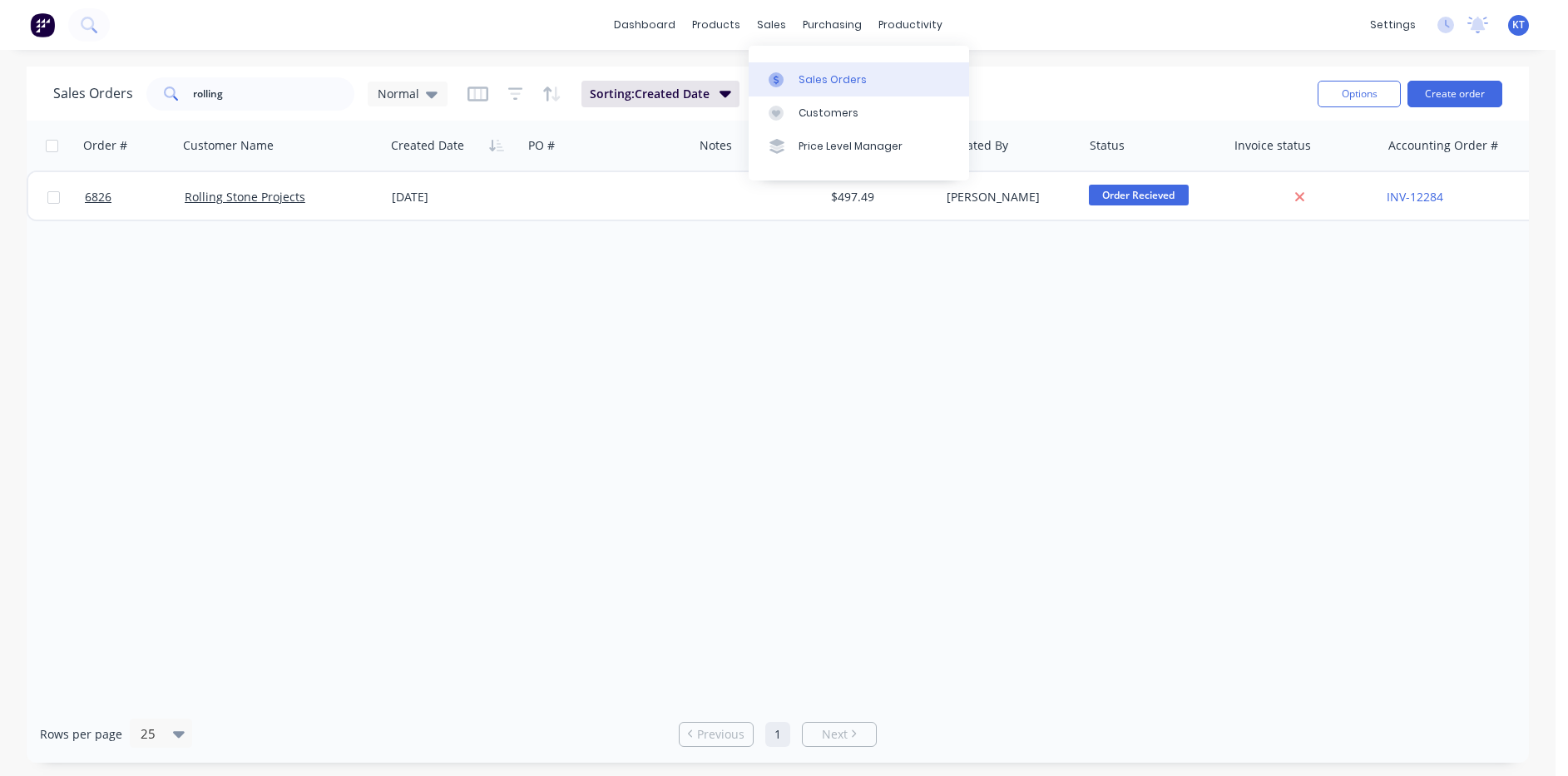
click at [788, 89] on link "Sales Orders" at bounding box center [859, 79] width 220 height 33
click at [238, 109] on input "rolling" at bounding box center [274, 94] width 163 height 33
type input "reflex"
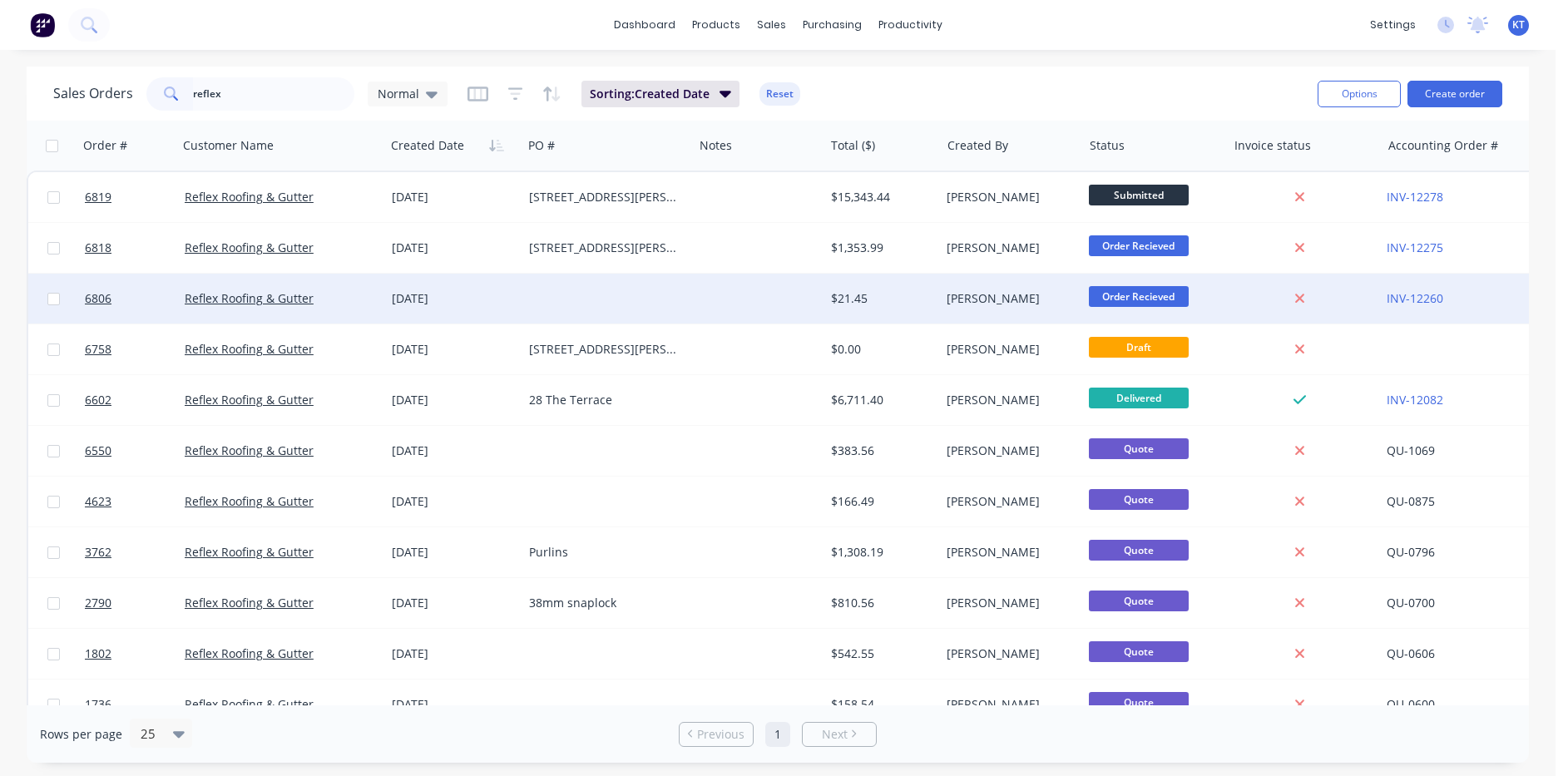
click at [733, 315] on div at bounding box center [758, 298] width 131 height 50
click at [493, 293] on div "[DATE]" at bounding box center [454, 298] width 124 height 17
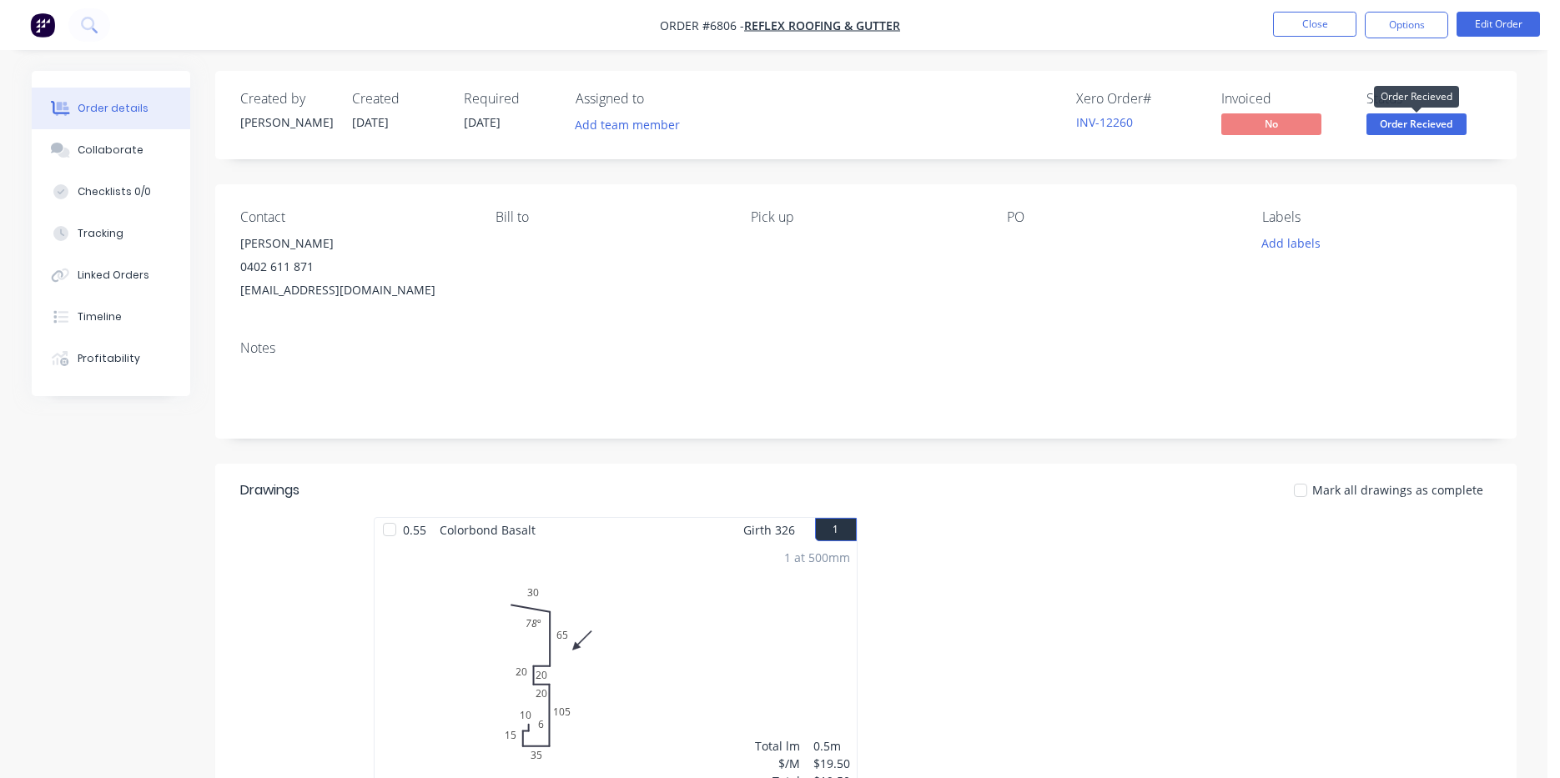
click at [1460, 129] on span "Order Recieved" at bounding box center [1416, 123] width 100 height 21
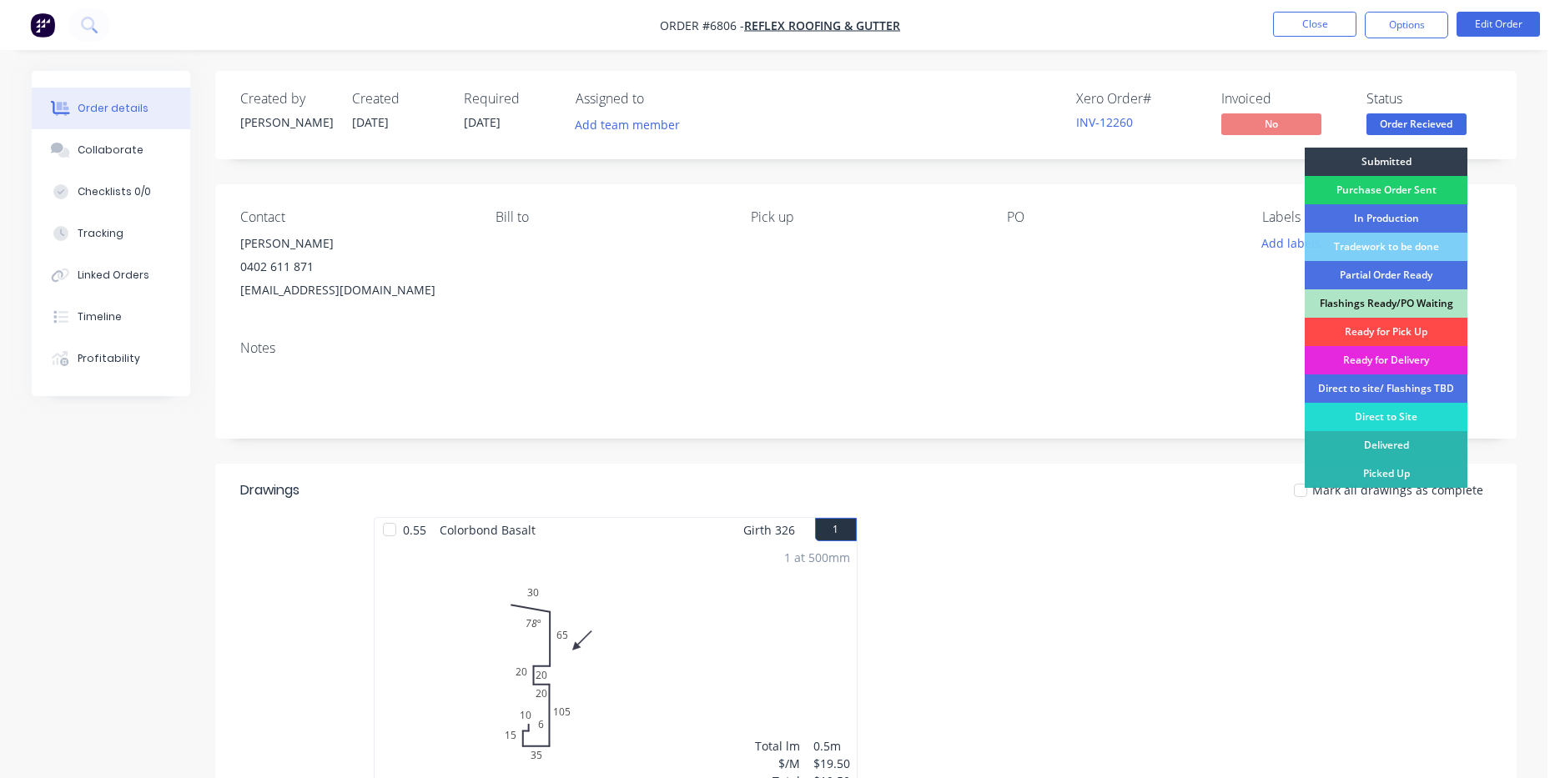
click at [1440, 329] on div "Ready for Pick Up" at bounding box center [1386, 332] width 163 height 28
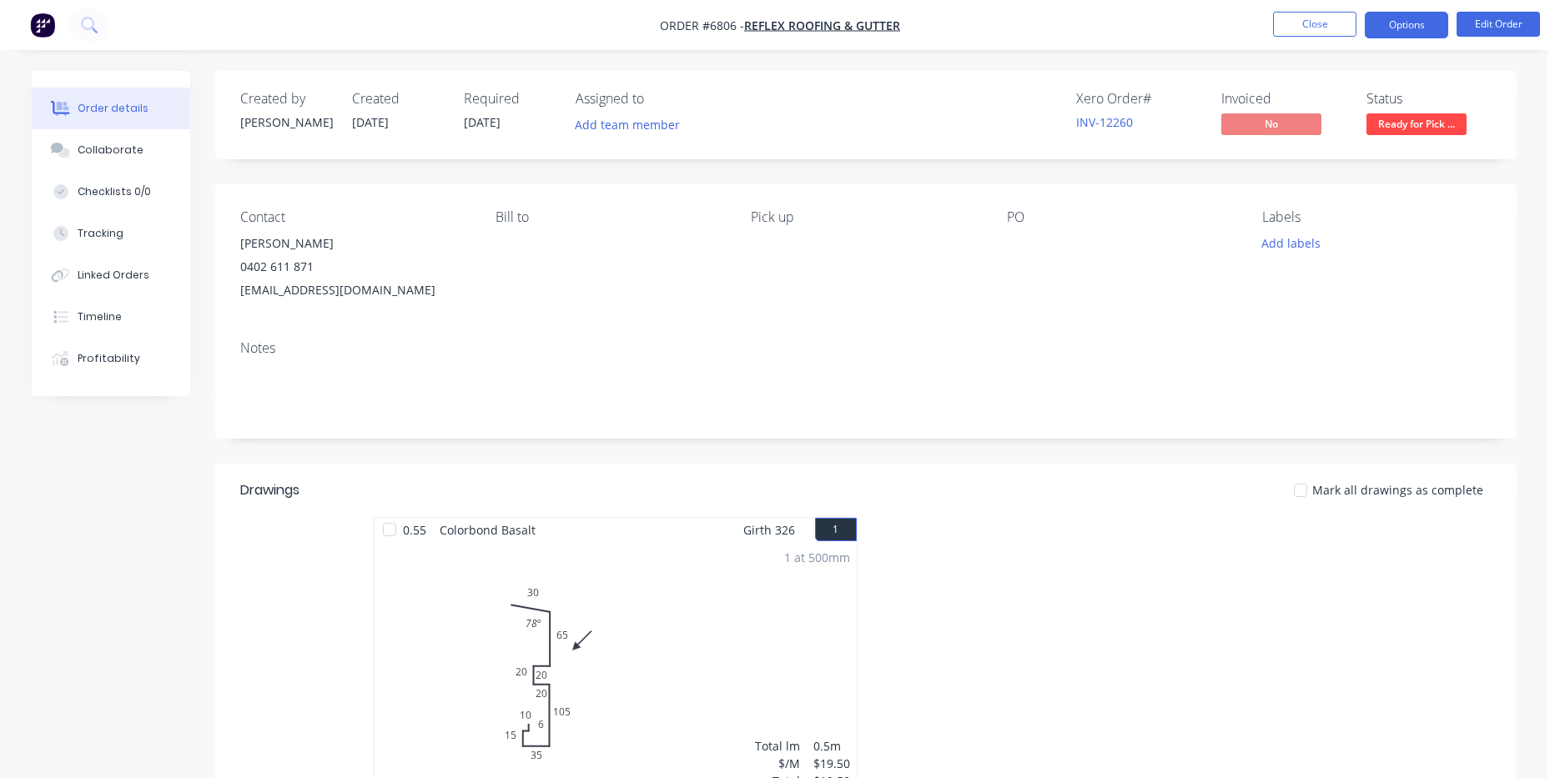
click at [1389, 13] on button "Options" at bounding box center [1406, 25] width 83 height 27
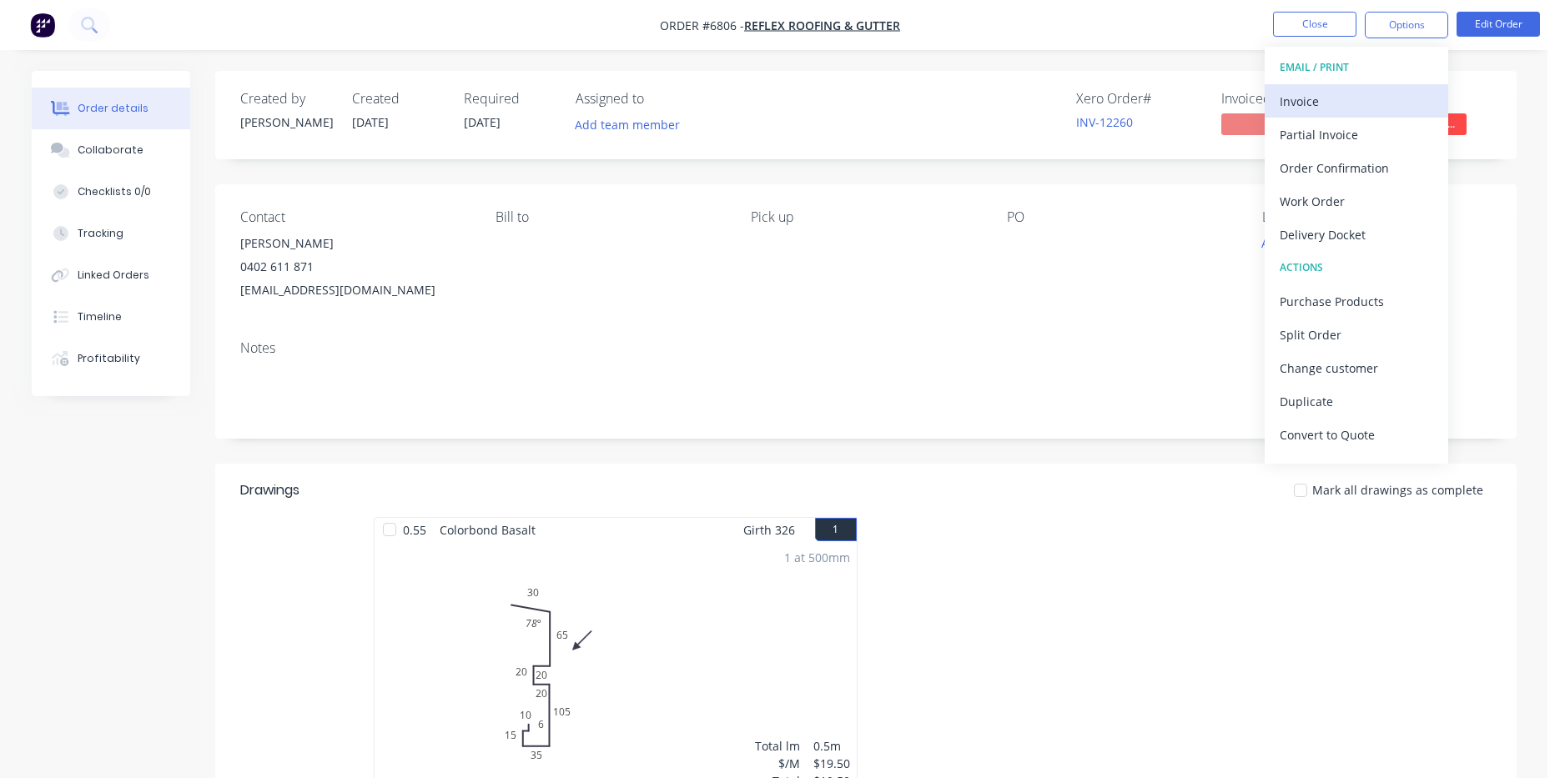
click at [1305, 107] on div "Invoice" at bounding box center [1356, 101] width 153 height 24
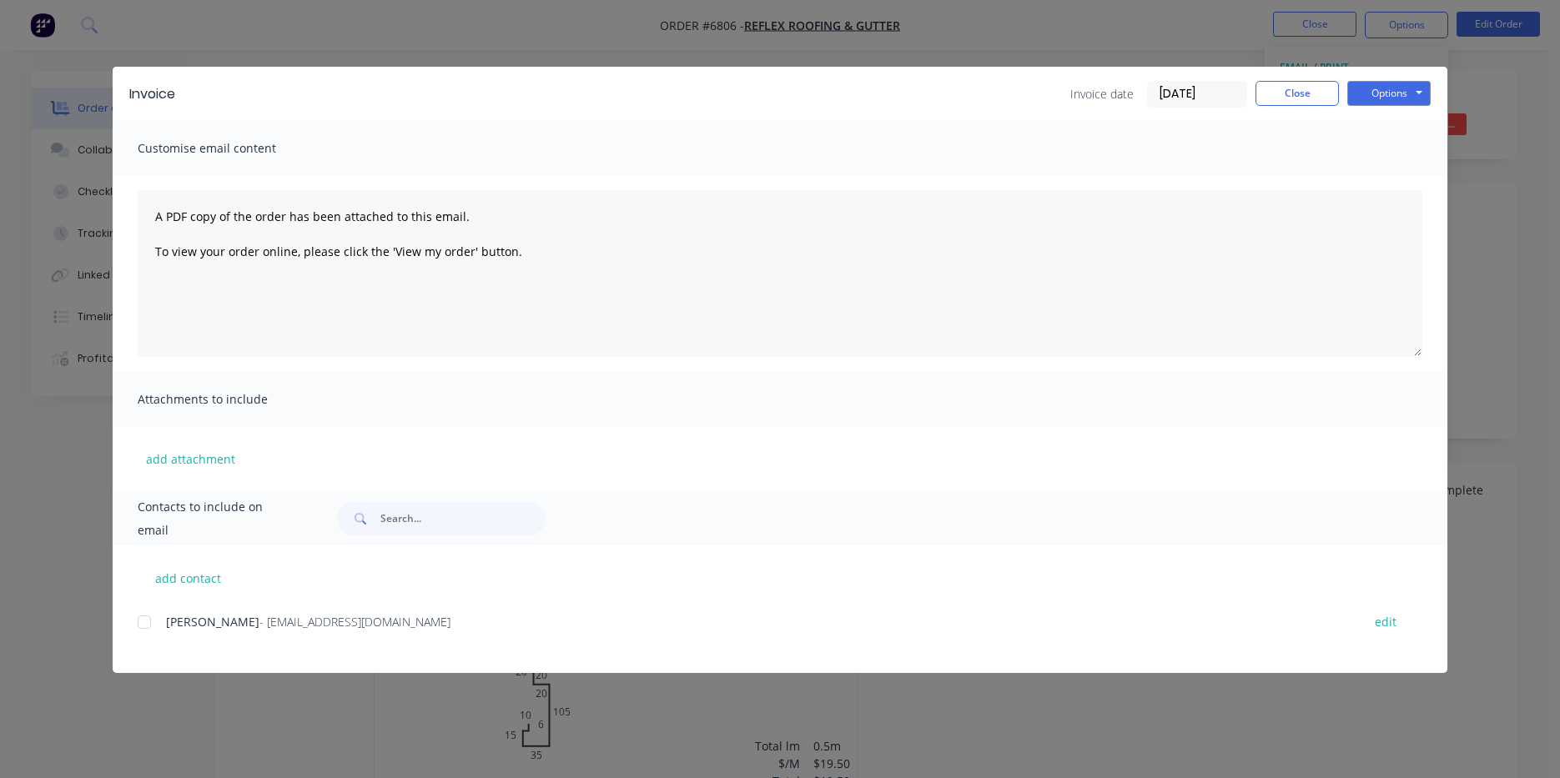
click at [144, 618] on div at bounding box center [144, 622] width 33 height 33
click at [1425, 90] on button "Options" at bounding box center [1388, 93] width 83 height 25
click at [1406, 179] on button "Email" at bounding box center [1400, 178] width 107 height 28
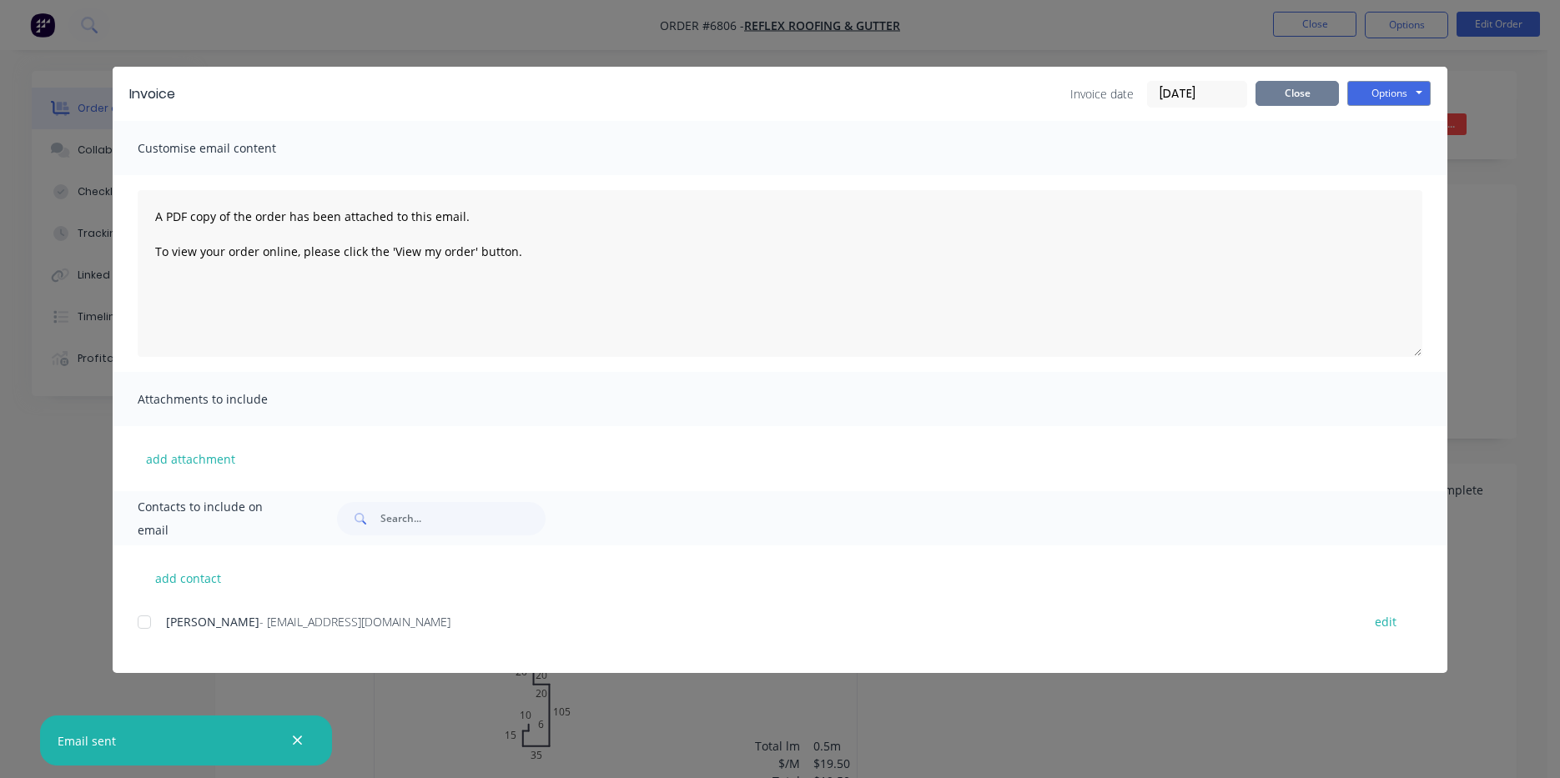
click at [1290, 103] on button "Close" at bounding box center [1296, 93] width 83 height 25
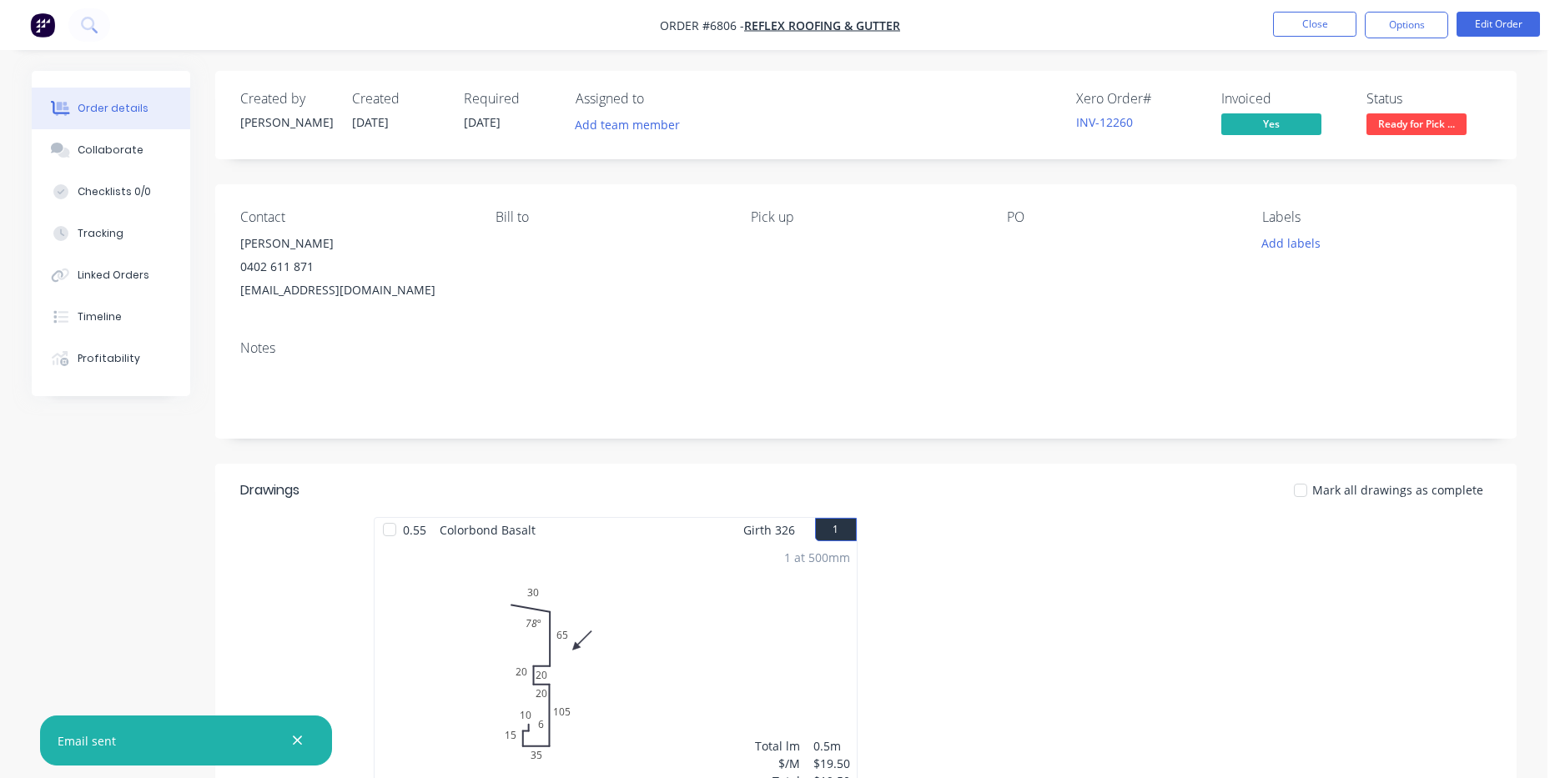
click at [1305, 498] on div at bounding box center [1300, 490] width 33 height 33
click at [1292, 33] on button "Close" at bounding box center [1314, 24] width 83 height 25
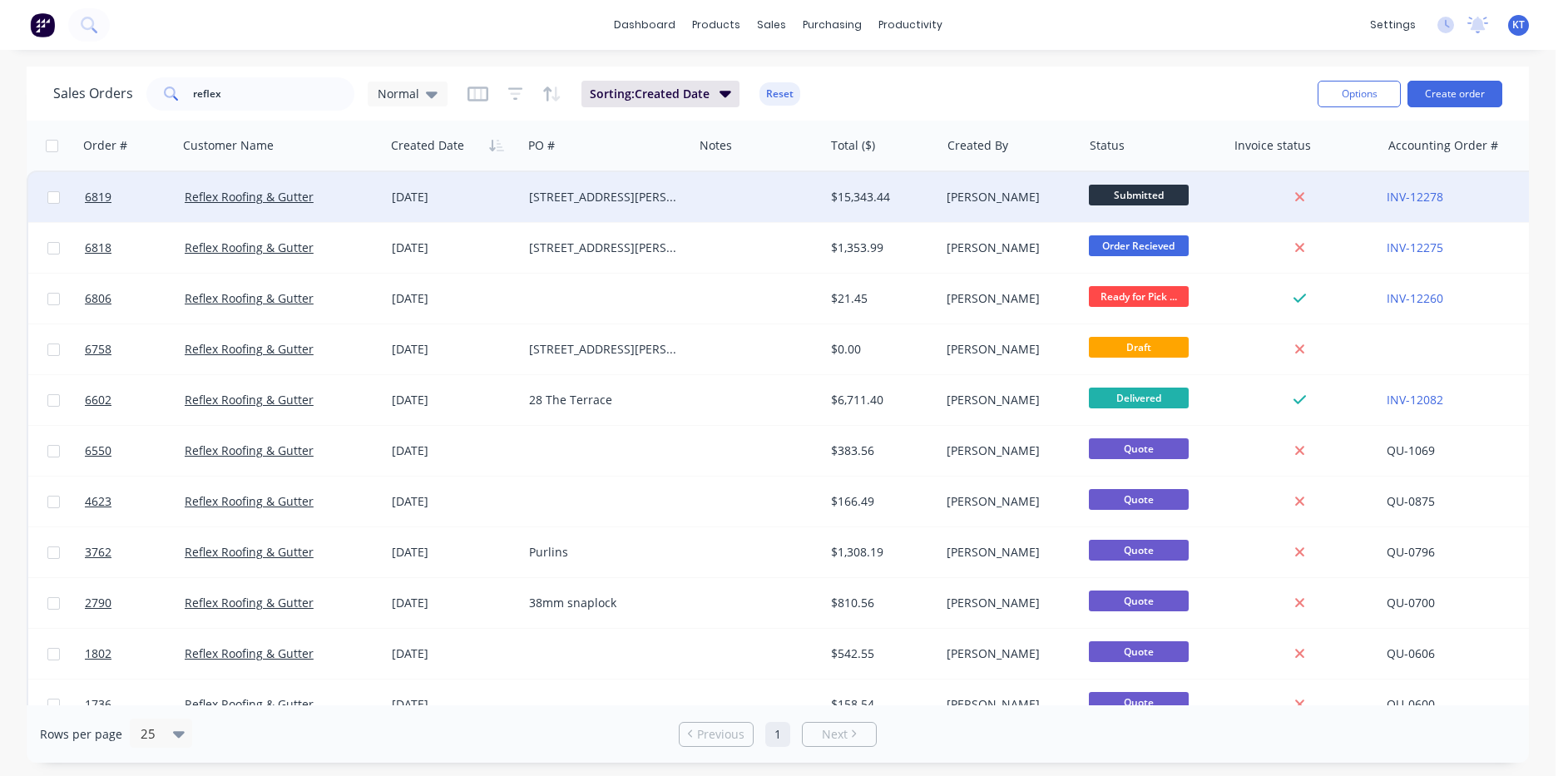
click at [586, 192] on div "[STREET_ADDRESS][PERSON_NAME]" at bounding box center [604, 196] width 150 height 17
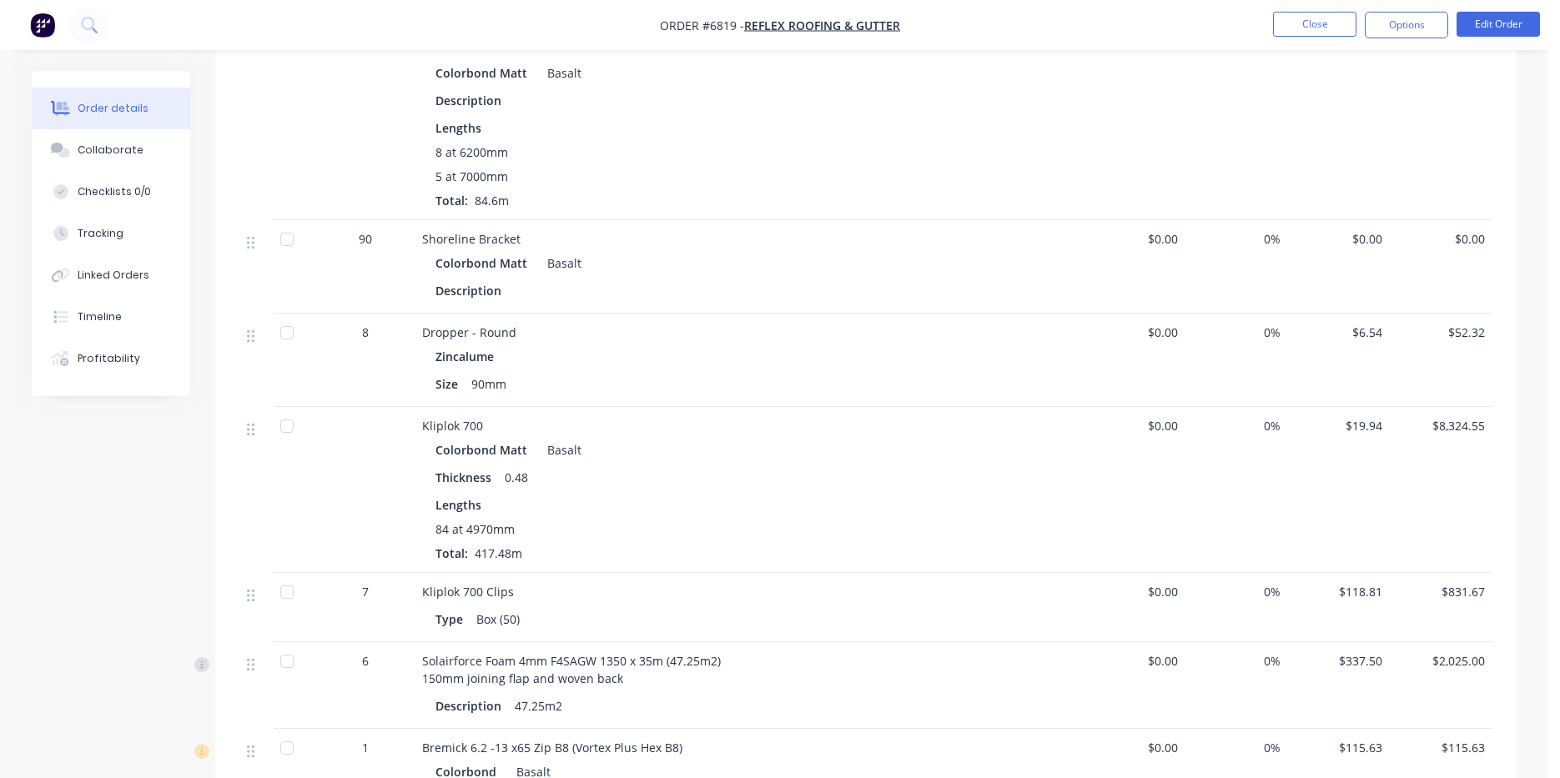
scroll to position [641, 0]
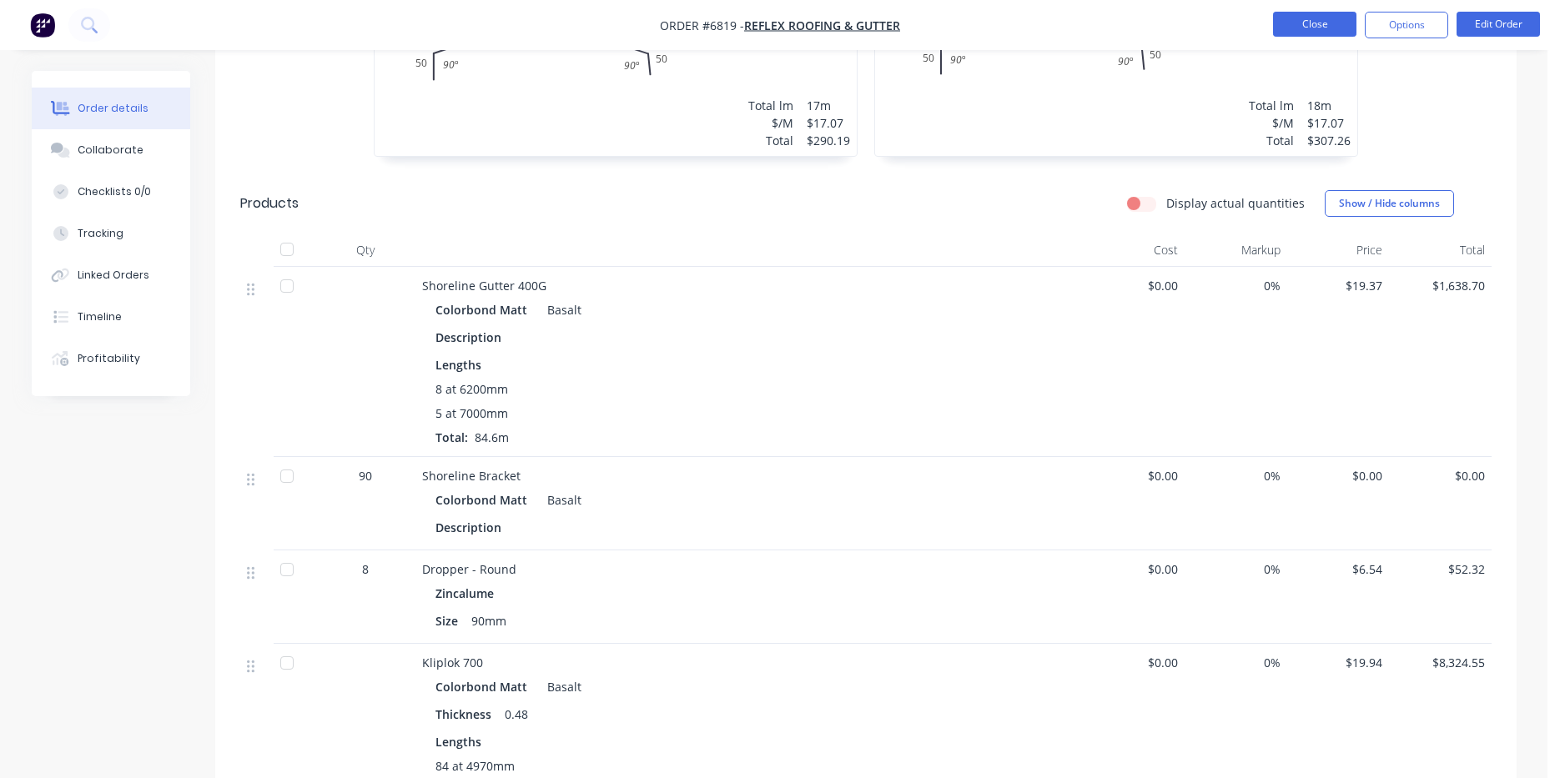
click at [1326, 20] on button "Close" at bounding box center [1314, 24] width 83 height 25
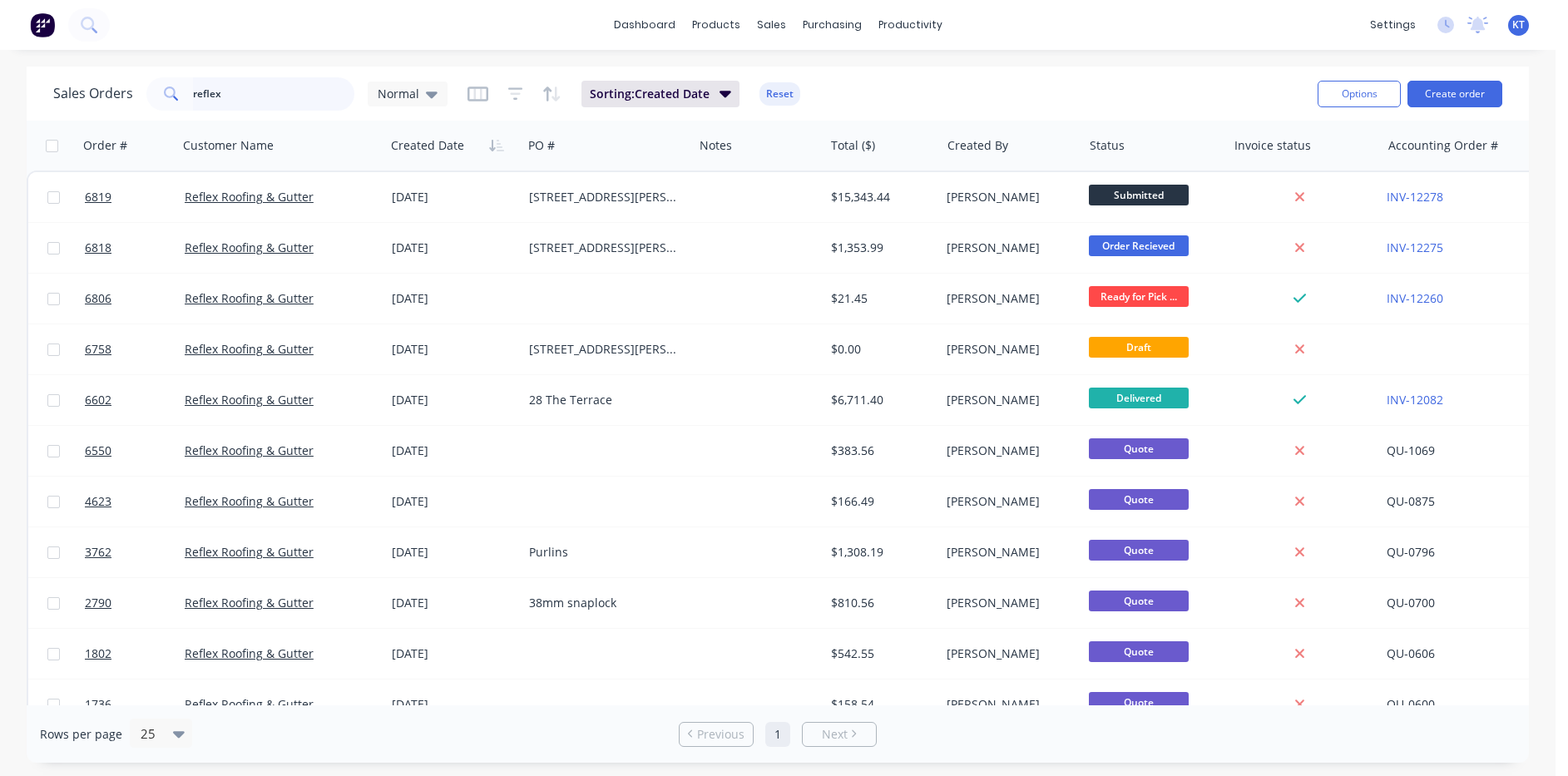
click at [247, 82] on input "reflex" at bounding box center [274, 94] width 163 height 33
type input "matrix"
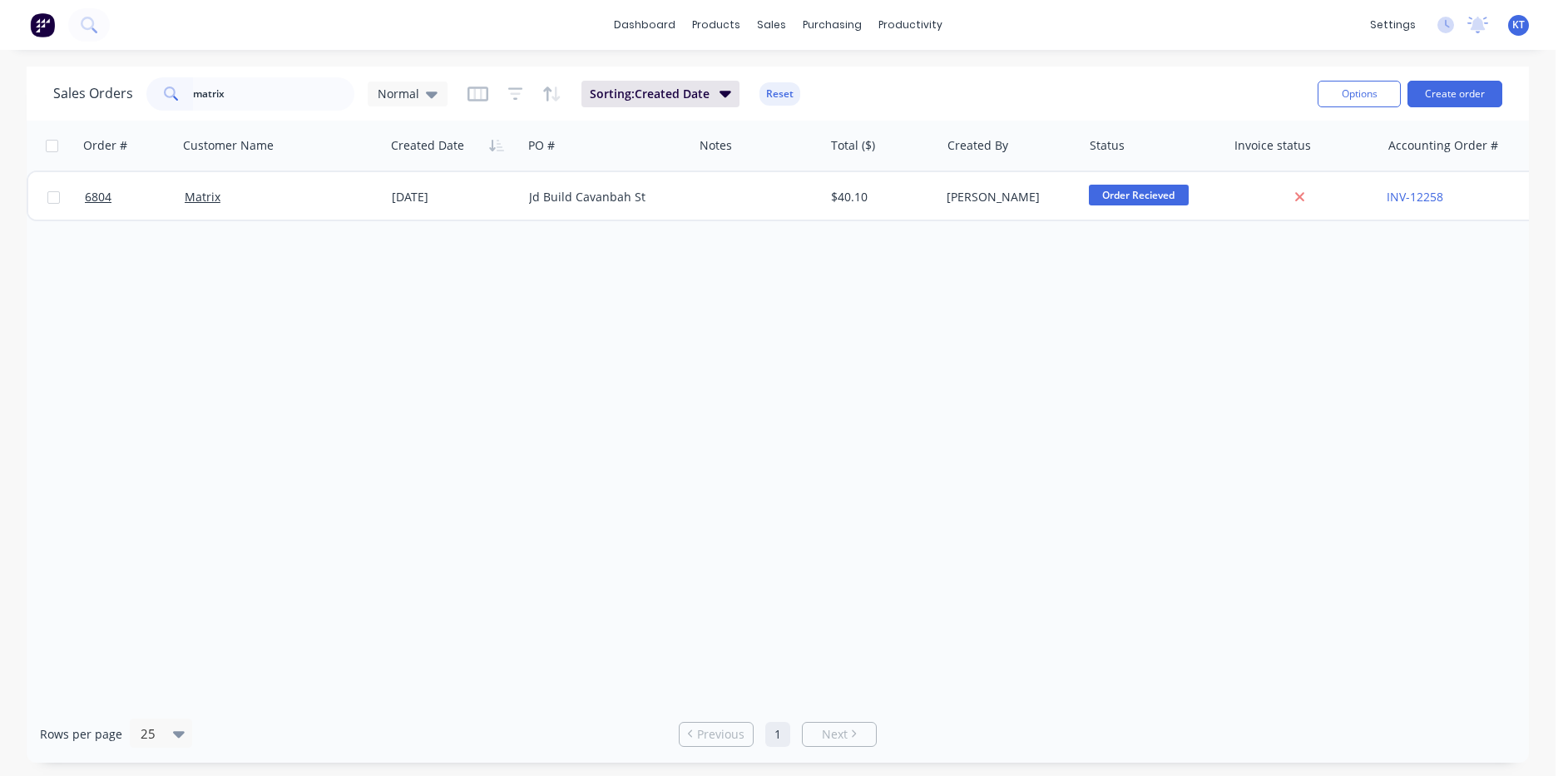
click at [434, 224] on div "Order # Customer Name Created Date PO # Notes Total ($) Created By Status Invoi…" at bounding box center [778, 413] width 1502 height 584
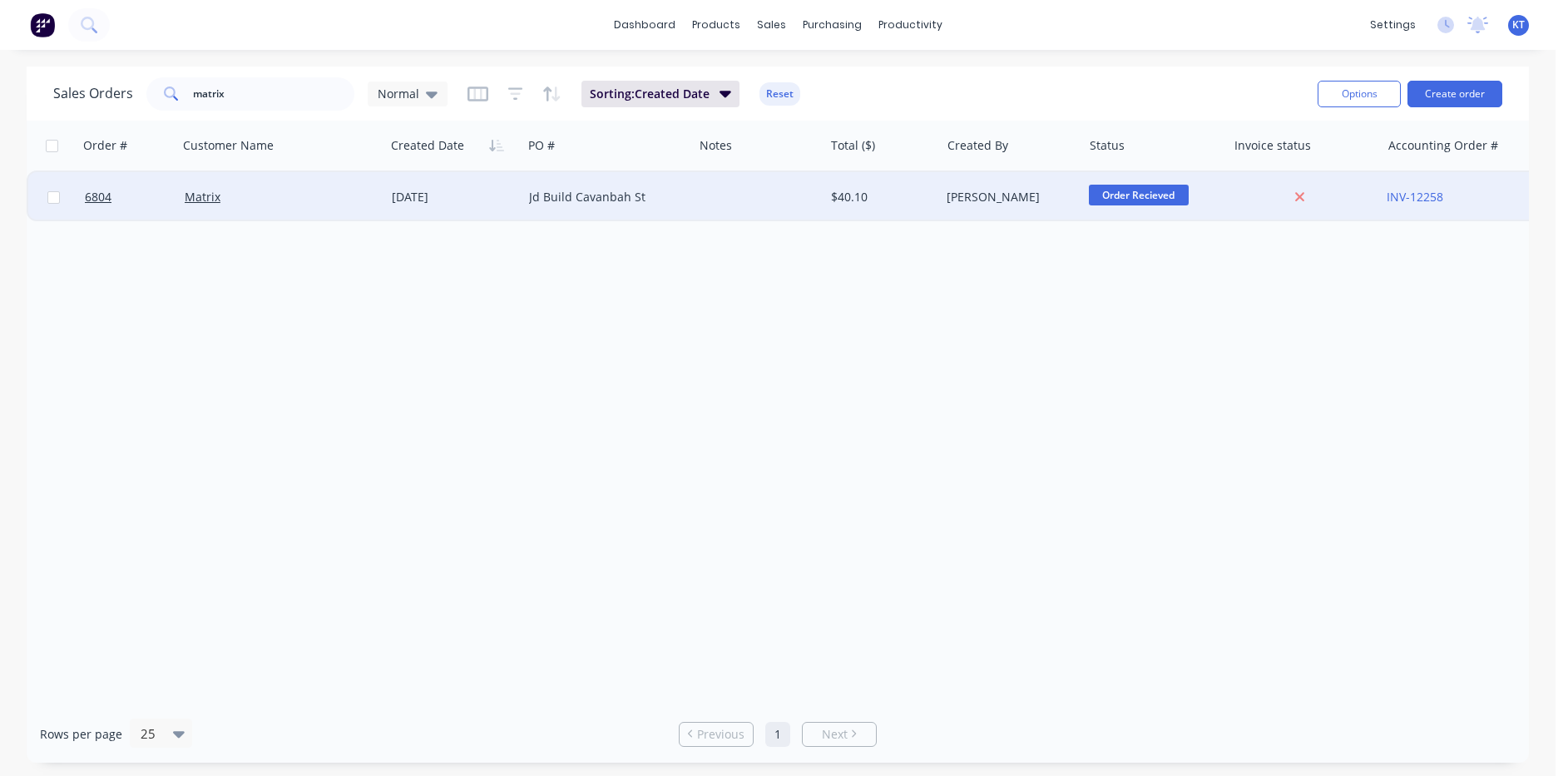
click at [506, 189] on div "[DATE]" at bounding box center [454, 196] width 124 height 17
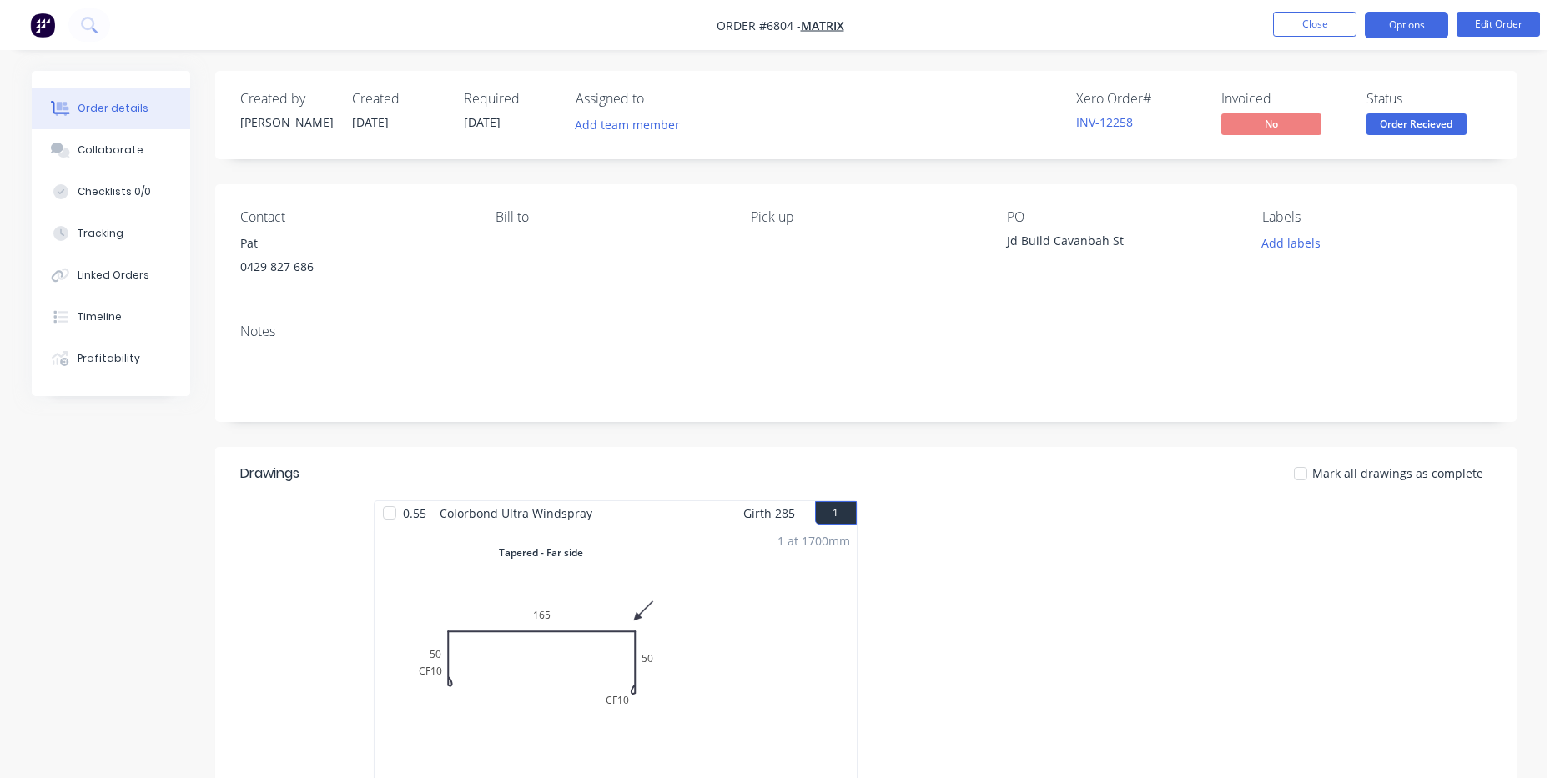
click at [1409, 28] on button "Options" at bounding box center [1406, 25] width 83 height 27
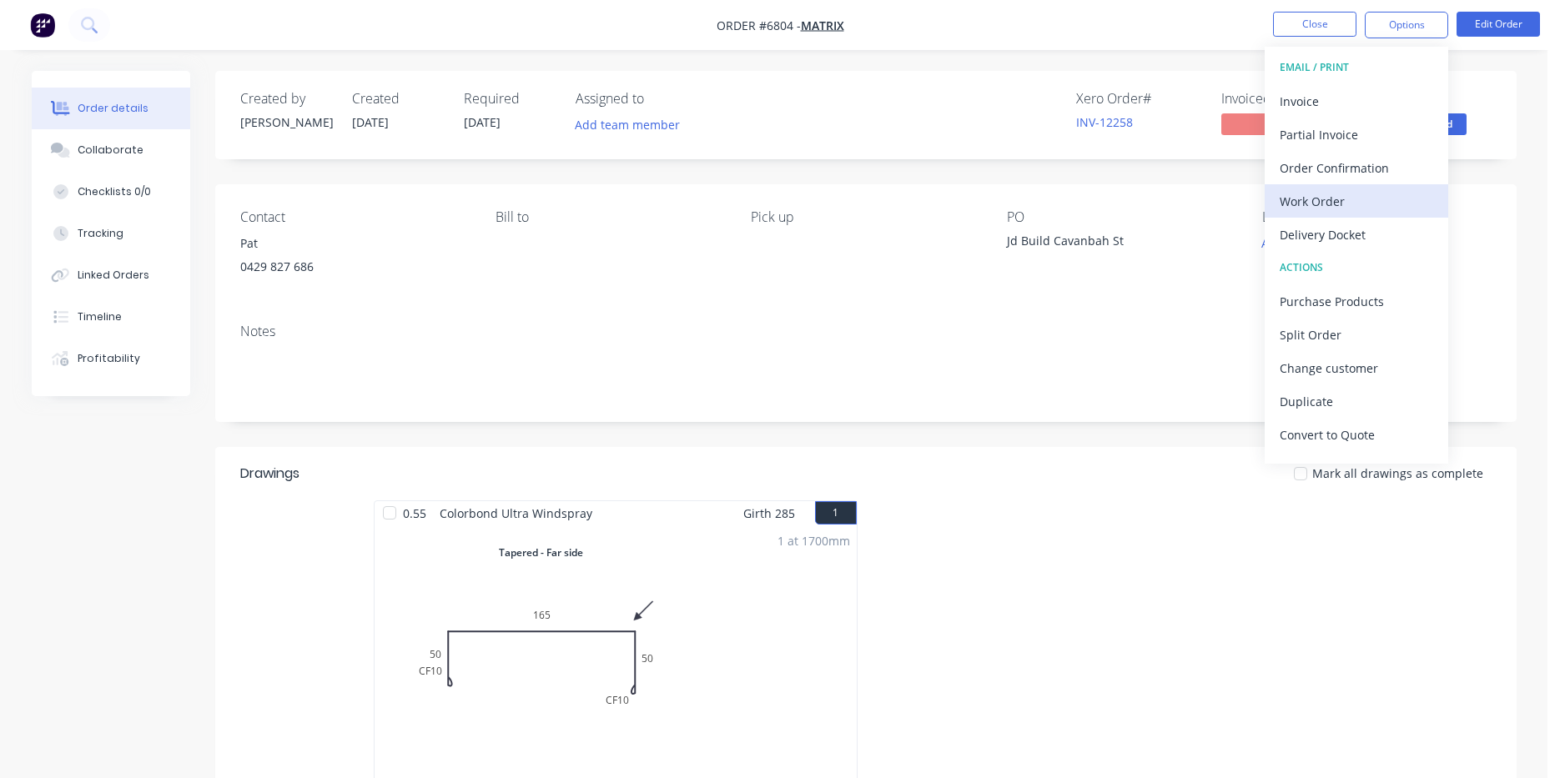
click at [1328, 199] on div "Work Order" at bounding box center [1356, 201] width 153 height 24
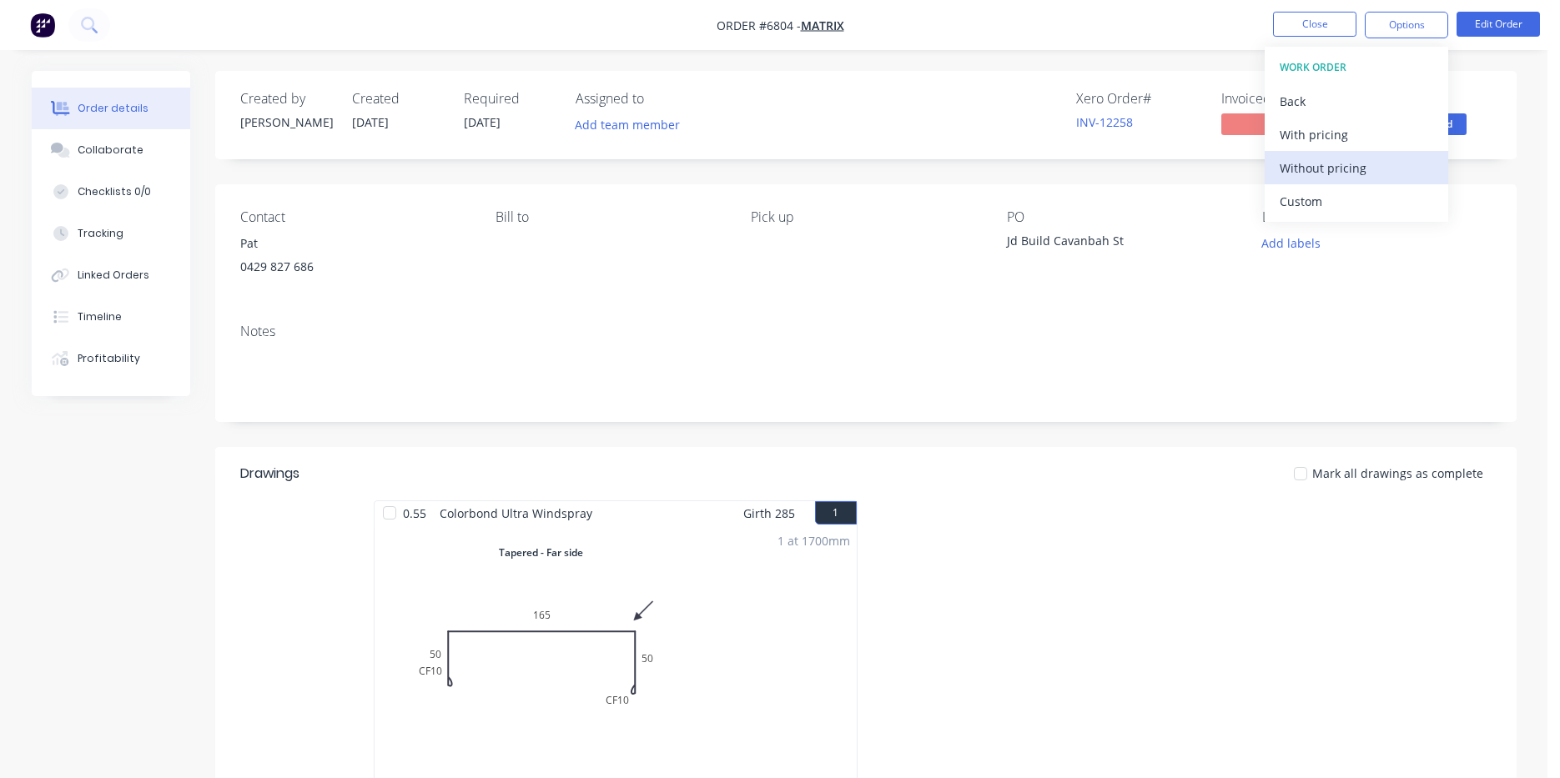
click at [1328, 178] on div "Without pricing" at bounding box center [1356, 168] width 153 height 24
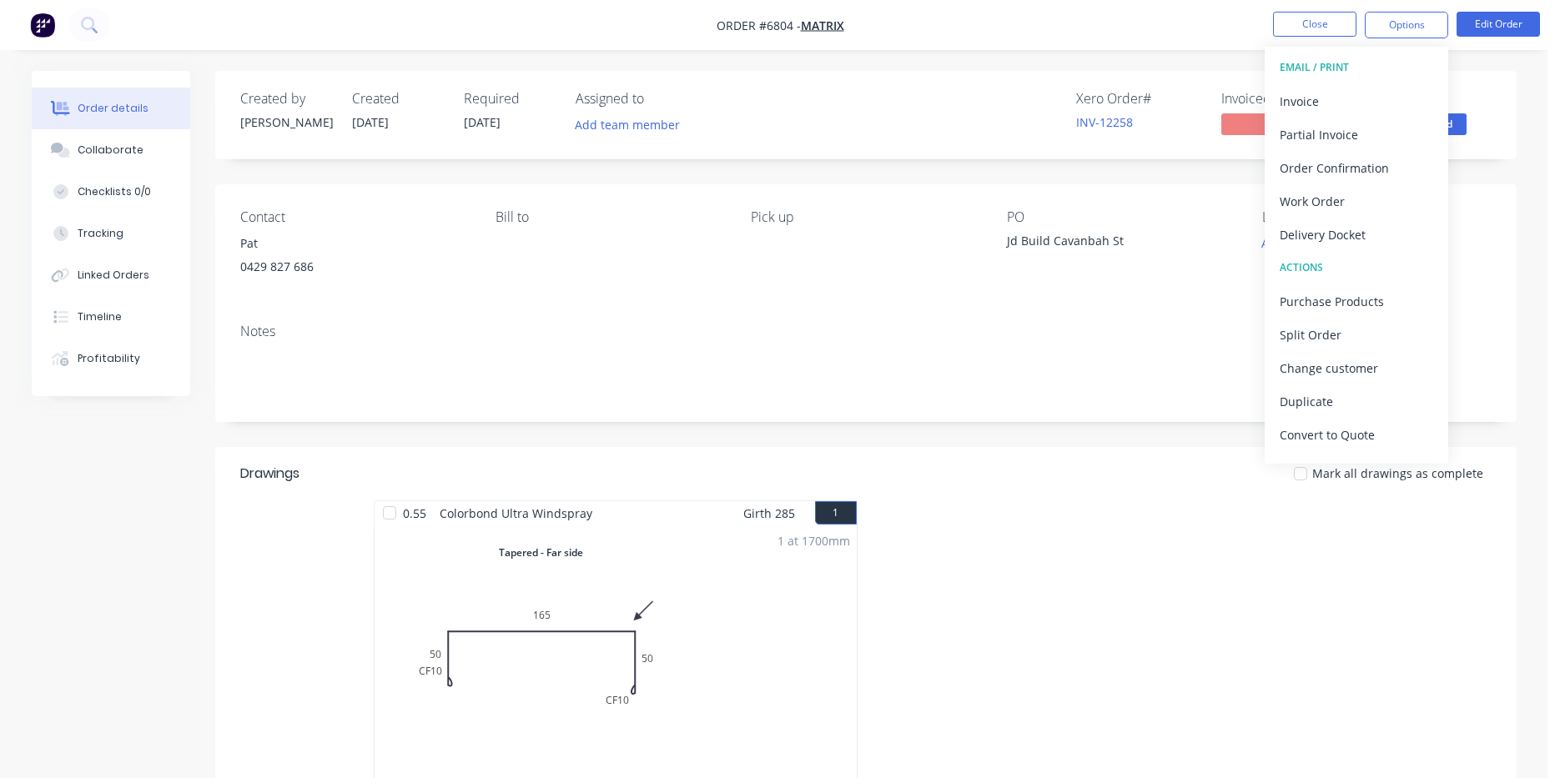
scroll to position [25, 0]
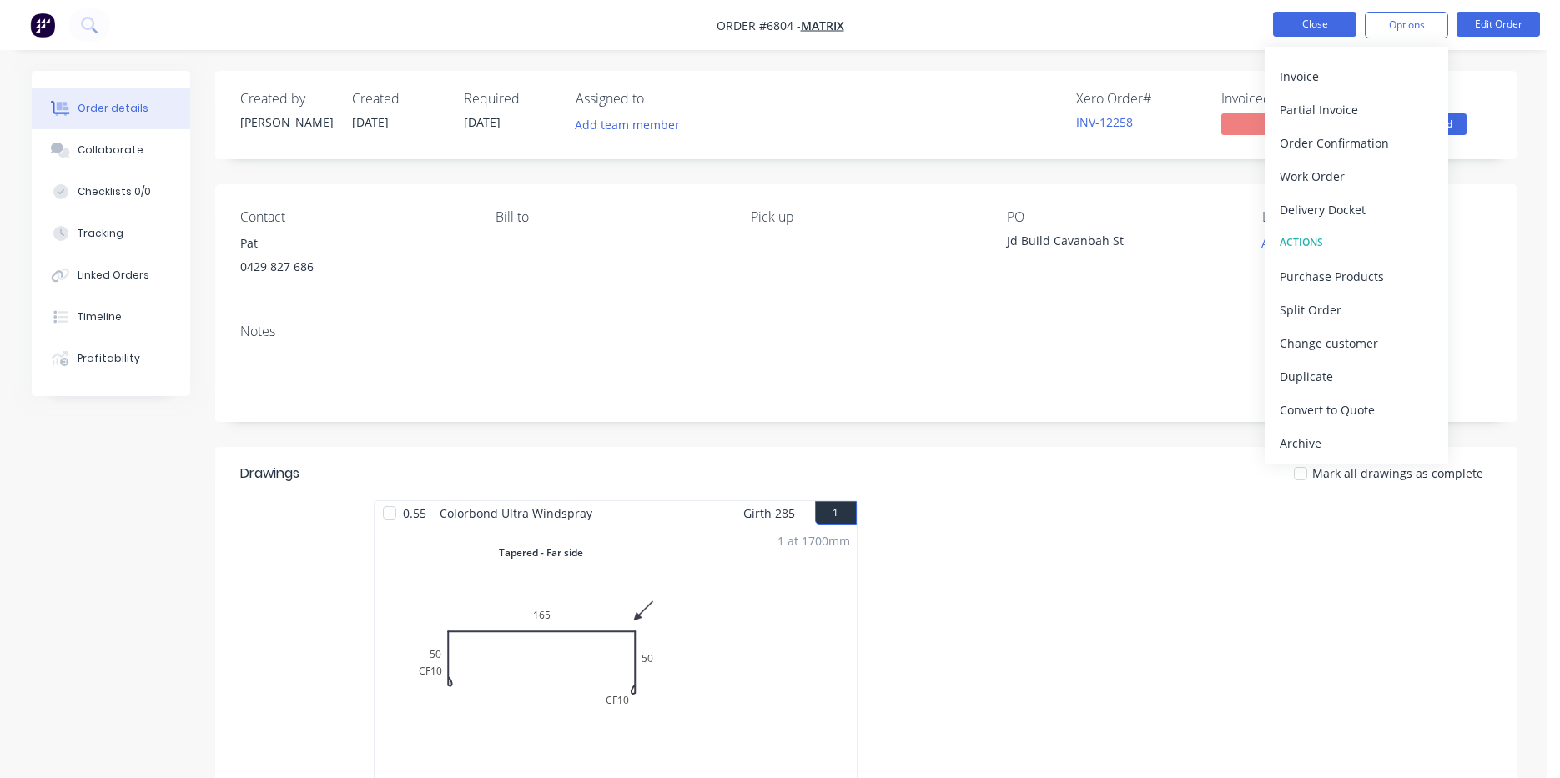
click at [1311, 26] on button "Close" at bounding box center [1314, 24] width 83 height 25
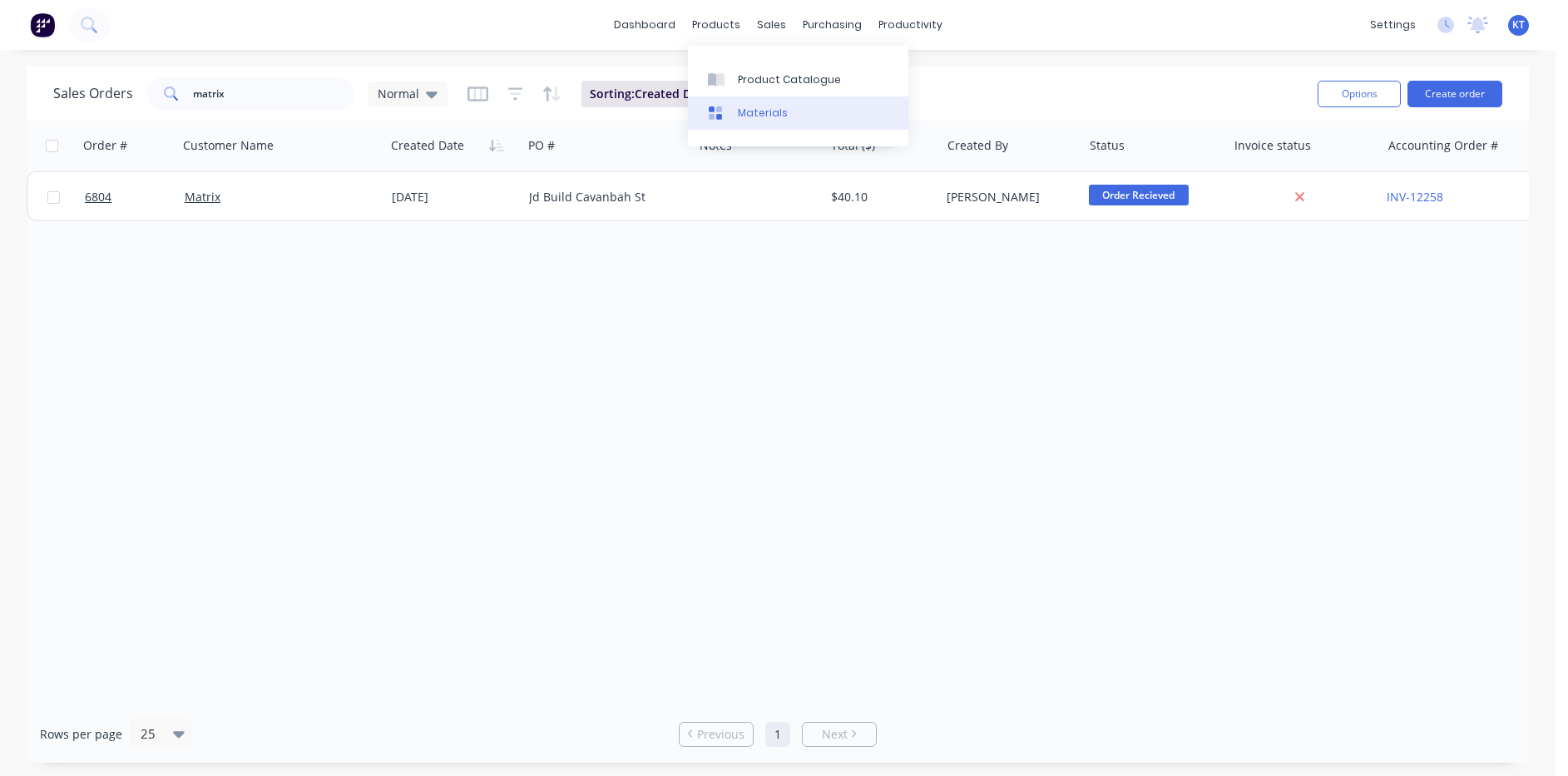
click at [761, 107] on div "Materials" at bounding box center [763, 113] width 50 height 15
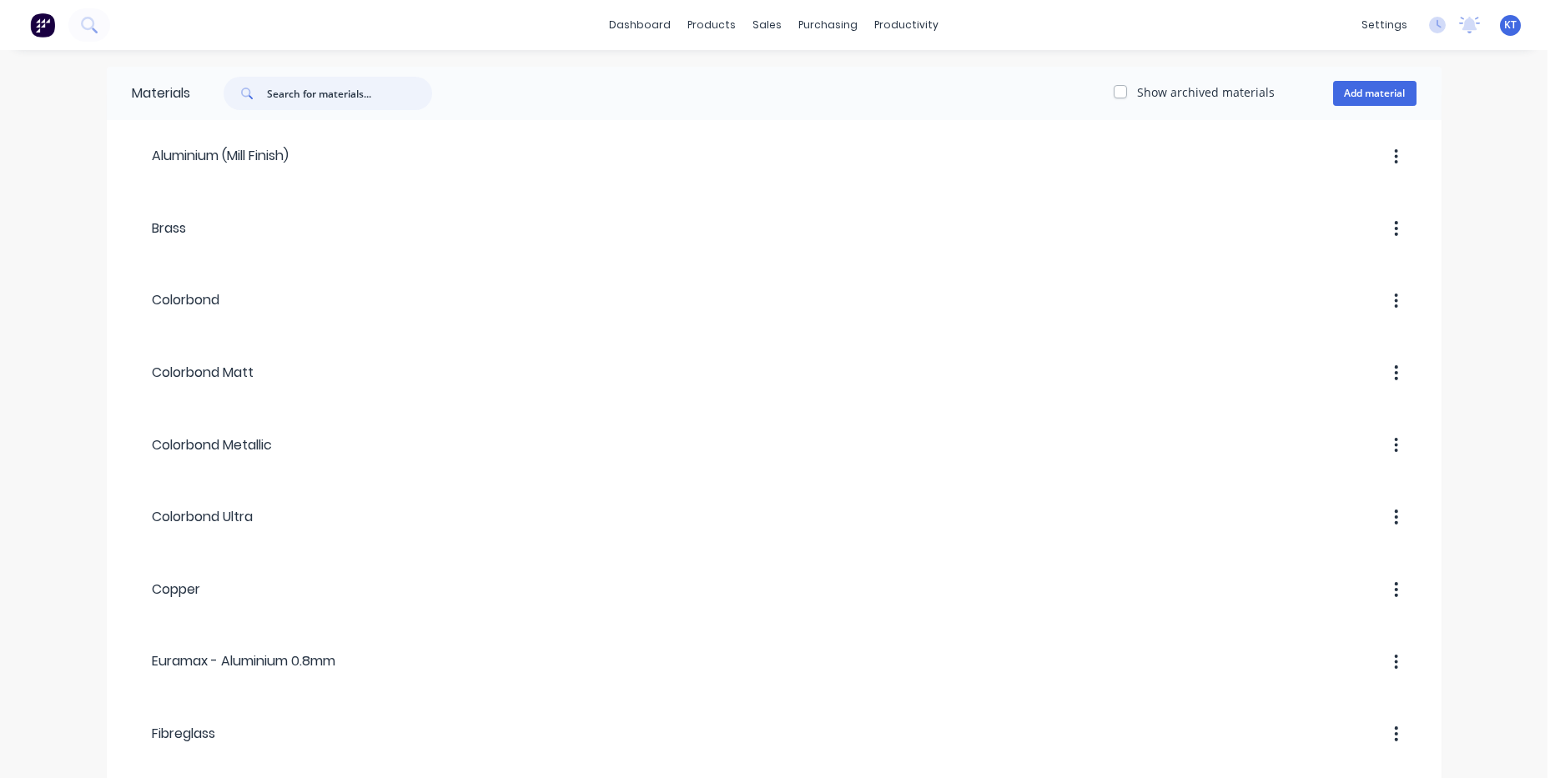
click at [348, 97] on input "text" at bounding box center [349, 93] width 165 height 33
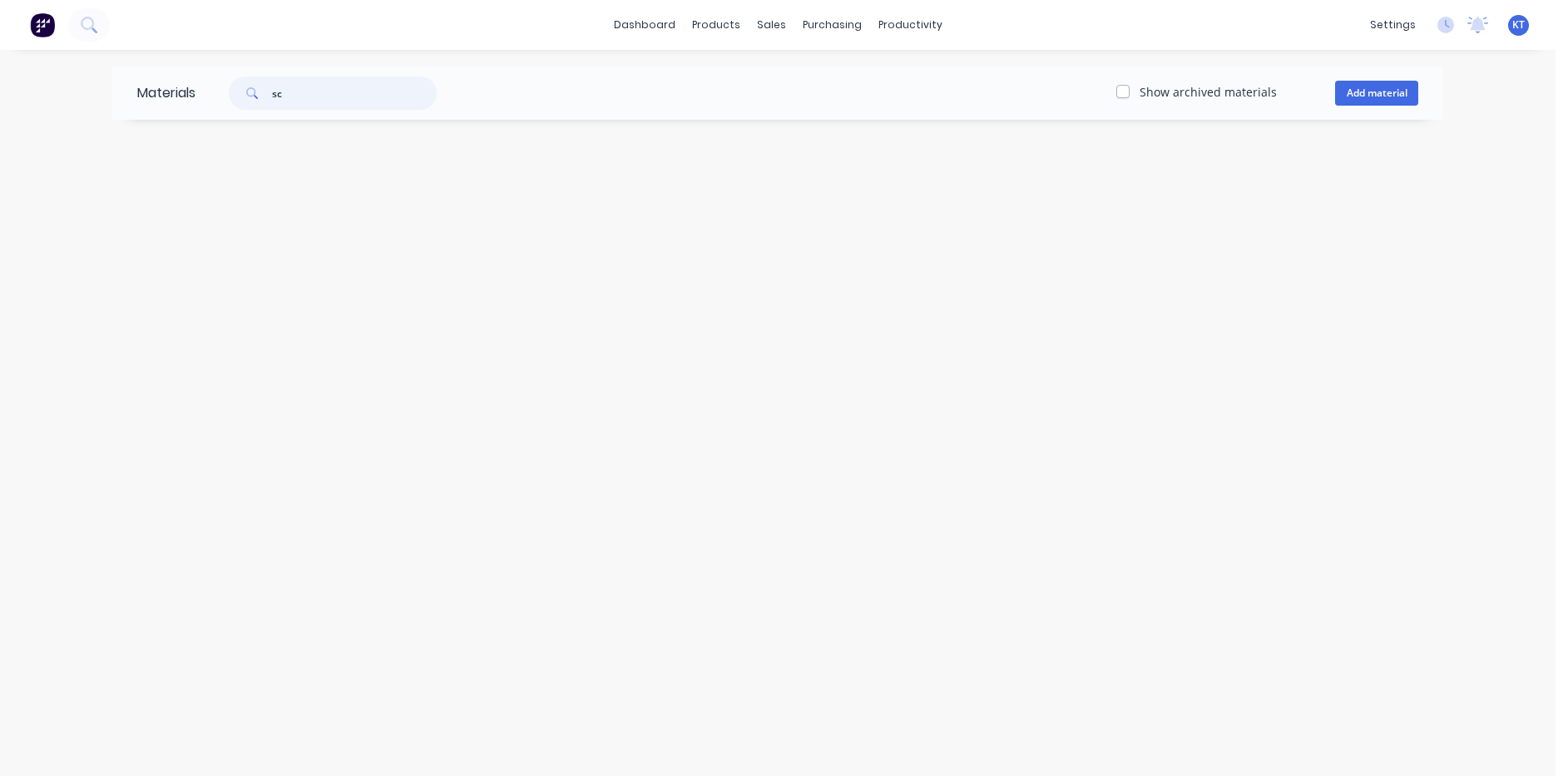
type input "s"
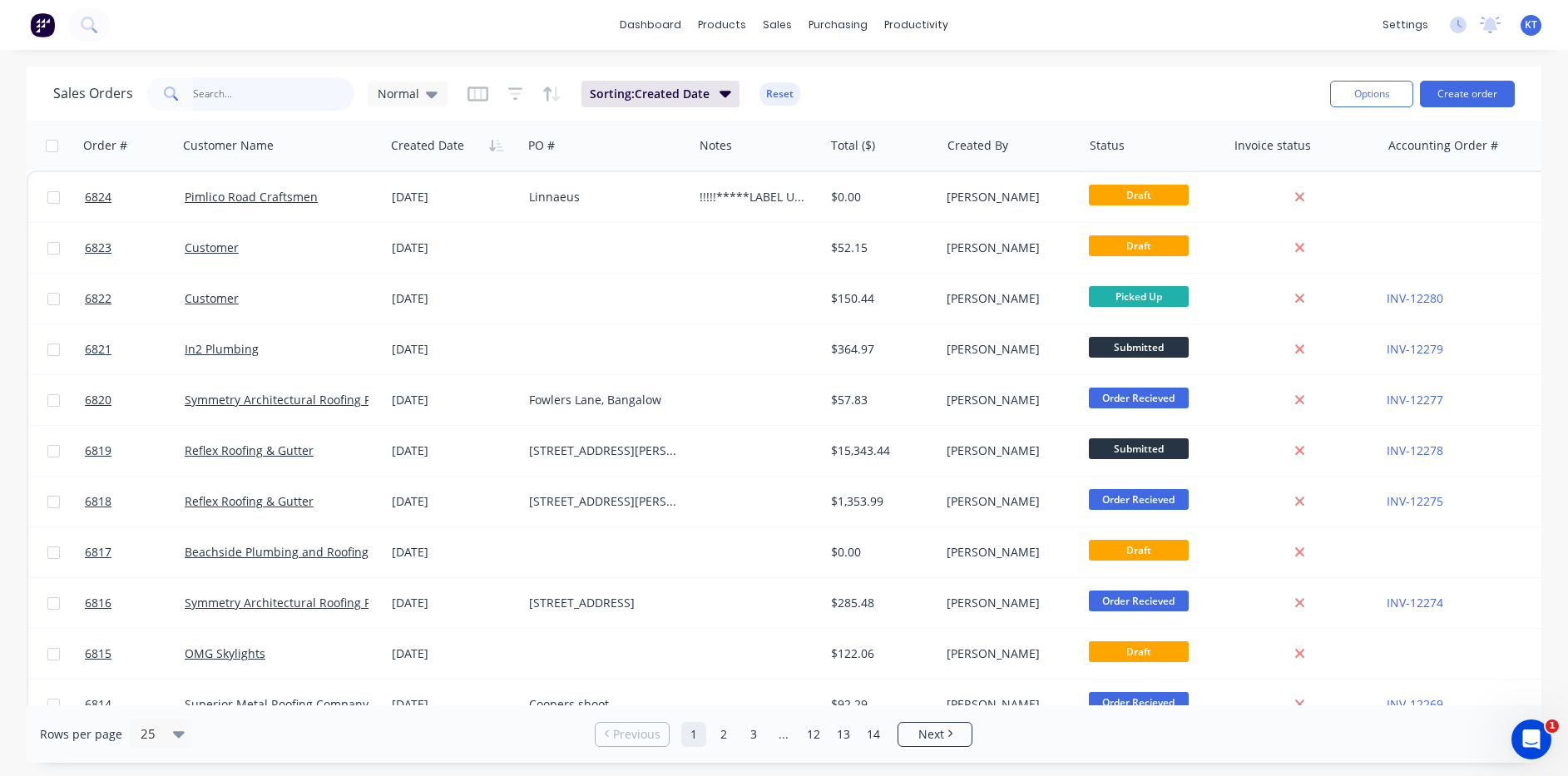
click at [239, 108] on input "text" at bounding box center [274, 94] width 163 height 33
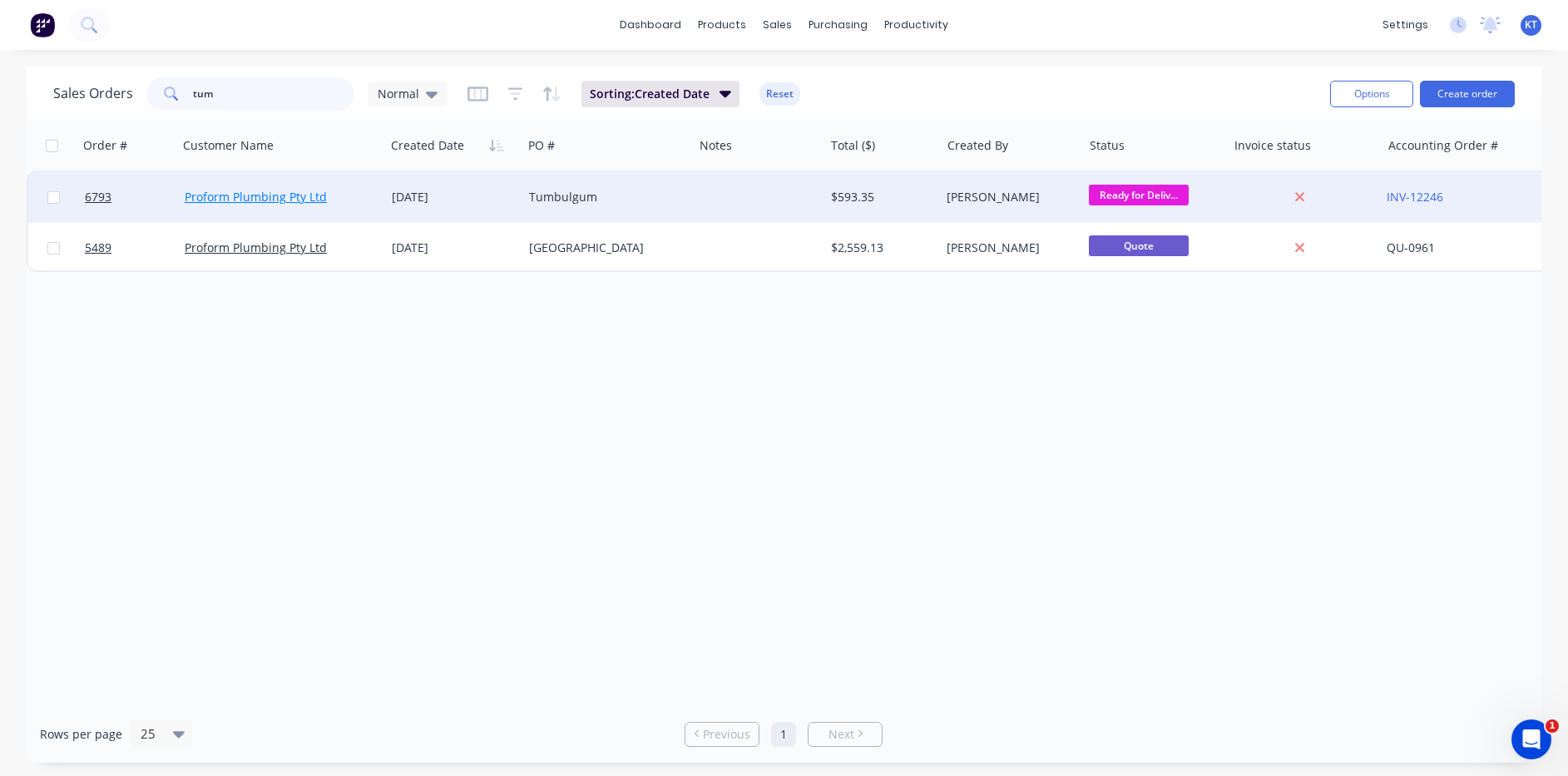
type input "tum"
click at [293, 193] on link "Proform Plumbing Pty Ltd" at bounding box center [255, 196] width 143 height 16
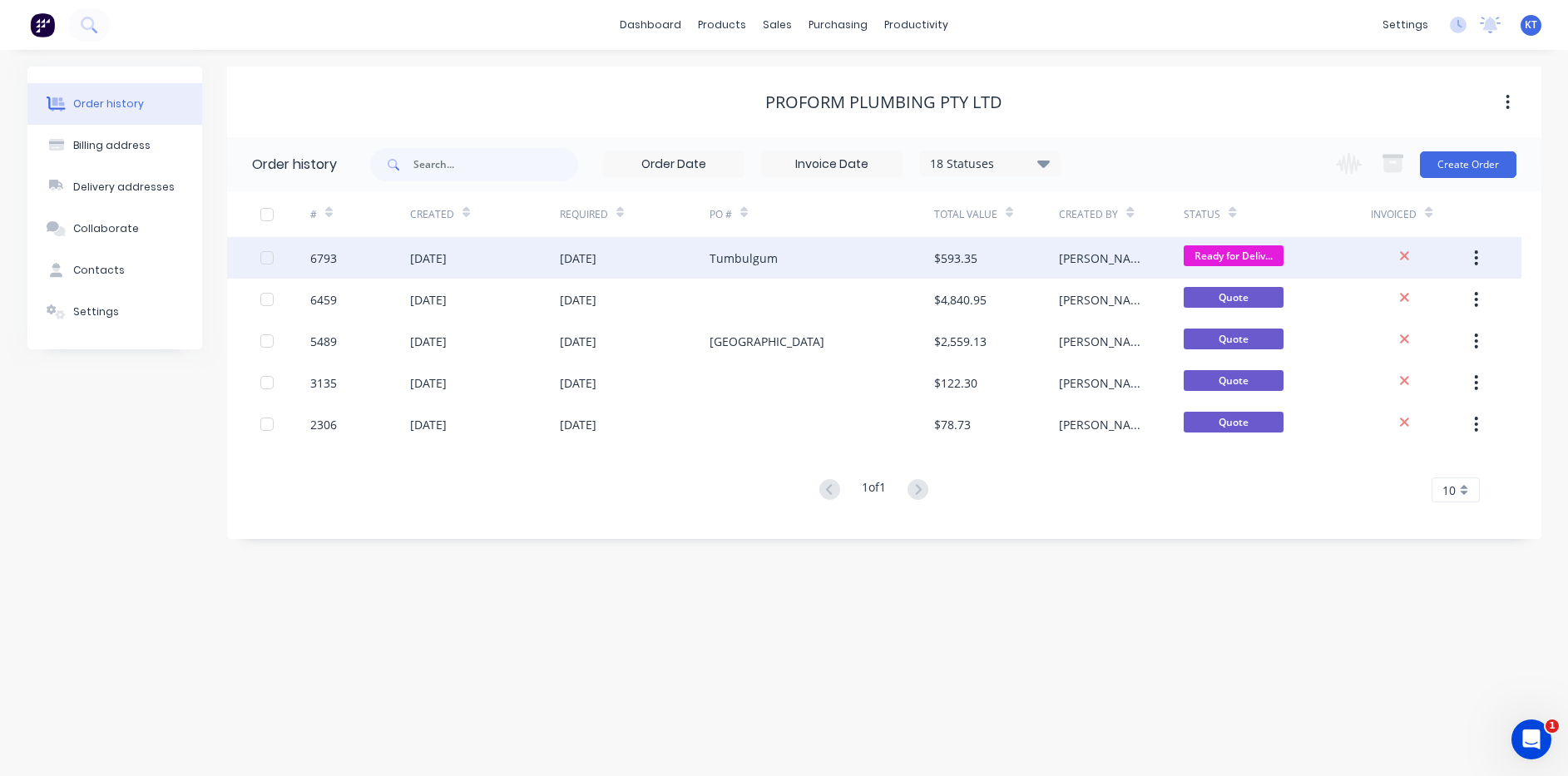
click at [755, 268] on div "Tumbulgum" at bounding box center [822, 258] width 224 height 42
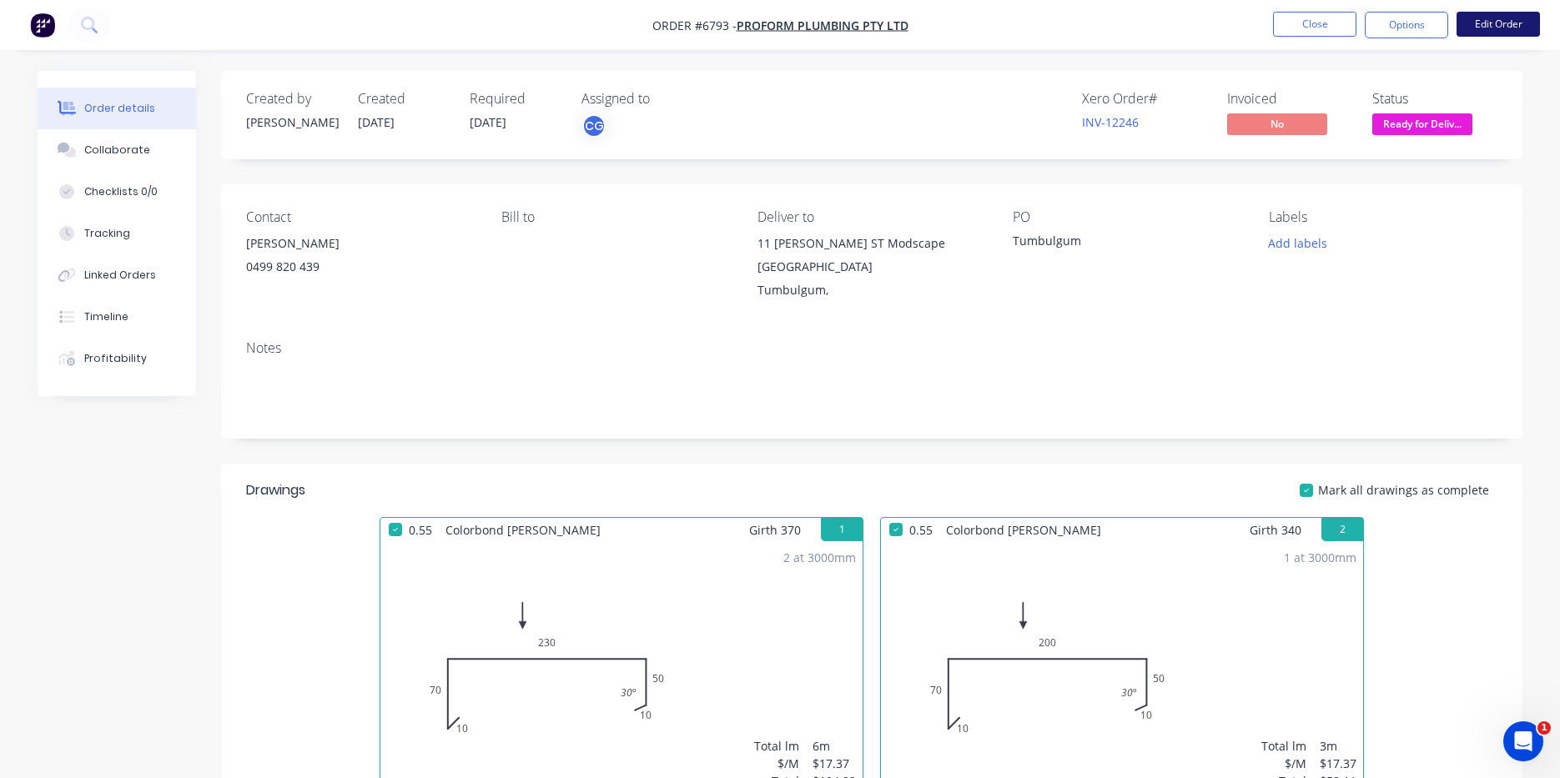
click at [1505, 27] on button "Edit Order" at bounding box center [1497, 24] width 83 height 25
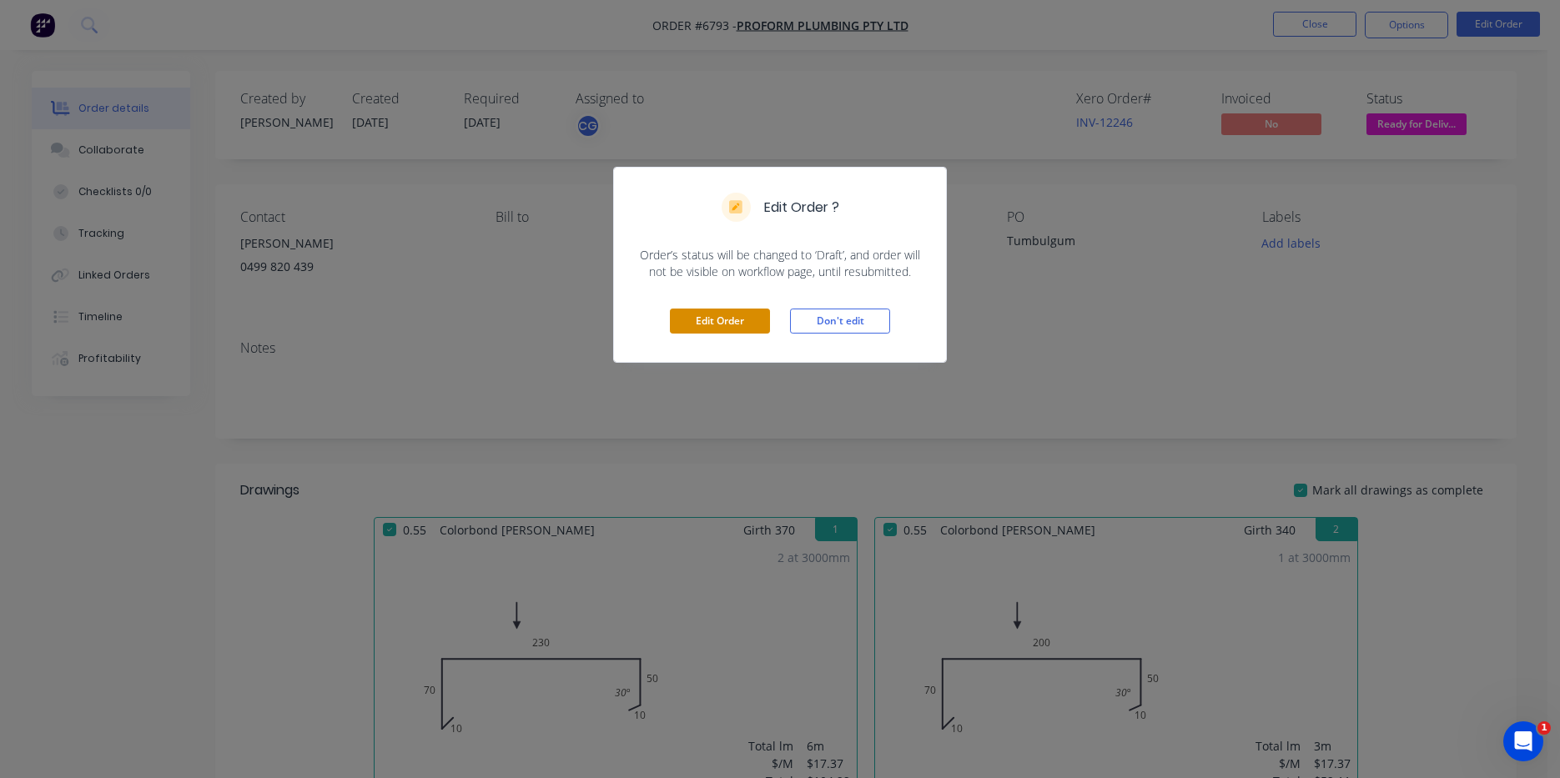
click at [697, 314] on button "Edit Order" at bounding box center [720, 321] width 100 height 25
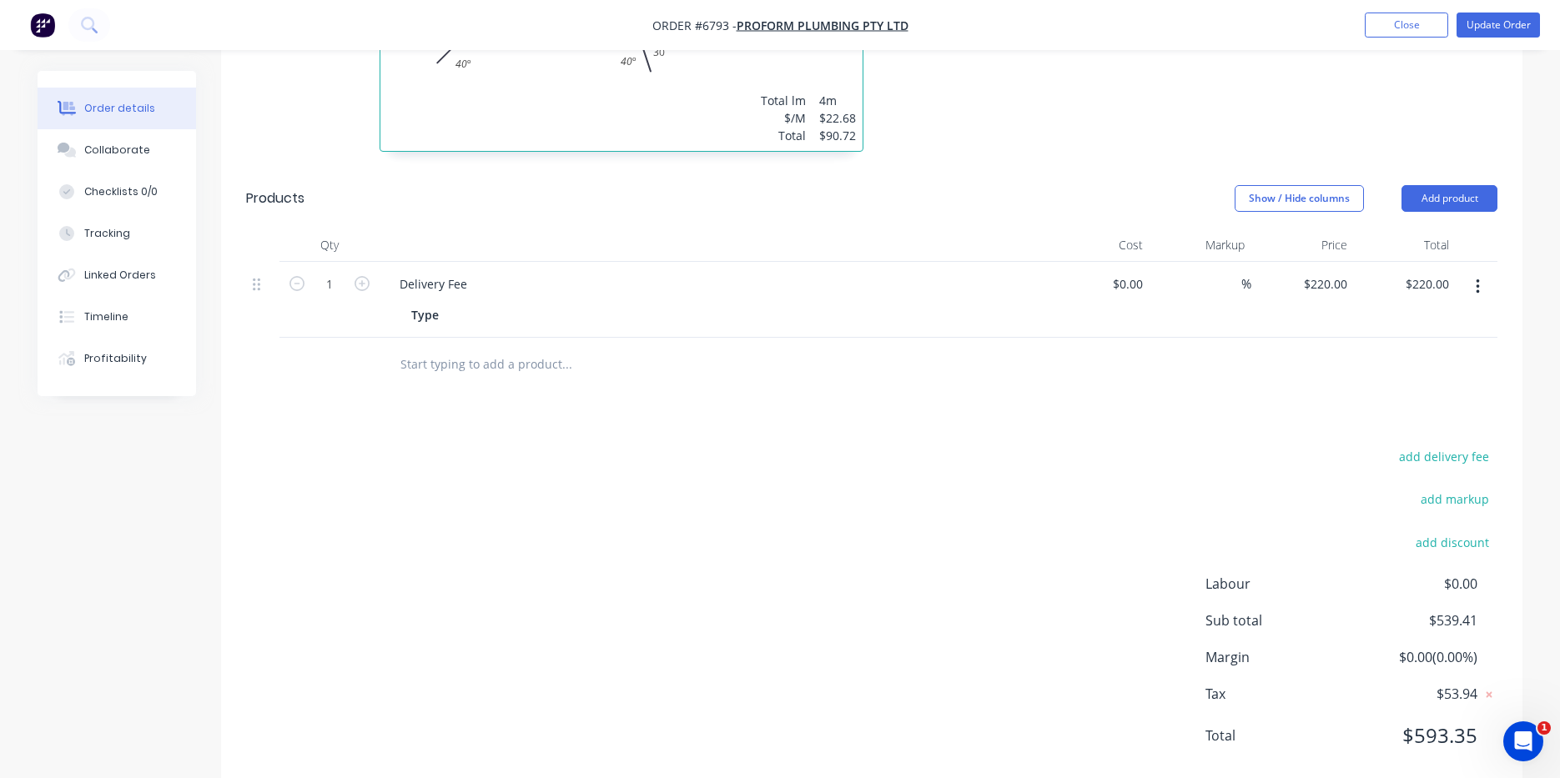
scroll to position [1312, 0]
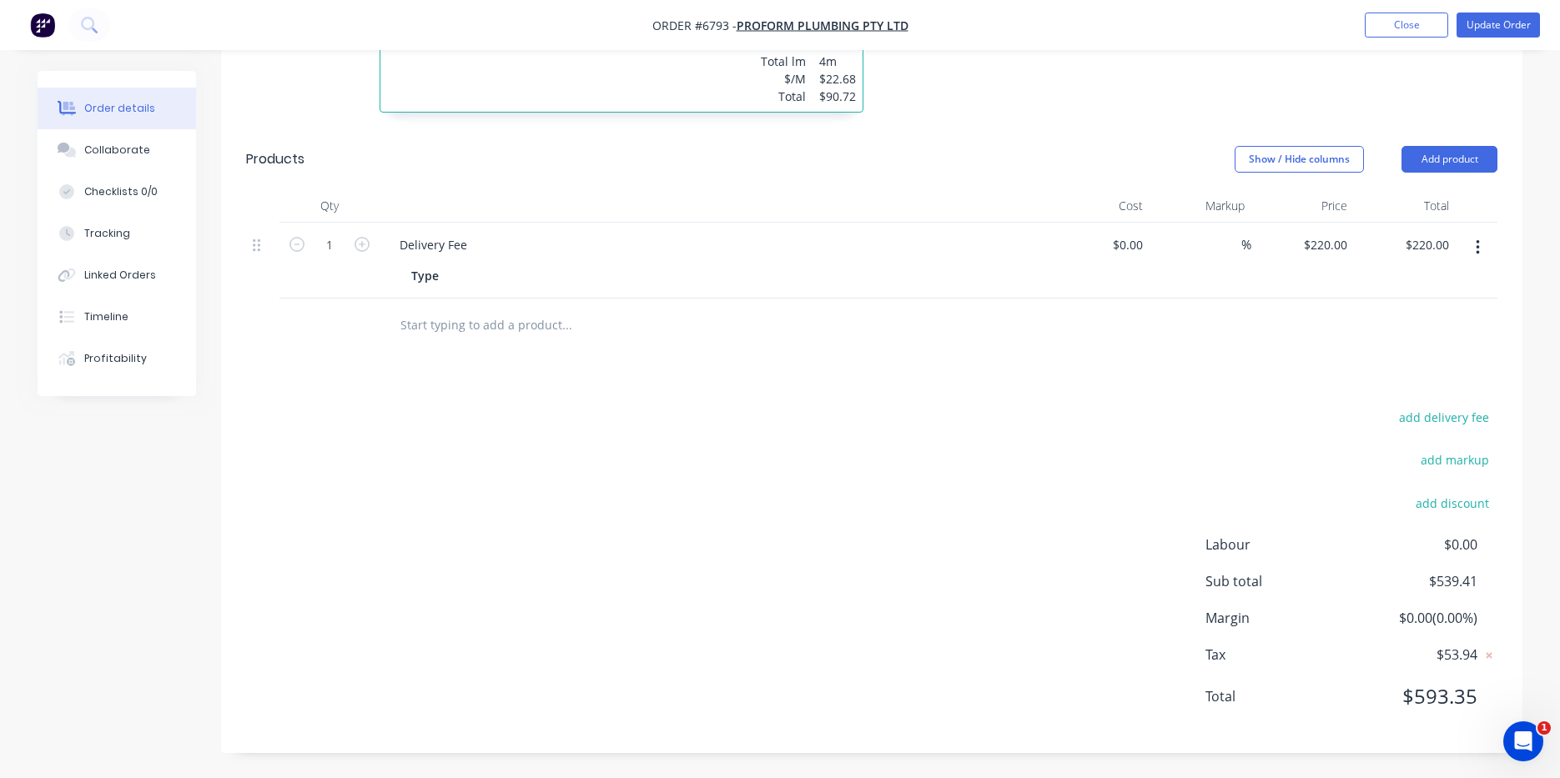
click at [1478, 242] on icon "button" at bounding box center [1477, 247] width 3 height 15
click at [1451, 299] on div "Edit" at bounding box center [1418, 291] width 128 height 24
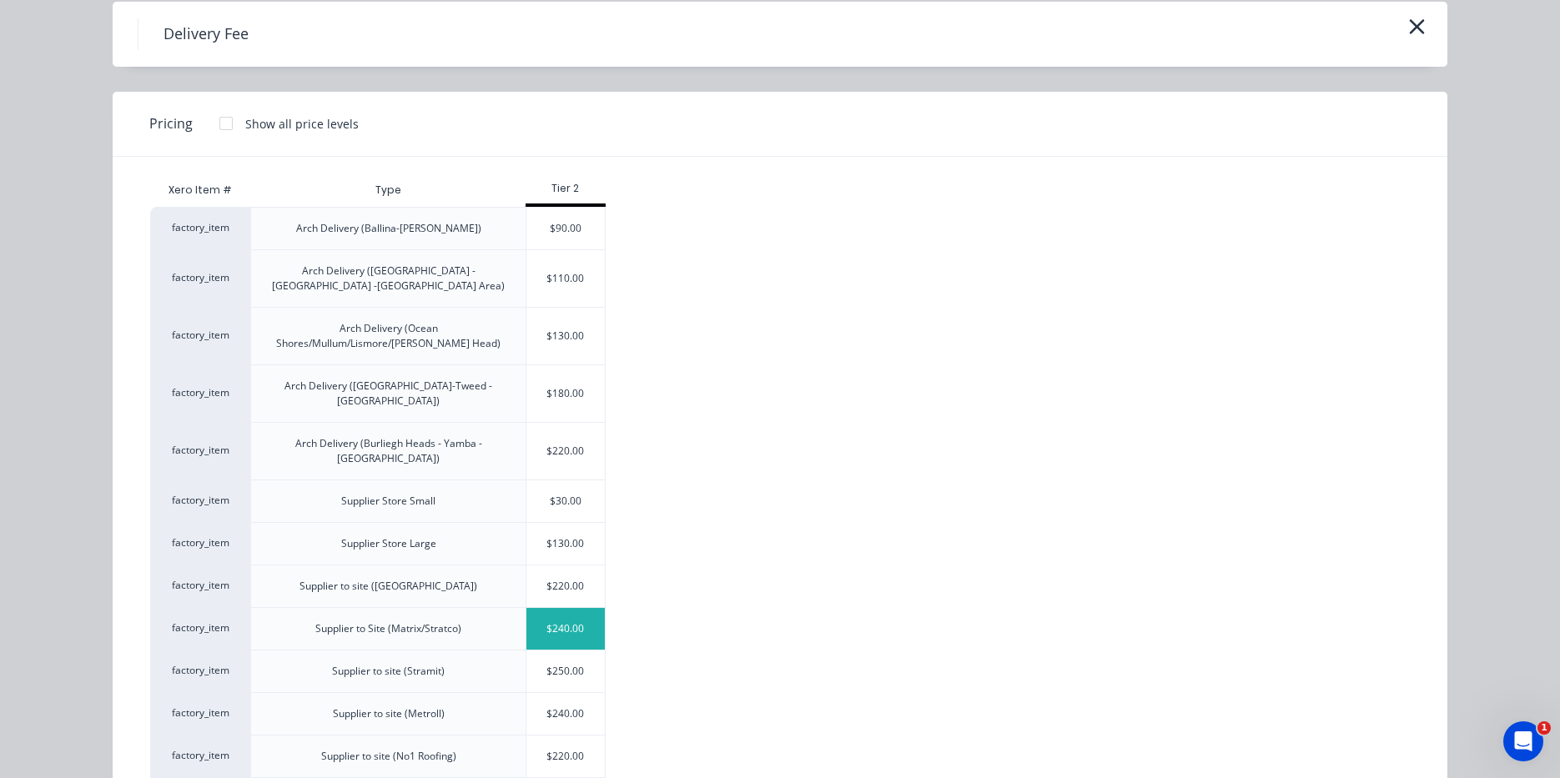
scroll to position [0, 0]
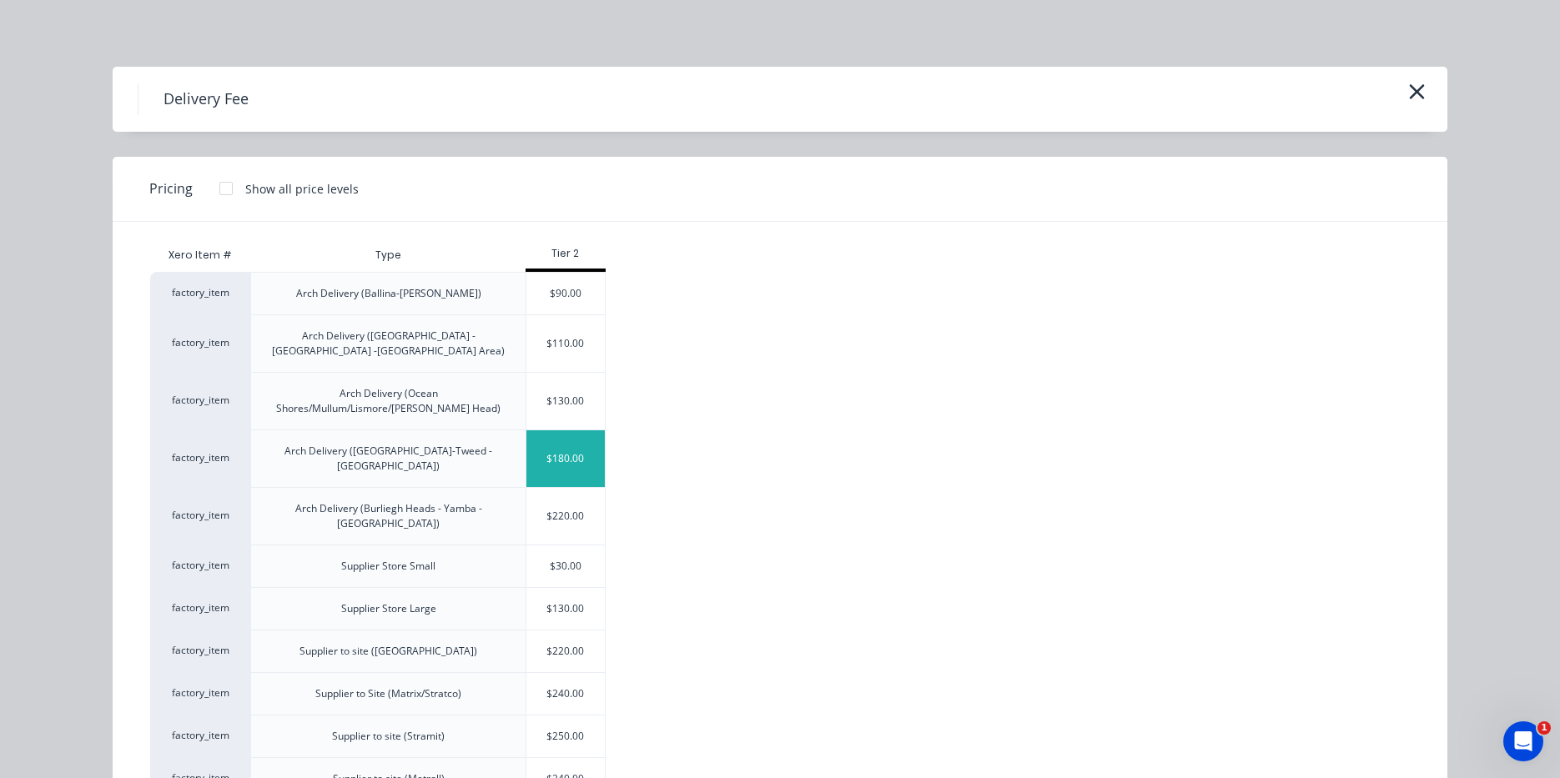
click at [581, 444] on div "$180.00" at bounding box center [565, 458] width 78 height 57
type input "$180.00"
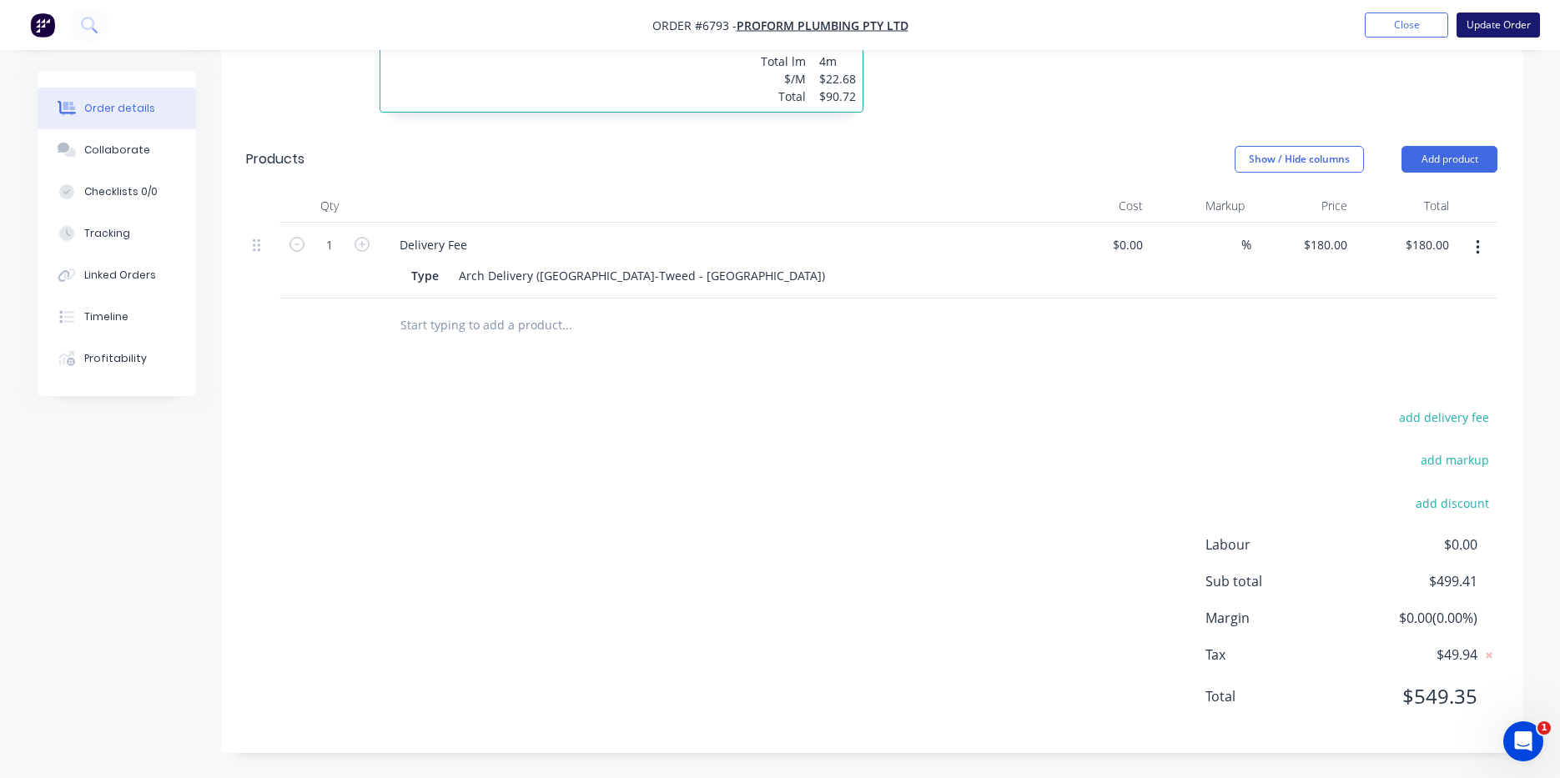
click at [1491, 21] on button "Update Order" at bounding box center [1497, 25] width 83 height 25
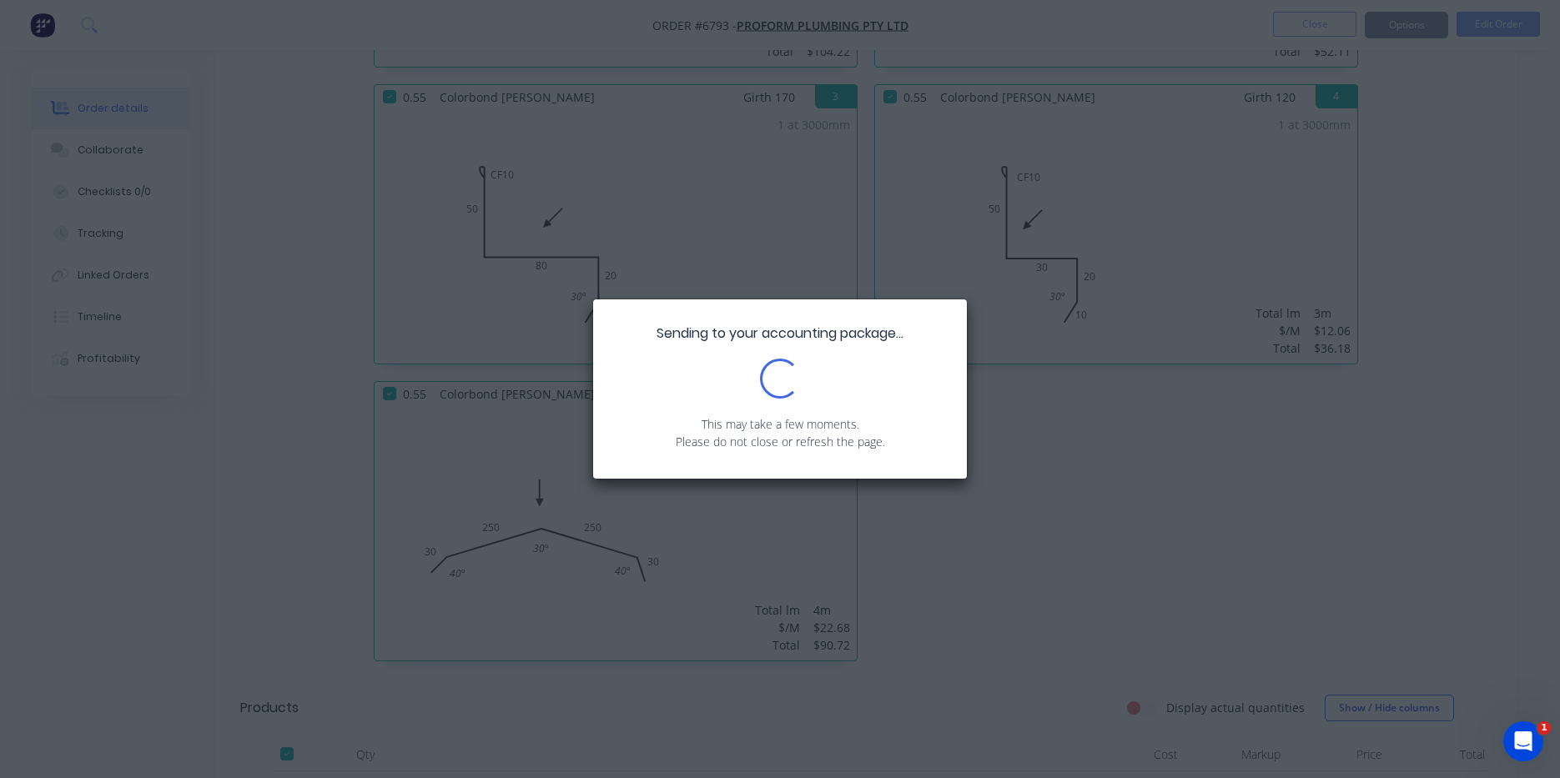
scroll to position [1001, 0]
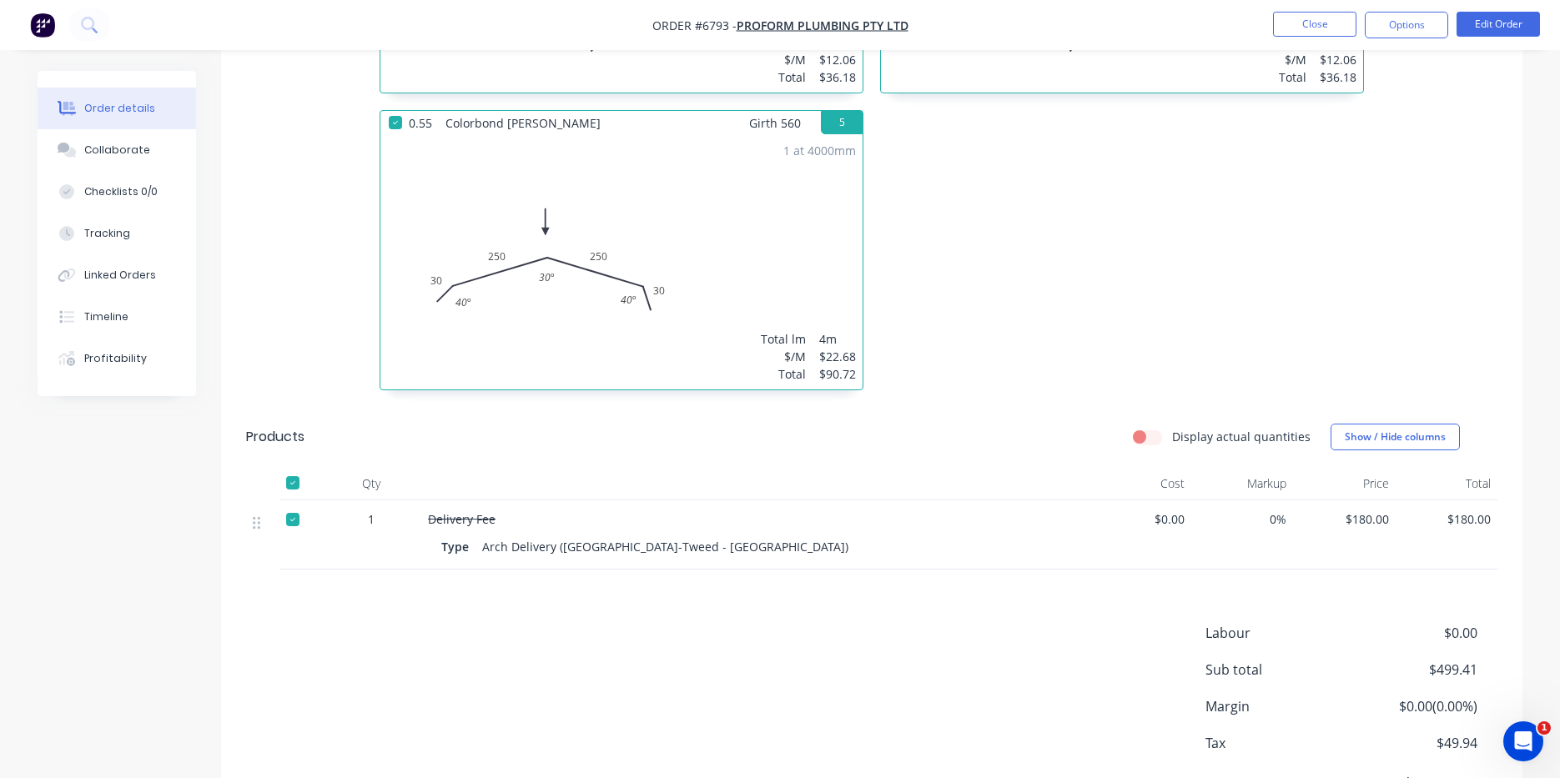
click at [1312, 29] on button "Close" at bounding box center [1314, 24] width 83 height 25
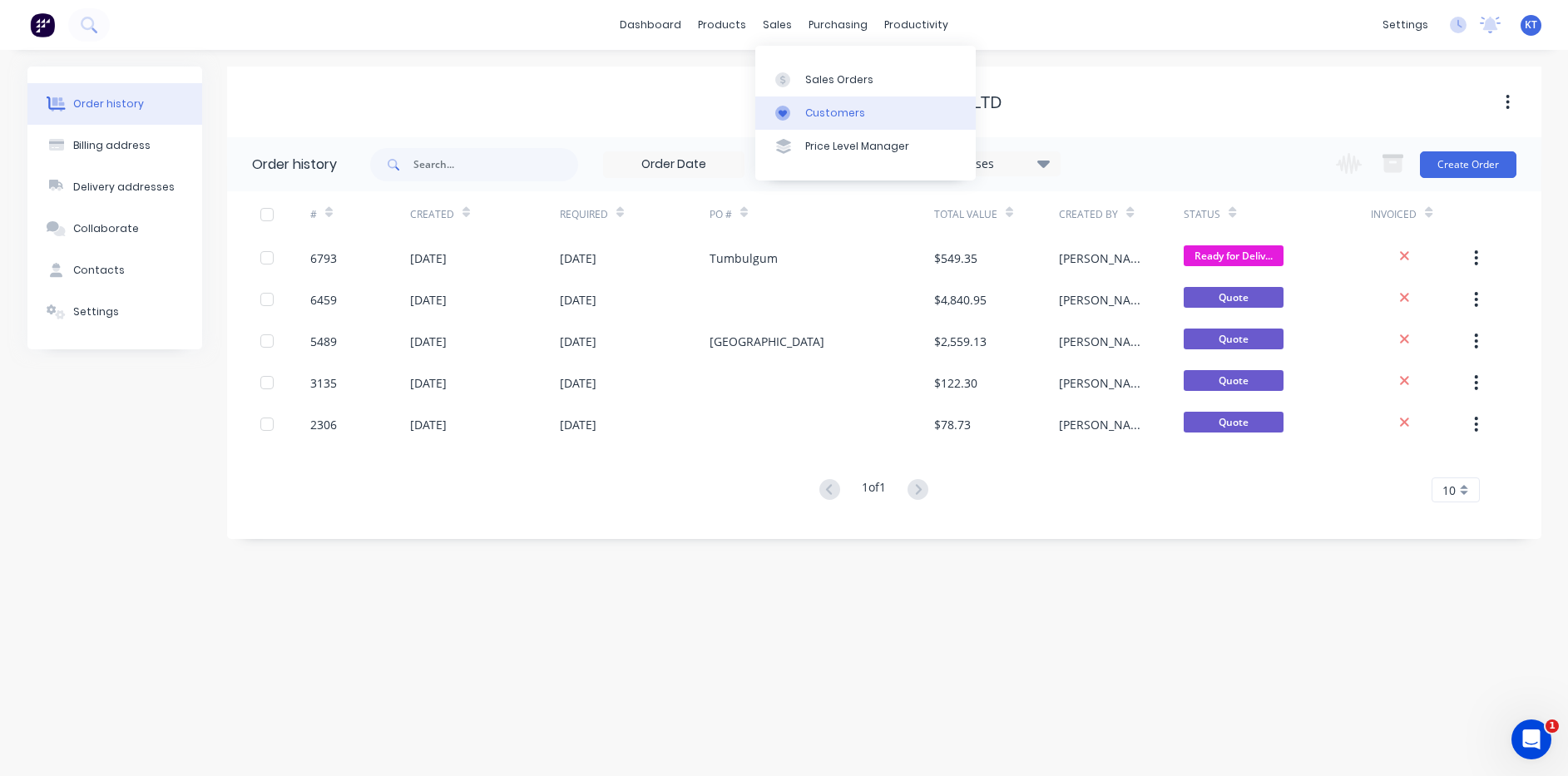
click at [781, 113] on icon at bounding box center [783, 114] width 8 height 8
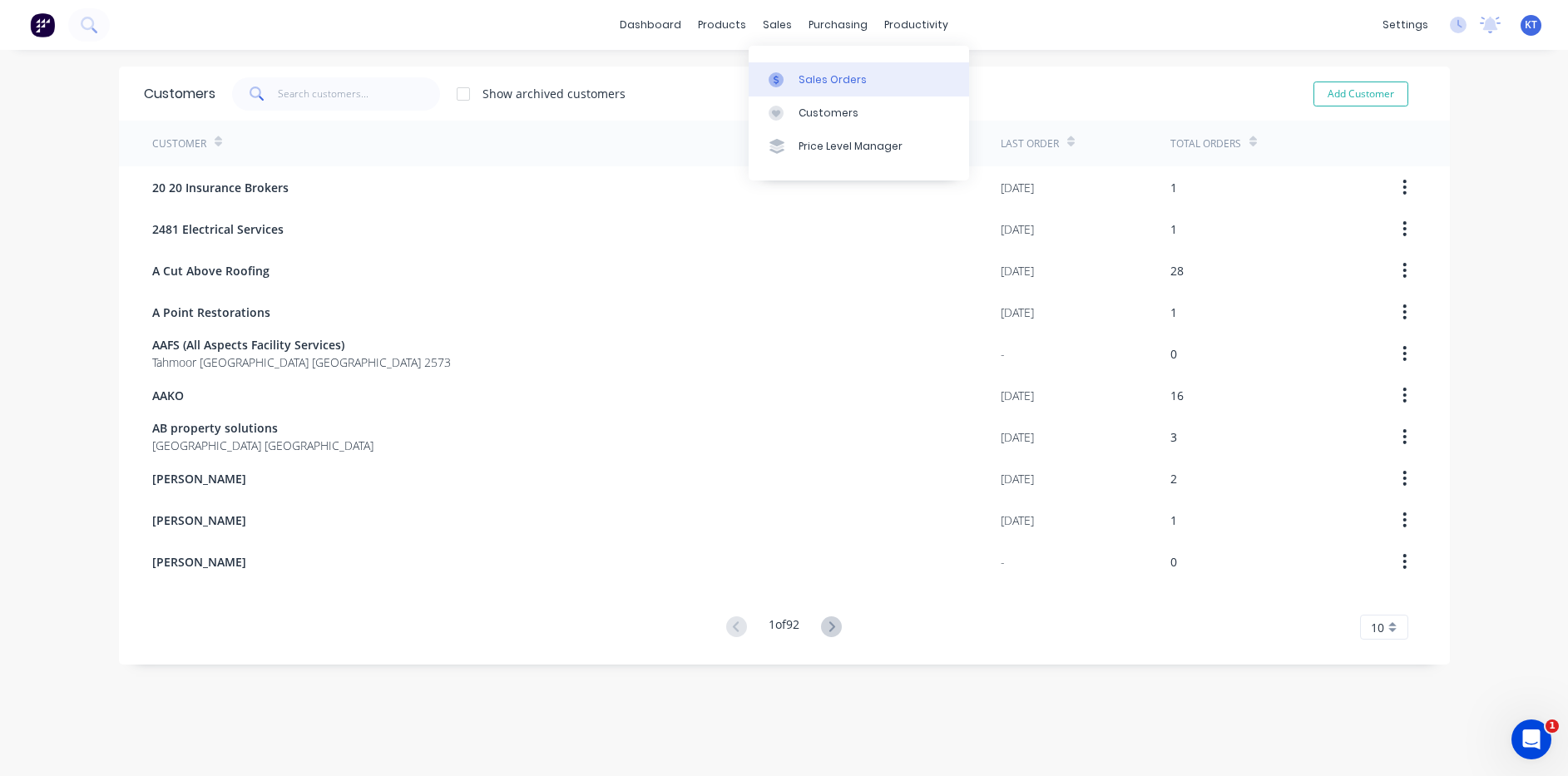
click at [787, 83] on div at bounding box center [781, 80] width 25 height 15
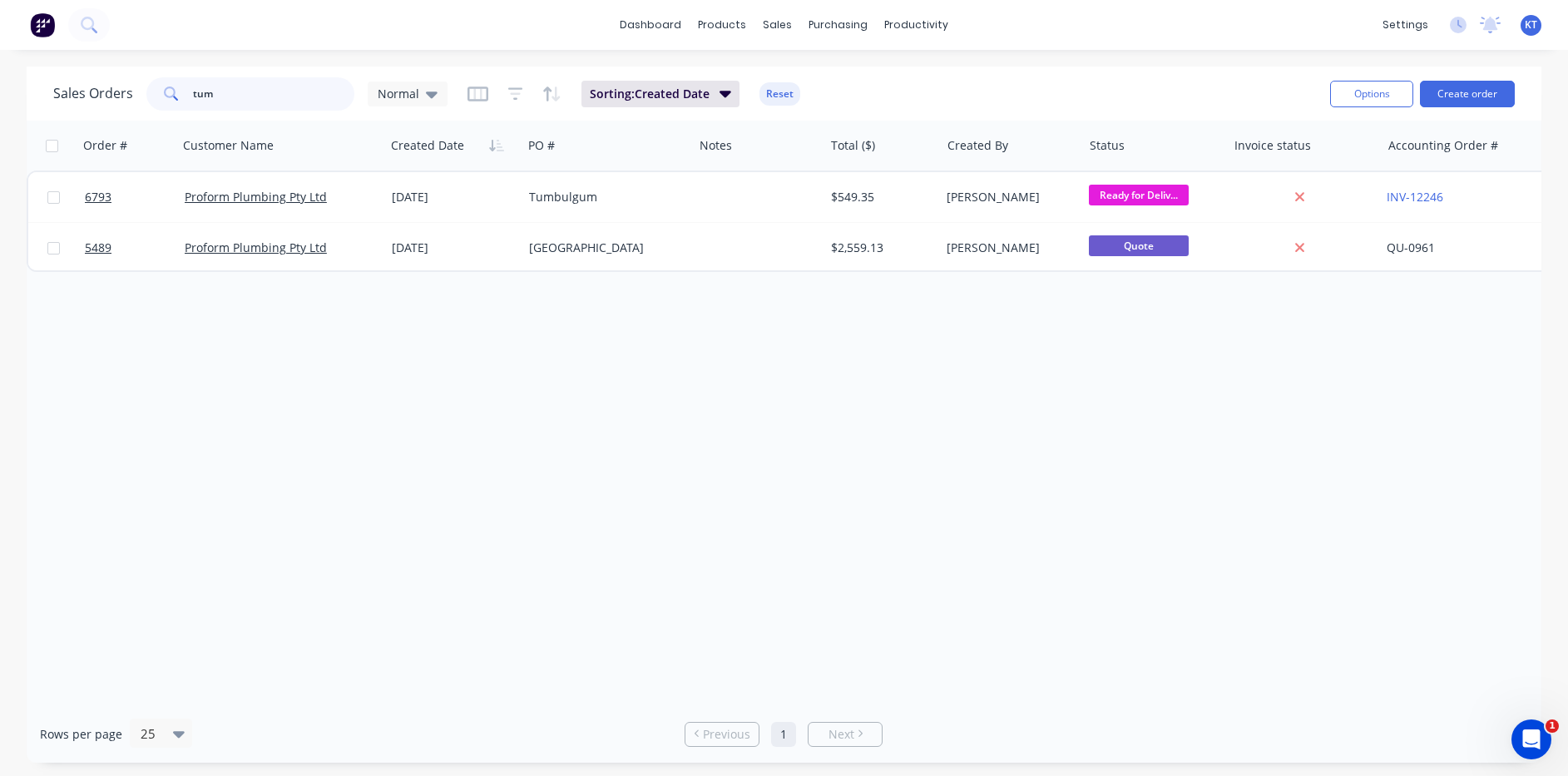
click at [306, 98] on input "tum" at bounding box center [274, 94] width 163 height 33
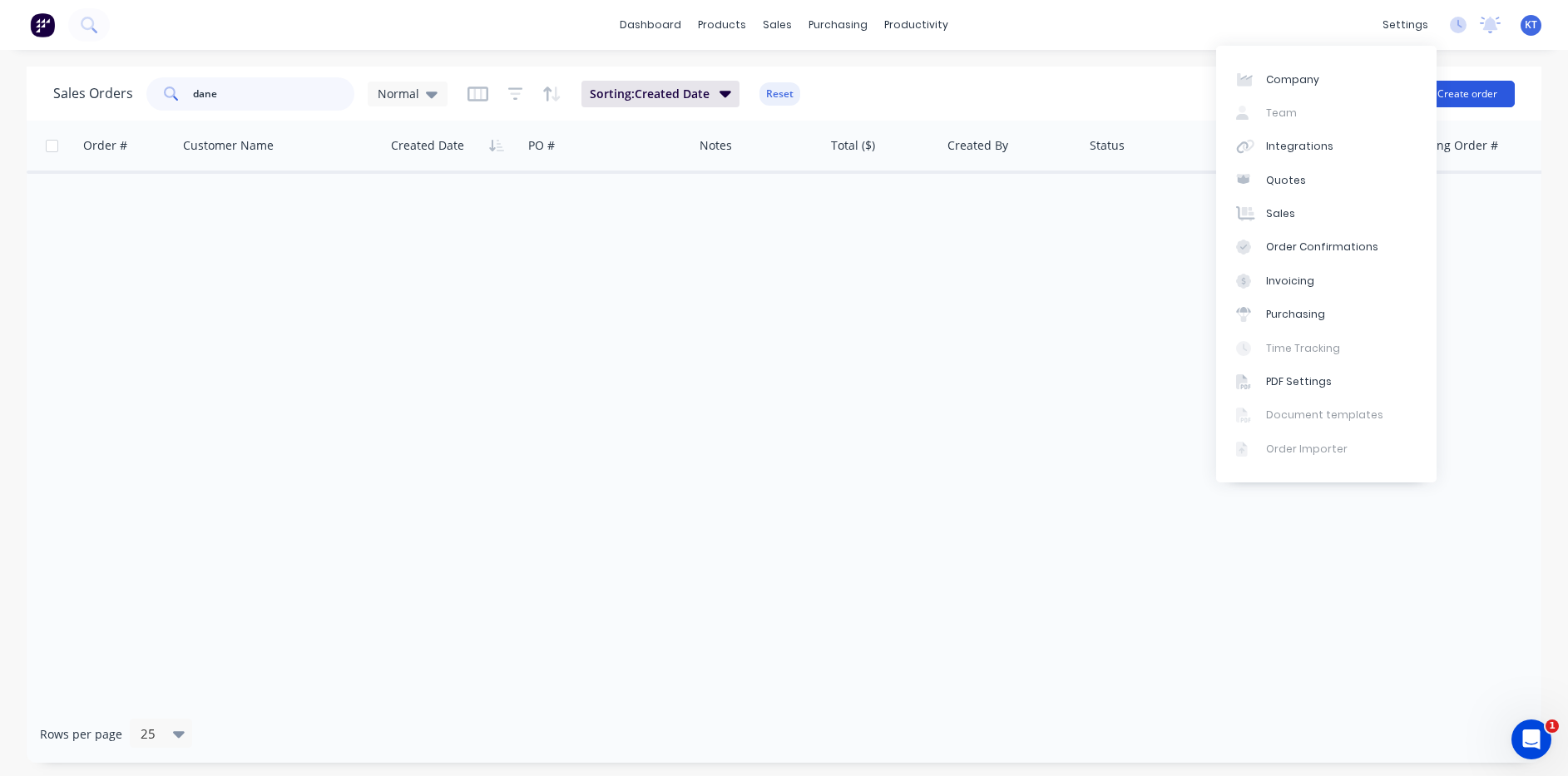
type input "dane"
click at [1502, 94] on button "Create order" at bounding box center [1467, 94] width 95 height 27
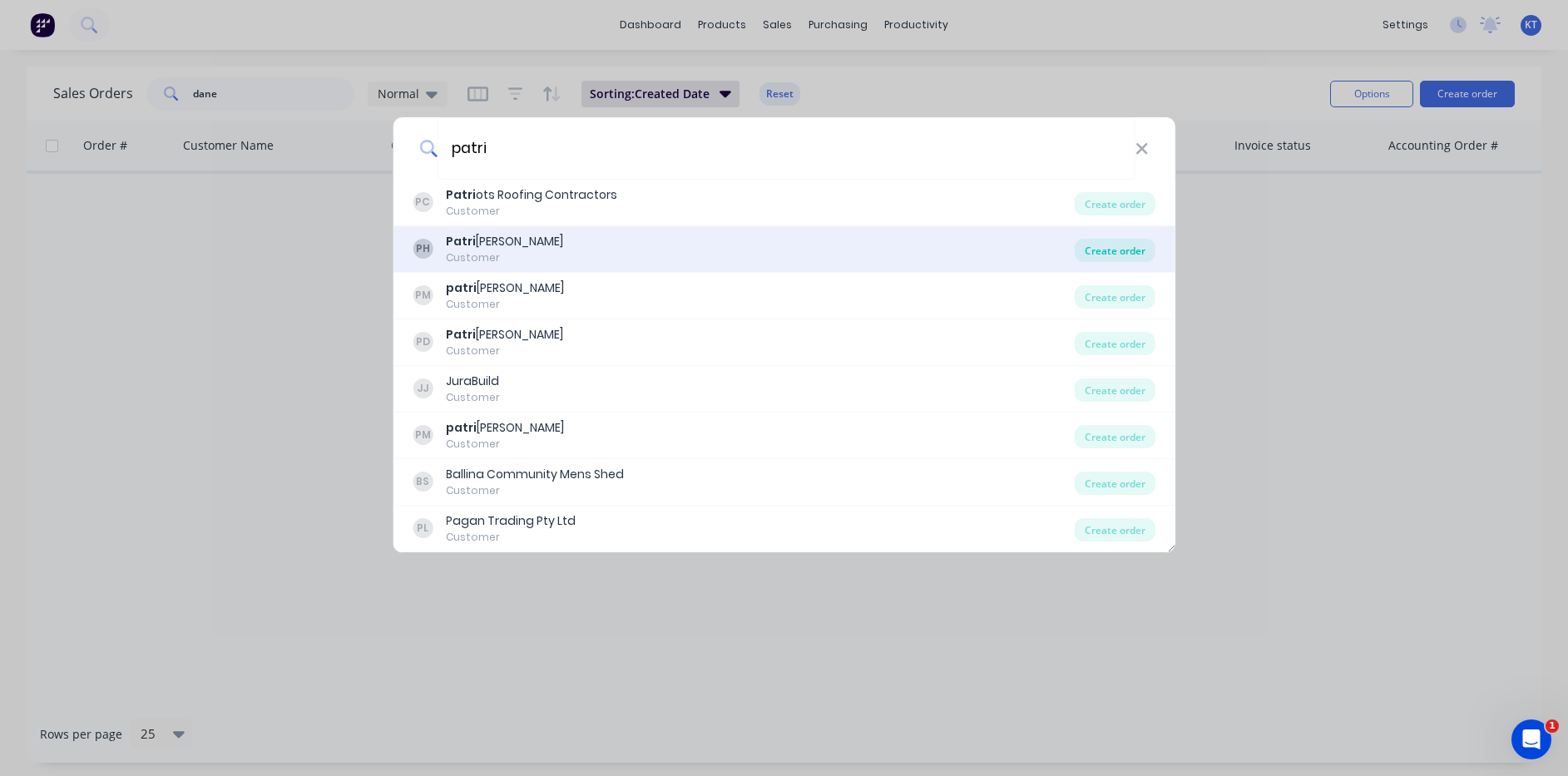
type input "patri"
click at [1090, 243] on div "Create order" at bounding box center [1115, 249] width 81 height 23
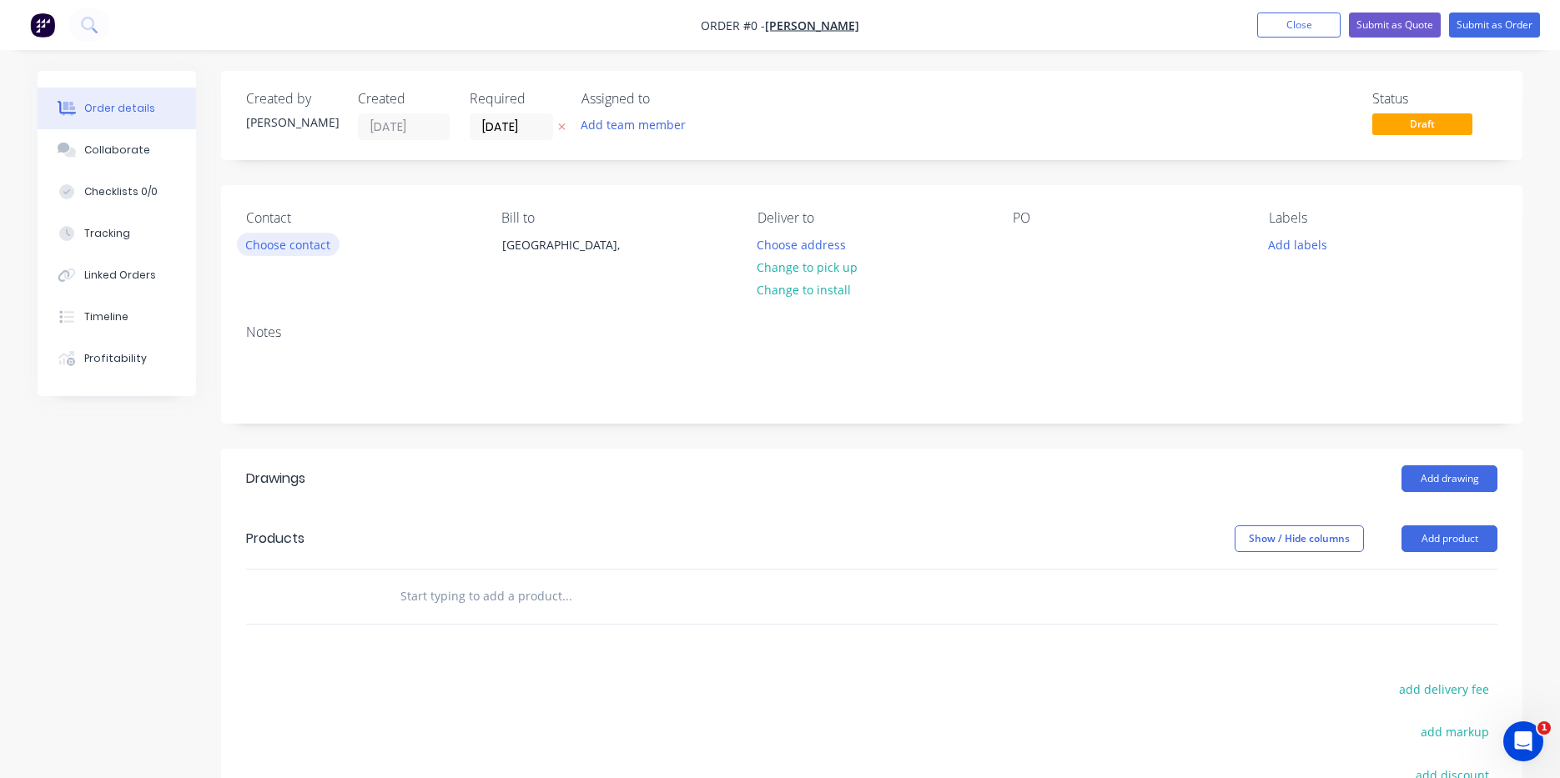
click at [260, 251] on button "Choose contact" at bounding box center [288, 244] width 103 height 23
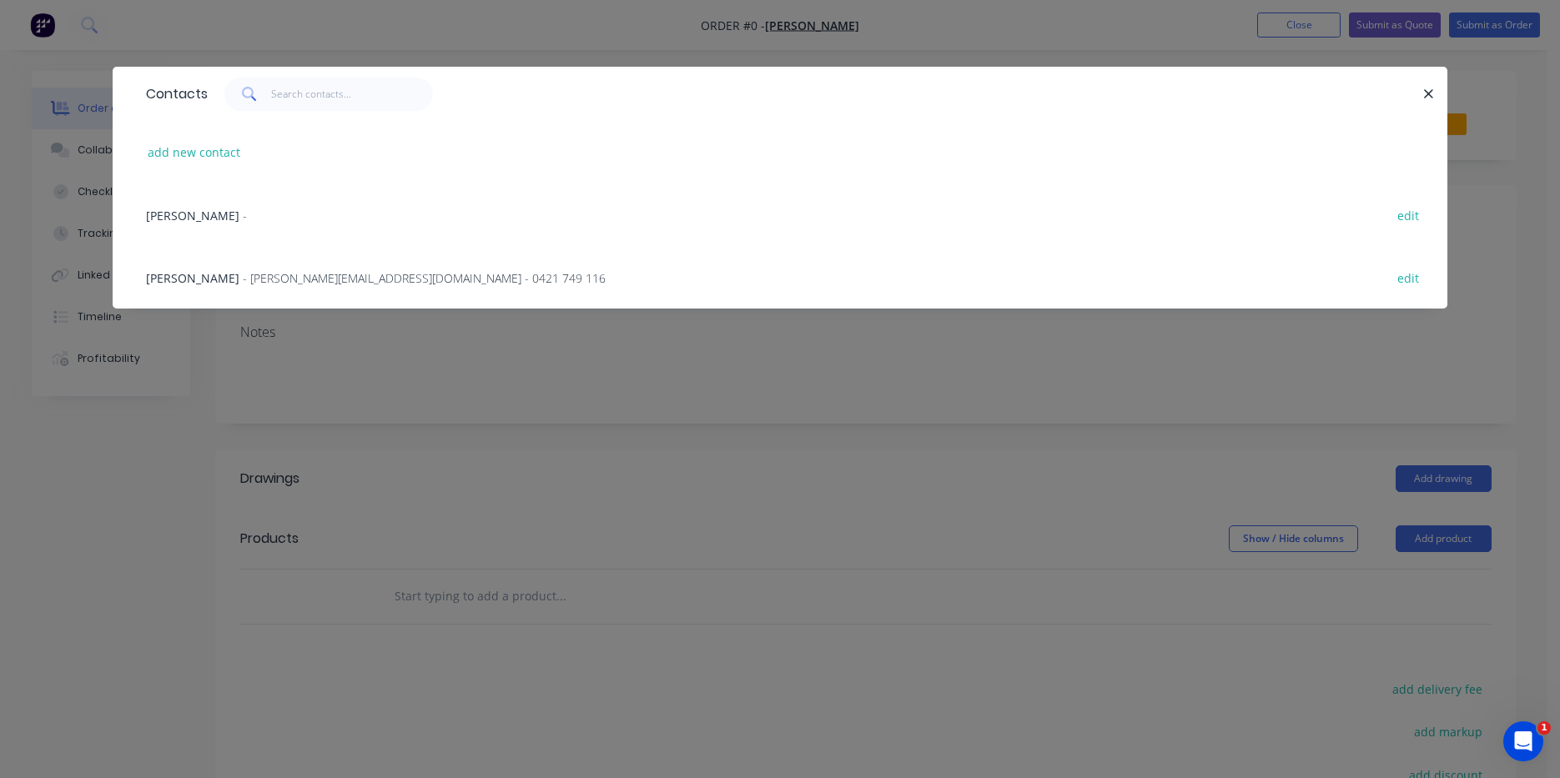
click at [322, 275] on span "- patrickh@bdoss.com.au - 0421 749 116" at bounding box center [424, 278] width 363 height 16
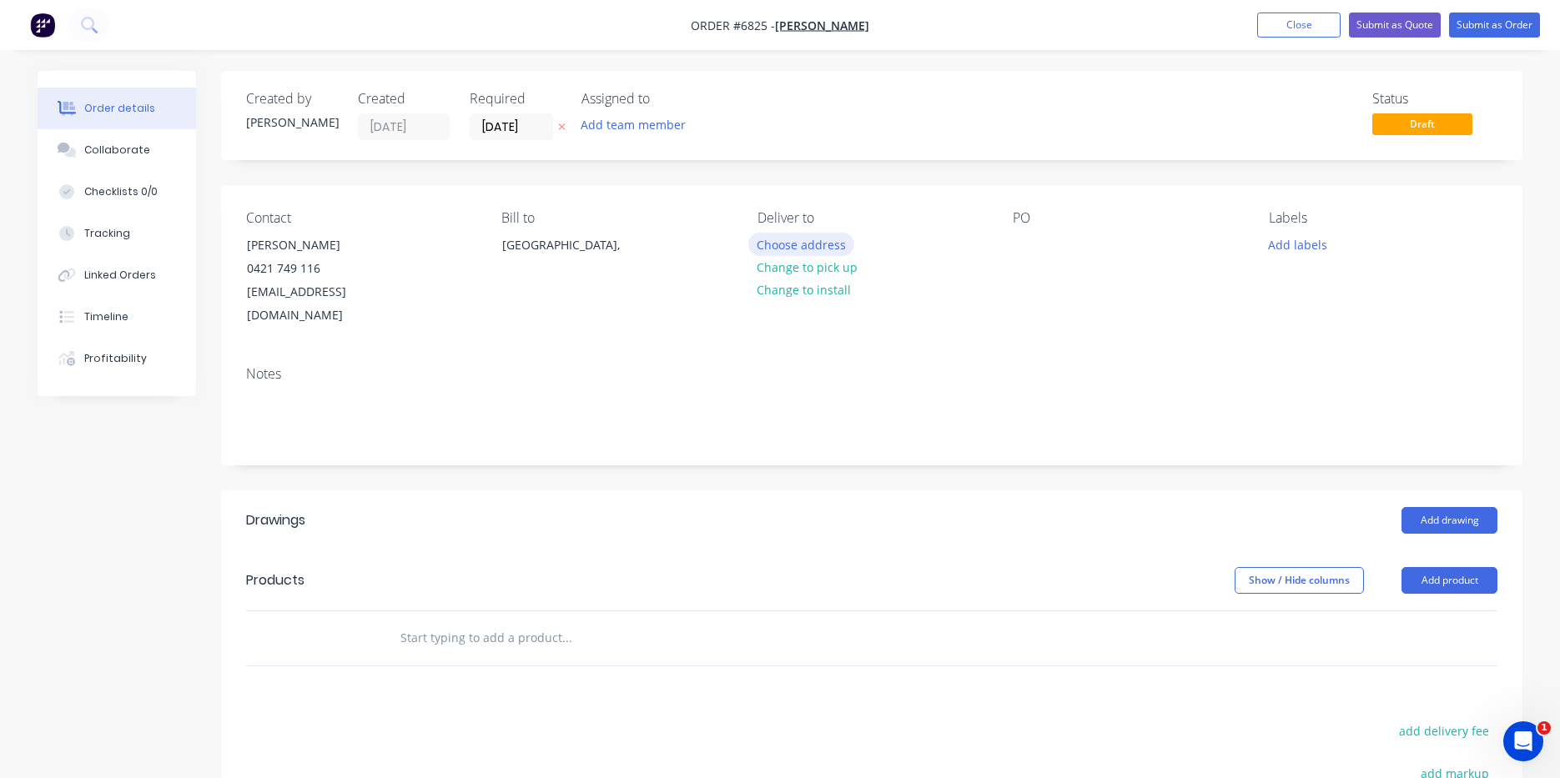
click at [813, 244] on button "Choose address" at bounding box center [801, 244] width 107 height 23
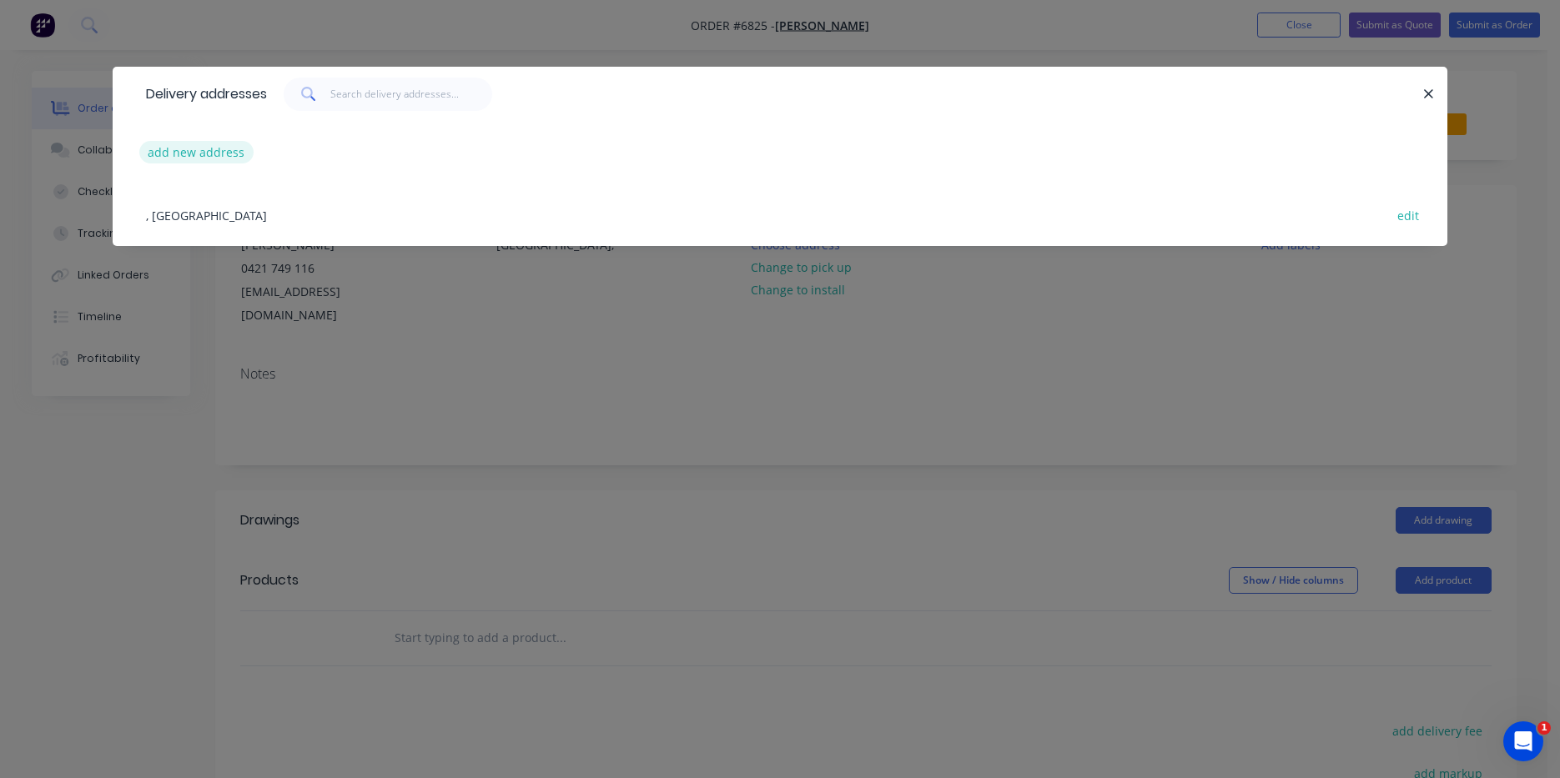
click at [215, 155] on button "add new address" at bounding box center [196, 152] width 114 height 23
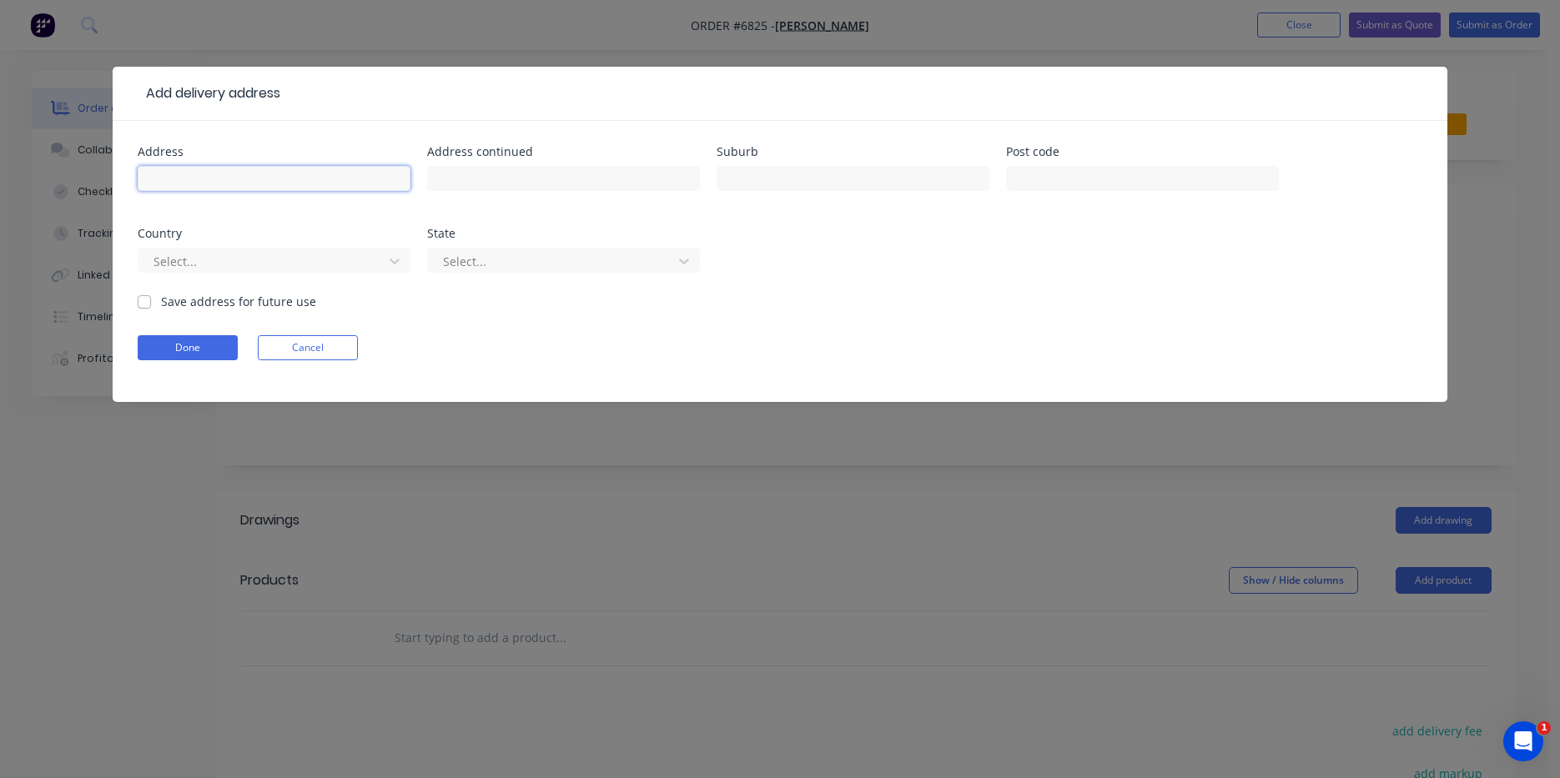
click at [280, 184] on input "text" at bounding box center [274, 178] width 273 height 25
type input "[STREET_ADDRESS]"
click at [890, 188] on input "text" at bounding box center [853, 178] width 273 height 25
type input "Suffolk Park"
click at [161, 298] on label "Save address for future use" at bounding box center [238, 302] width 155 height 18
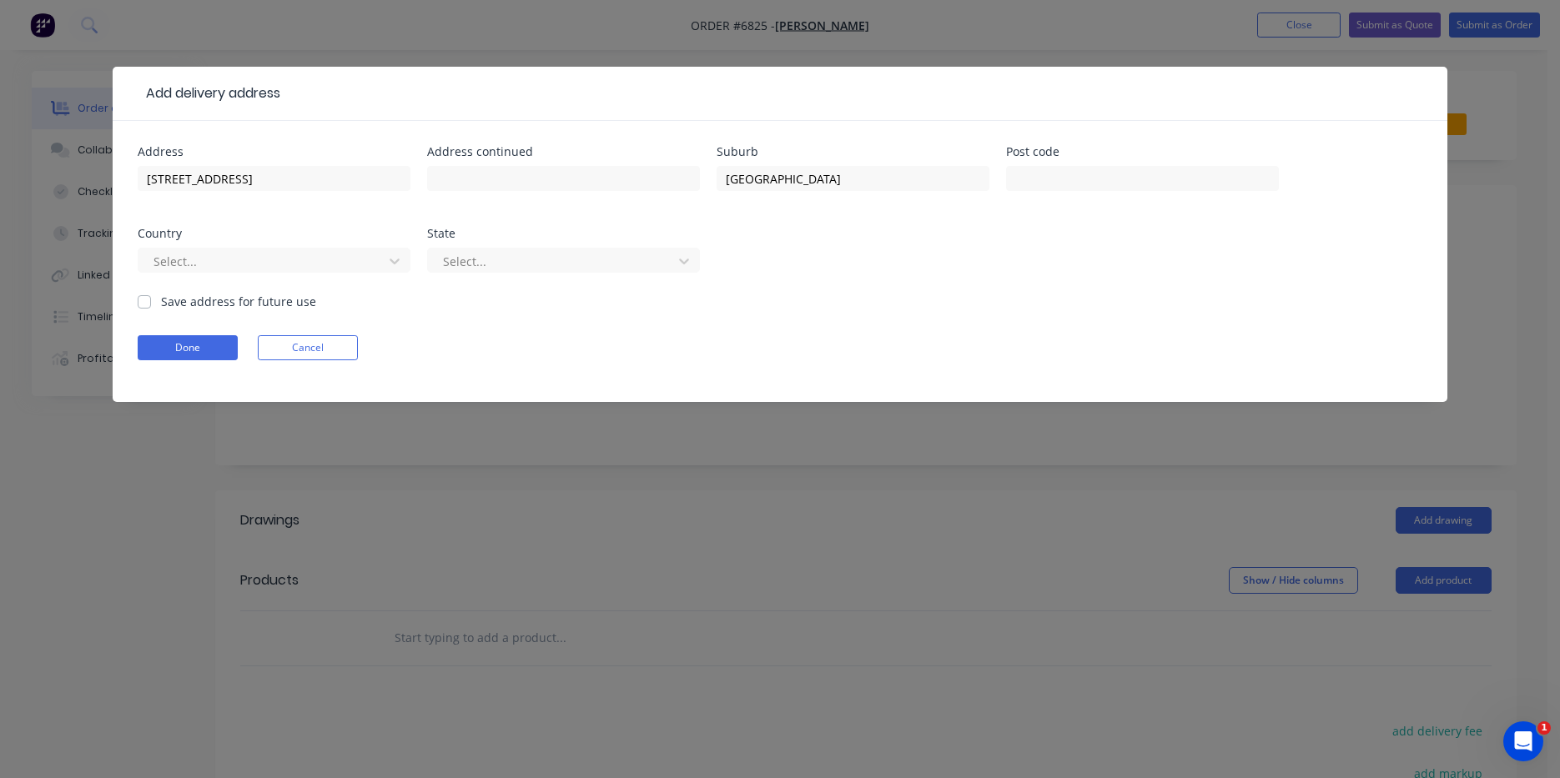
click at [142, 298] on input "Save address for future use" at bounding box center [144, 301] width 13 height 16
checkbox input "true"
drag, startPoint x: 168, startPoint y: 348, endPoint x: 158, endPoint y: 365, distance: 19.9
click at [168, 352] on button "Done" at bounding box center [188, 347] width 100 height 25
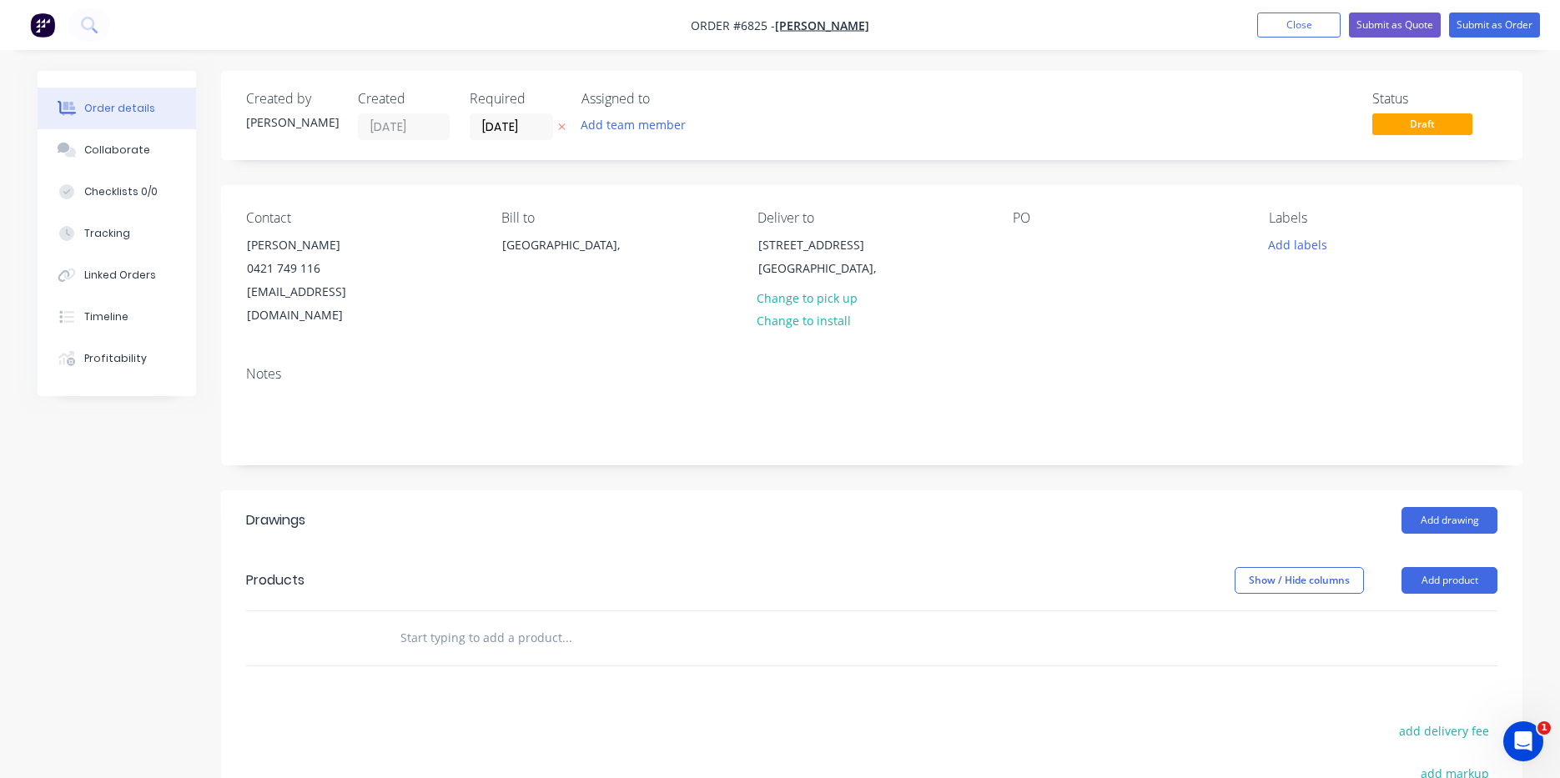
click at [1473, 551] on header "Products Show / Hide columns Add product" at bounding box center [871, 581] width 1301 height 60
click at [1475, 567] on button "Add product" at bounding box center [1449, 580] width 96 height 27
click at [1467, 611] on div "Product catalogue" at bounding box center [1418, 623] width 128 height 24
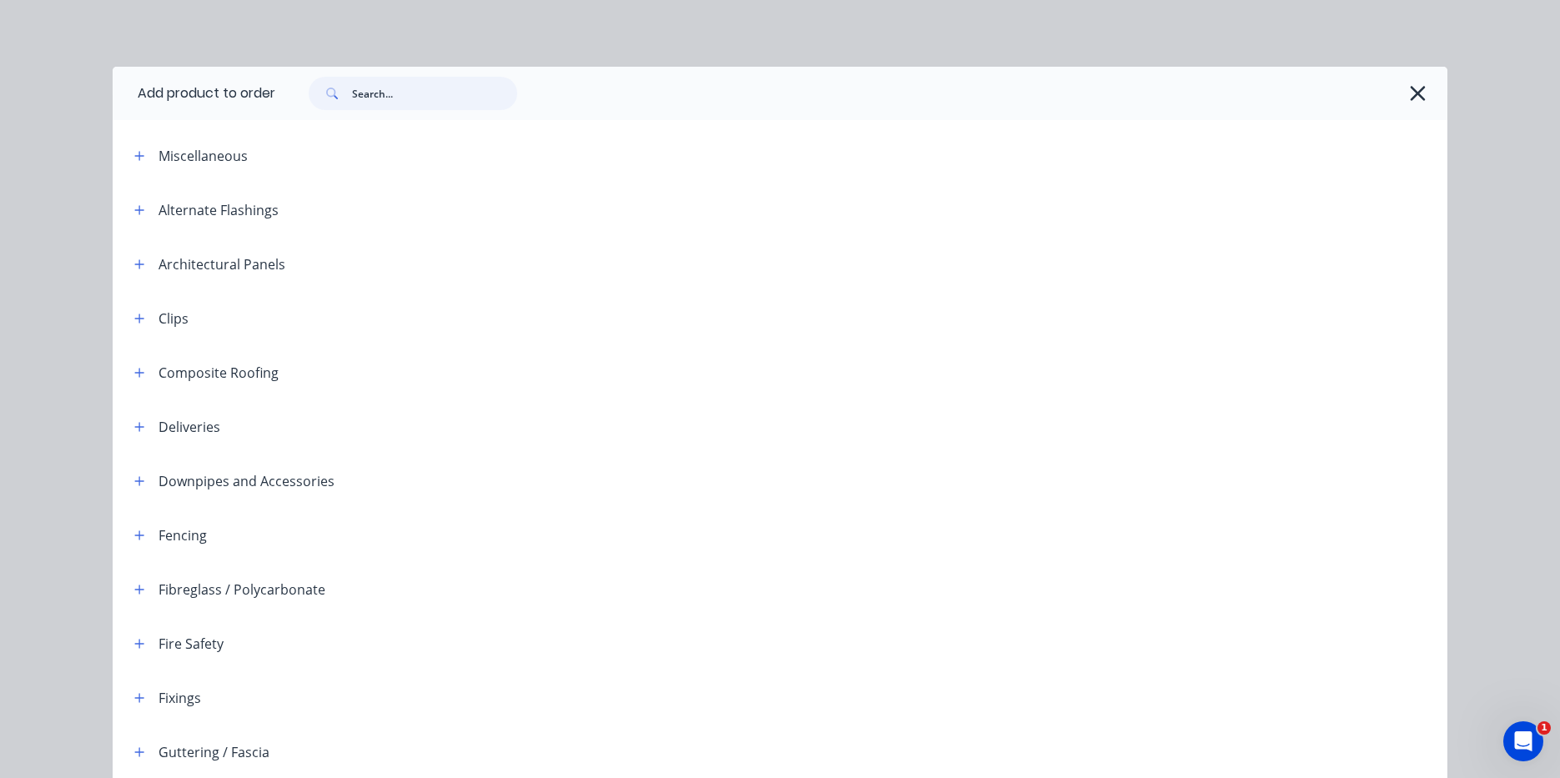
click at [436, 93] on input "text" at bounding box center [434, 93] width 165 height 33
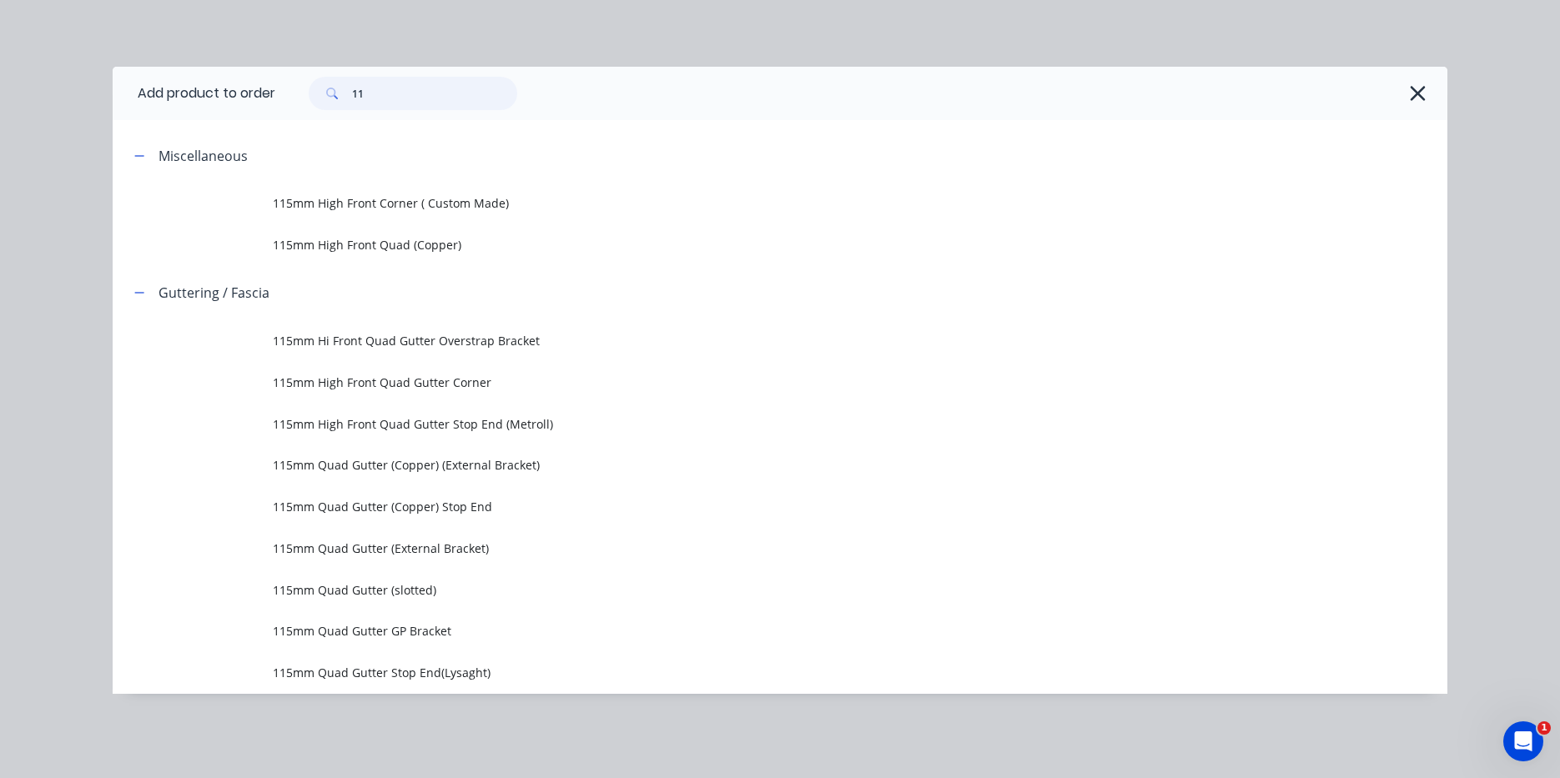
type input "1"
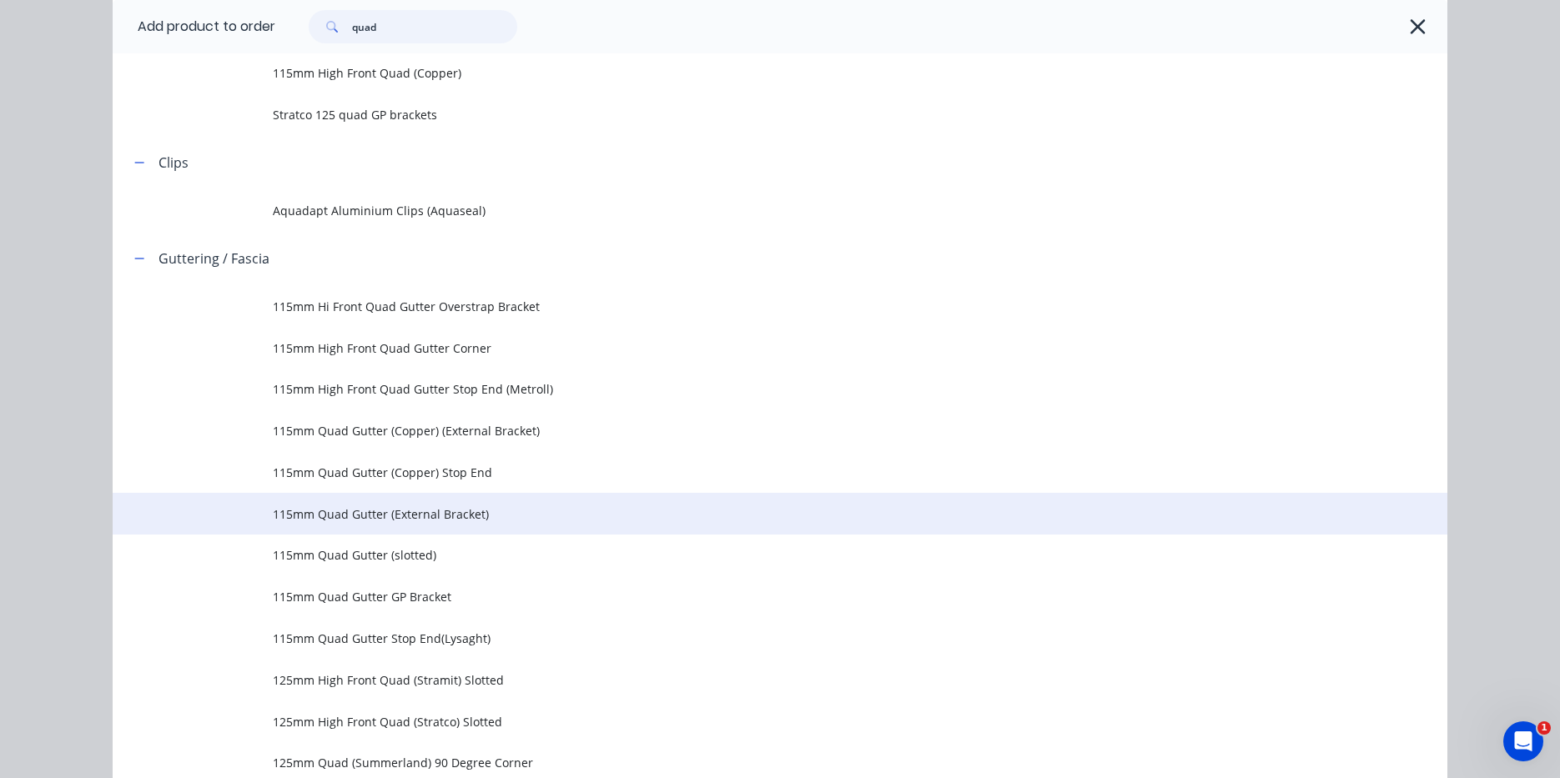
scroll to position [167, 0]
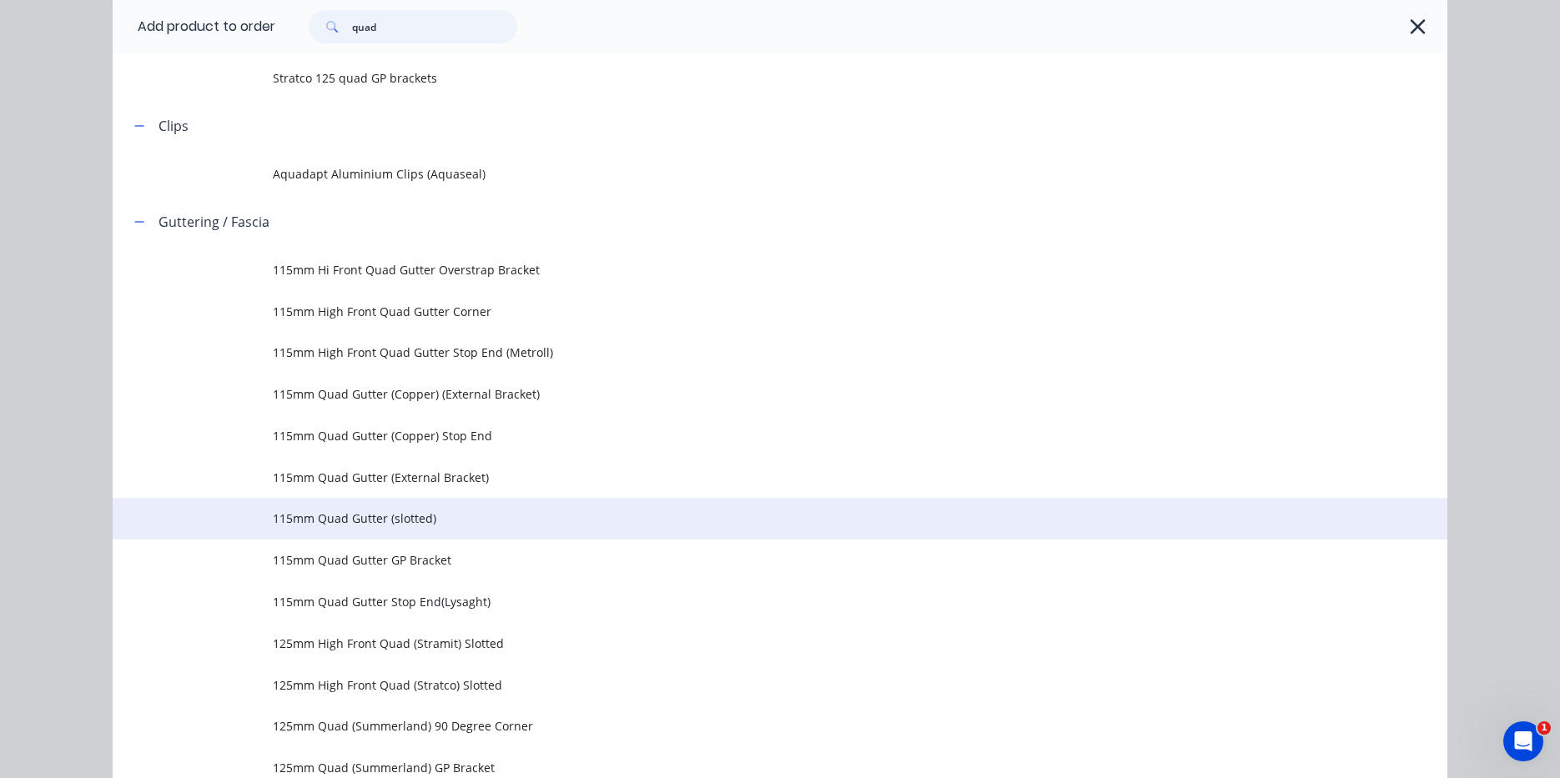
type input "quad"
click at [366, 505] on td "115mm Quad Gutter (slotted)" at bounding box center [860, 519] width 1174 height 42
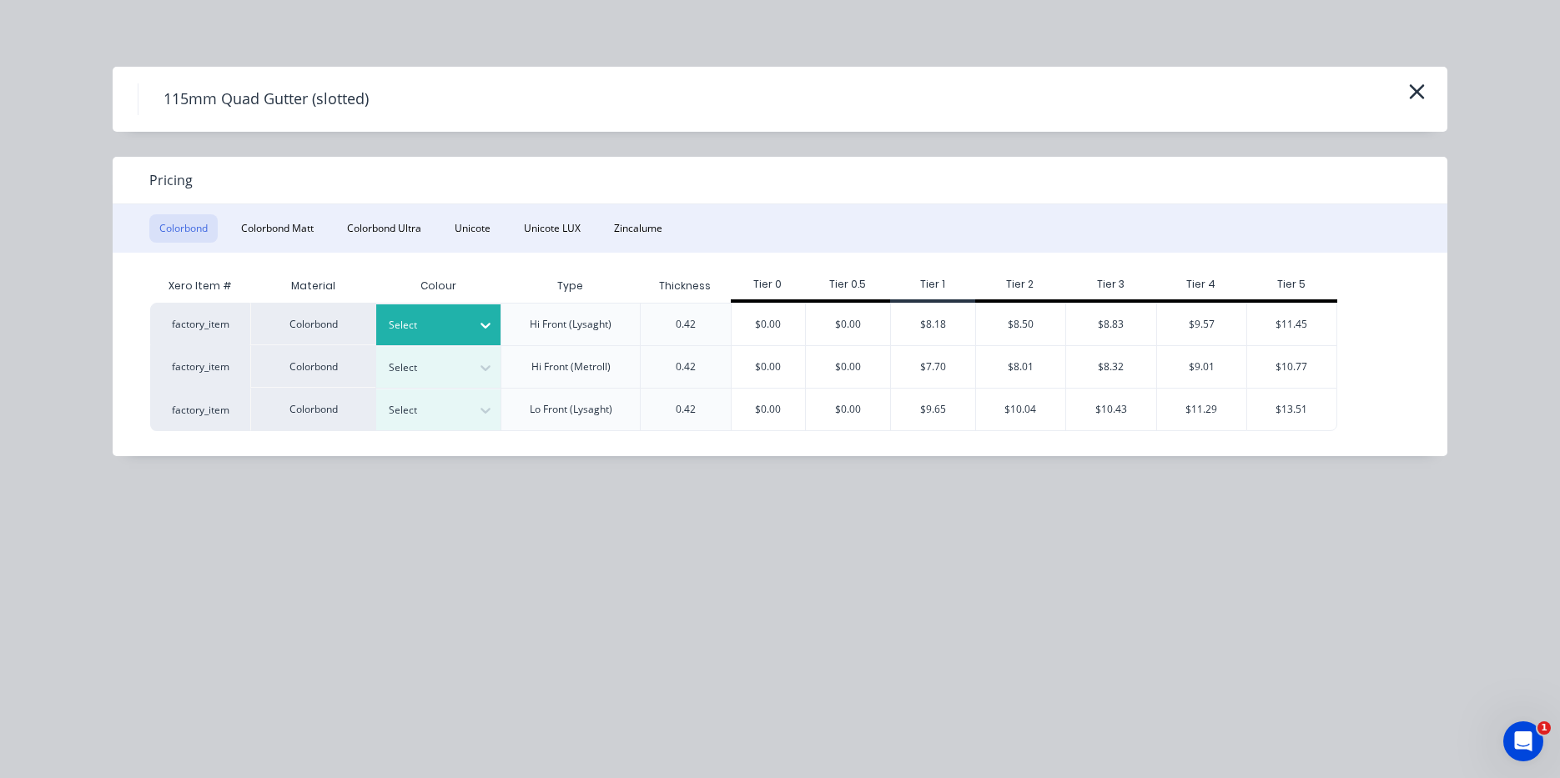
click at [475, 334] on div at bounding box center [485, 325] width 30 height 27
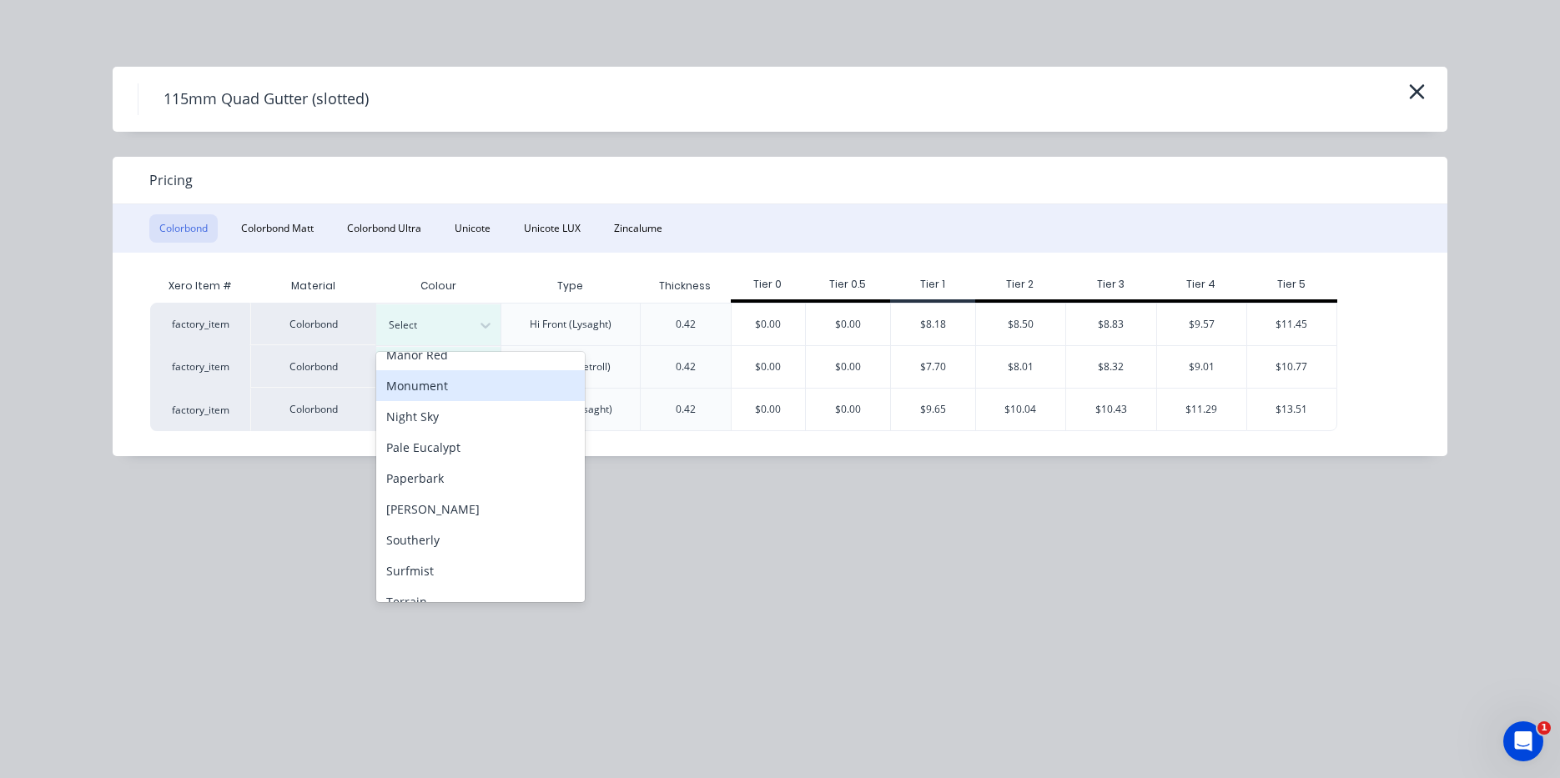
scroll to position [334, 0]
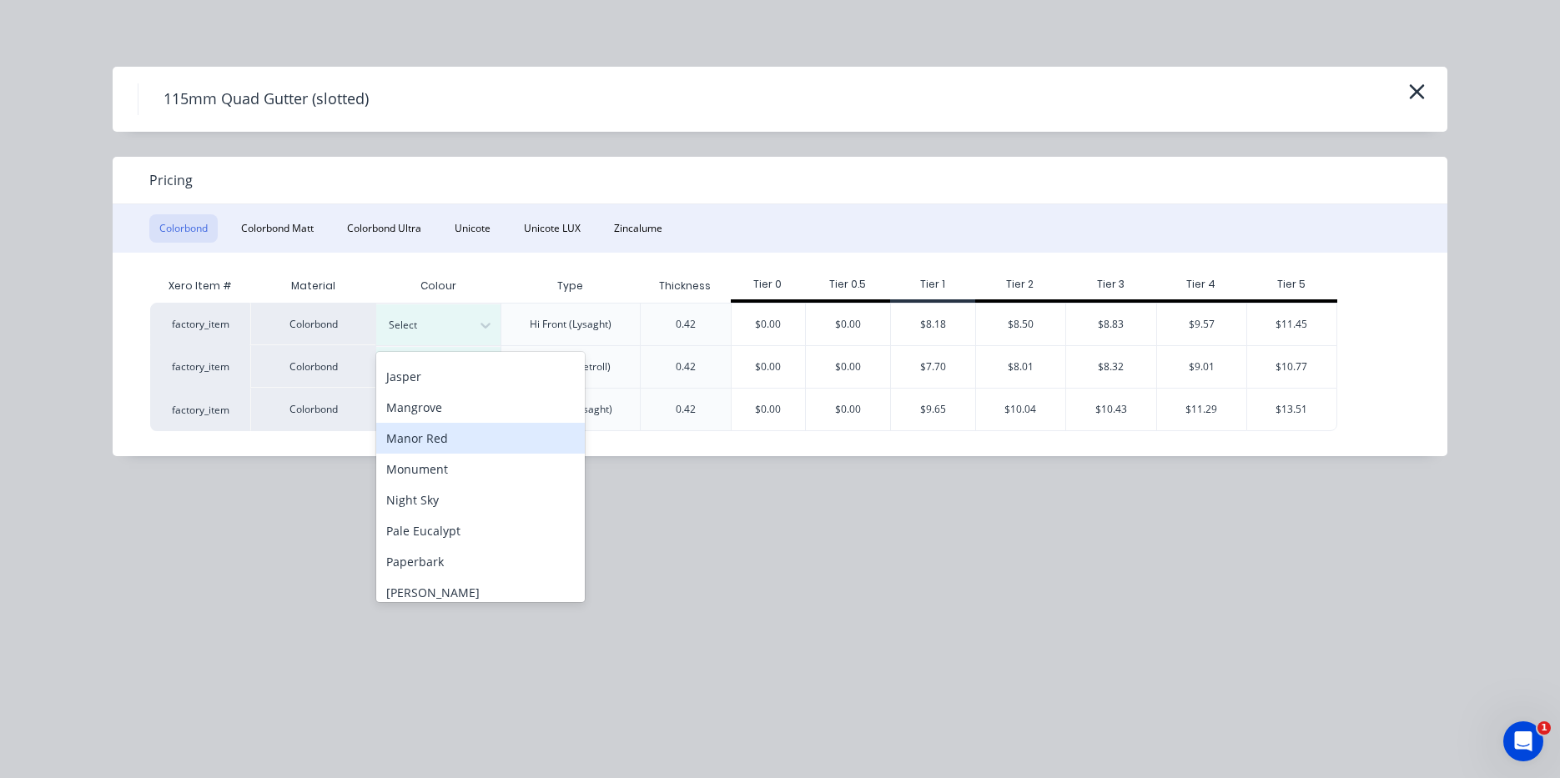
click at [433, 445] on div "Manor Red" at bounding box center [480, 438] width 209 height 31
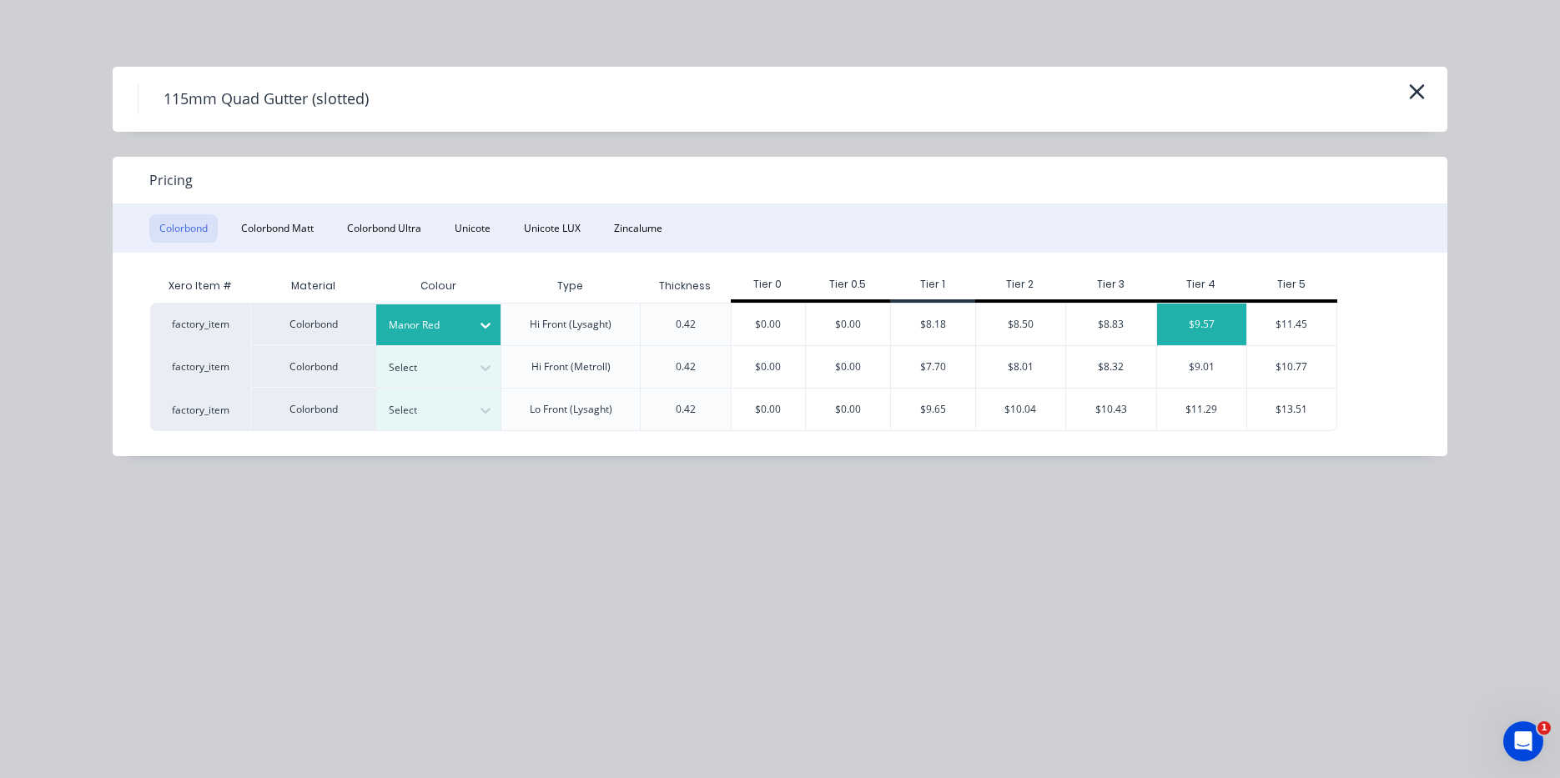
click at [1191, 336] on div "$9.57" at bounding box center [1202, 325] width 90 height 42
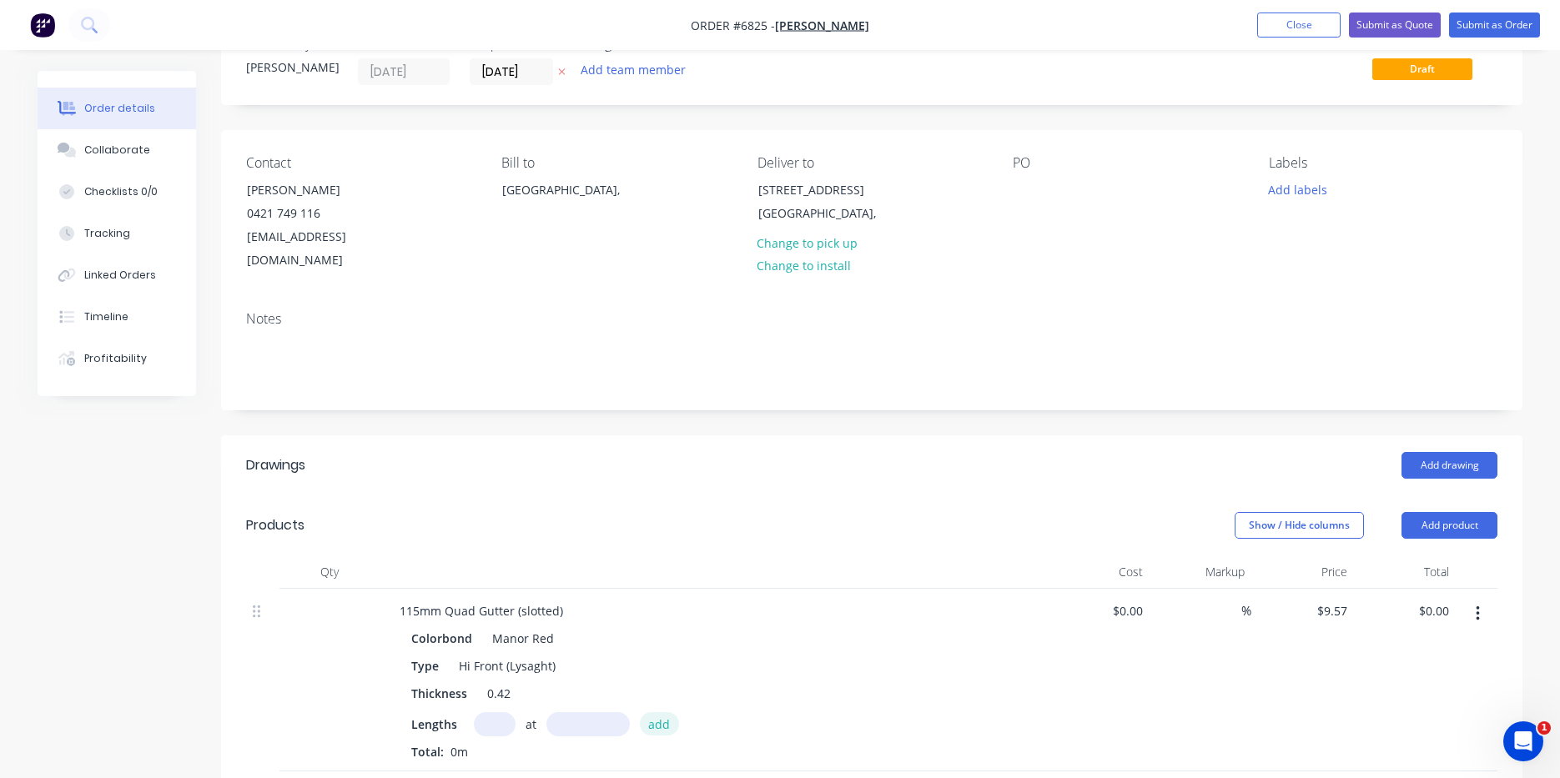
scroll to position [83, 0]
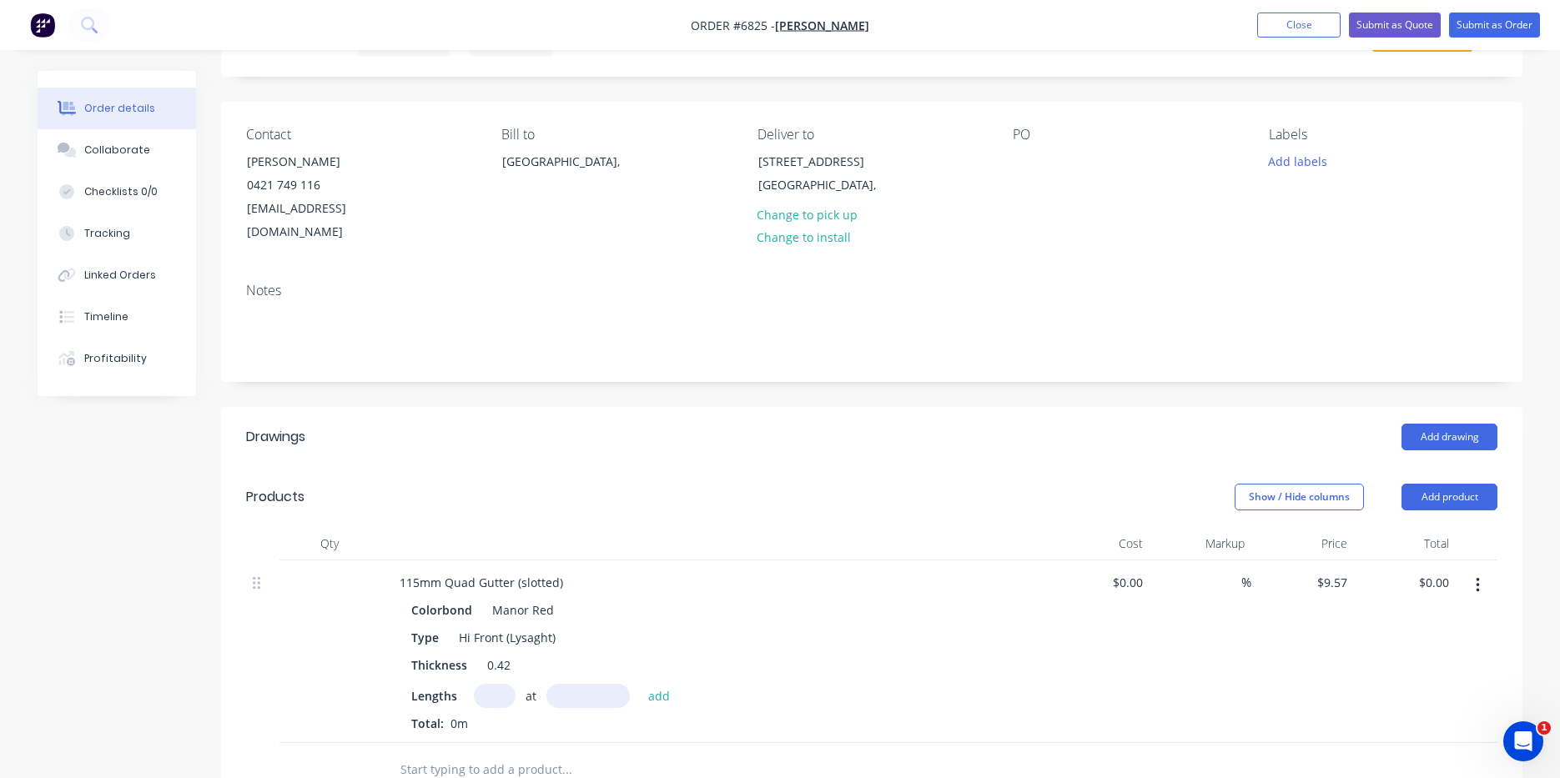
drag, startPoint x: 494, startPoint y: 671, endPoint x: 590, endPoint y: 649, distance: 98.5
click at [506, 684] on input "text" at bounding box center [495, 696] width 42 height 24
type input "4"
type input "6000"
click at [640, 684] on button "add" at bounding box center [659, 695] width 39 height 23
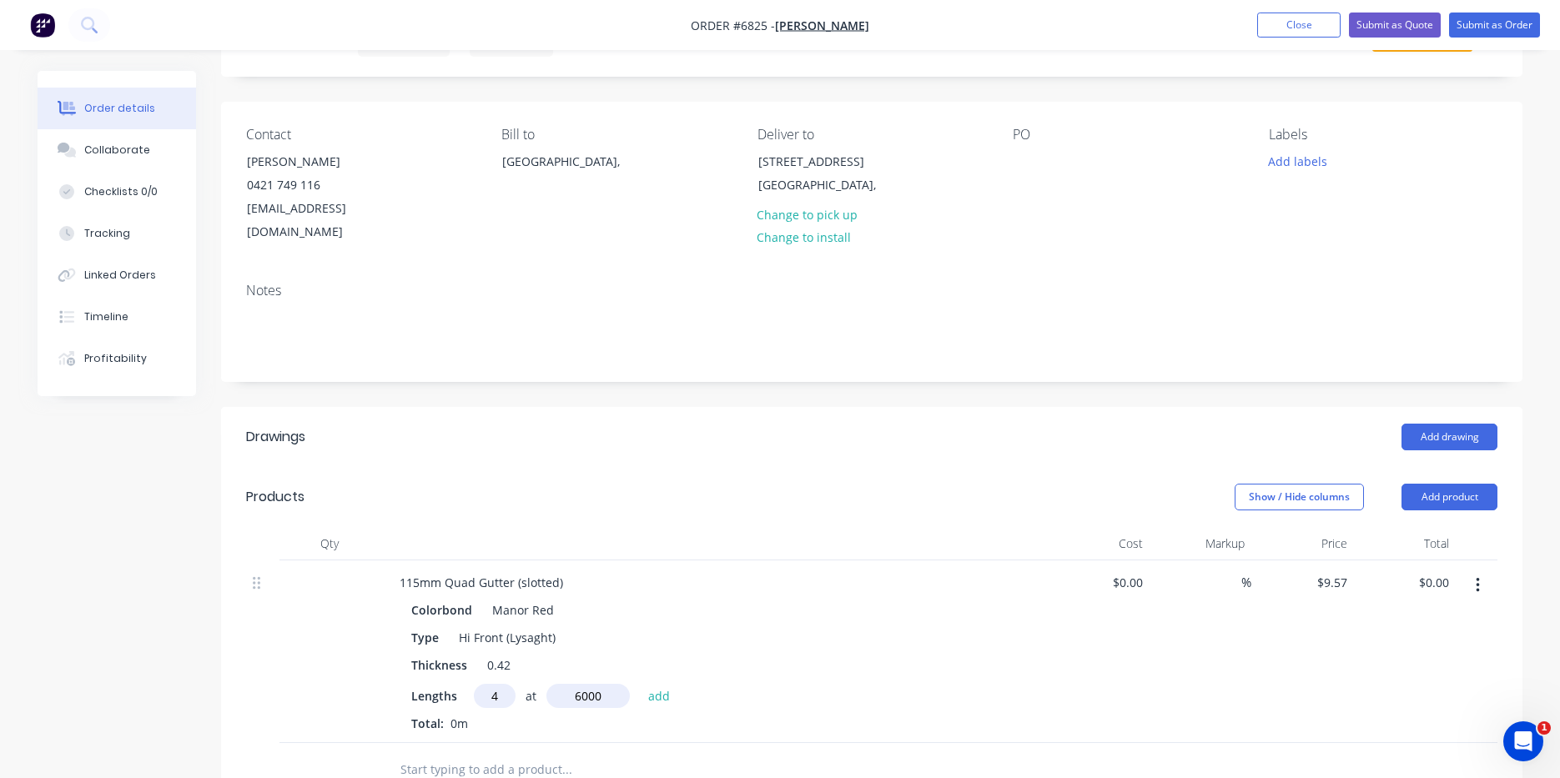
type input "$229.68"
click at [1486, 484] on button "Add product" at bounding box center [1449, 497] width 96 height 27
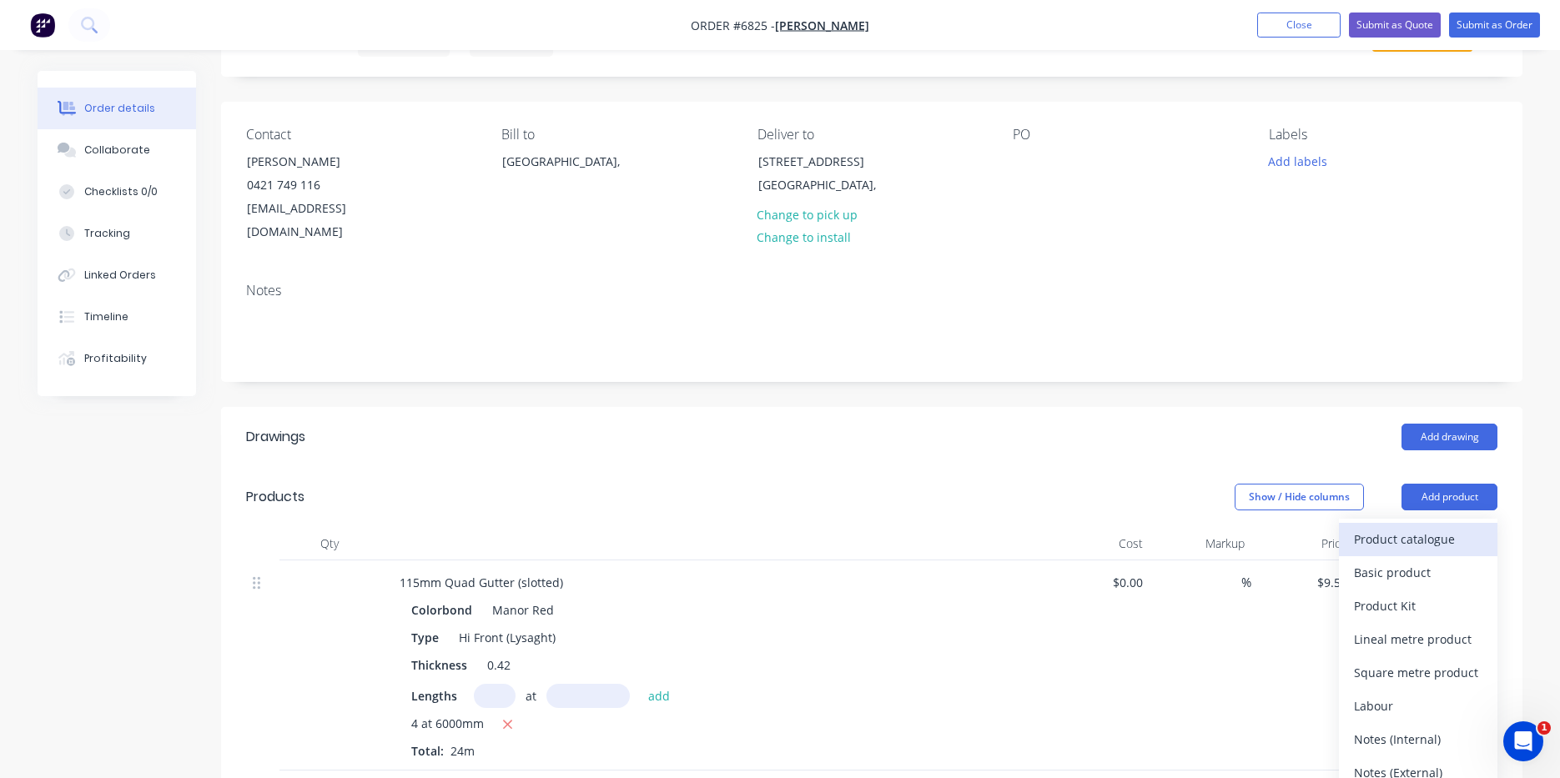
click at [1463, 530] on button "Product catalogue" at bounding box center [1418, 539] width 158 height 33
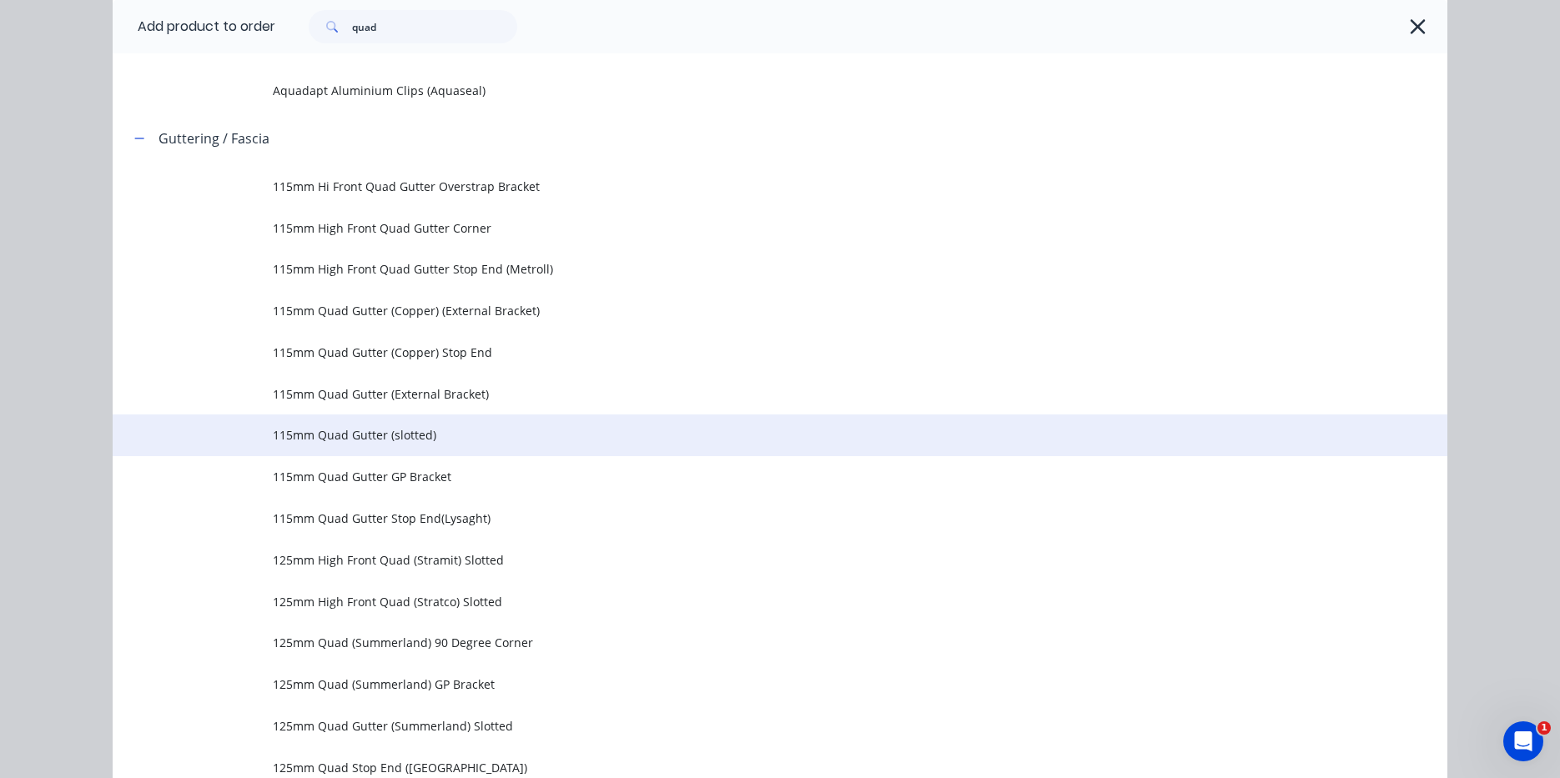
scroll to position [0, 0]
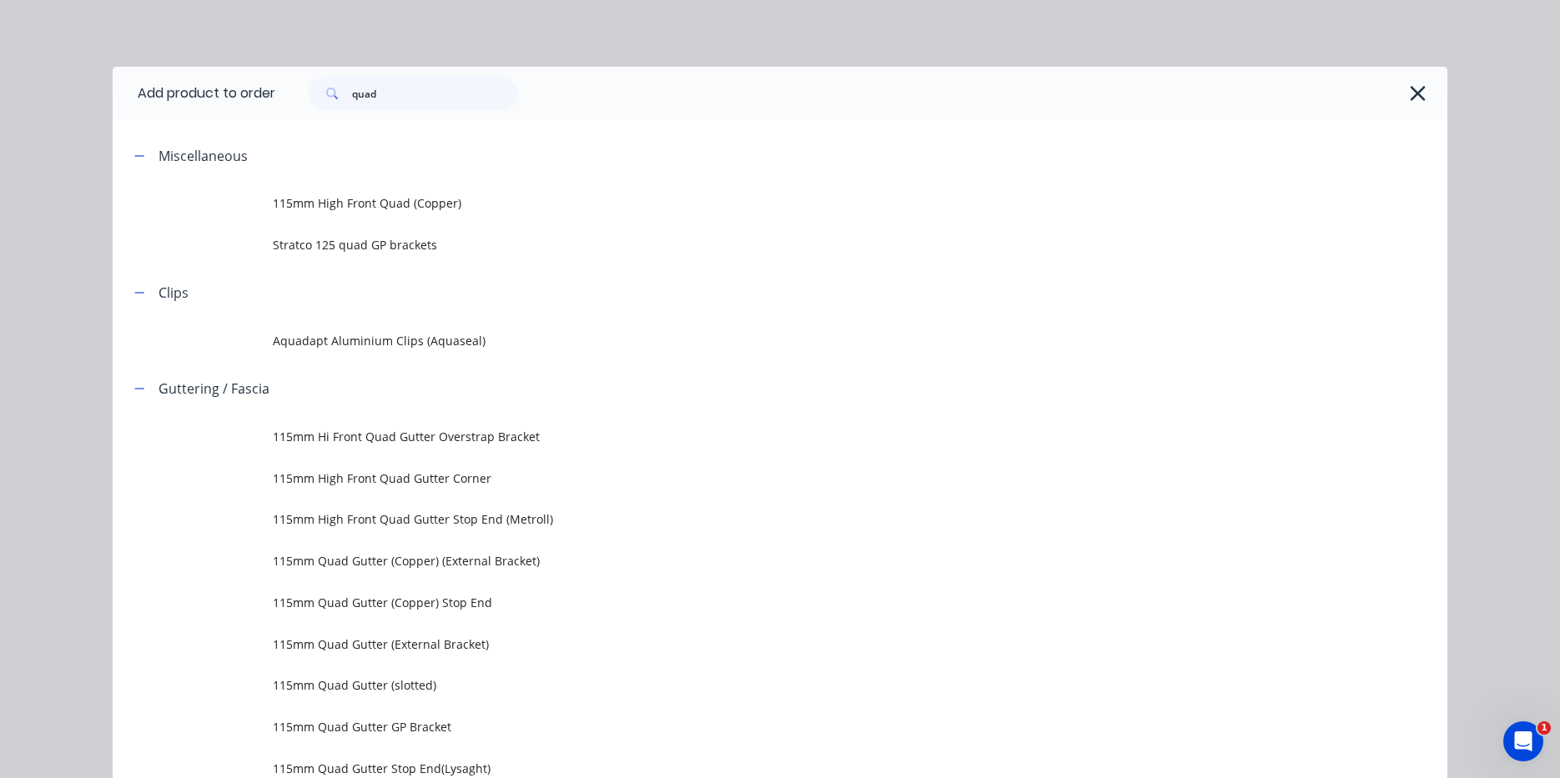
click at [448, 114] on div "quad" at bounding box center [861, 93] width 1172 height 53
click at [443, 103] on input "quad" at bounding box center [434, 93] width 165 height 33
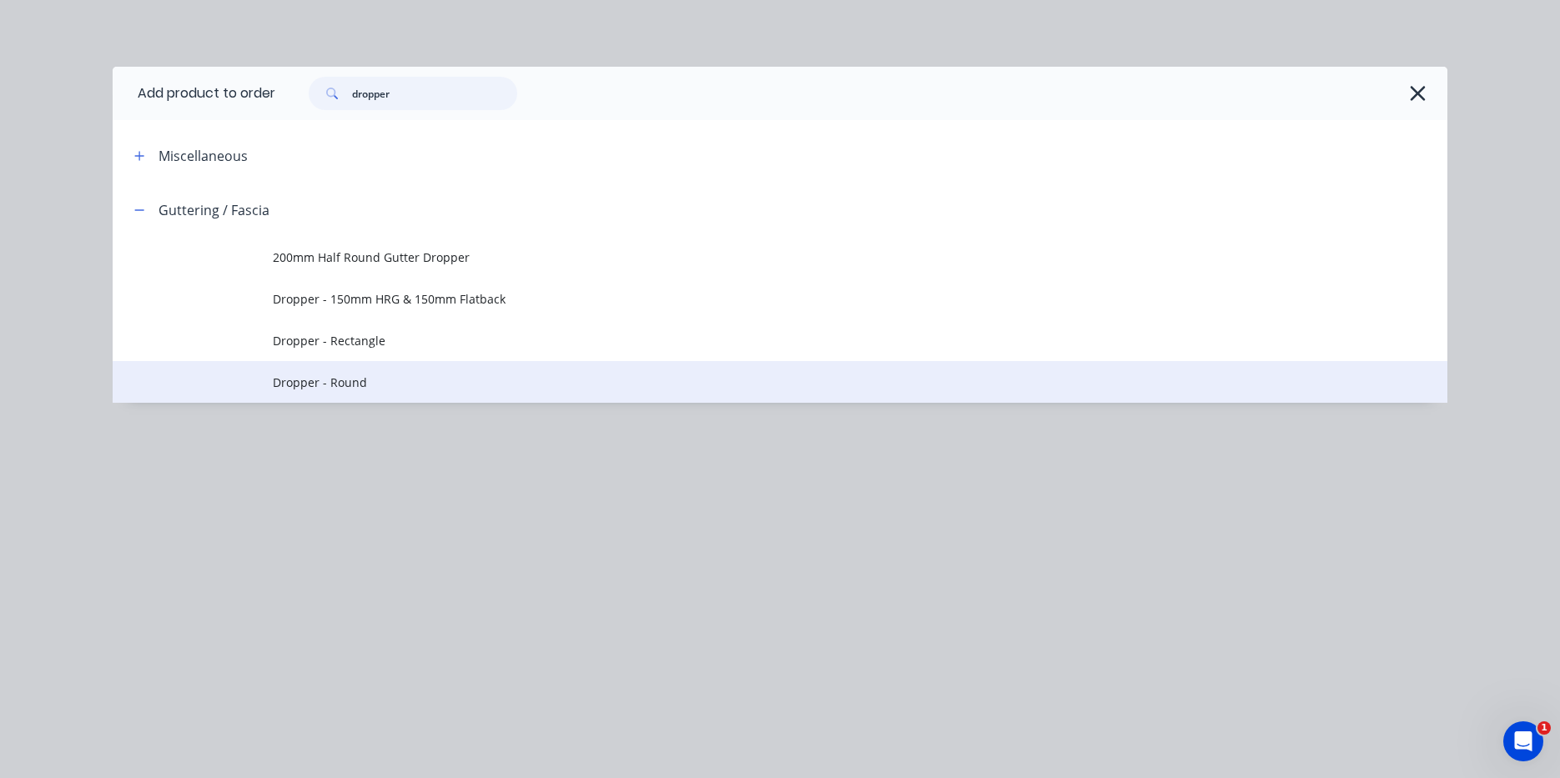
type input "dropper"
click at [404, 396] on td "Dropper - Round" at bounding box center [860, 382] width 1174 height 42
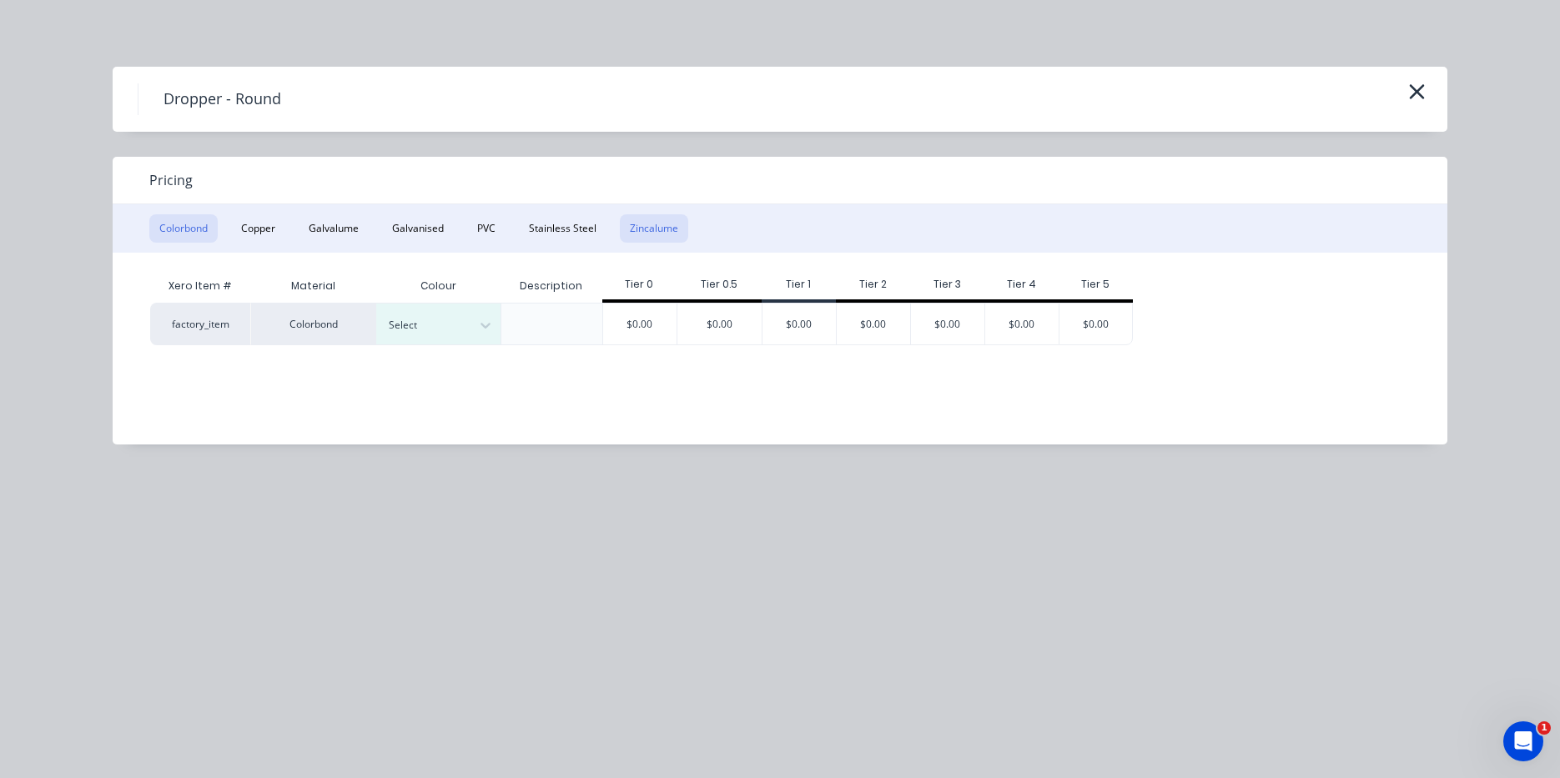
click at [636, 229] on button "Zincalume" at bounding box center [654, 228] width 68 height 28
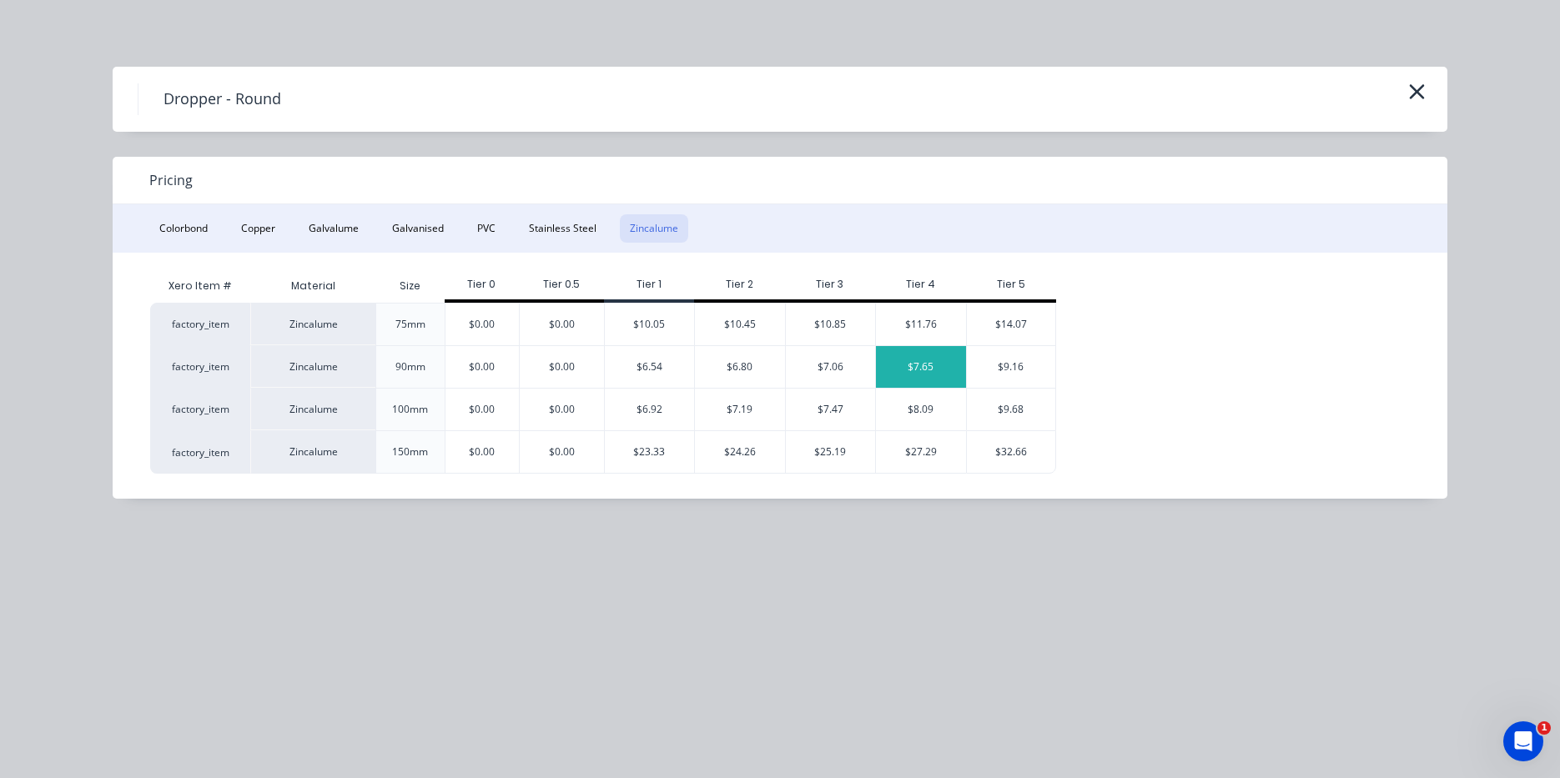
click at [906, 359] on div "$7.65" at bounding box center [921, 367] width 90 height 42
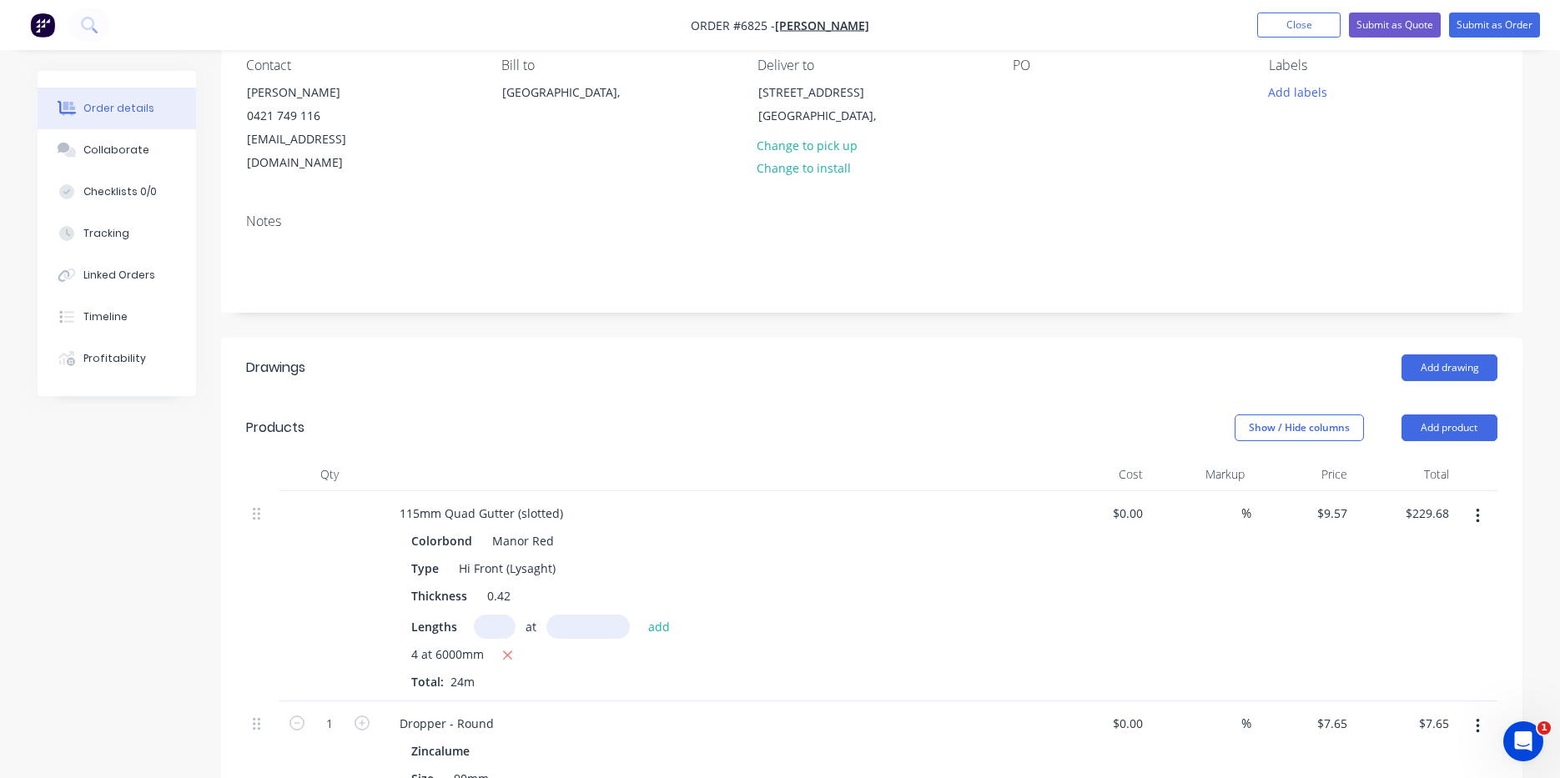
scroll to position [250, 0]
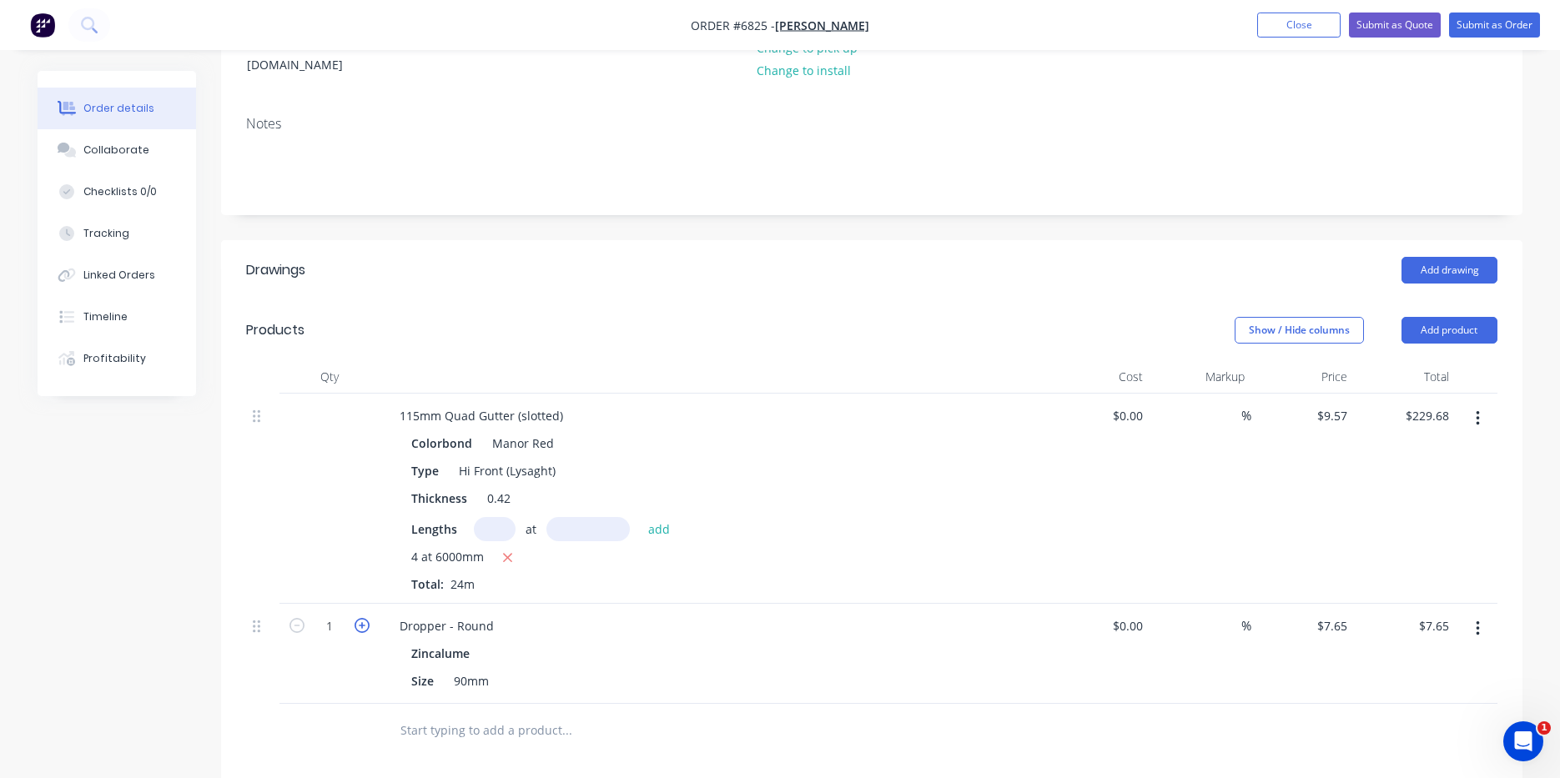
click at [359, 618] on icon "button" at bounding box center [362, 625] width 15 height 15
type input "2"
type input "$15.30"
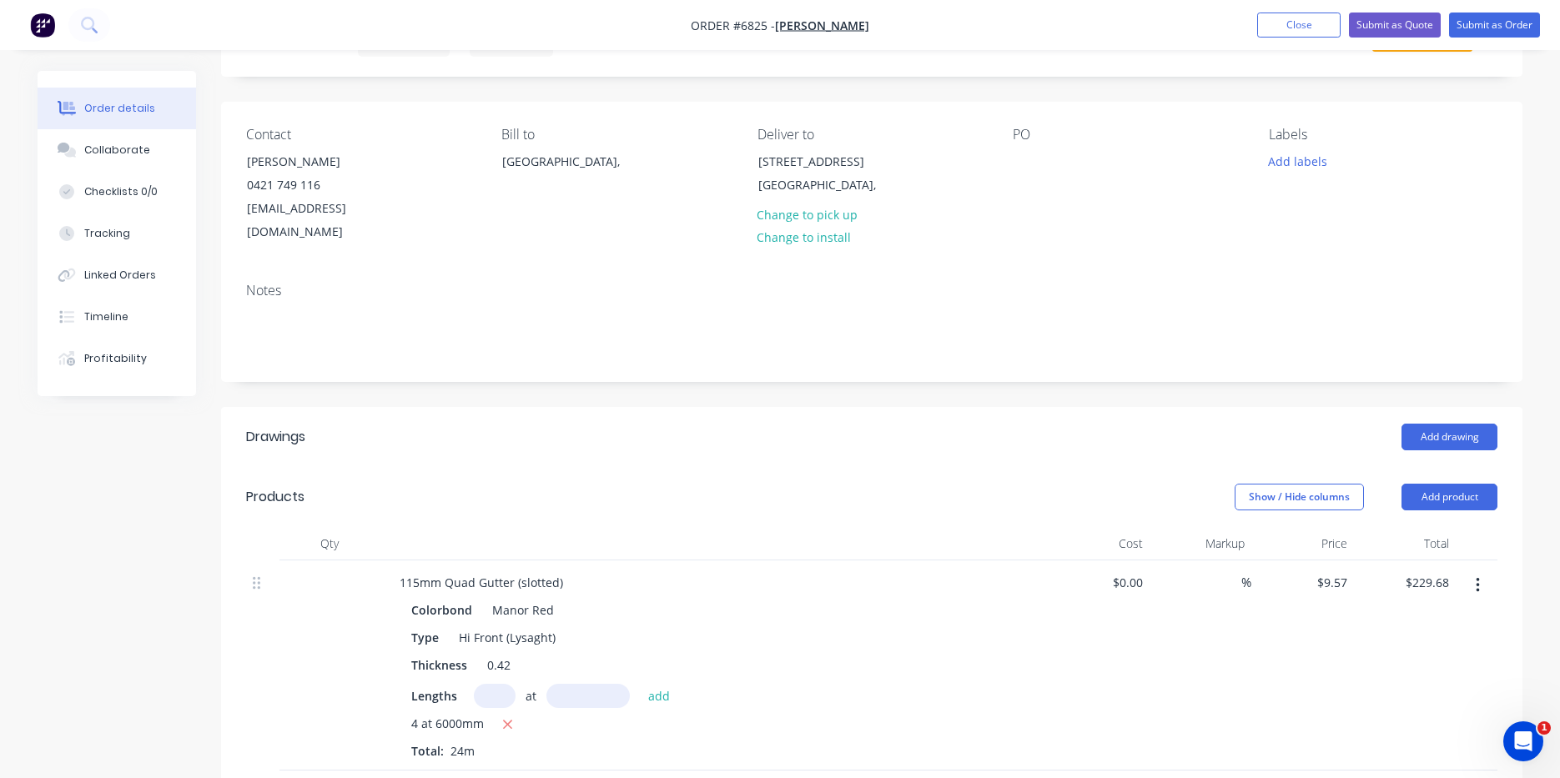
scroll to position [0, 0]
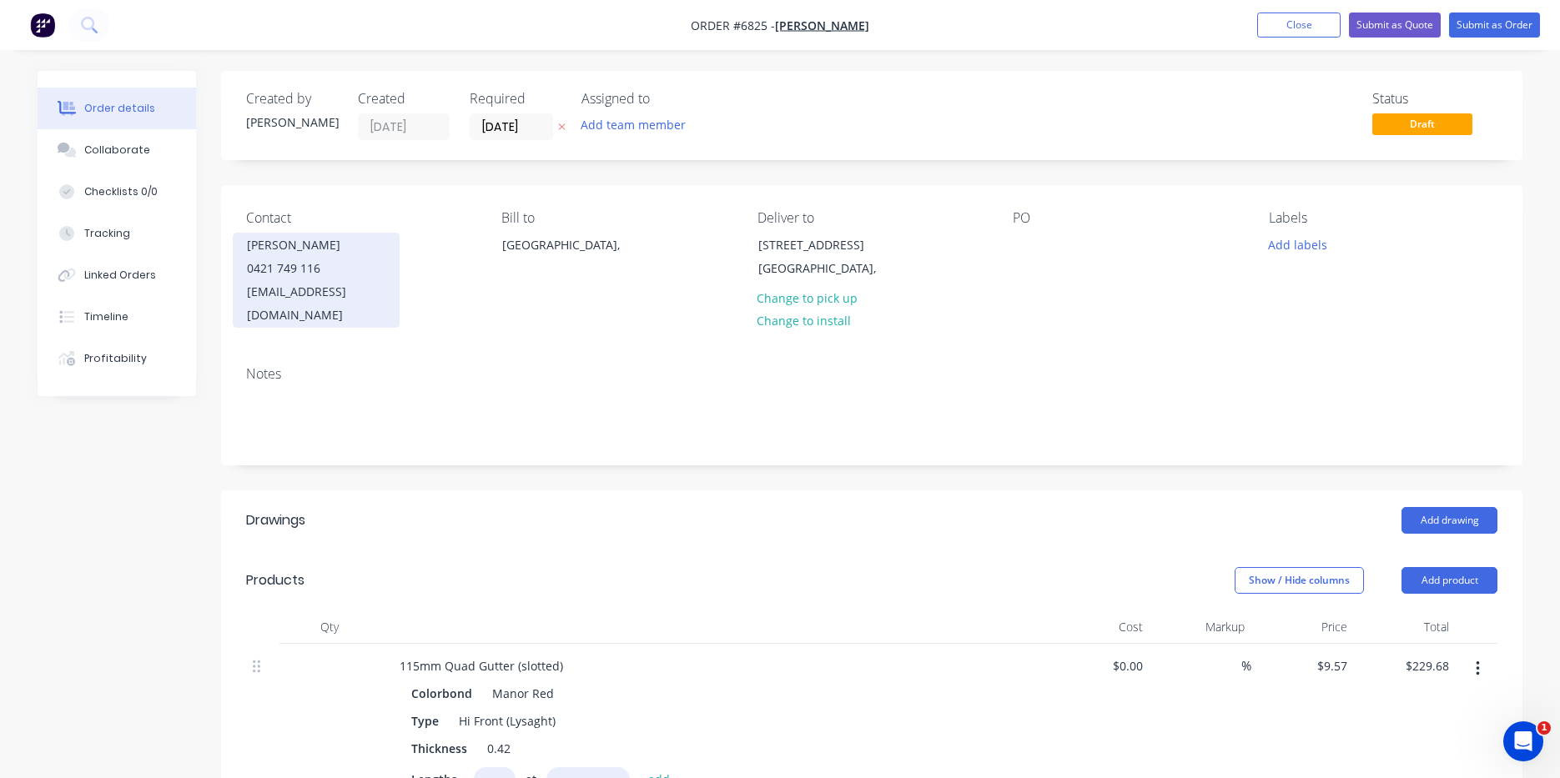
click at [385, 290] on div "patrickh@bdoss.com.au" at bounding box center [316, 303] width 138 height 47
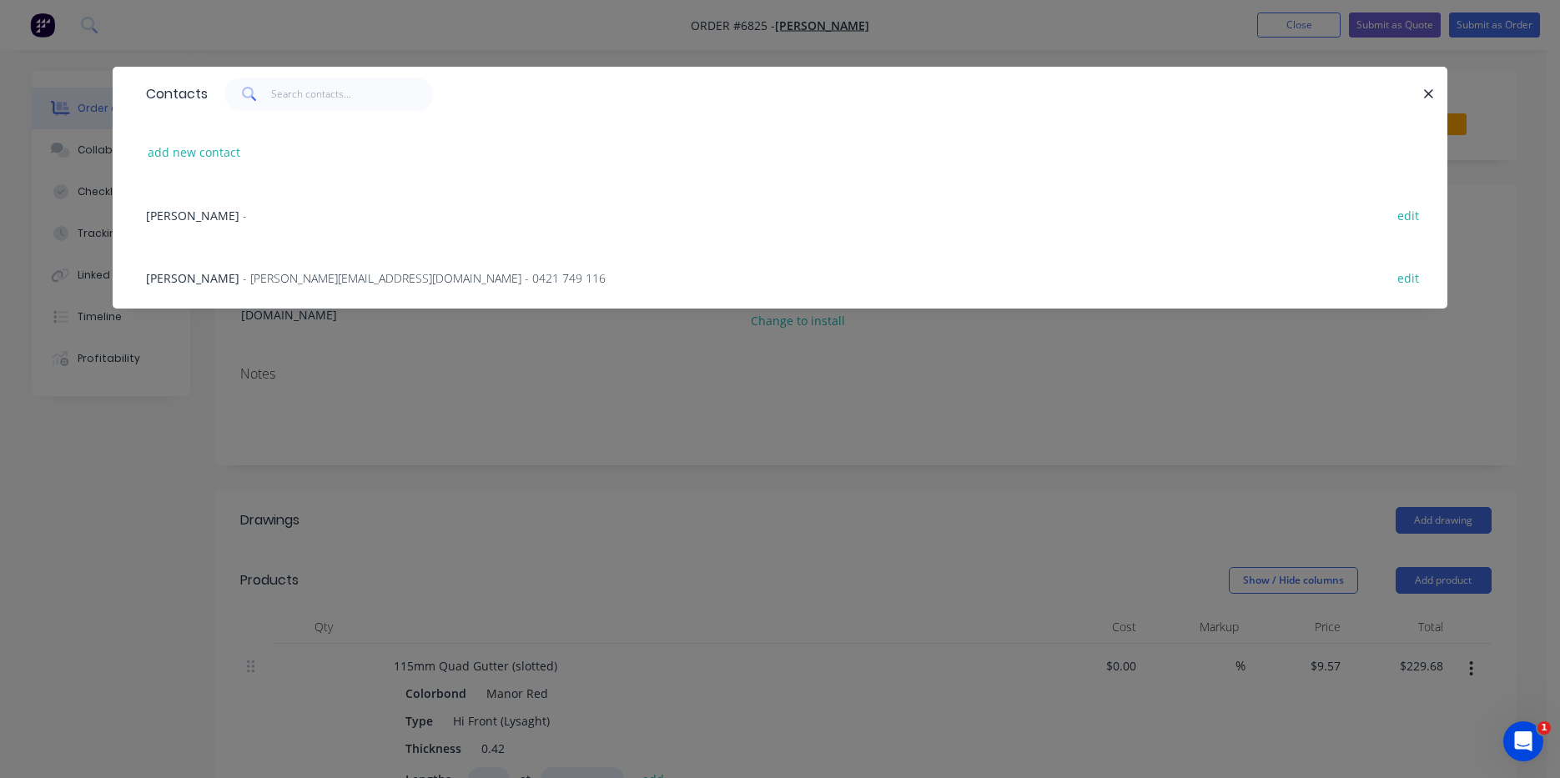
click at [259, 284] on span "- patrickh@bdoss.com.au - 0421 749 116" at bounding box center [424, 278] width 363 height 16
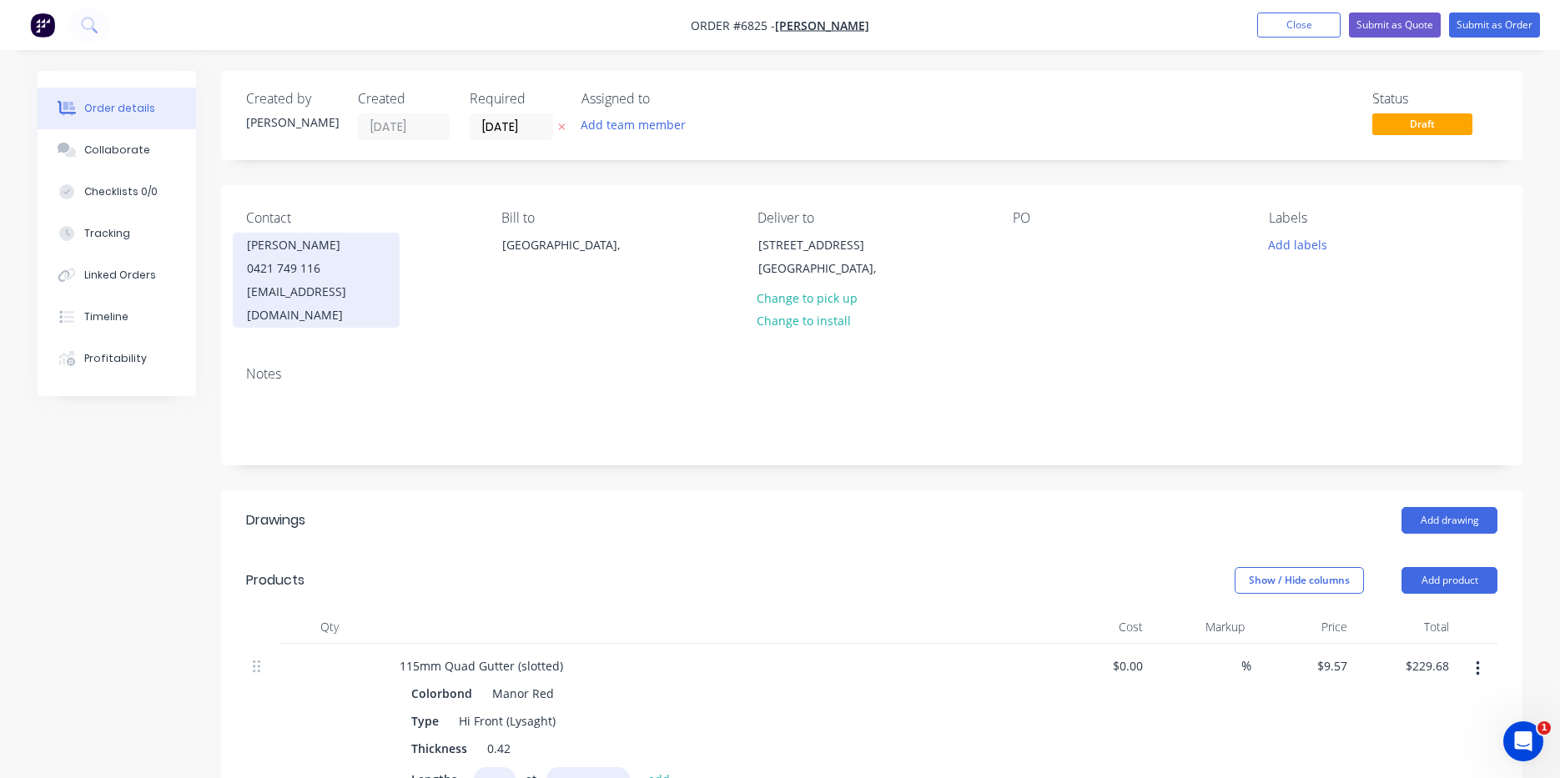
click at [286, 293] on div "patrickh@bdoss.com.au" at bounding box center [316, 303] width 138 height 47
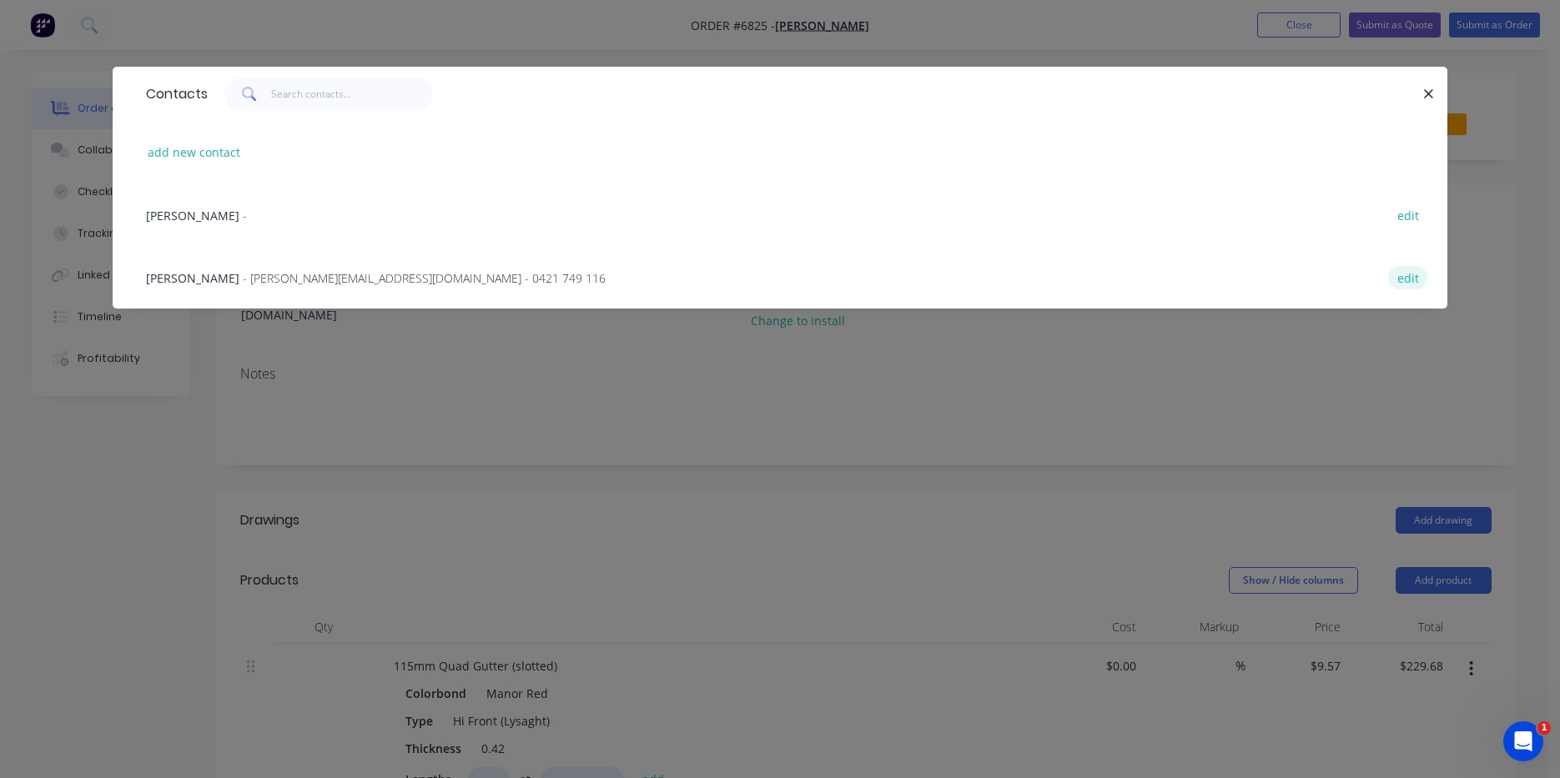
click at [1406, 272] on button "edit" at bounding box center [1407, 277] width 39 height 23
select select "AU"
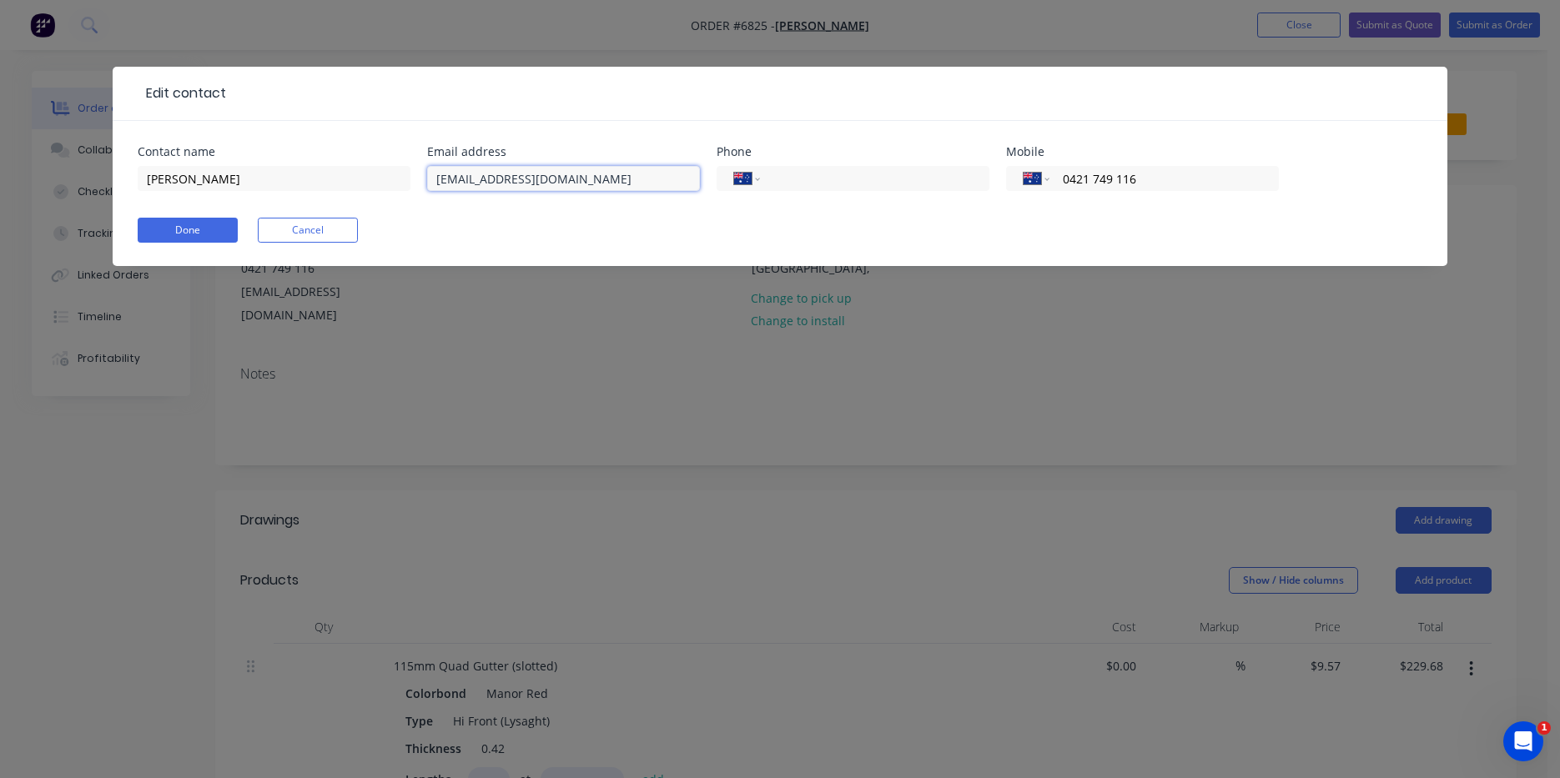
click at [519, 178] on input "patrickh@bdoss.com.au" at bounding box center [563, 178] width 273 height 25
click at [524, 184] on input "patrickh@bdoss.com.au" at bounding box center [563, 178] width 273 height 25
type input "patrickh@bobss.com.au"
click at [194, 231] on button "Done" at bounding box center [188, 230] width 100 height 25
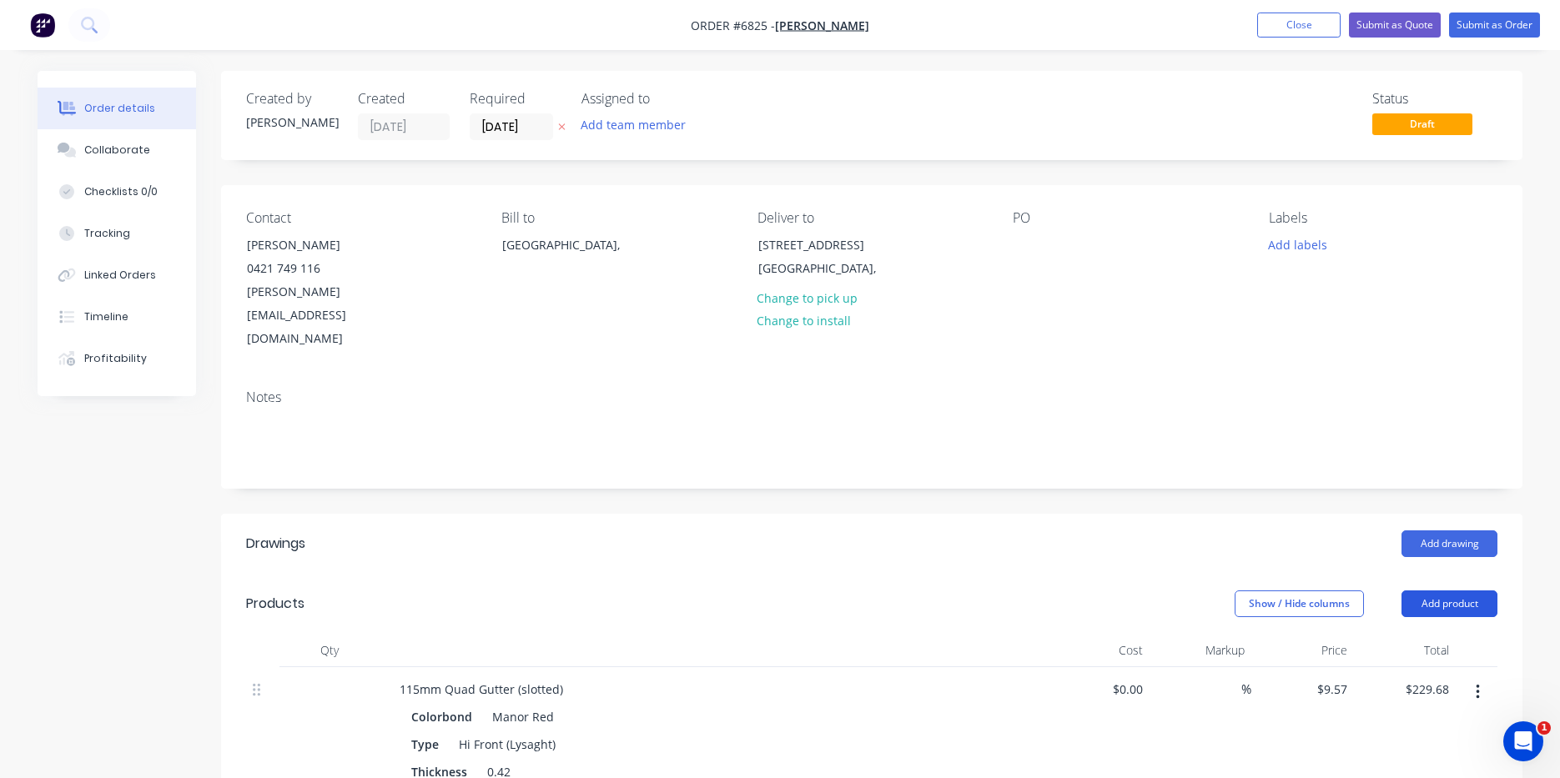
click at [1429, 591] on button "Add product" at bounding box center [1449, 604] width 96 height 27
click at [1382, 634] on div "Product catalogue" at bounding box center [1418, 646] width 128 height 24
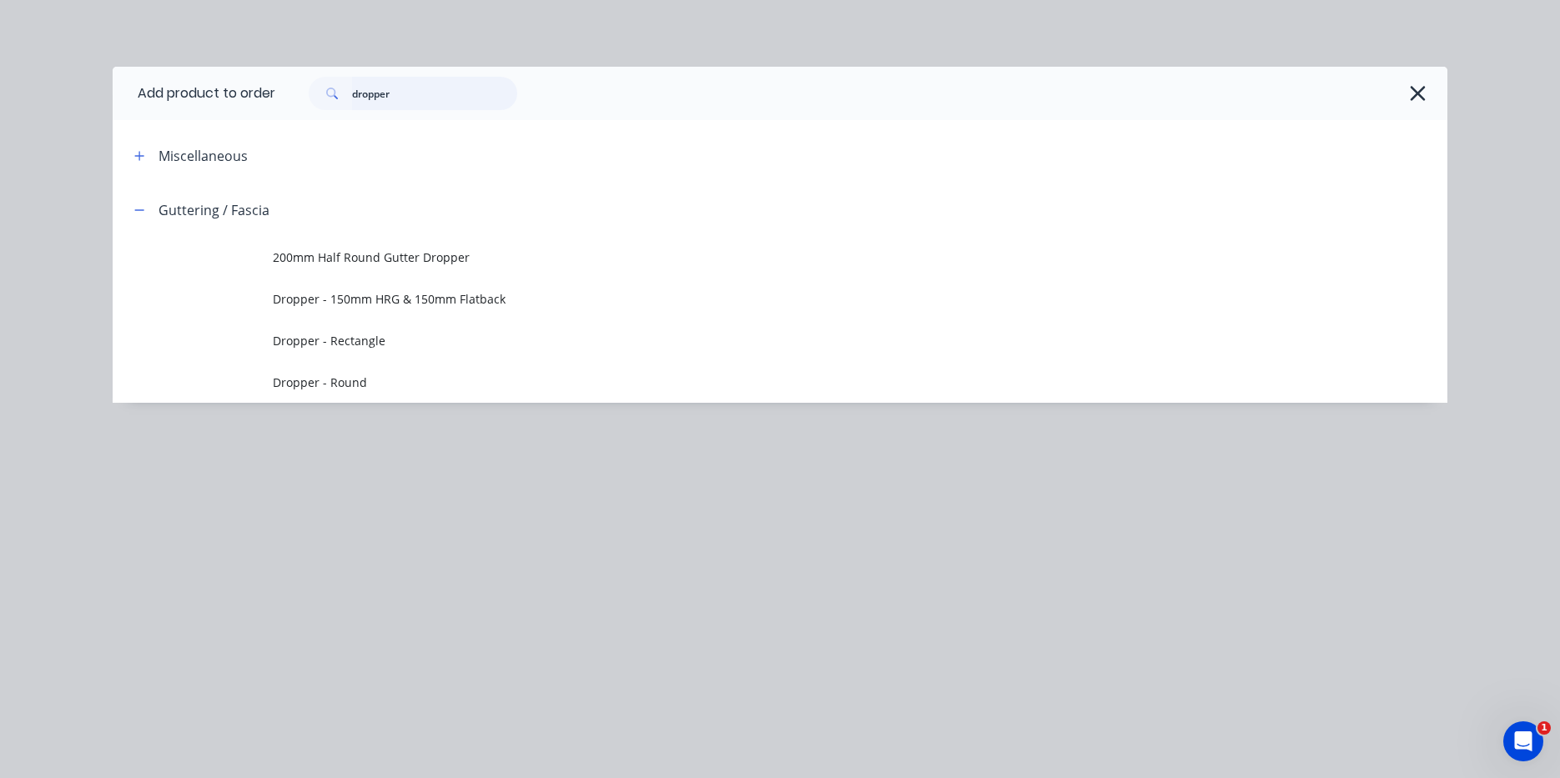
click at [410, 99] on input "dropper" at bounding box center [434, 93] width 165 height 33
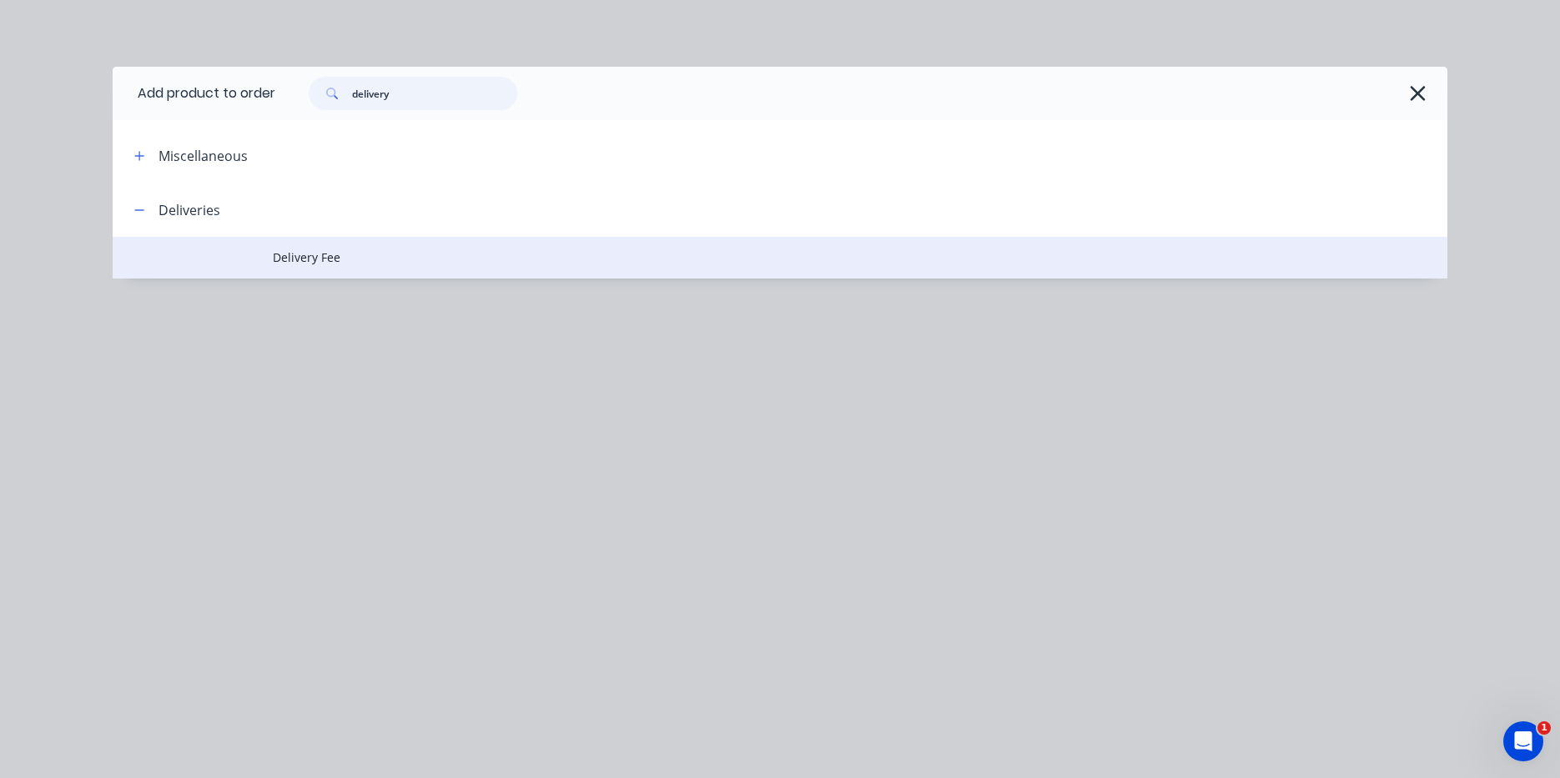
type input "delivery"
click at [407, 259] on span "Delivery Fee" at bounding box center [742, 258] width 939 height 18
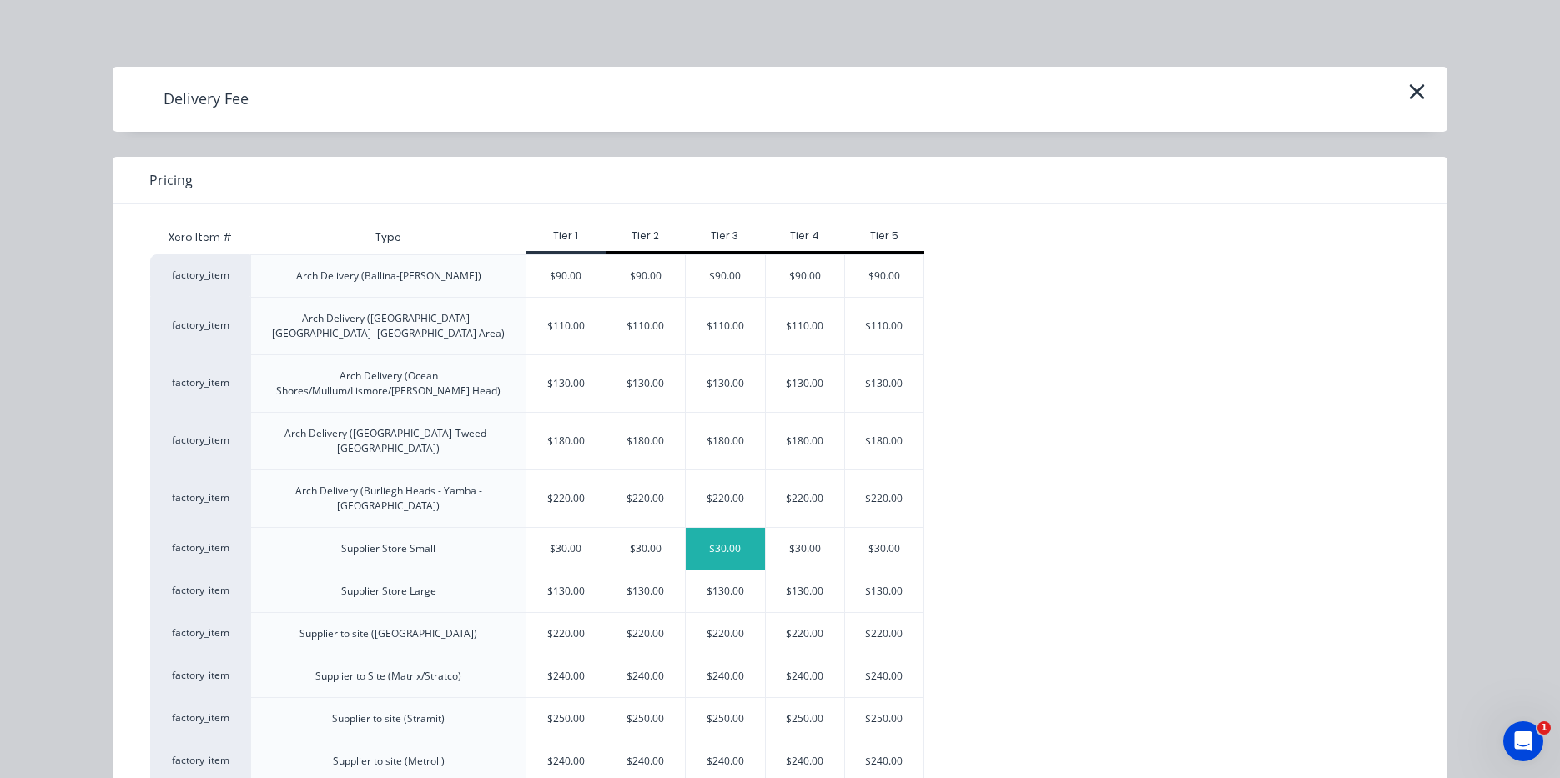
click at [737, 528] on div "$30.00" at bounding box center [725, 549] width 79 height 42
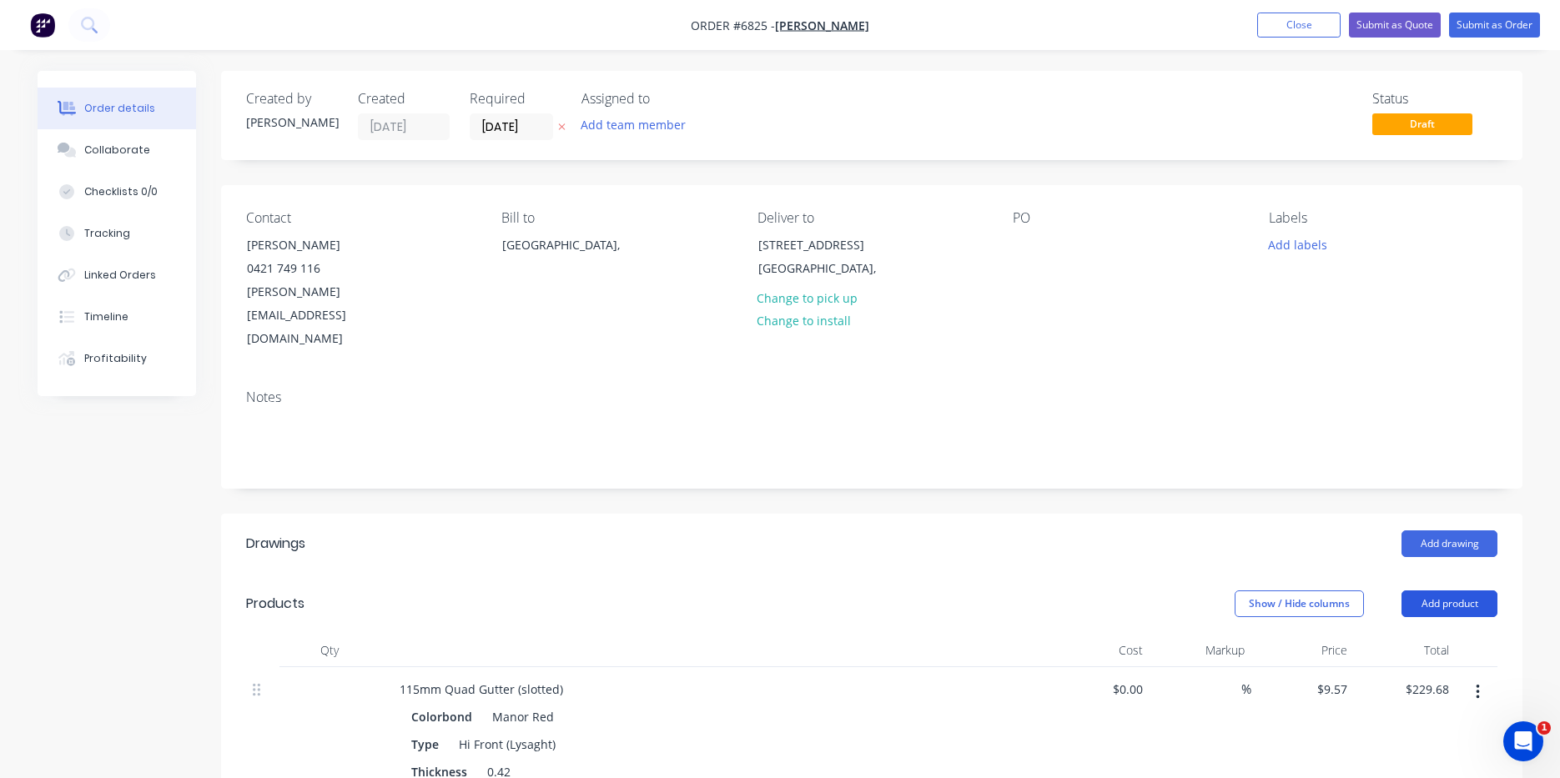
click at [1457, 591] on button "Add product" at bounding box center [1449, 604] width 96 height 27
click at [1436, 634] on div "Product catalogue" at bounding box center [1418, 646] width 128 height 24
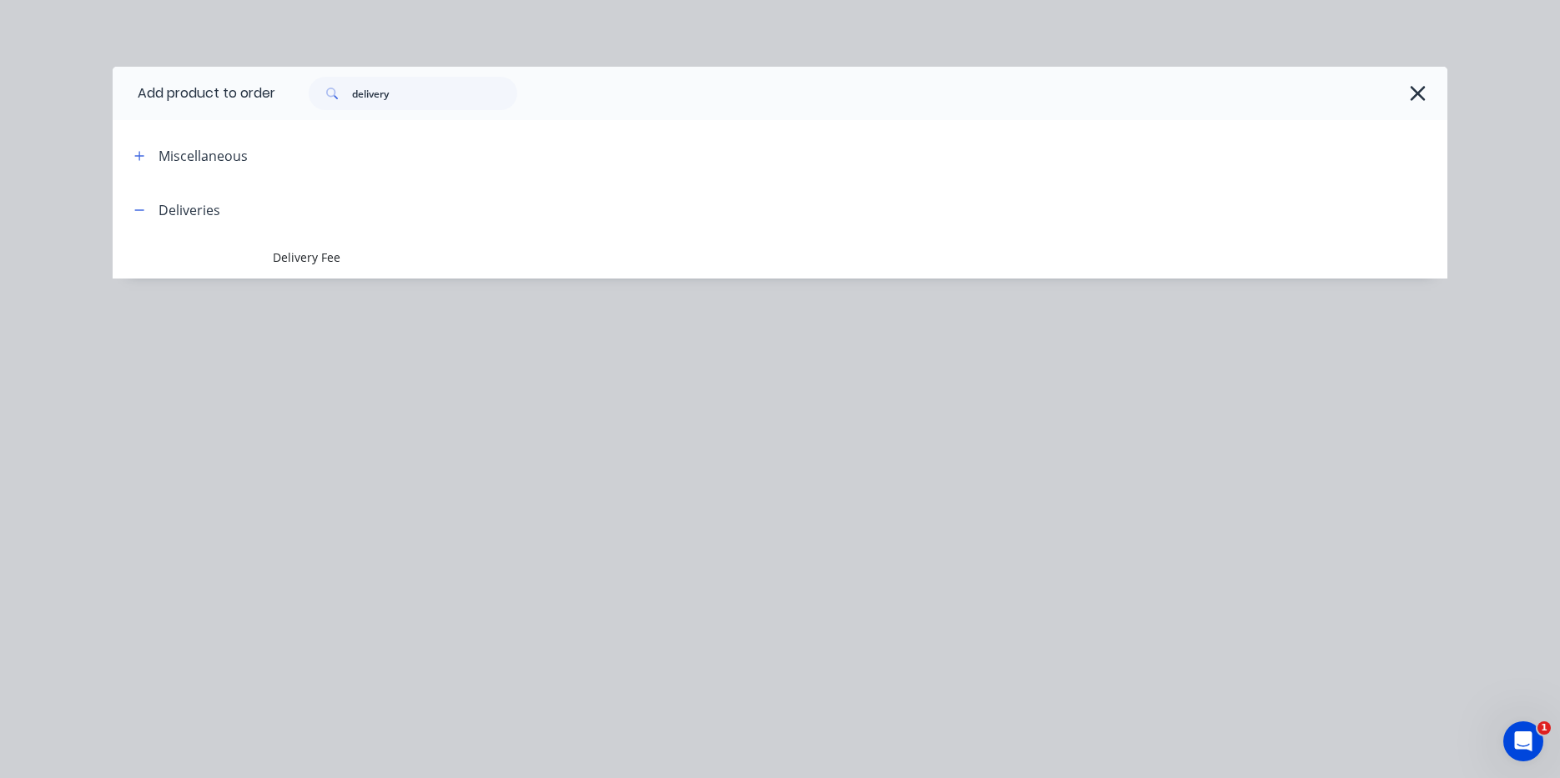
scroll to position [250, 0]
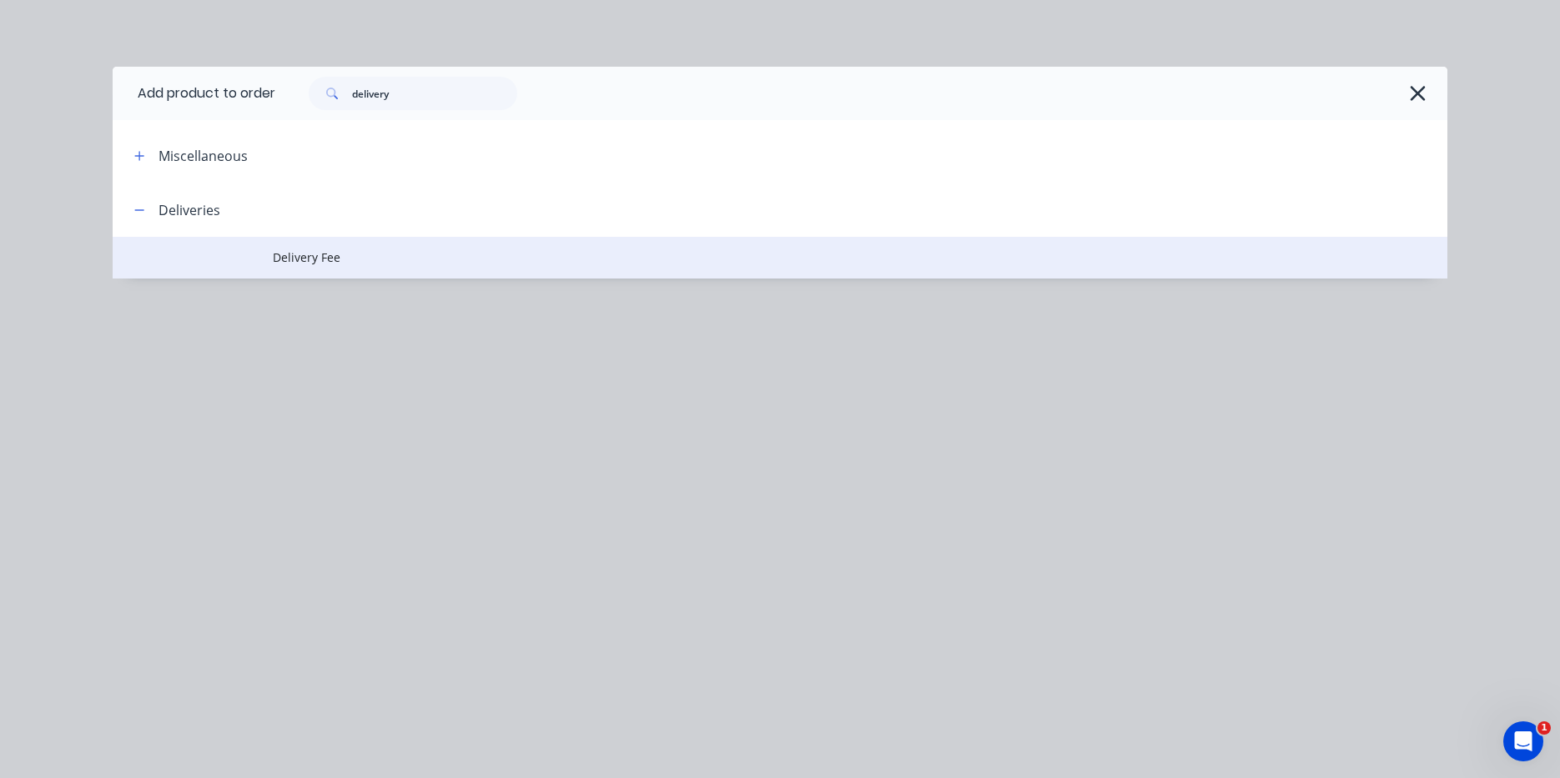
click at [250, 263] on td at bounding box center [193, 258] width 160 height 42
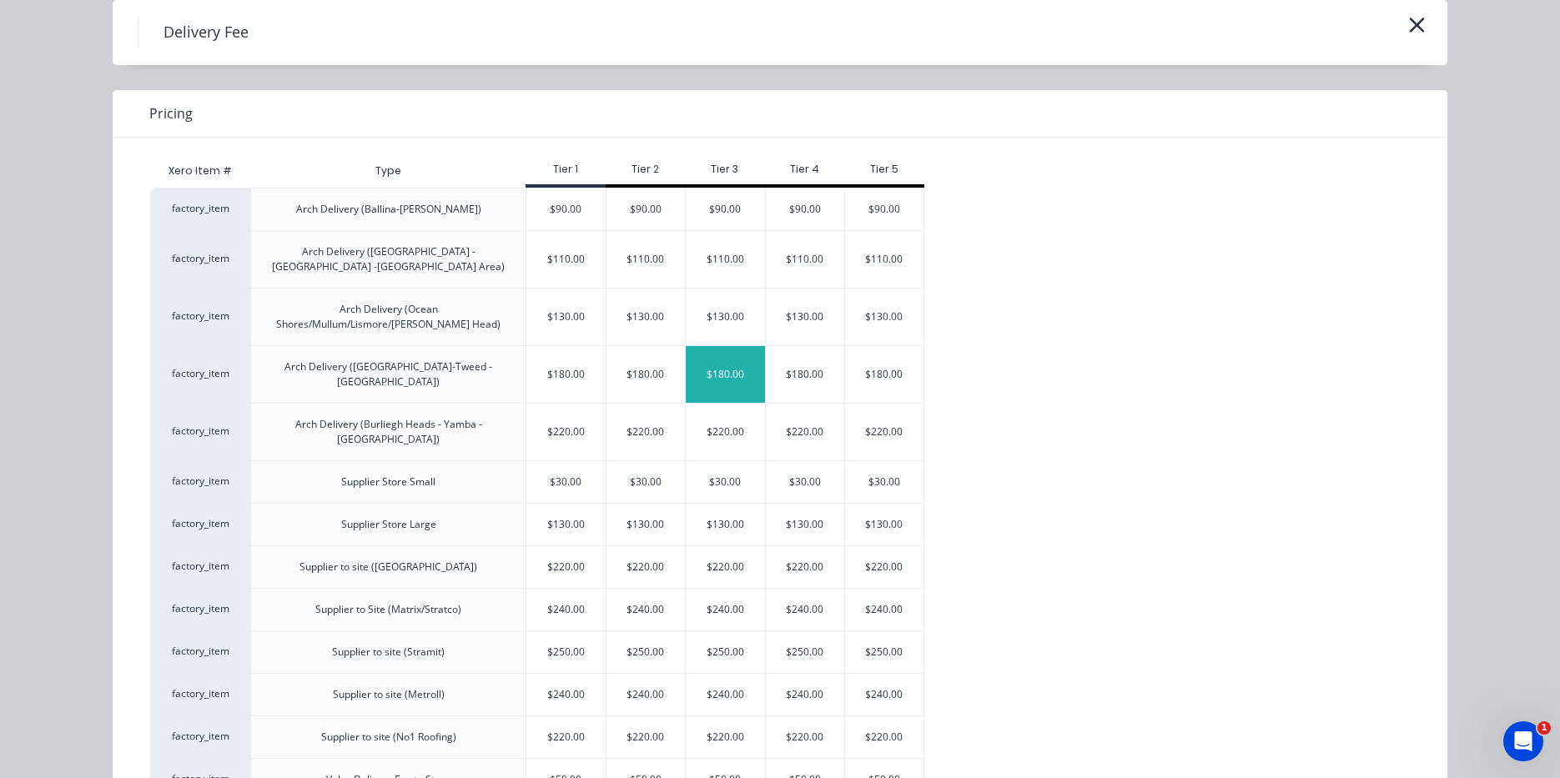
scroll to position [136, 0]
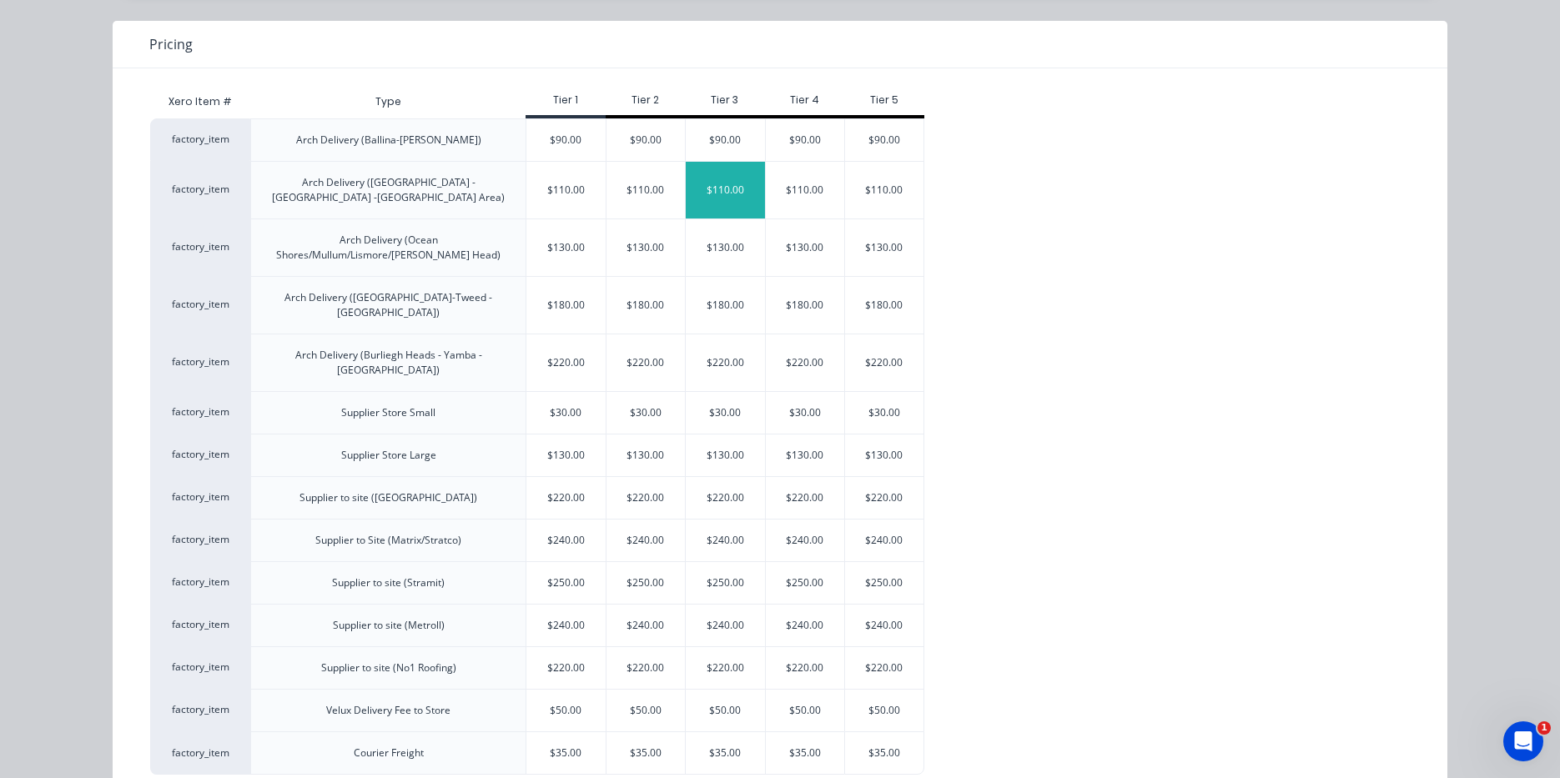
click at [717, 190] on div "$110.00" at bounding box center [725, 190] width 79 height 57
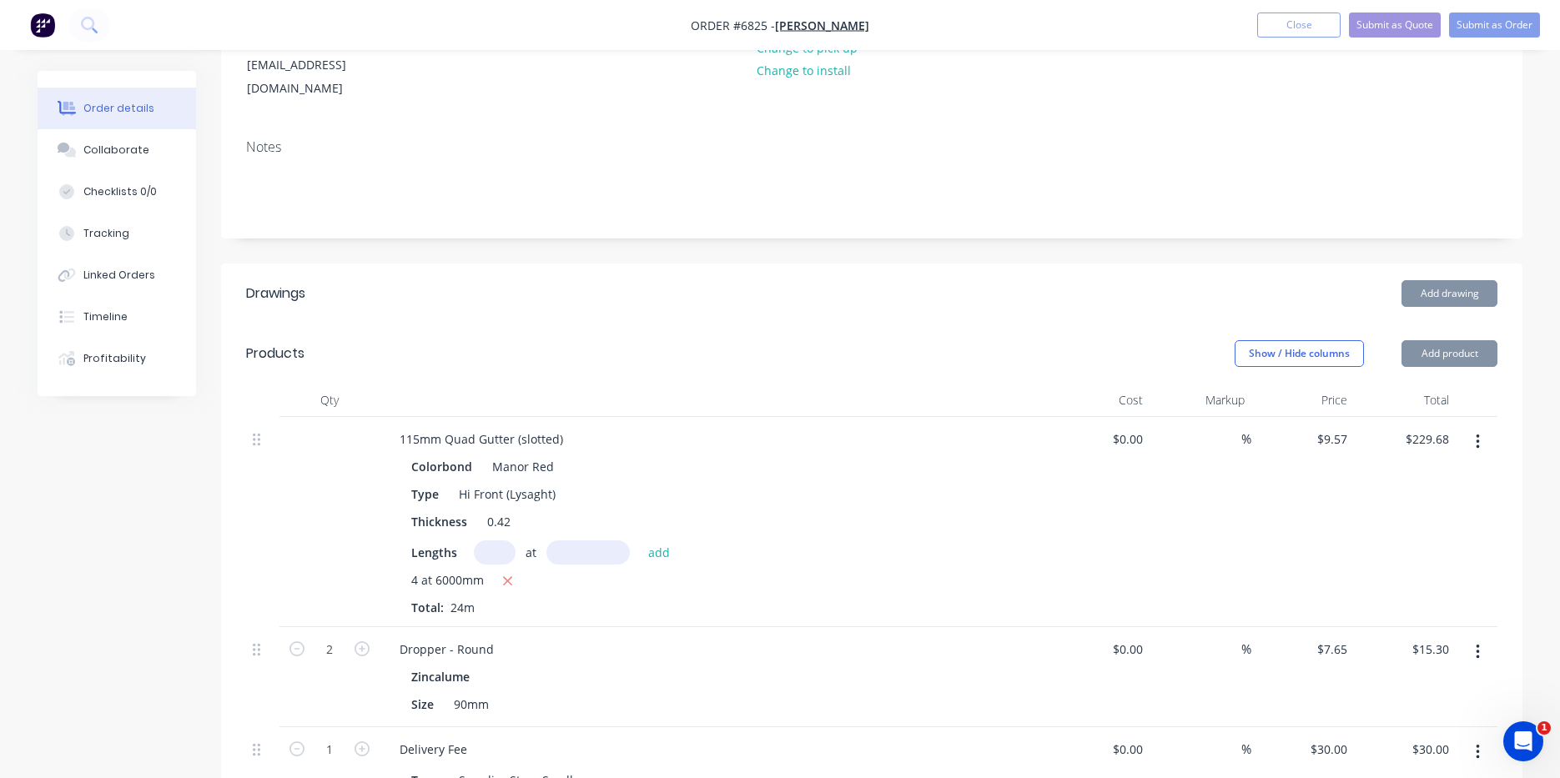
type input "$110.00"
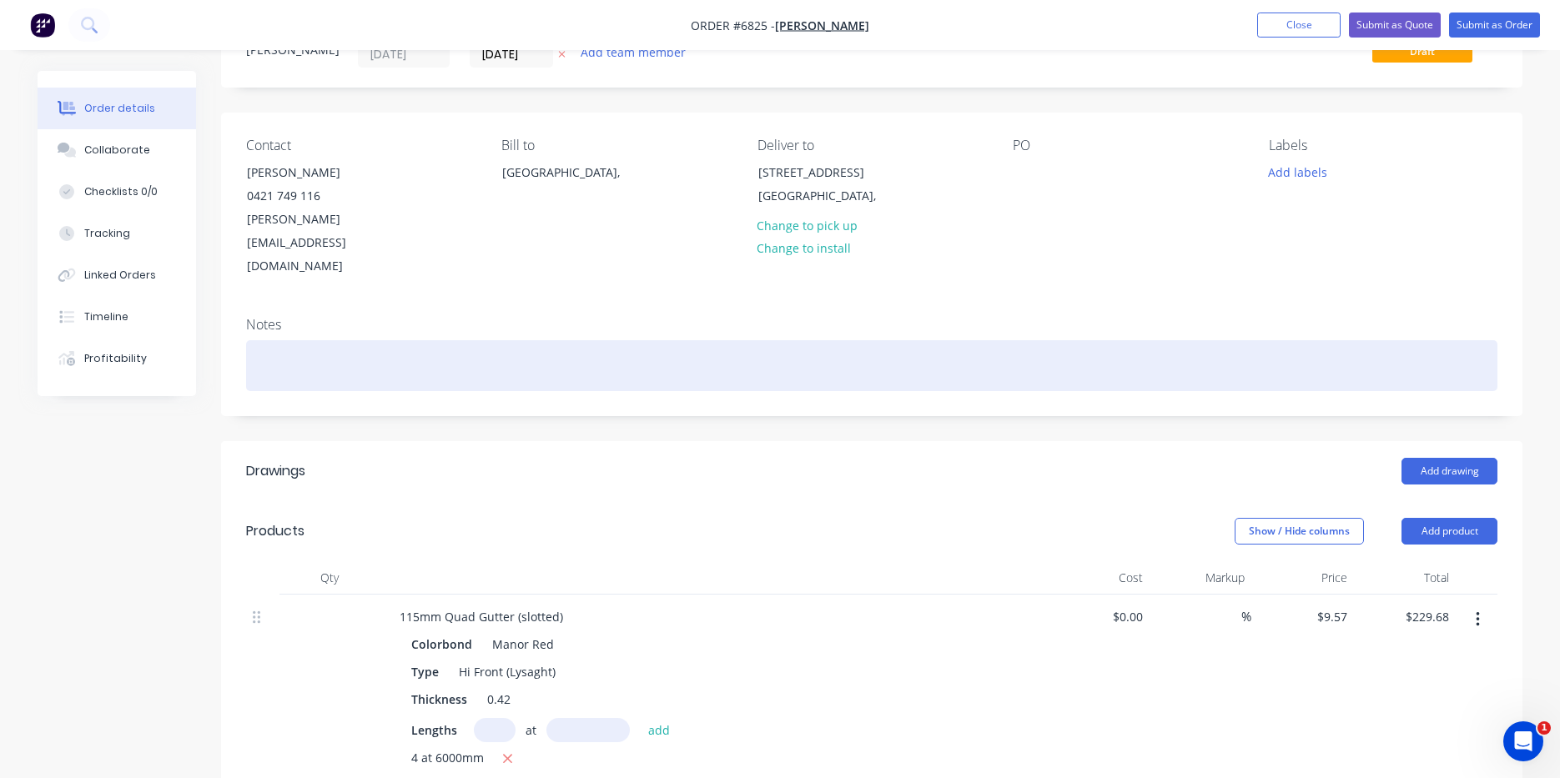
scroll to position [0, 0]
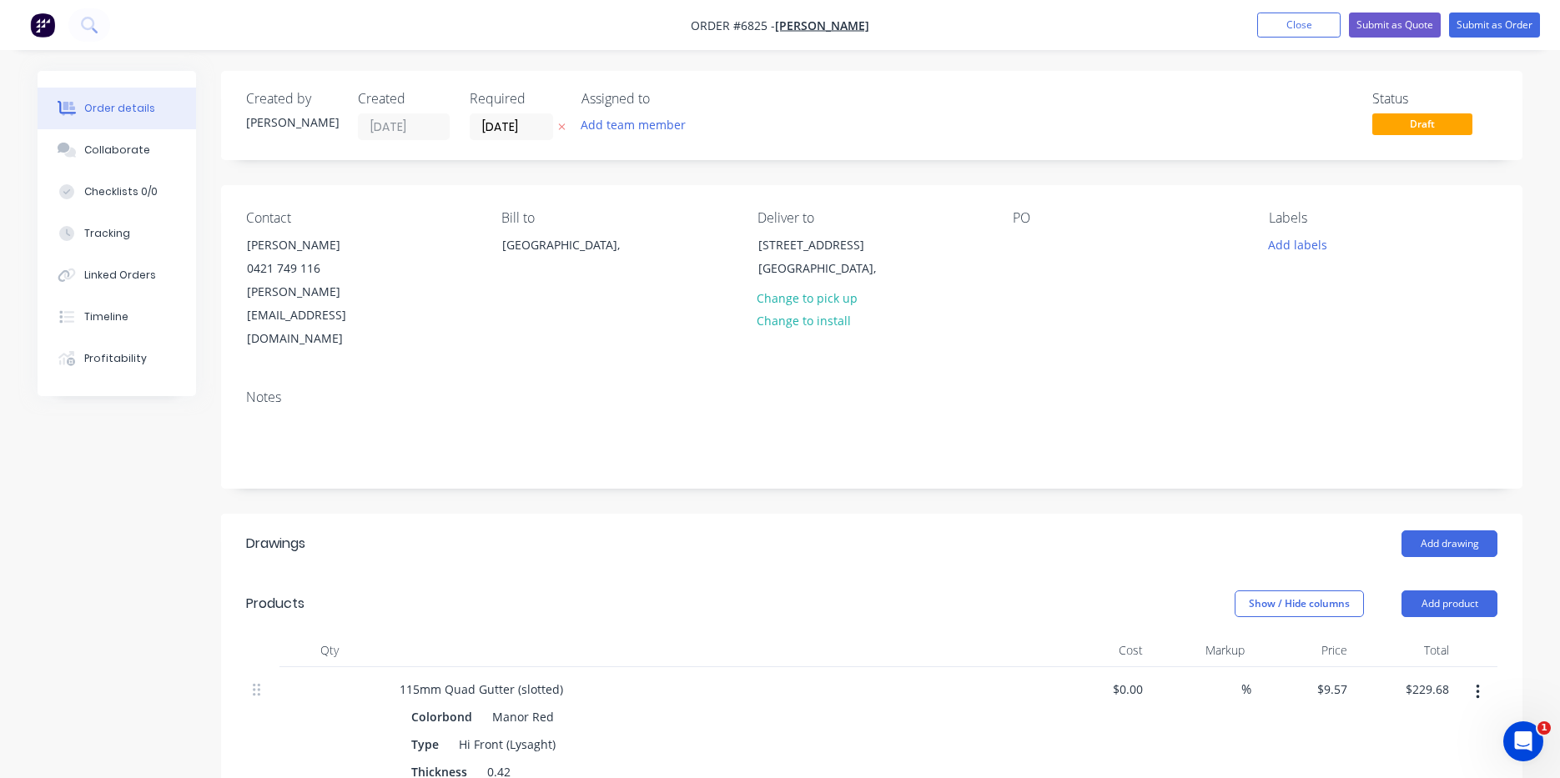
click at [1013, 262] on div "PO" at bounding box center [1127, 280] width 229 height 141
click at [1016, 255] on div at bounding box center [1026, 245] width 27 height 24
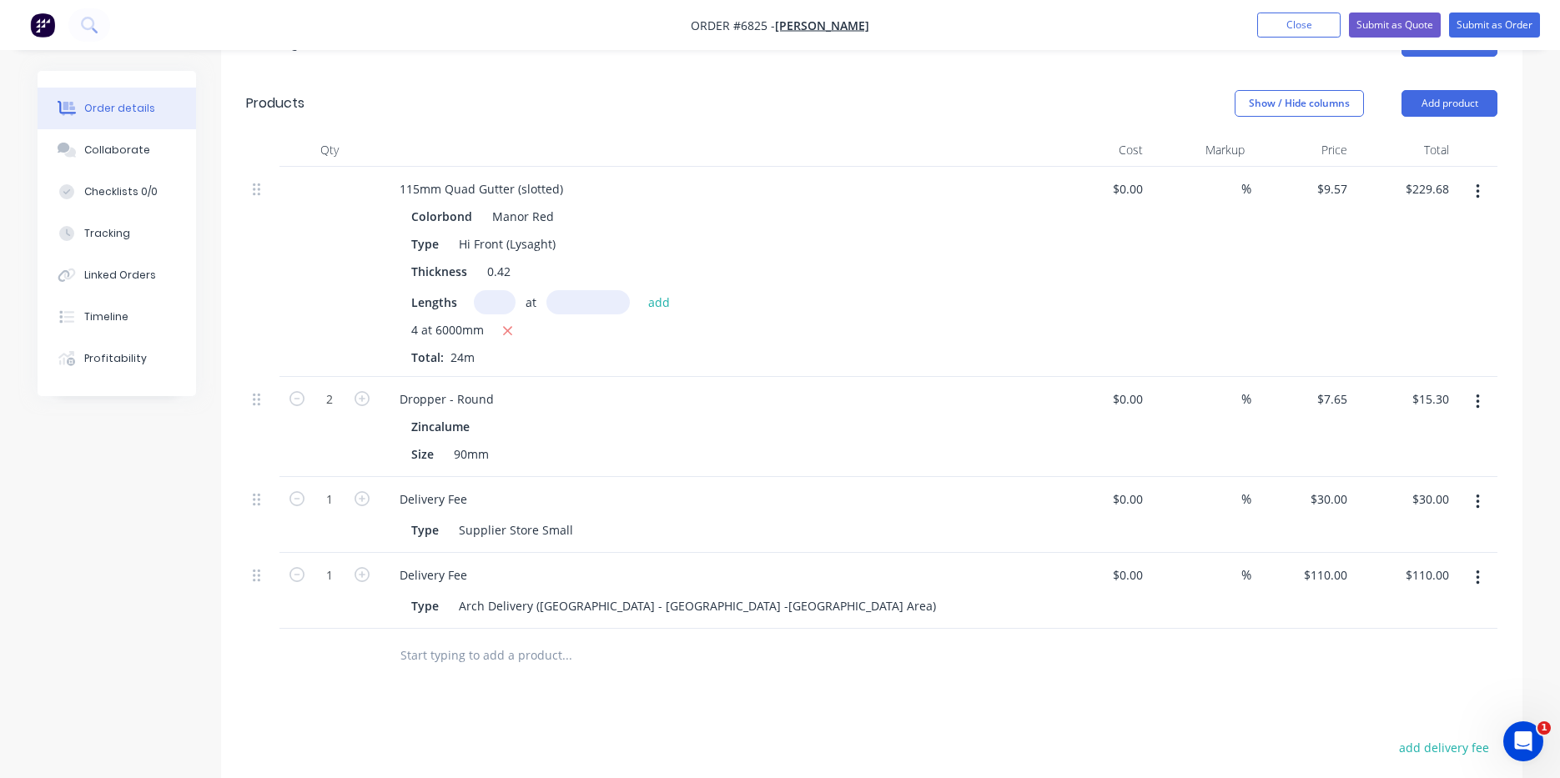
scroll to position [784, 0]
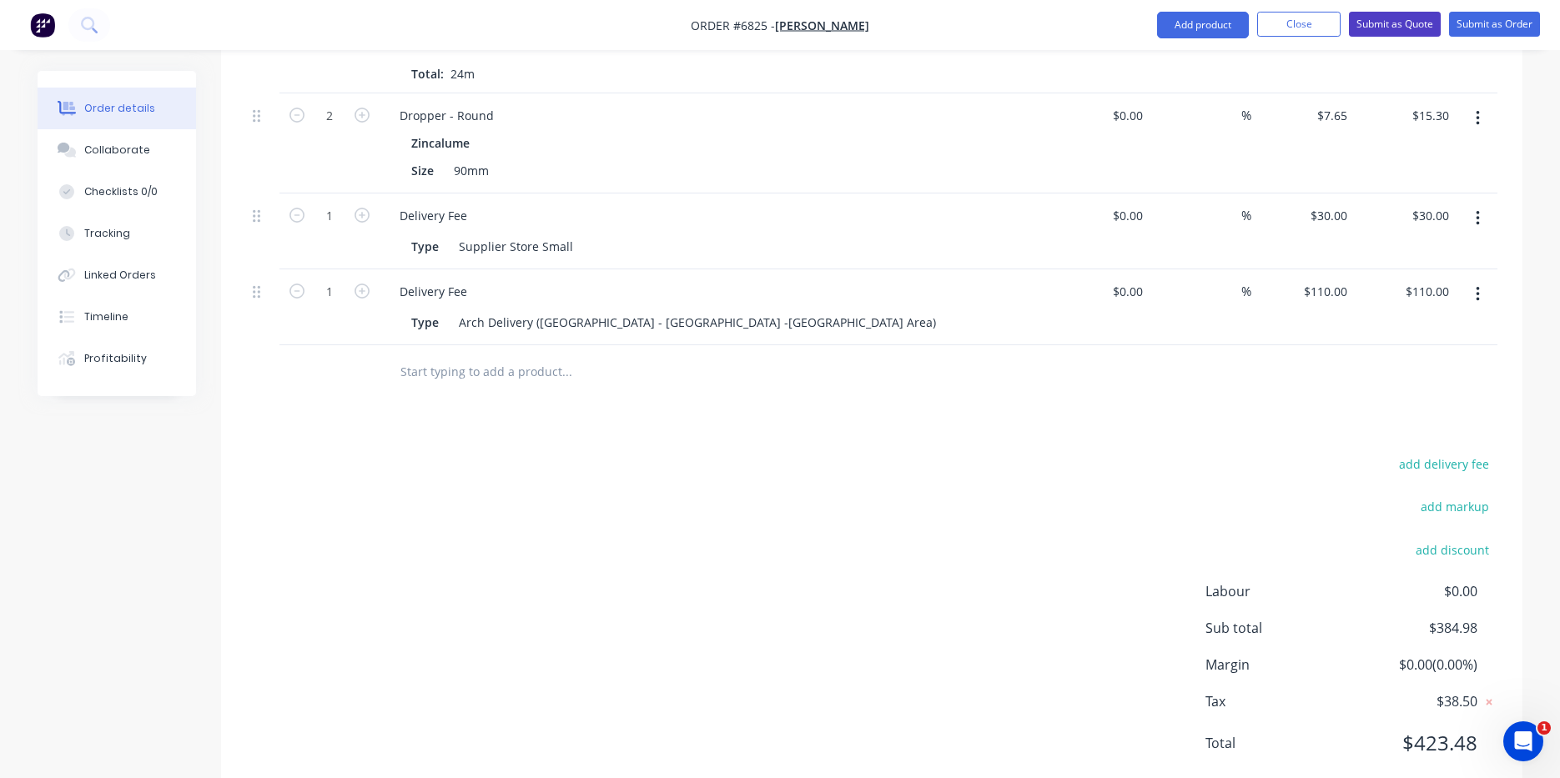
click at [1422, 33] on button "Submit as Quote" at bounding box center [1395, 24] width 92 height 25
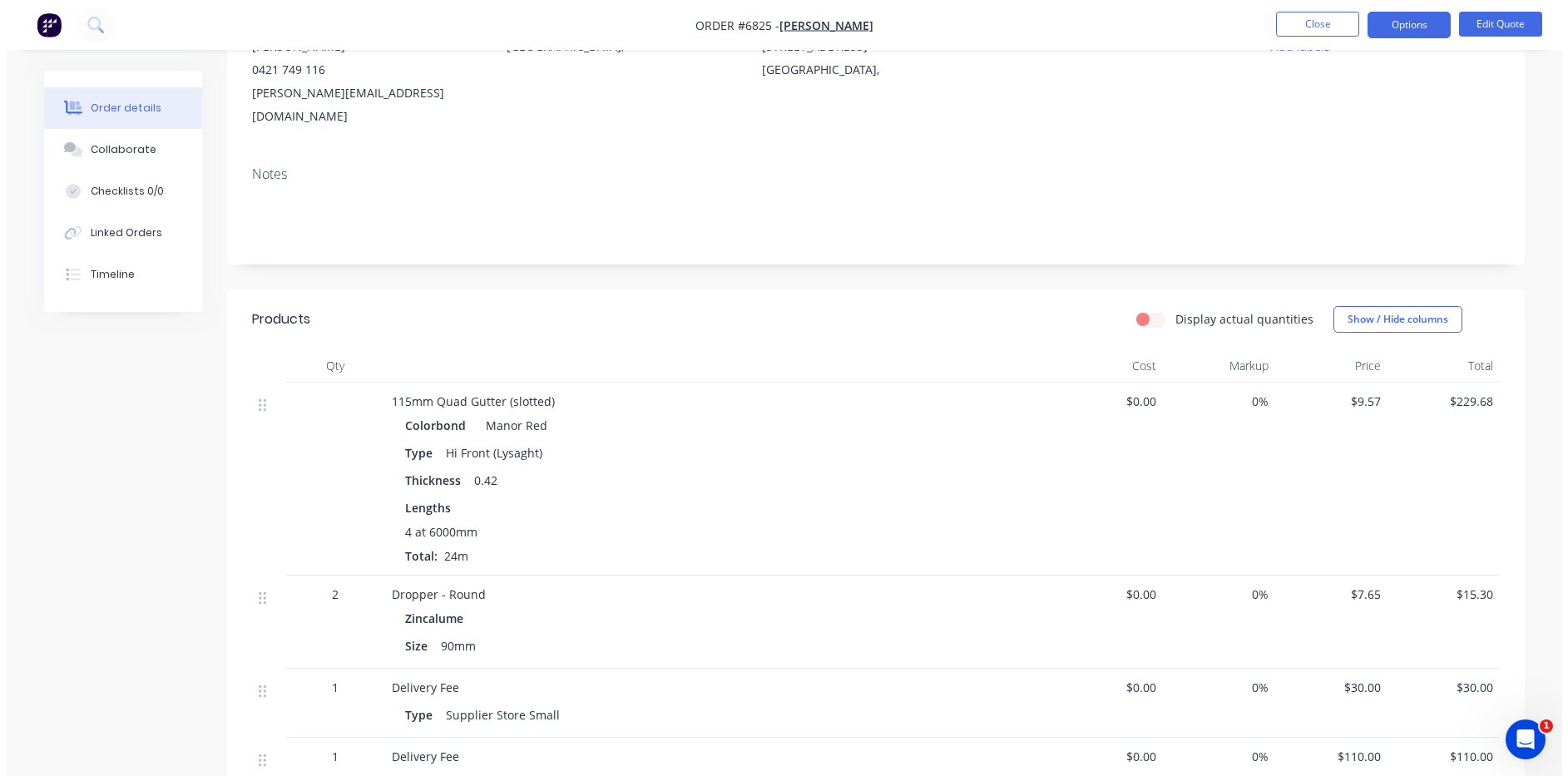
scroll to position [0, 0]
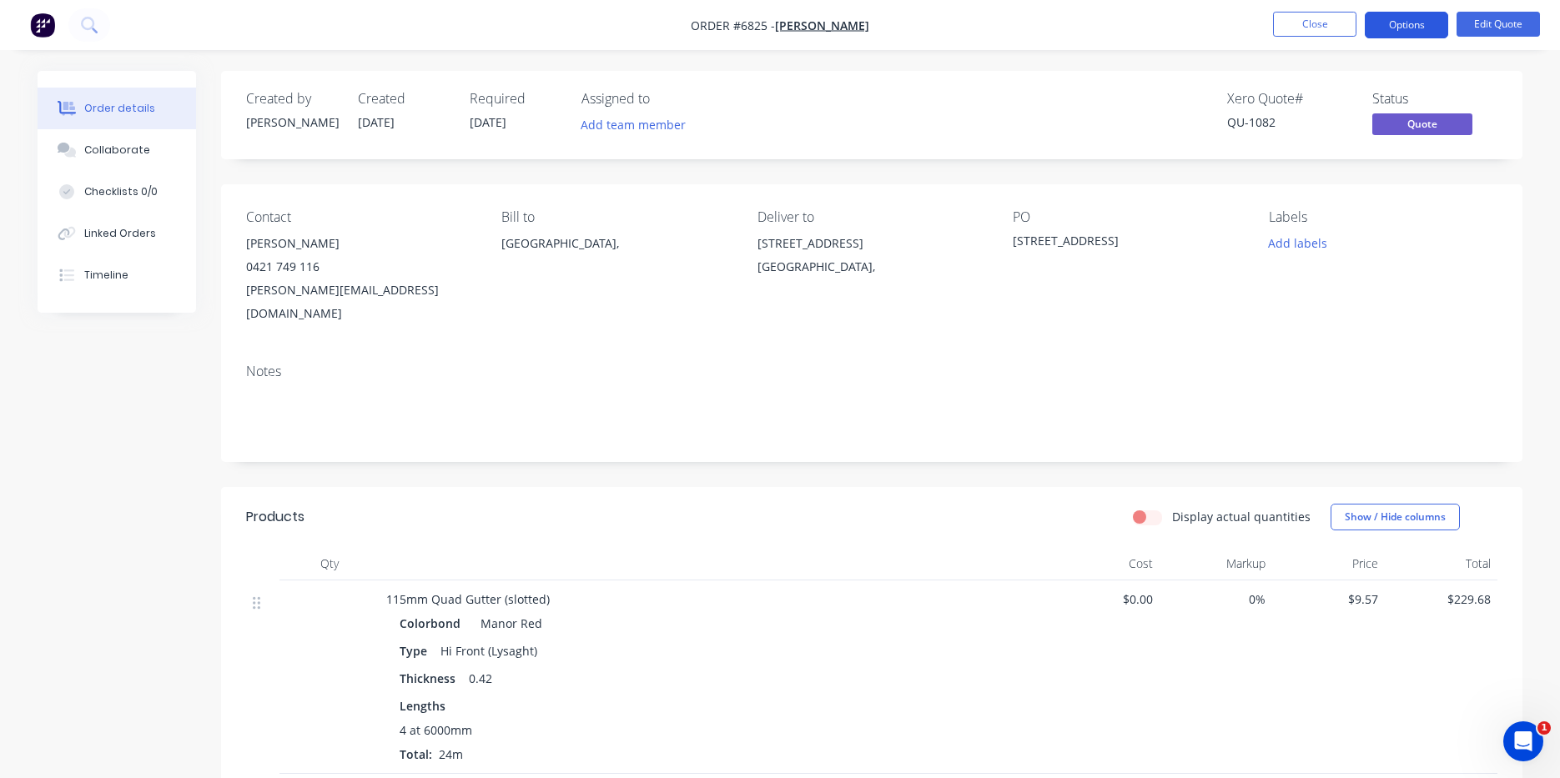
click at [1436, 14] on button "Options" at bounding box center [1406, 25] width 83 height 27
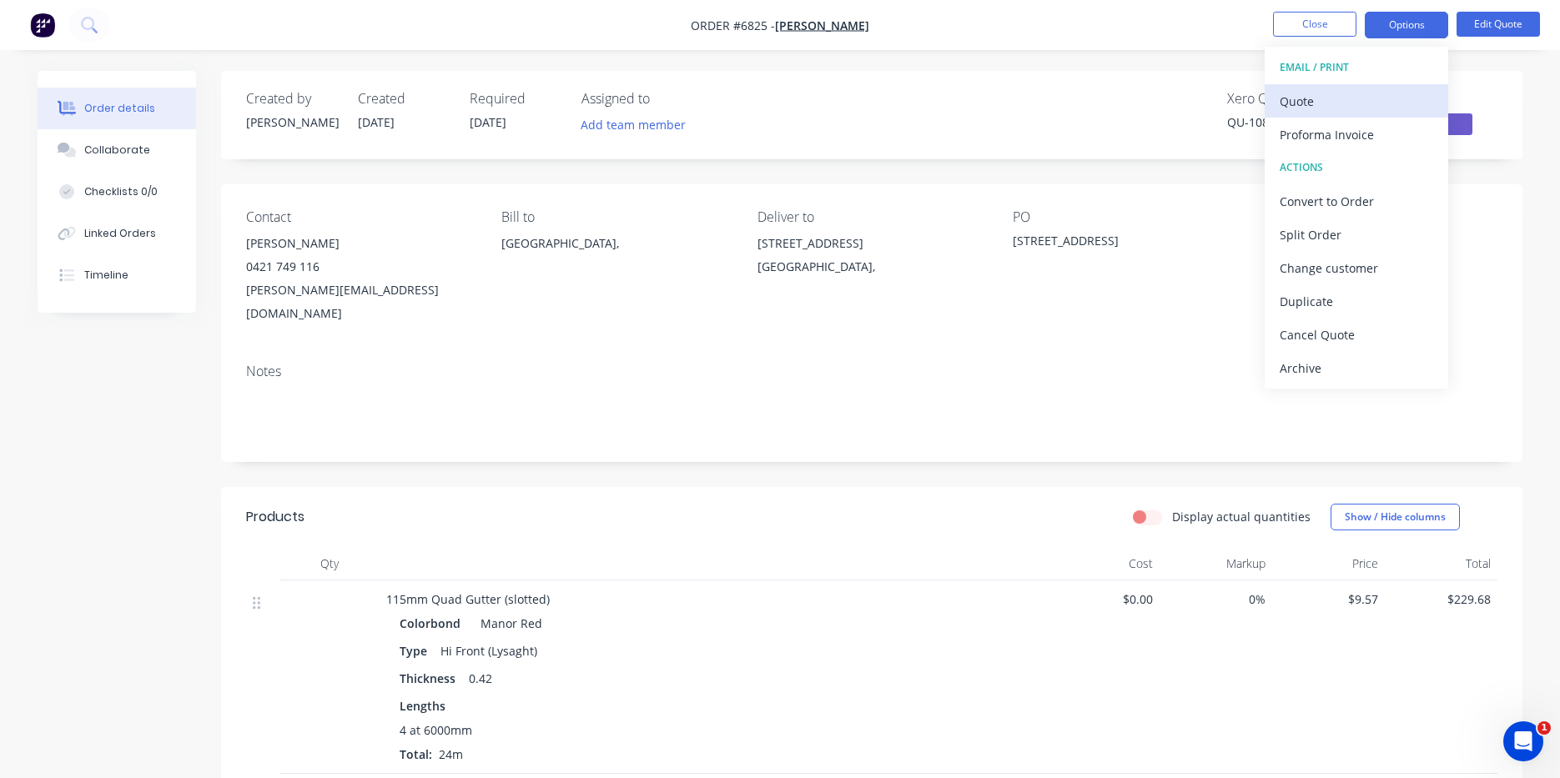
click at [1336, 89] on div "Quote" at bounding box center [1356, 101] width 153 height 24
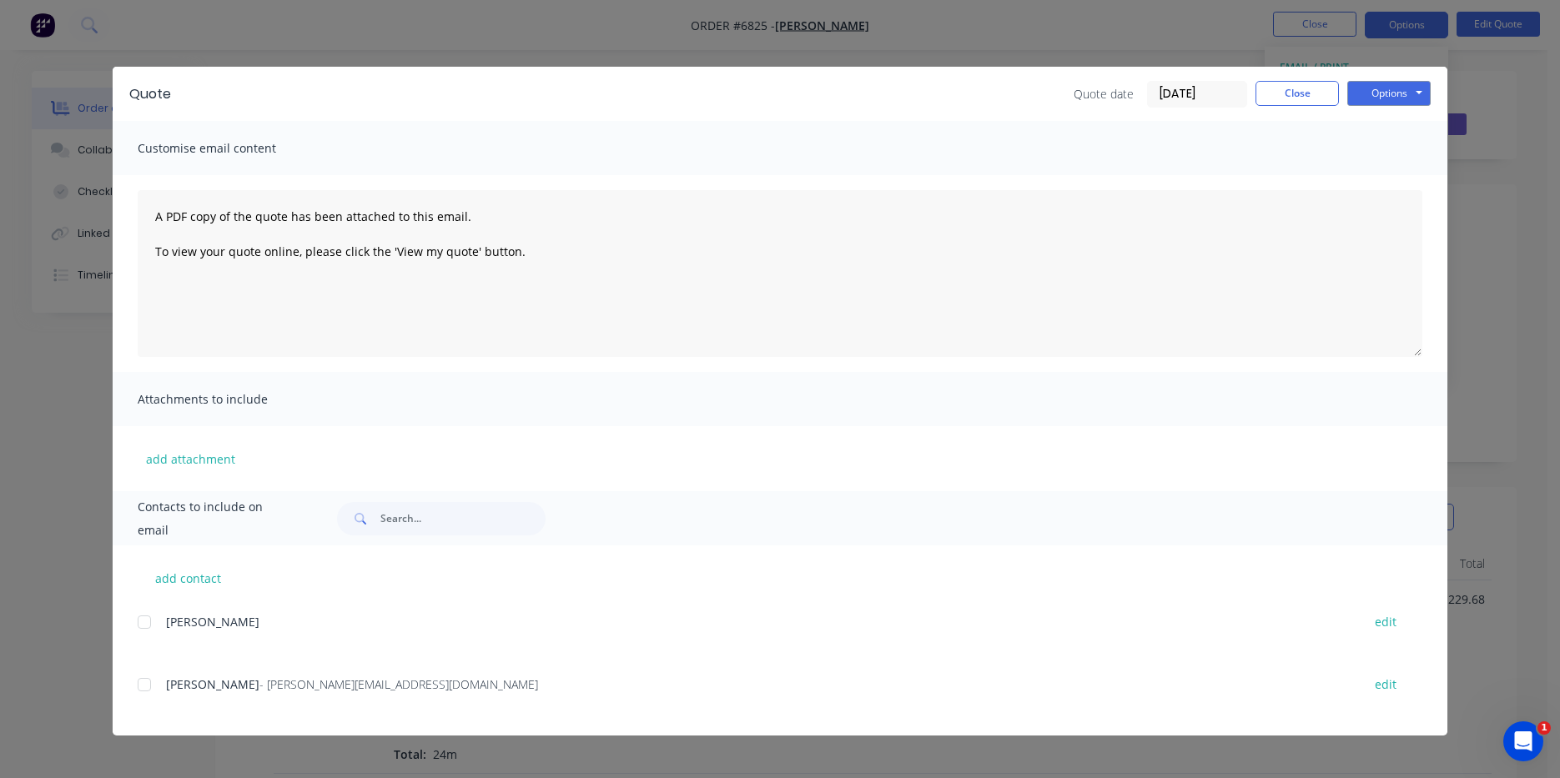
click at [141, 690] on div at bounding box center [144, 684] width 33 height 33
click at [1407, 86] on button "Options" at bounding box center [1388, 93] width 83 height 25
click at [1380, 178] on button "Email" at bounding box center [1400, 178] width 107 height 28
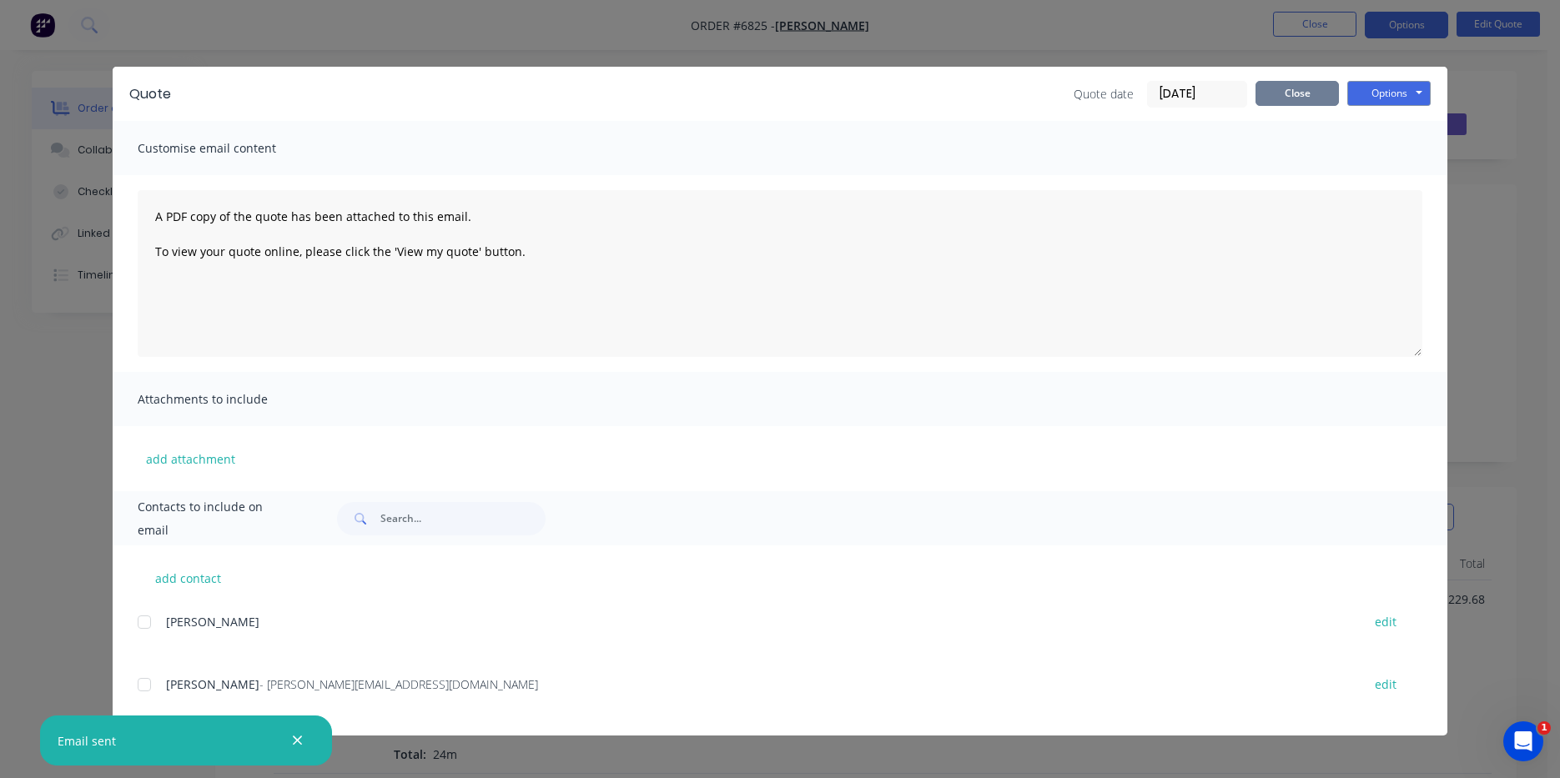
click at [1288, 103] on button "Close" at bounding box center [1296, 93] width 83 height 25
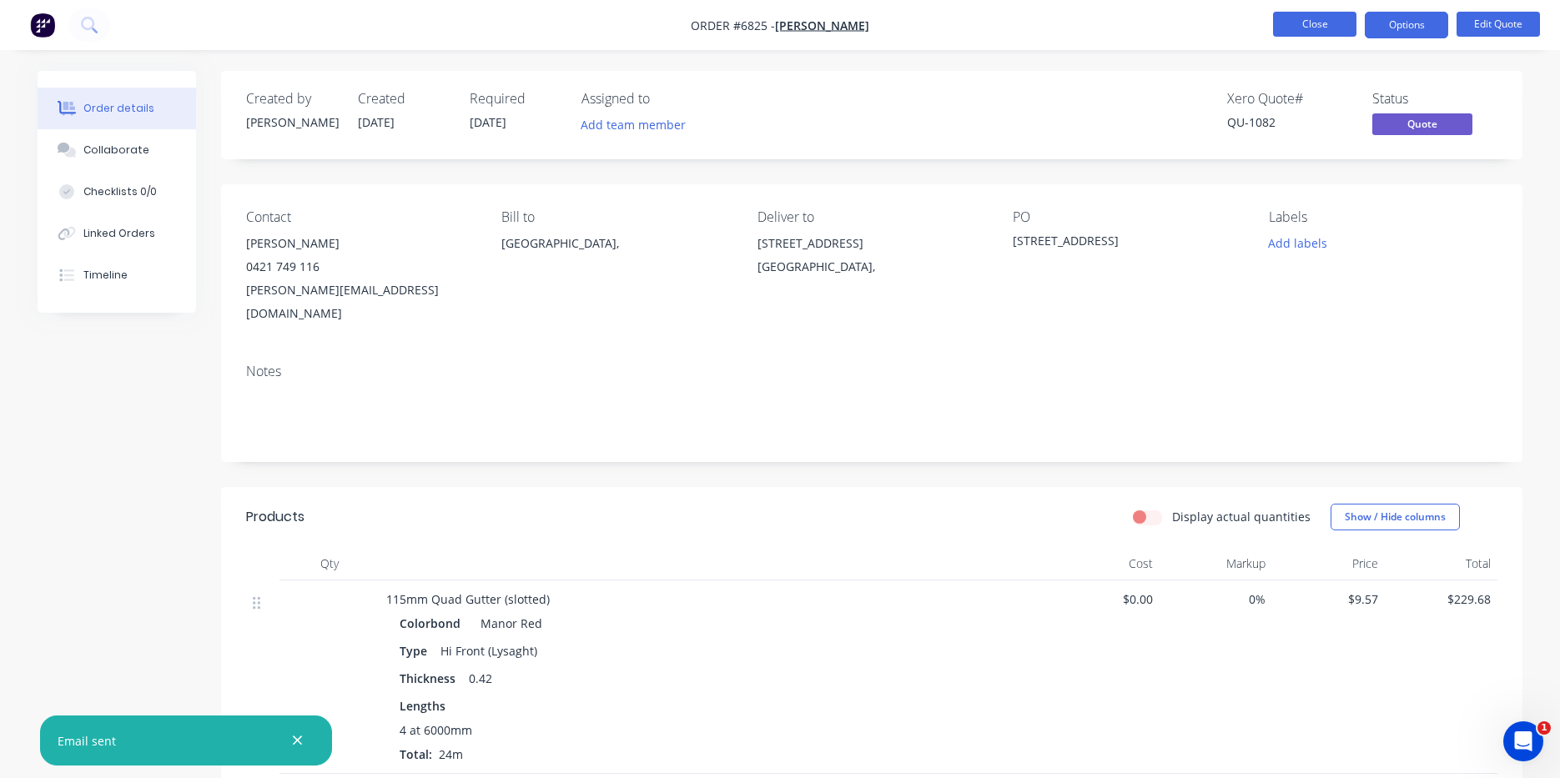
click at [1302, 21] on button "Close" at bounding box center [1314, 24] width 83 height 25
